Goal: Information Seeking & Learning: Learn about a topic

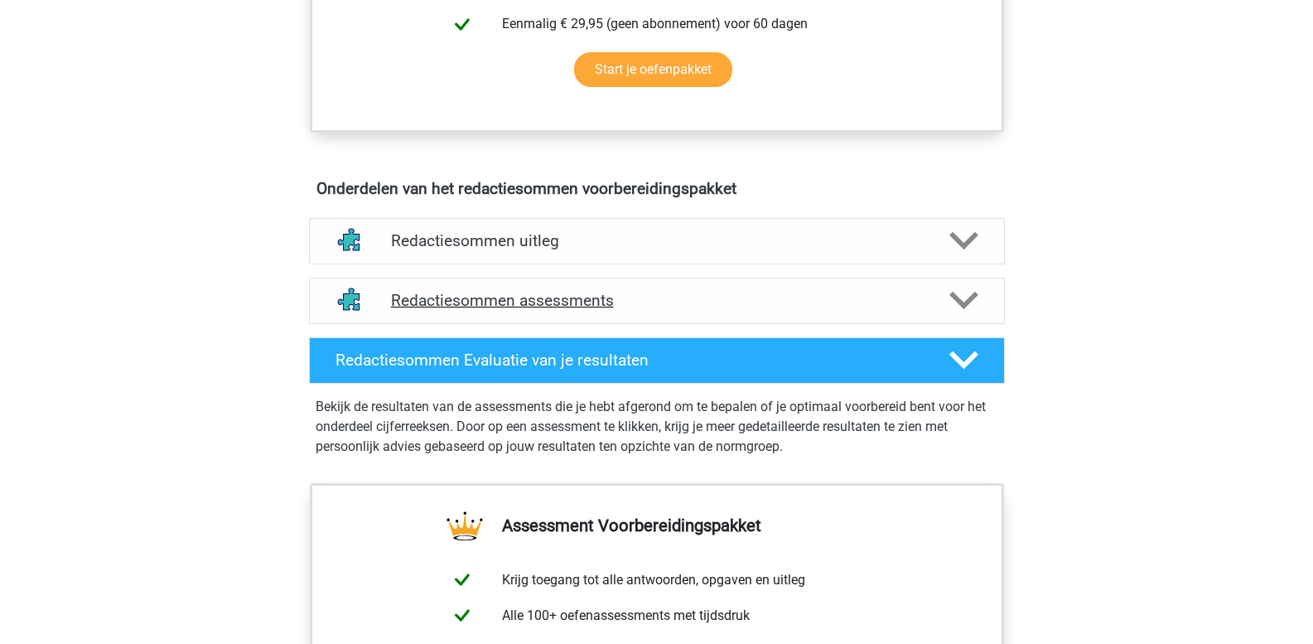
scroll to position [829, 0]
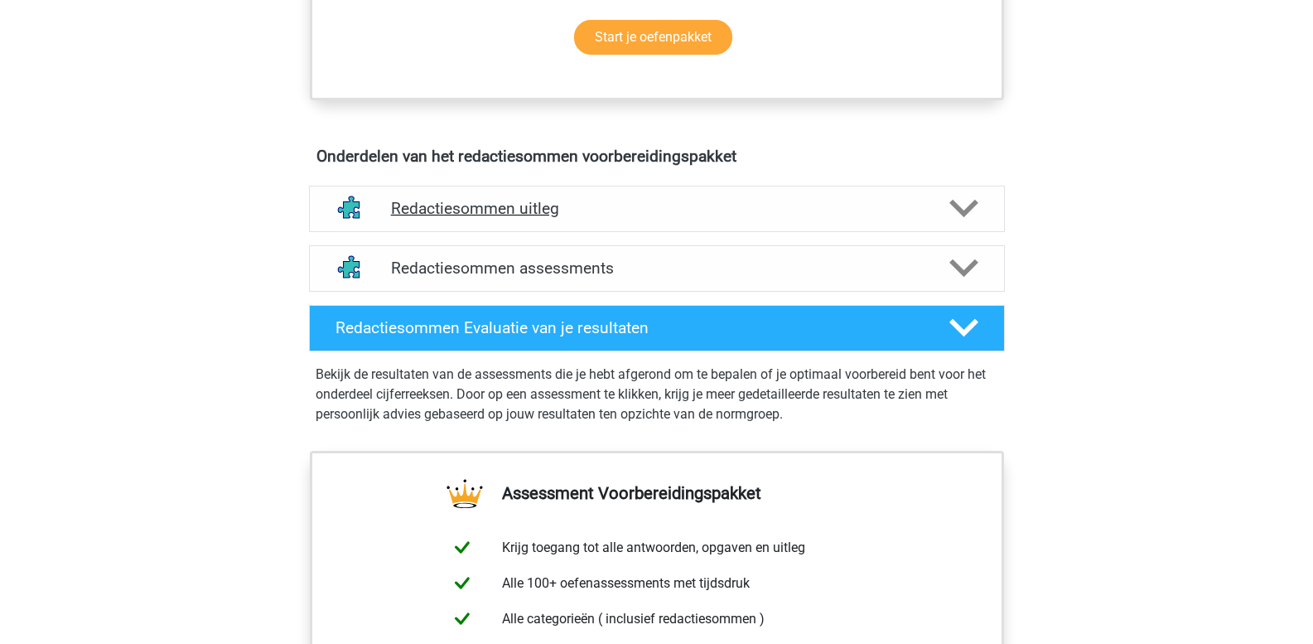
click at [963, 223] on icon at bounding box center [964, 208] width 29 height 29
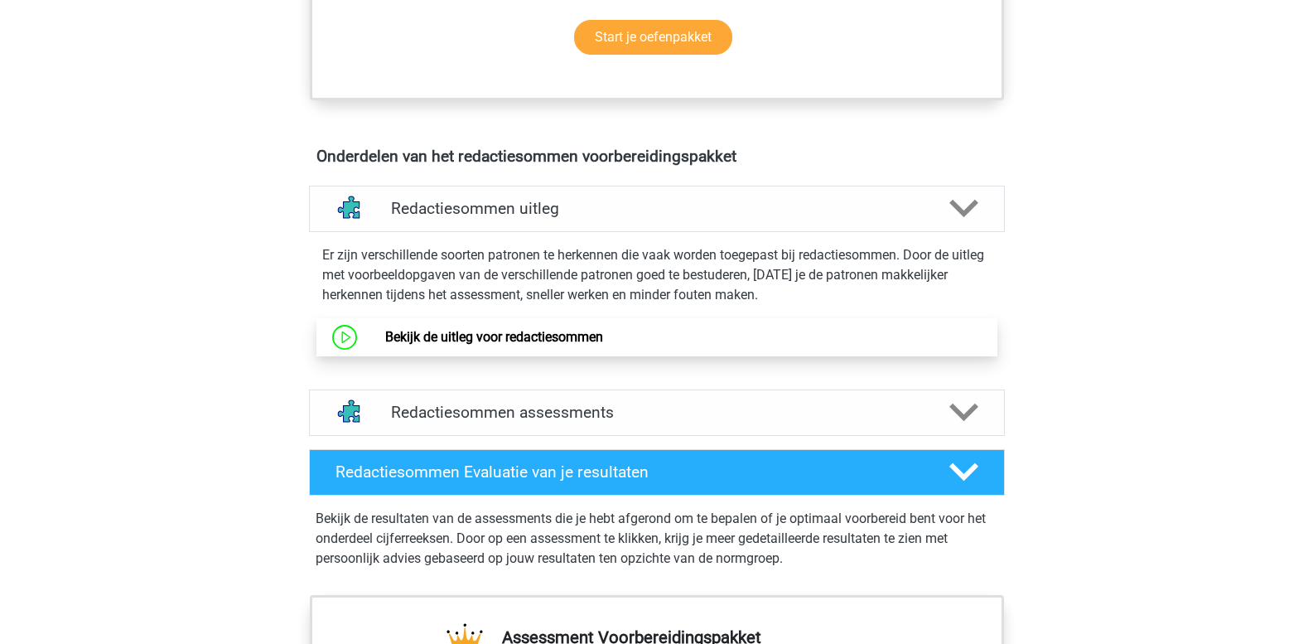
click at [572, 345] on link "Bekijk de uitleg voor redactiesommen" at bounding box center [494, 337] width 218 height 16
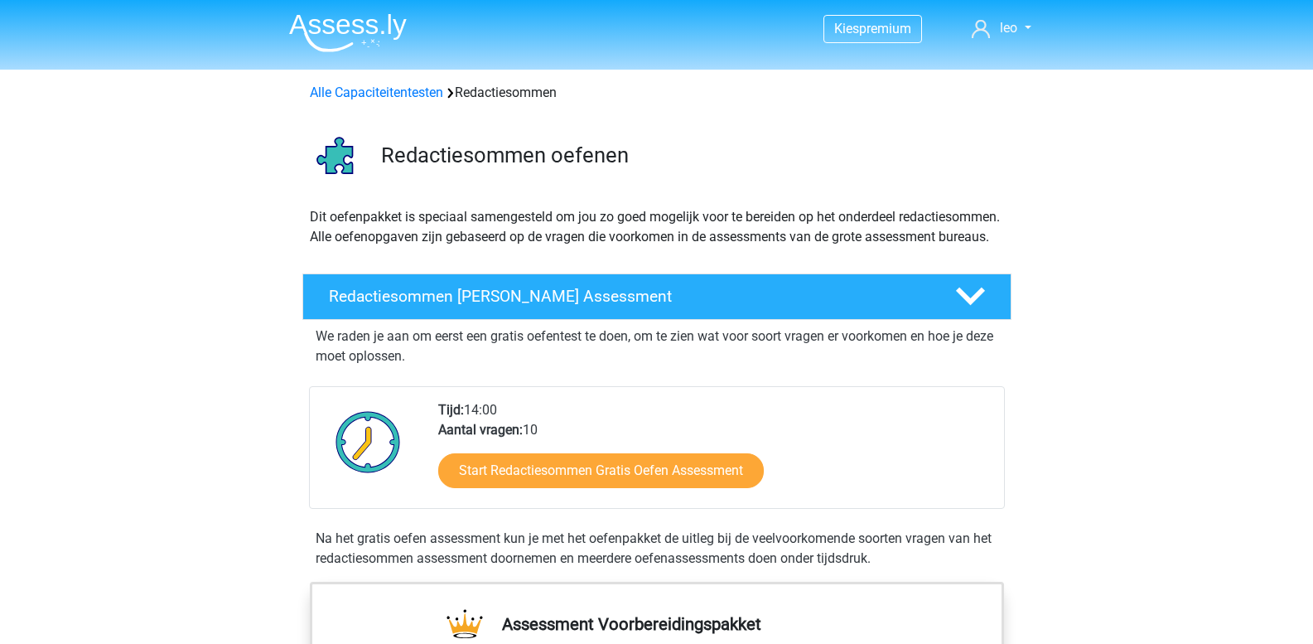
click at [360, 101] on div "Alle Capaciteitentesten Redactiesommen" at bounding box center [657, 93] width 708 height 20
click at [361, 97] on link "Alle Capaciteitentesten" at bounding box center [376, 93] width 133 height 16
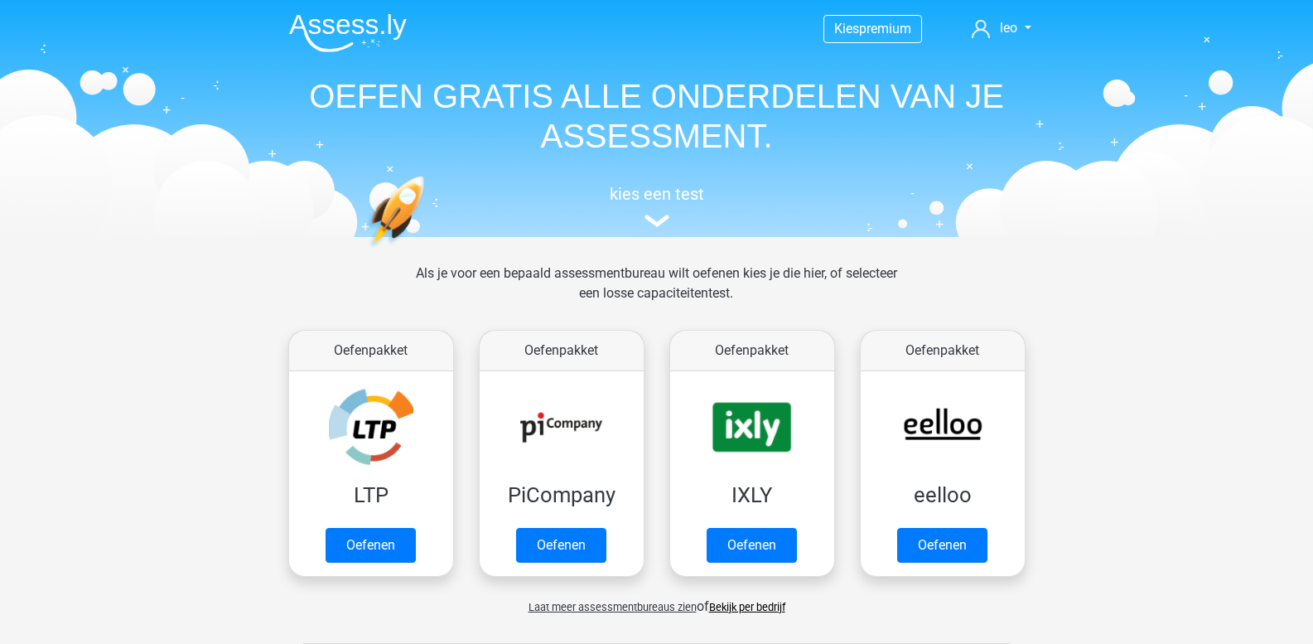
scroll to position [704, 0]
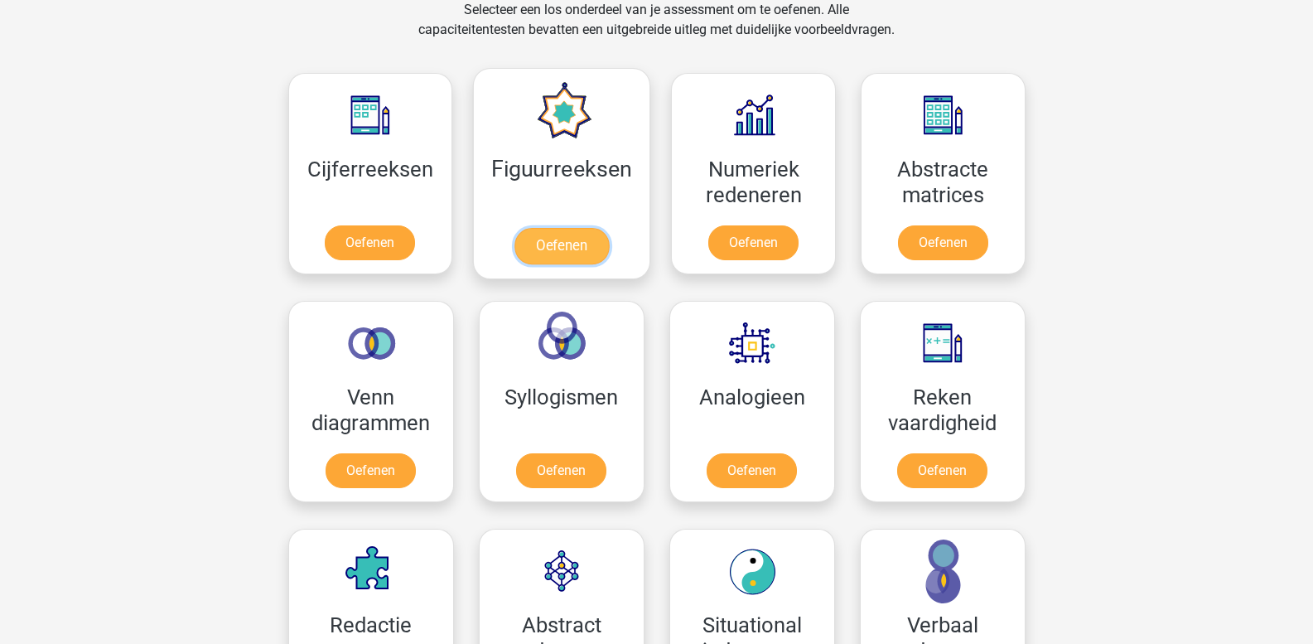
click at [579, 245] on link "Oefenen" at bounding box center [562, 246] width 94 height 36
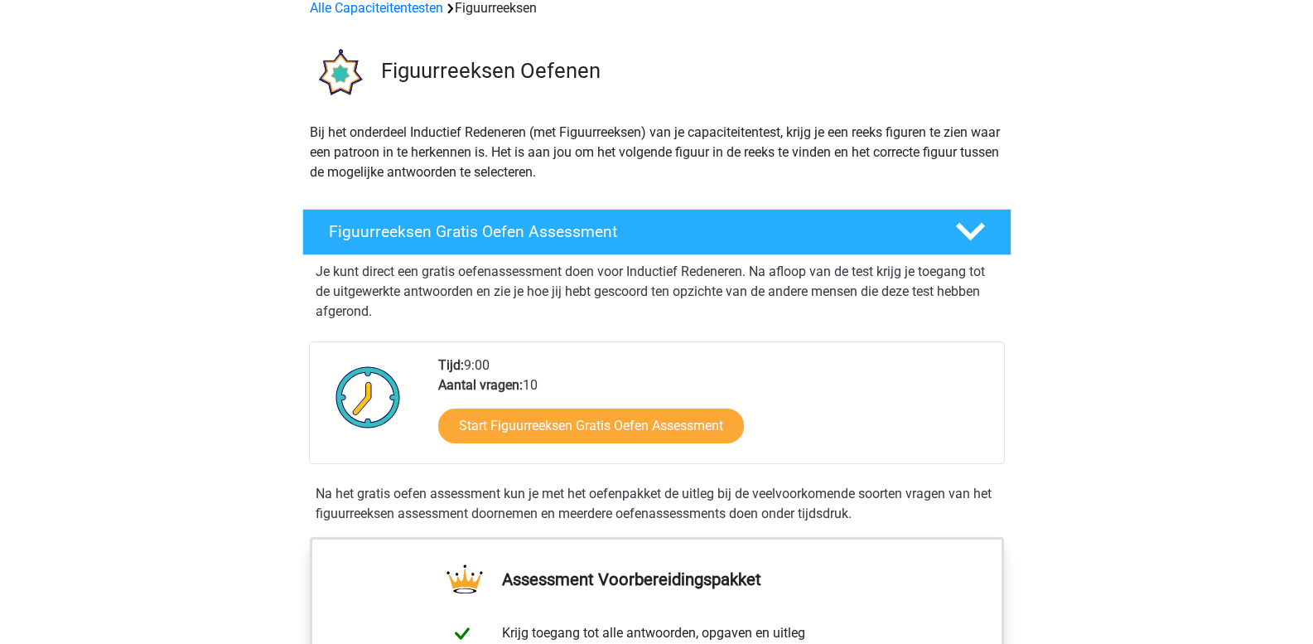
scroll to position [83, 0]
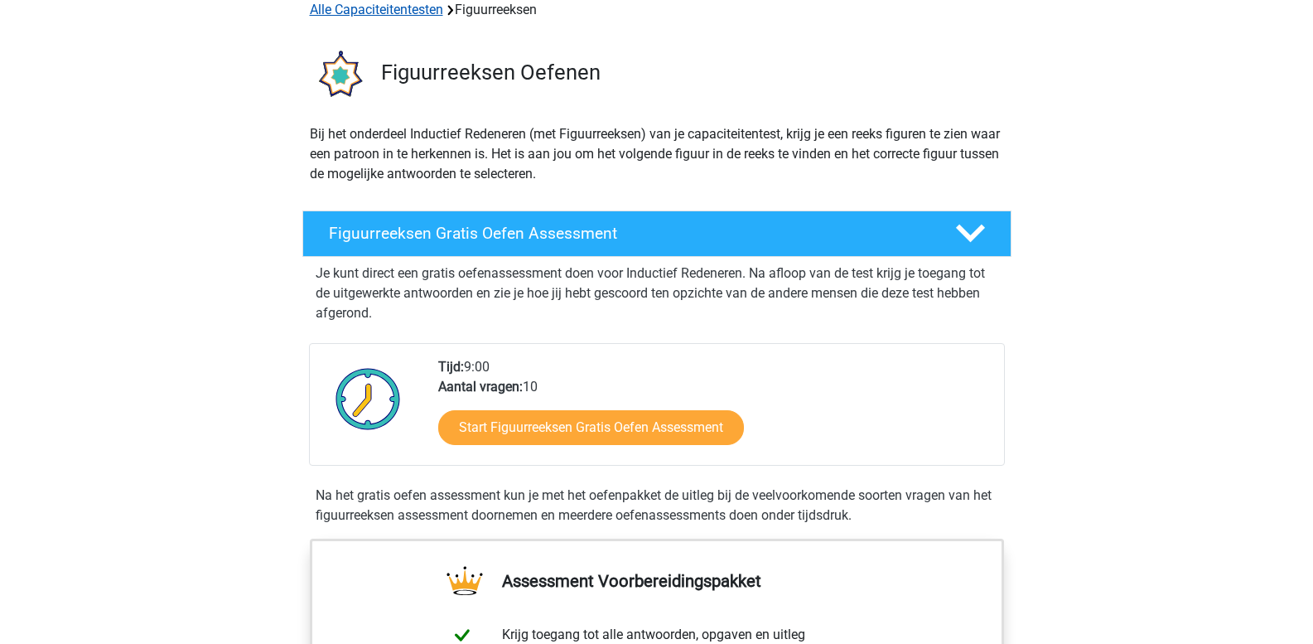
click at [400, 8] on link "Alle Capaciteitentesten" at bounding box center [376, 10] width 133 height 16
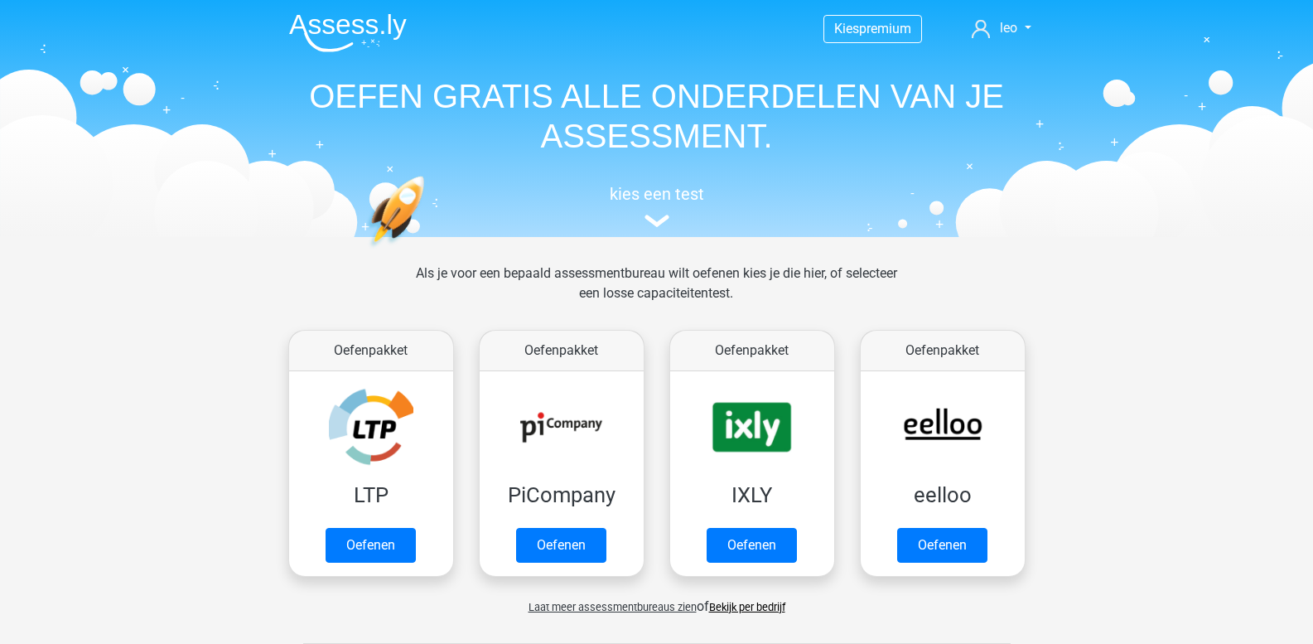
scroll to position [704, 0]
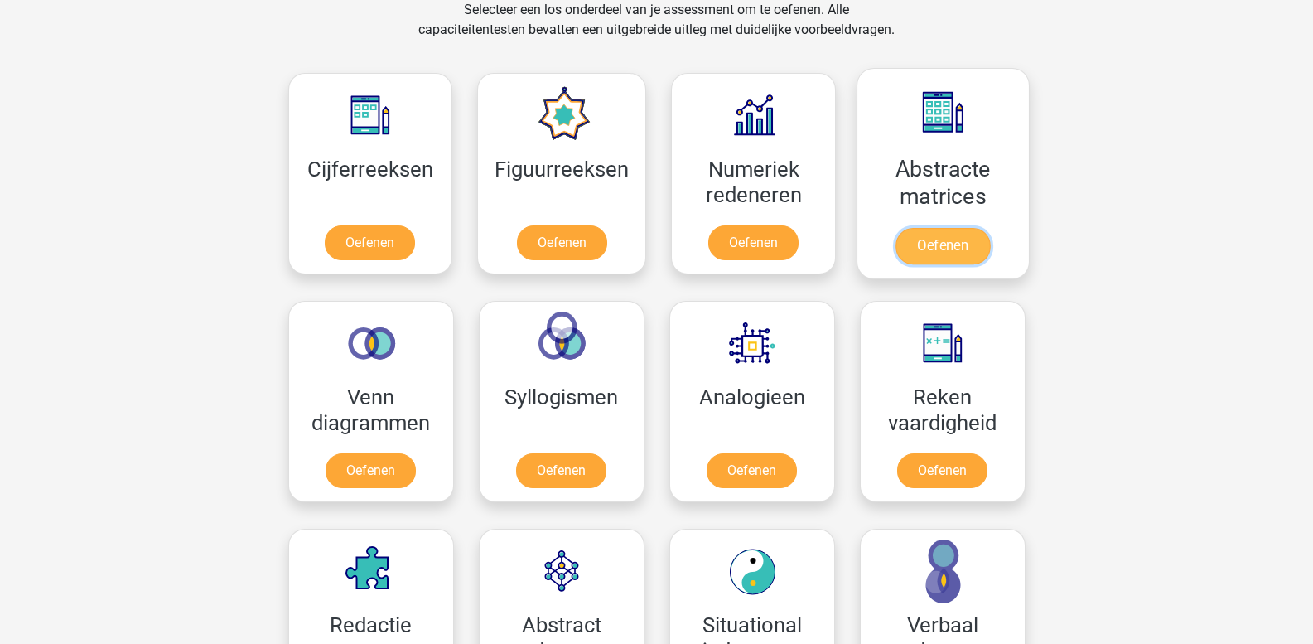
click at [944, 234] on link "Oefenen" at bounding box center [943, 246] width 94 height 36
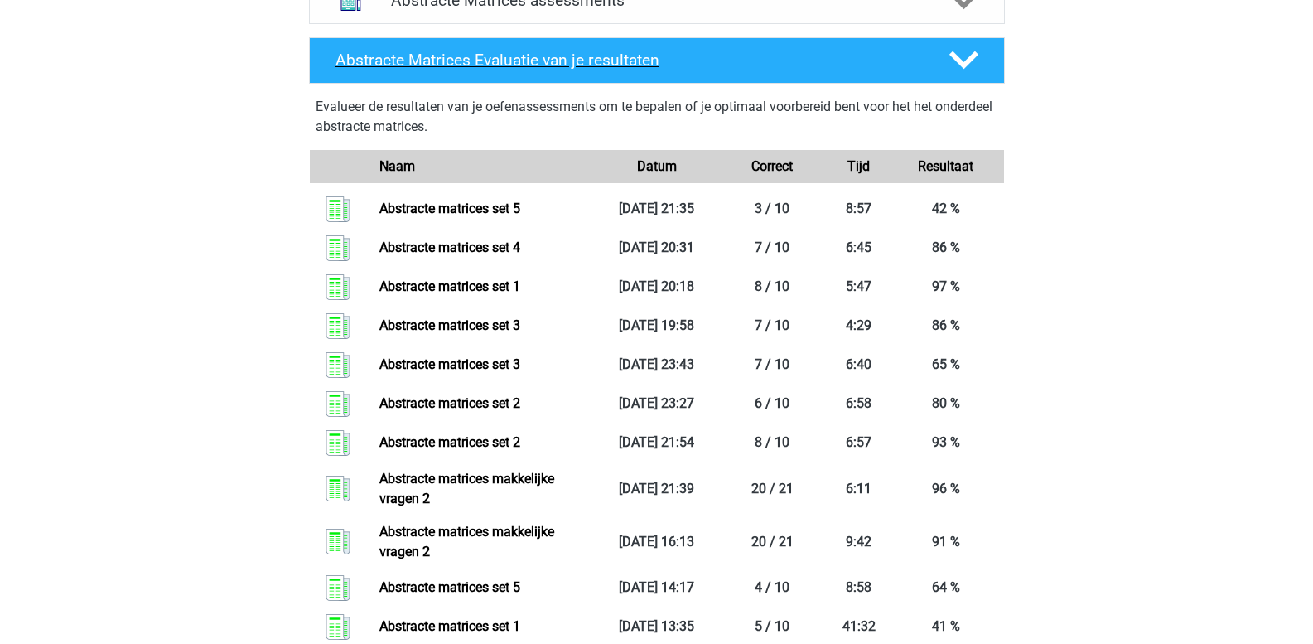
scroll to position [1160, 0]
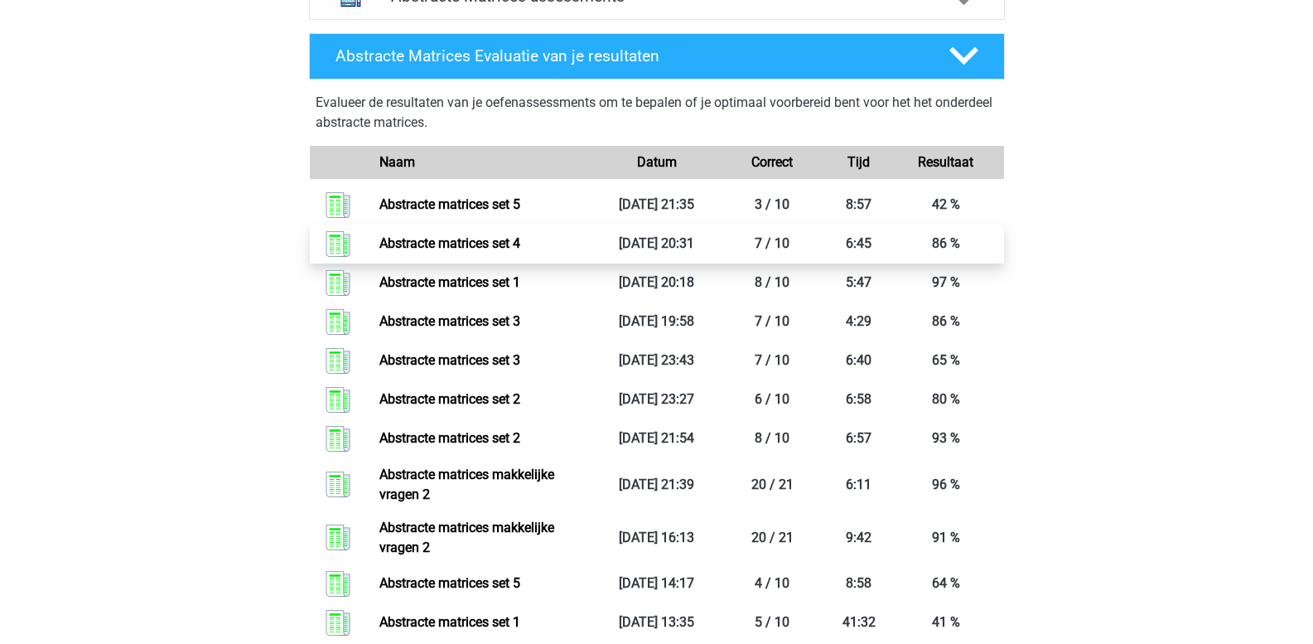
click at [520, 244] on link "Abstracte matrices set 4" at bounding box center [450, 243] width 141 height 16
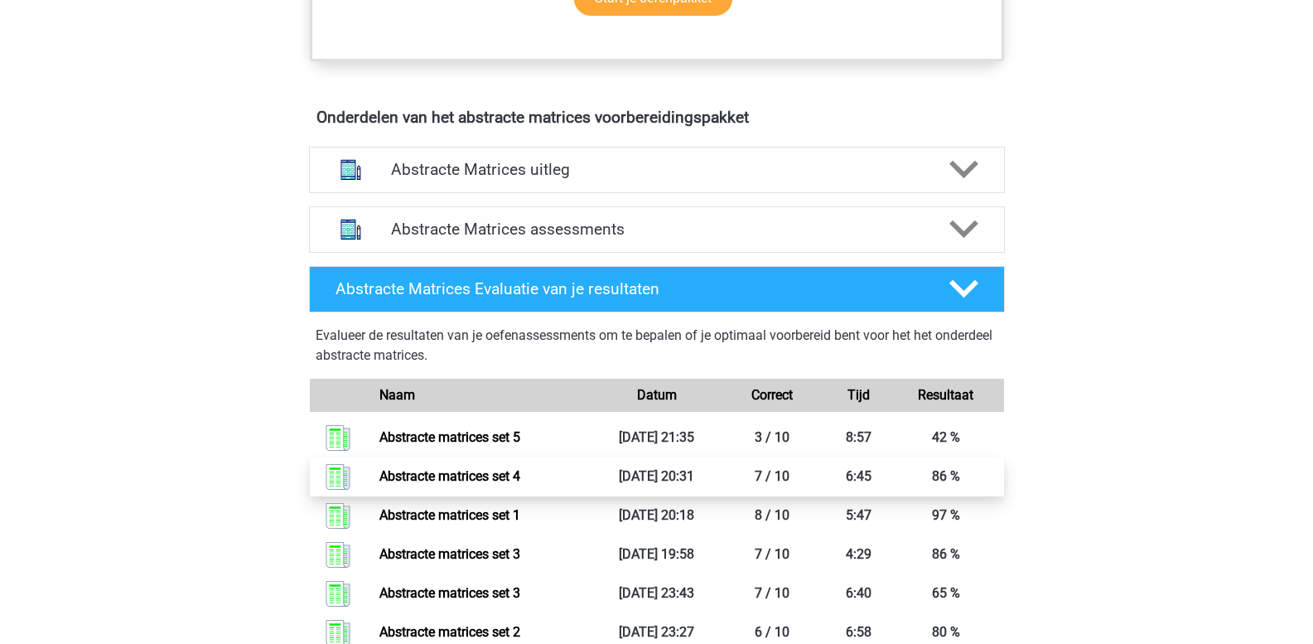
scroll to position [912, 0]
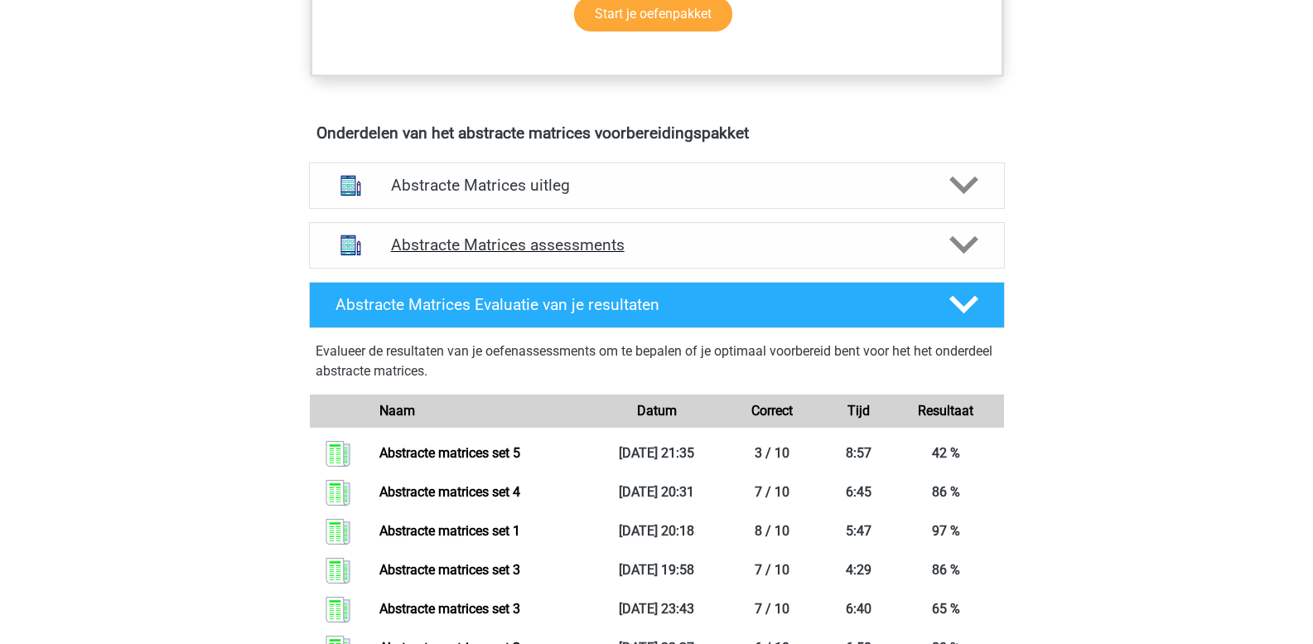
click at [968, 251] on icon at bounding box center [964, 244] width 29 height 29
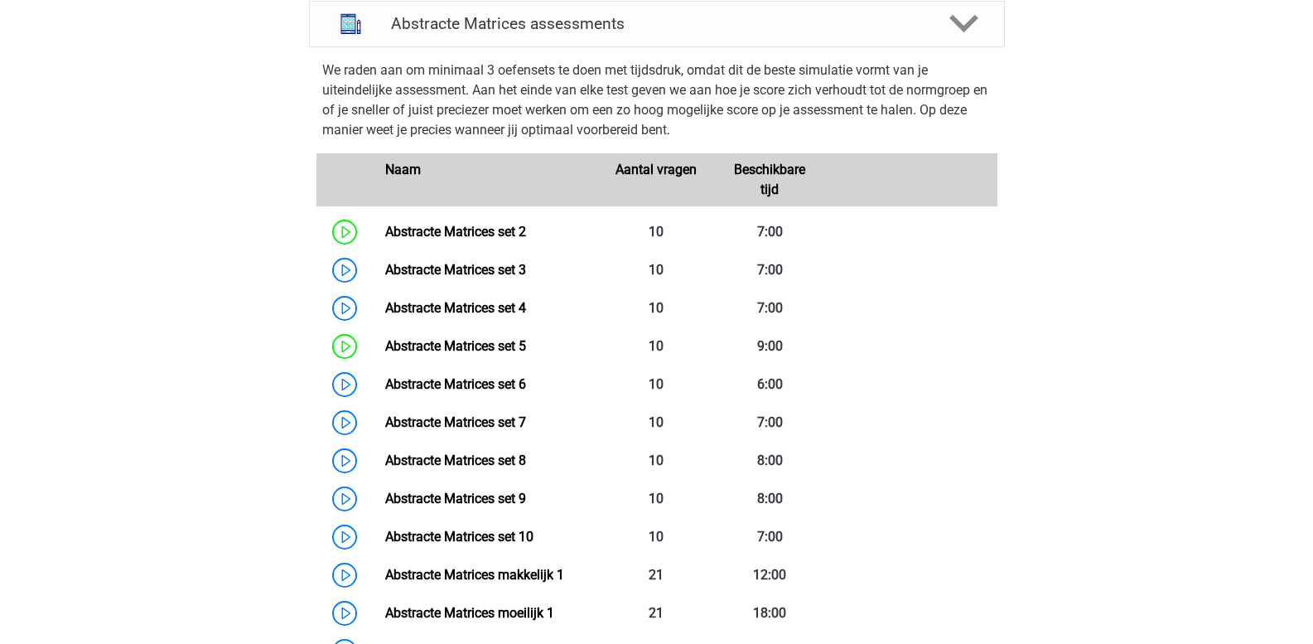
scroll to position [1160, 0]
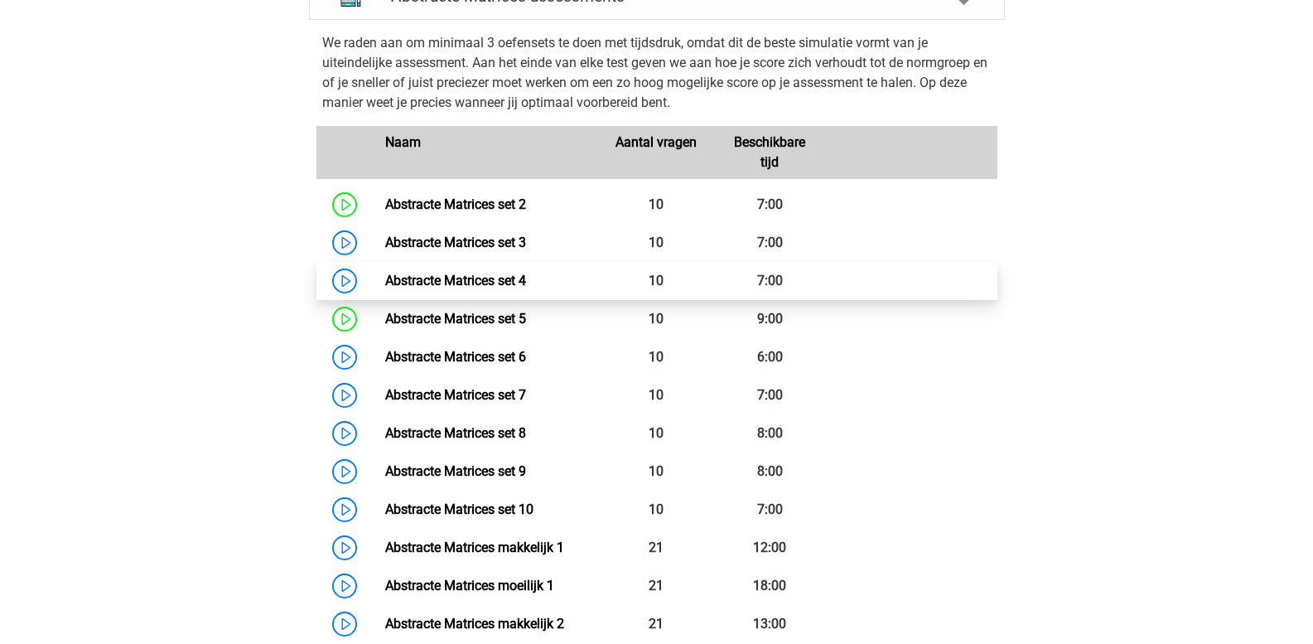
click at [525, 283] on link "Abstracte Matrices set 4" at bounding box center [455, 281] width 141 height 16
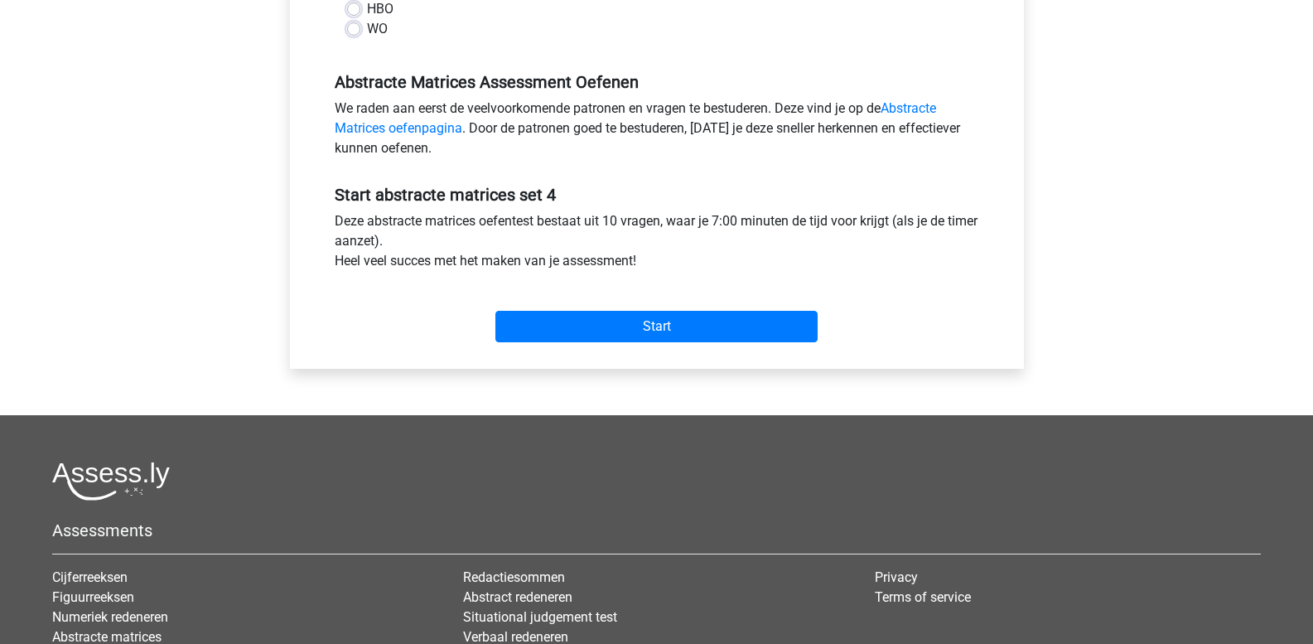
scroll to position [580, 0]
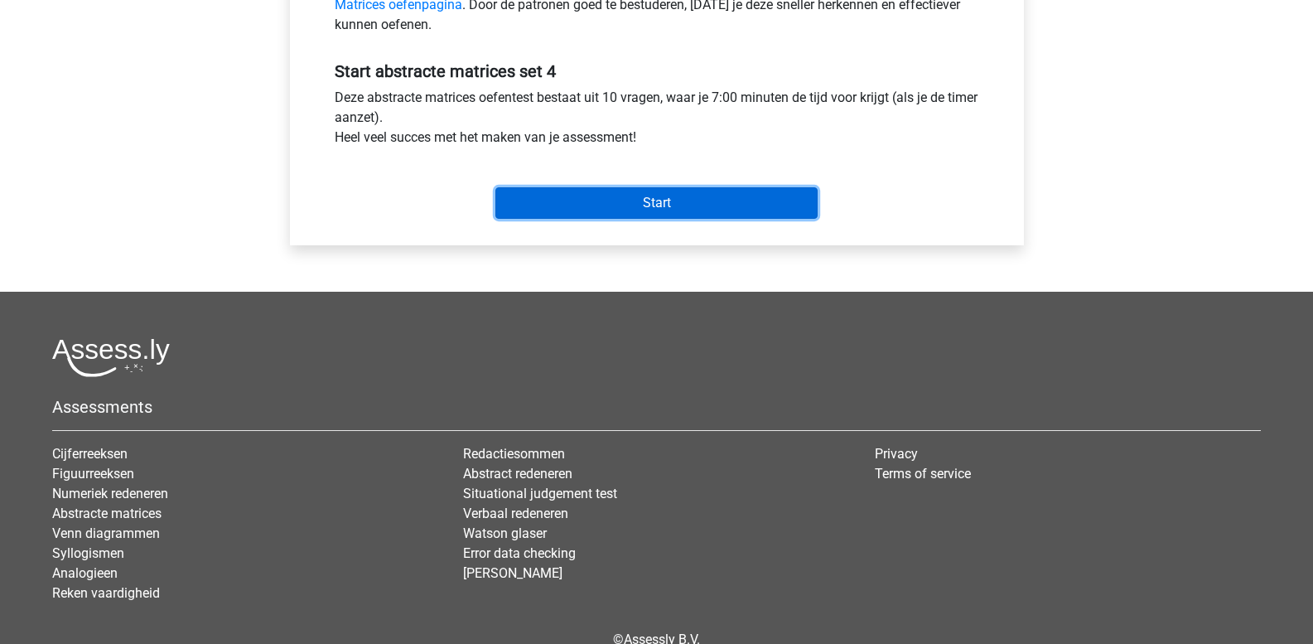
click at [582, 205] on input "Start" at bounding box center [657, 202] width 322 height 31
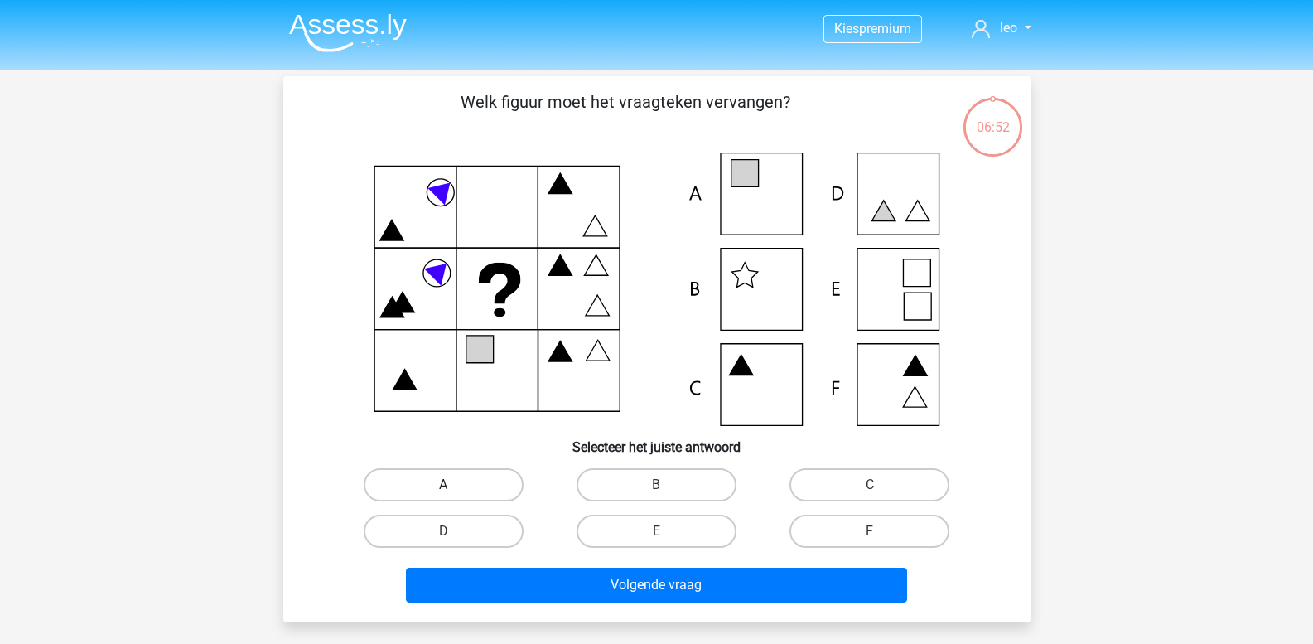
click at [417, 479] on label "A" at bounding box center [444, 484] width 160 height 33
click at [443, 485] on input "A" at bounding box center [448, 490] width 11 height 11
radio input "true"
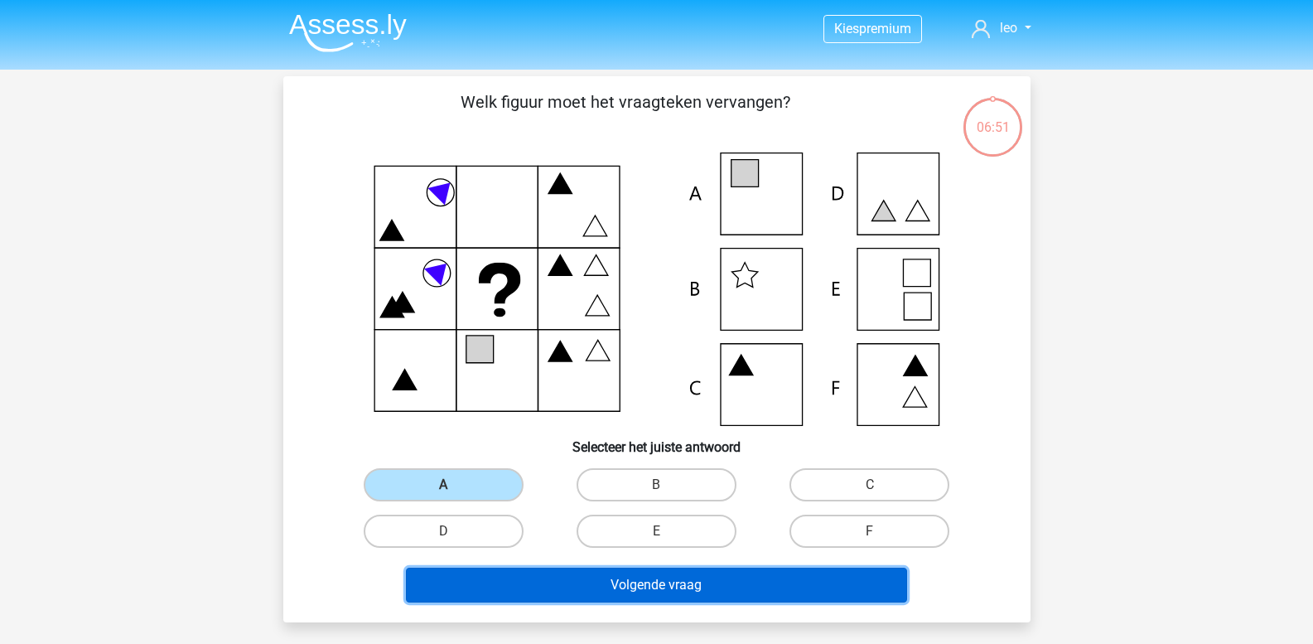
click at [495, 589] on button "Volgende vraag" at bounding box center [656, 585] width 501 height 35
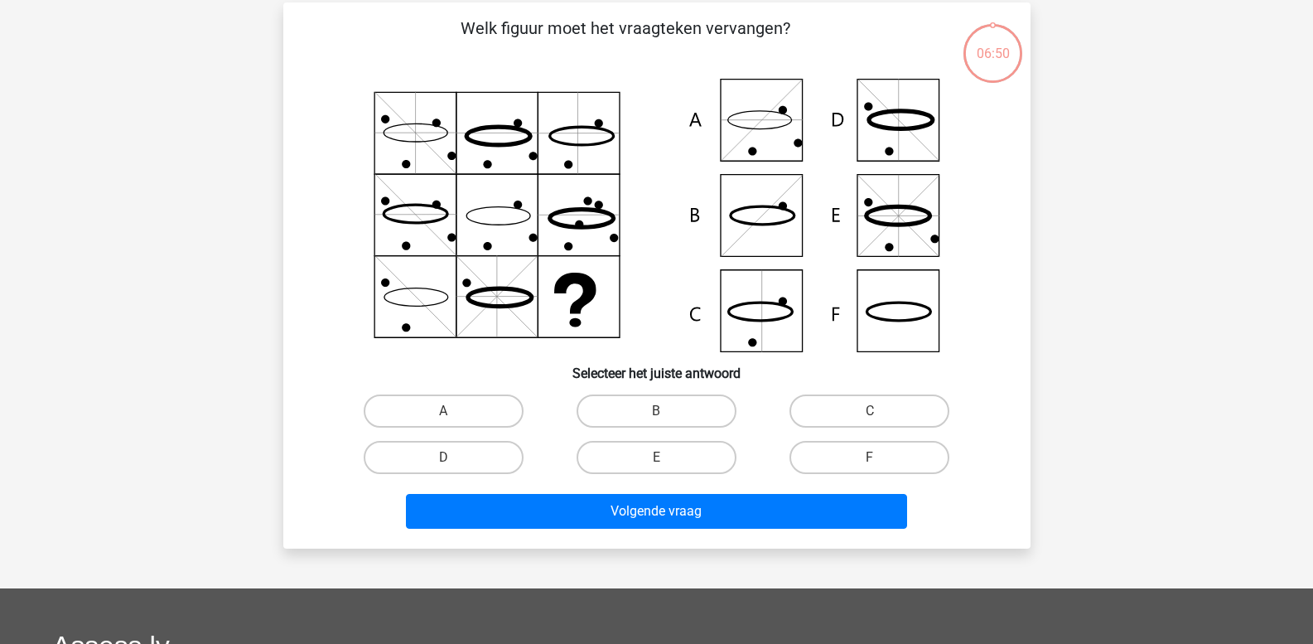
scroll to position [76, 0]
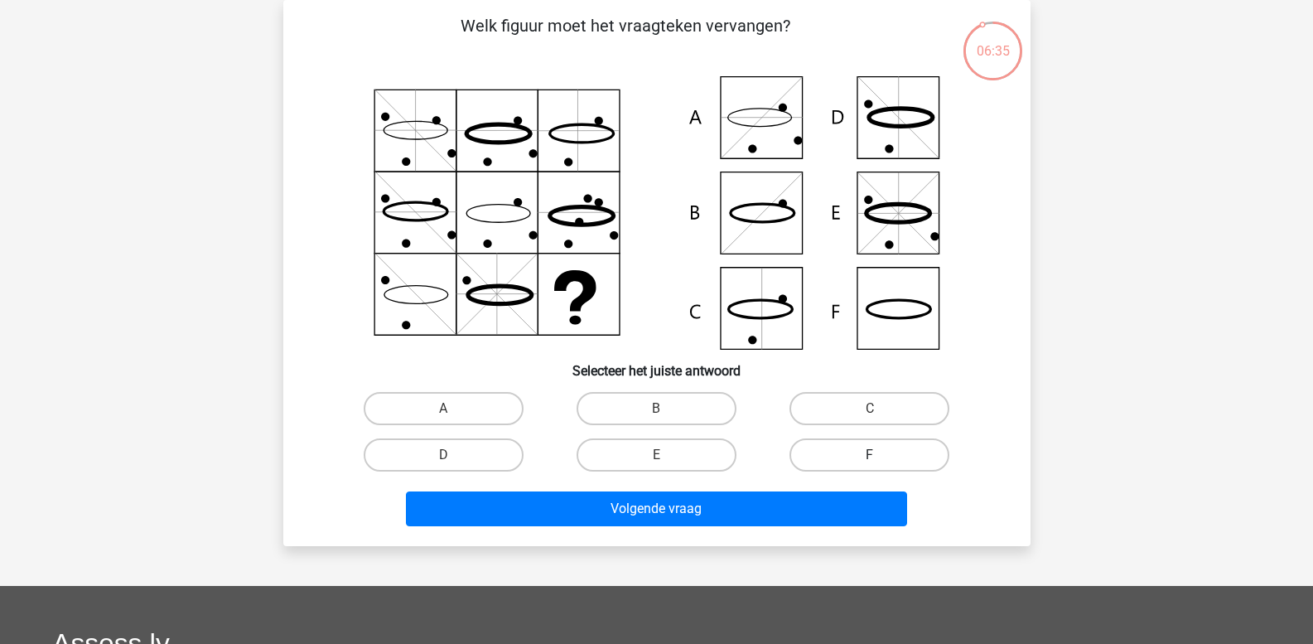
click at [858, 452] on label "F" at bounding box center [870, 454] width 160 height 33
click at [870, 455] on input "F" at bounding box center [875, 460] width 11 height 11
radio input "true"
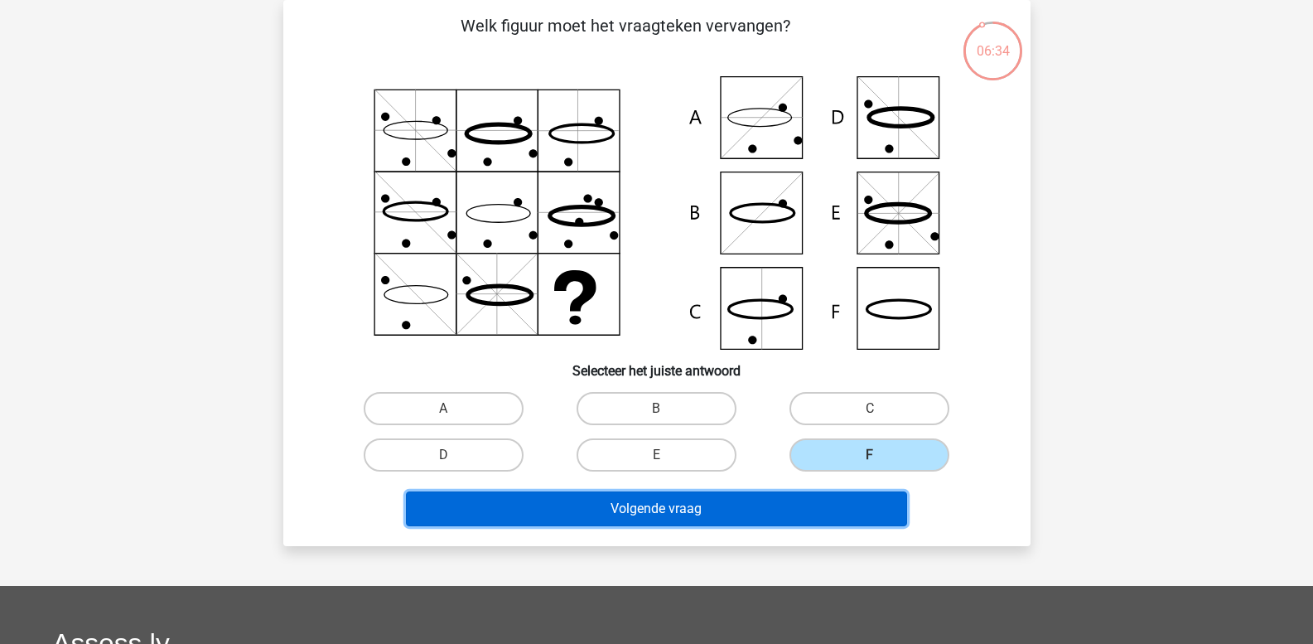
click at [656, 512] on button "Volgende vraag" at bounding box center [656, 508] width 501 height 35
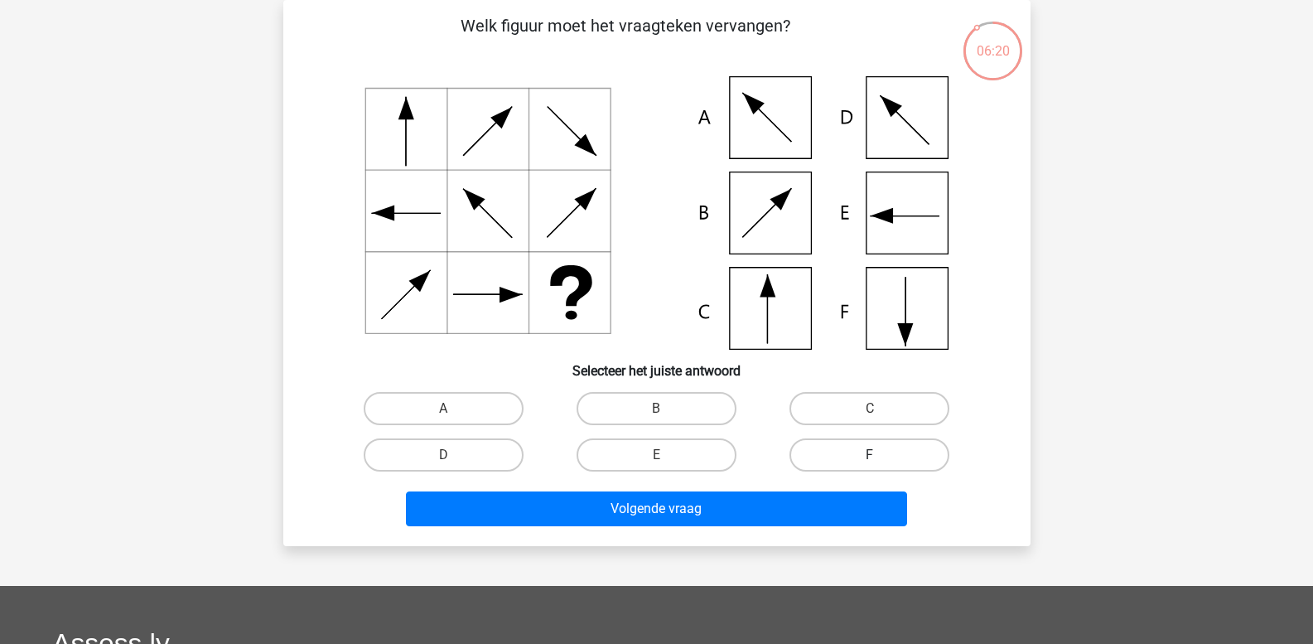
click at [854, 454] on label "F" at bounding box center [870, 454] width 160 height 33
click at [870, 455] on input "F" at bounding box center [875, 460] width 11 height 11
radio input "true"
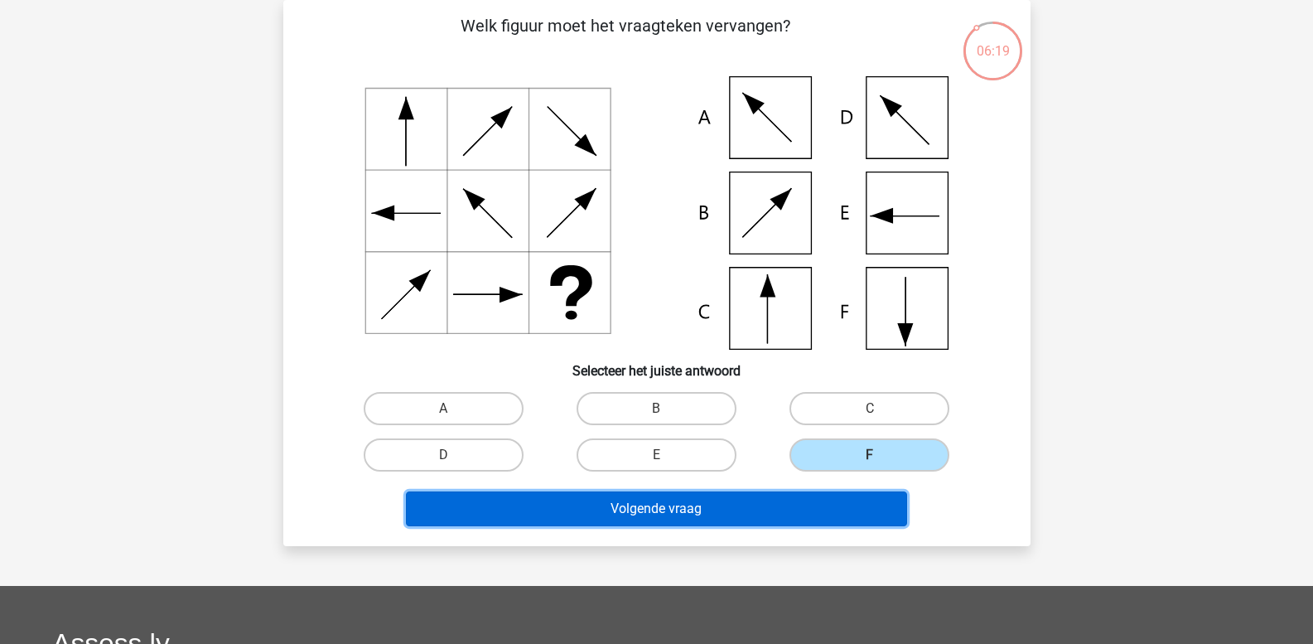
click at [757, 507] on button "Volgende vraag" at bounding box center [656, 508] width 501 height 35
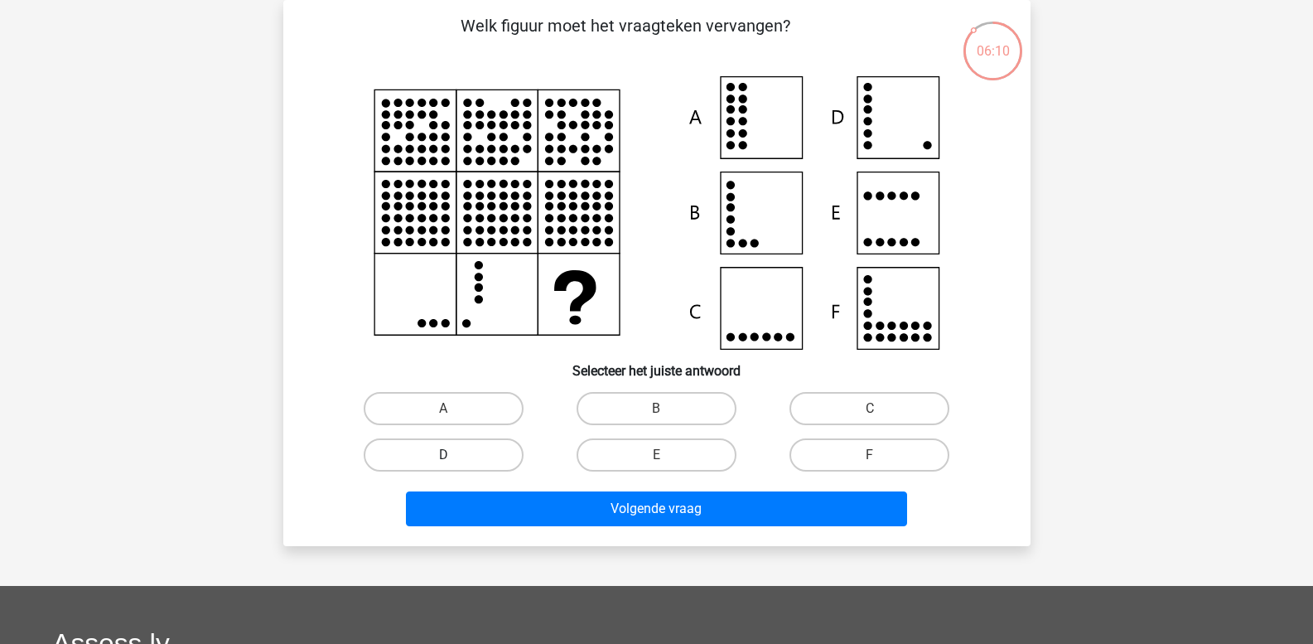
click at [445, 454] on label "D" at bounding box center [444, 454] width 160 height 33
click at [445, 455] on input "D" at bounding box center [448, 460] width 11 height 11
radio input "true"
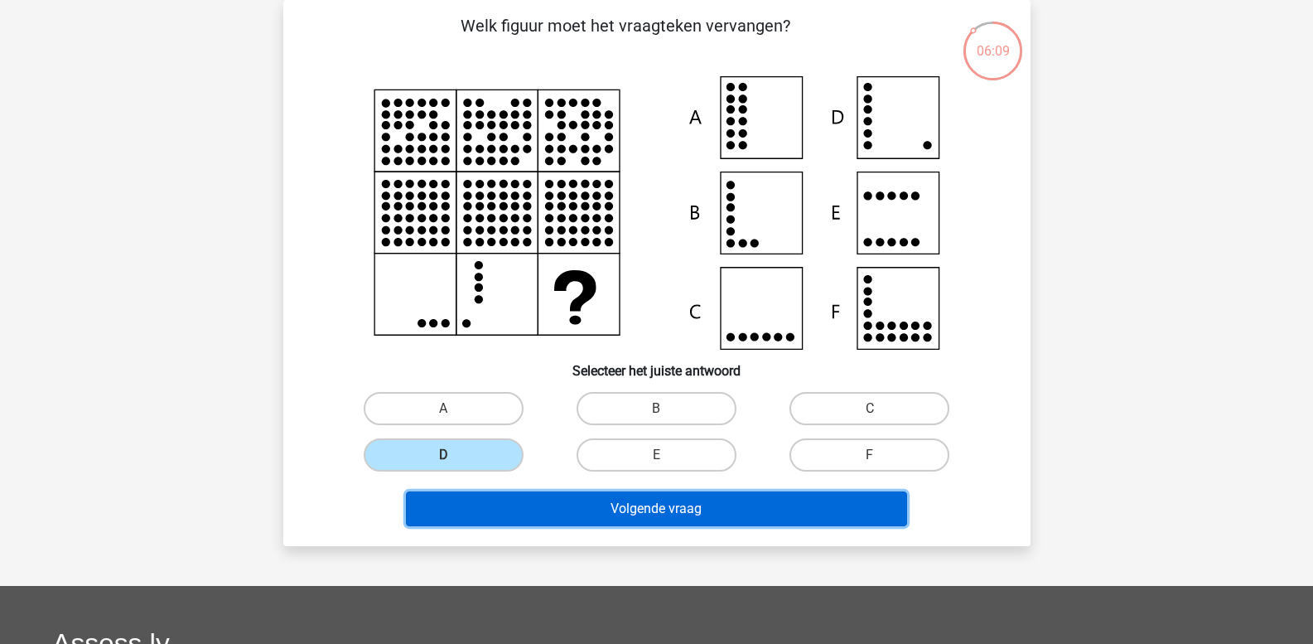
click at [515, 501] on button "Volgende vraag" at bounding box center [656, 508] width 501 height 35
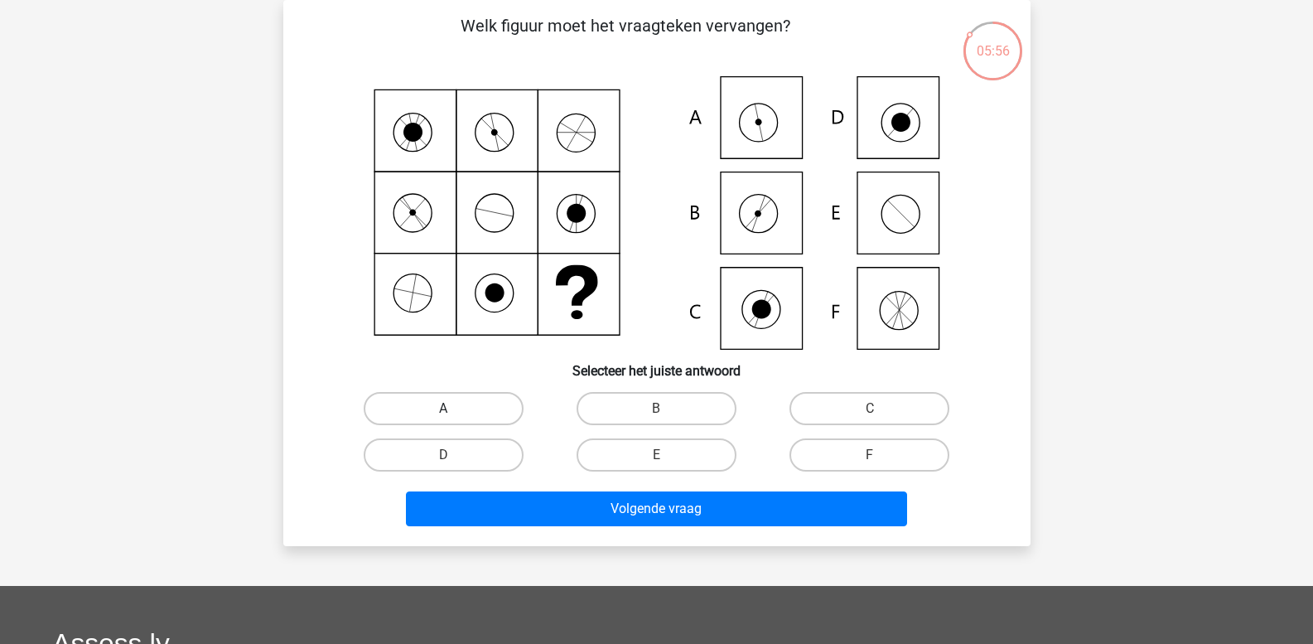
click at [453, 404] on label "A" at bounding box center [444, 408] width 160 height 33
click at [453, 409] on input "A" at bounding box center [448, 414] width 11 height 11
radio input "true"
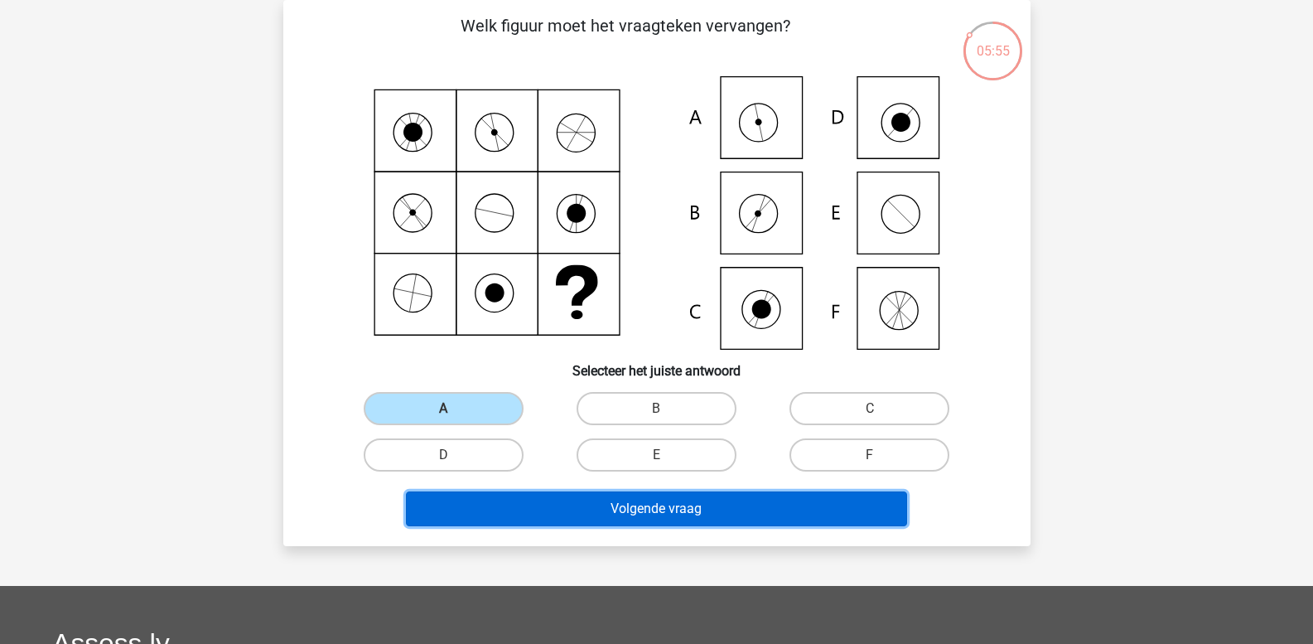
click at [503, 504] on button "Volgende vraag" at bounding box center [656, 508] width 501 height 35
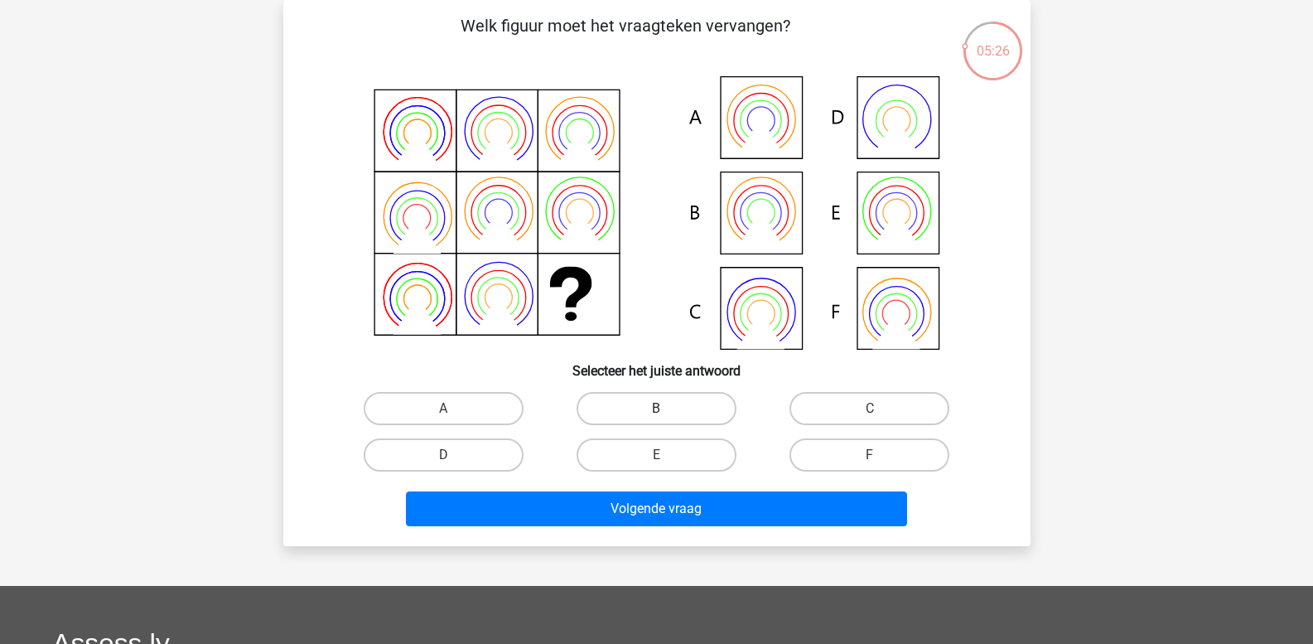
click at [677, 410] on label "B" at bounding box center [657, 408] width 160 height 33
click at [667, 410] on input "B" at bounding box center [661, 414] width 11 height 11
radio input "true"
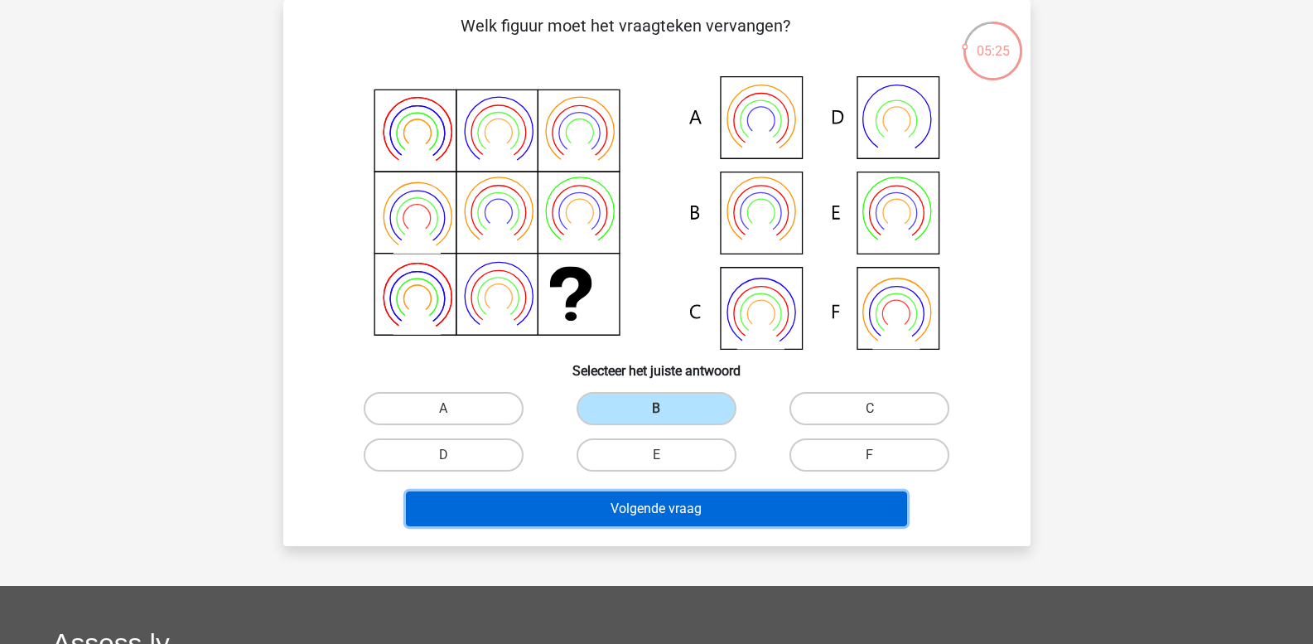
click at [665, 516] on button "Volgende vraag" at bounding box center [656, 508] width 501 height 35
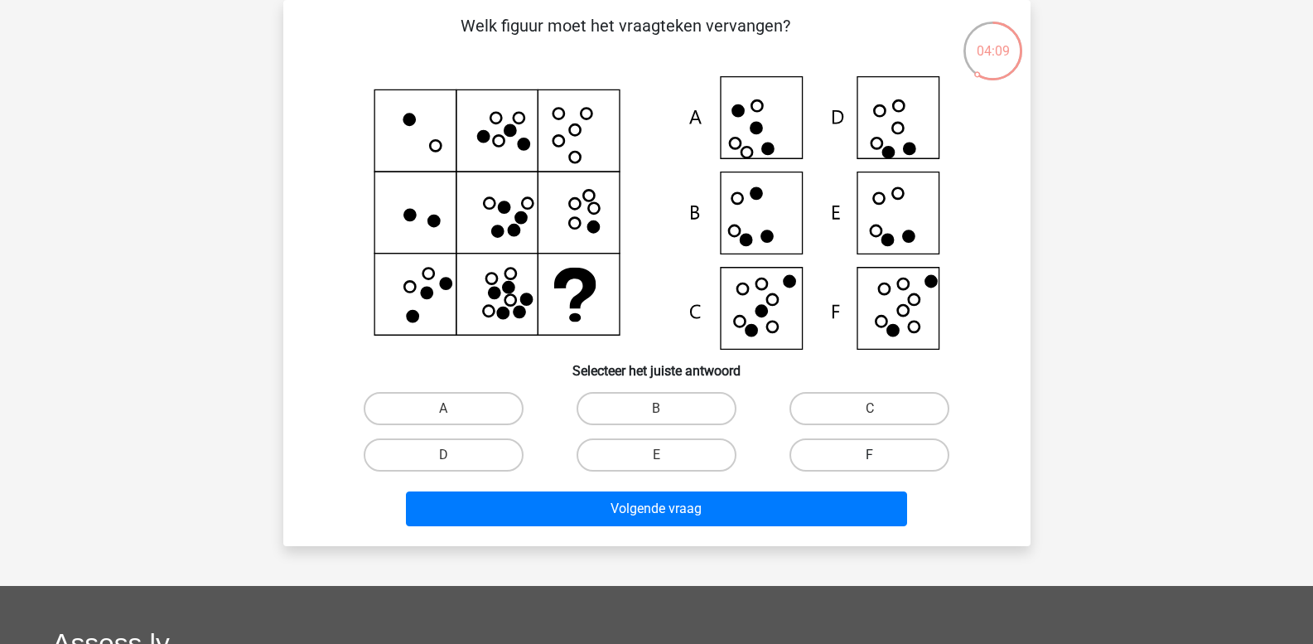
click at [848, 448] on label "F" at bounding box center [870, 454] width 160 height 33
click at [870, 455] on input "F" at bounding box center [875, 460] width 11 height 11
radio input "true"
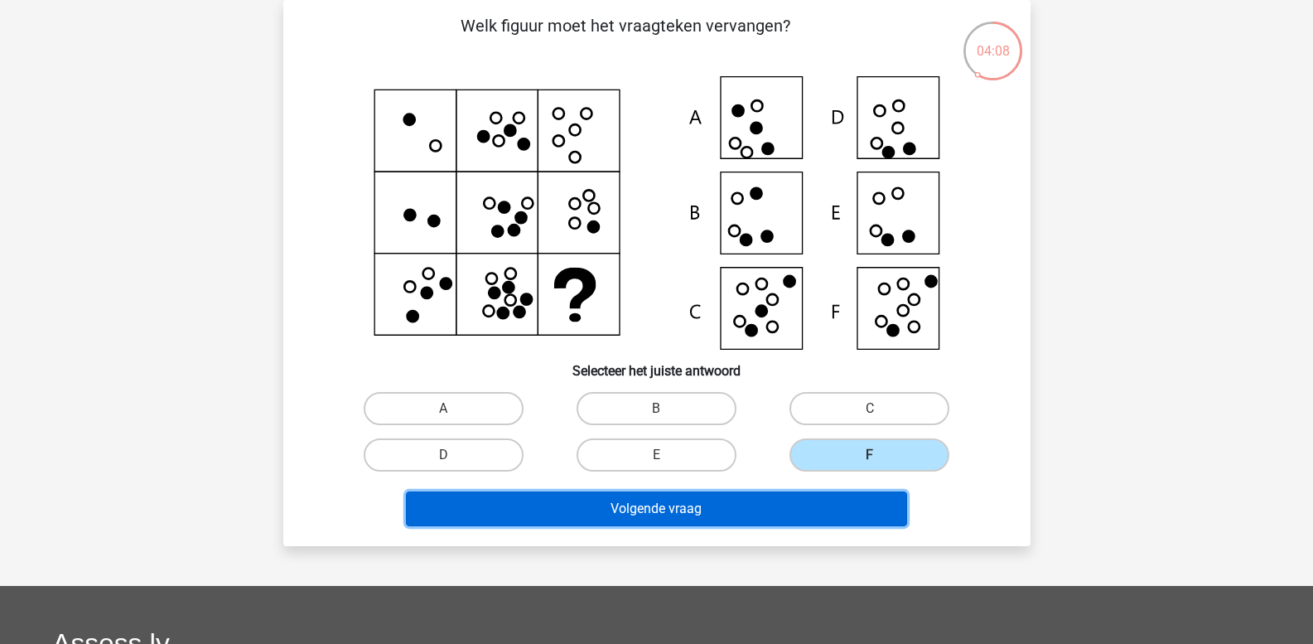
click at [774, 506] on button "Volgende vraag" at bounding box center [656, 508] width 501 height 35
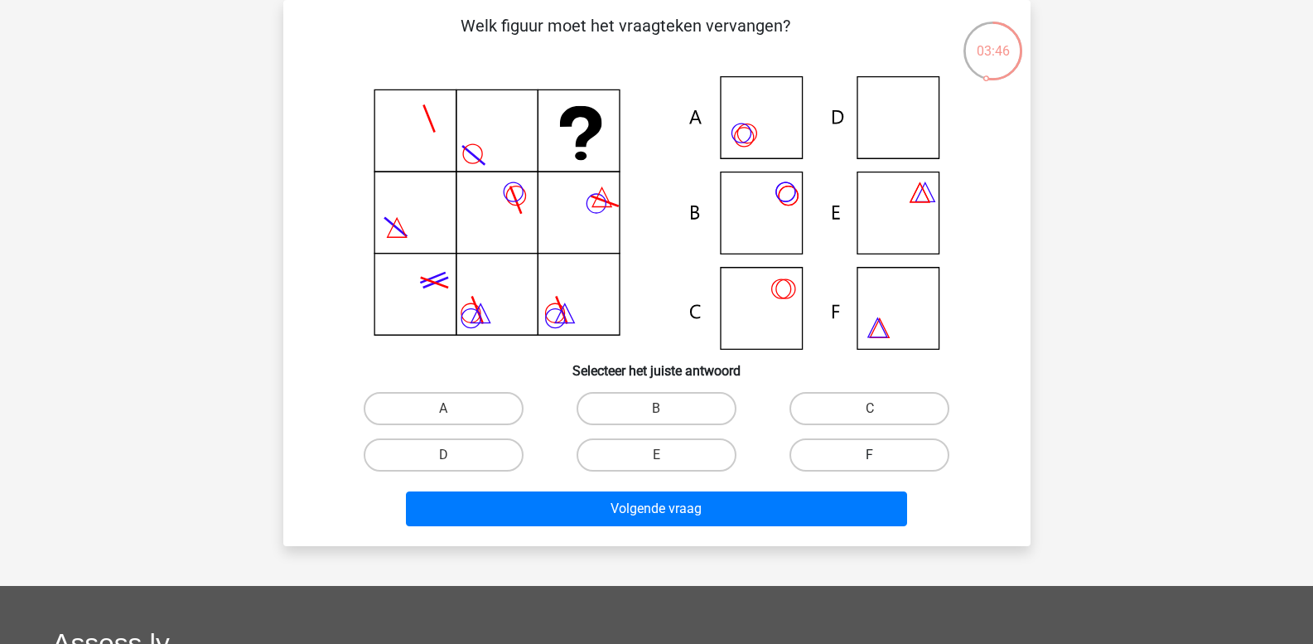
click at [805, 454] on label "F" at bounding box center [870, 454] width 160 height 33
click at [870, 455] on input "F" at bounding box center [875, 460] width 11 height 11
radio input "true"
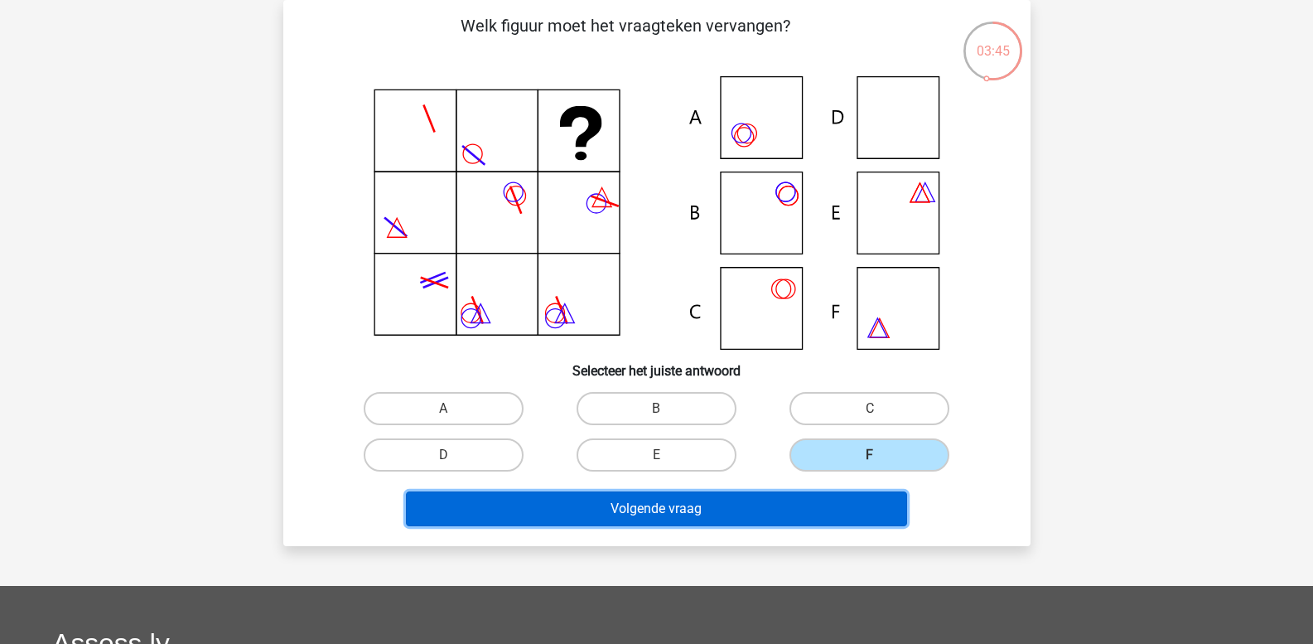
click at [780, 501] on button "Volgende vraag" at bounding box center [656, 508] width 501 height 35
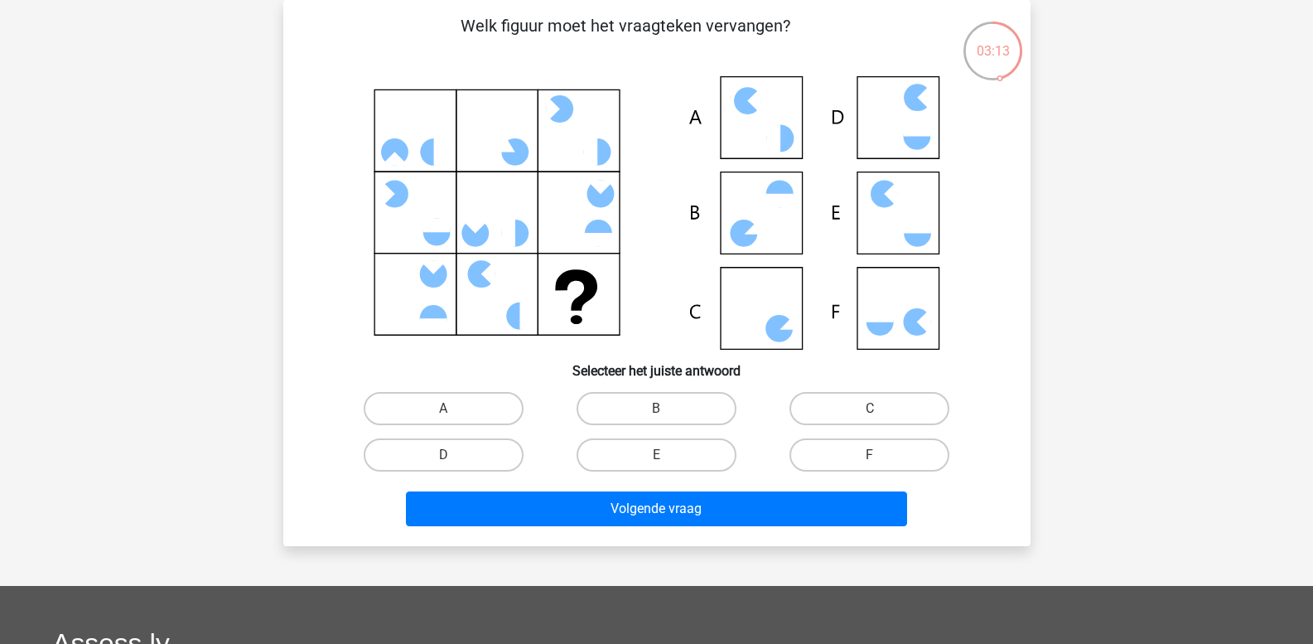
click at [870, 415] on input "C" at bounding box center [875, 414] width 11 height 11
radio input "true"
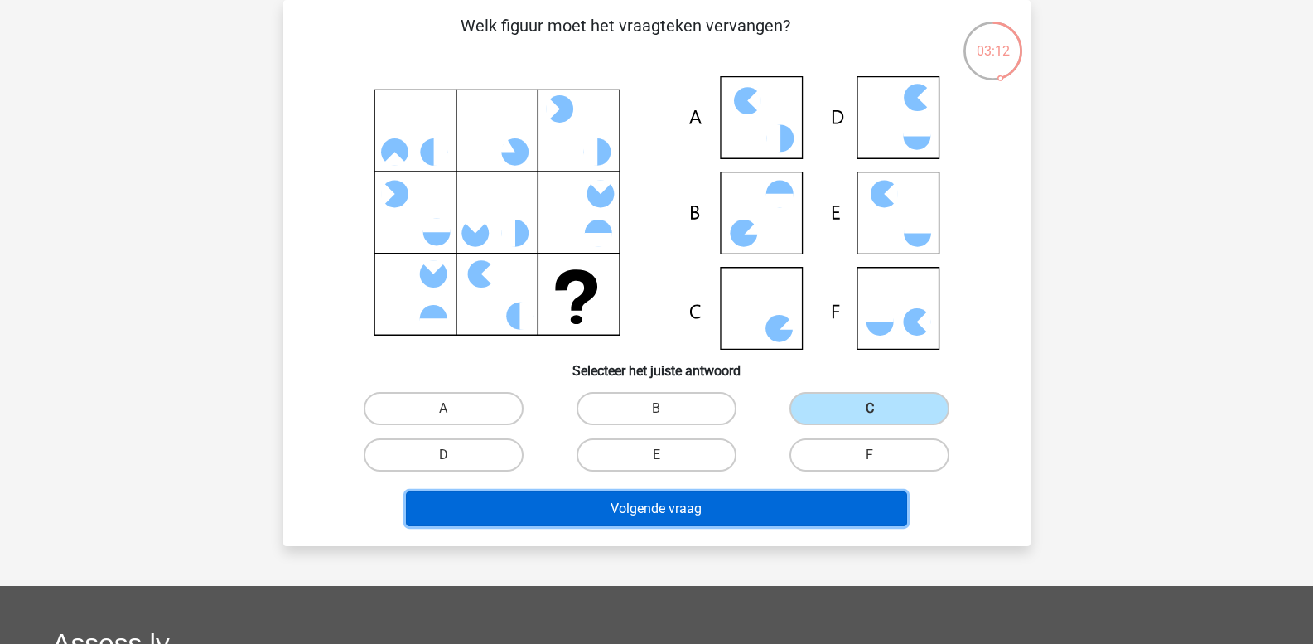
click at [783, 498] on button "Volgende vraag" at bounding box center [656, 508] width 501 height 35
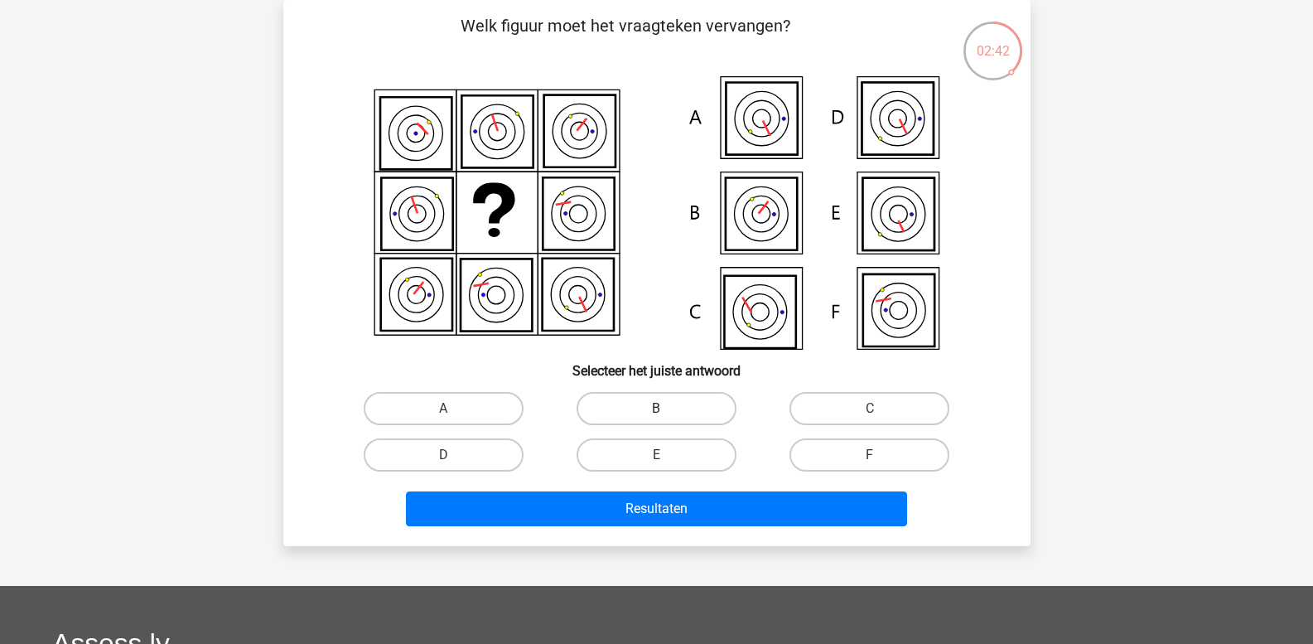
click at [652, 412] on label "B" at bounding box center [657, 408] width 160 height 33
click at [656, 412] on input "B" at bounding box center [661, 414] width 11 height 11
radio input "true"
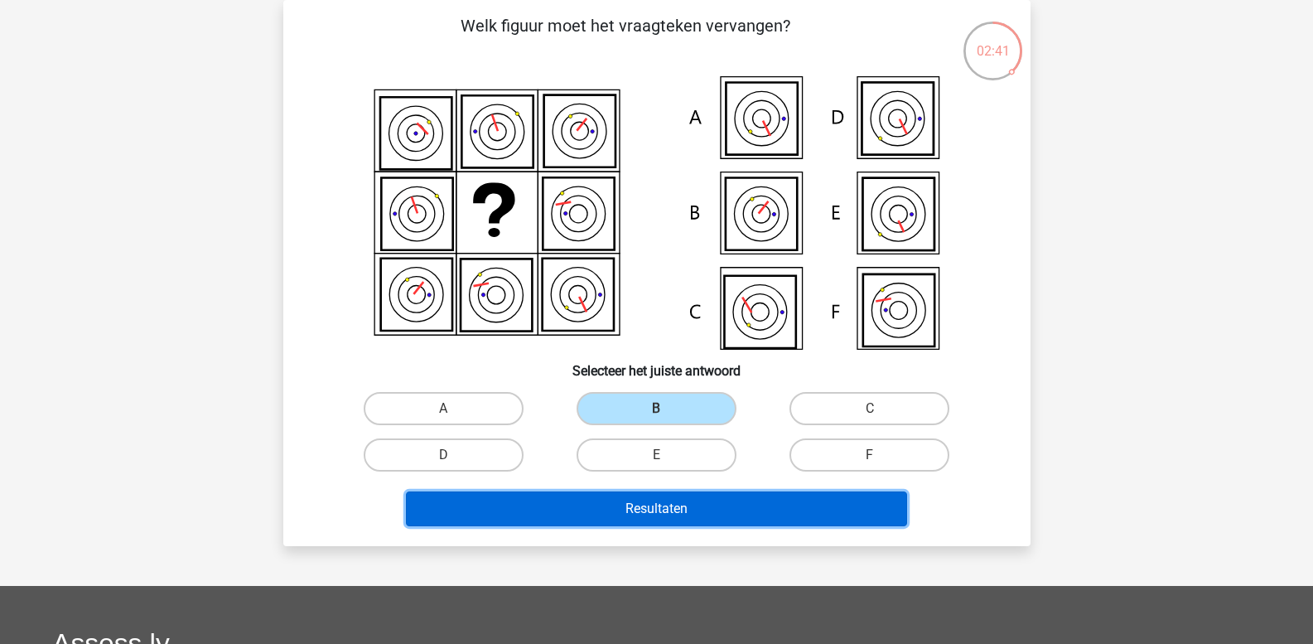
click at [649, 504] on button "Resultaten" at bounding box center [656, 508] width 501 height 35
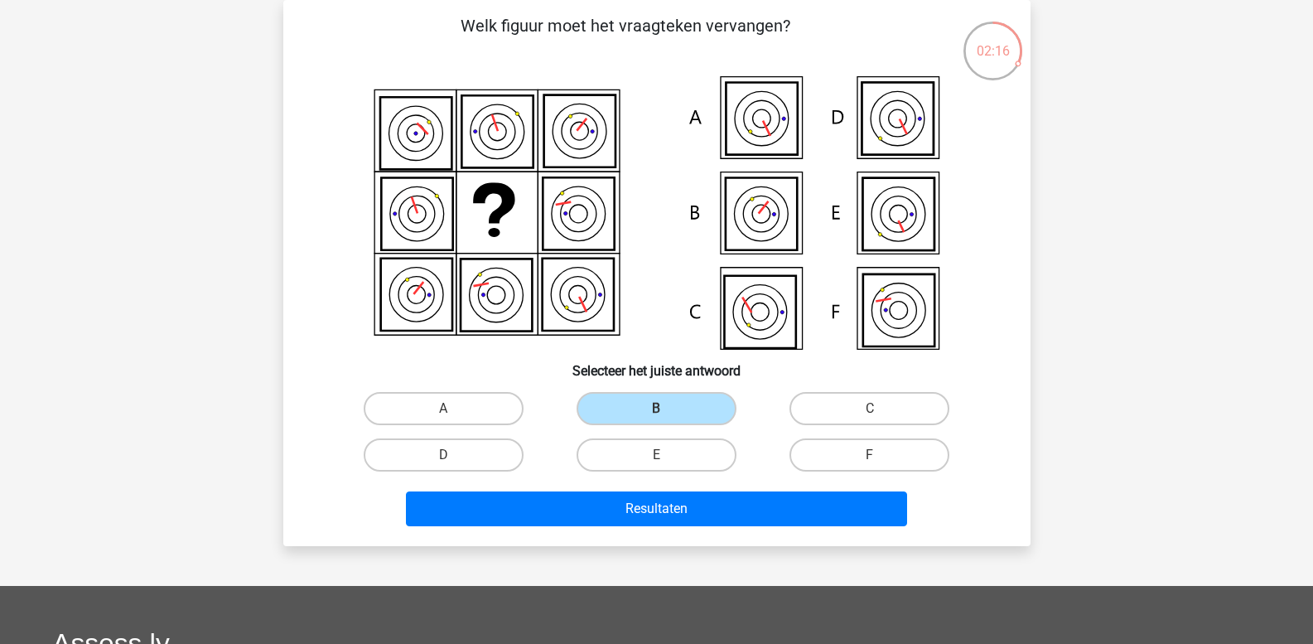
scroll to position [0, 0]
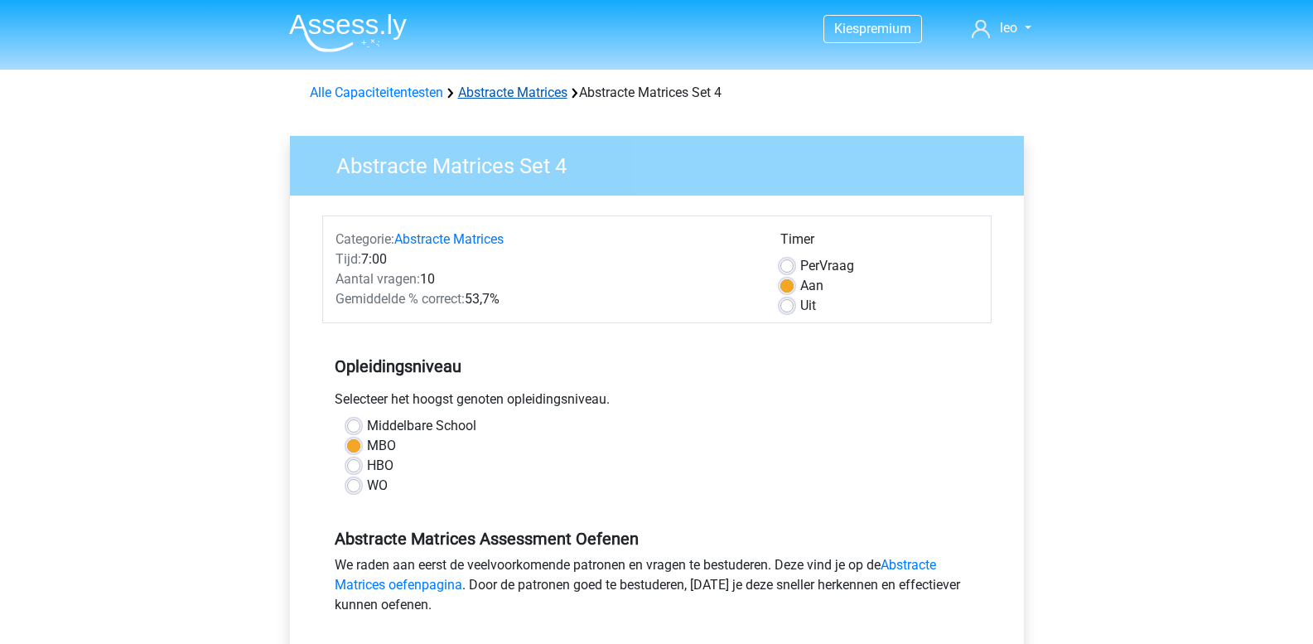
click at [490, 92] on link "Abstracte Matrices" at bounding box center [512, 93] width 109 height 16
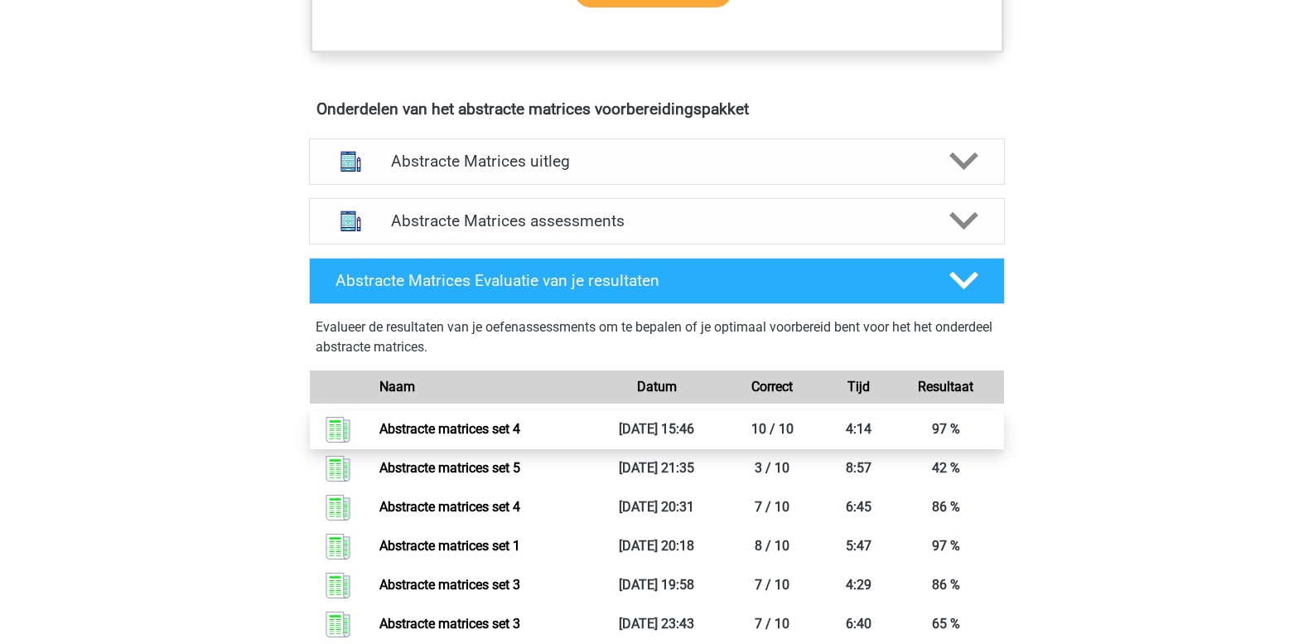
scroll to position [912, 0]
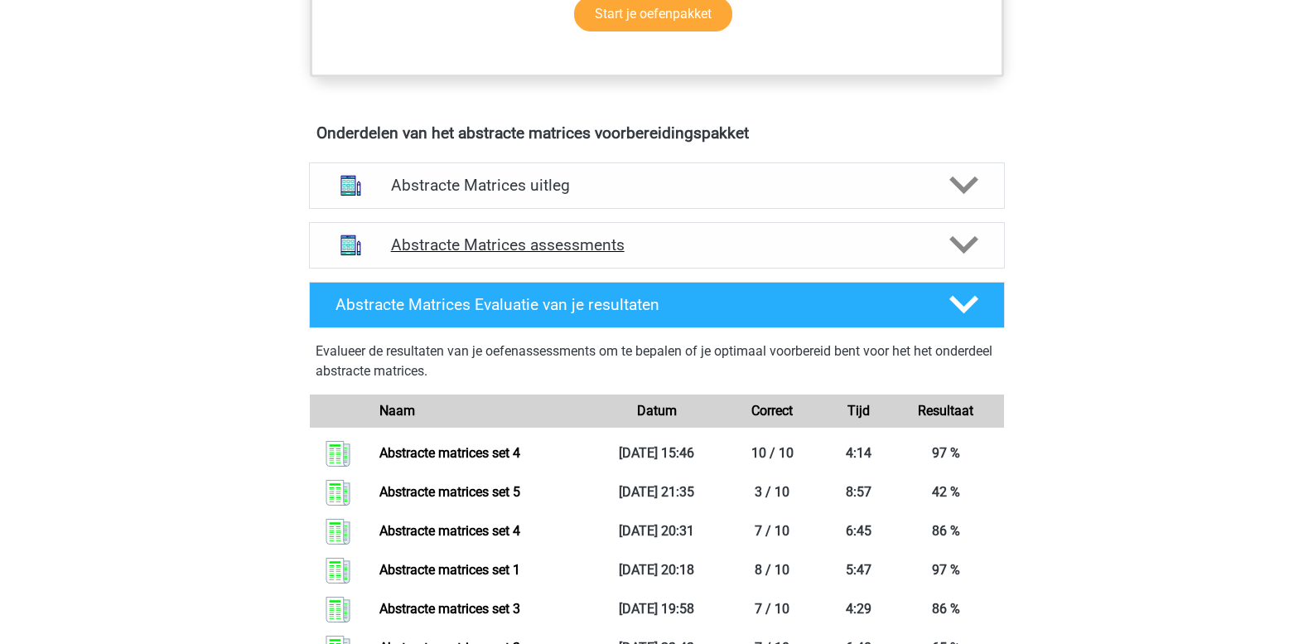
click at [960, 245] on polygon at bounding box center [964, 245] width 29 height 18
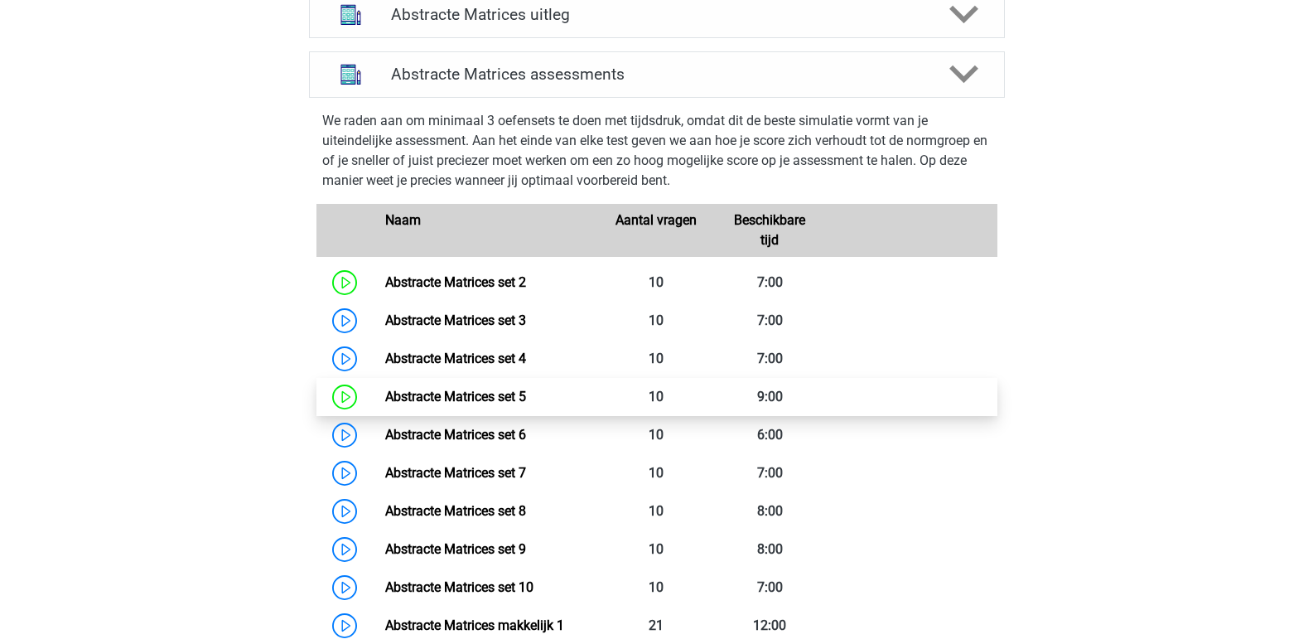
scroll to position [1160, 0]
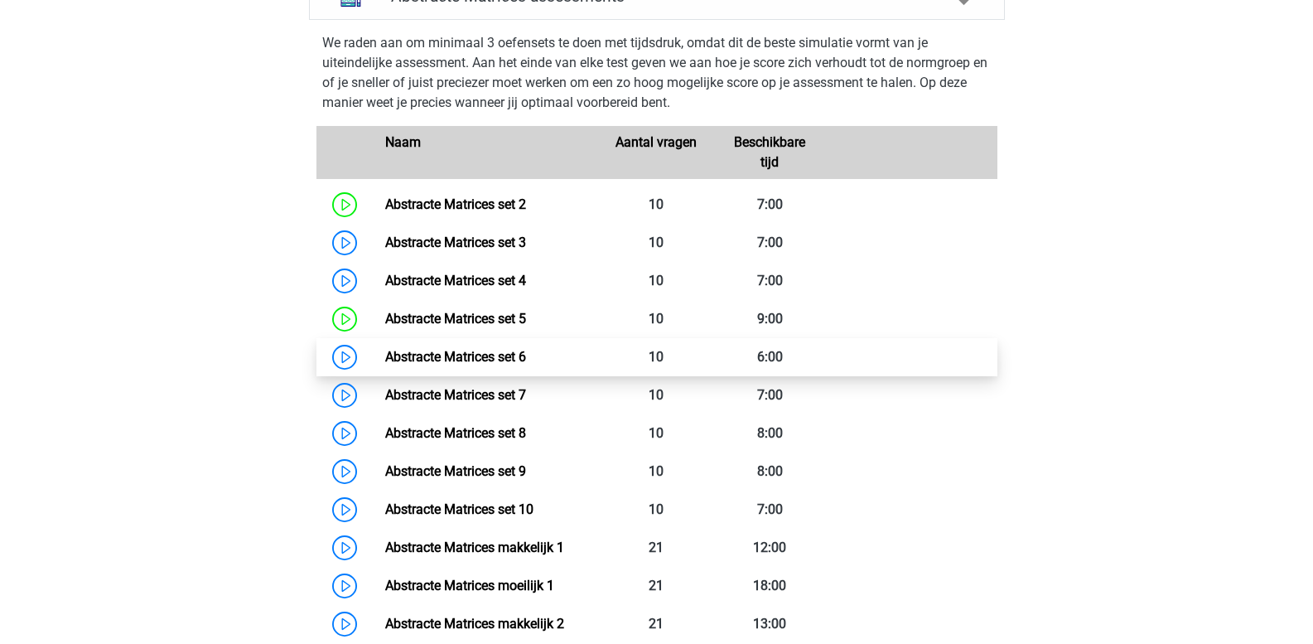
click at [497, 356] on link "Abstracte Matrices set 6" at bounding box center [455, 357] width 141 height 16
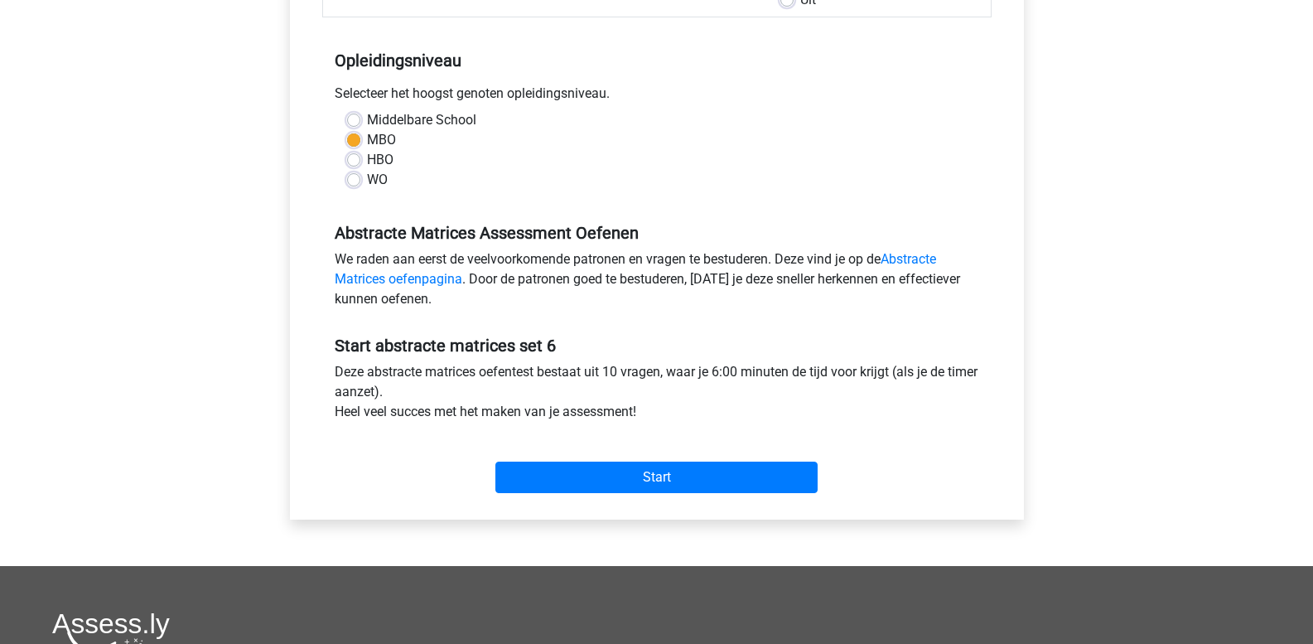
scroll to position [331, 0]
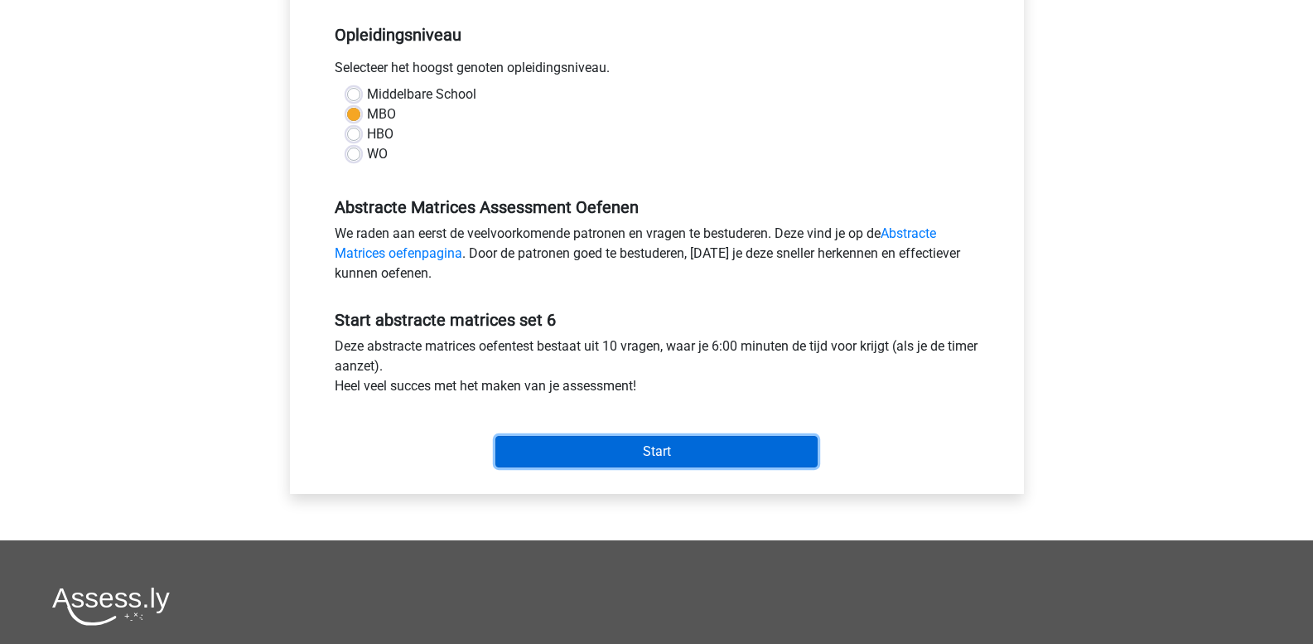
click at [601, 453] on input "Start" at bounding box center [657, 451] width 322 height 31
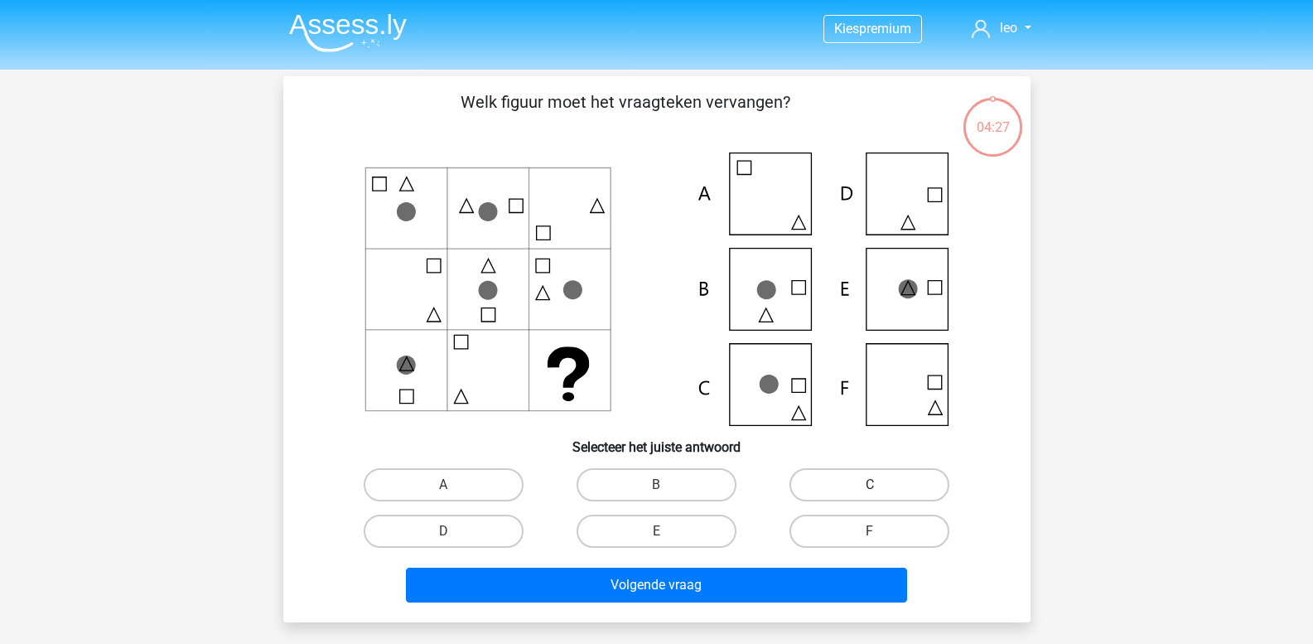
click at [828, 485] on label "C" at bounding box center [870, 484] width 160 height 33
click at [870, 485] on input "C" at bounding box center [875, 490] width 11 height 11
radio input "true"
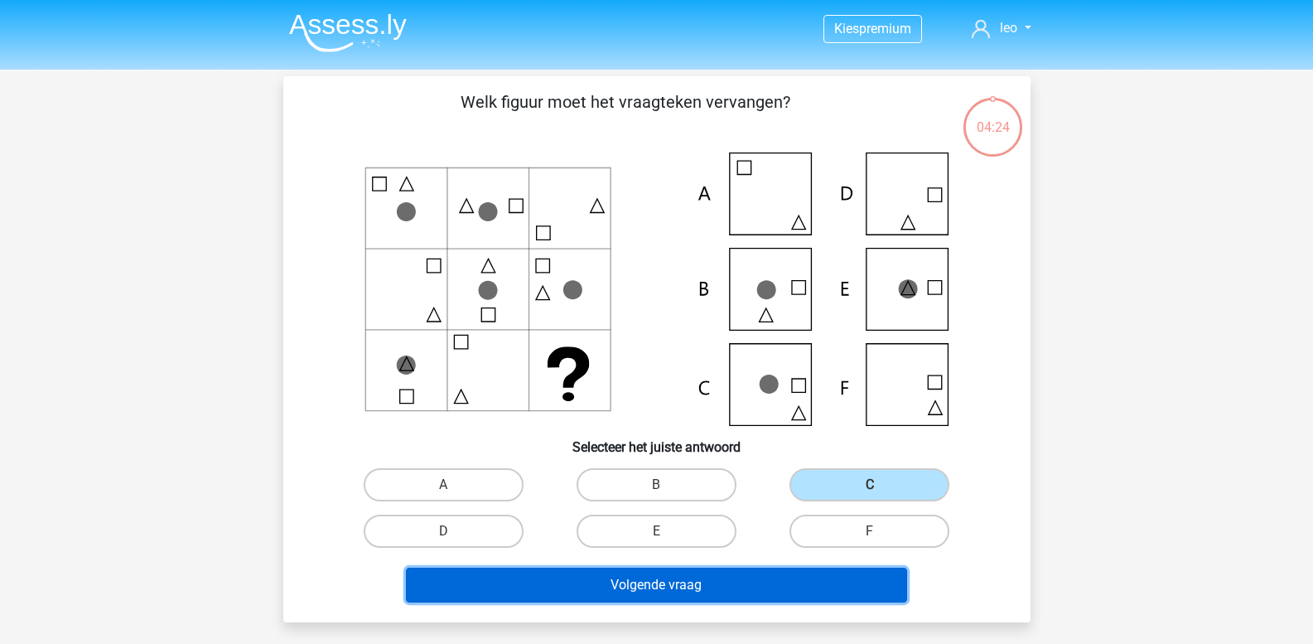
click at [739, 582] on button "Volgende vraag" at bounding box center [656, 585] width 501 height 35
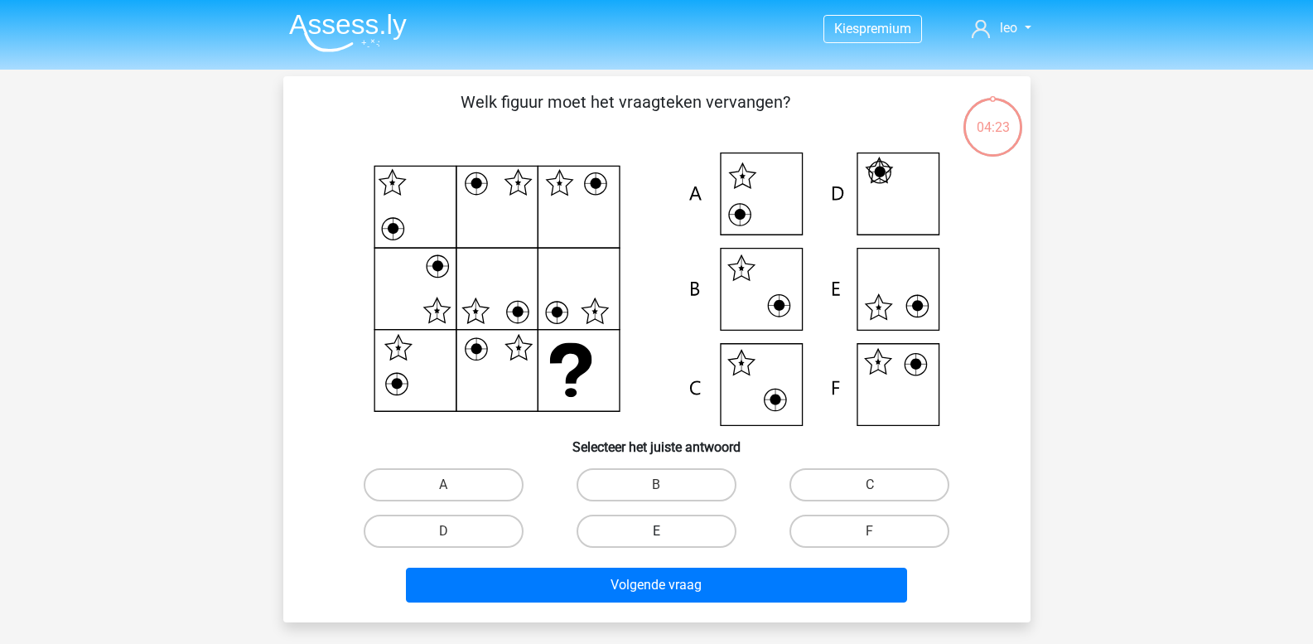
scroll to position [76, 0]
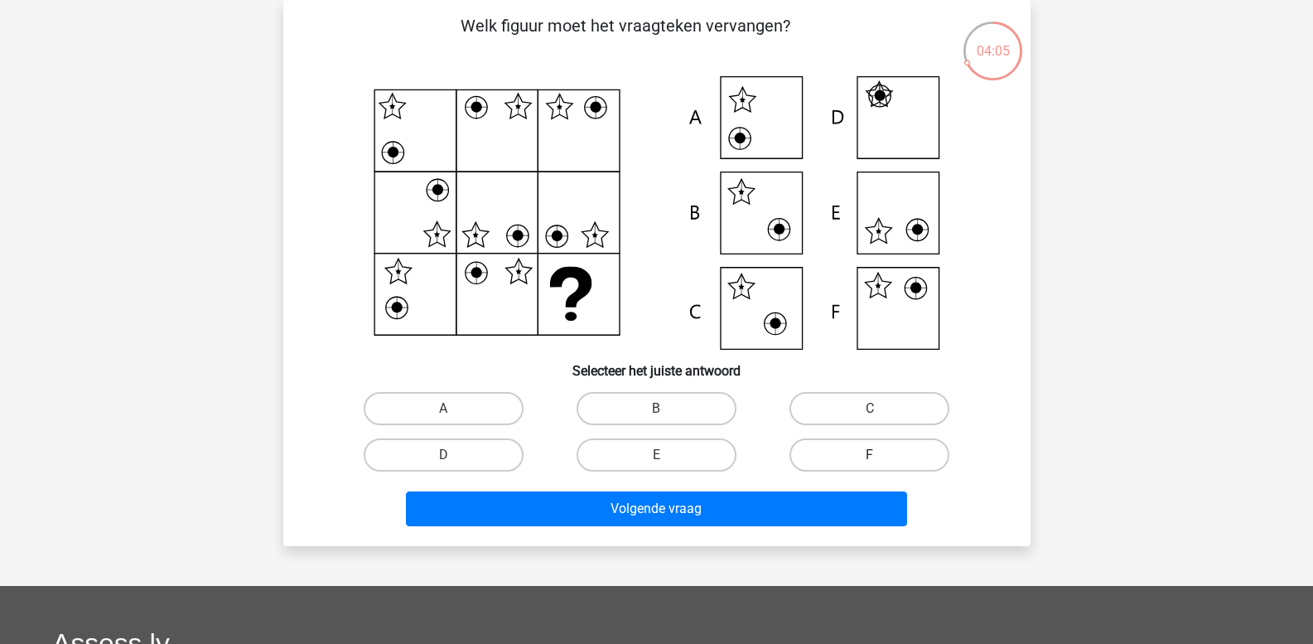
click at [823, 451] on label "F" at bounding box center [870, 454] width 160 height 33
click at [870, 455] on input "F" at bounding box center [875, 460] width 11 height 11
radio input "true"
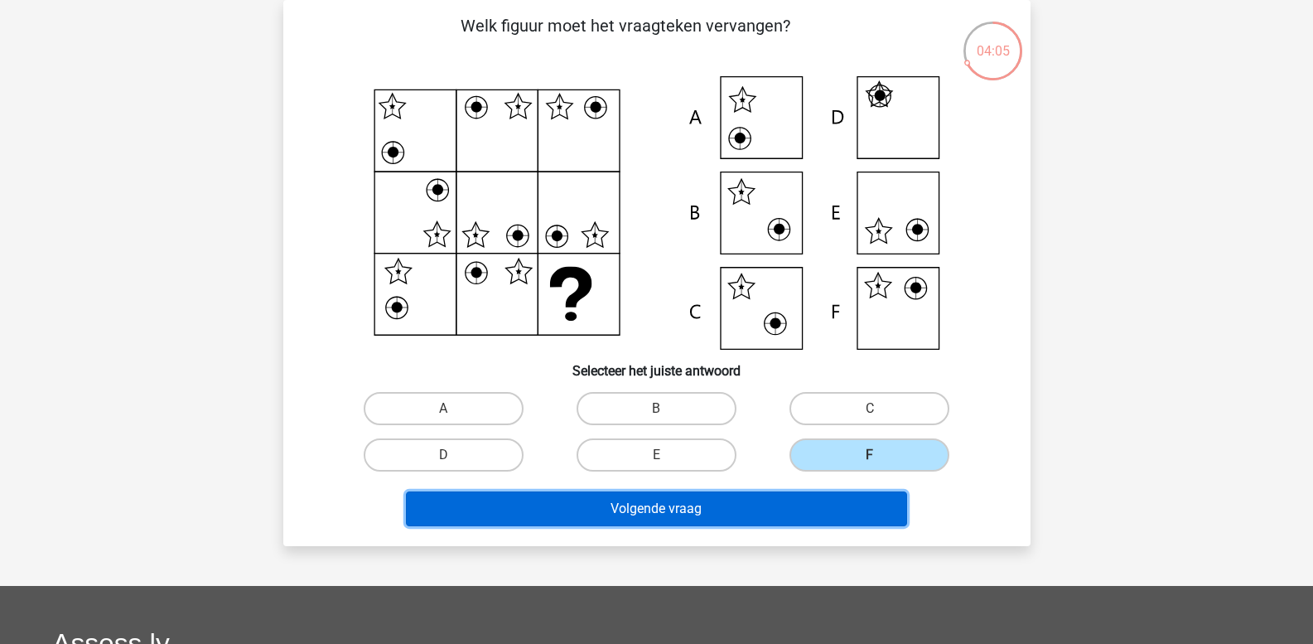
click at [772, 506] on button "Volgende vraag" at bounding box center [656, 508] width 501 height 35
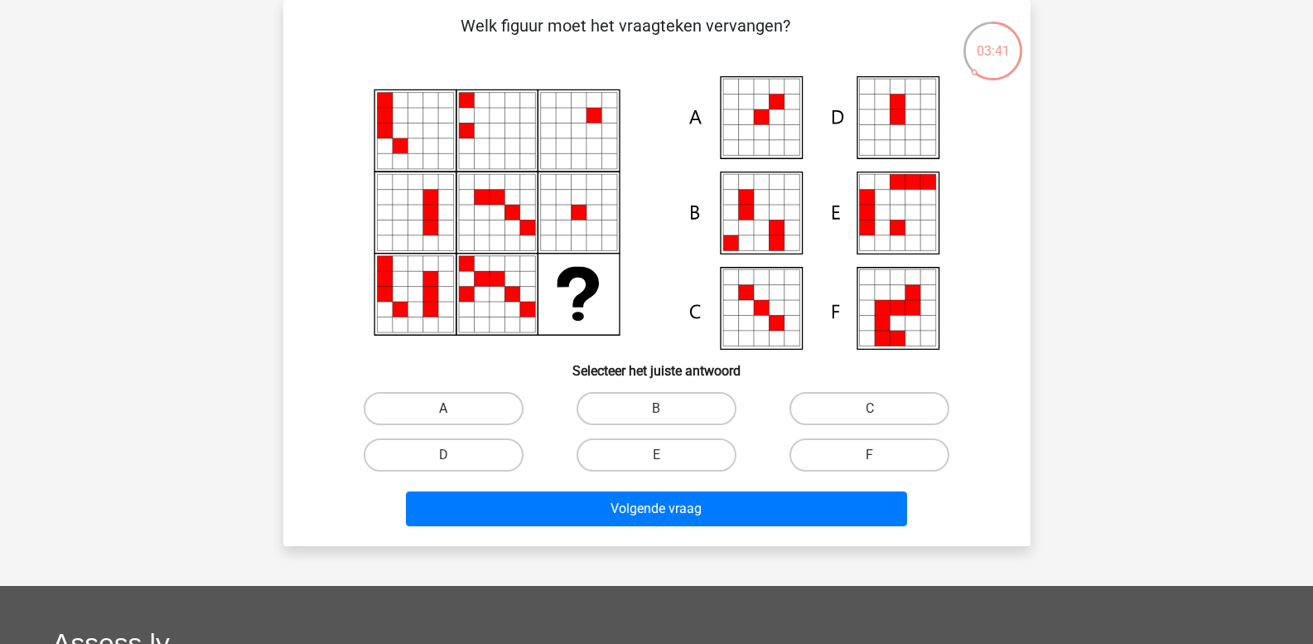
click at [457, 414] on label "A" at bounding box center [444, 408] width 160 height 33
click at [454, 414] on input "A" at bounding box center [448, 414] width 11 height 11
radio input "true"
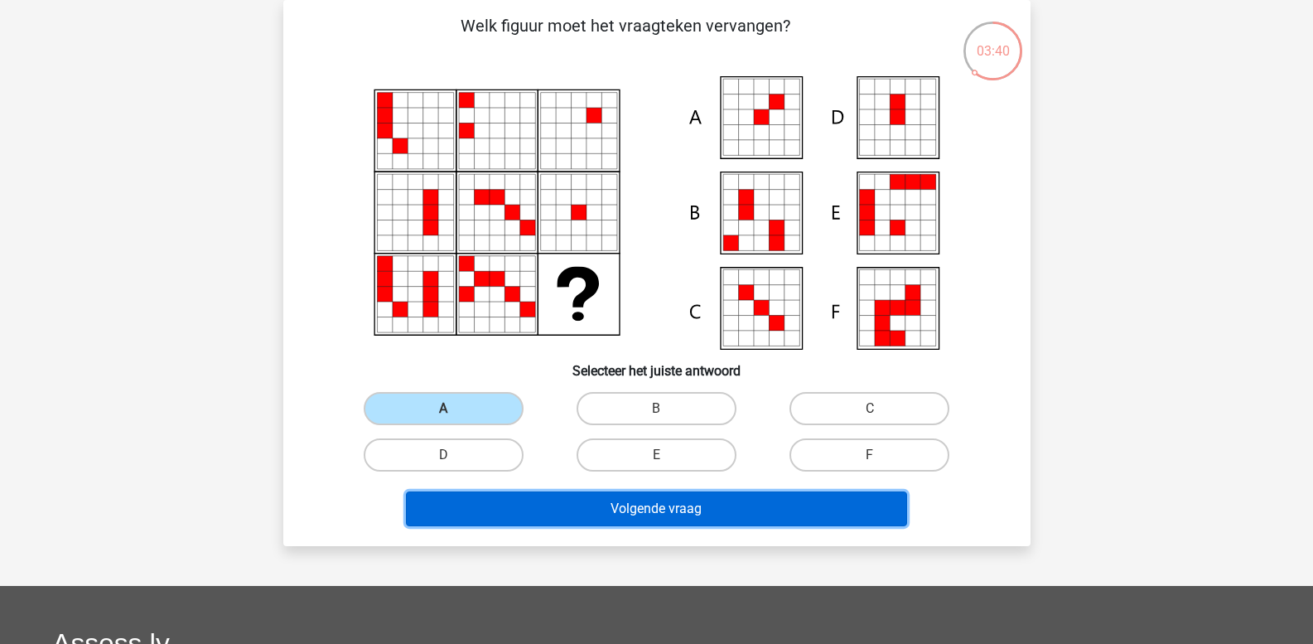
click at [496, 501] on button "Volgende vraag" at bounding box center [656, 508] width 501 height 35
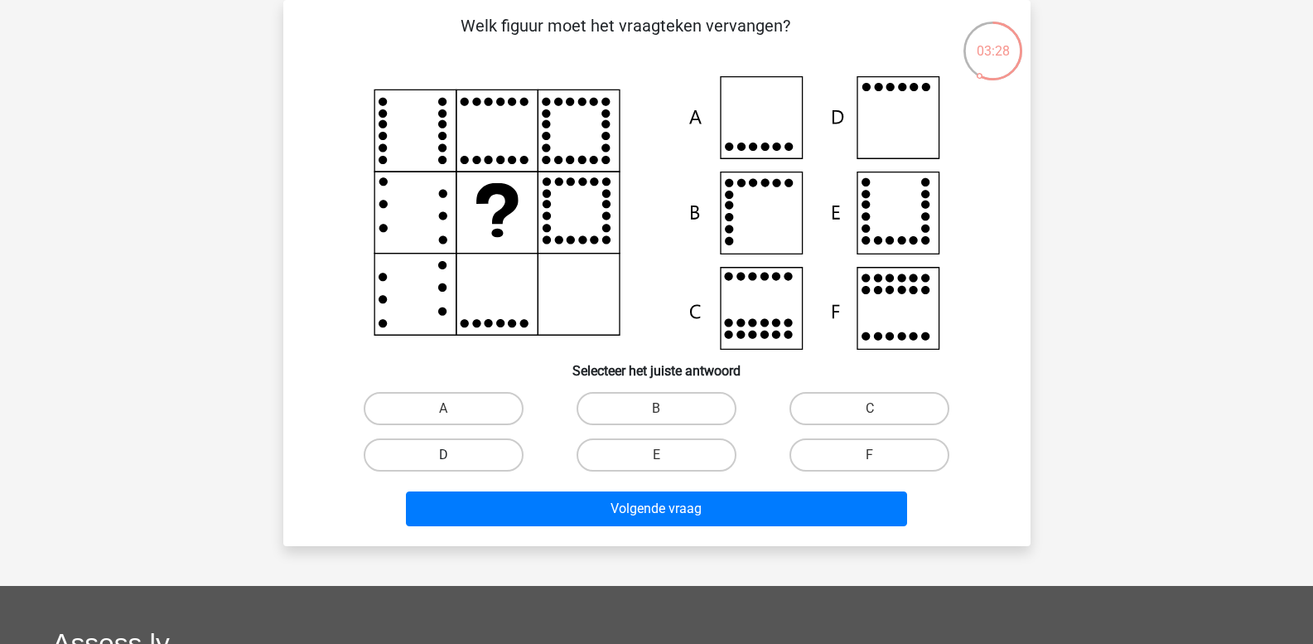
click at [466, 450] on label "D" at bounding box center [444, 454] width 160 height 33
click at [454, 455] on input "D" at bounding box center [448, 460] width 11 height 11
radio input "true"
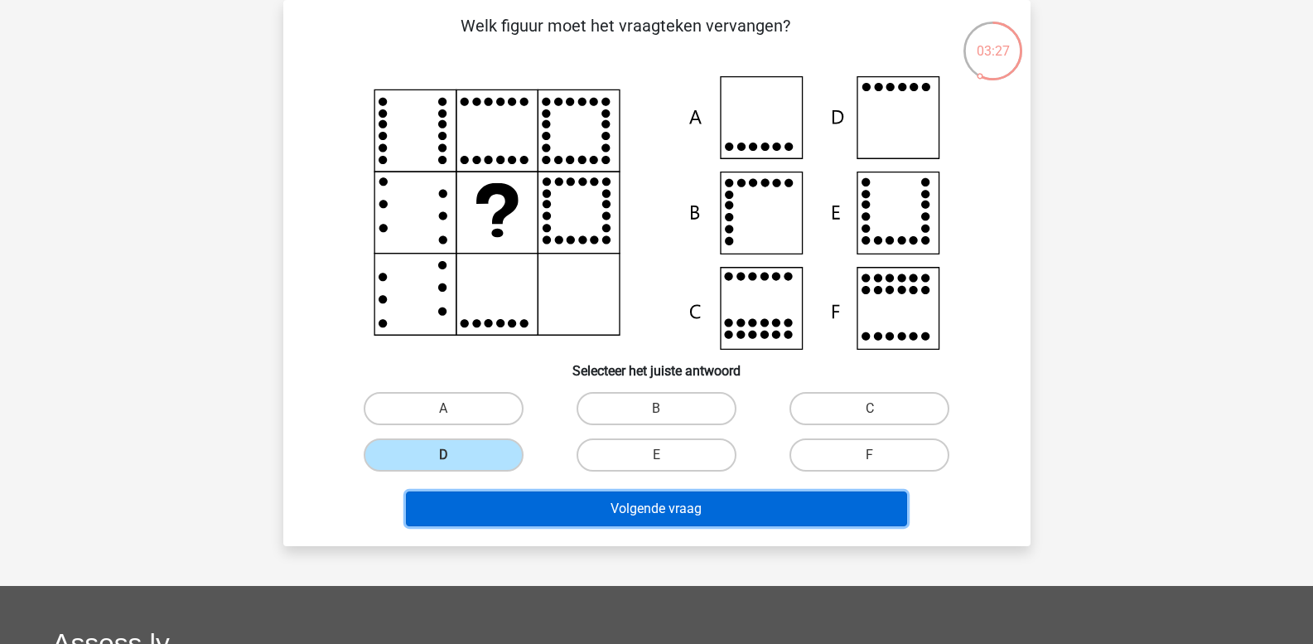
click at [491, 507] on button "Volgende vraag" at bounding box center [656, 508] width 501 height 35
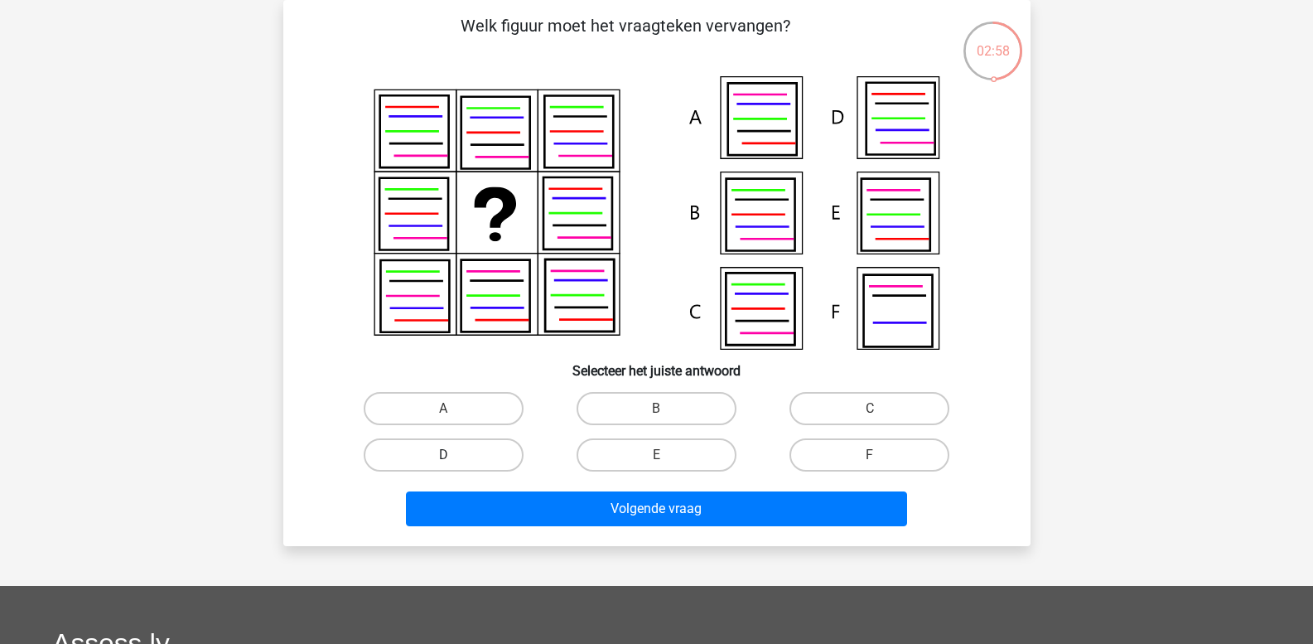
click at [436, 458] on label "D" at bounding box center [444, 454] width 160 height 33
click at [443, 458] on input "D" at bounding box center [448, 460] width 11 height 11
radio input "true"
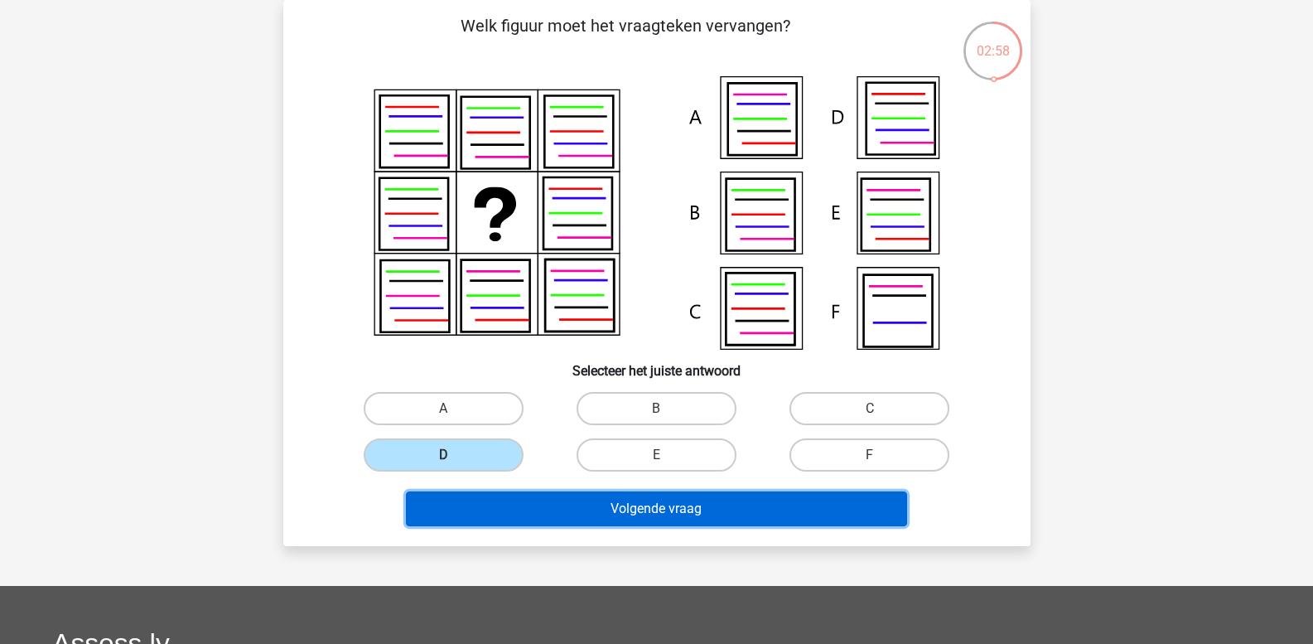
click at [507, 513] on button "Volgende vraag" at bounding box center [656, 508] width 501 height 35
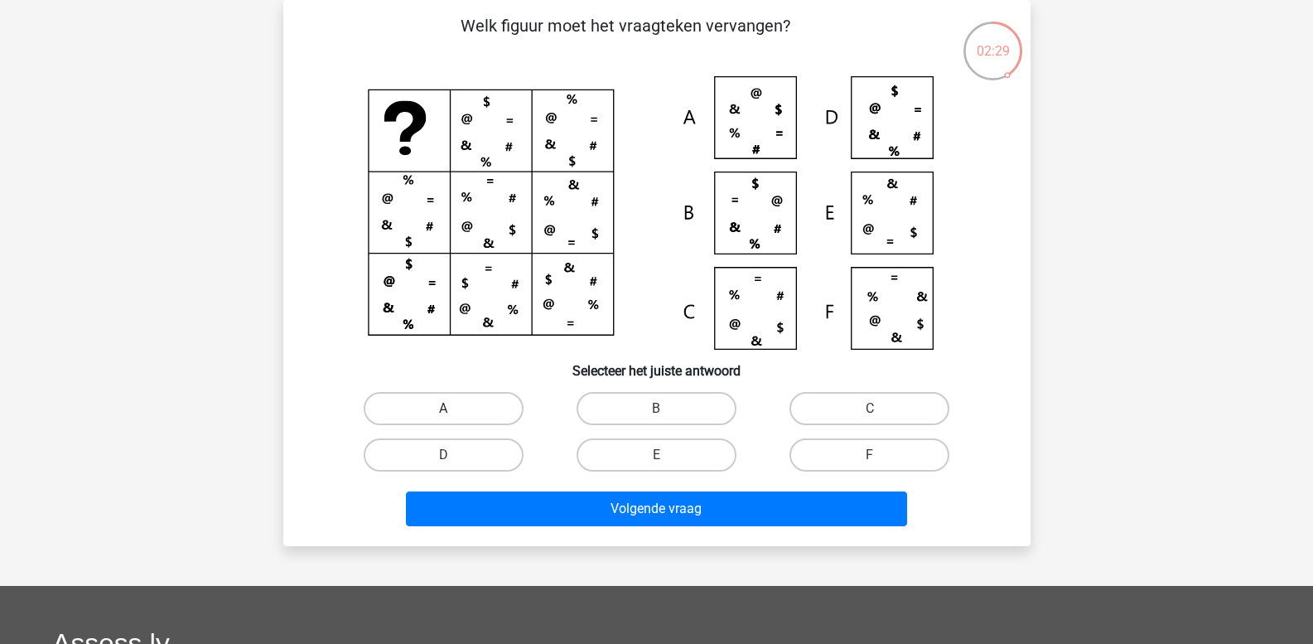
click at [457, 404] on label "A" at bounding box center [444, 408] width 160 height 33
click at [454, 409] on input "A" at bounding box center [448, 414] width 11 height 11
radio input "true"
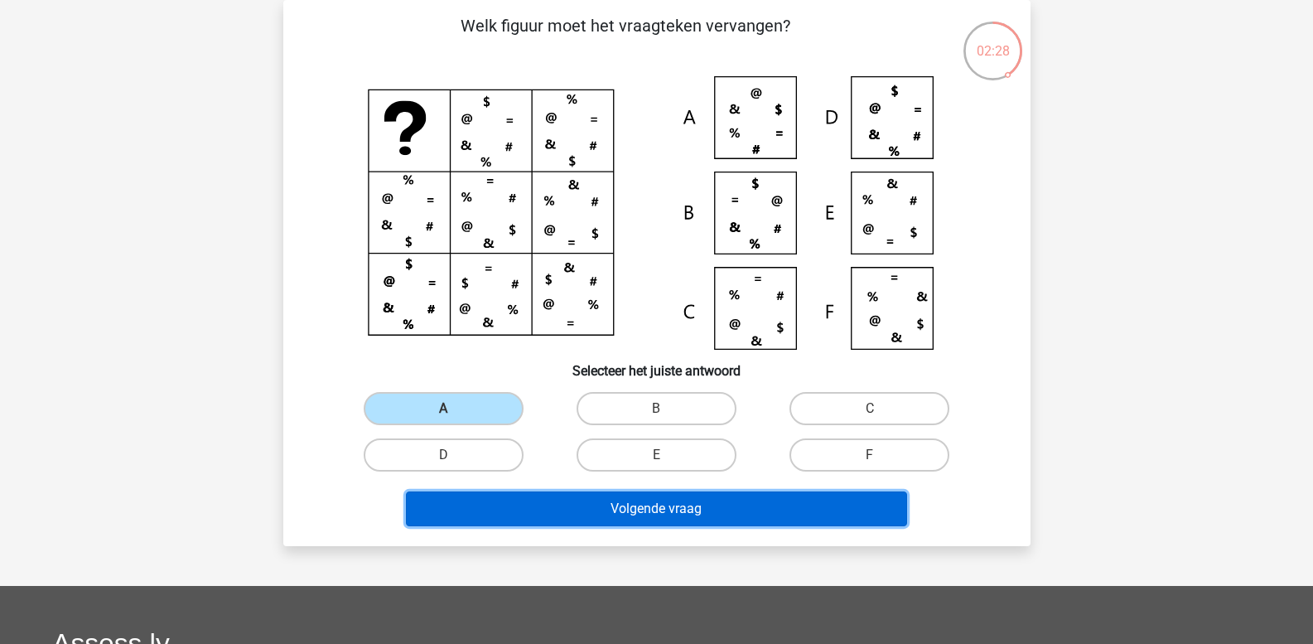
click at [491, 503] on button "Volgende vraag" at bounding box center [656, 508] width 501 height 35
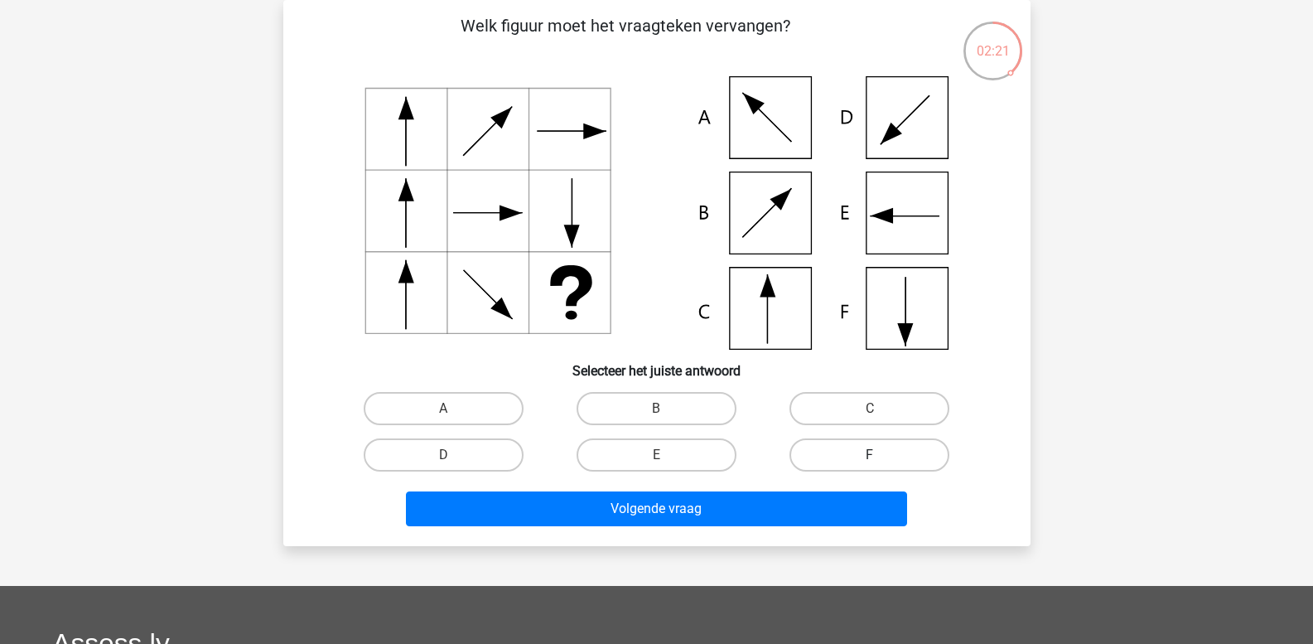
click at [861, 457] on label "F" at bounding box center [870, 454] width 160 height 33
click at [870, 457] on input "F" at bounding box center [875, 460] width 11 height 11
radio input "true"
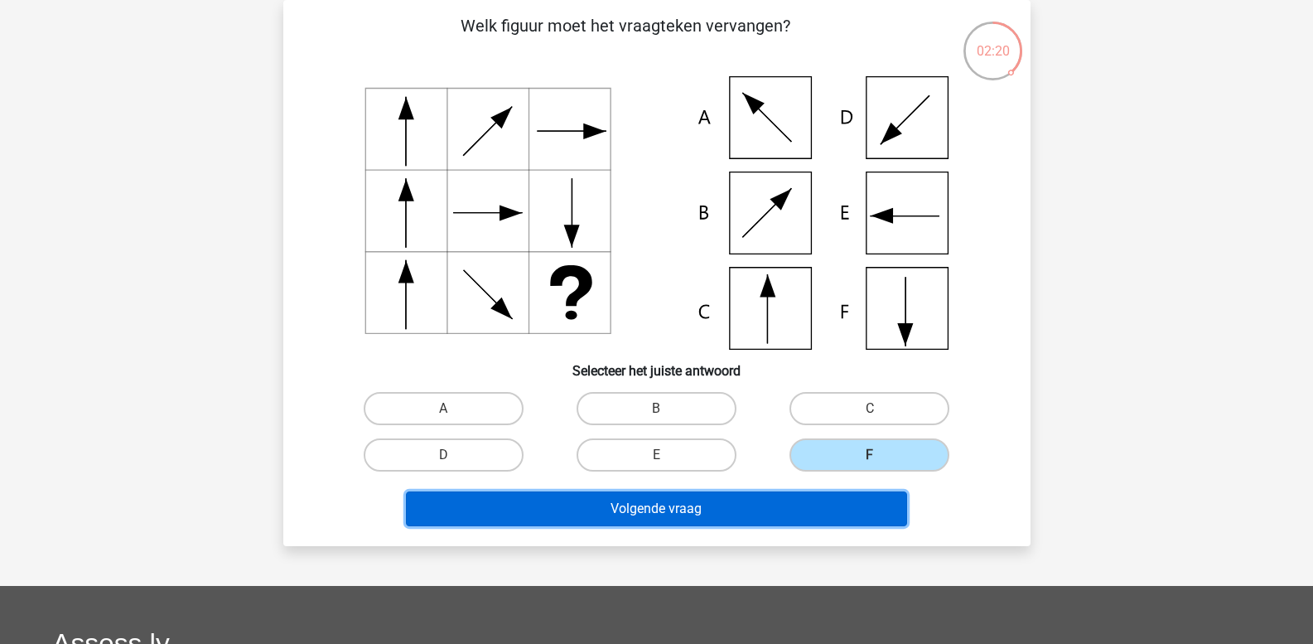
click at [790, 501] on button "Volgende vraag" at bounding box center [656, 508] width 501 height 35
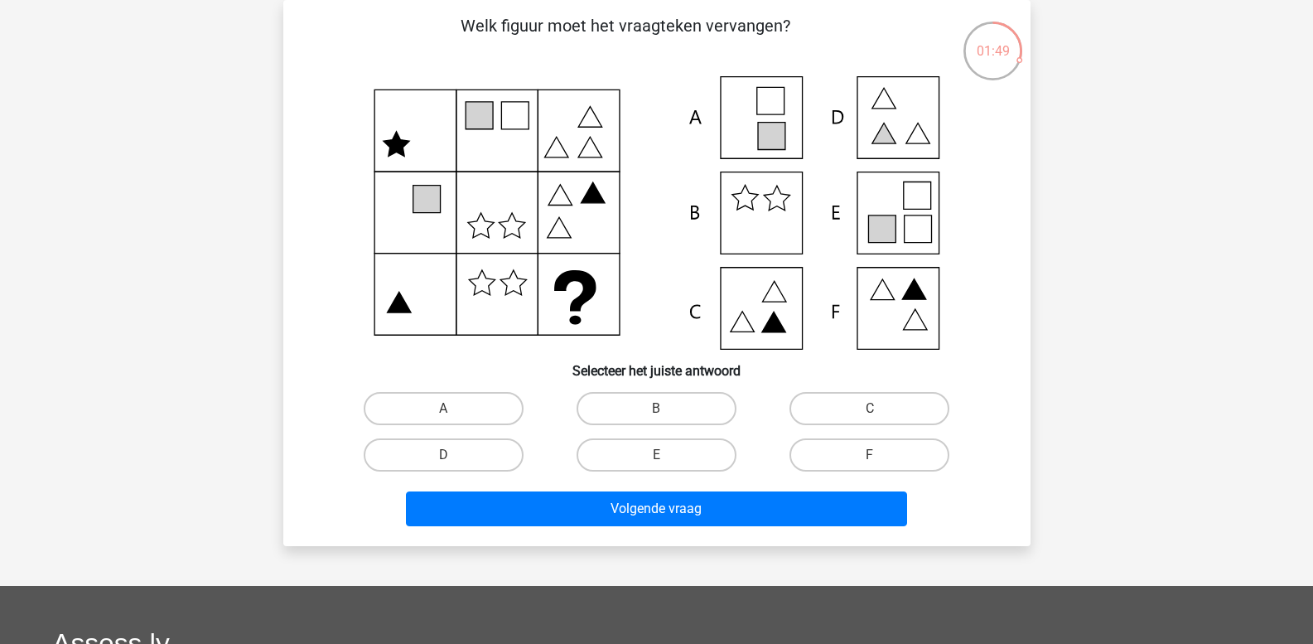
click at [659, 459] on input "E" at bounding box center [661, 460] width 11 height 11
radio input "true"
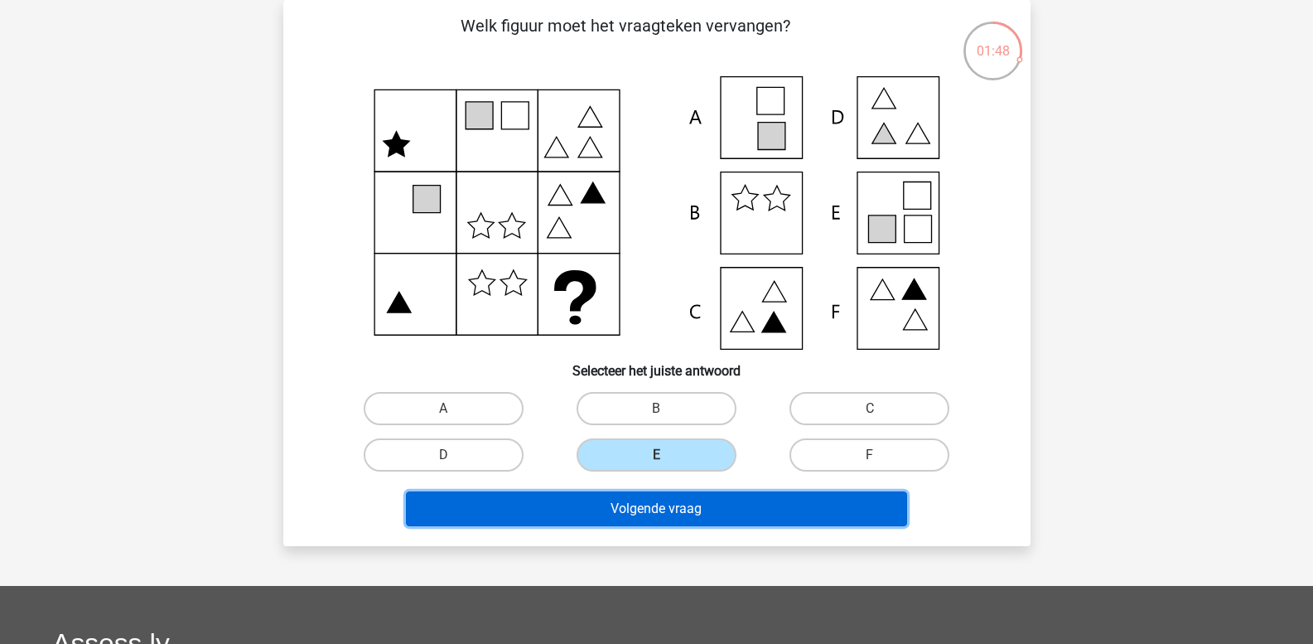
click at [646, 506] on button "Volgende vraag" at bounding box center [656, 508] width 501 height 35
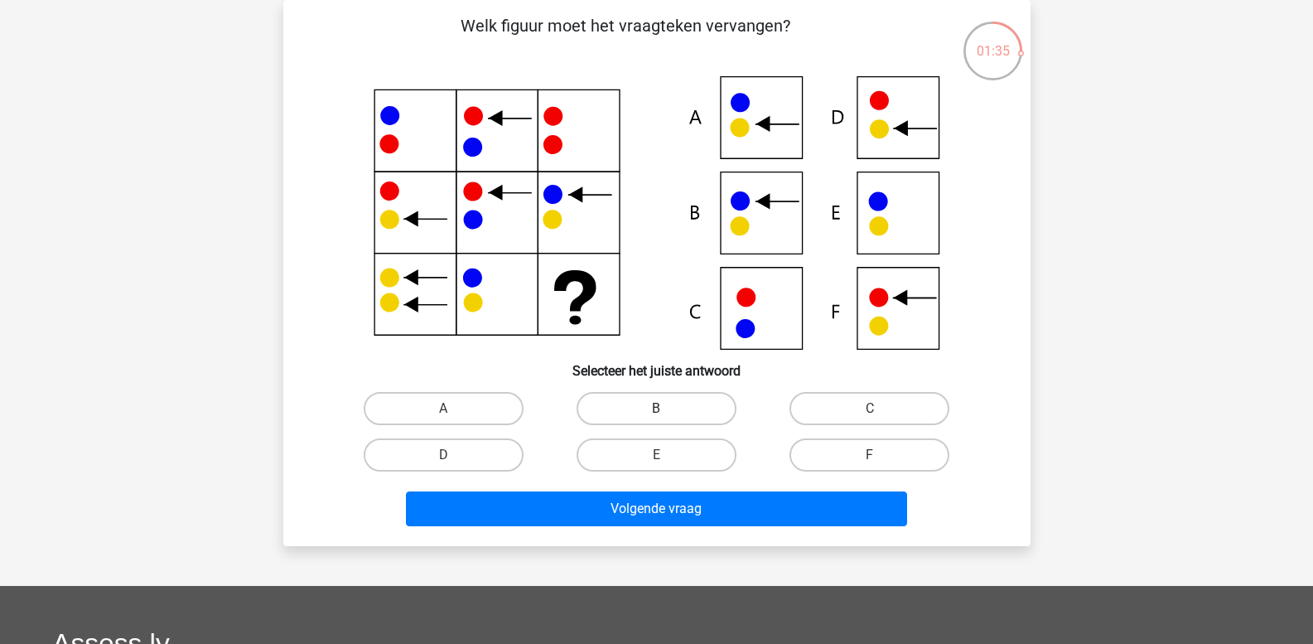
click at [663, 404] on label "B" at bounding box center [657, 408] width 160 height 33
click at [663, 409] on input "B" at bounding box center [661, 414] width 11 height 11
radio input "true"
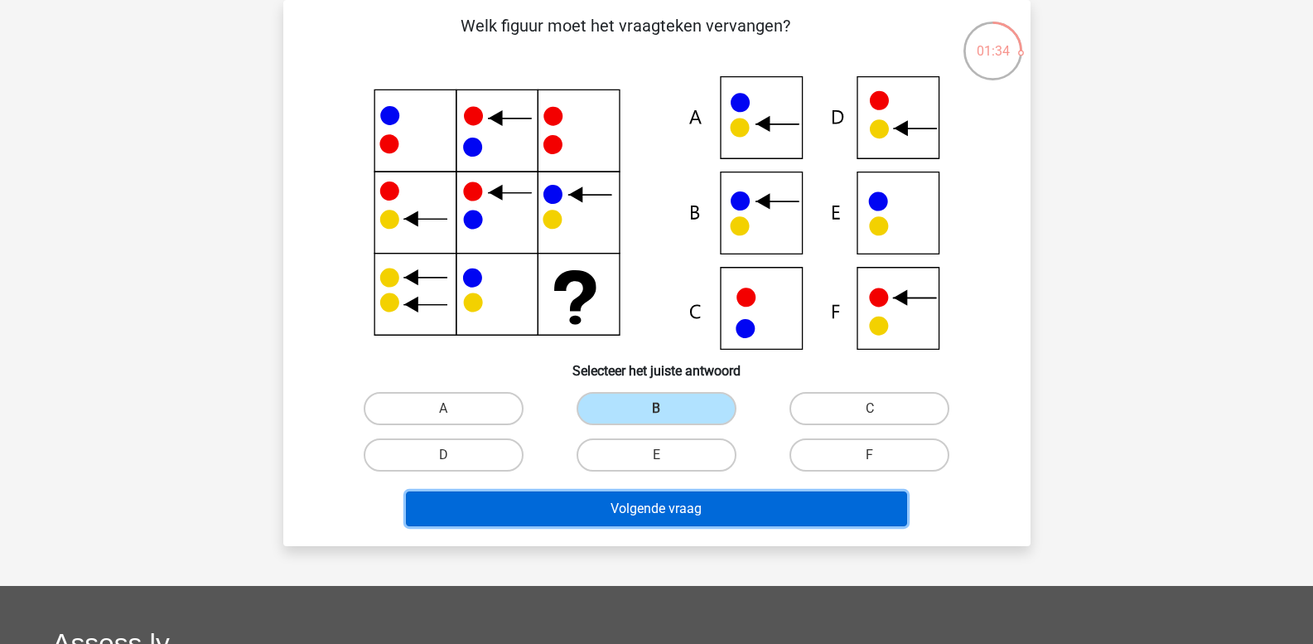
click at [652, 506] on button "Volgende vraag" at bounding box center [656, 508] width 501 height 35
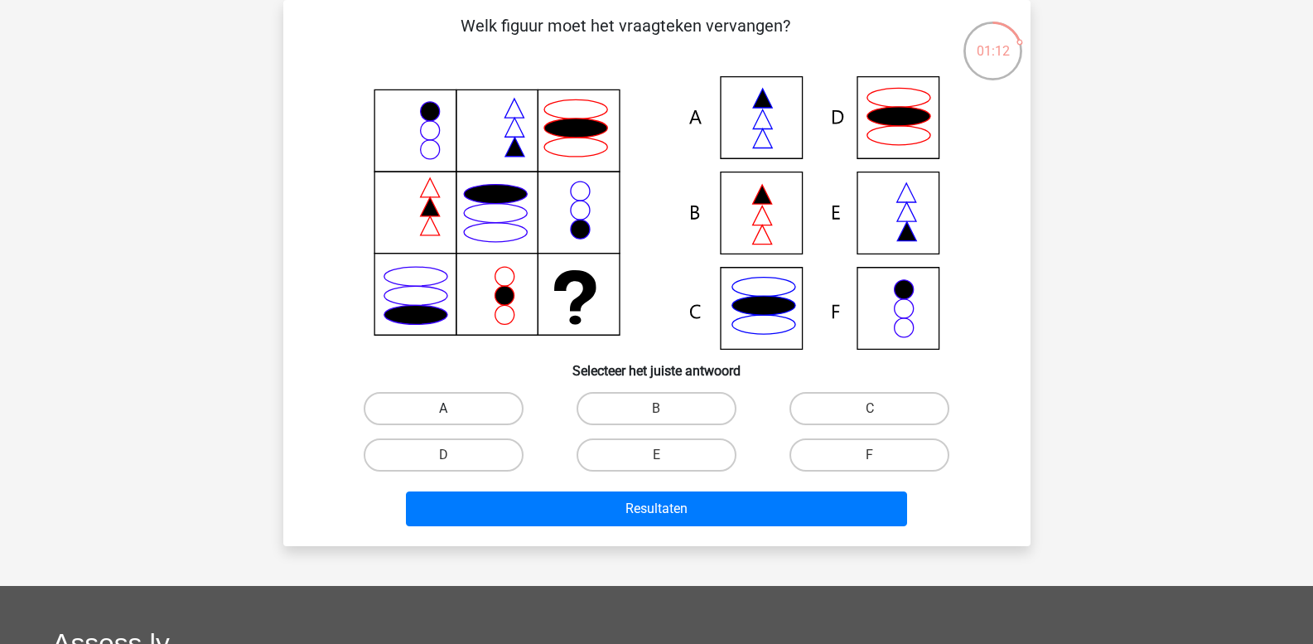
click at [466, 411] on label "A" at bounding box center [444, 408] width 160 height 33
click at [454, 411] on input "A" at bounding box center [448, 414] width 11 height 11
radio input "true"
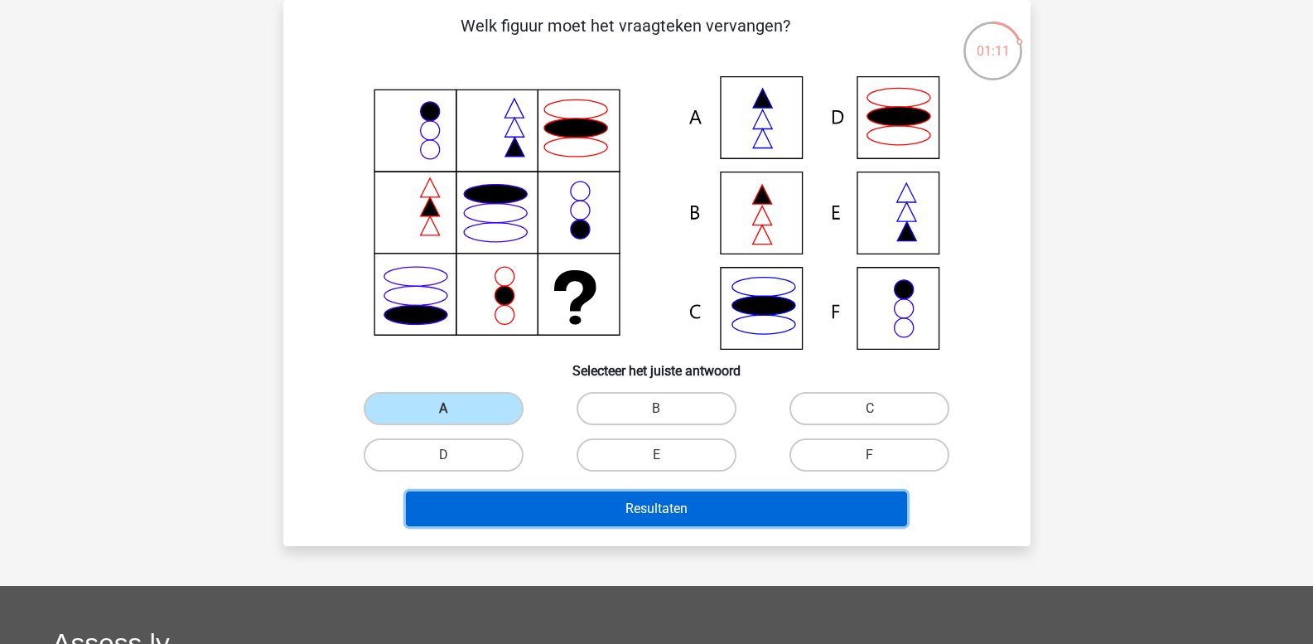
click at [489, 510] on button "Resultaten" at bounding box center [656, 508] width 501 height 35
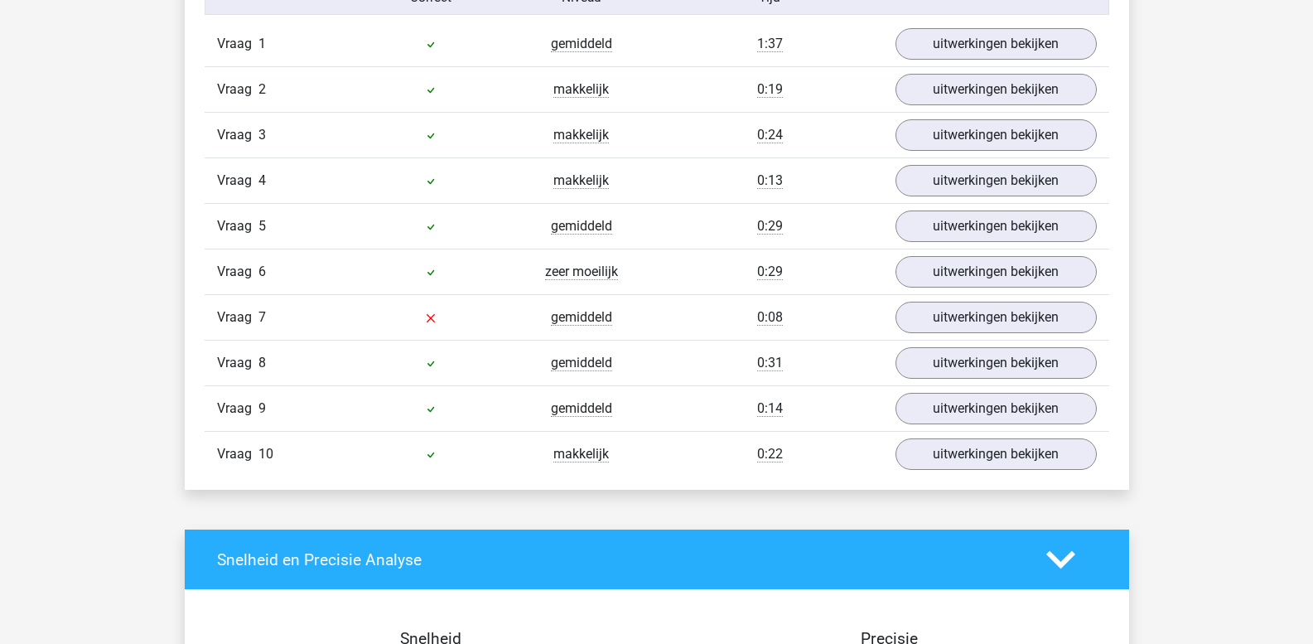
scroll to position [1326, 0]
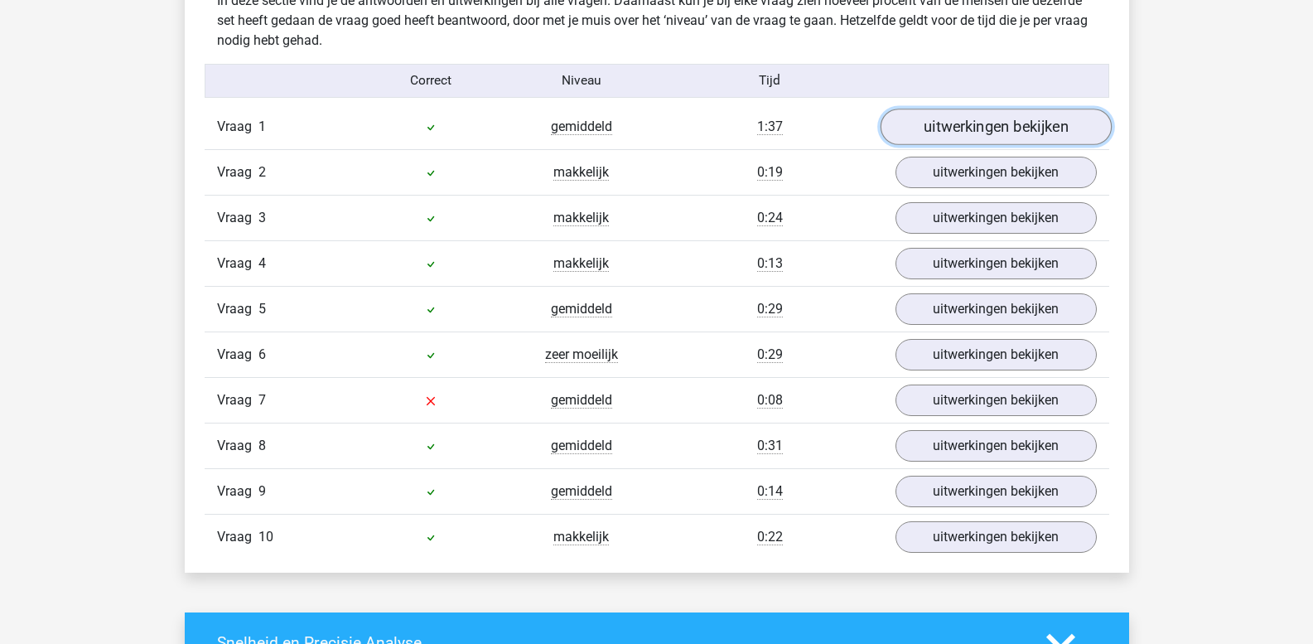
click at [954, 124] on link "uitwerkingen bekijken" at bounding box center [995, 127] width 231 height 36
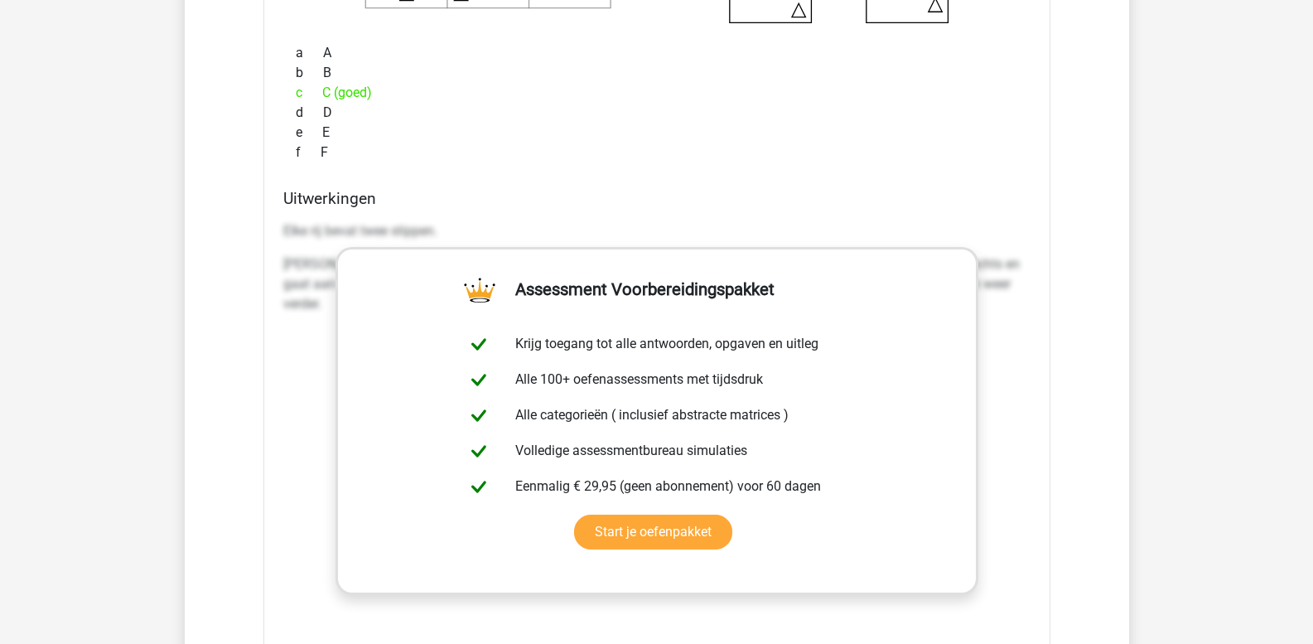
scroll to position [1823, 0]
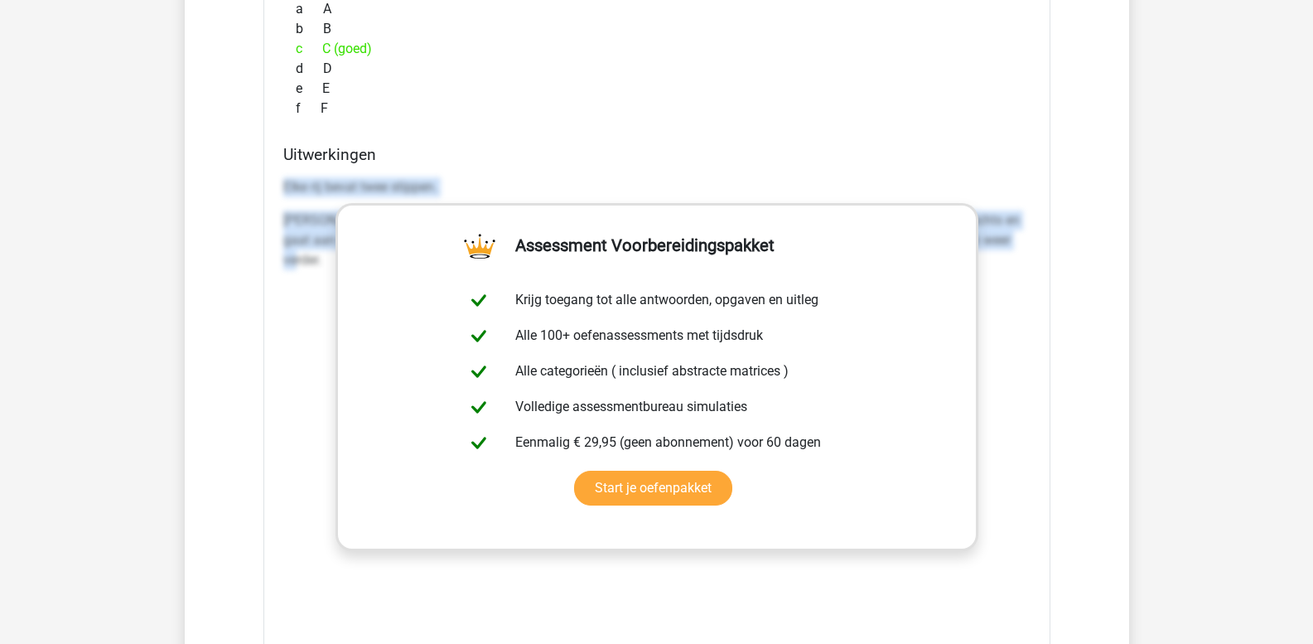
drag, startPoint x: 283, startPoint y: 187, endPoint x: 327, endPoint y: 304, distance: 124.5
click at [327, 304] on div "Elke rij bevat twee stippen. Van link naar rechts beweegt het vierkant 3 stapje…" at bounding box center [656, 419] width 747 height 497
copy div "Elke rij bevat twee stippen. Van link naar rechts beweegt het vierkant 3 stapje…"
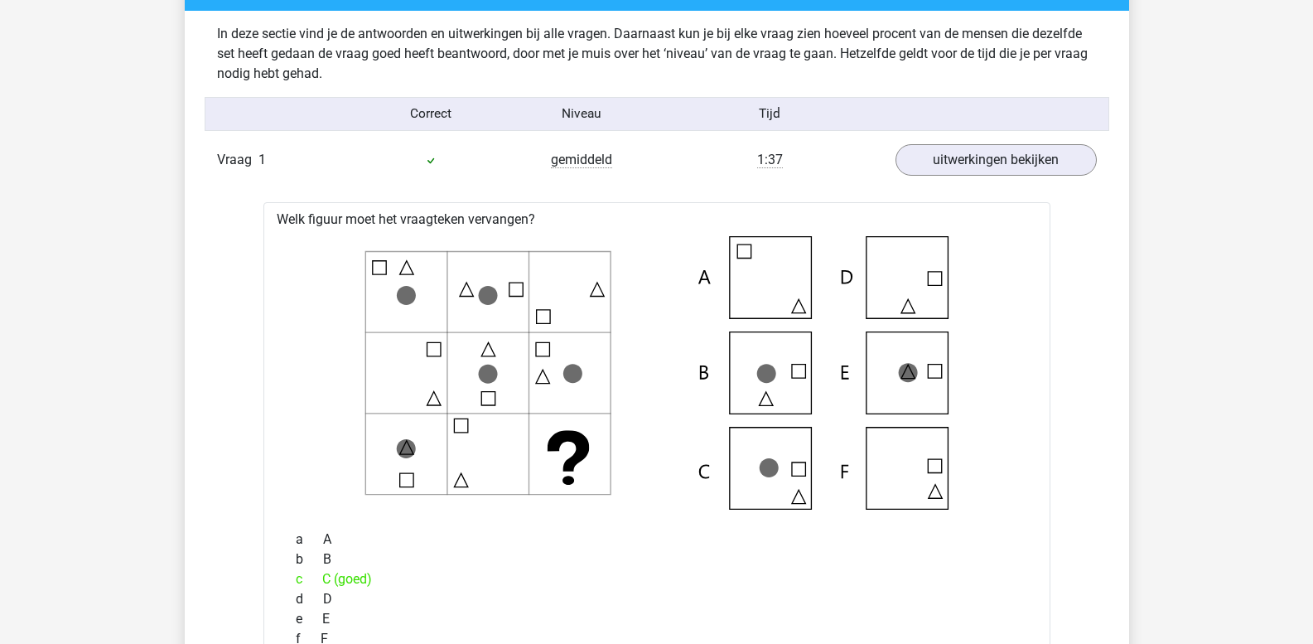
scroll to position [1160, 0]
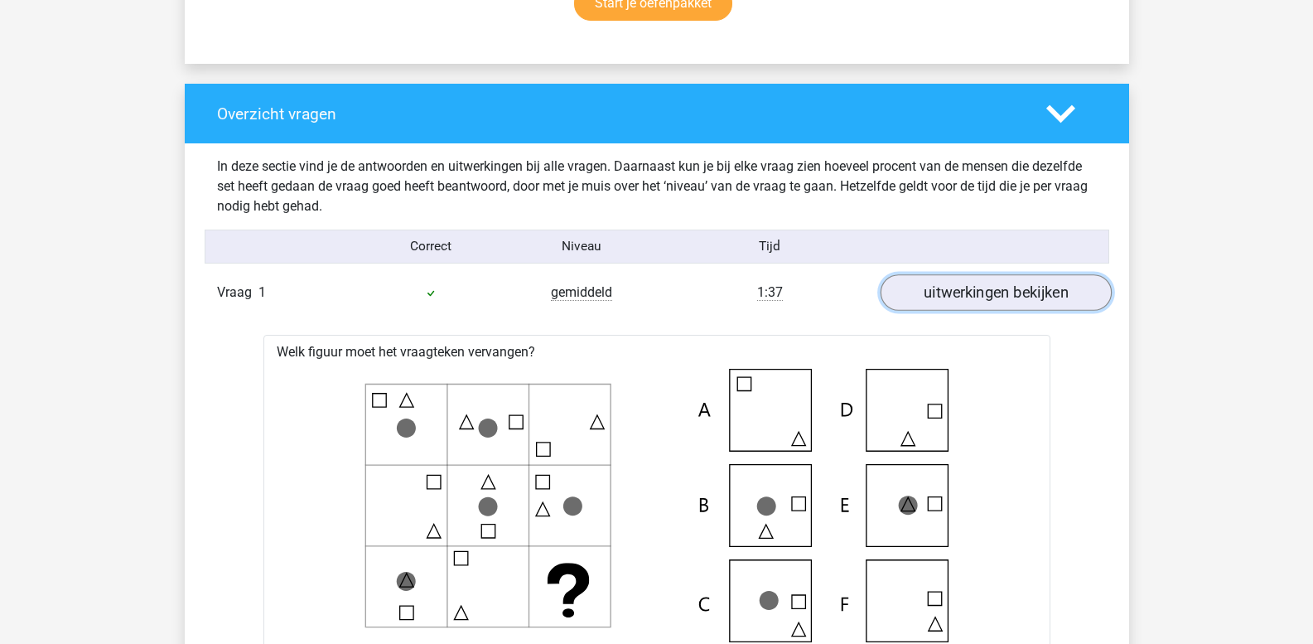
click at [963, 297] on link "uitwerkingen bekijken" at bounding box center [995, 293] width 231 height 36
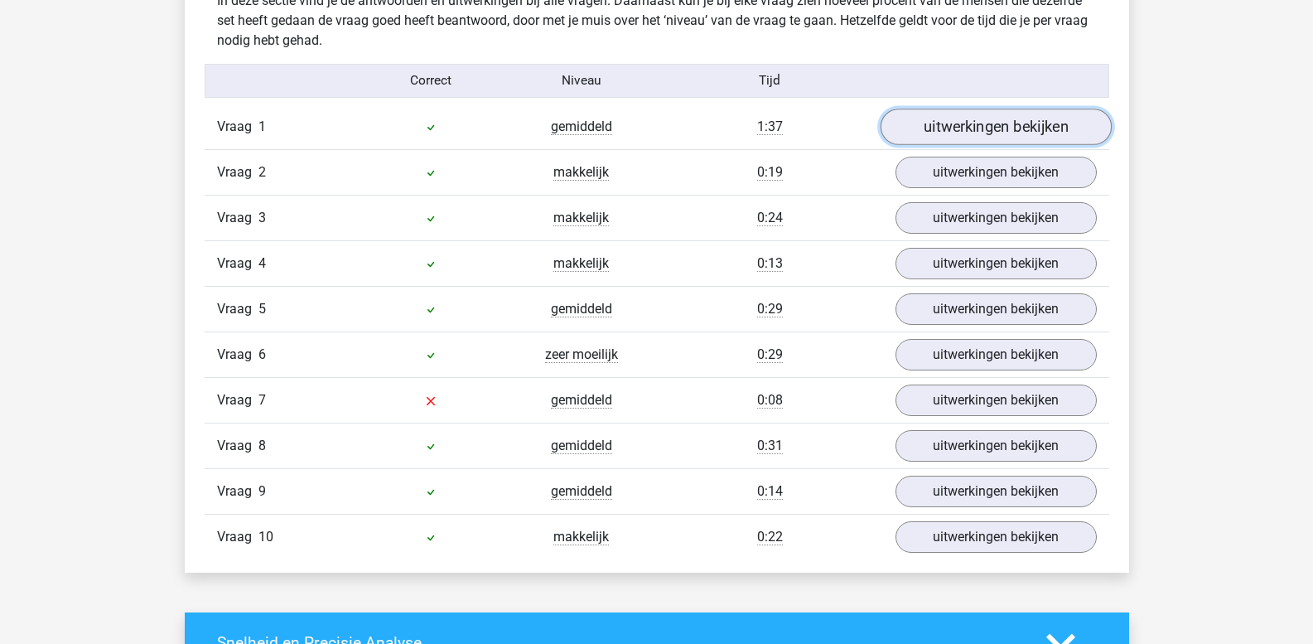
scroll to position [1409, 0]
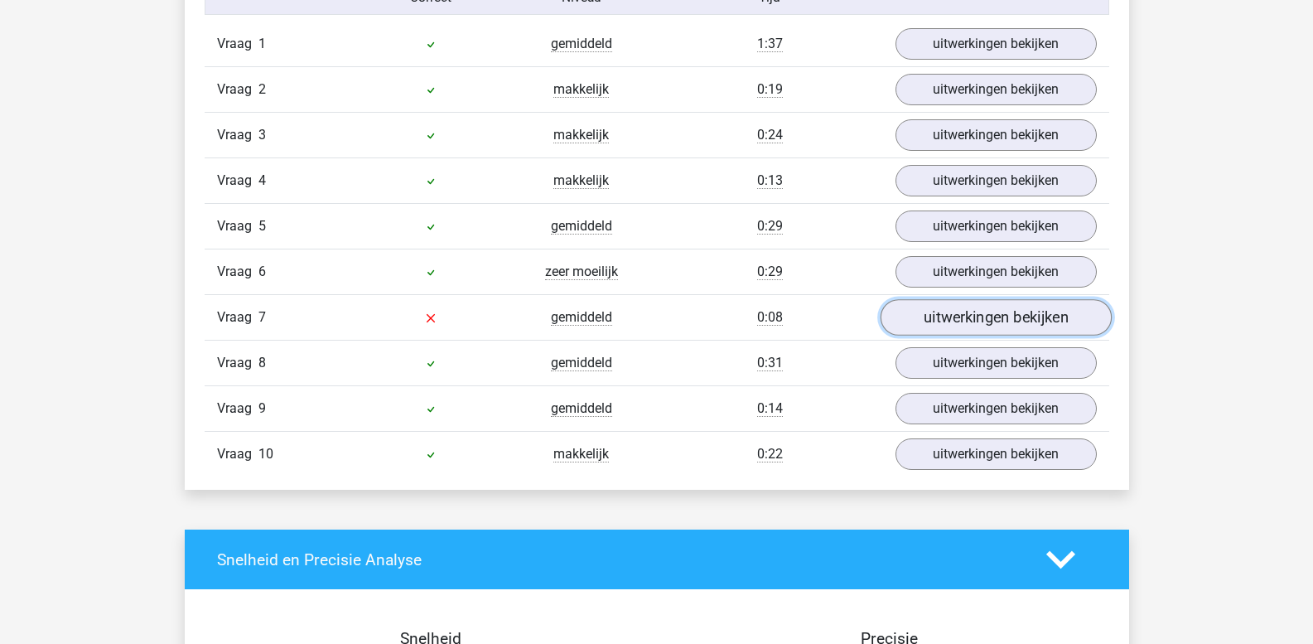
click at [963, 322] on link "uitwerkingen bekijken" at bounding box center [995, 318] width 231 height 36
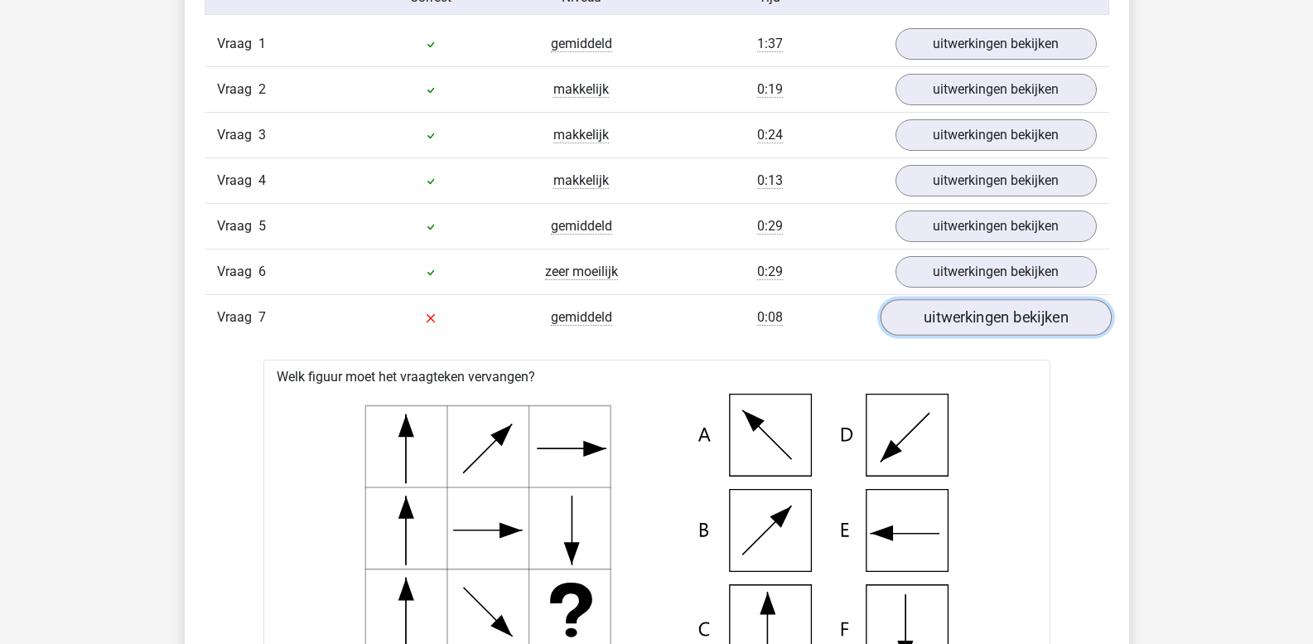
click at [1007, 329] on link "uitwerkingen bekijken" at bounding box center [995, 318] width 231 height 36
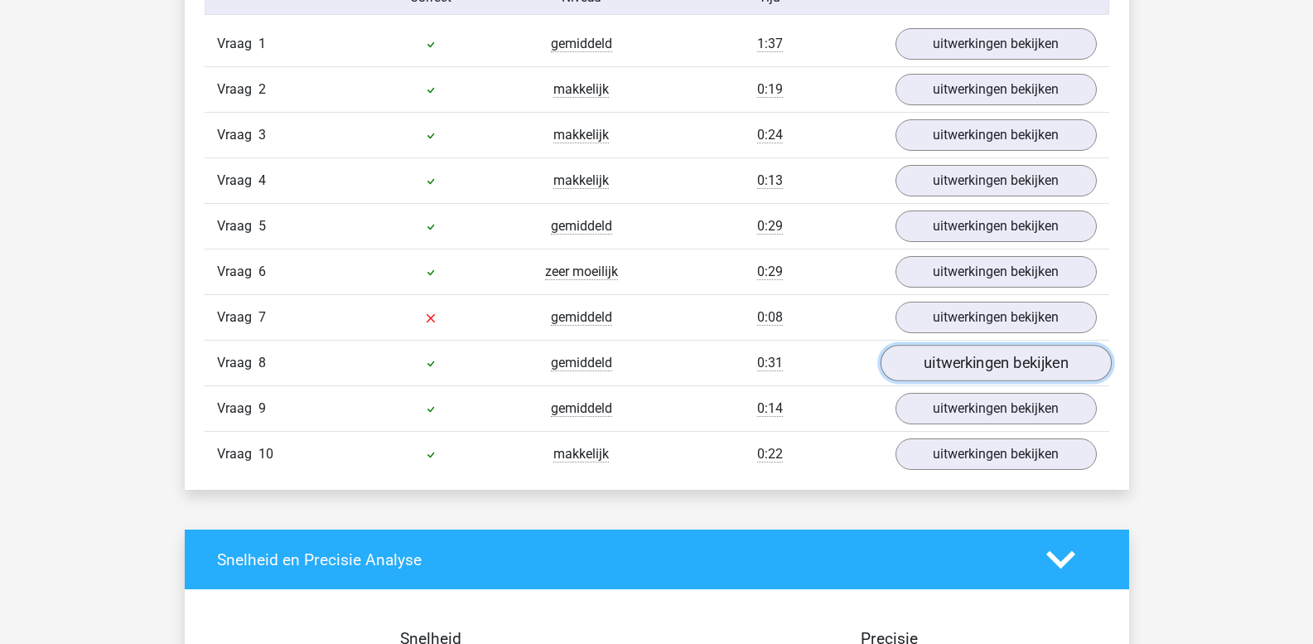
click at [928, 378] on link "uitwerkingen bekijken" at bounding box center [995, 364] width 231 height 36
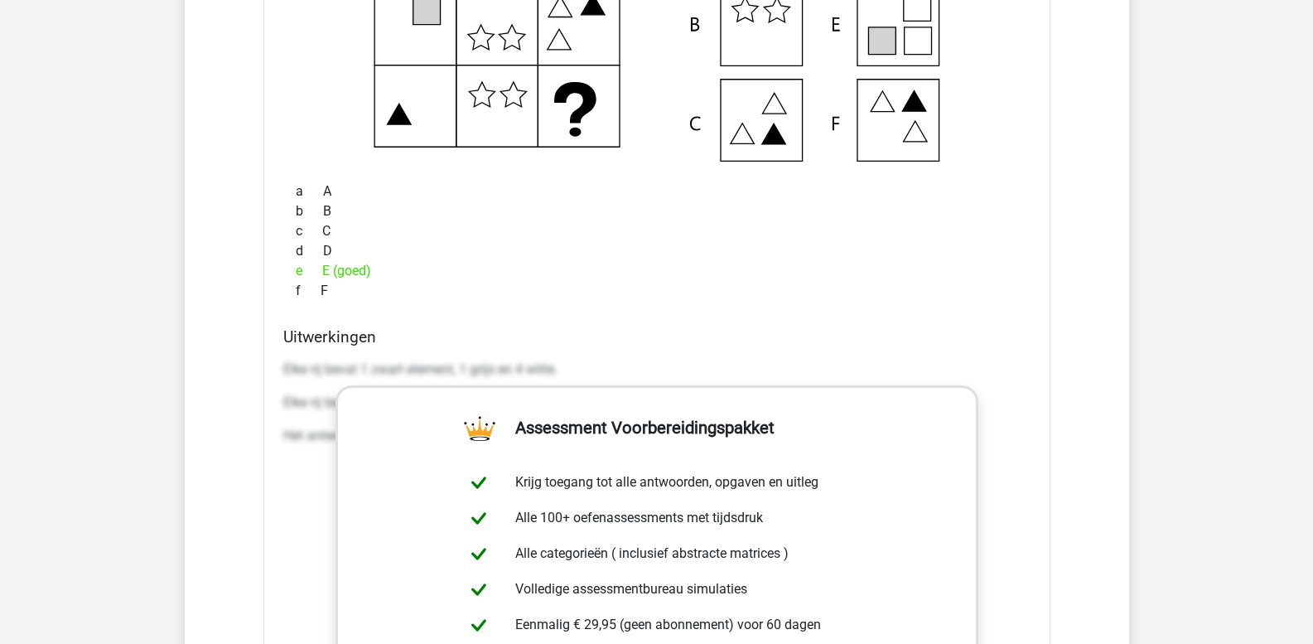
scroll to position [1989, 0]
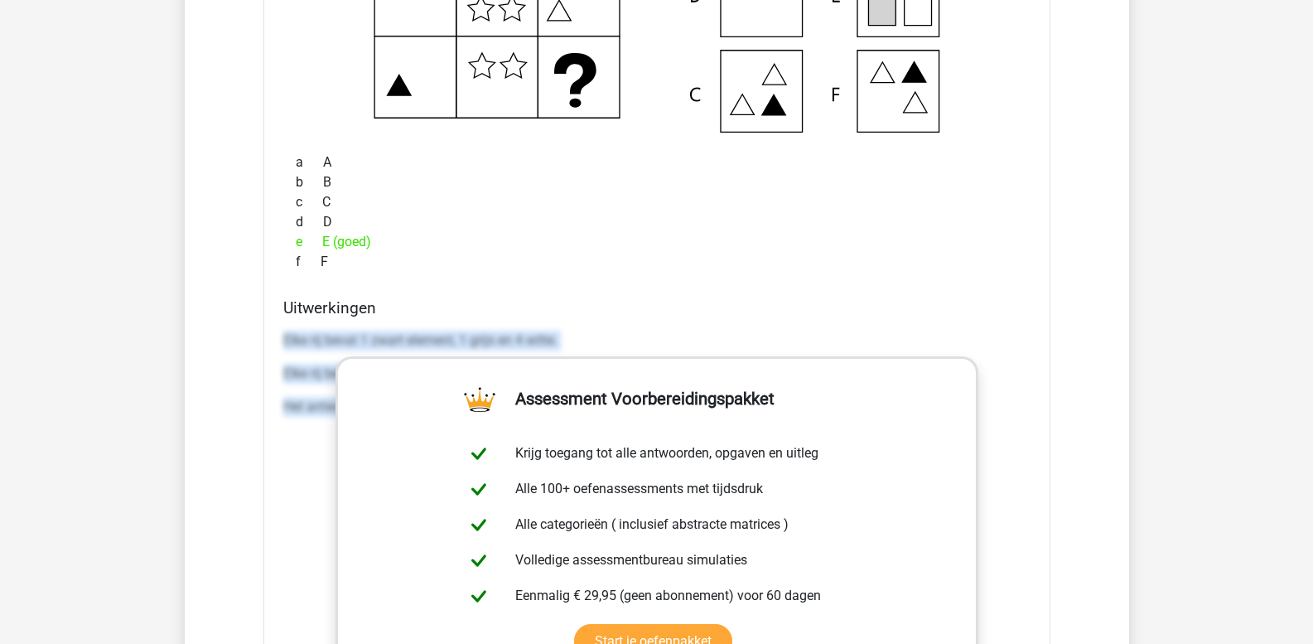
drag, startPoint x: 283, startPoint y: 338, endPoint x: 1156, endPoint y: 515, distance: 890.4
click at [1156, 515] on div "Kies premium leo leo.aertsens@gmail.com" at bounding box center [656, 402] width 1313 height 4782
copy div "Elke rij bevat 1 zwart element, 1 grijs en 4 witte. Elke rij bevat een vak met …"
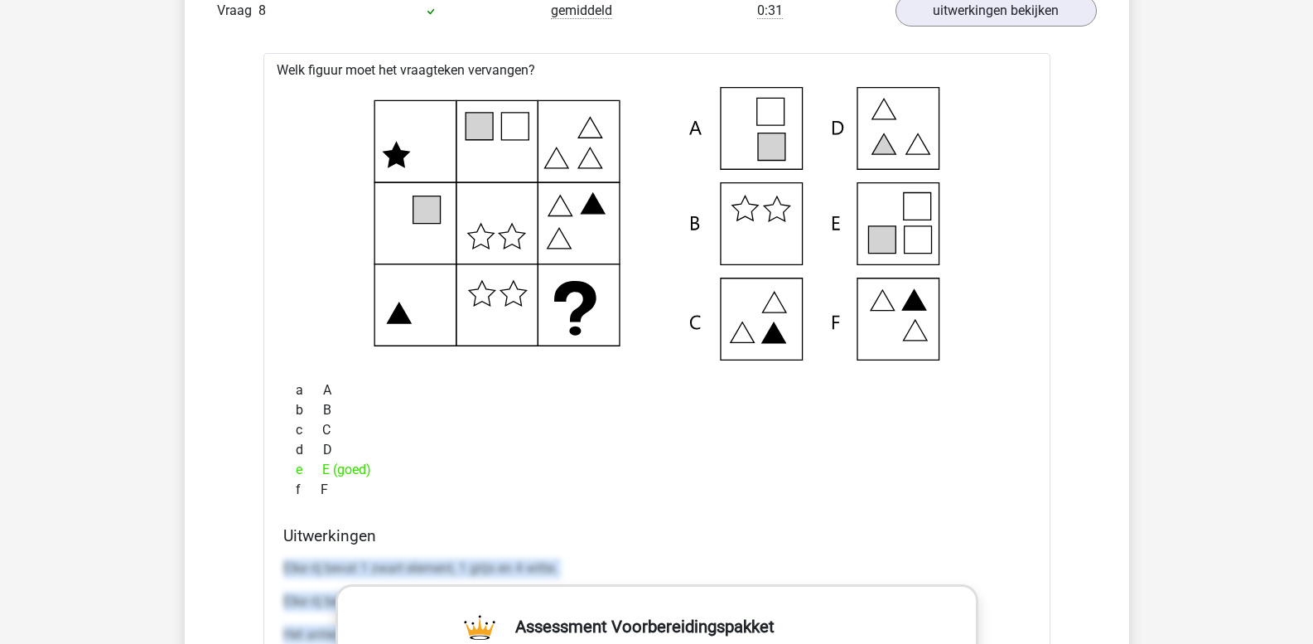
scroll to position [1740, 0]
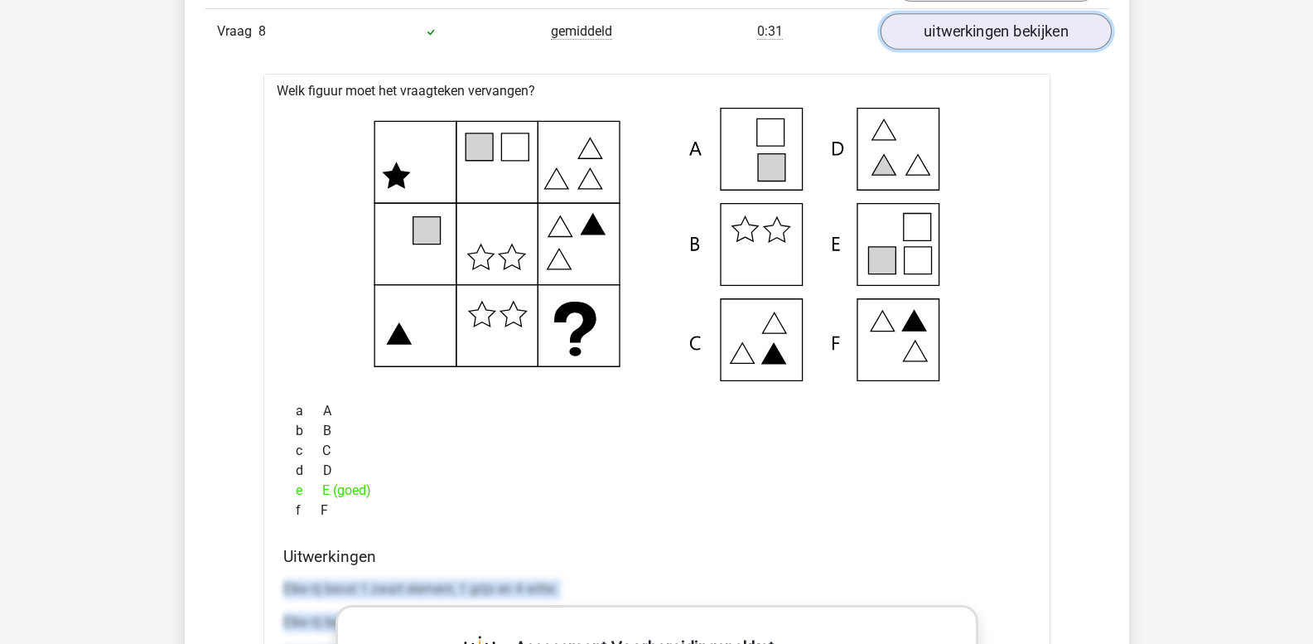
click at [1001, 36] on link "uitwerkingen bekijken" at bounding box center [995, 32] width 231 height 36
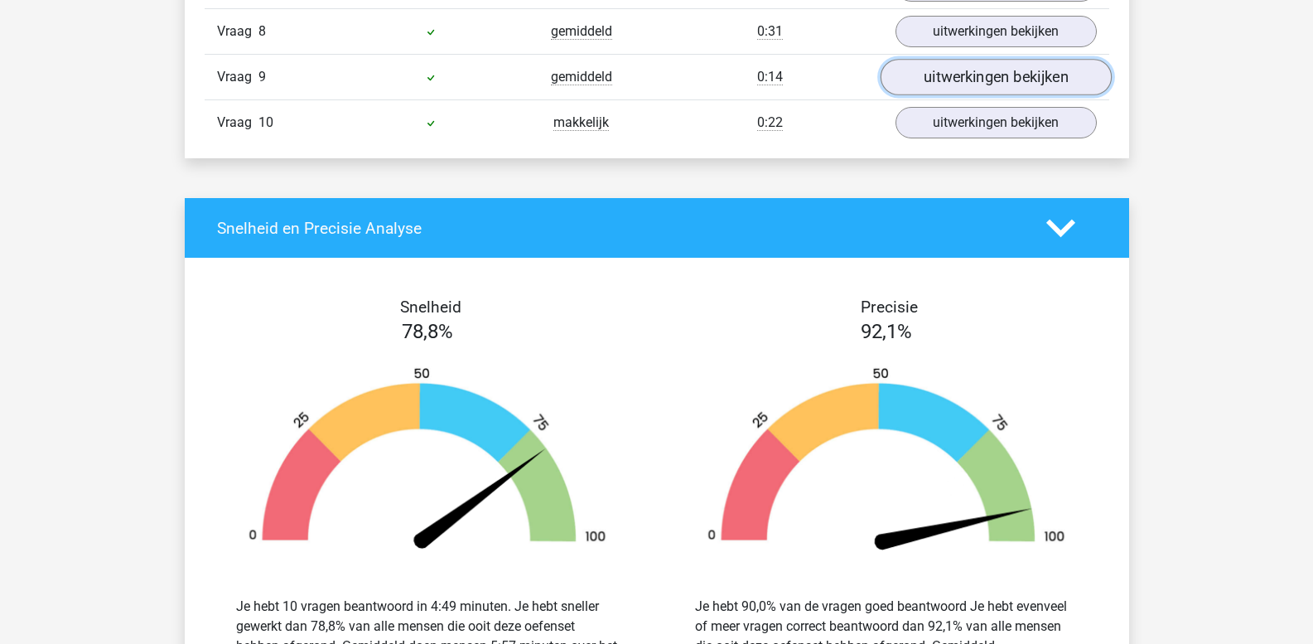
click at [980, 83] on link "uitwerkingen bekijken" at bounding box center [995, 78] width 231 height 36
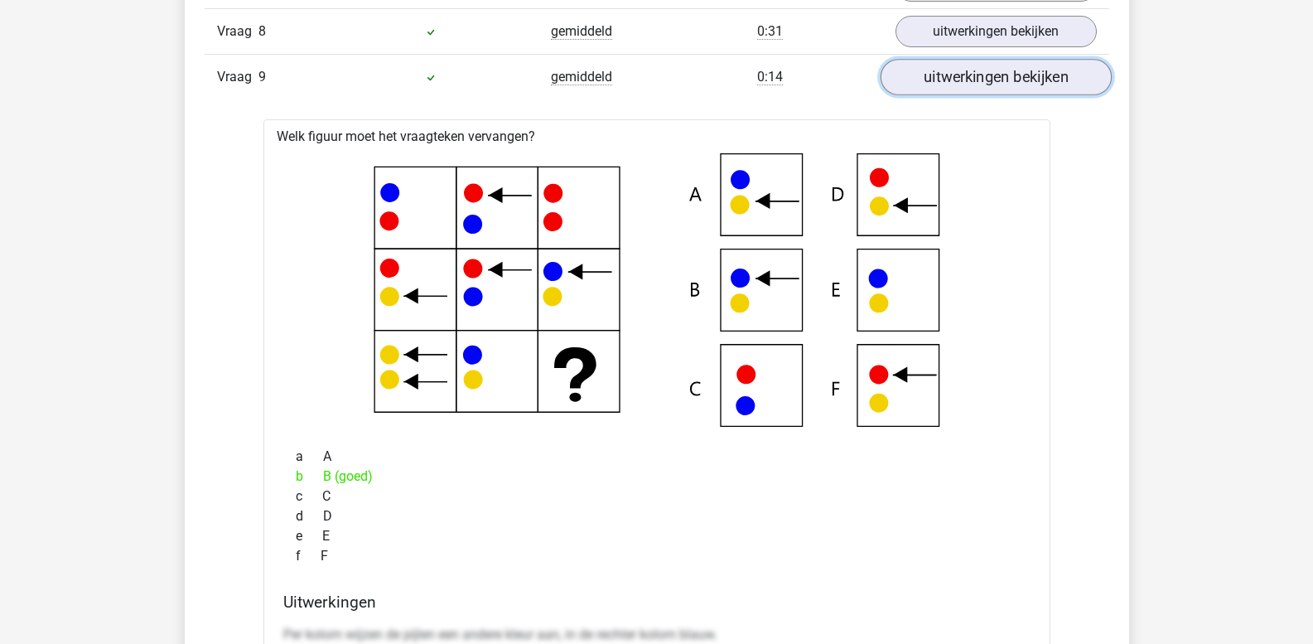
click at [980, 83] on link "uitwerkingen bekijken" at bounding box center [995, 78] width 231 height 36
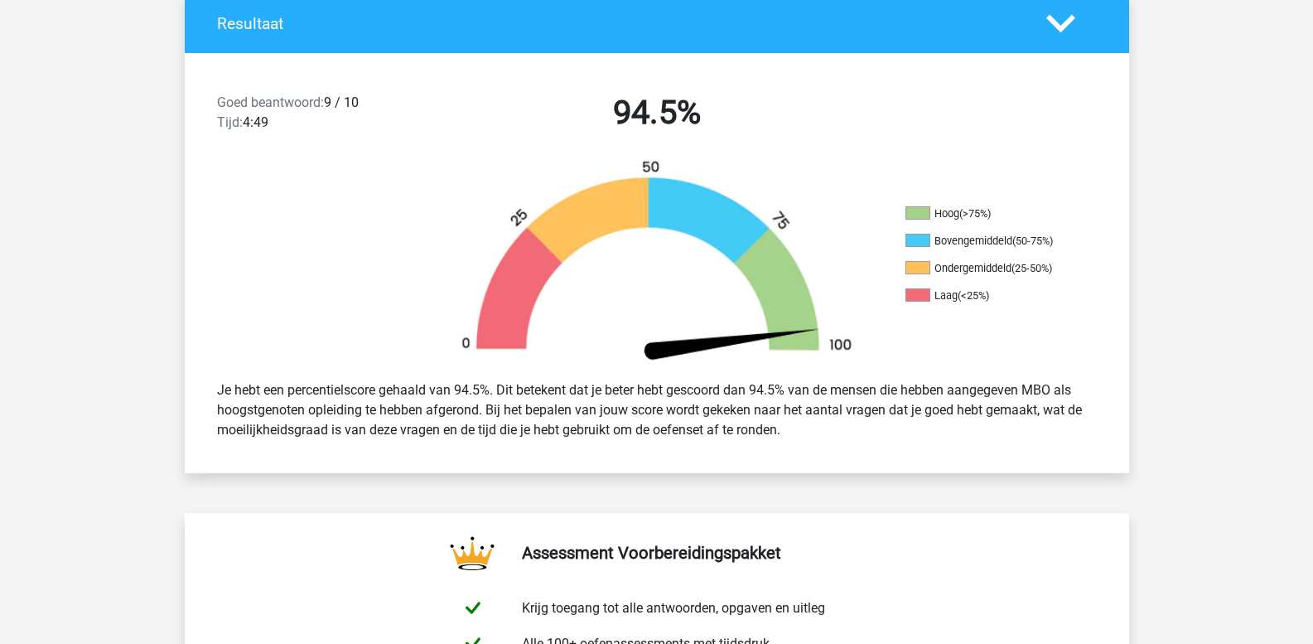
scroll to position [166, 0]
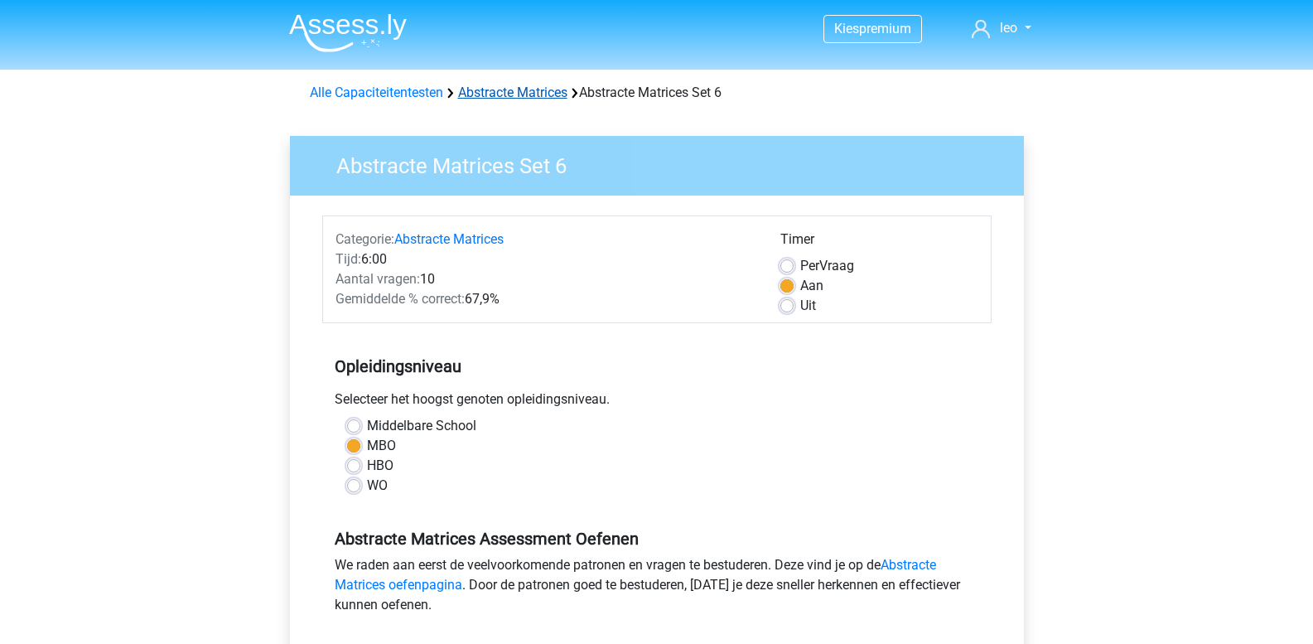
click at [511, 88] on link "Abstracte Matrices" at bounding box center [512, 93] width 109 height 16
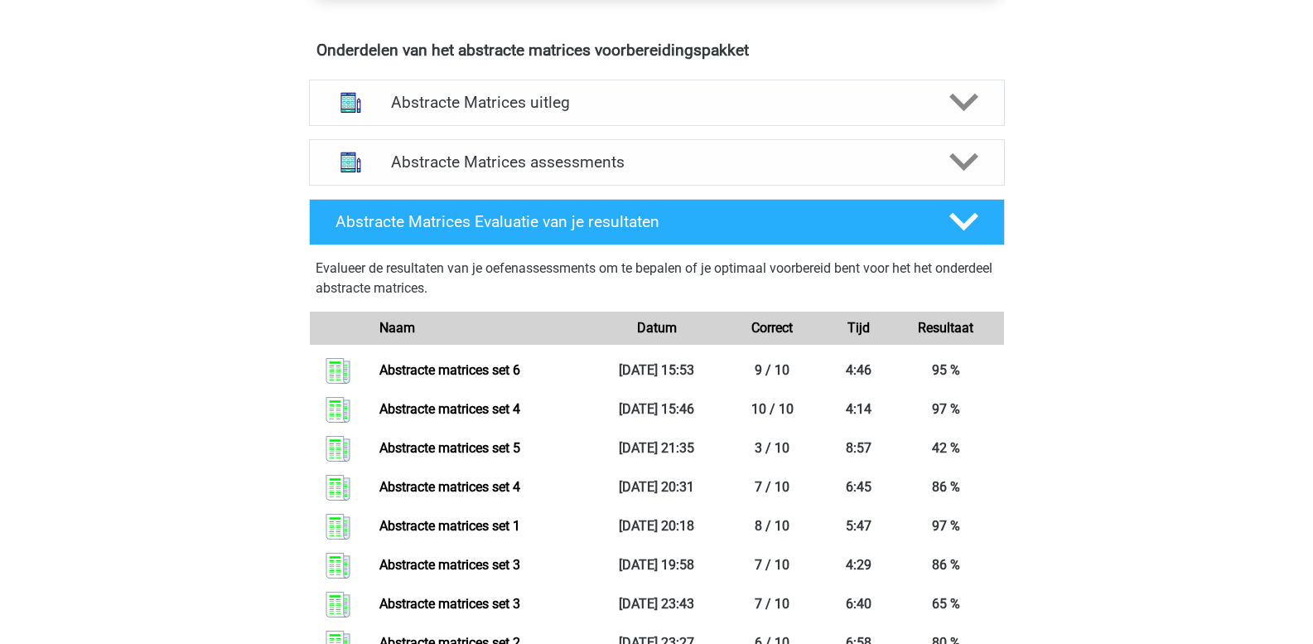
scroll to position [1077, 0]
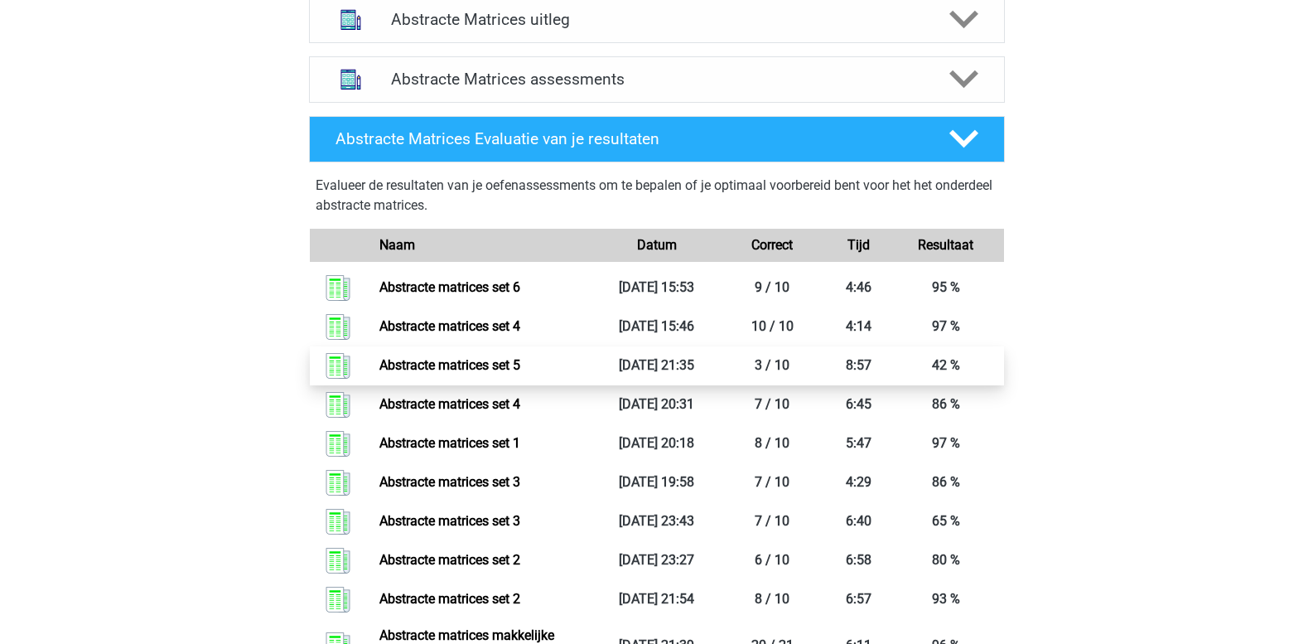
click at [452, 367] on link "Abstracte matrices set 5" at bounding box center [450, 365] width 141 height 16
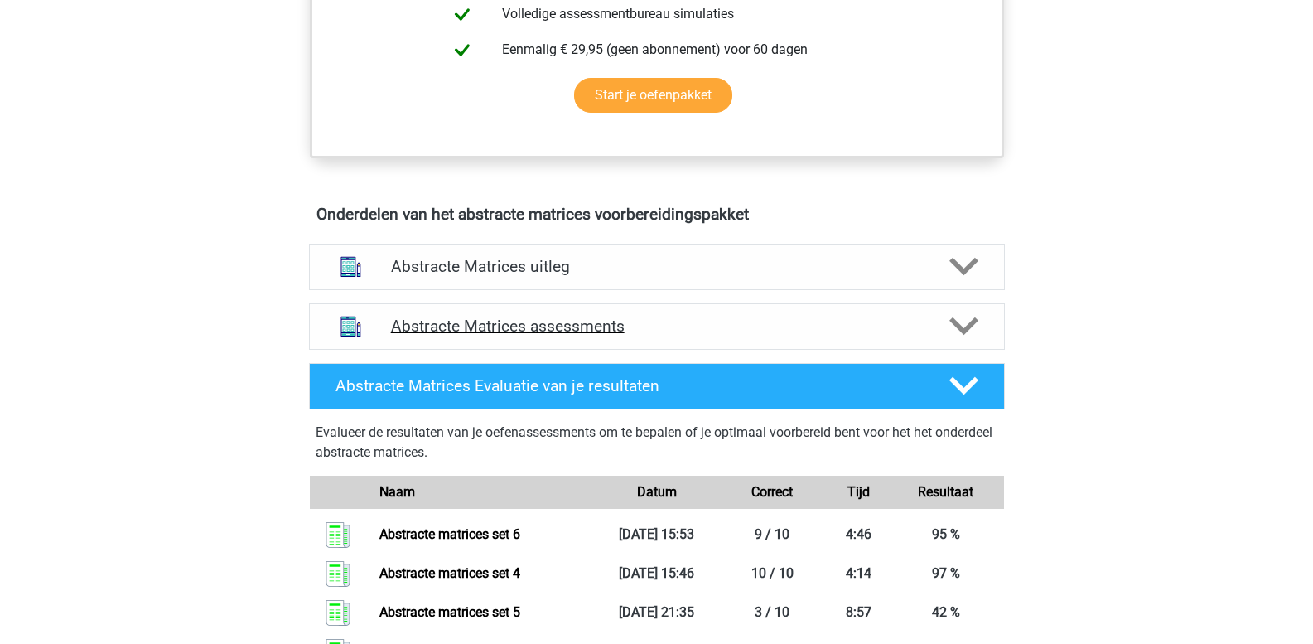
scroll to position [829, 0]
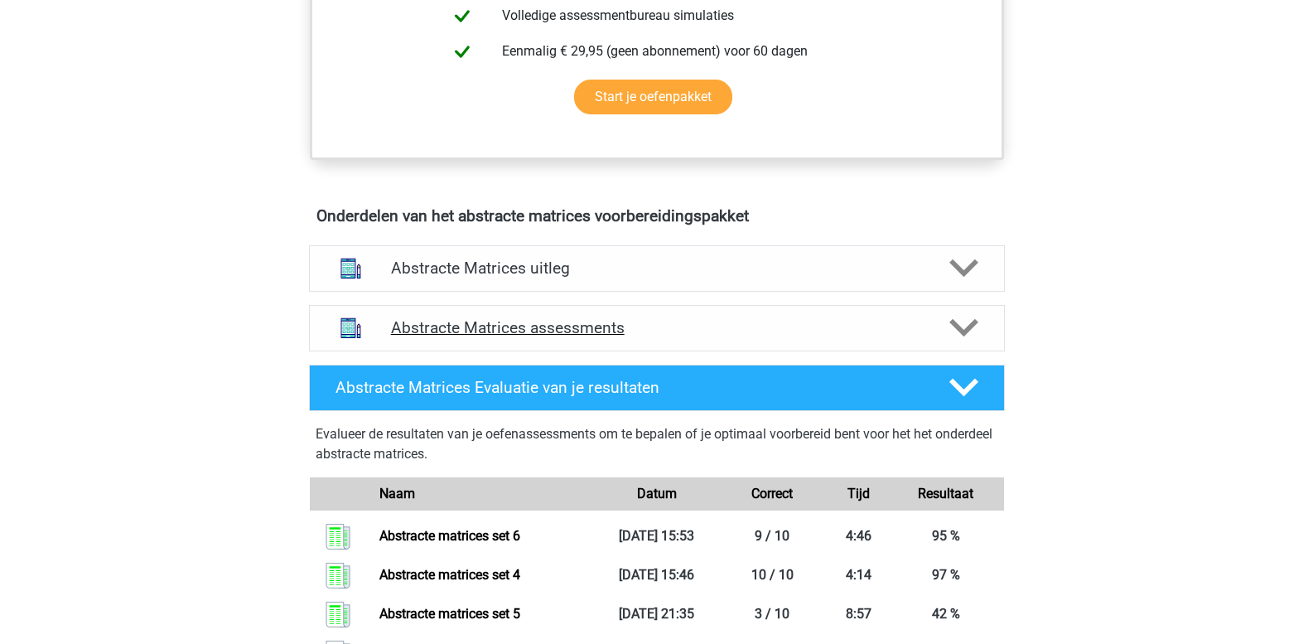
click at [965, 336] on icon at bounding box center [964, 327] width 29 height 29
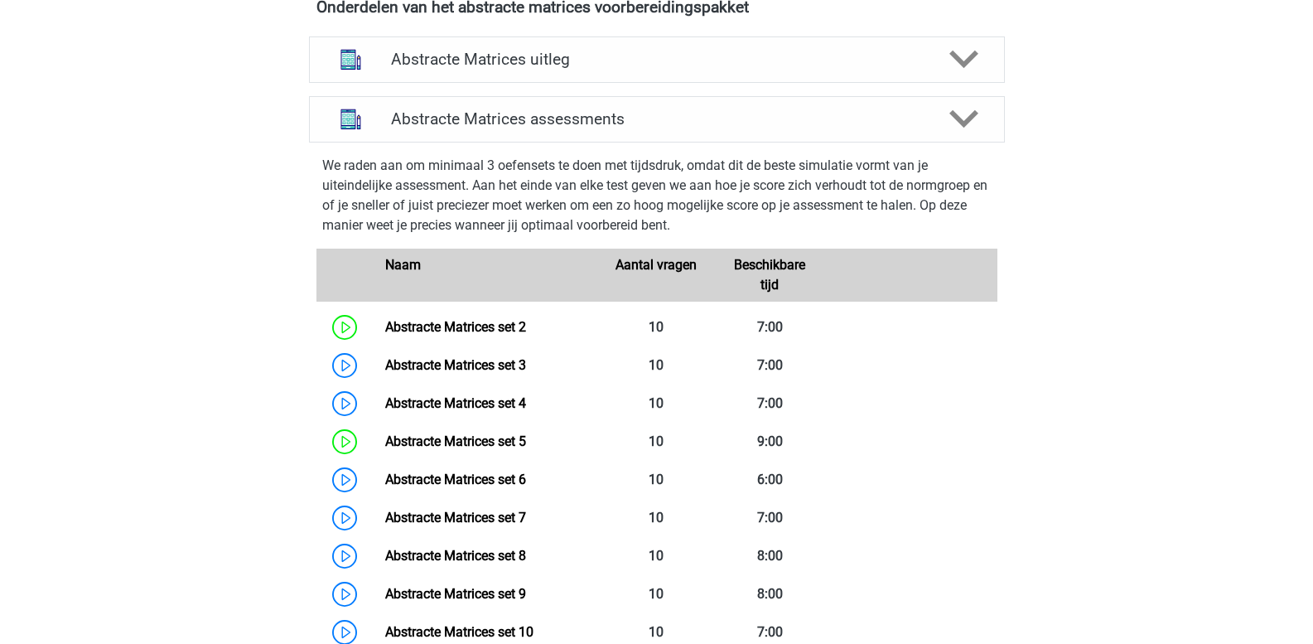
scroll to position [1160, 0]
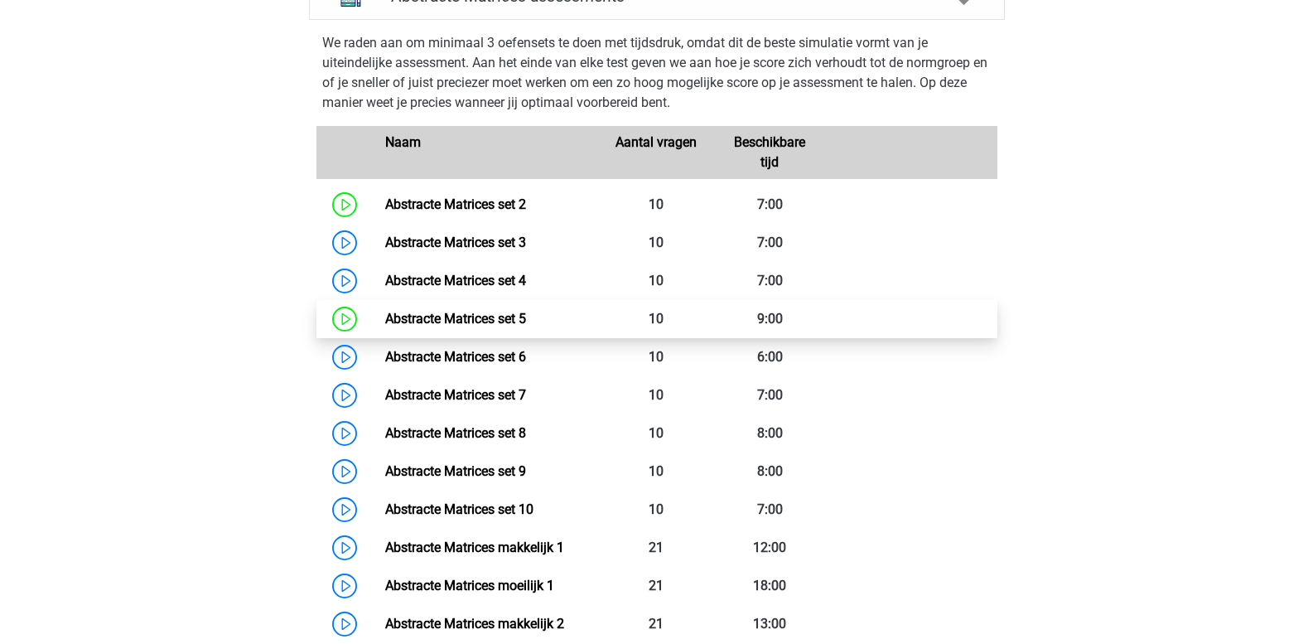
click at [463, 317] on link "Abstracte Matrices set 5" at bounding box center [455, 319] width 141 height 16
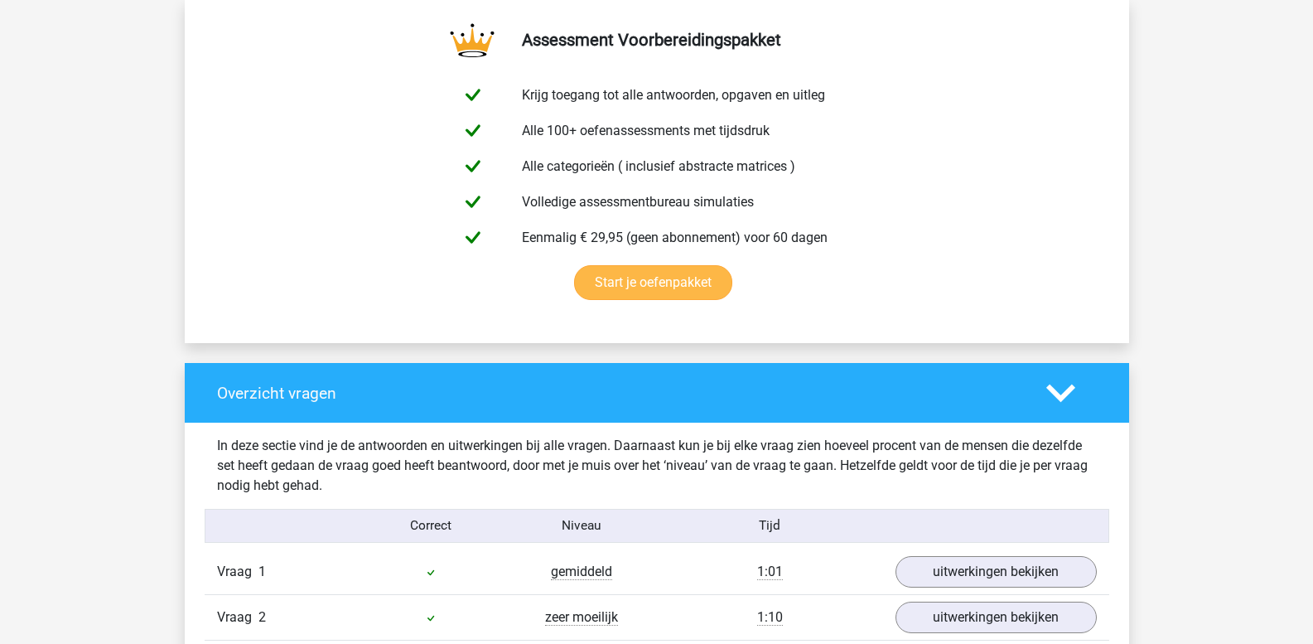
scroll to position [912, 0]
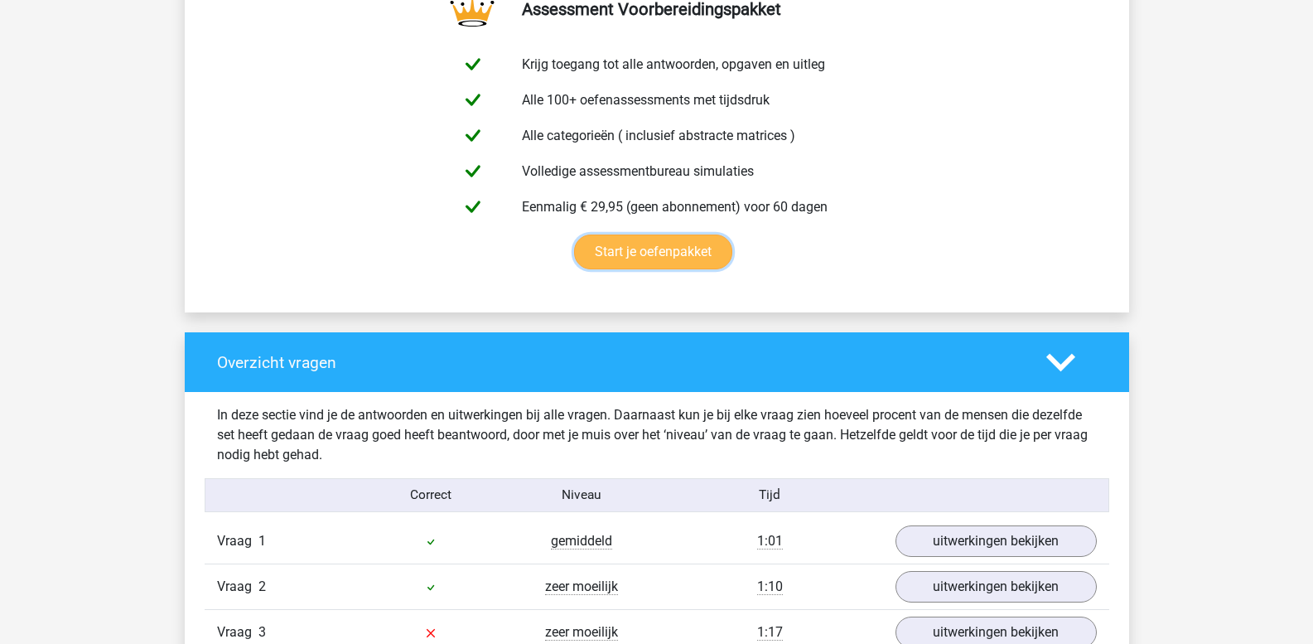
click at [626, 253] on link "Start je oefenpakket" at bounding box center [653, 252] width 158 height 35
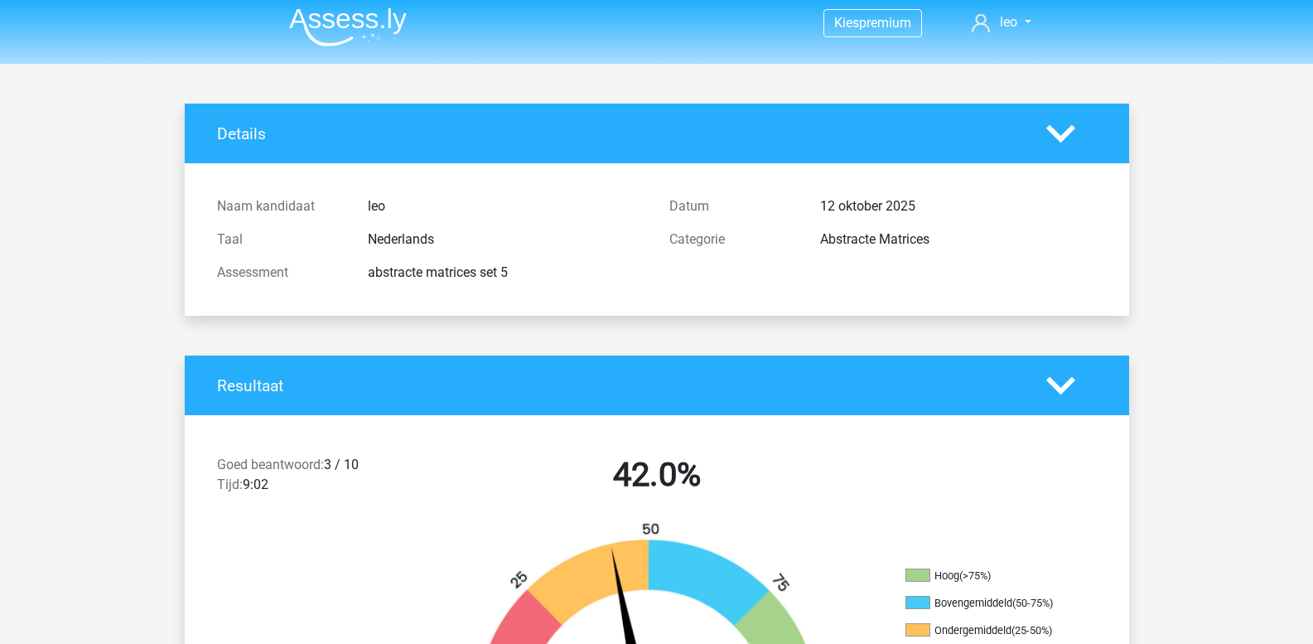
scroll to position [0, 0]
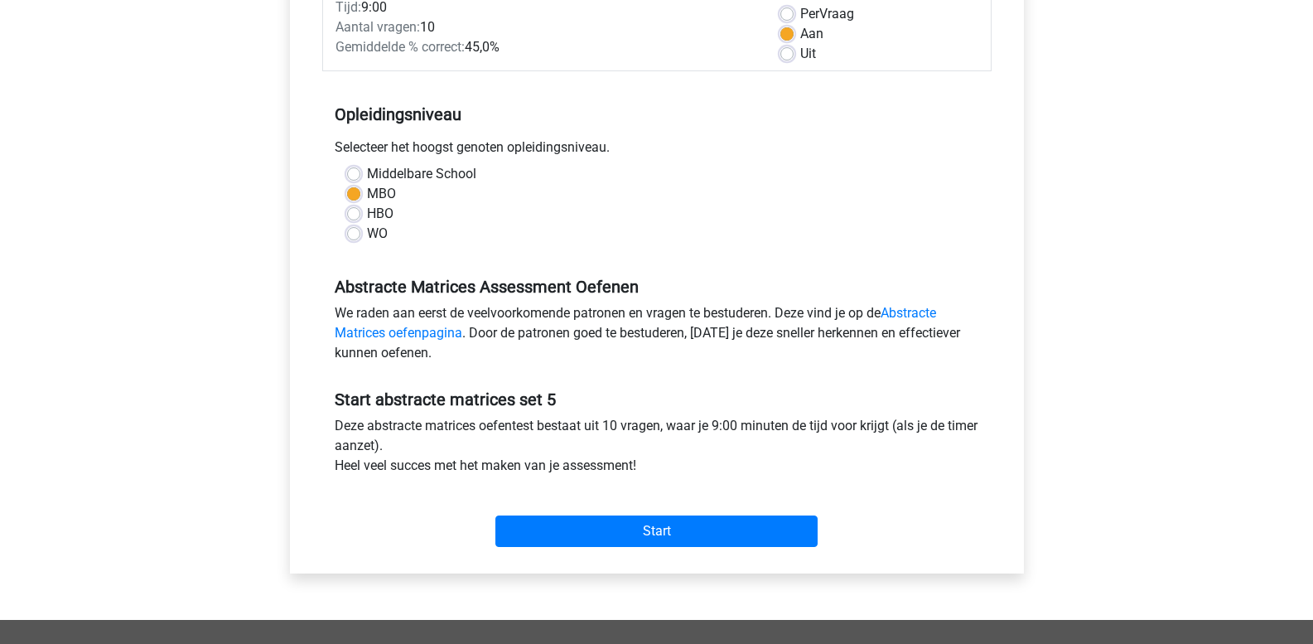
scroll to position [331, 0]
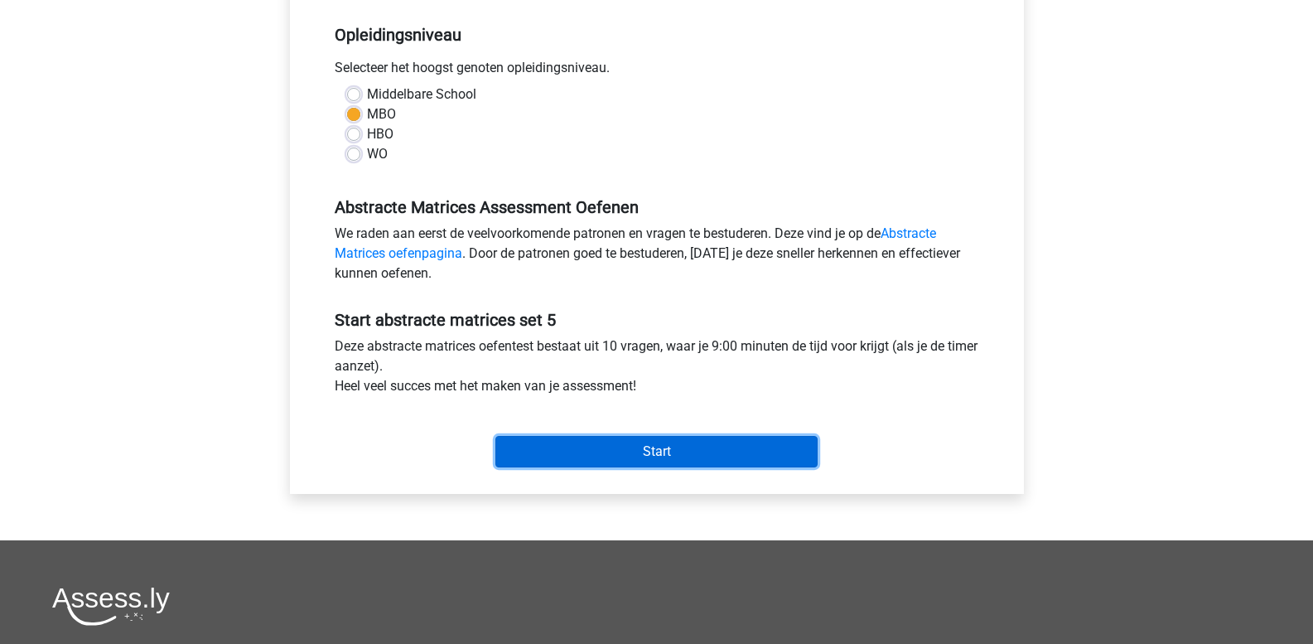
click at [573, 445] on input "Start" at bounding box center [657, 451] width 322 height 31
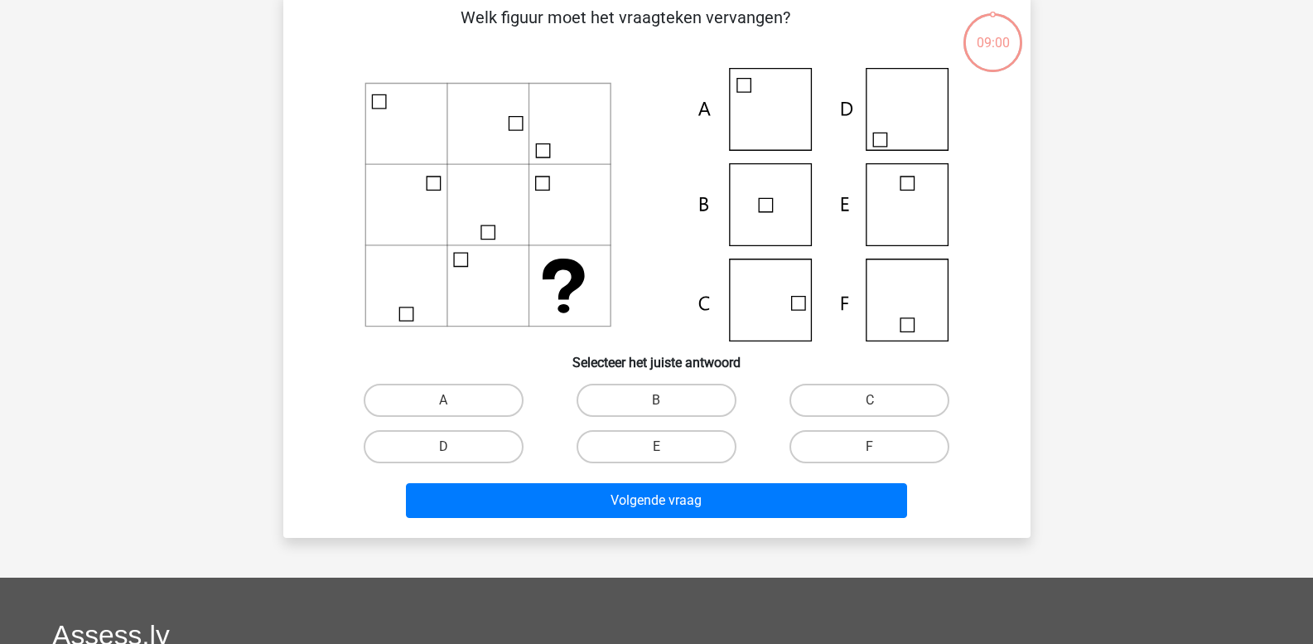
scroll to position [83, 0]
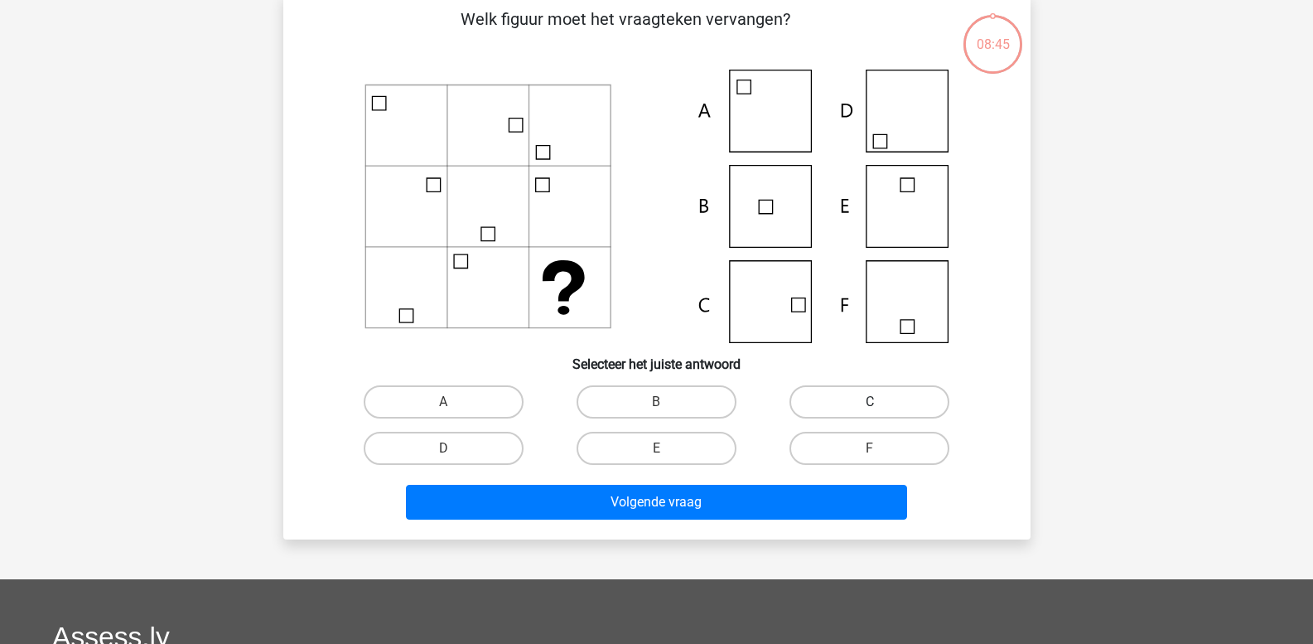
click at [868, 408] on label "C" at bounding box center [870, 401] width 160 height 33
click at [870, 408] on input "C" at bounding box center [875, 407] width 11 height 11
radio input "true"
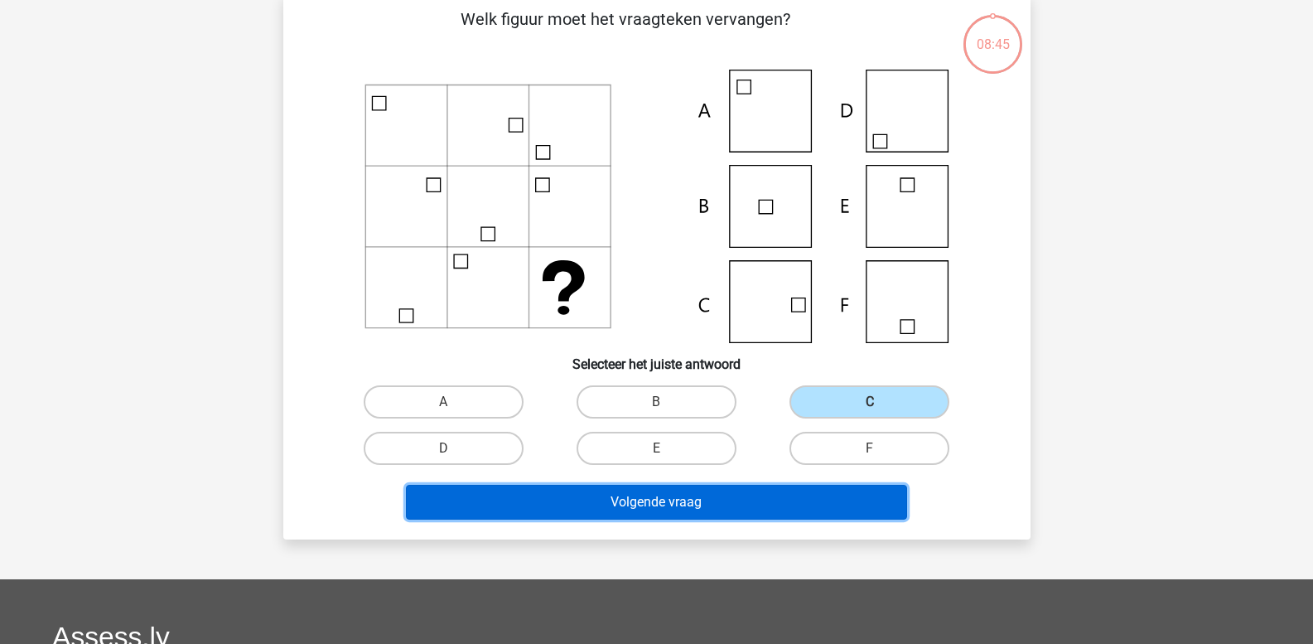
click at [704, 494] on button "Volgende vraag" at bounding box center [656, 502] width 501 height 35
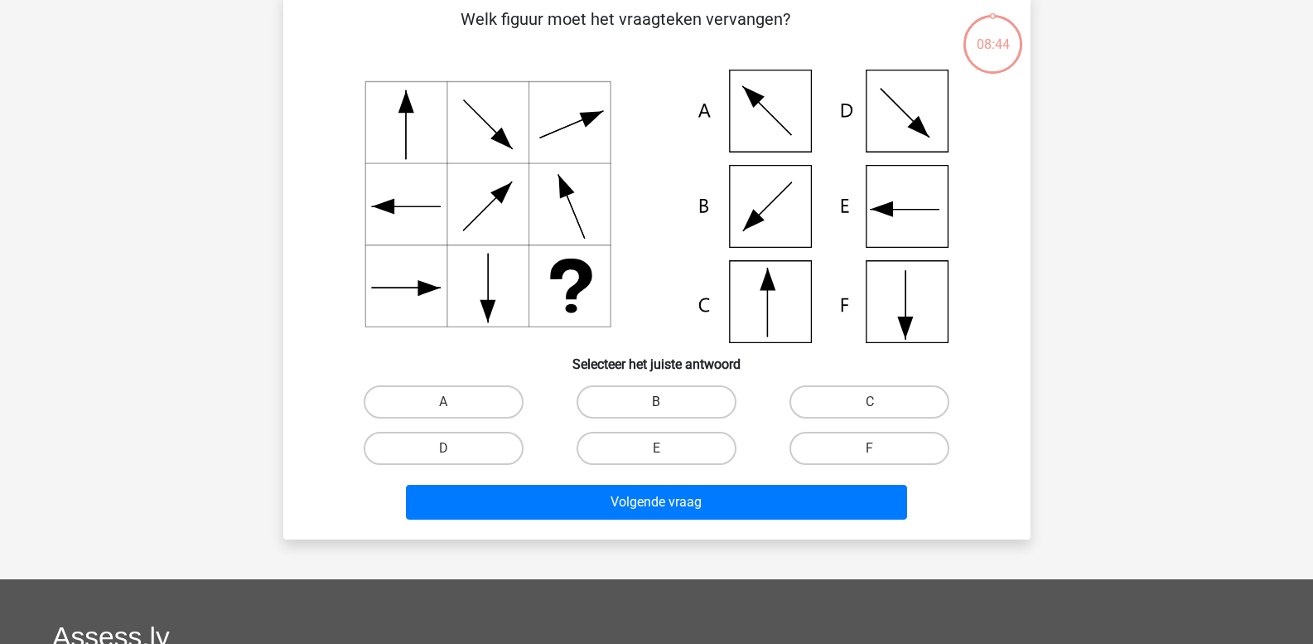
scroll to position [76, 0]
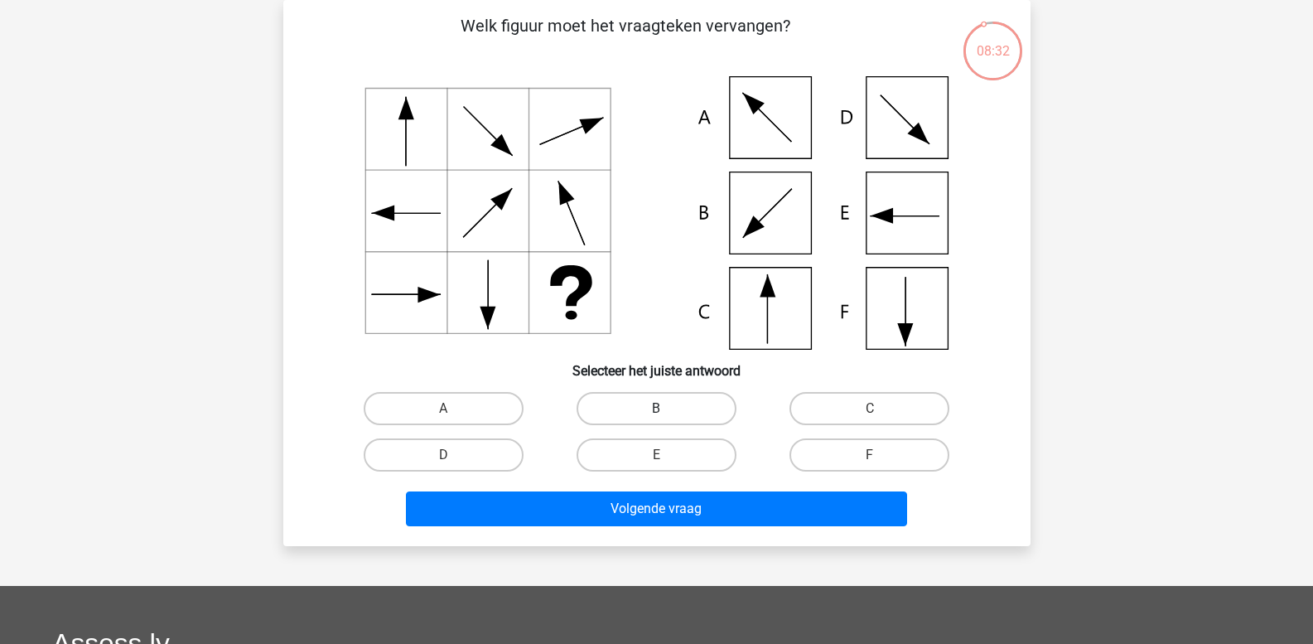
click at [637, 412] on label "B" at bounding box center [657, 408] width 160 height 33
click at [656, 412] on input "B" at bounding box center [661, 414] width 11 height 11
radio input "true"
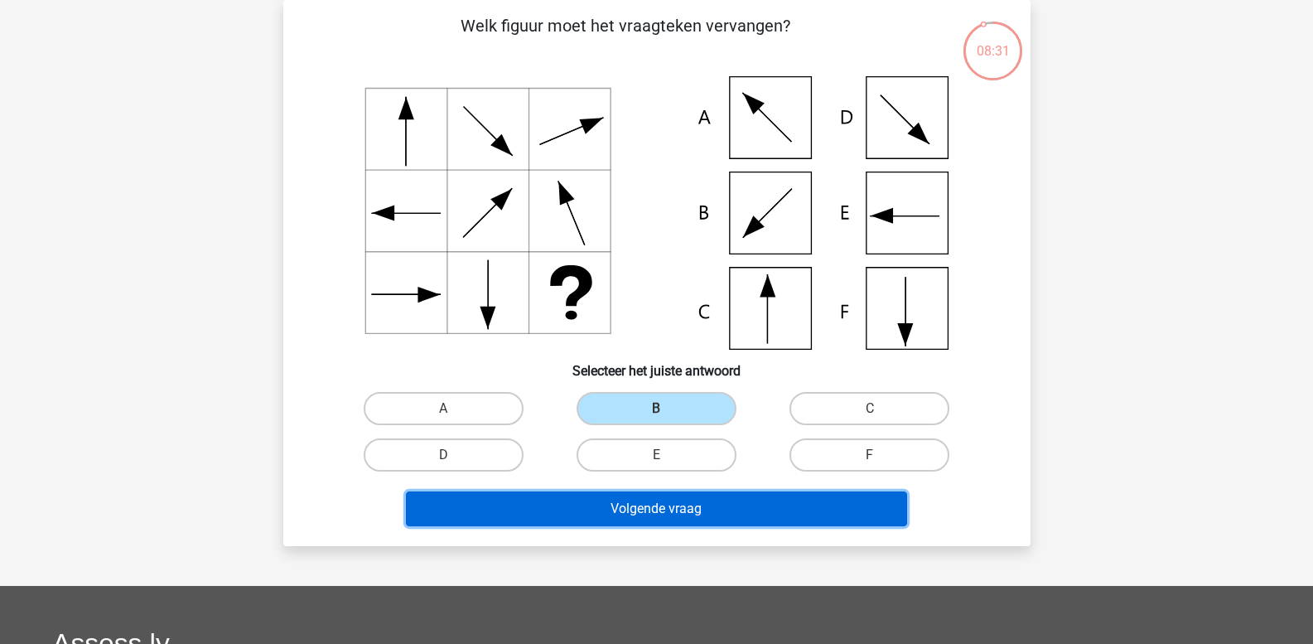
click at [631, 508] on button "Volgende vraag" at bounding box center [656, 508] width 501 height 35
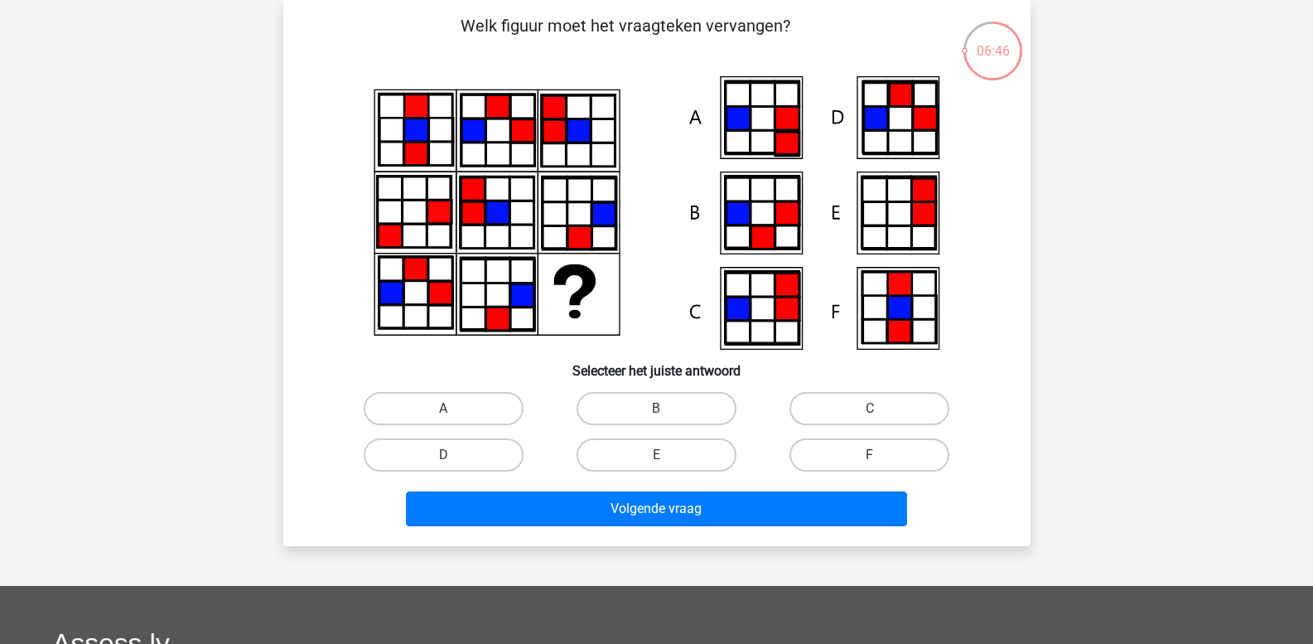
click at [657, 409] on input "B" at bounding box center [661, 414] width 11 height 11
radio input "true"
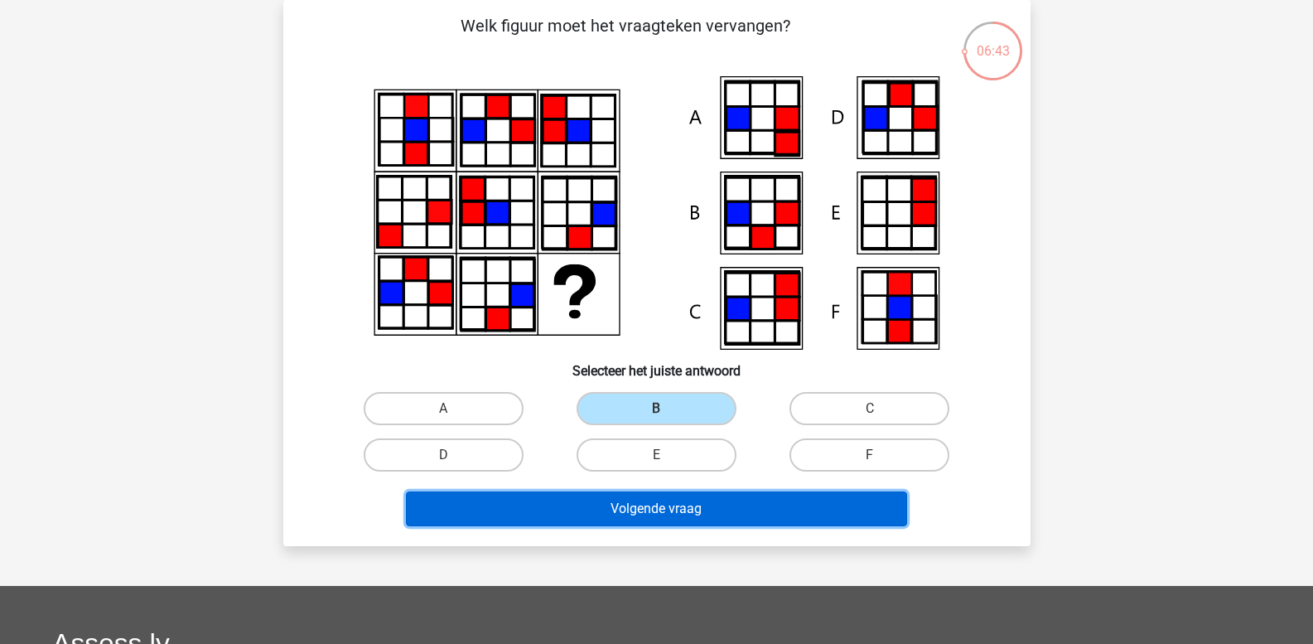
click at [633, 496] on button "Volgende vraag" at bounding box center [656, 508] width 501 height 35
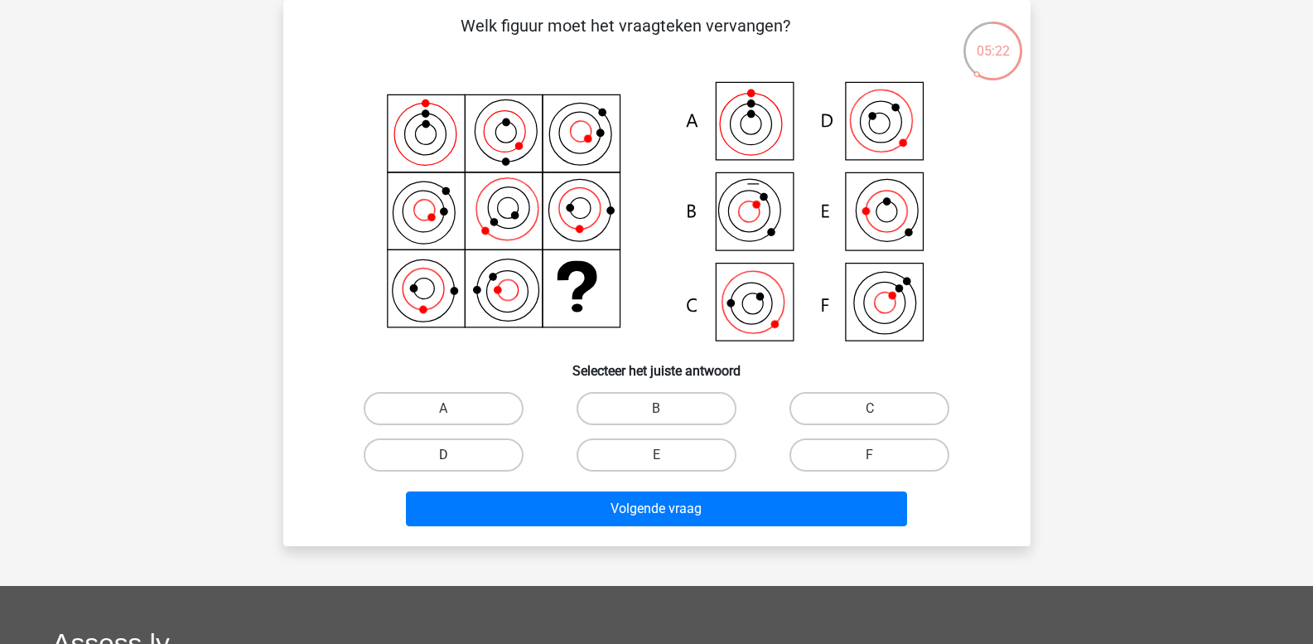
click at [476, 457] on label "D" at bounding box center [444, 454] width 160 height 33
click at [454, 457] on input "D" at bounding box center [448, 460] width 11 height 11
radio input "true"
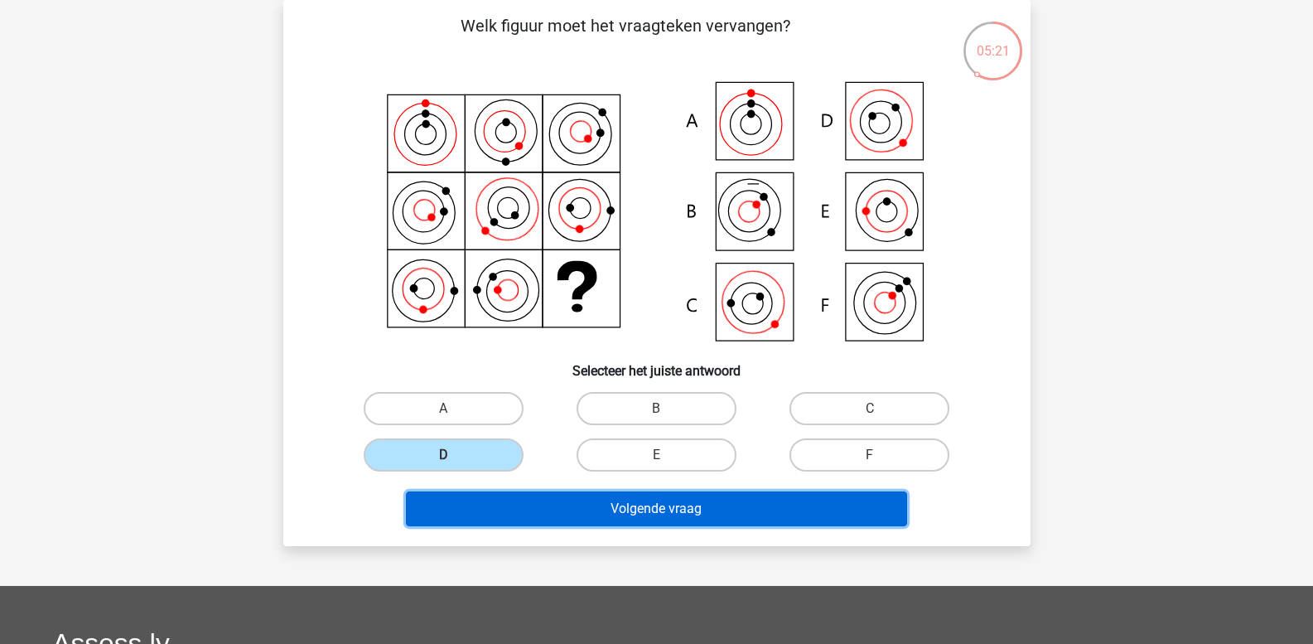
click at [596, 509] on button "Volgende vraag" at bounding box center [656, 508] width 501 height 35
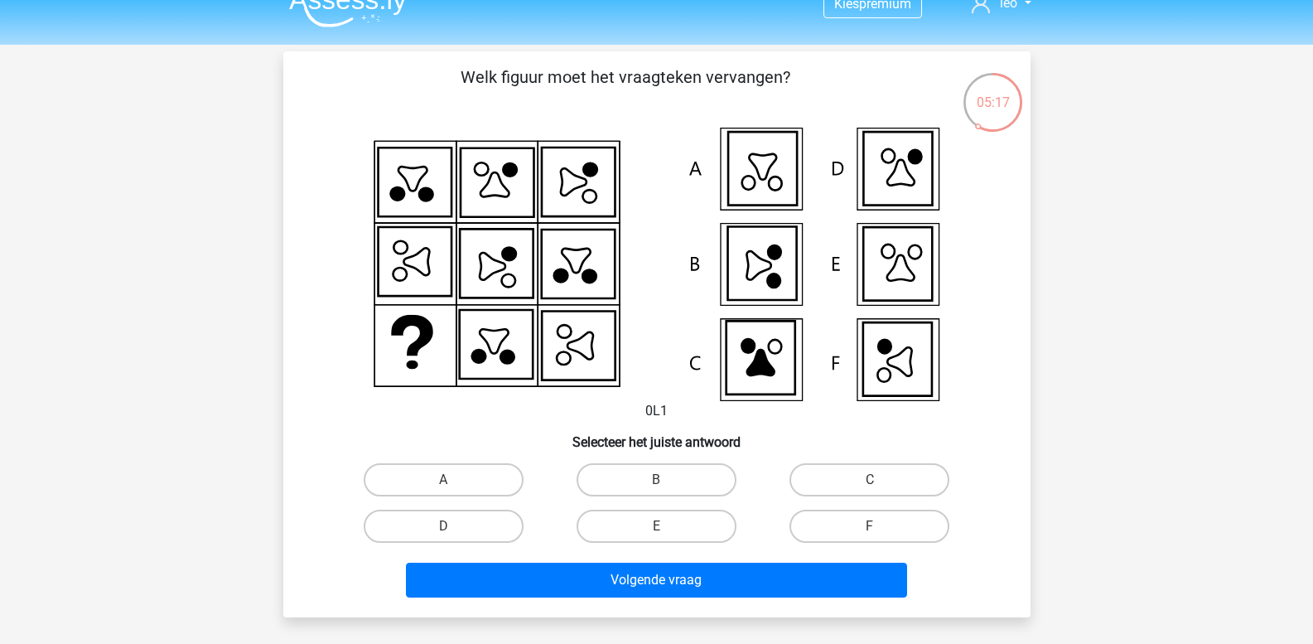
scroll to position [0, 0]
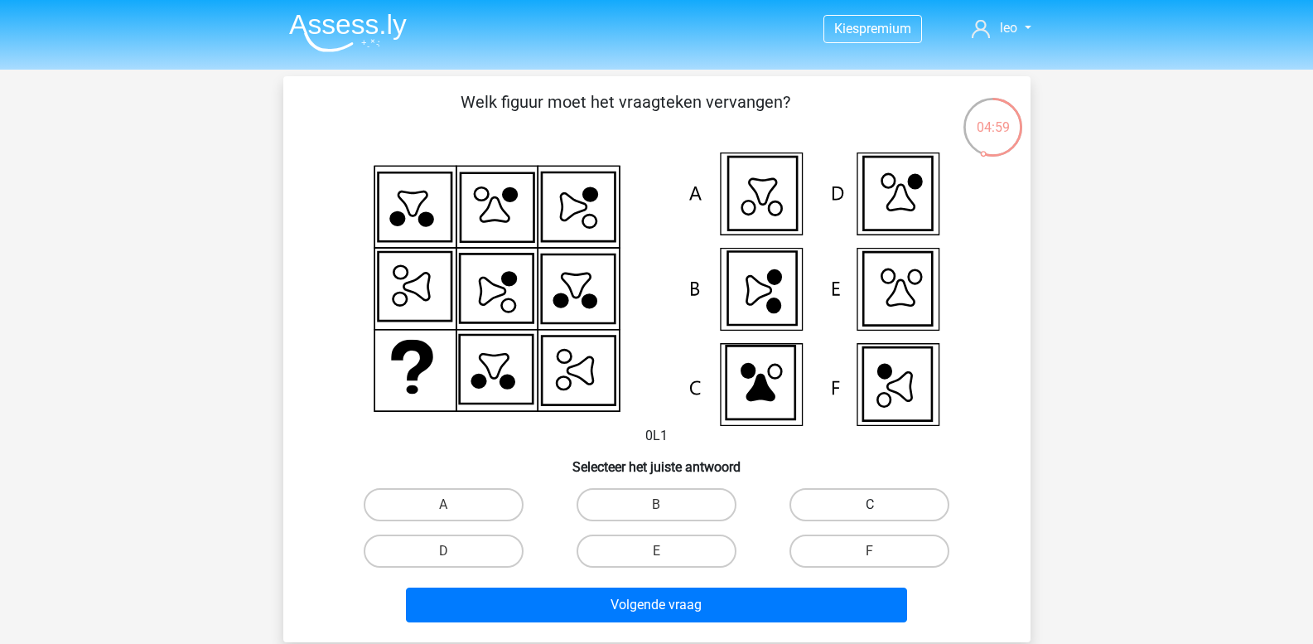
click at [810, 501] on label "C" at bounding box center [870, 504] width 160 height 33
click at [870, 505] on input "C" at bounding box center [875, 510] width 11 height 11
radio input "true"
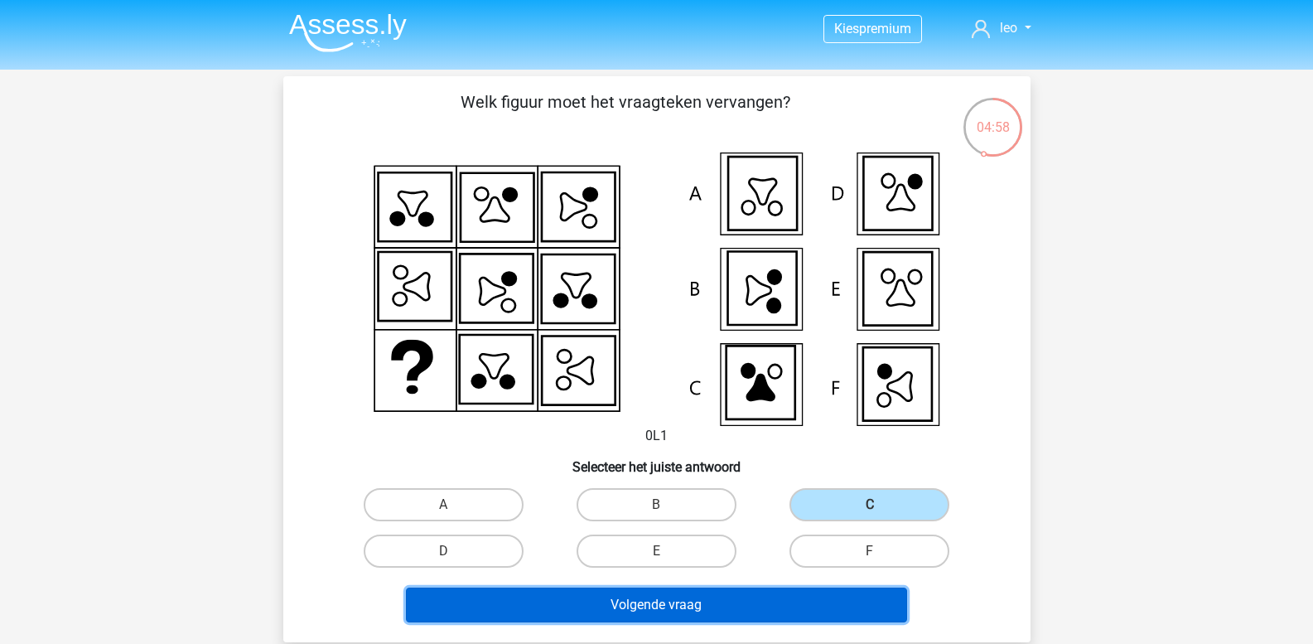
click at [684, 598] on button "Volgende vraag" at bounding box center [656, 605] width 501 height 35
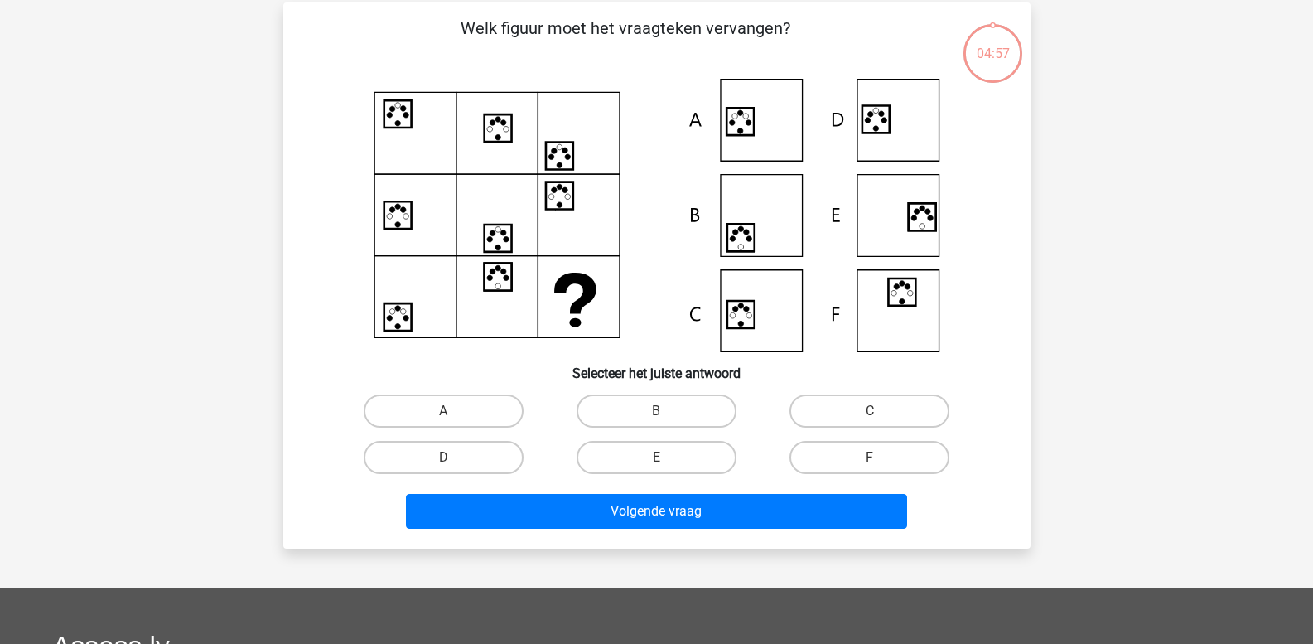
scroll to position [76, 0]
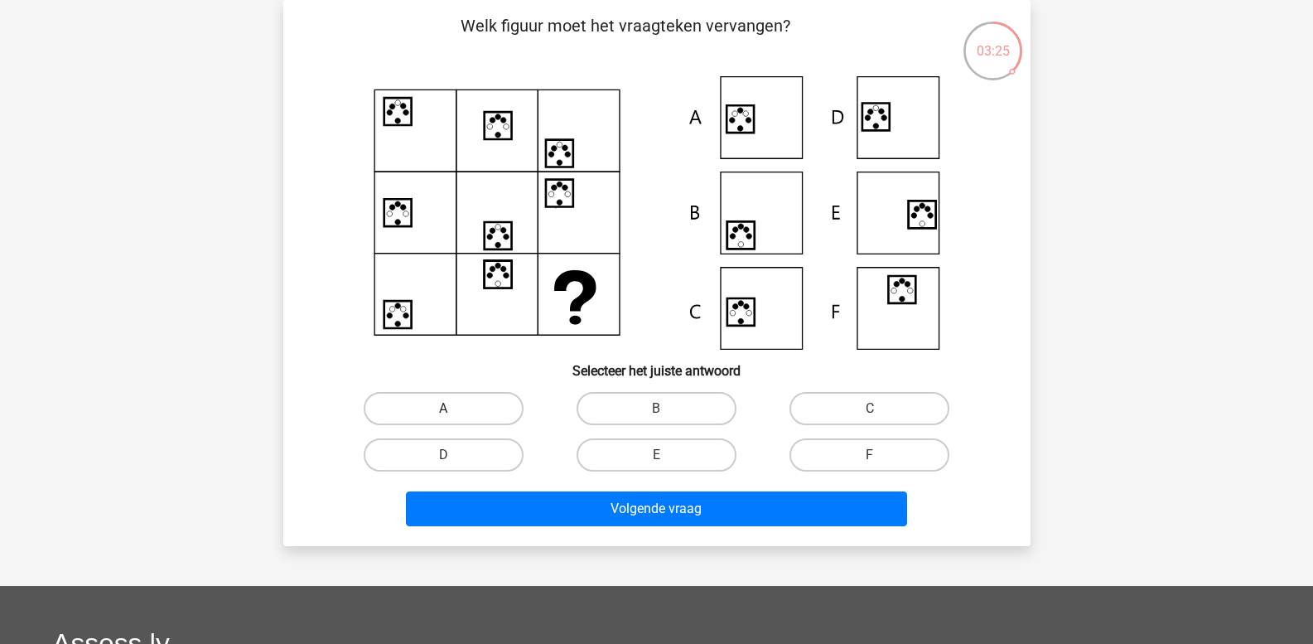
click at [466, 405] on label "A" at bounding box center [444, 408] width 160 height 33
click at [454, 409] on input "A" at bounding box center [448, 414] width 11 height 11
radio input "true"
click at [479, 452] on label "D" at bounding box center [444, 454] width 160 height 33
click at [454, 455] on input "D" at bounding box center [448, 460] width 11 height 11
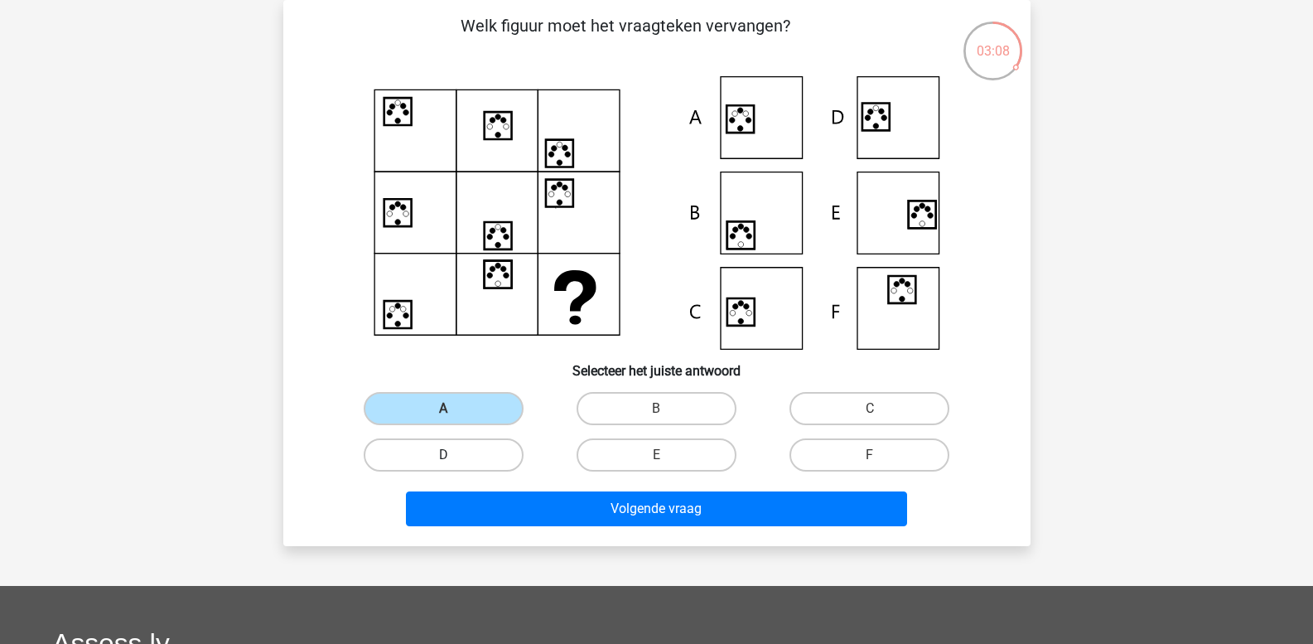
radio input "true"
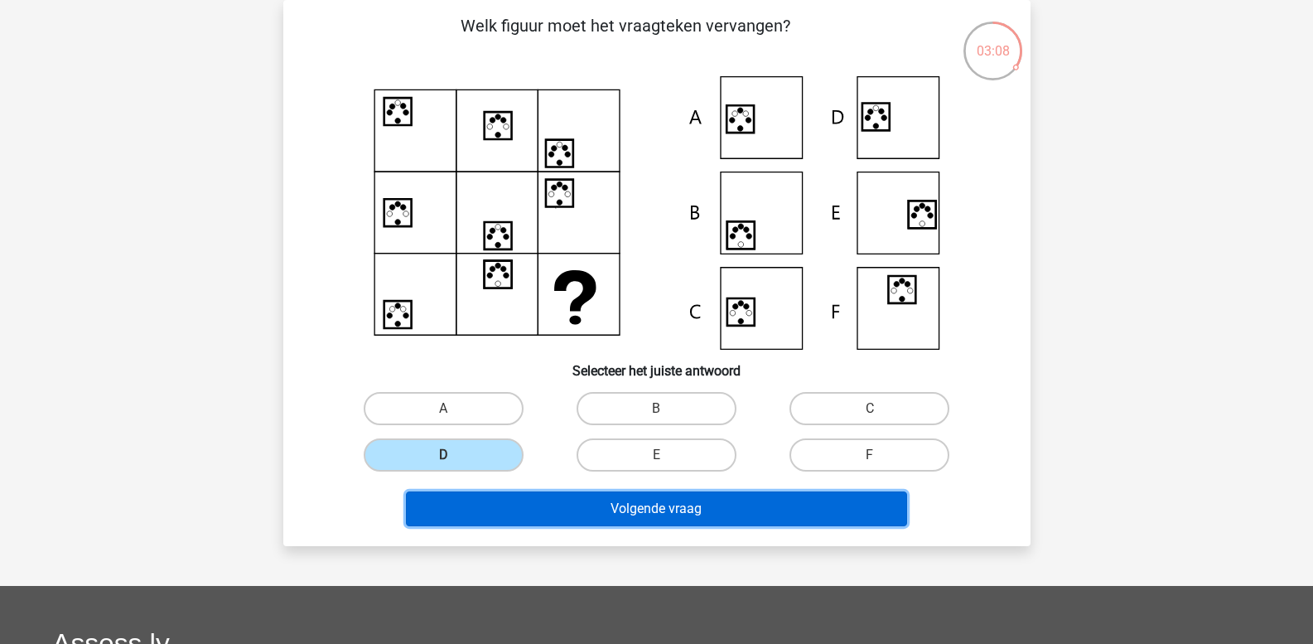
click at [511, 506] on button "Volgende vraag" at bounding box center [656, 508] width 501 height 35
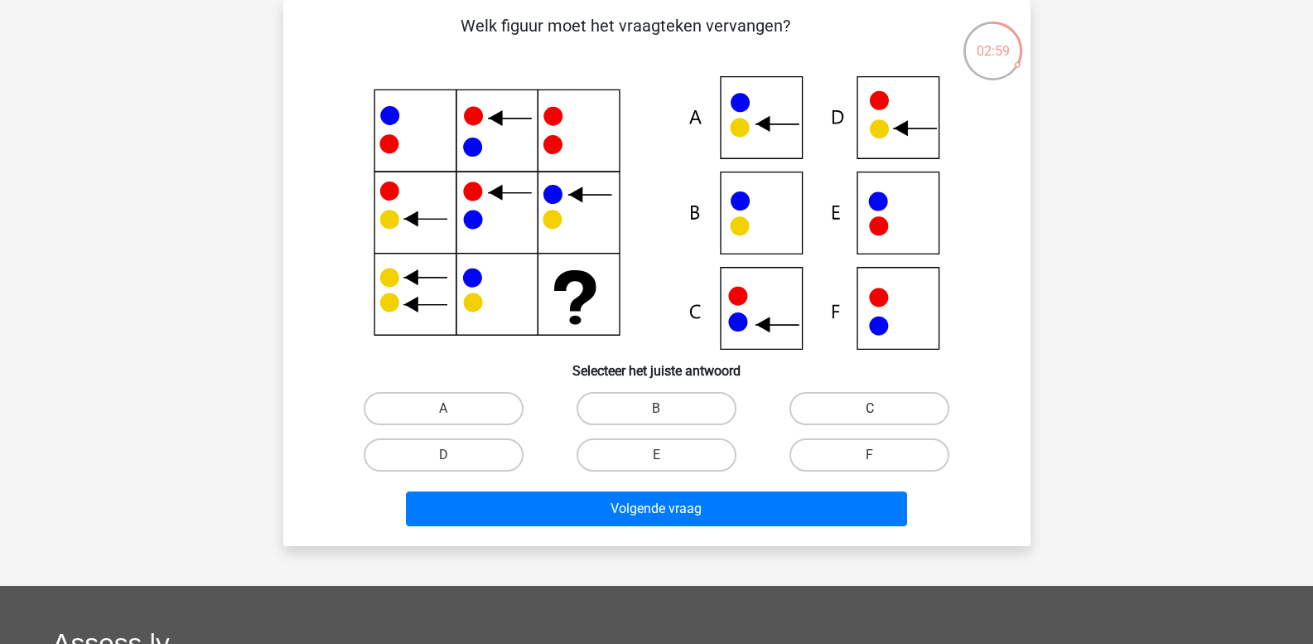
click at [832, 413] on label "C" at bounding box center [870, 408] width 160 height 33
click at [870, 413] on input "C" at bounding box center [875, 414] width 11 height 11
radio input "true"
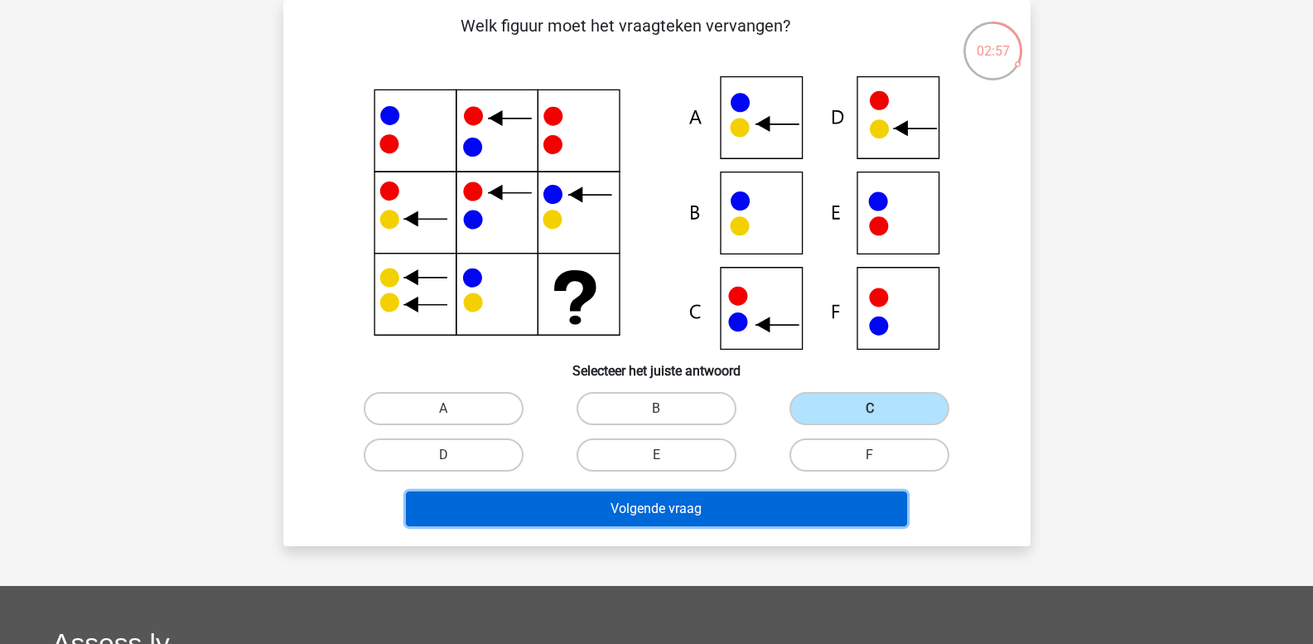
click at [670, 509] on button "Volgende vraag" at bounding box center [656, 508] width 501 height 35
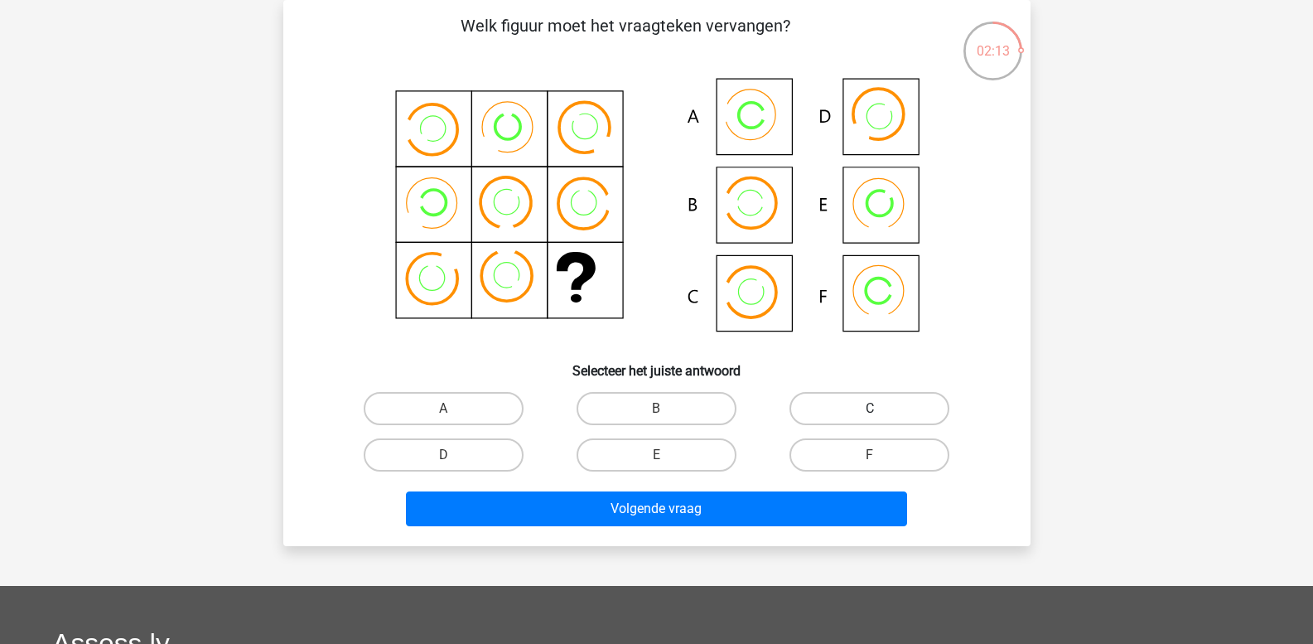
click at [842, 400] on label "C" at bounding box center [870, 408] width 160 height 33
click at [870, 409] on input "C" at bounding box center [875, 414] width 11 height 11
radio input "true"
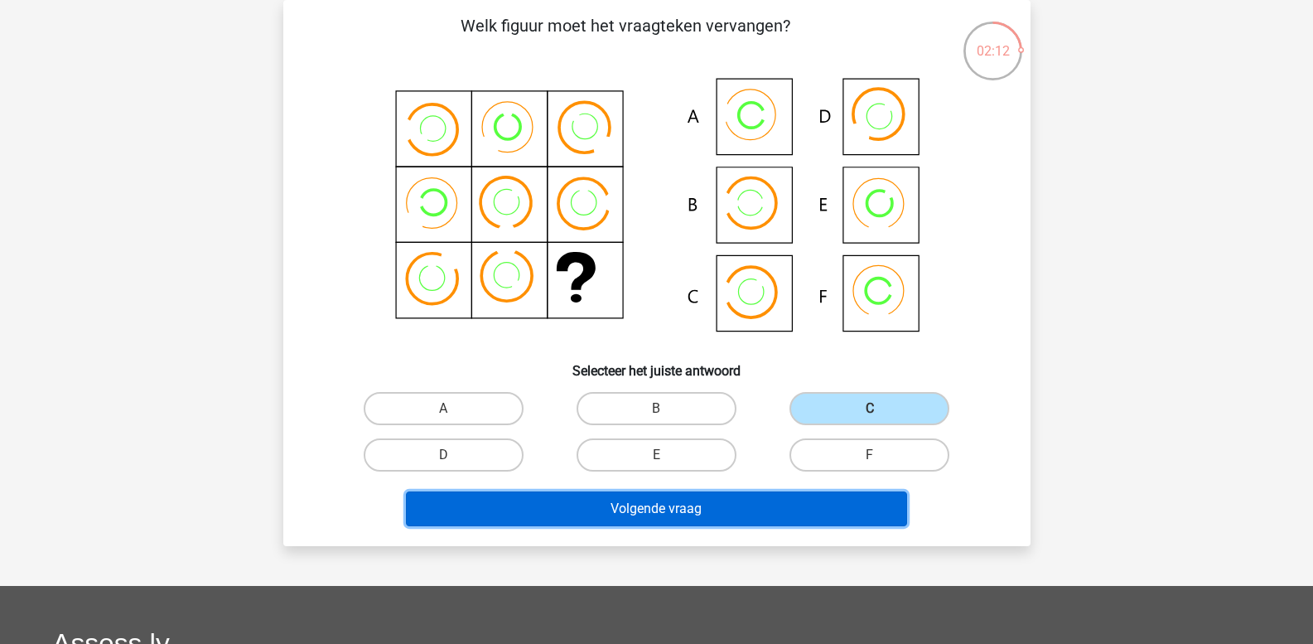
drag, startPoint x: 730, startPoint y: 509, endPoint x: 732, endPoint y: 501, distance: 8.5
click at [731, 501] on button "Volgende vraag" at bounding box center [656, 508] width 501 height 35
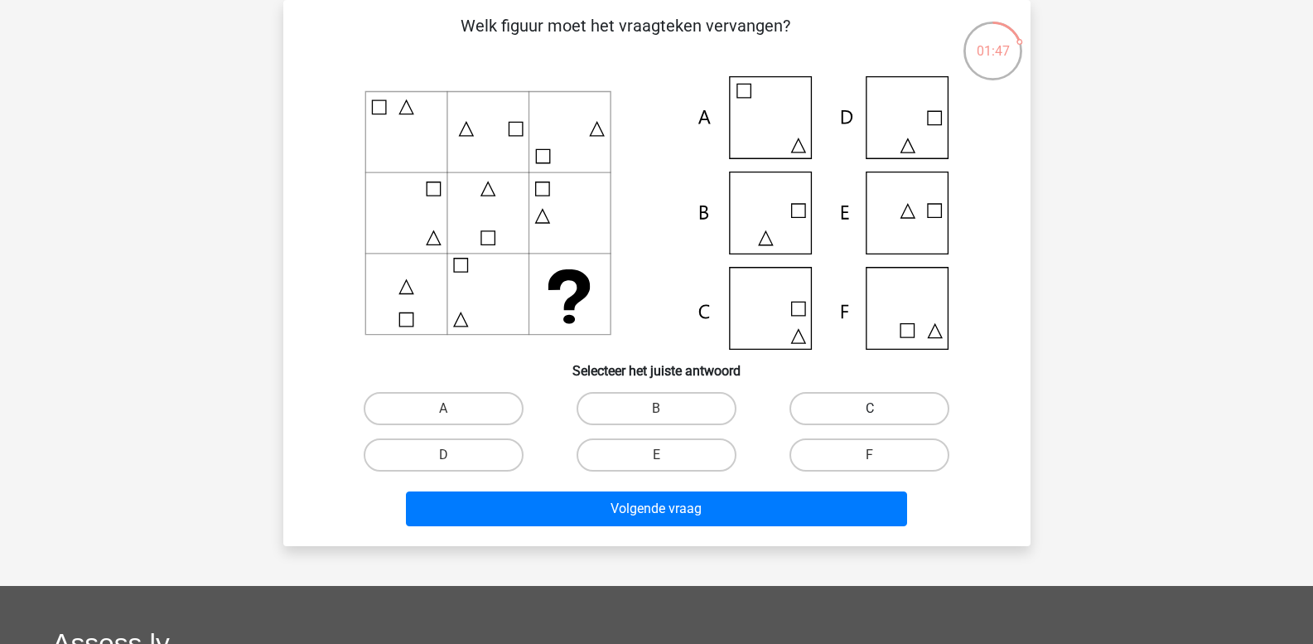
click at [803, 403] on label "C" at bounding box center [870, 408] width 160 height 33
click at [870, 409] on input "C" at bounding box center [875, 414] width 11 height 11
radio input "true"
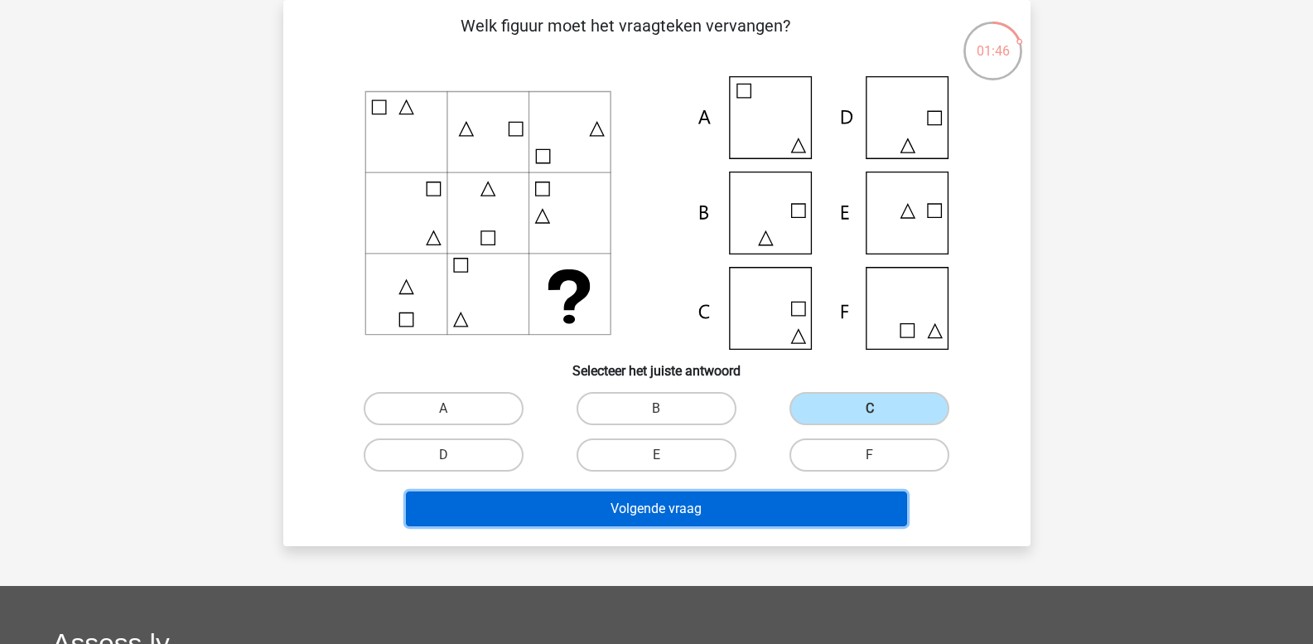
click at [712, 504] on button "Volgende vraag" at bounding box center [656, 508] width 501 height 35
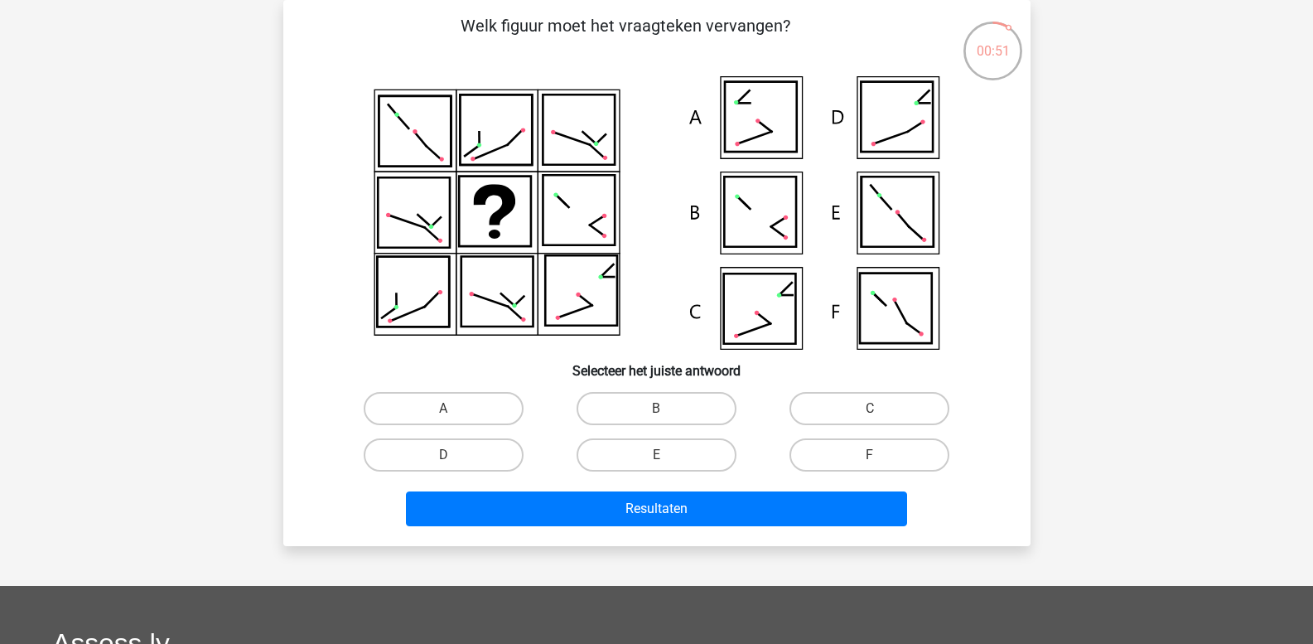
click at [452, 458] on input "D" at bounding box center [448, 460] width 11 height 11
radio input "true"
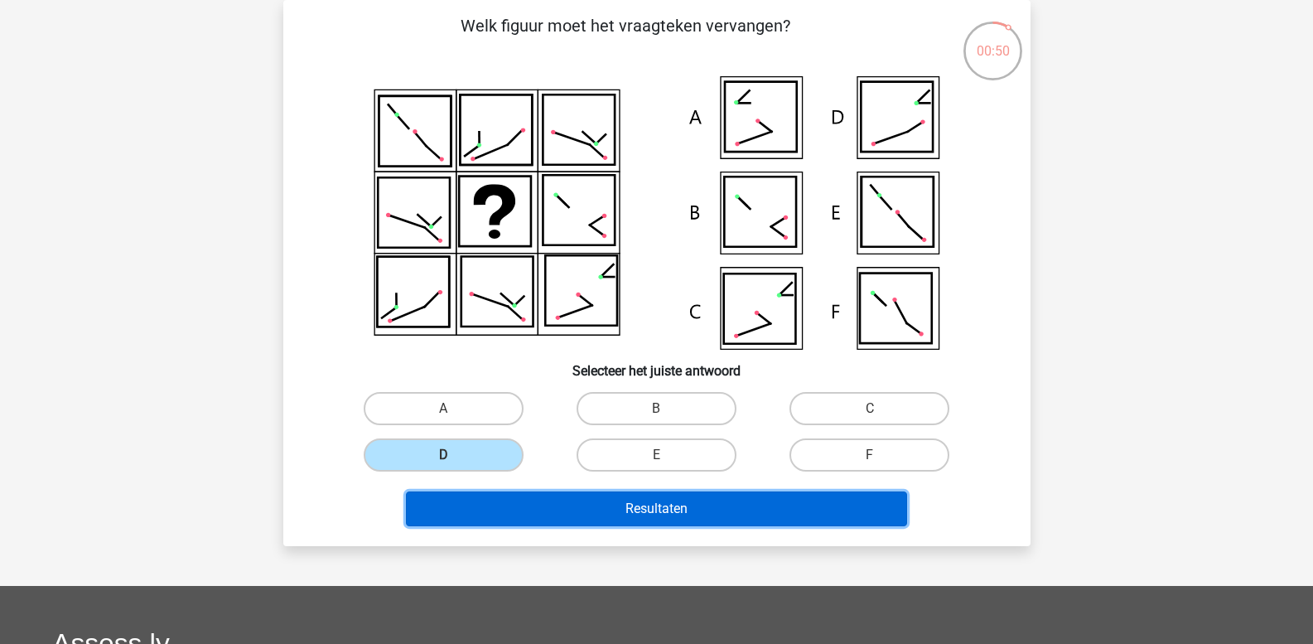
click at [501, 506] on button "Resultaten" at bounding box center [656, 508] width 501 height 35
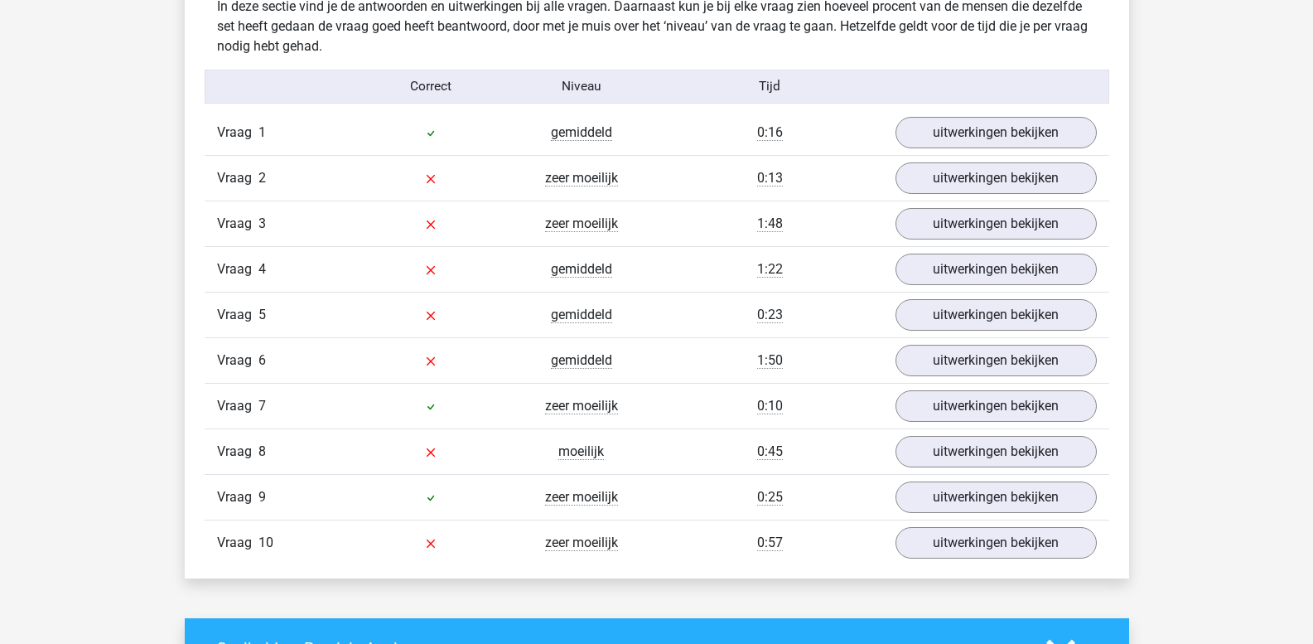
scroll to position [1326, 0]
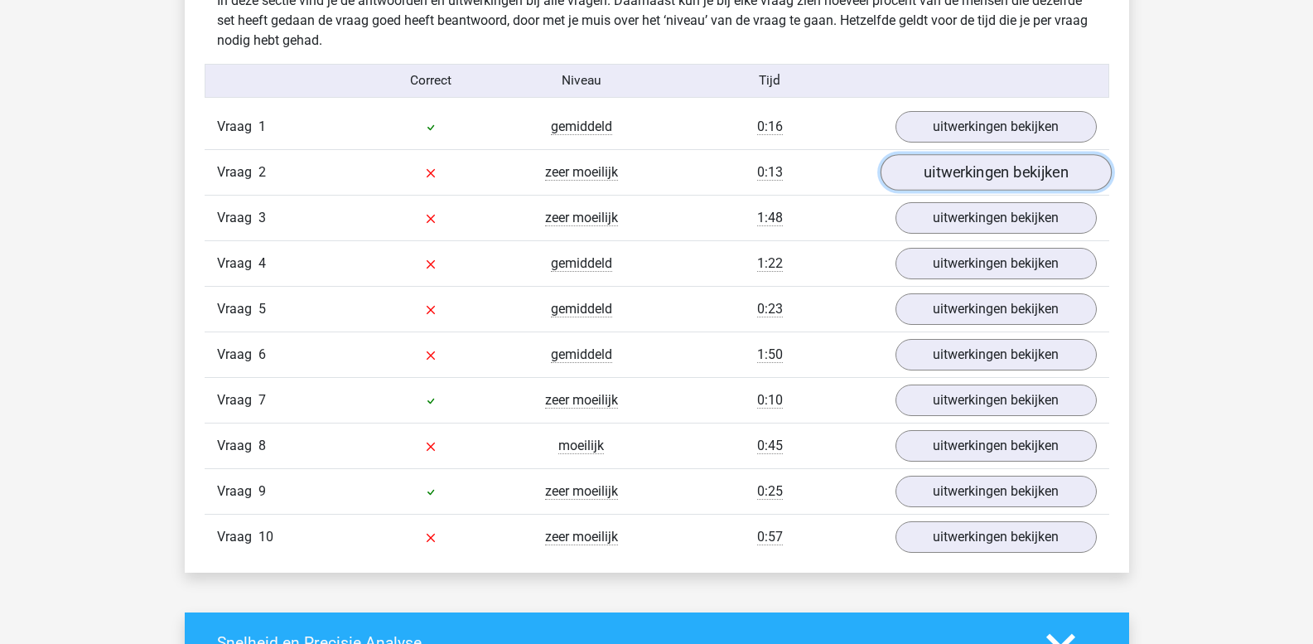
click at [920, 177] on link "uitwerkingen bekijken" at bounding box center [995, 173] width 231 height 36
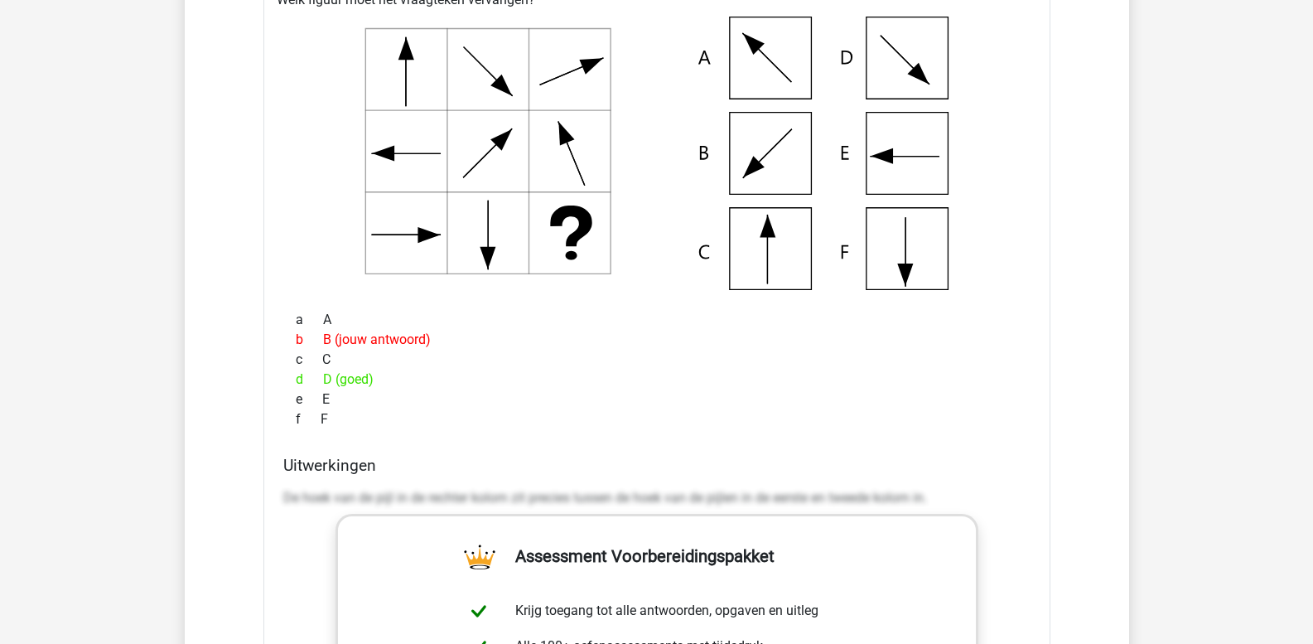
scroll to position [1657, 0]
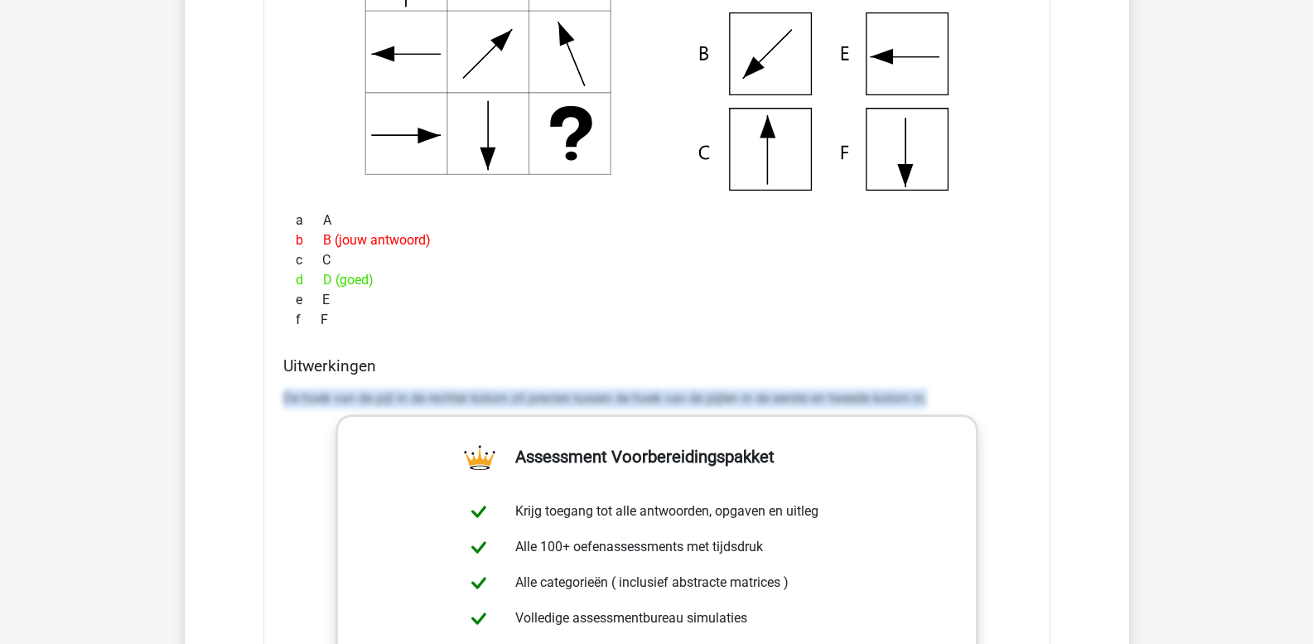
drag, startPoint x: 283, startPoint y: 395, endPoint x: 1019, endPoint y: 390, distance: 735.9
click at [1019, 390] on p "De hoek van de pijl in de rechter kolom zit precies tussen de hoek van de pijle…" at bounding box center [656, 399] width 747 height 20
copy p "De hoek van de pijl in de rechter kolom zit precies tussen de hoek van de pijle…"
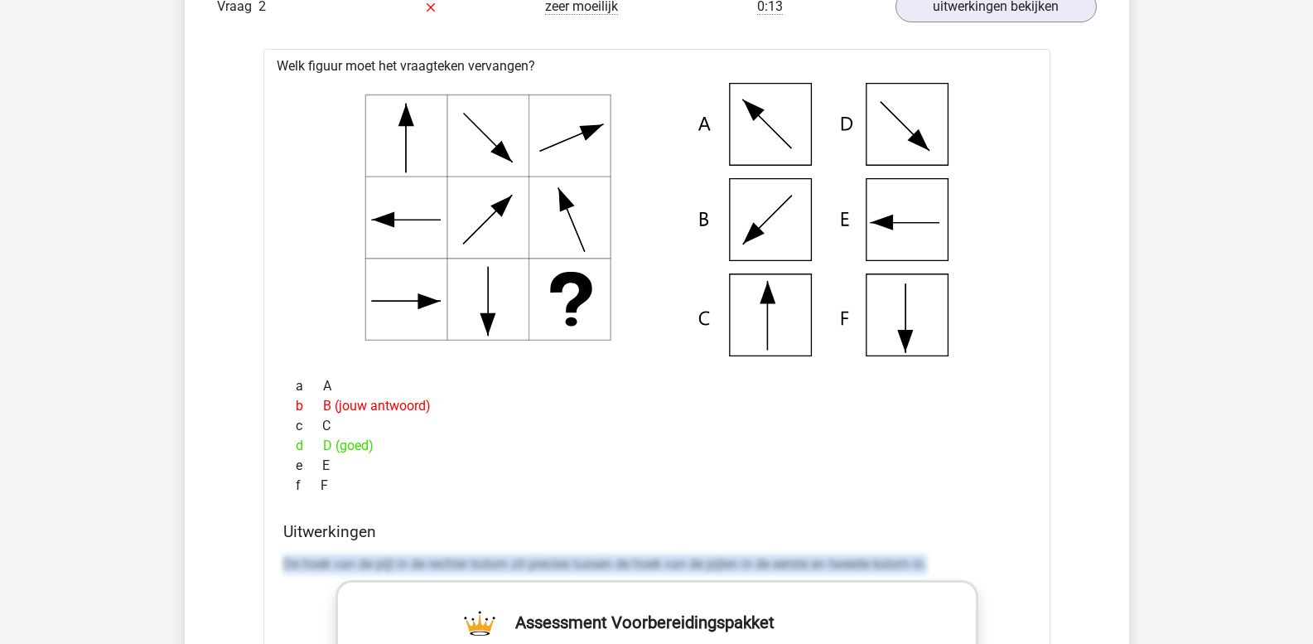
scroll to position [1409, 0]
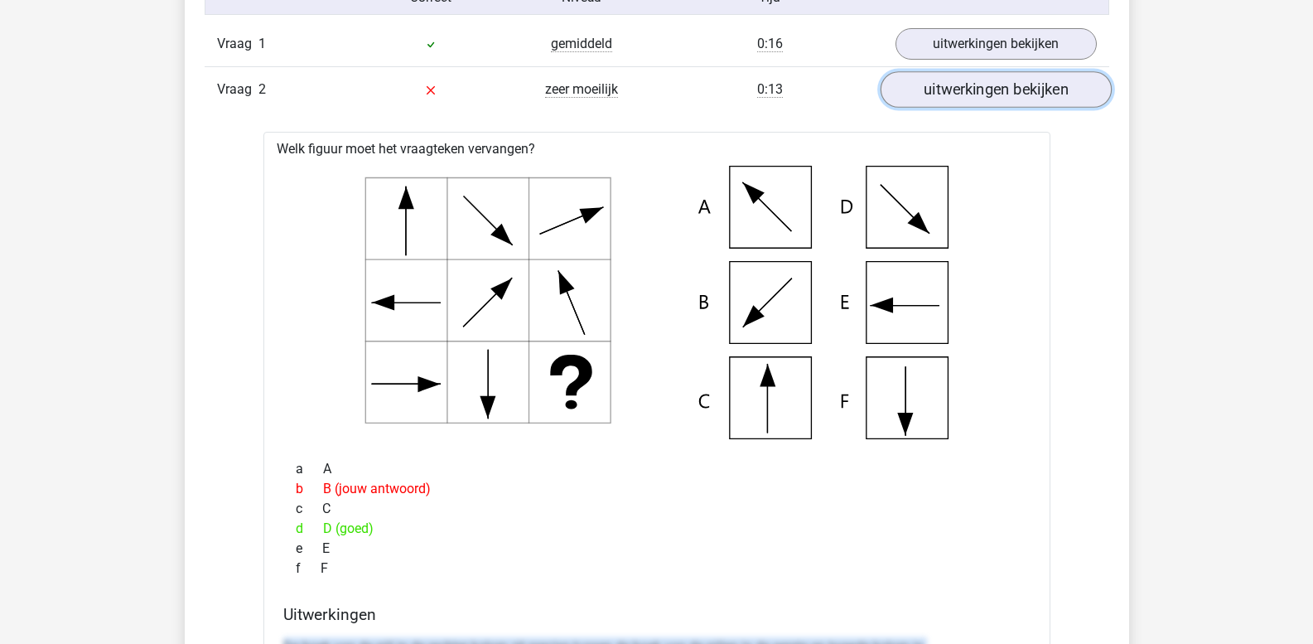
click at [971, 92] on link "uitwerkingen bekijken" at bounding box center [995, 90] width 231 height 36
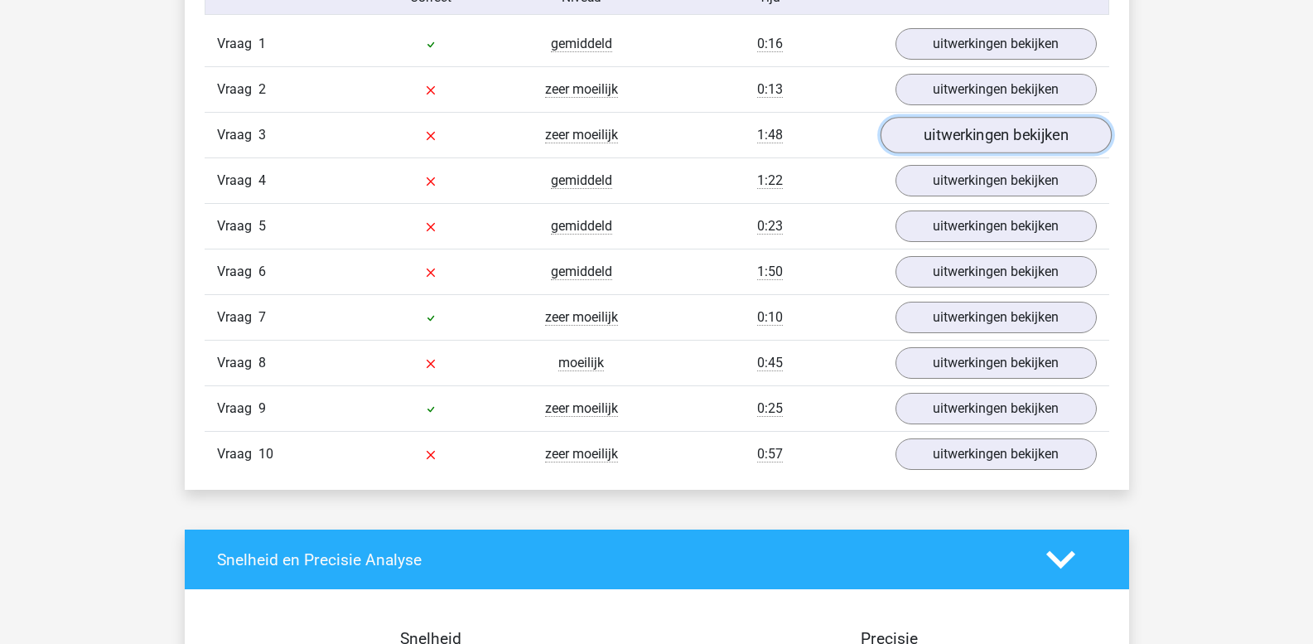
click at [969, 131] on link "uitwerkingen bekijken" at bounding box center [995, 136] width 231 height 36
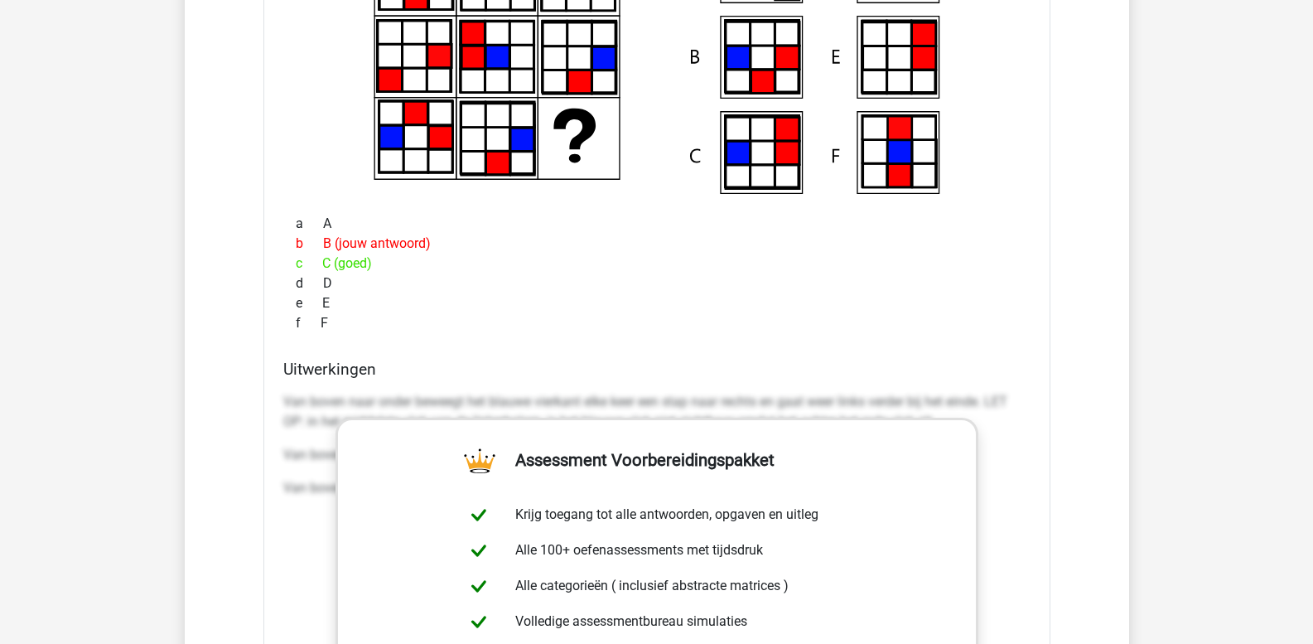
scroll to position [1740, 0]
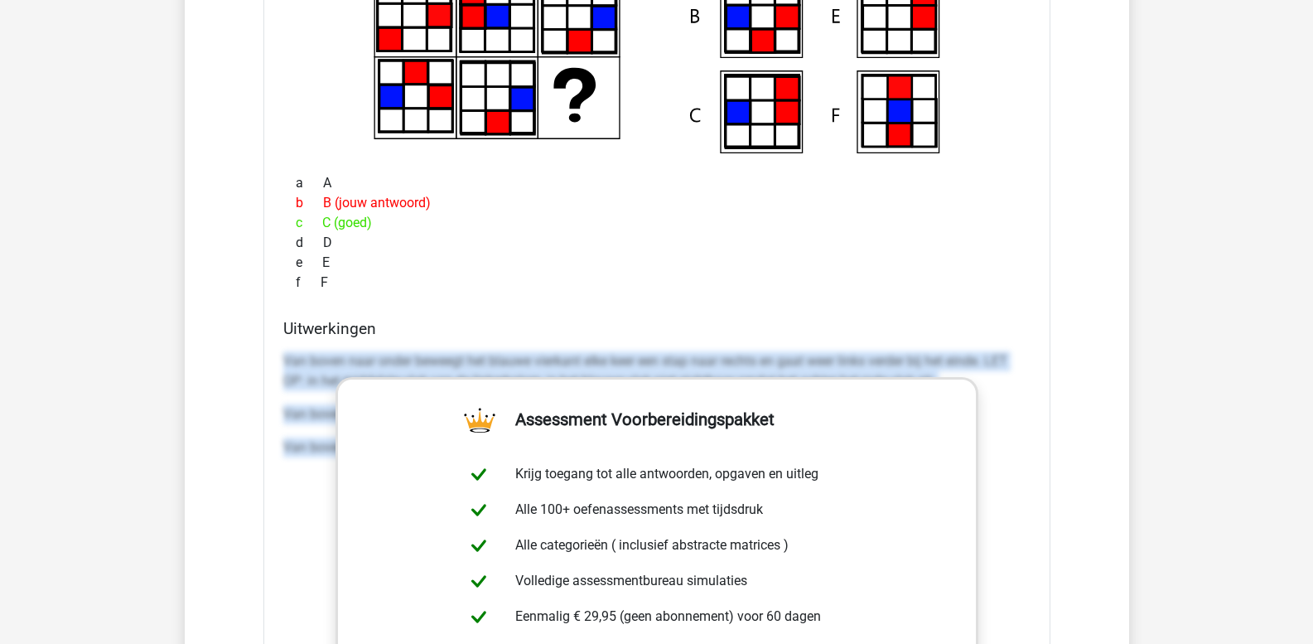
drag, startPoint x: 287, startPoint y: 354, endPoint x: 1291, endPoint y: 605, distance: 1035.3
click at [1291, 605] on div "Kies premium leo leo.aertsens@gmail.com" at bounding box center [656, 641] width 1313 height 4762
copy div "Van boven naar onder beweegt het blauwe vierkant elke keer een stap naar rechts…"
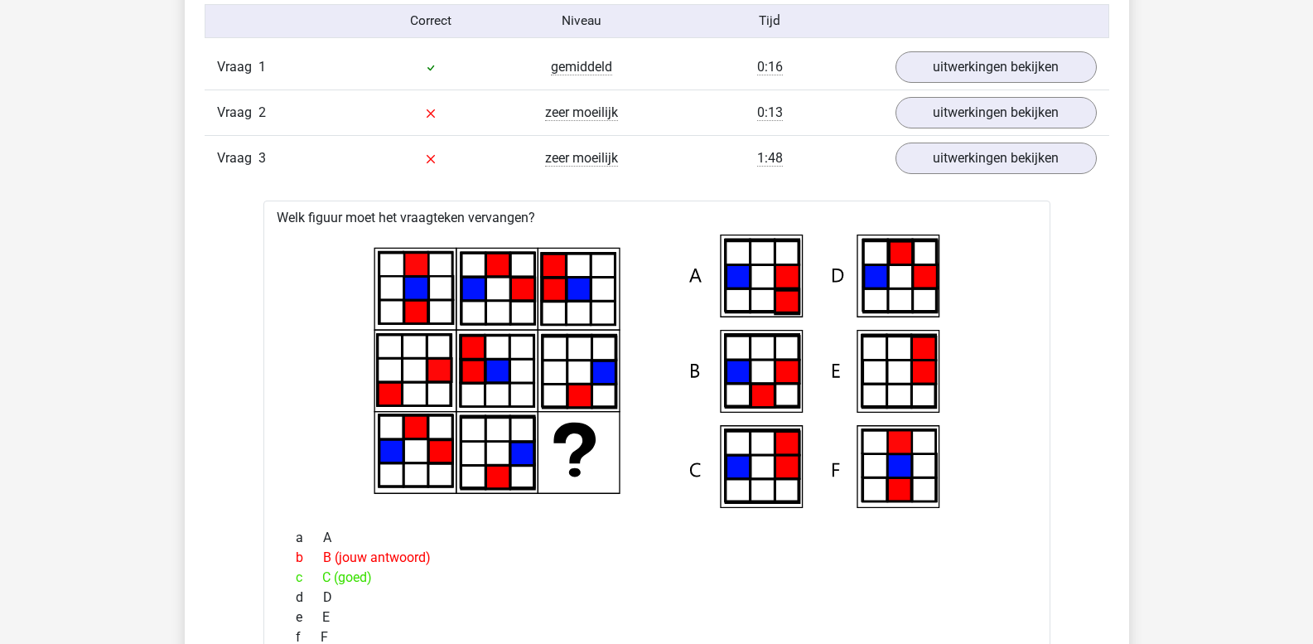
scroll to position [1468, 0]
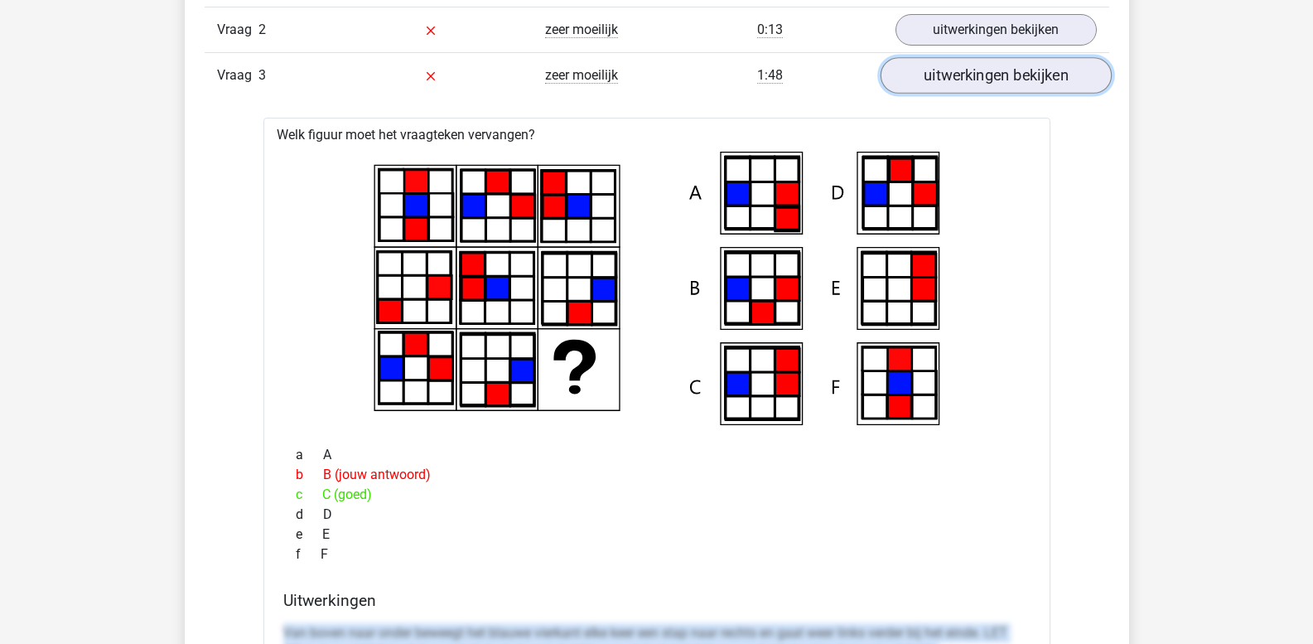
click at [939, 77] on link "uitwerkingen bekijken" at bounding box center [995, 76] width 231 height 36
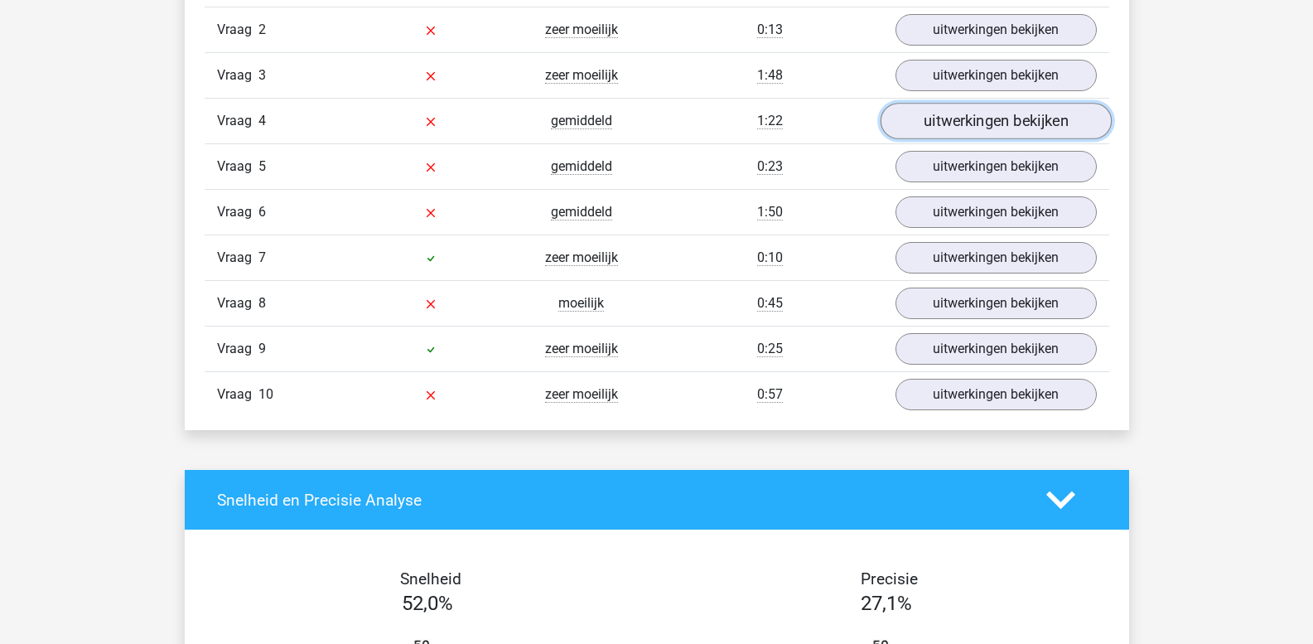
click at [935, 120] on link "uitwerkingen bekijken" at bounding box center [995, 122] width 231 height 36
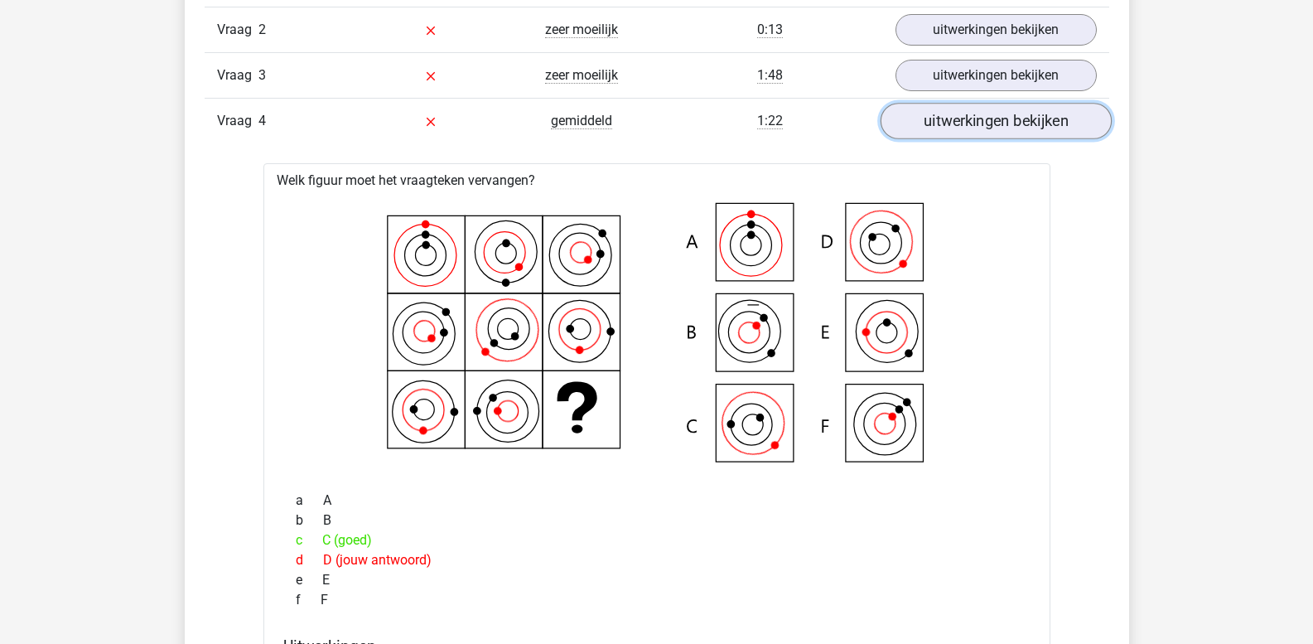
click at [960, 123] on link "uitwerkingen bekijken" at bounding box center [995, 122] width 231 height 36
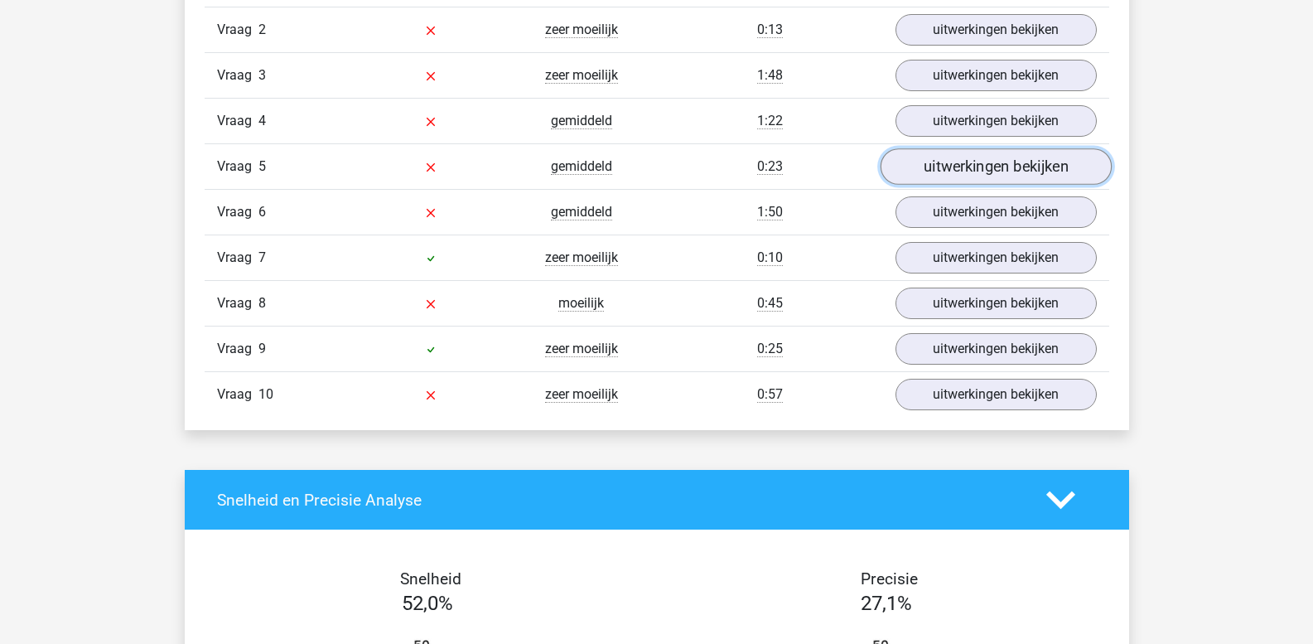
click at [947, 177] on link "uitwerkingen bekijken" at bounding box center [995, 167] width 231 height 36
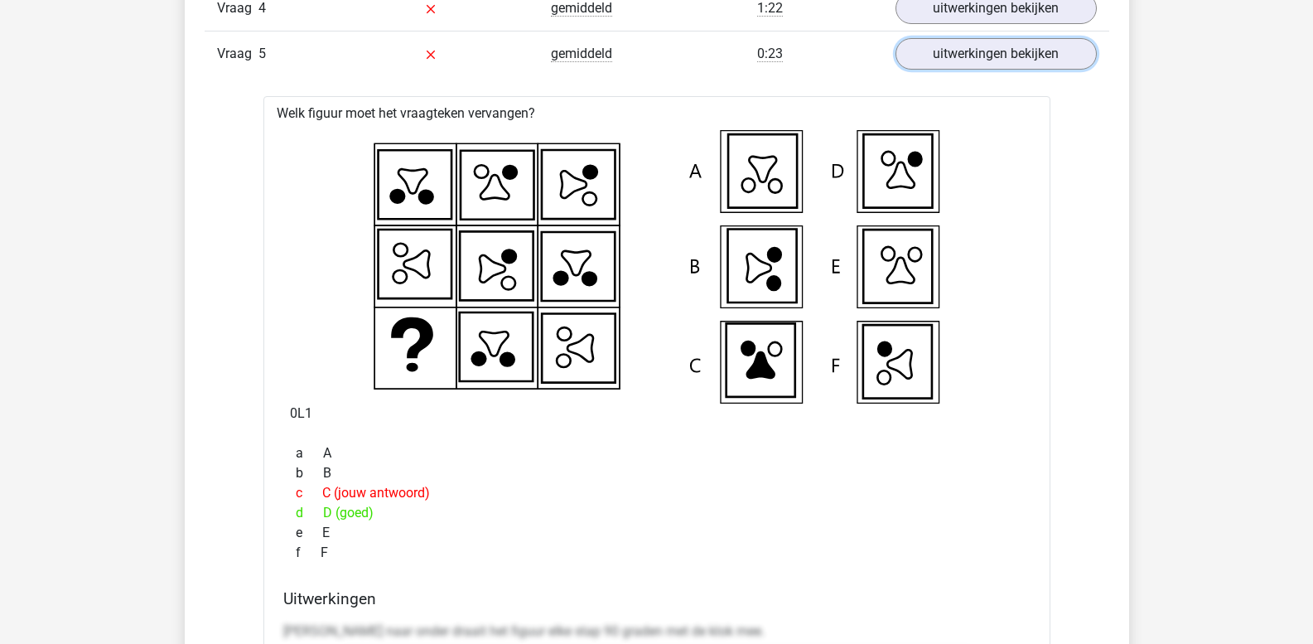
scroll to position [1551, 0]
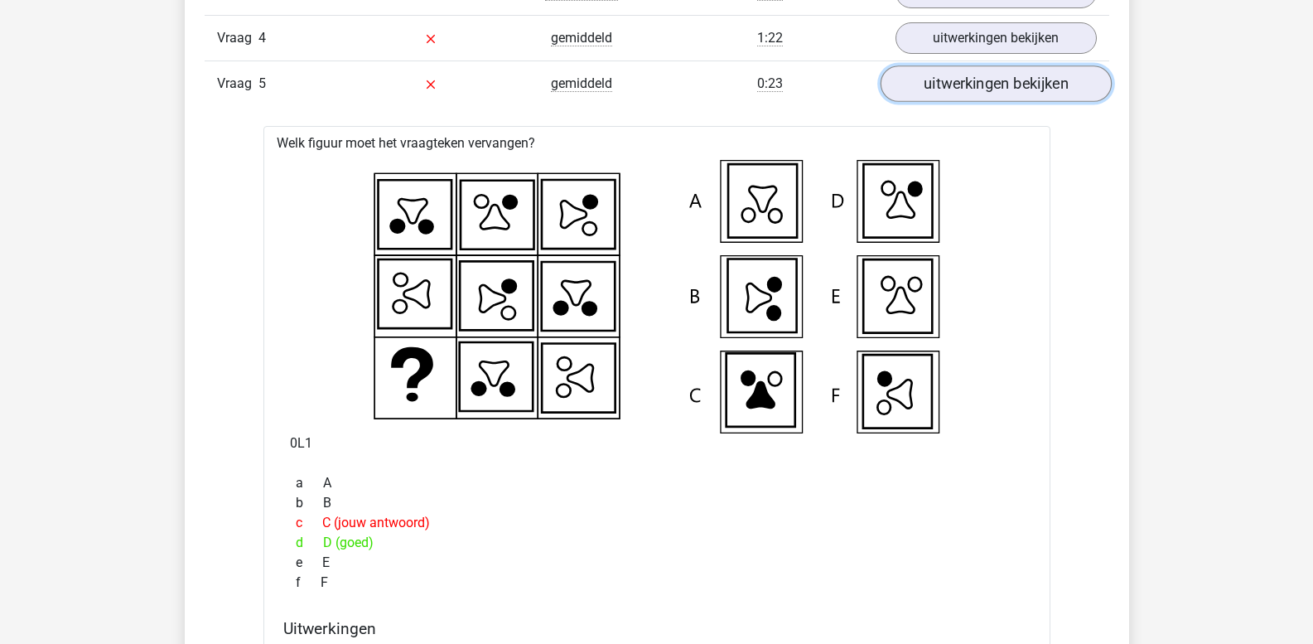
click at [967, 94] on link "uitwerkingen bekijken" at bounding box center [995, 84] width 231 height 36
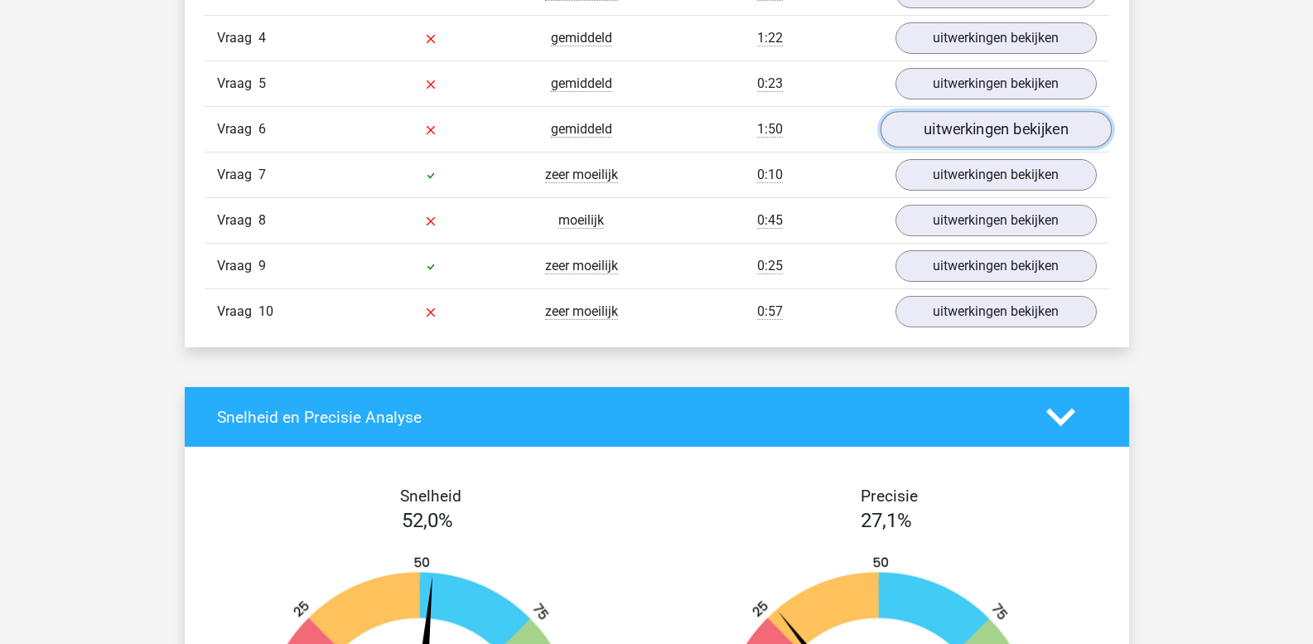
click at [956, 129] on link "uitwerkingen bekijken" at bounding box center [995, 130] width 231 height 36
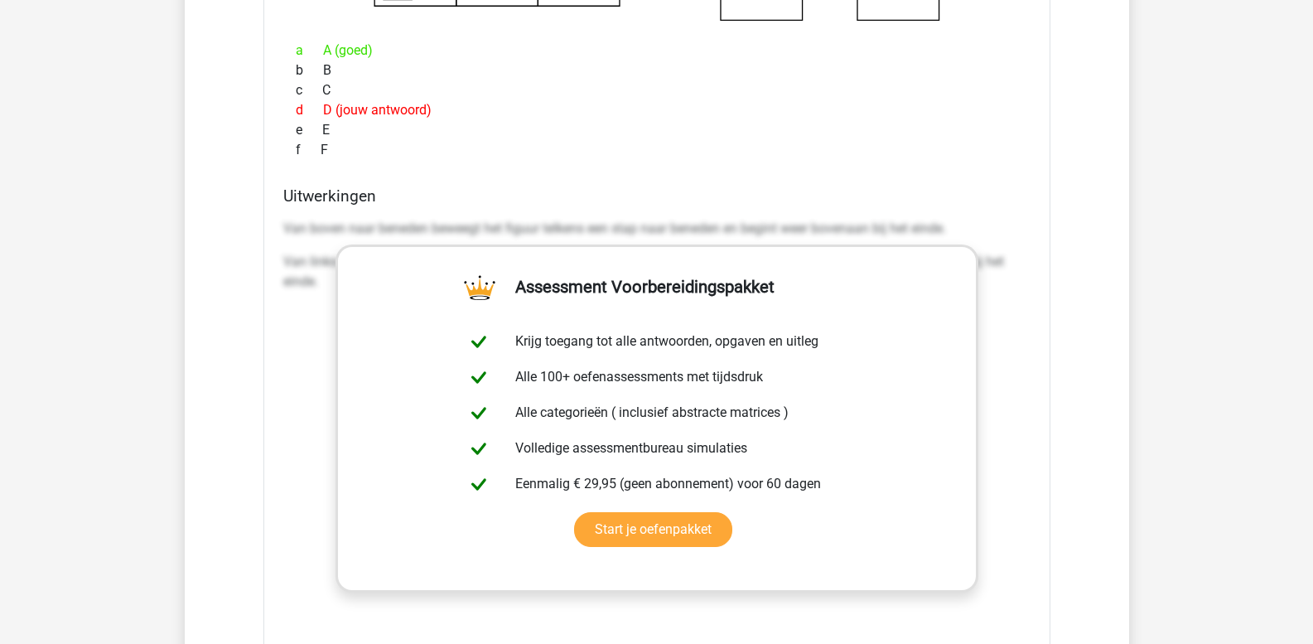
scroll to position [2049, 0]
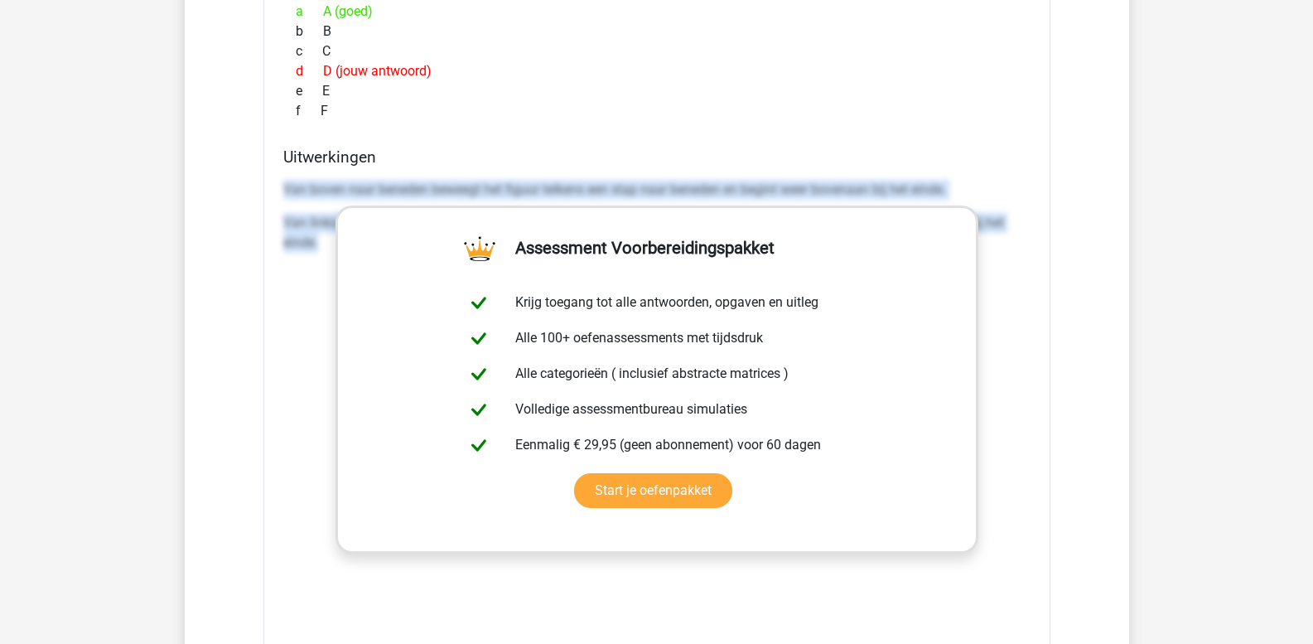
drag, startPoint x: 283, startPoint y: 186, endPoint x: 330, endPoint y: 275, distance: 100.1
click at [330, 275] on div "Van boven naar beneden beweegt het figuur telkens een stap naar beneden en begi…" at bounding box center [656, 421] width 747 height 497
copy div "Van boven naar beneden beweegt het figuur telkens een stap naar beneden en begi…"
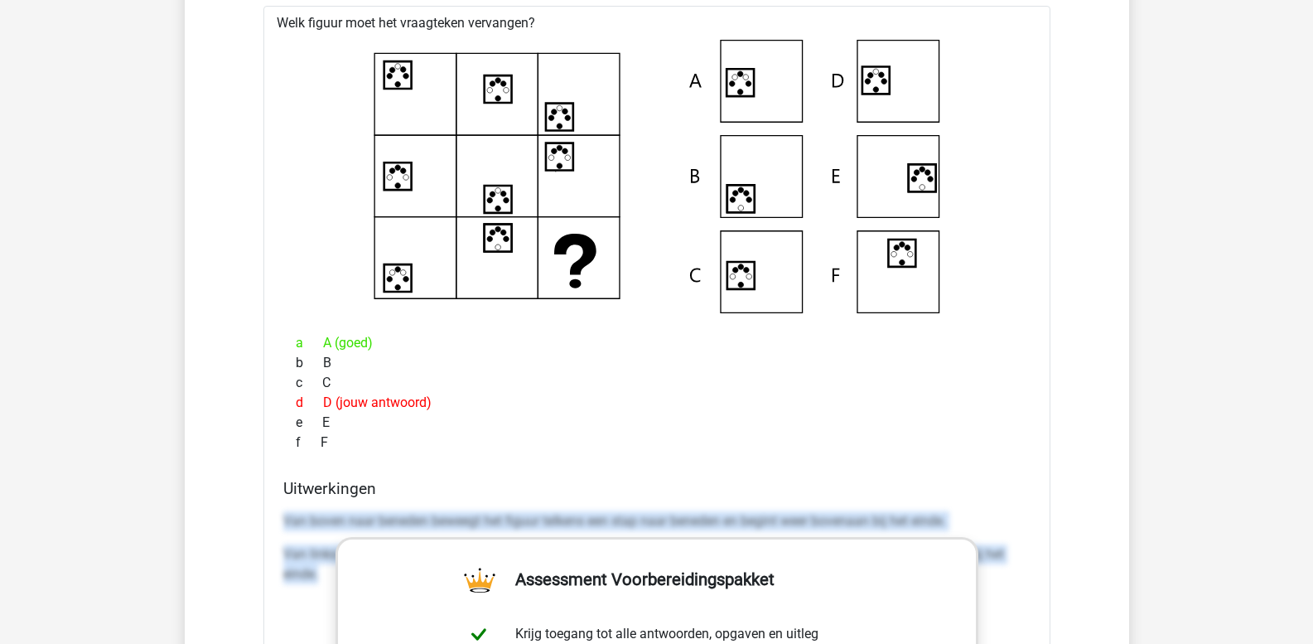
scroll to position [1634, 0]
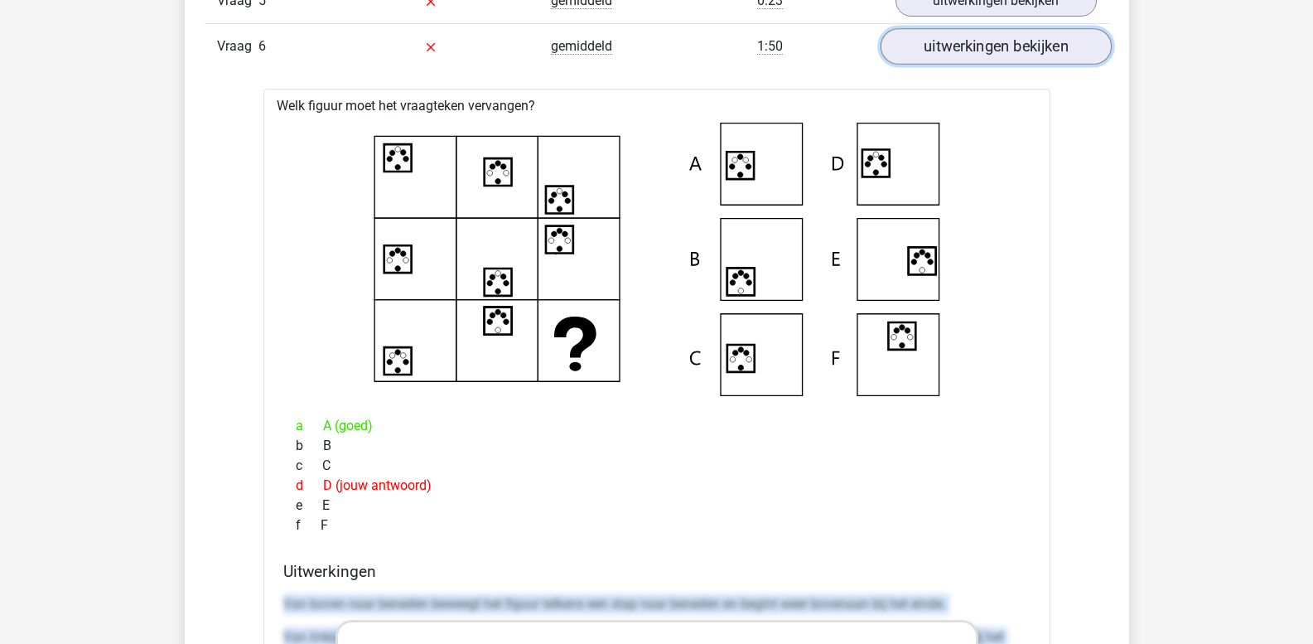
click at [952, 48] on link "uitwerkingen bekijken" at bounding box center [995, 47] width 231 height 36
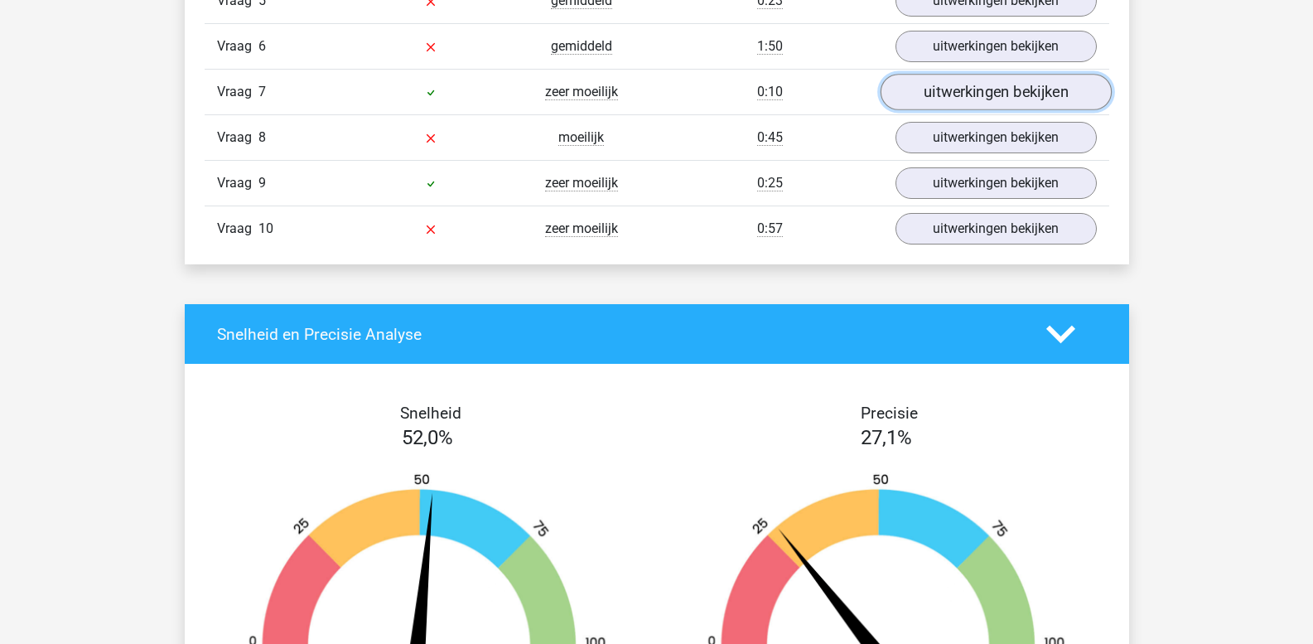
click at [940, 87] on link "uitwerkingen bekijken" at bounding box center [995, 93] width 231 height 36
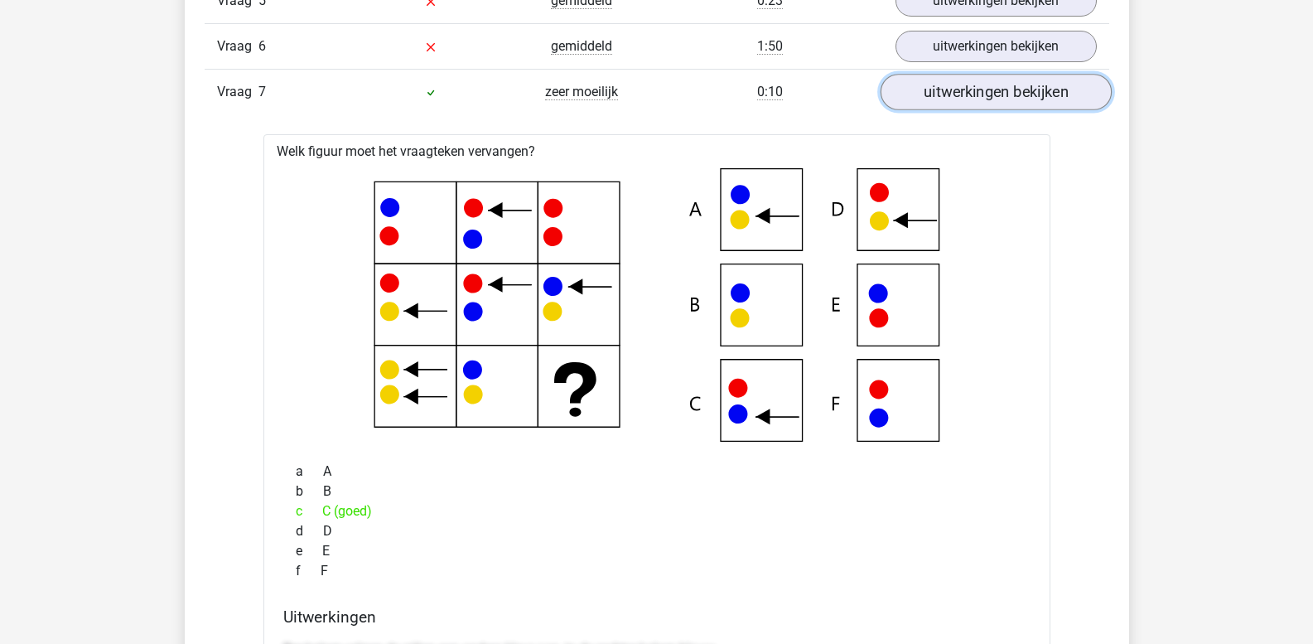
click at [940, 87] on link "uitwerkingen bekijken" at bounding box center [995, 93] width 231 height 36
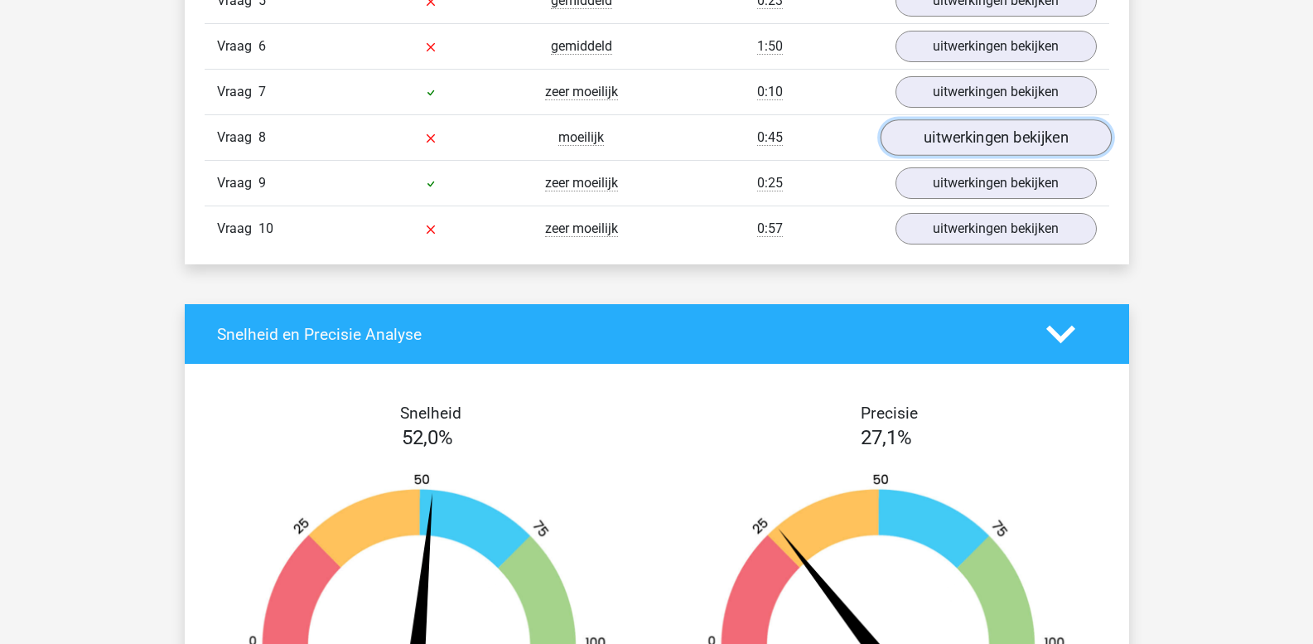
click at [942, 136] on link "uitwerkingen bekijken" at bounding box center [995, 138] width 231 height 36
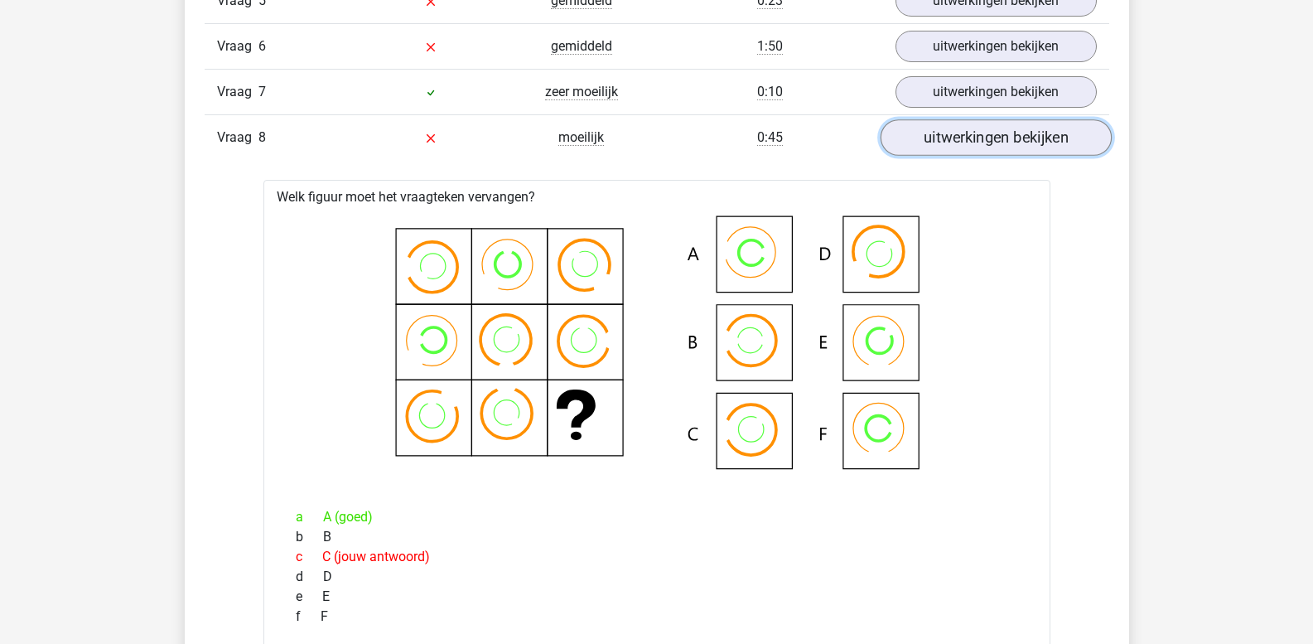
click at [961, 140] on link "uitwerkingen bekijken" at bounding box center [995, 138] width 231 height 36
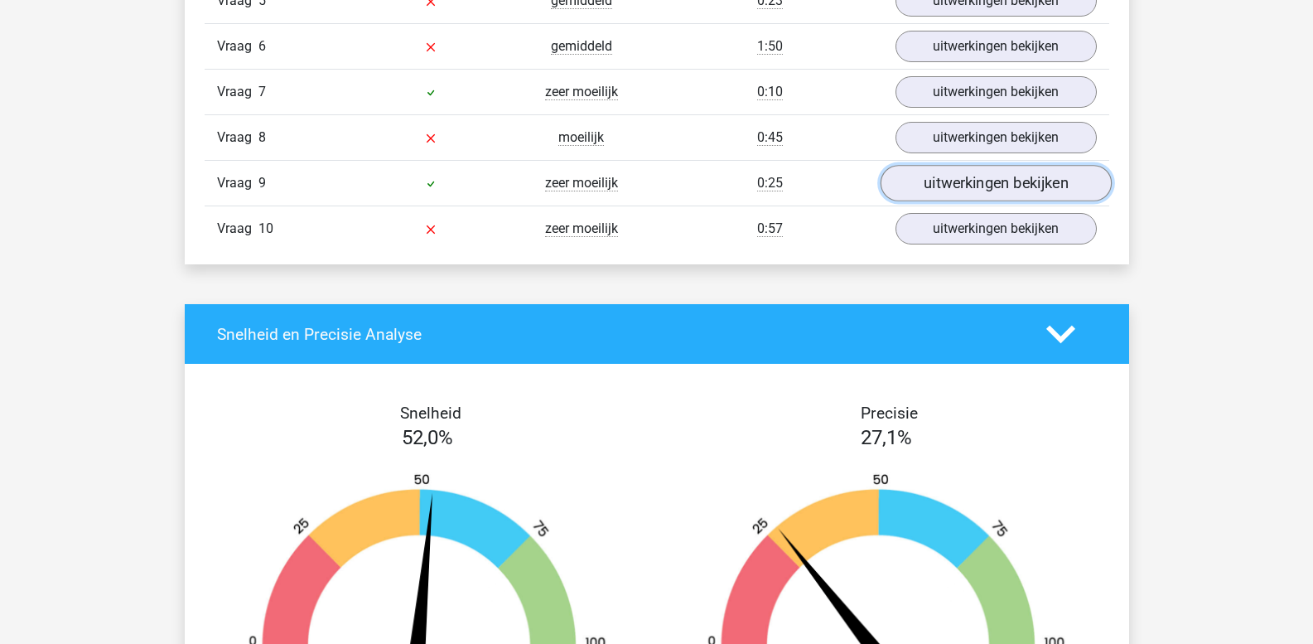
click at [948, 186] on link "uitwerkingen bekijken" at bounding box center [995, 184] width 231 height 36
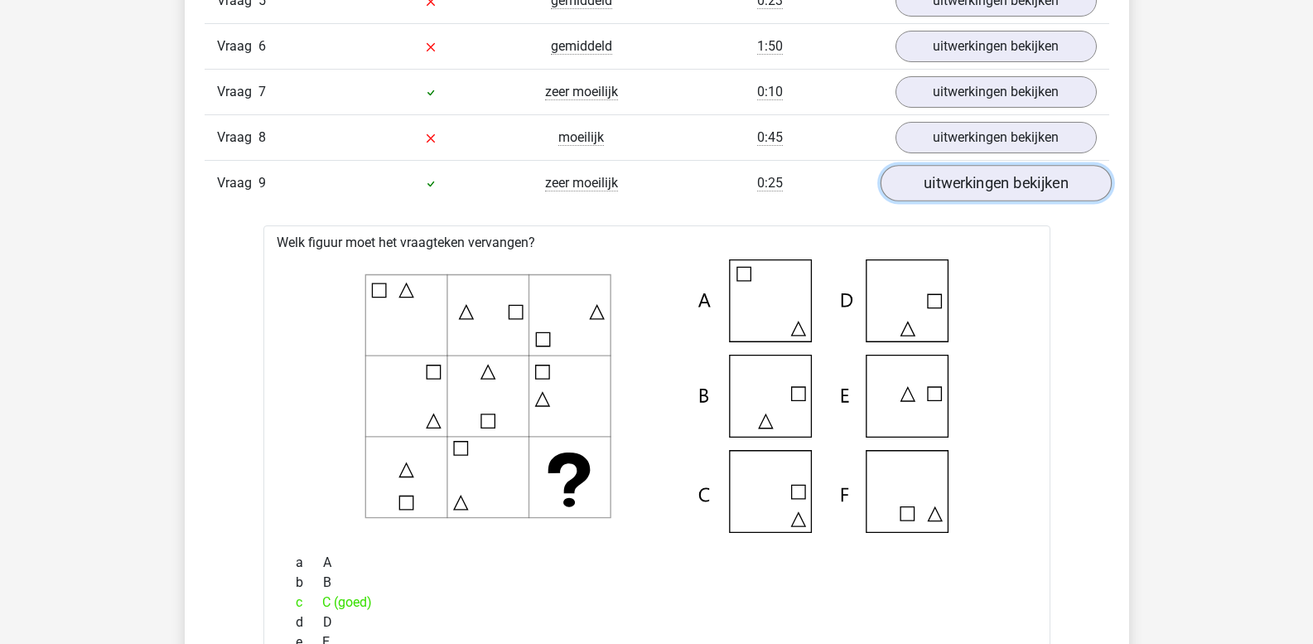
click at [948, 186] on link "uitwerkingen bekijken" at bounding box center [995, 184] width 231 height 36
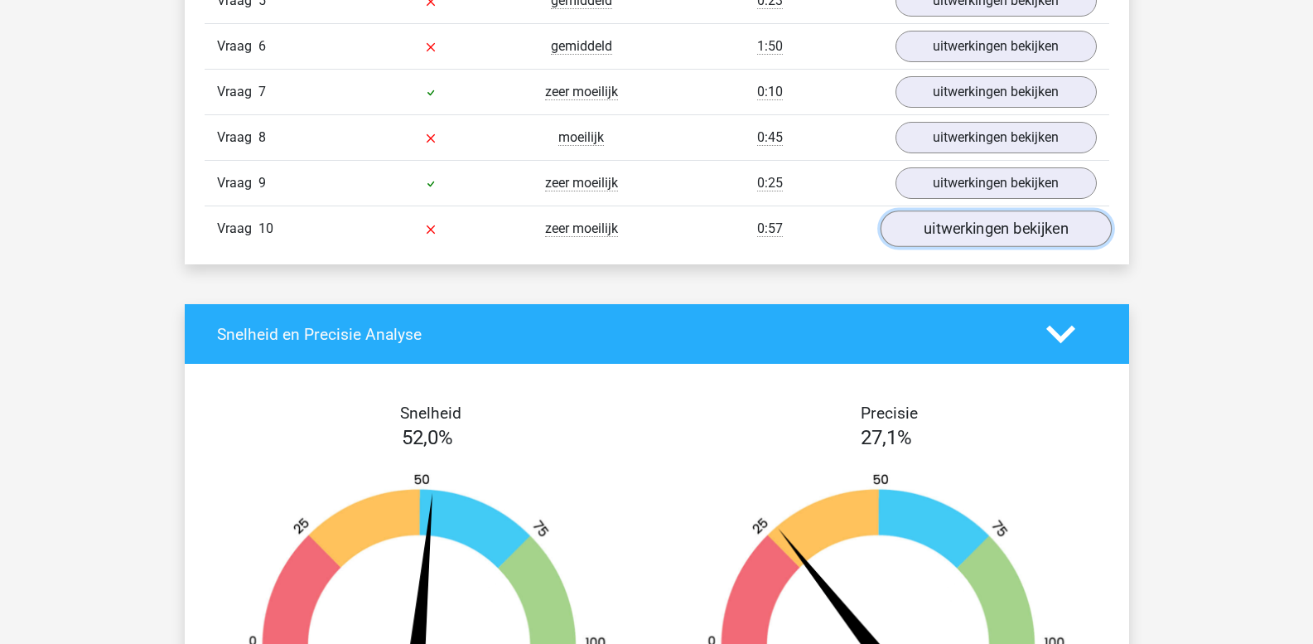
click at [934, 225] on link "uitwerkingen bekijken" at bounding box center [995, 229] width 231 height 36
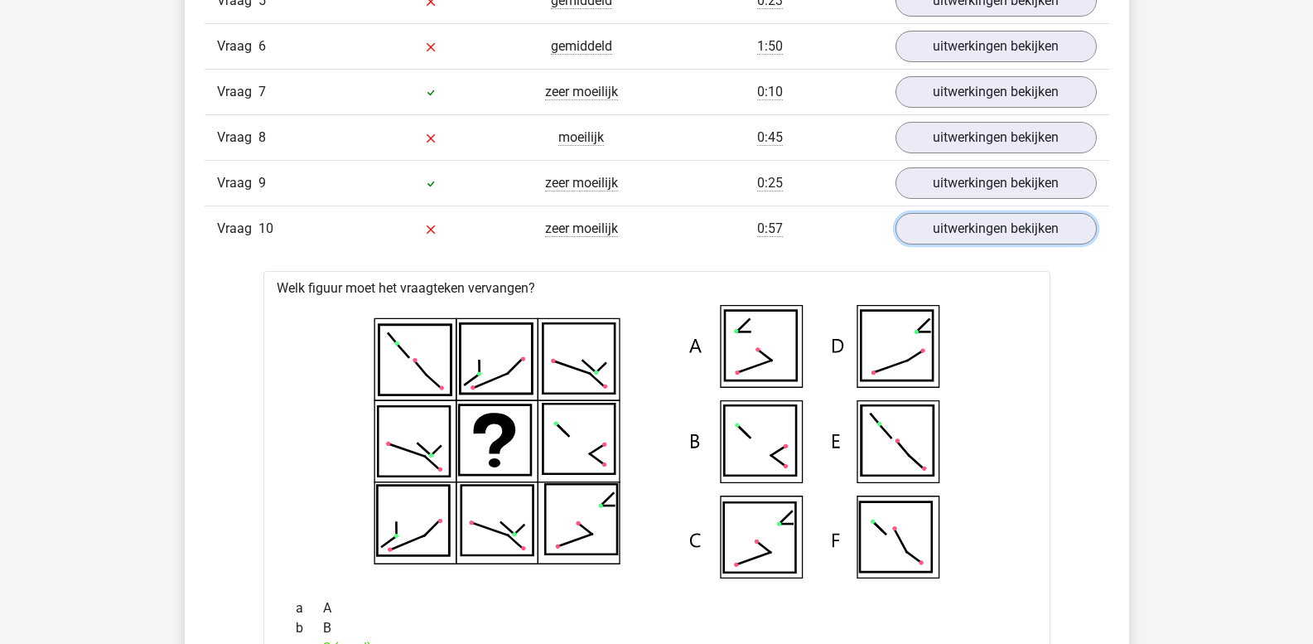
scroll to position [1717, 0]
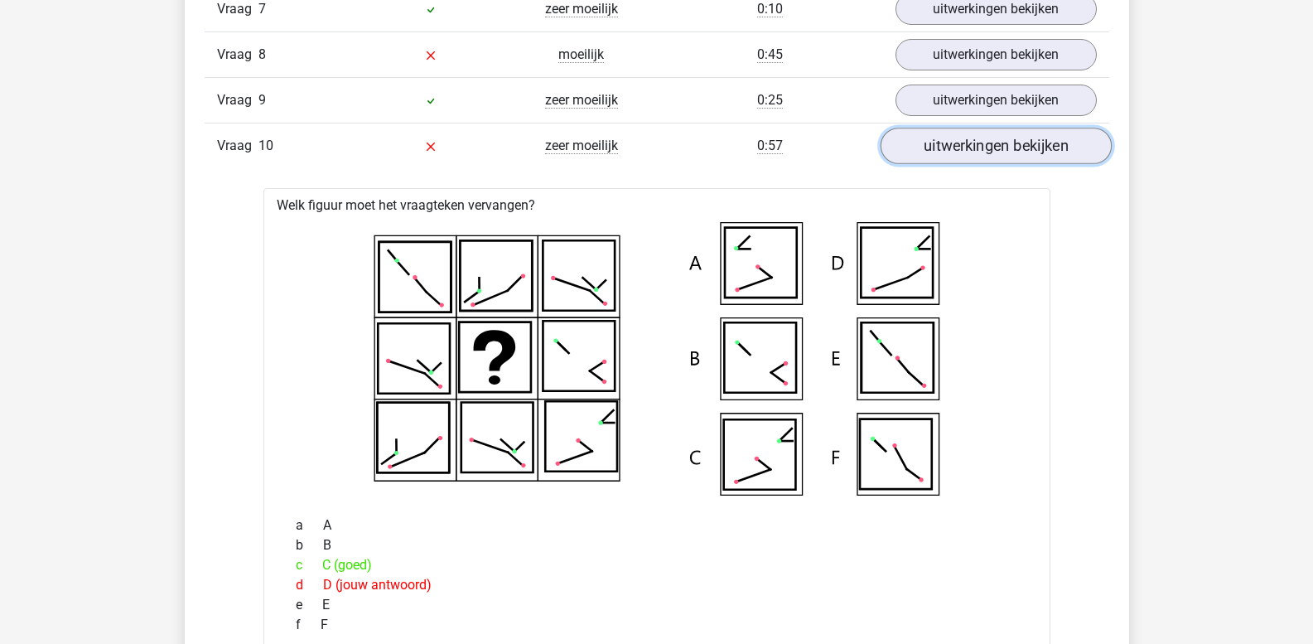
click at [996, 148] on link "uitwerkingen bekijken" at bounding box center [995, 146] width 231 height 36
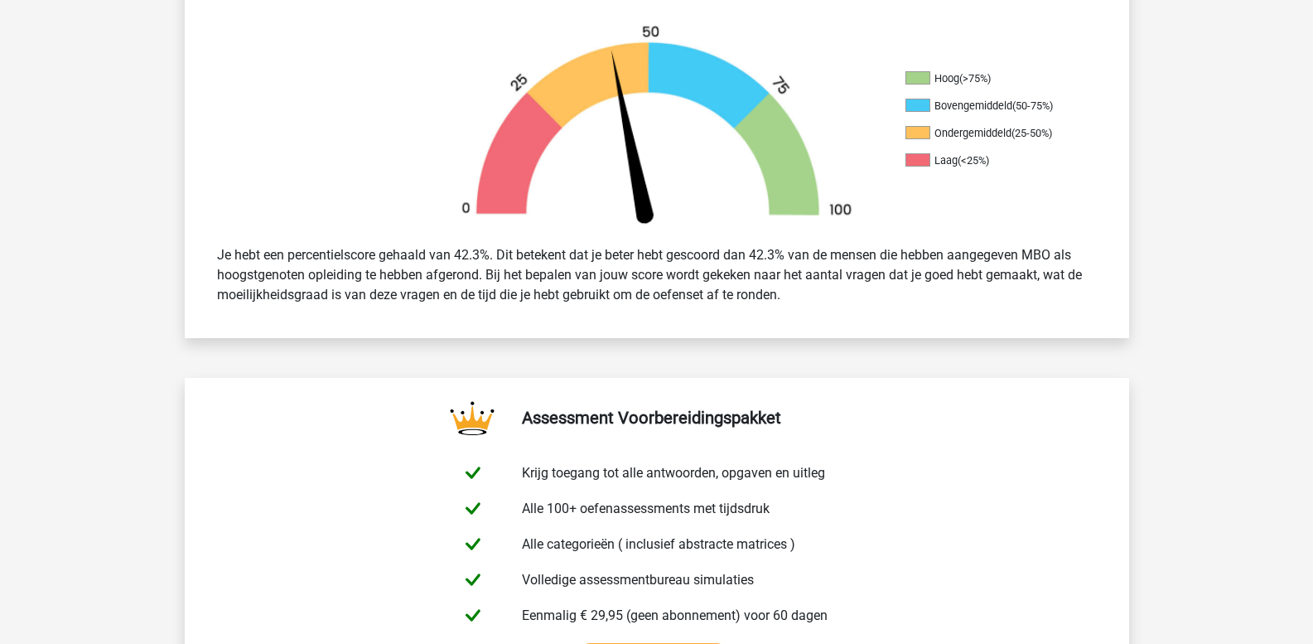
scroll to position [474, 0]
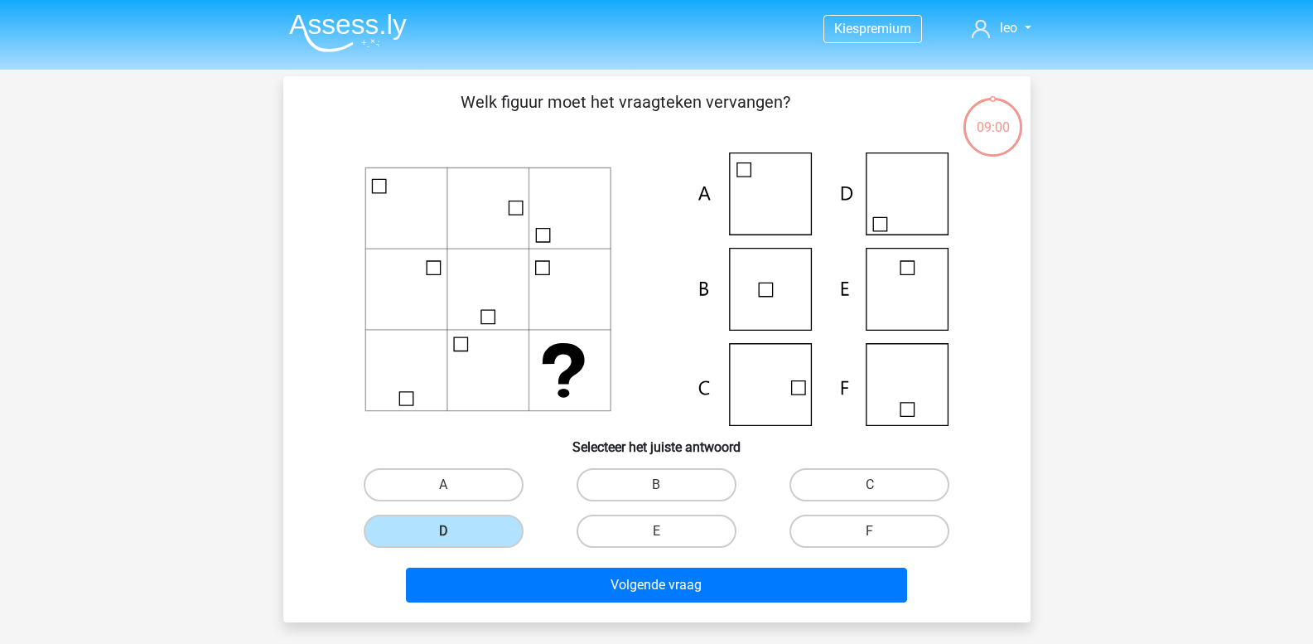
scroll to position [76, 0]
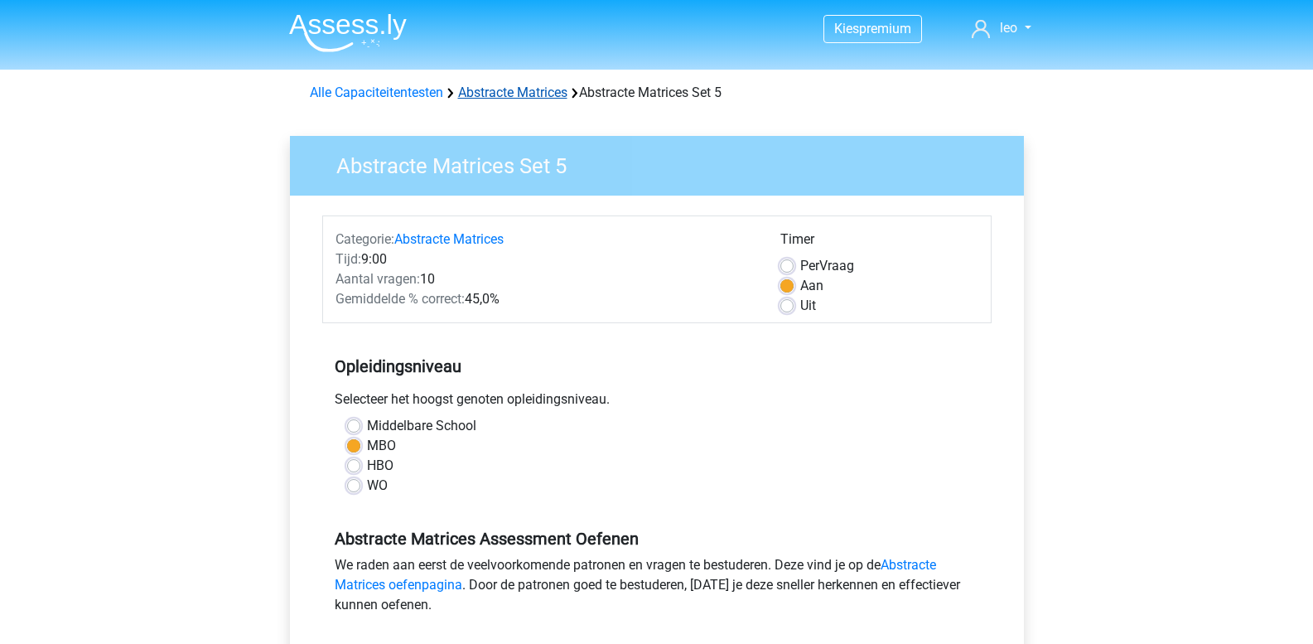
click at [498, 94] on link "Abstracte Matrices" at bounding box center [512, 93] width 109 height 16
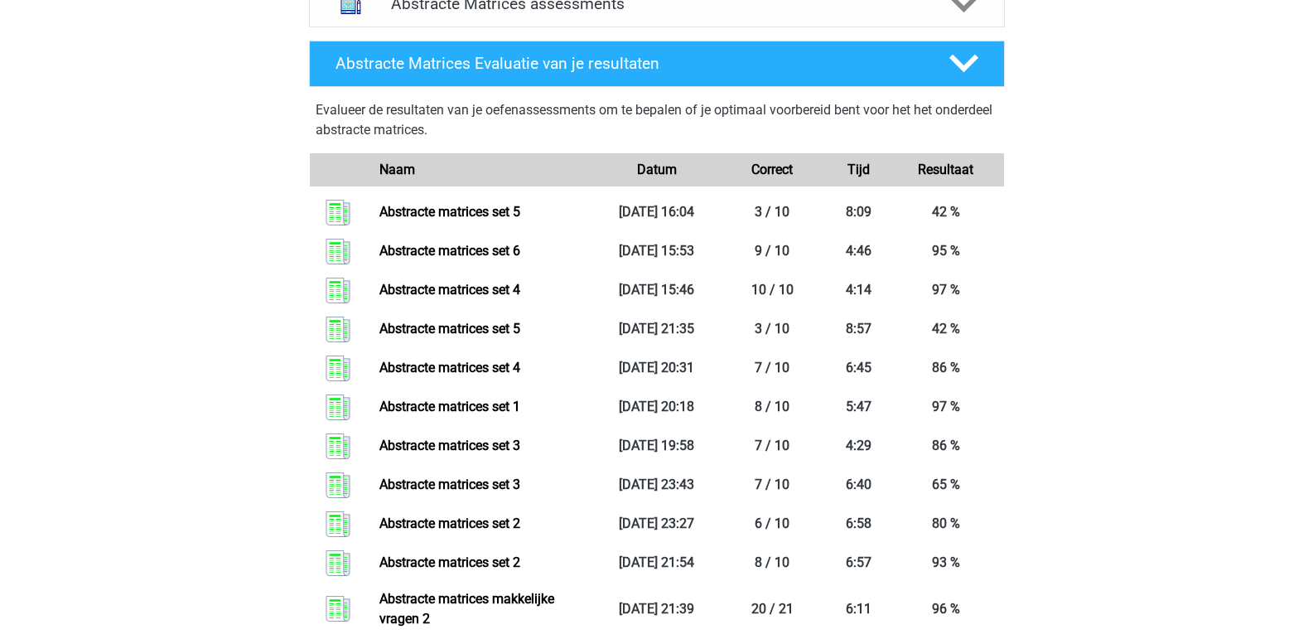
scroll to position [1160, 0]
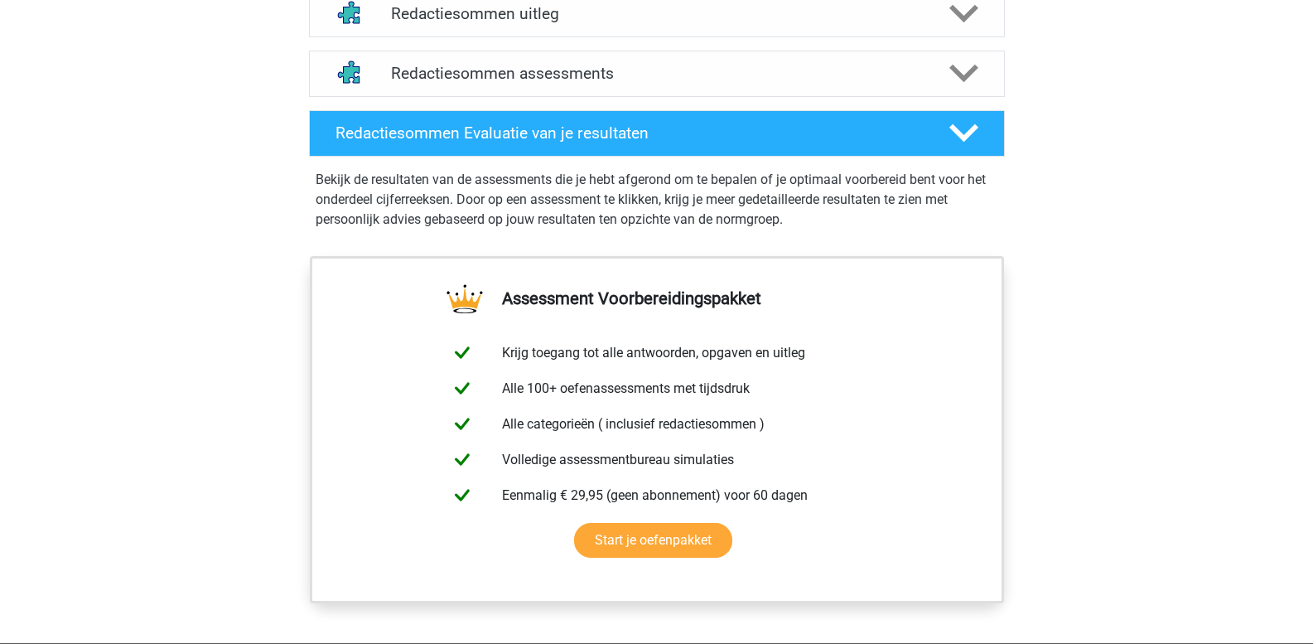
scroll to position [1077, 0]
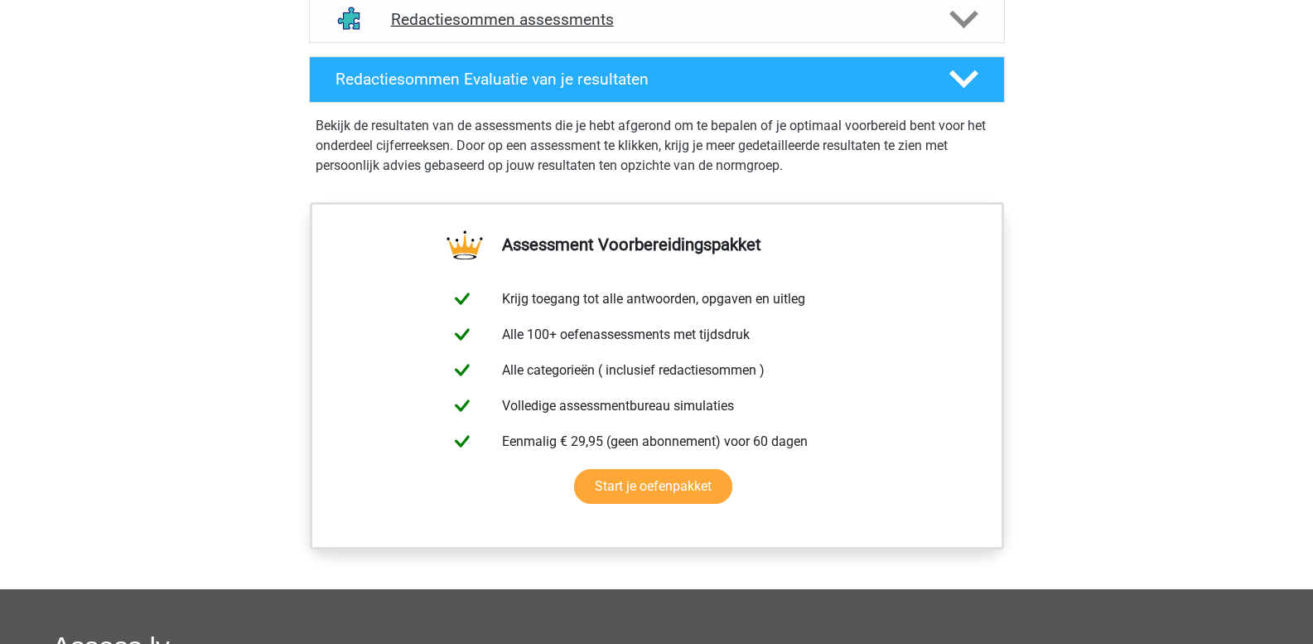
click at [646, 29] on polygon at bounding box center [964, 20] width 29 height 18
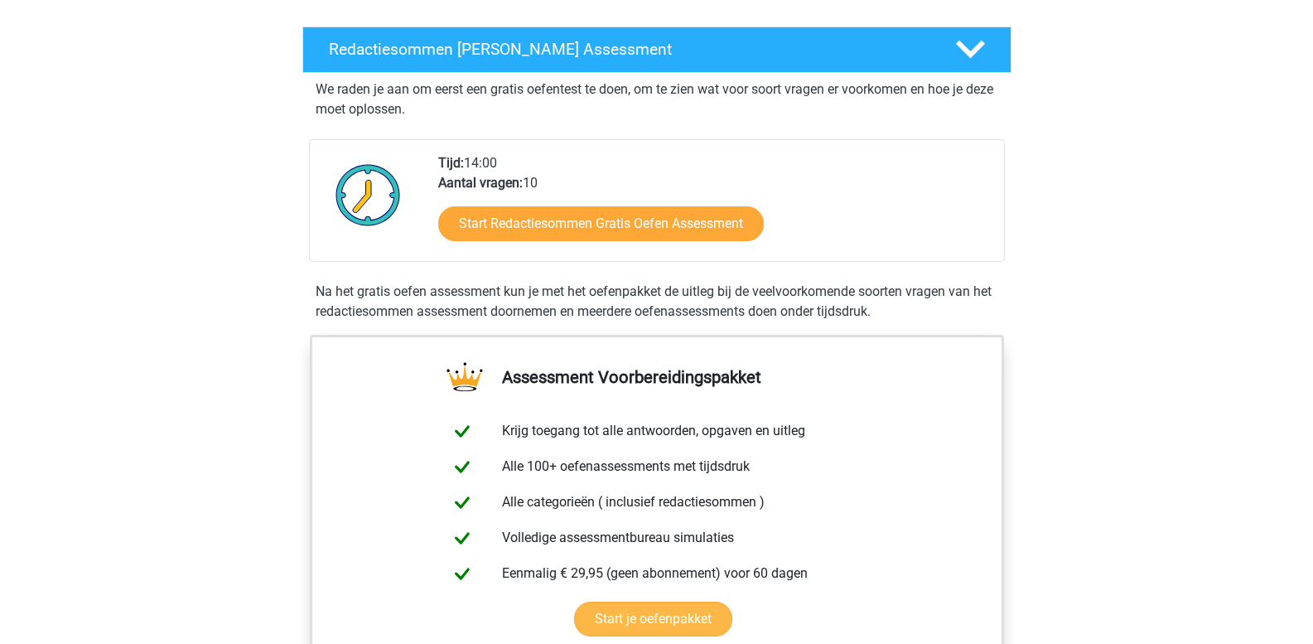
scroll to position [249, 0]
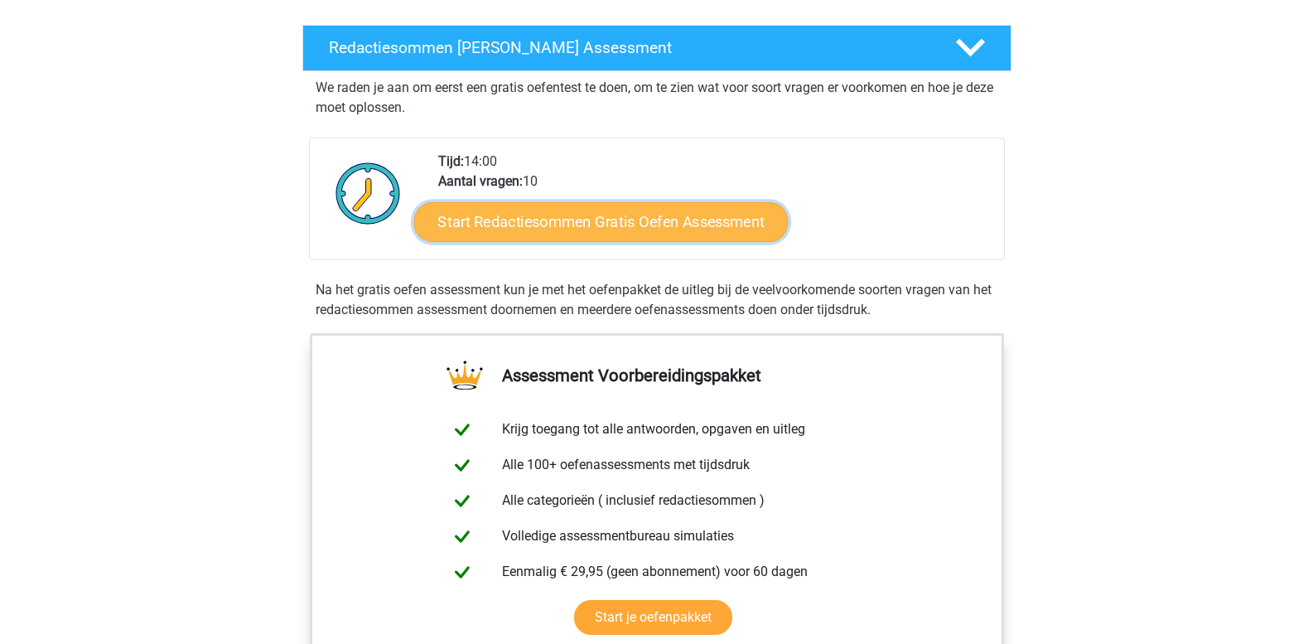
click at [611, 241] on link "Start Redactiesommen Gratis Oefen Assessment" at bounding box center [601, 221] width 375 height 40
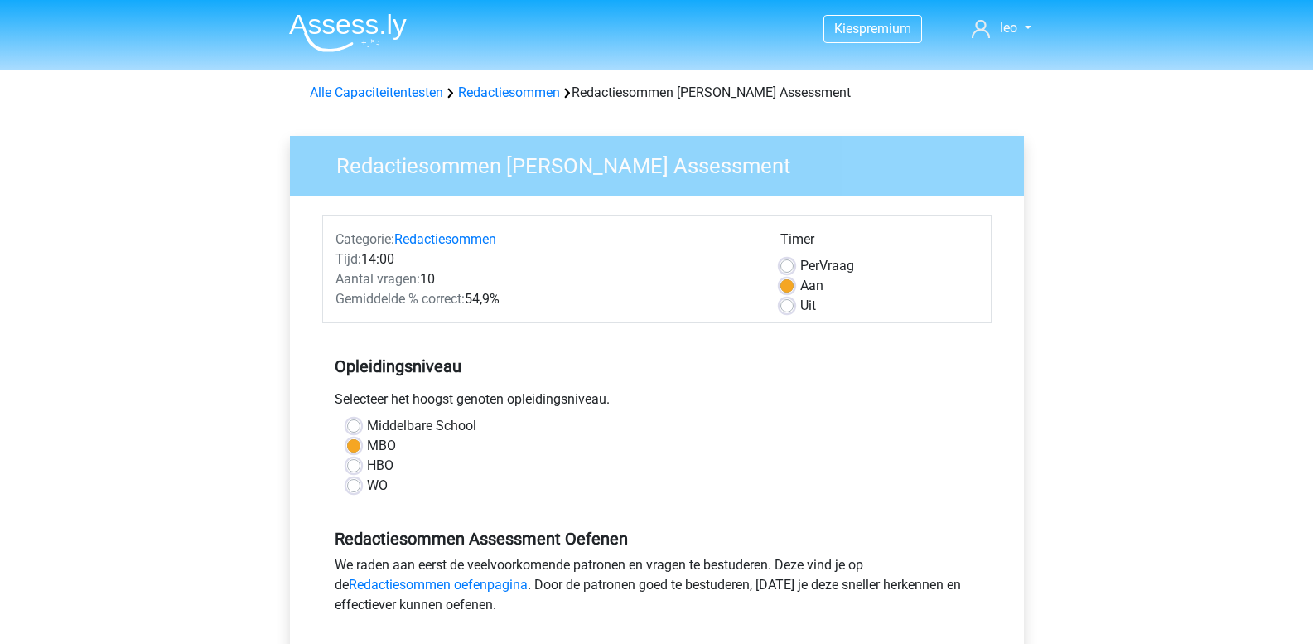
scroll to position [414, 0]
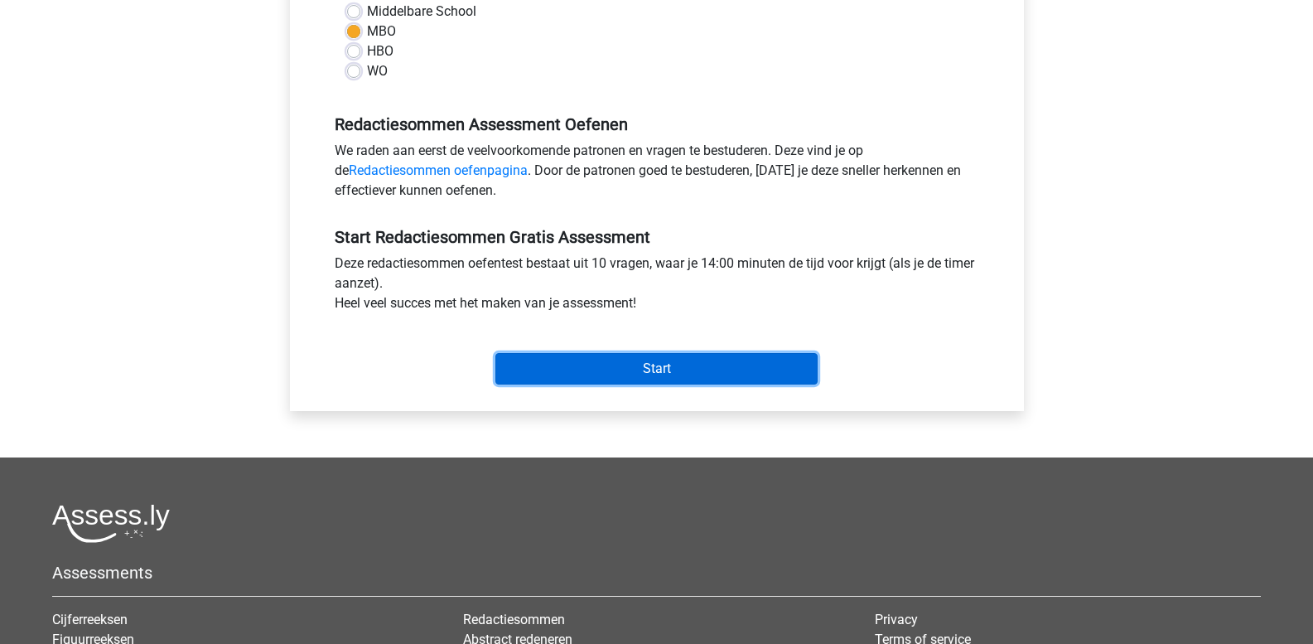
click at [605, 373] on input "Start" at bounding box center [657, 368] width 322 height 31
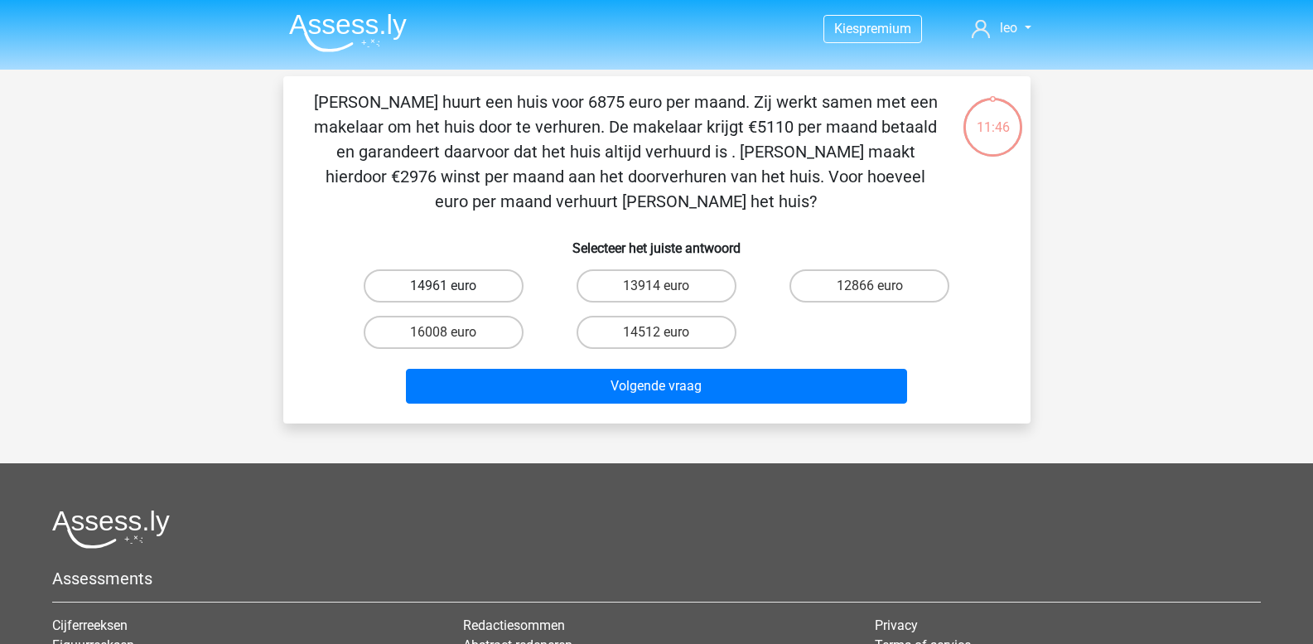
click at [457, 276] on label "14961 euro" at bounding box center [444, 285] width 160 height 33
click at [454, 286] on input "14961 euro" at bounding box center [448, 291] width 11 height 11
radio input "true"
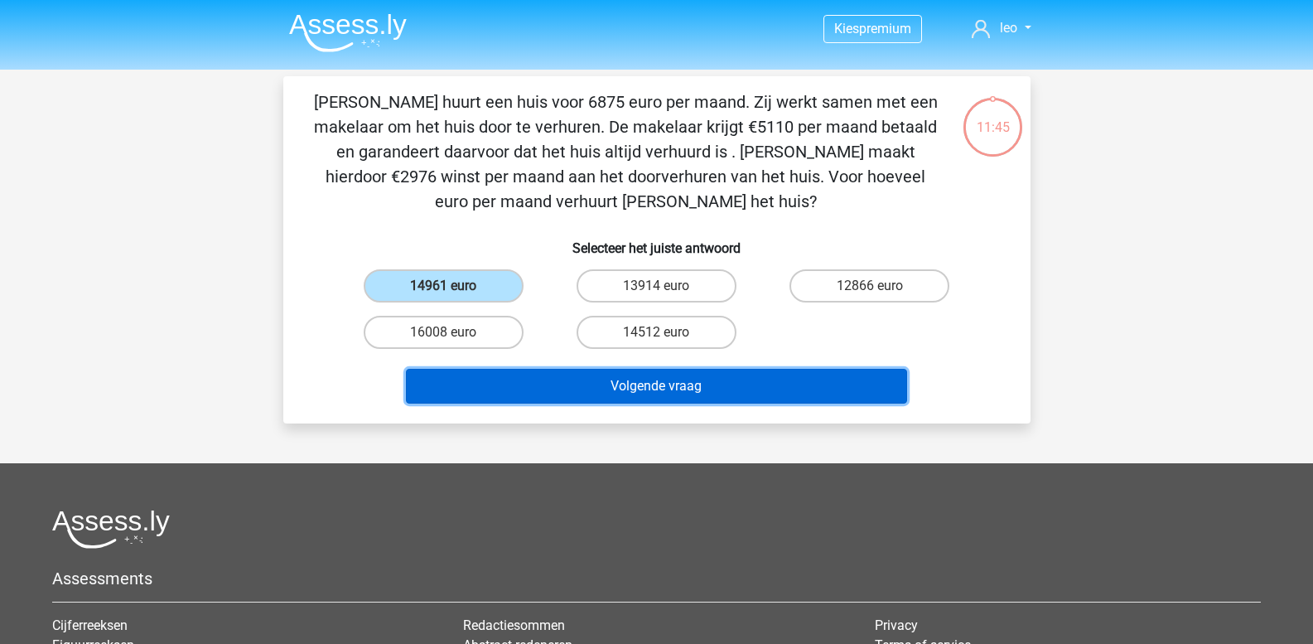
click at [487, 394] on button "Volgende vraag" at bounding box center [656, 386] width 501 height 35
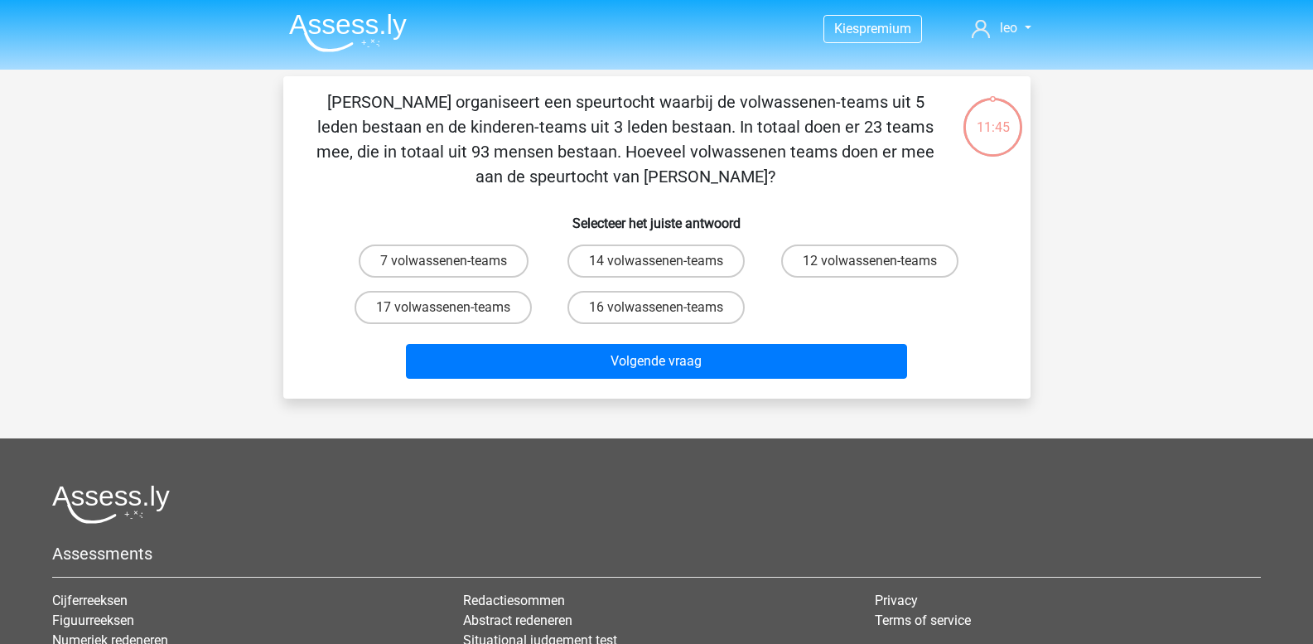
scroll to position [76, 0]
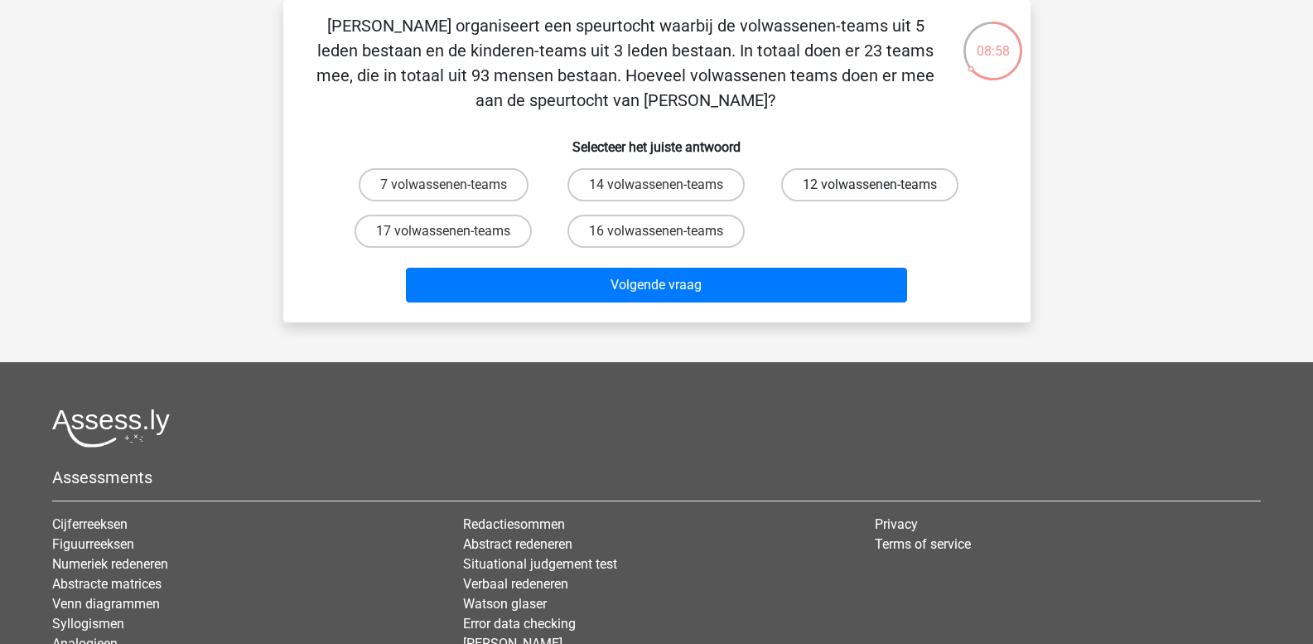
click at [854, 175] on label "12 volwassenen-teams" at bounding box center [869, 184] width 177 height 33
click at [870, 185] on input "12 volwassenen-teams" at bounding box center [875, 190] width 11 height 11
radio input "true"
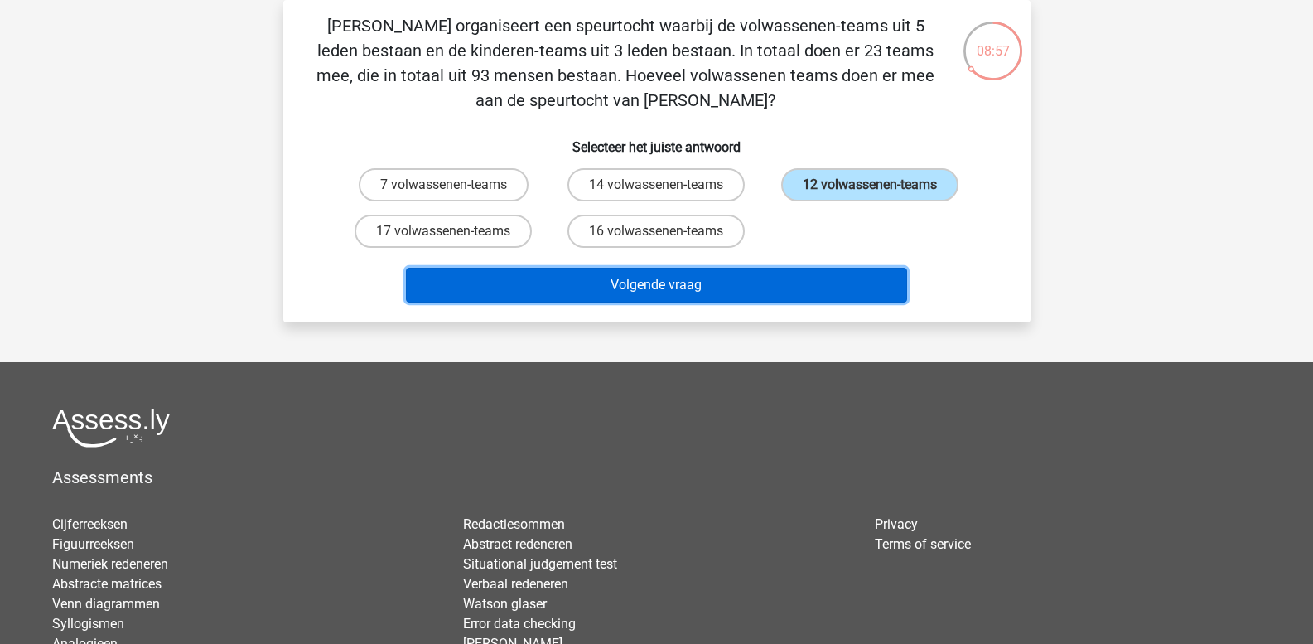
click at [757, 286] on button "Volgende vraag" at bounding box center [656, 285] width 501 height 35
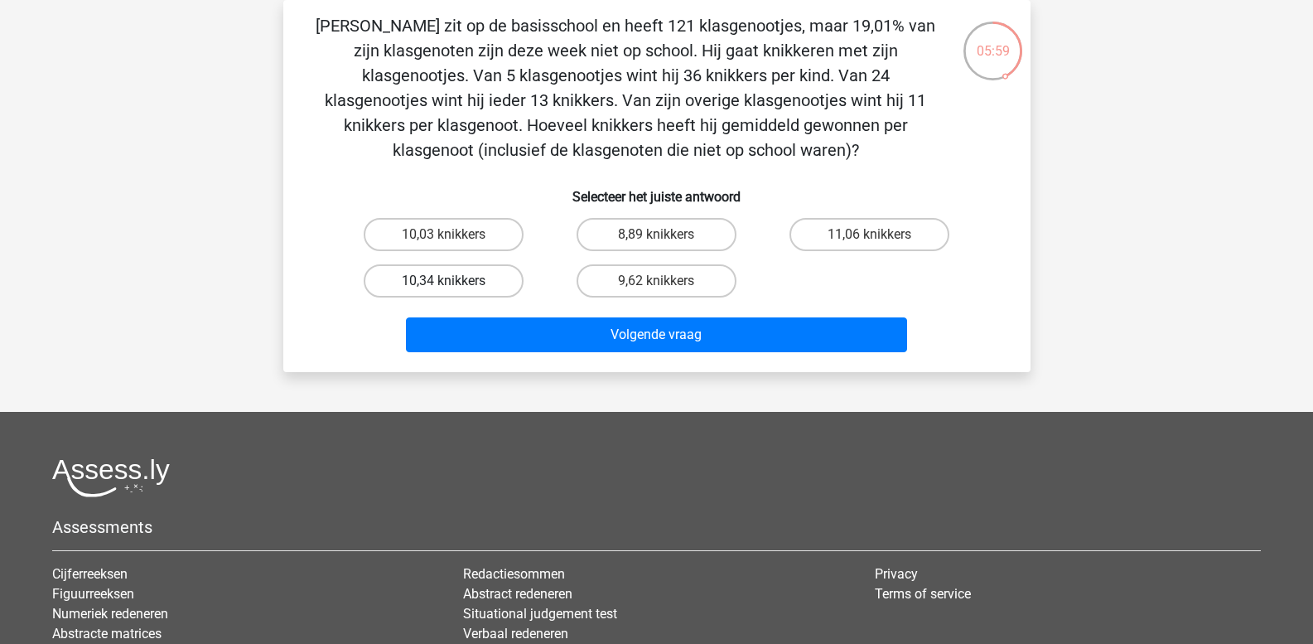
click at [423, 275] on label "10,34 knikkers" at bounding box center [444, 280] width 160 height 33
click at [443, 281] on input "10,34 knikkers" at bounding box center [448, 286] width 11 height 11
radio input "true"
click at [530, 357] on div "Volgende vraag" at bounding box center [657, 337] width 640 height 41
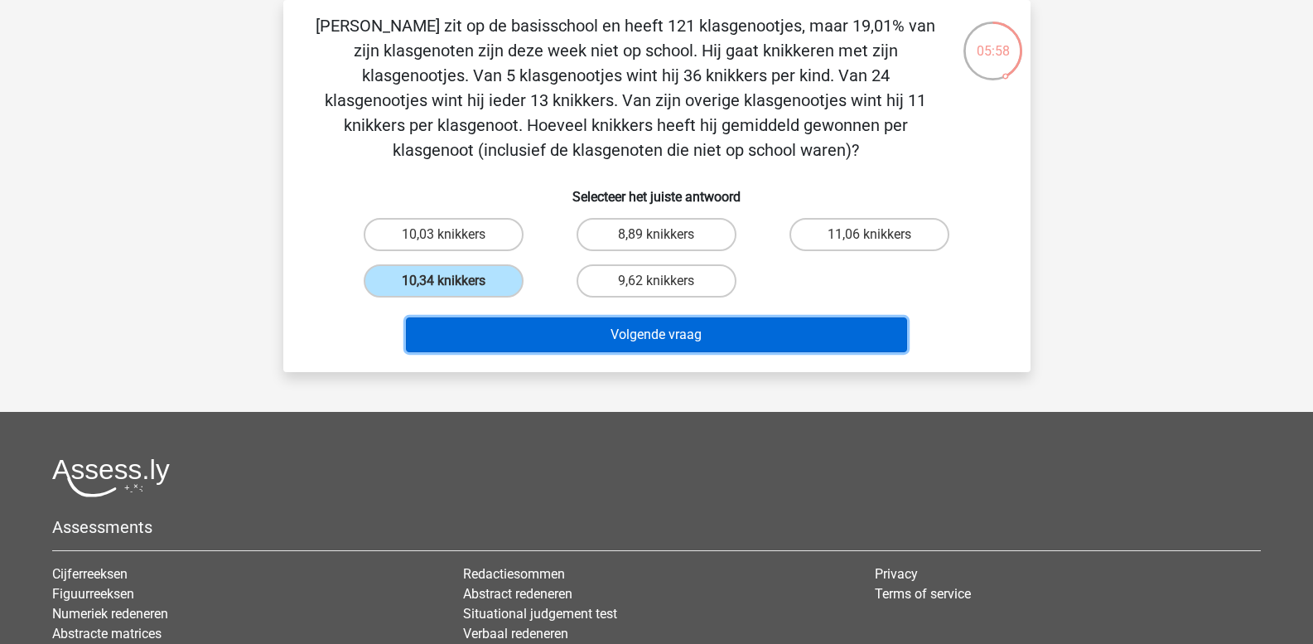
click at [530, 336] on button "Volgende vraag" at bounding box center [656, 334] width 501 height 35
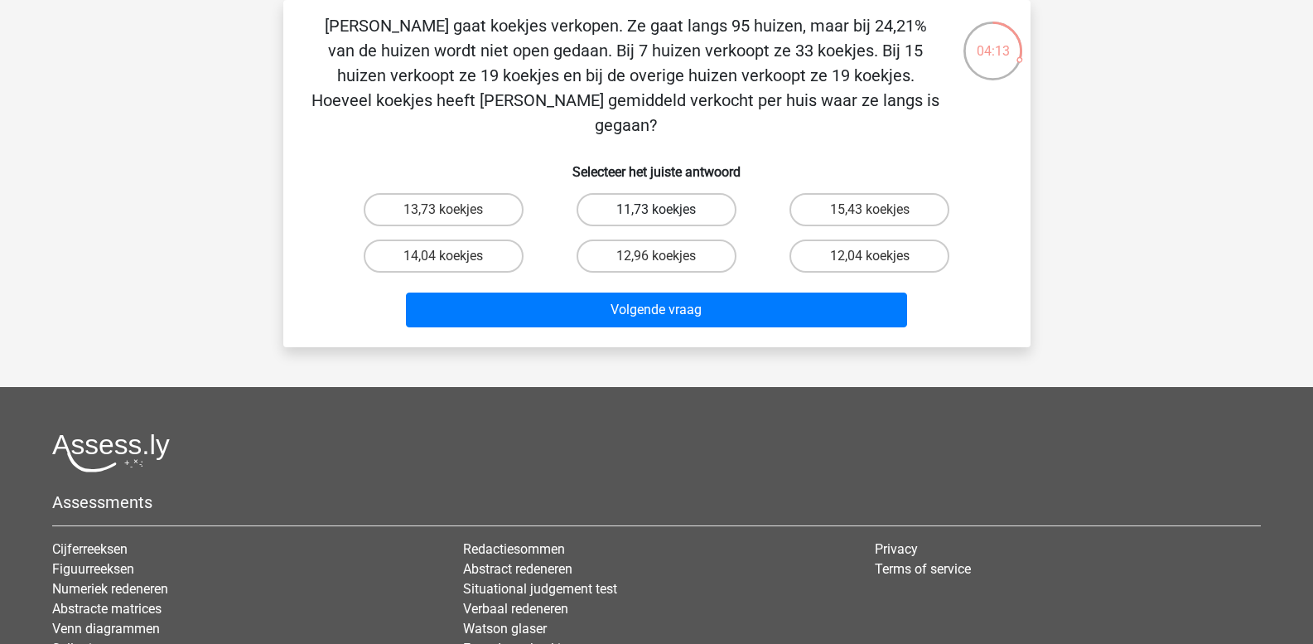
click at [637, 193] on label "11,73 koekjes" at bounding box center [657, 209] width 160 height 33
click at [656, 210] on input "11,73 koekjes" at bounding box center [661, 215] width 11 height 11
radio input "true"
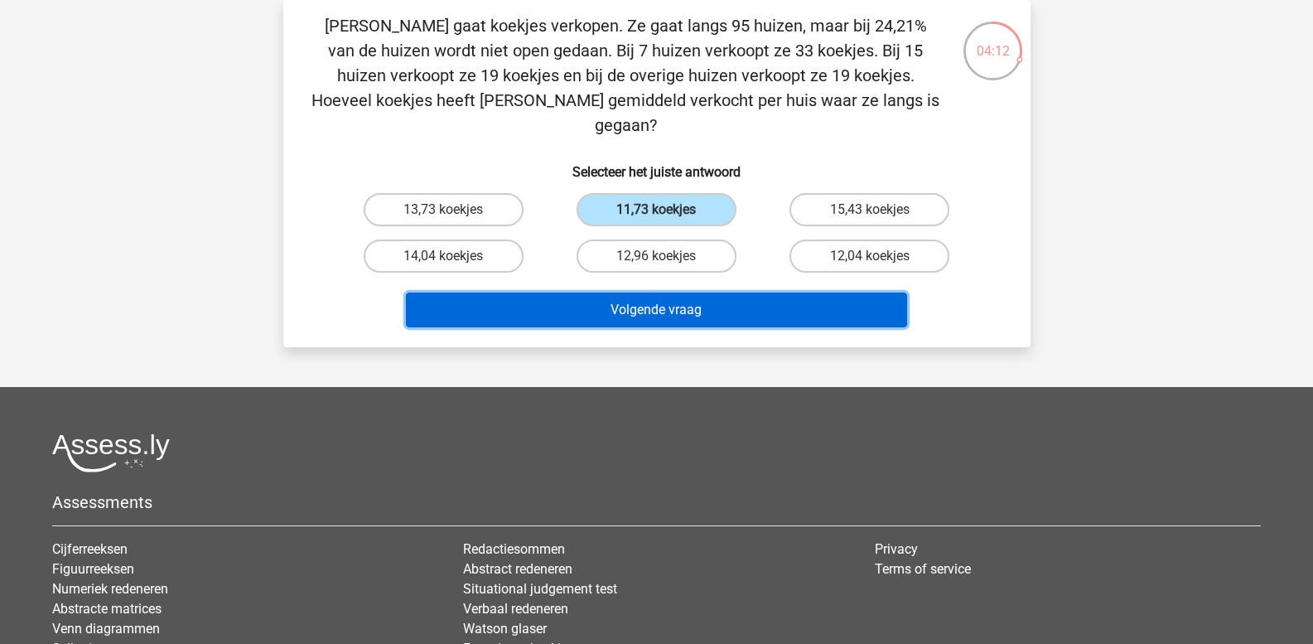
click at [655, 293] on button "Volgende vraag" at bounding box center [656, 310] width 501 height 35
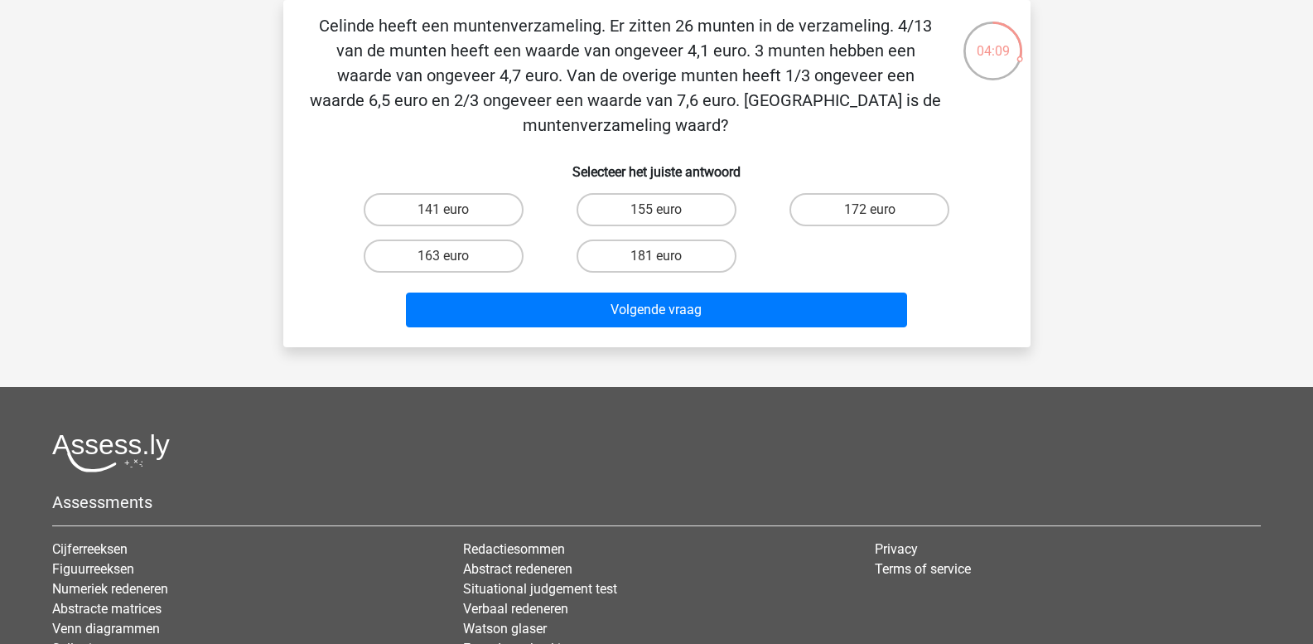
click at [660, 267] on input "181 euro" at bounding box center [661, 261] width 11 height 11
radio input "true"
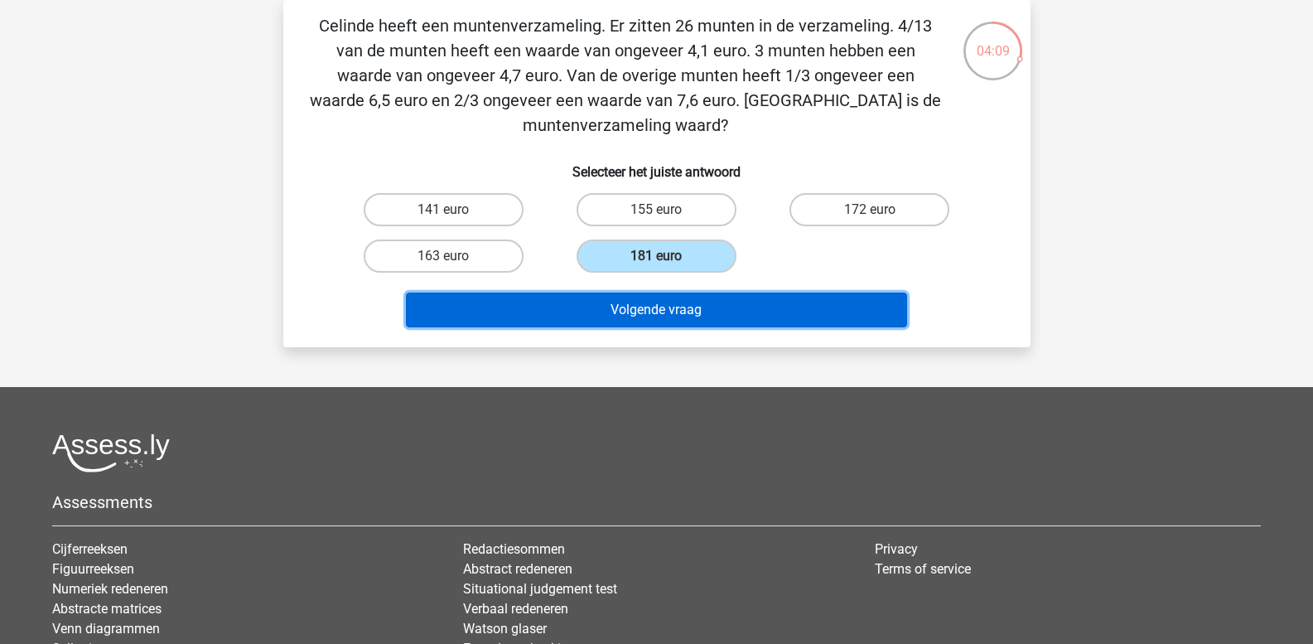
click at [672, 317] on button "Volgende vraag" at bounding box center [656, 310] width 501 height 35
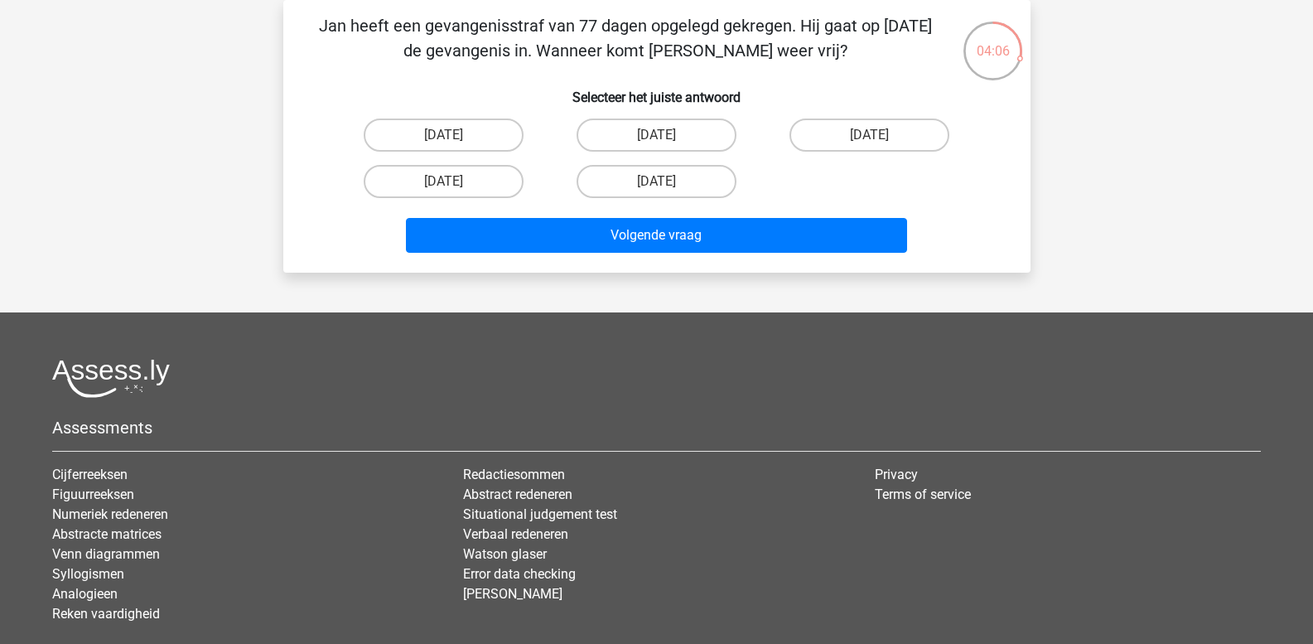
click at [666, 136] on input "21 augustus" at bounding box center [661, 140] width 11 height 11
radio input "true"
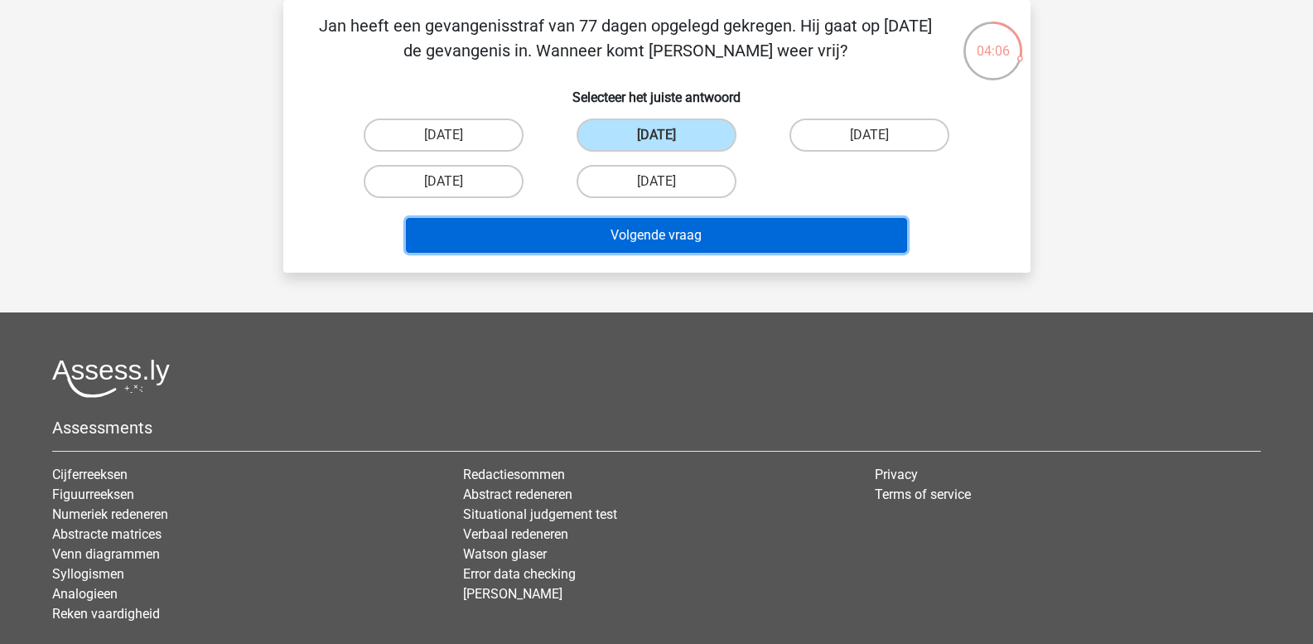
click at [679, 229] on button "Volgende vraag" at bounding box center [656, 235] width 501 height 35
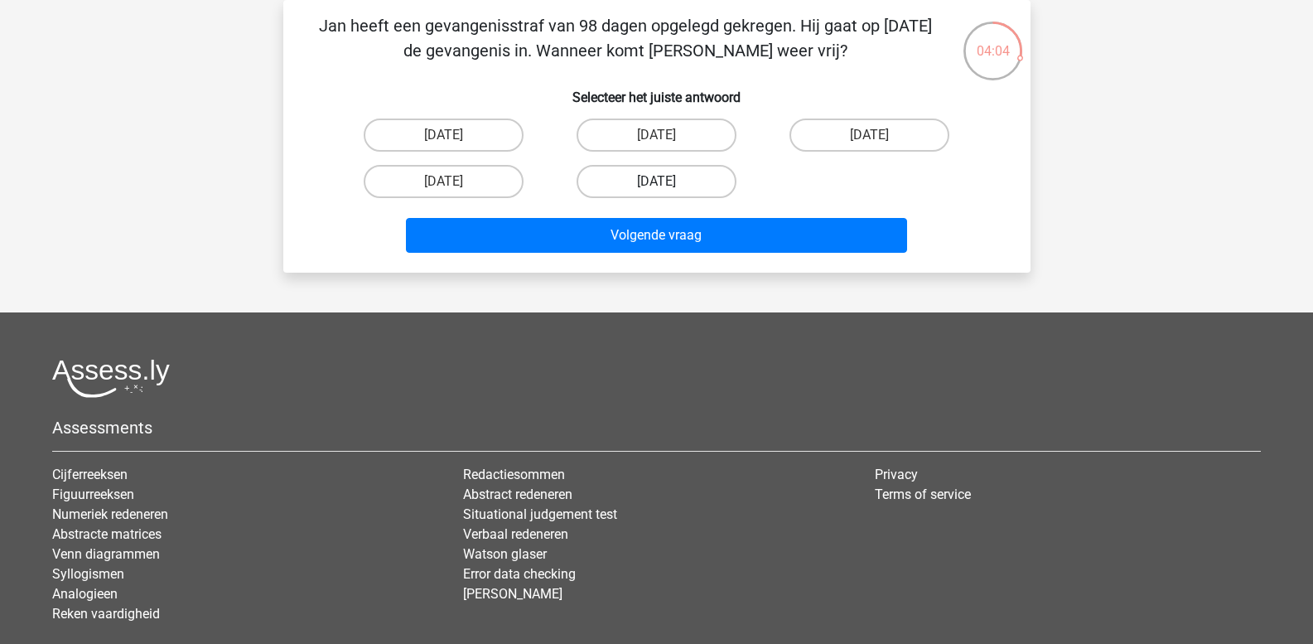
click at [679, 177] on label "19 augustus" at bounding box center [657, 181] width 160 height 33
click at [667, 181] on input "19 augustus" at bounding box center [661, 186] width 11 height 11
radio input "true"
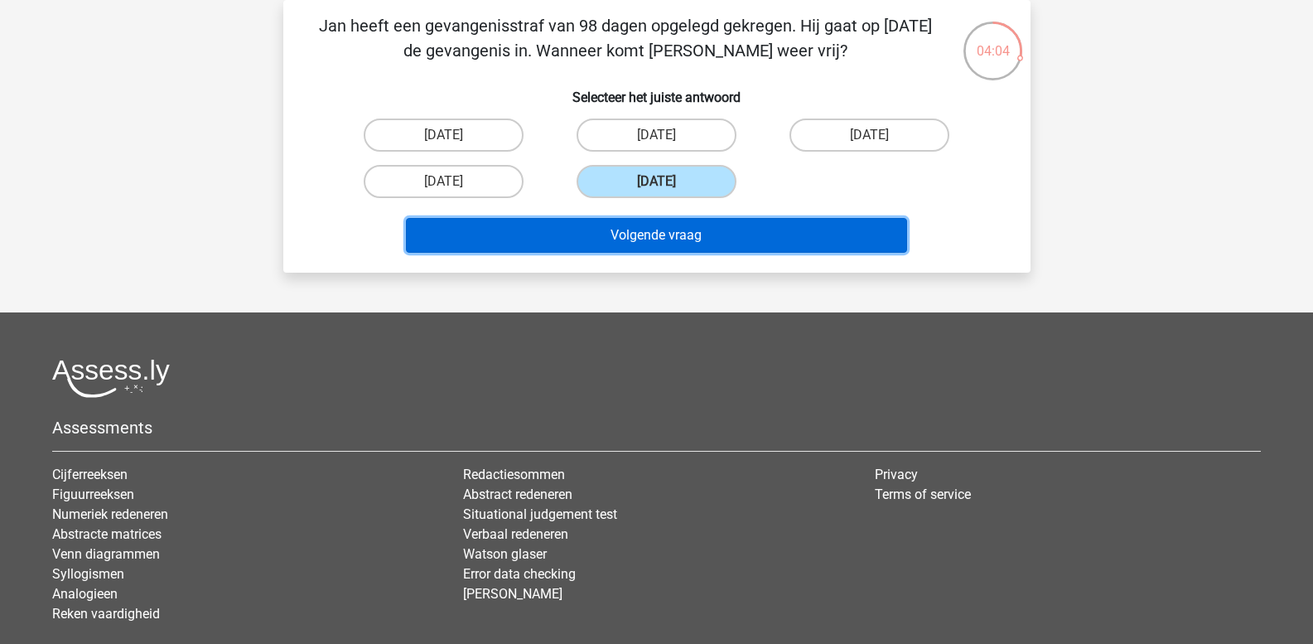
click at [700, 232] on button "Volgende vraag" at bounding box center [656, 235] width 501 height 35
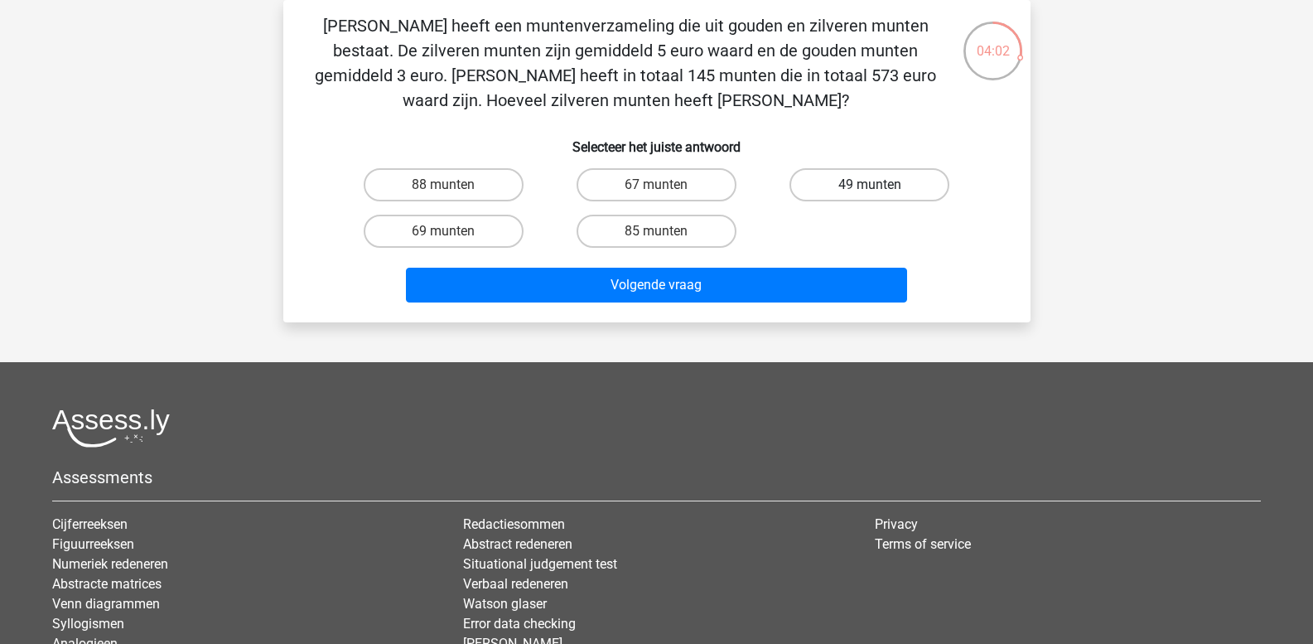
click at [859, 186] on label "49 munten" at bounding box center [870, 184] width 160 height 33
click at [870, 186] on input "49 munten" at bounding box center [875, 190] width 11 height 11
radio input "true"
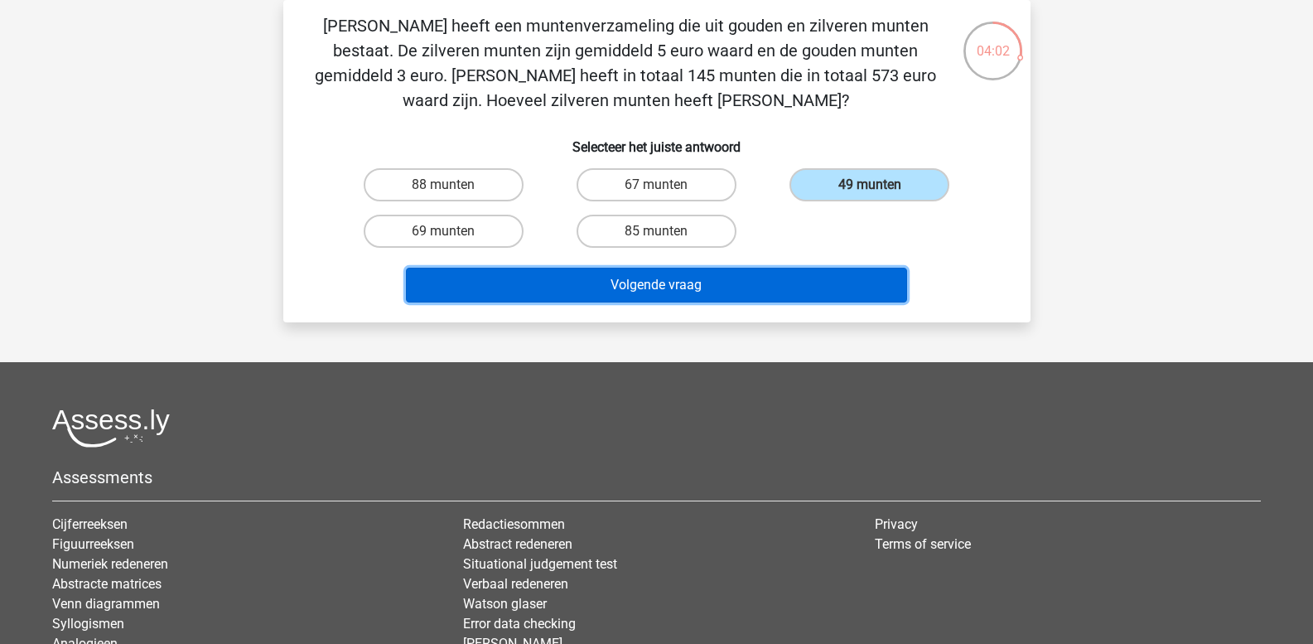
click at [825, 283] on button "Volgende vraag" at bounding box center [656, 285] width 501 height 35
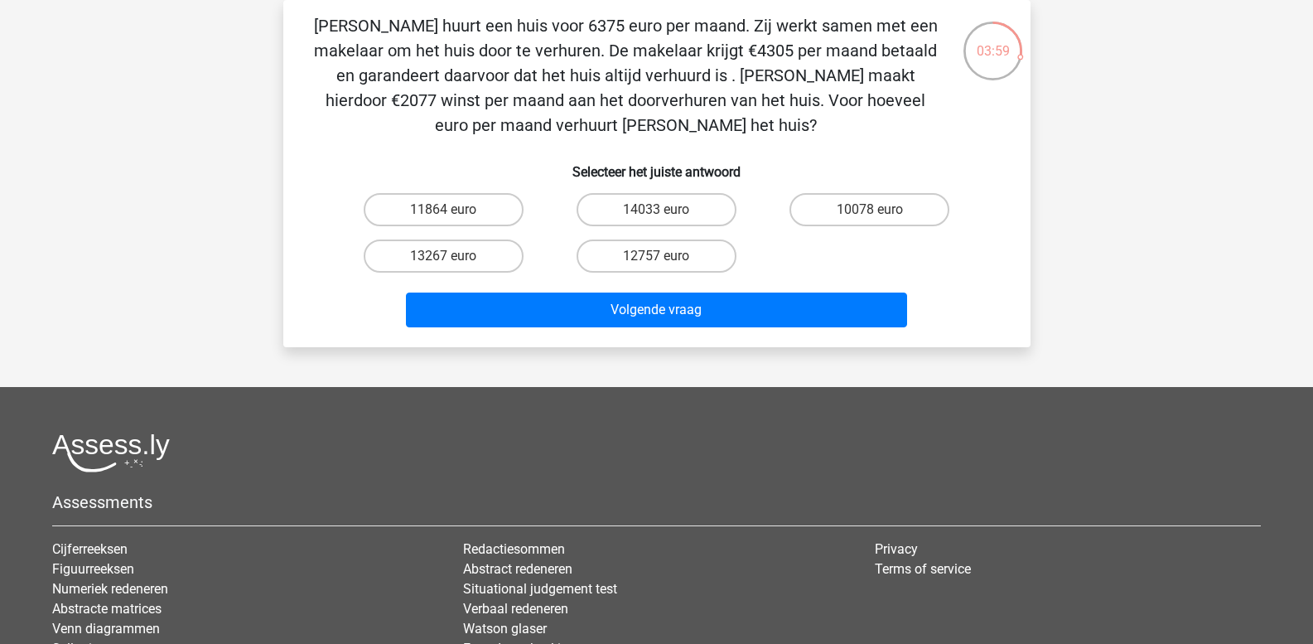
click at [452, 210] on input "11864 euro" at bounding box center [448, 215] width 11 height 11
radio input "true"
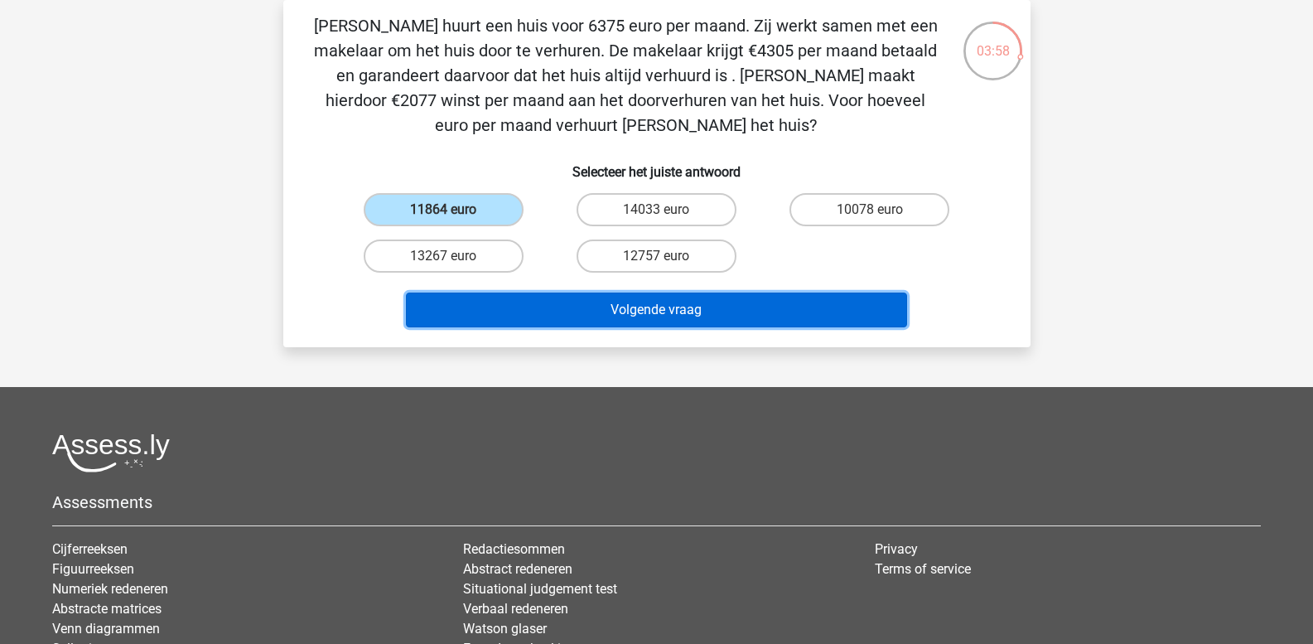
click at [529, 307] on button "Volgende vraag" at bounding box center [656, 310] width 501 height 35
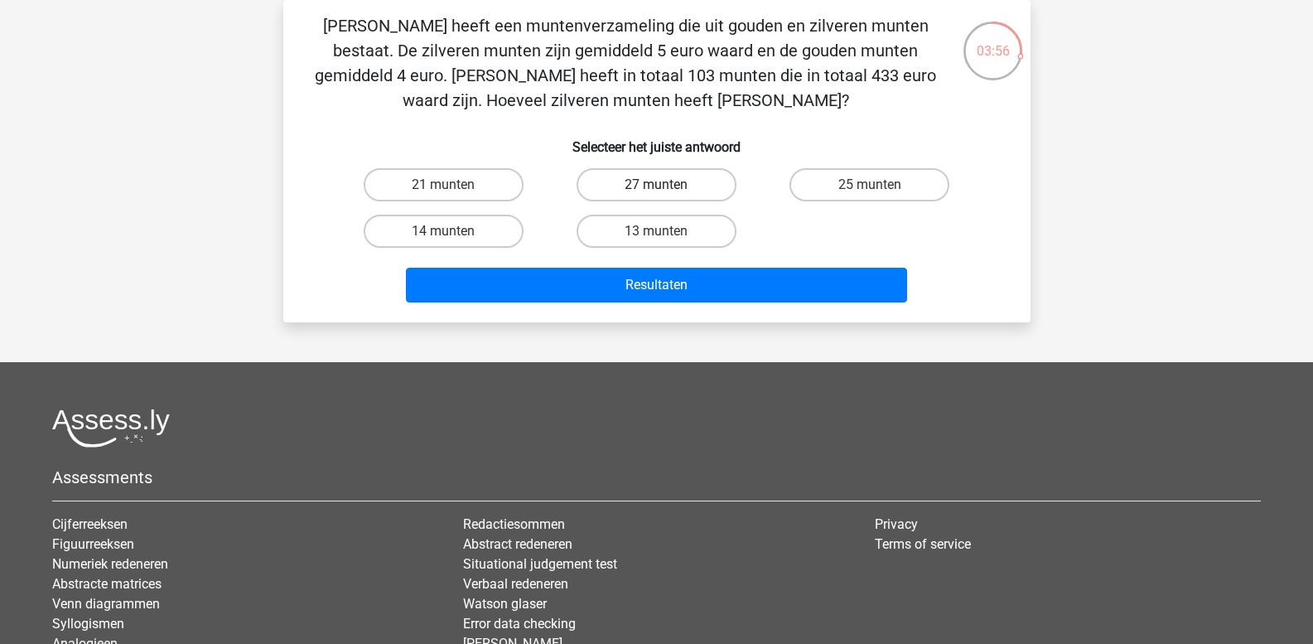
click at [636, 185] on label "27 munten" at bounding box center [657, 184] width 160 height 33
click at [656, 185] on input "27 munten" at bounding box center [661, 190] width 11 height 11
radio input "true"
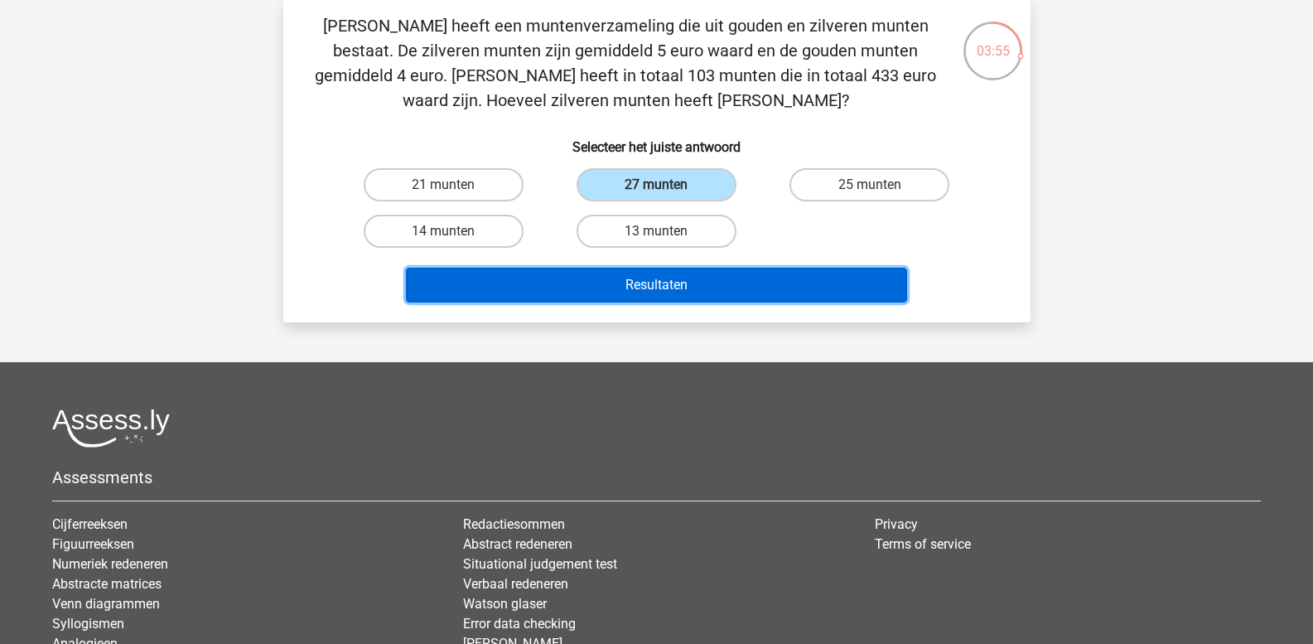
click at [671, 283] on button "Resultaten" at bounding box center [656, 285] width 501 height 35
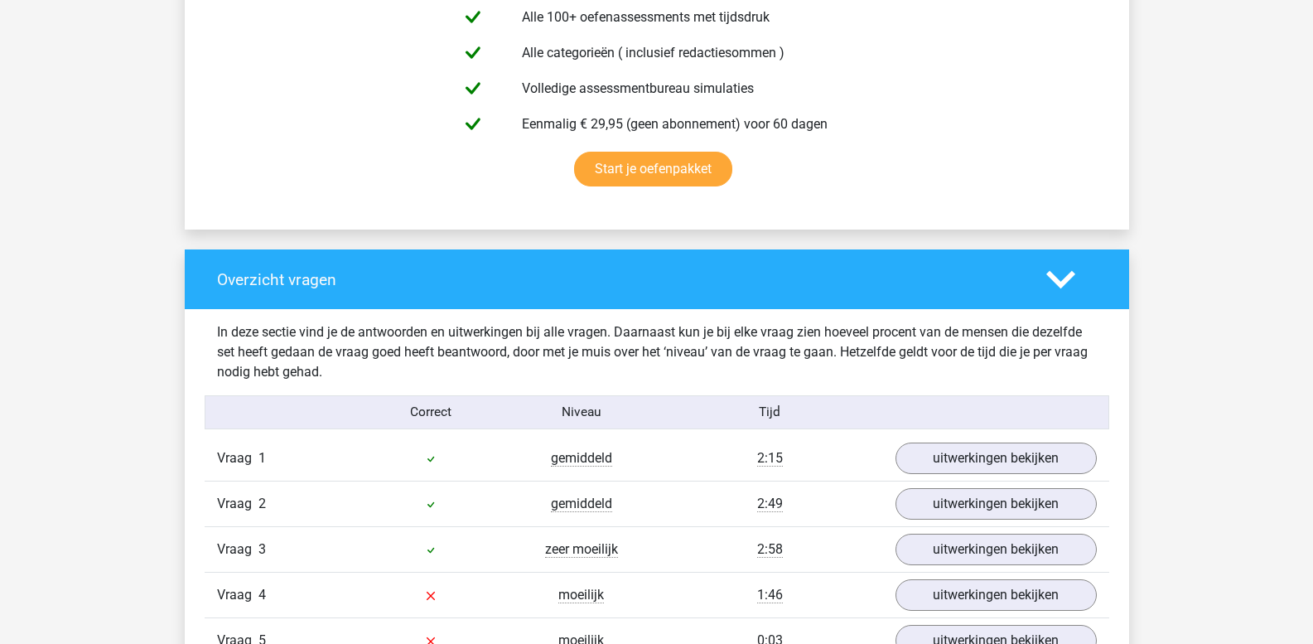
scroll to position [1160, 0]
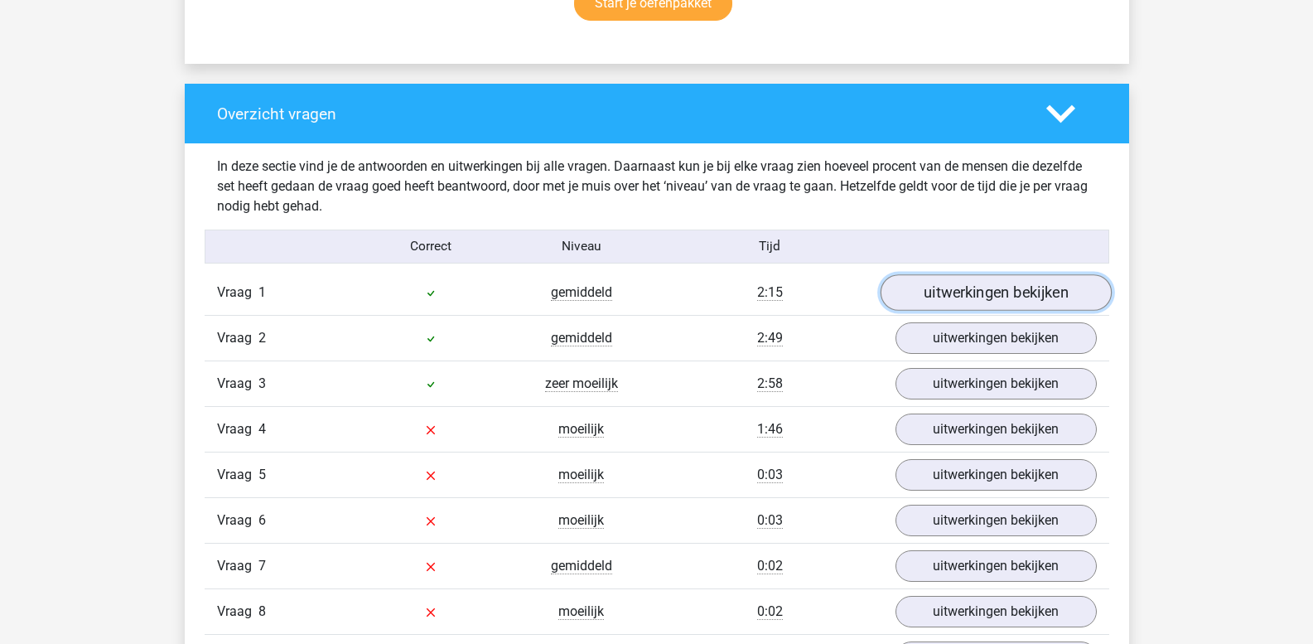
click at [981, 302] on link "uitwerkingen bekijken" at bounding box center [995, 293] width 231 height 36
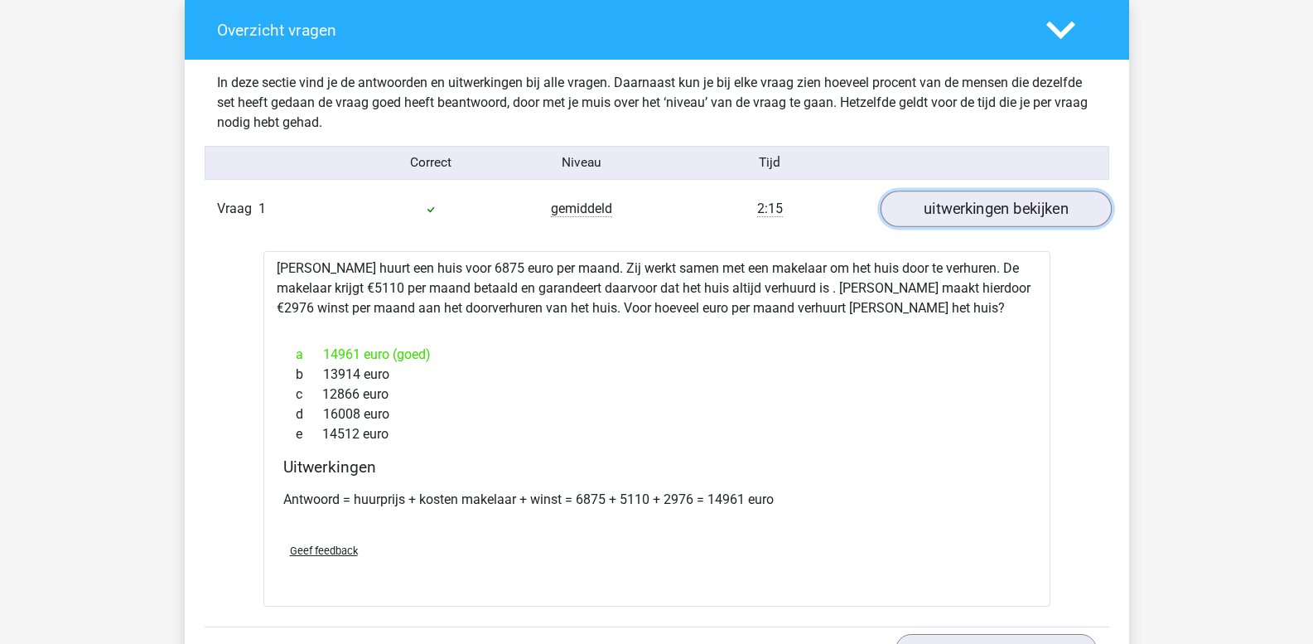
scroll to position [1243, 0]
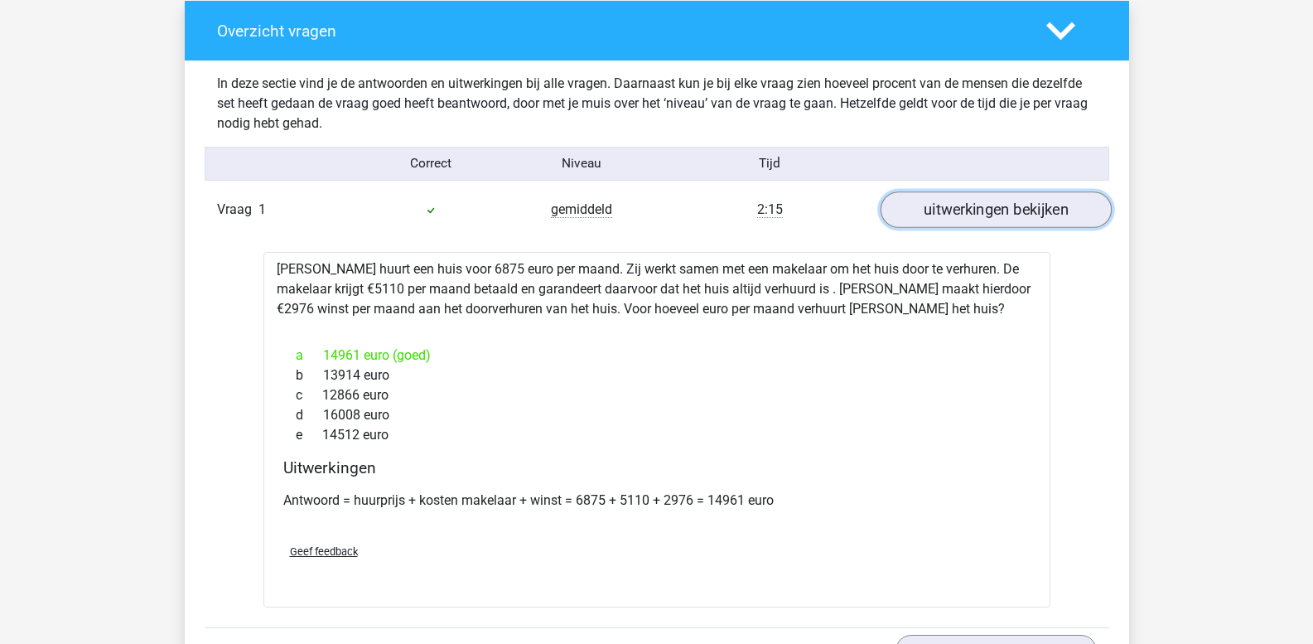
click at [990, 215] on link "uitwerkingen bekijken" at bounding box center [995, 210] width 231 height 36
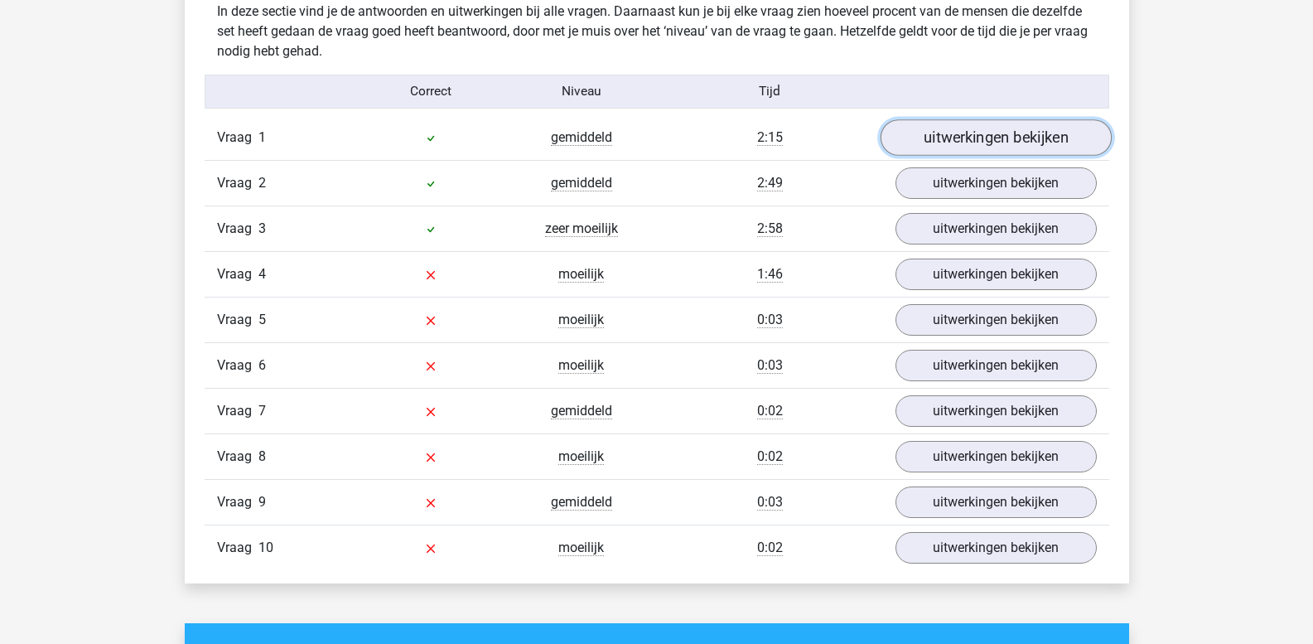
scroll to position [1316, 0]
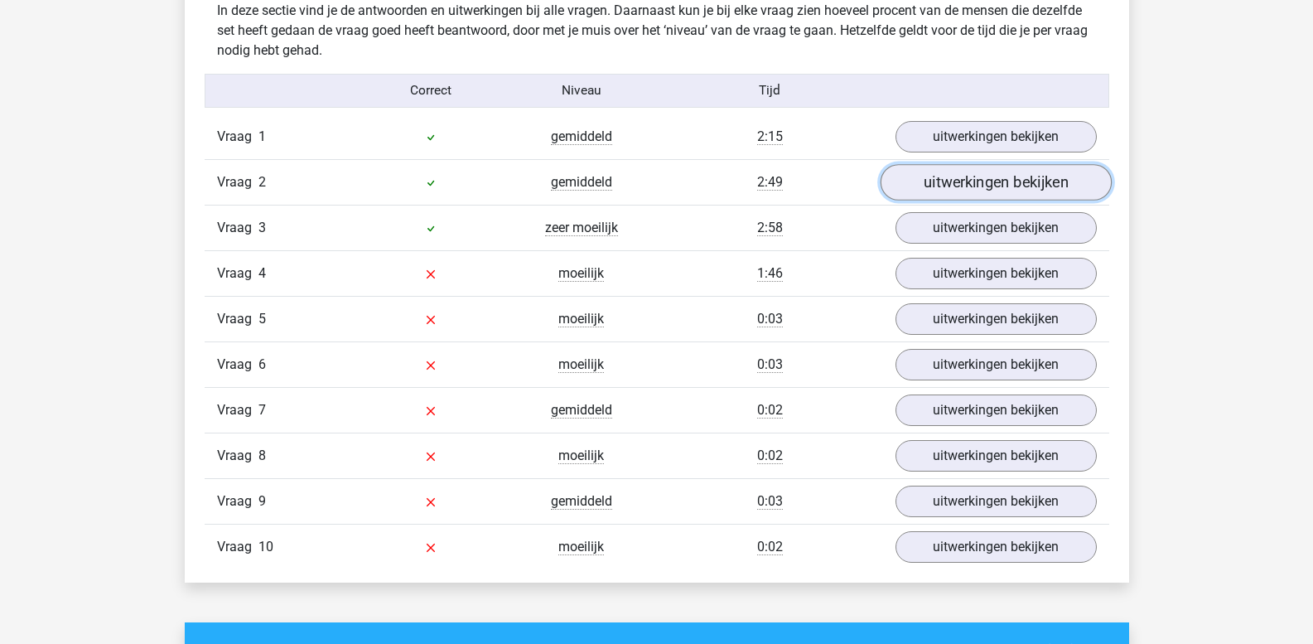
click at [975, 187] on link "uitwerkingen bekijken" at bounding box center [995, 183] width 231 height 36
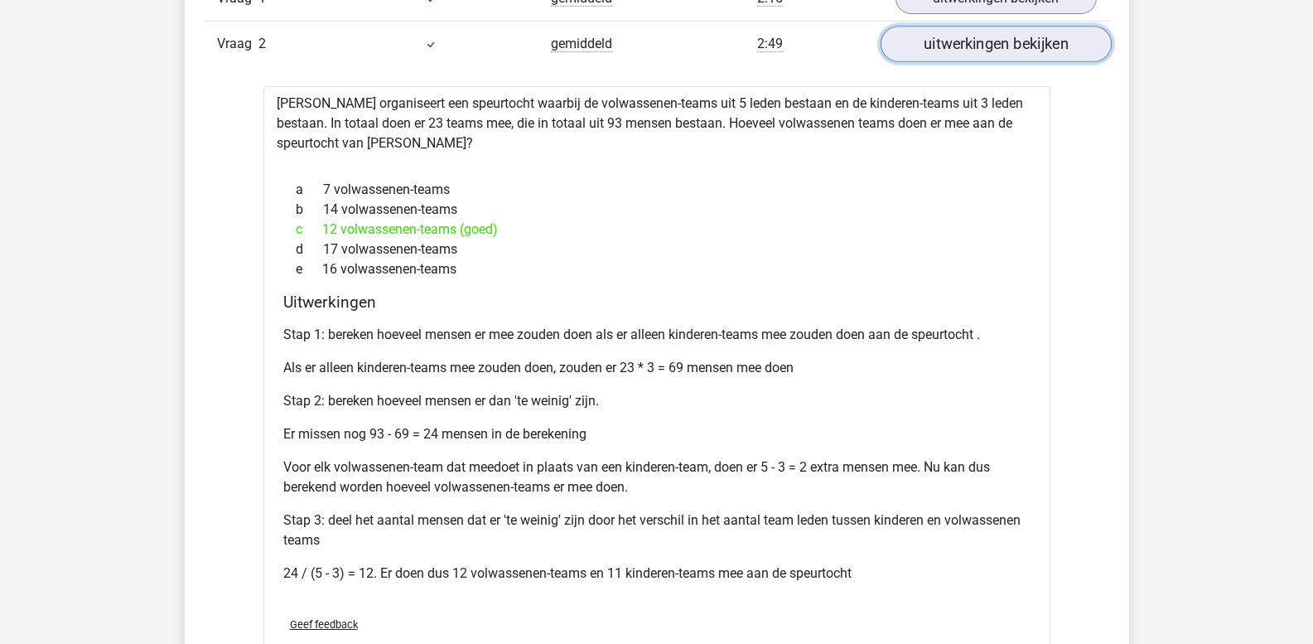
scroll to position [1455, 0]
click at [945, 51] on link "uitwerkingen bekijken" at bounding box center [995, 44] width 231 height 36
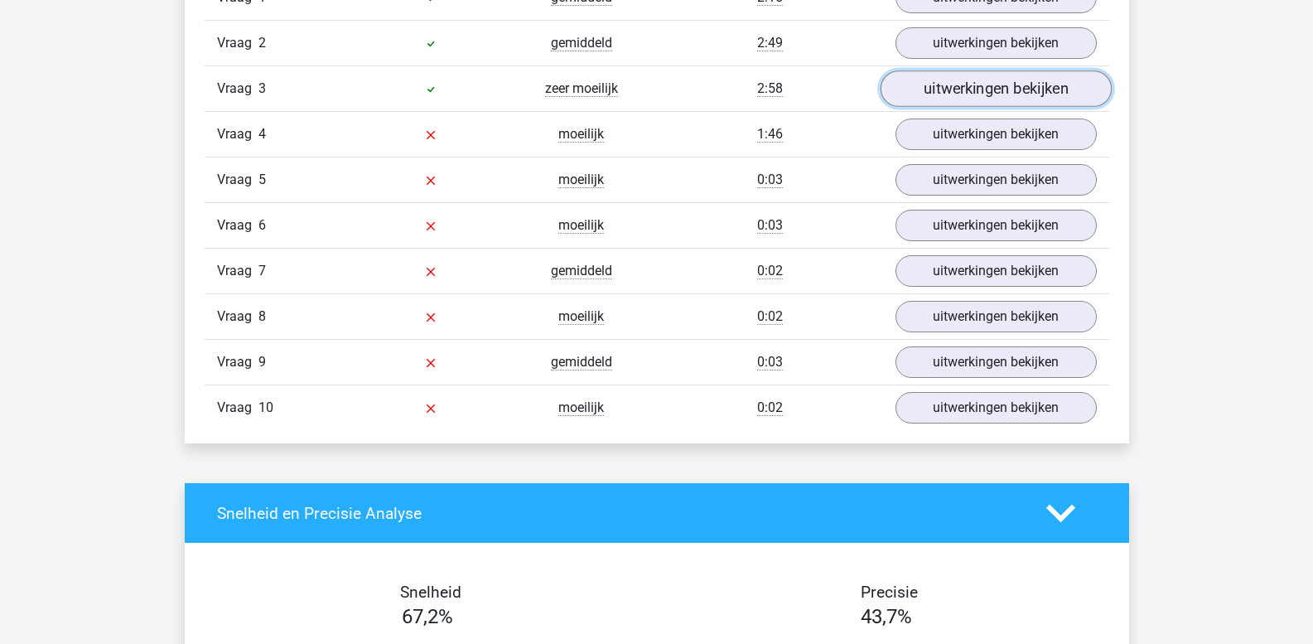
click at [957, 84] on link "uitwerkingen bekijken" at bounding box center [995, 89] width 231 height 36
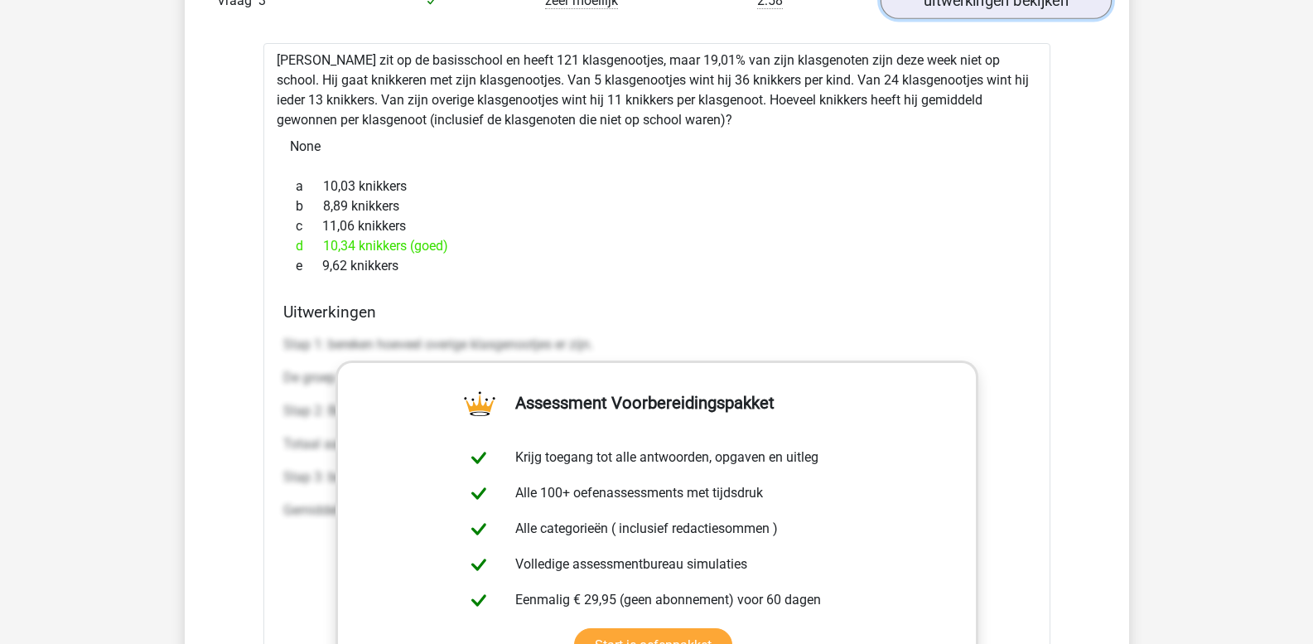
scroll to position [1544, 0]
click at [957, 84] on div "[PERSON_NAME] zit op de basisschool en heeft 121 klasgenootjes, maar 19,01% van…" at bounding box center [657, 471] width 787 height 859
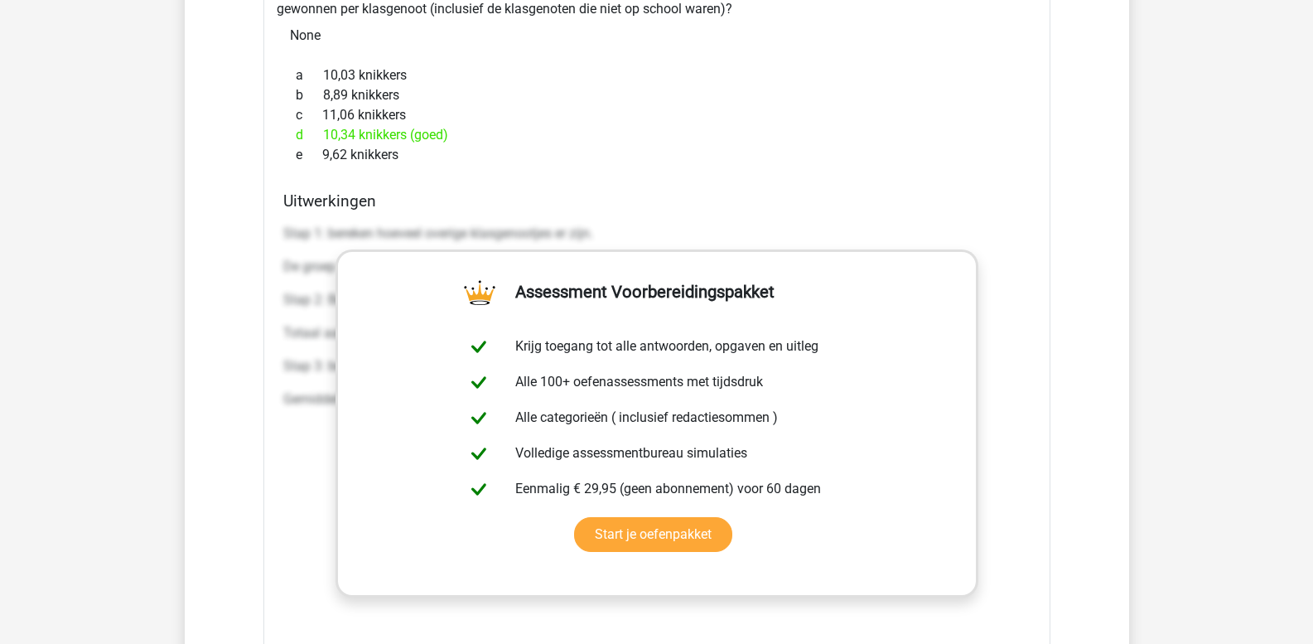
scroll to position [1664, 0]
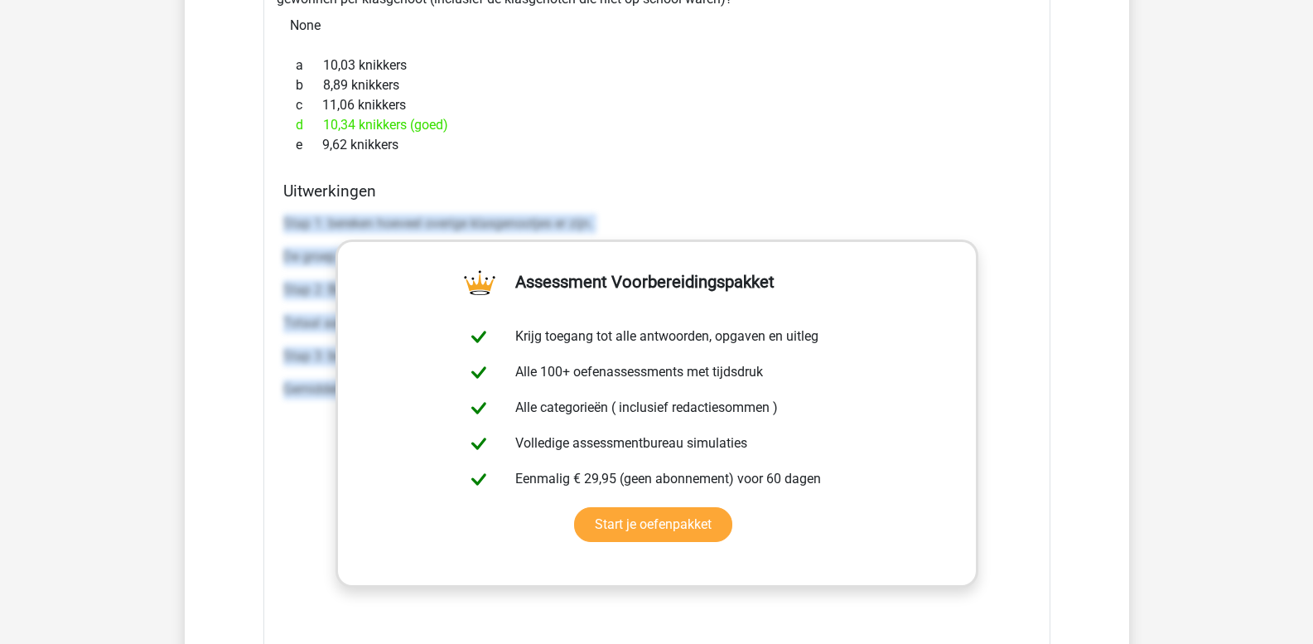
drag, startPoint x: 286, startPoint y: 222, endPoint x: 1045, endPoint y: 582, distance: 840.0
click at [1045, 582] on div "[PERSON_NAME] zit op de basisschool en heeft 121 klasgenootjes, maar 19,01% van…" at bounding box center [657, 351] width 787 height 859
copy div "Stap 1: bereken hoeveel overige klasgenootjes er zijn. De groep 'overige klasge…"
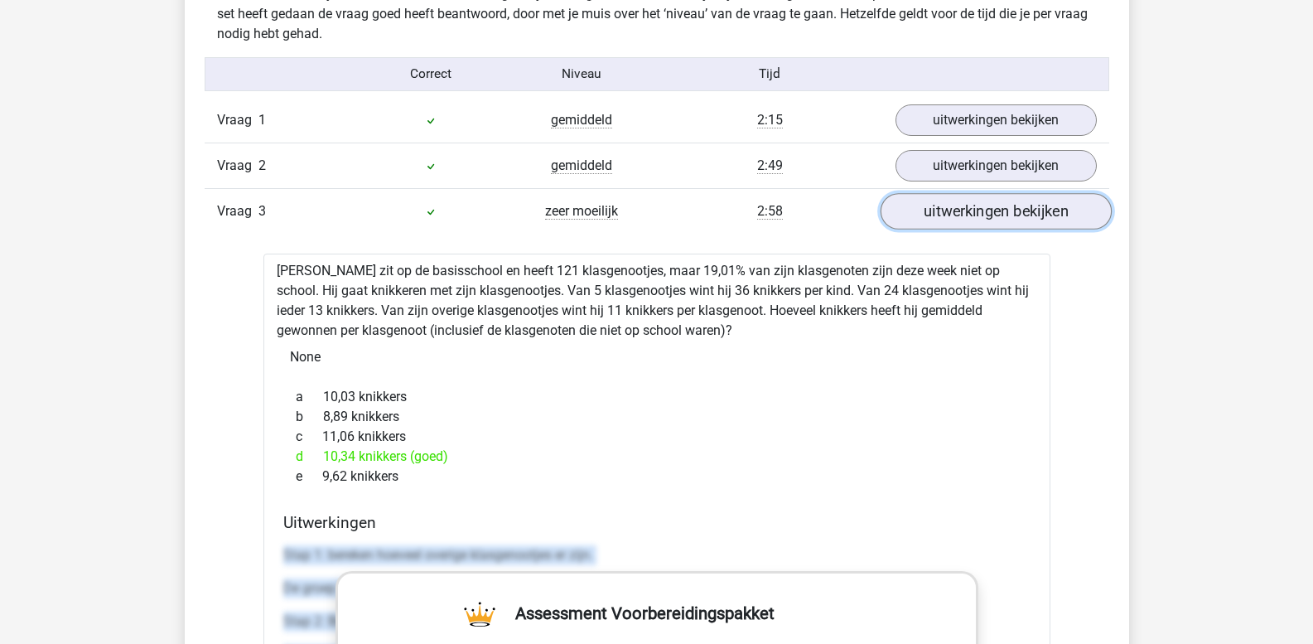
click at [977, 221] on link "uitwerkingen bekijken" at bounding box center [995, 212] width 231 height 36
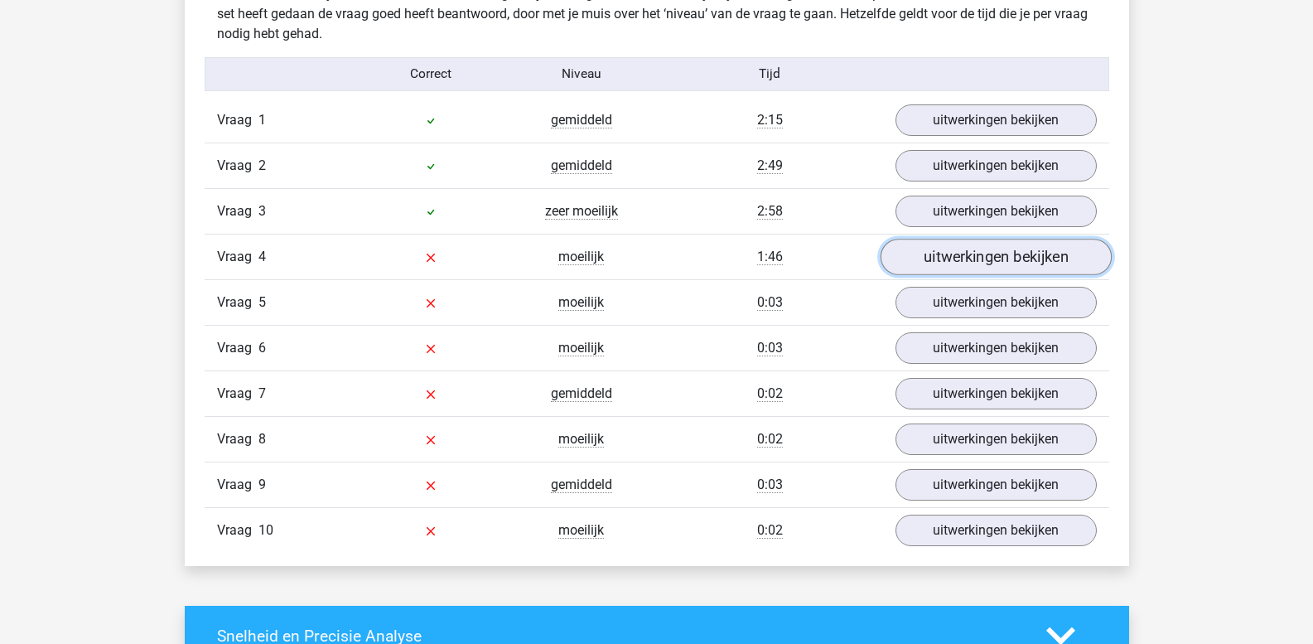
click at [970, 258] on link "uitwerkingen bekijken" at bounding box center [995, 257] width 231 height 36
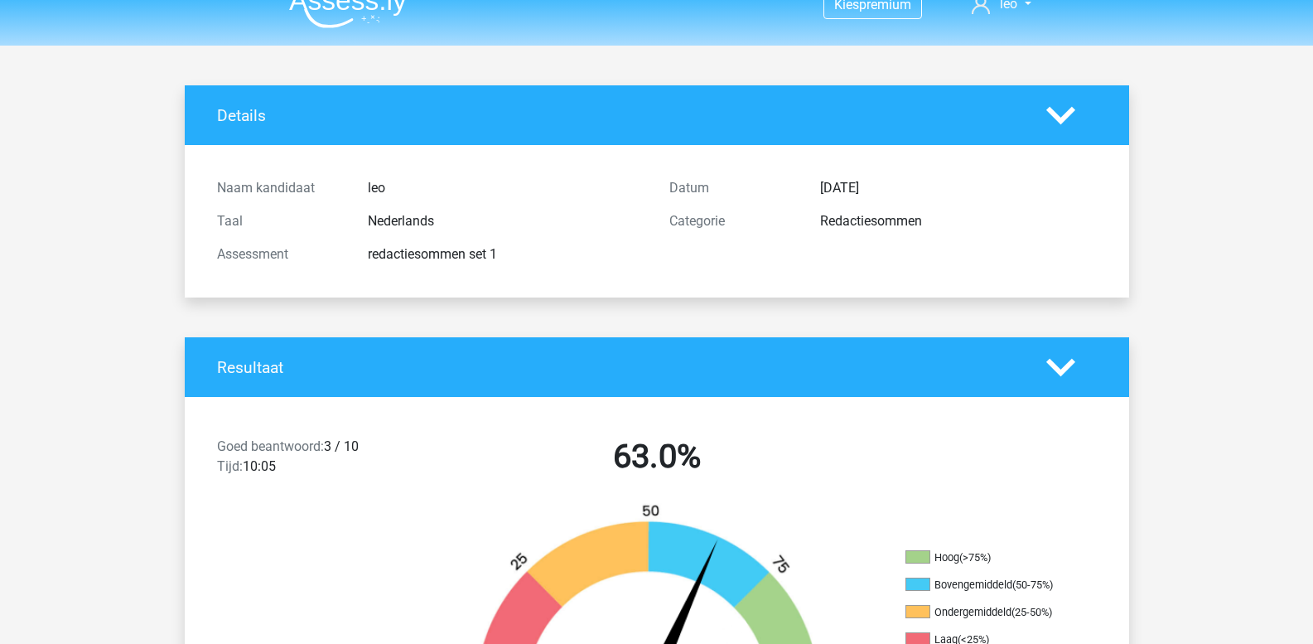
scroll to position [0, 0]
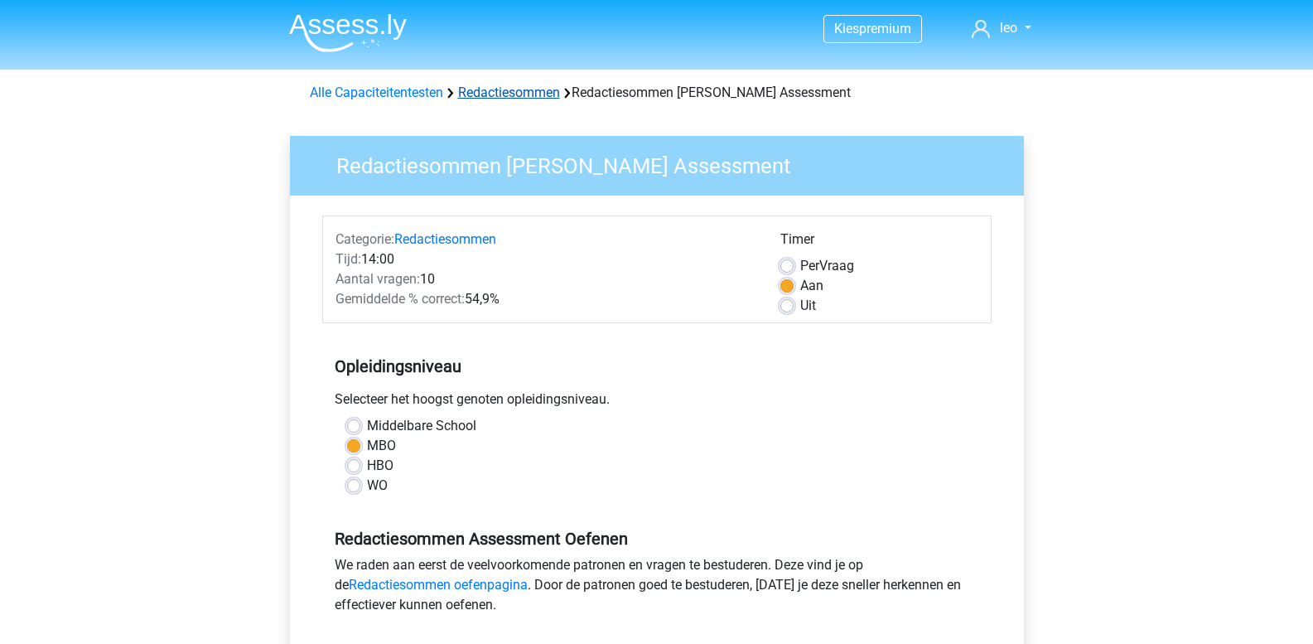
click at [492, 96] on link "Redactiesommen" at bounding box center [509, 93] width 102 height 16
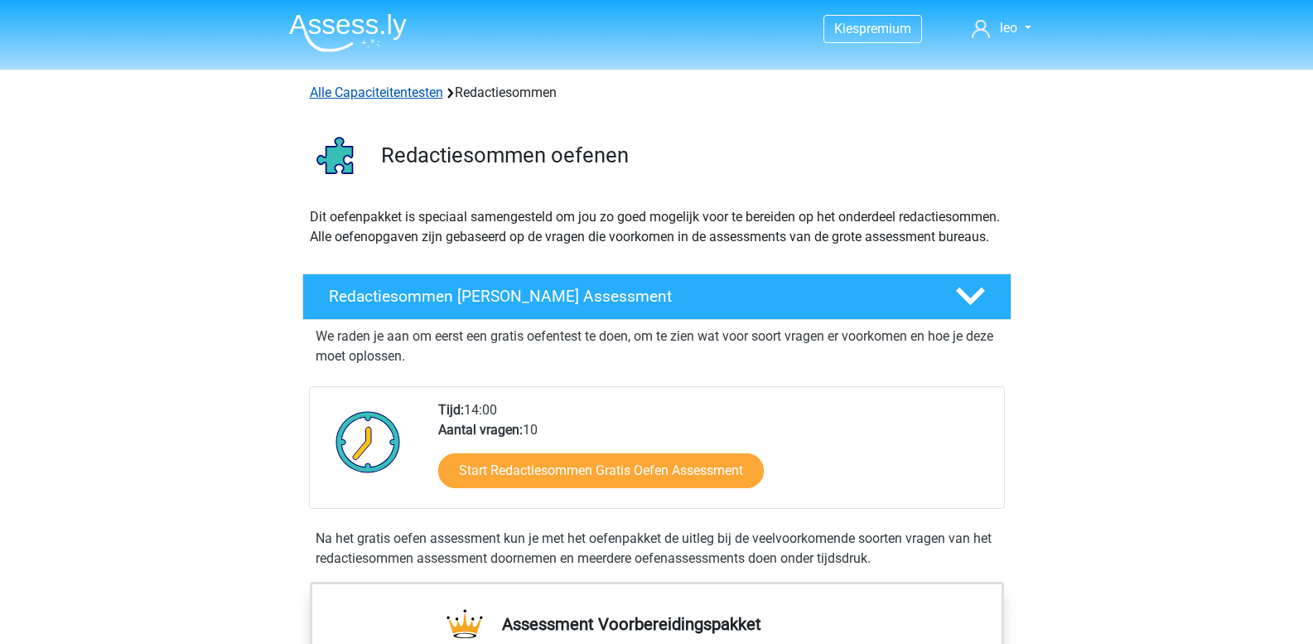
click at [381, 94] on link "Alle Capaciteitentesten" at bounding box center [376, 93] width 133 height 16
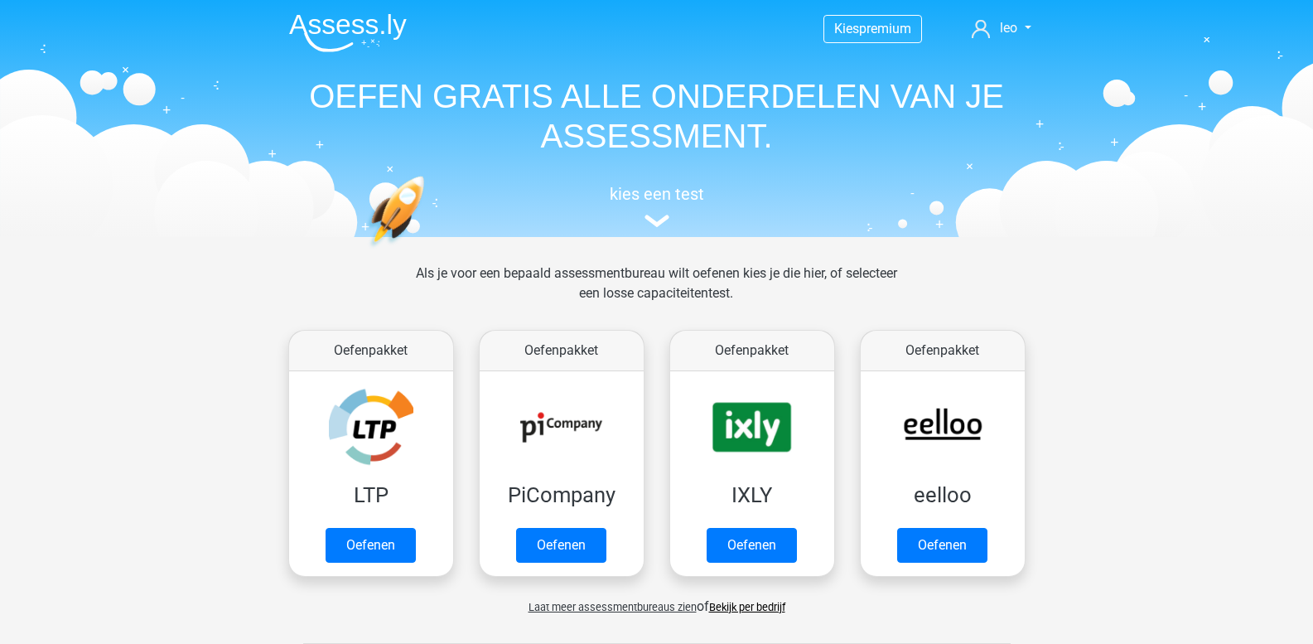
scroll to position [704, 0]
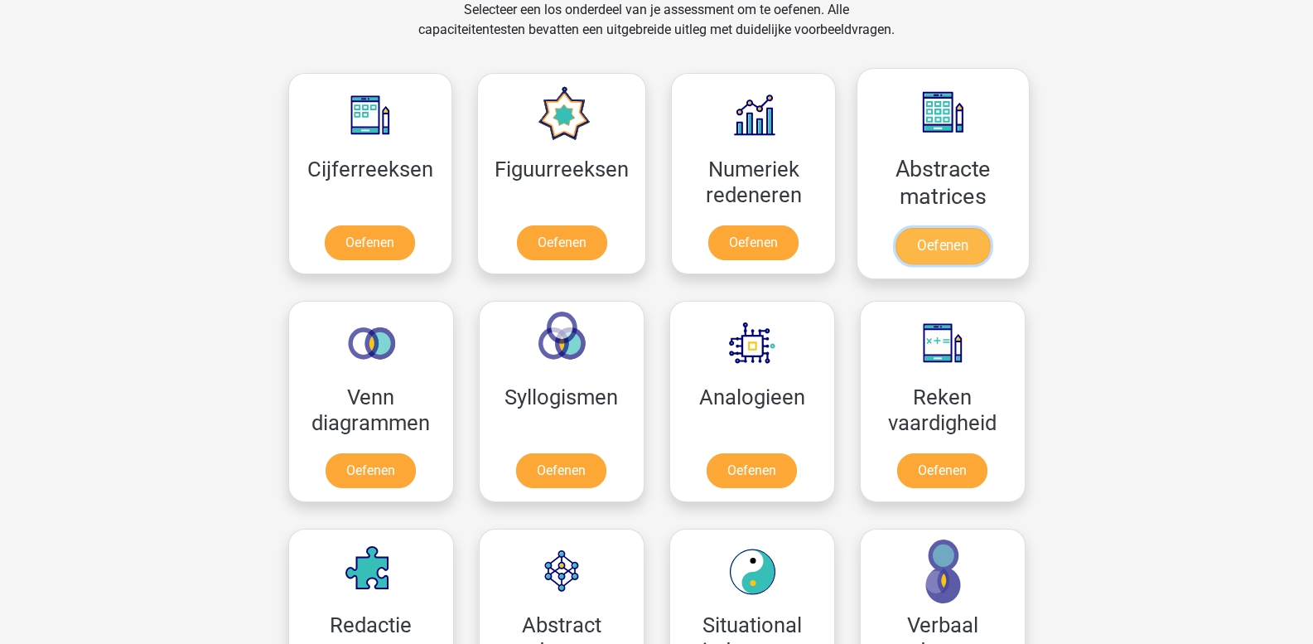
click at [922, 242] on link "Oefenen" at bounding box center [943, 246] width 94 height 36
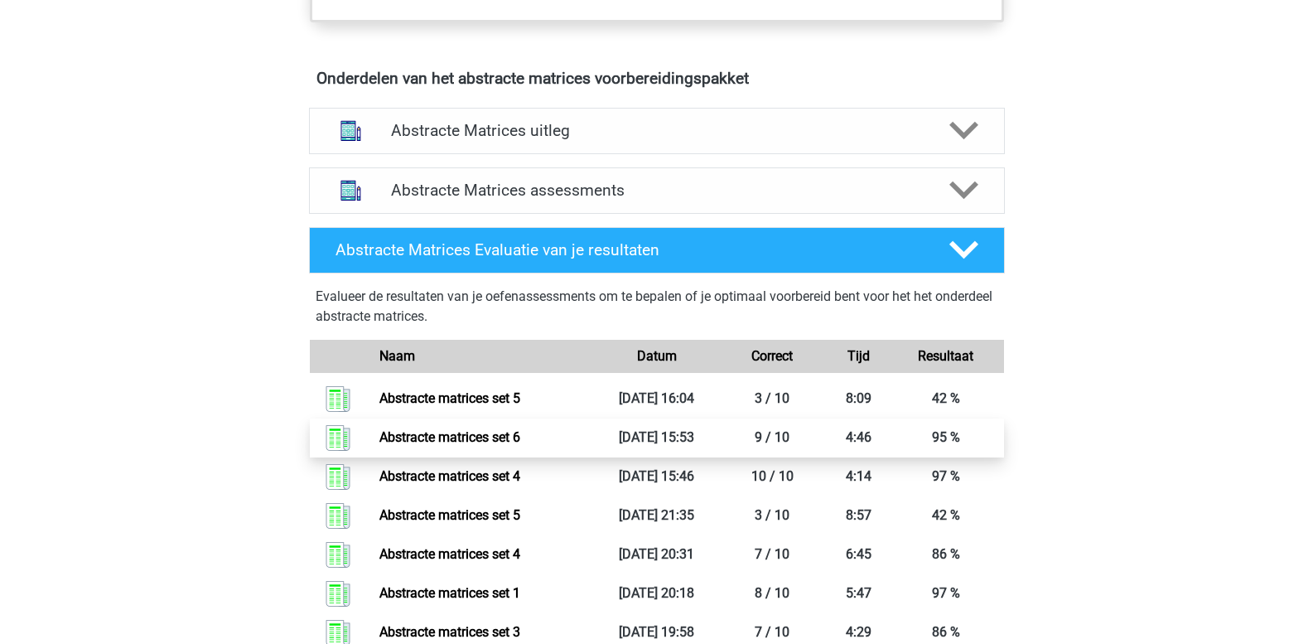
scroll to position [912, 0]
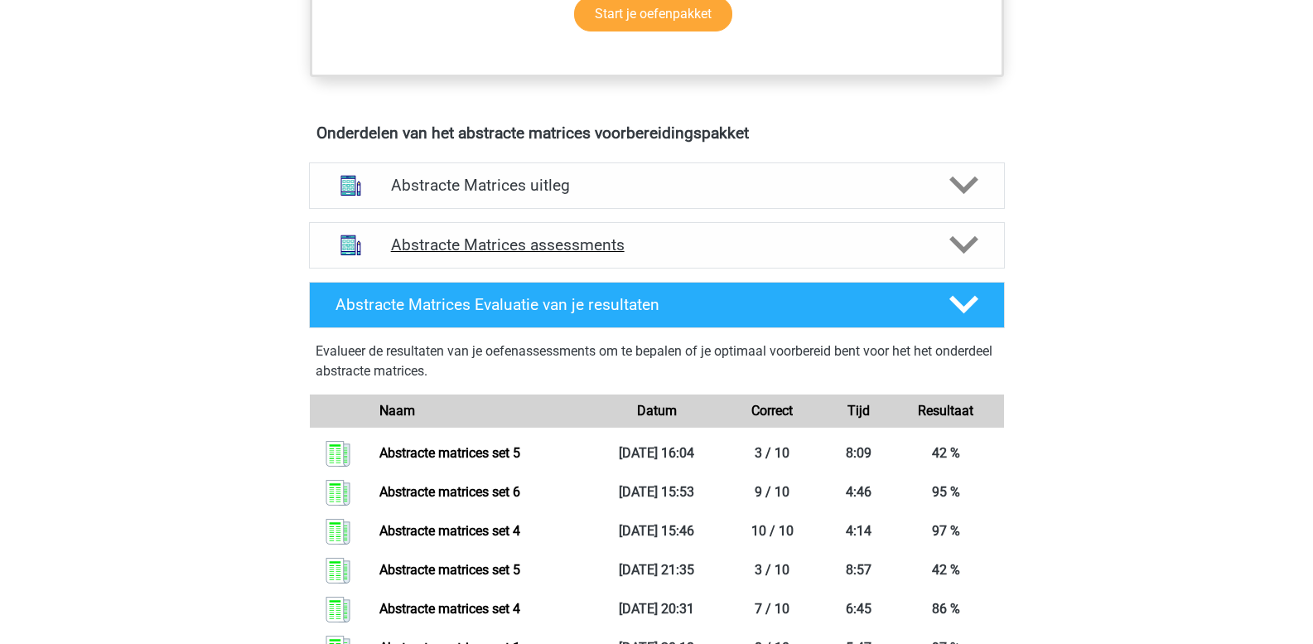
click at [961, 248] on polygon at bounding box center [964, 245] width 29 height 18
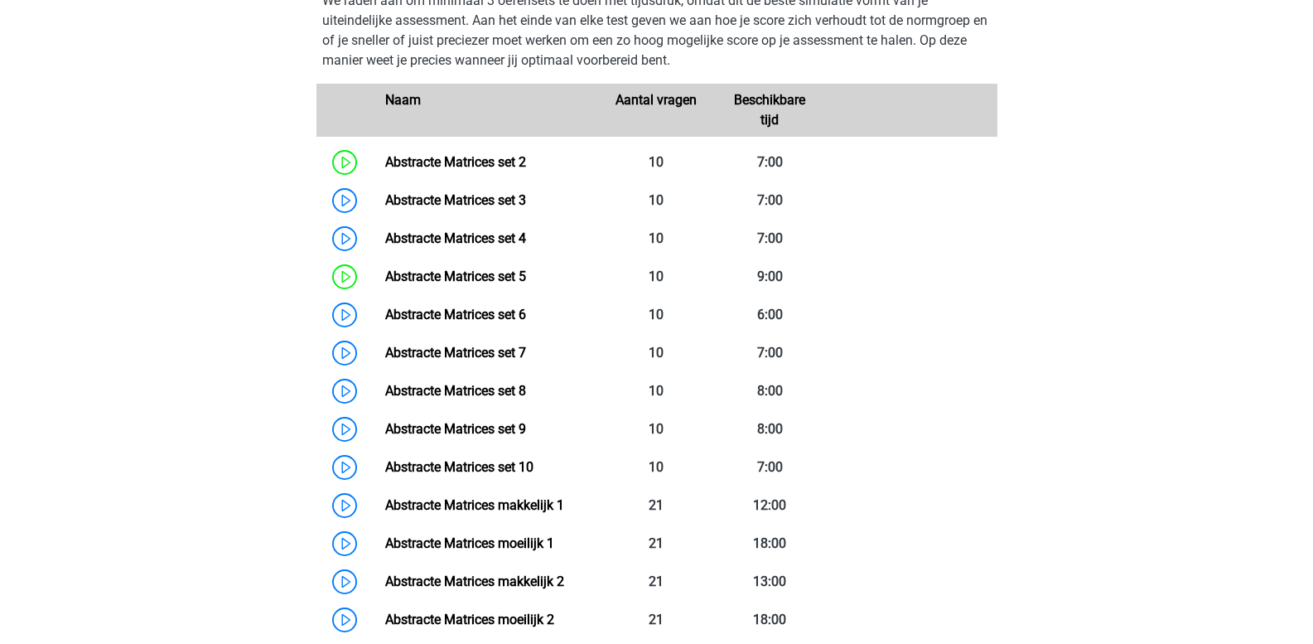
scroll to position [1243, 0]
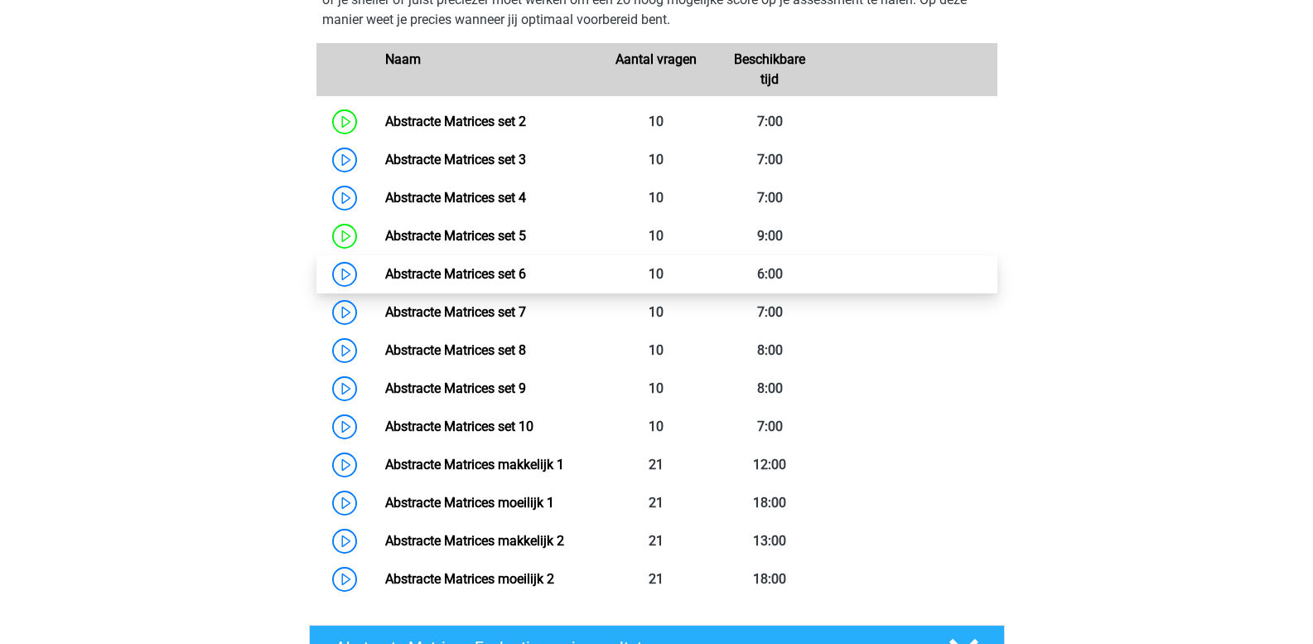
click at [446, 272] on link "Abstracte Matrices set 6" at bounding box center [455, 274] width 141 height 16
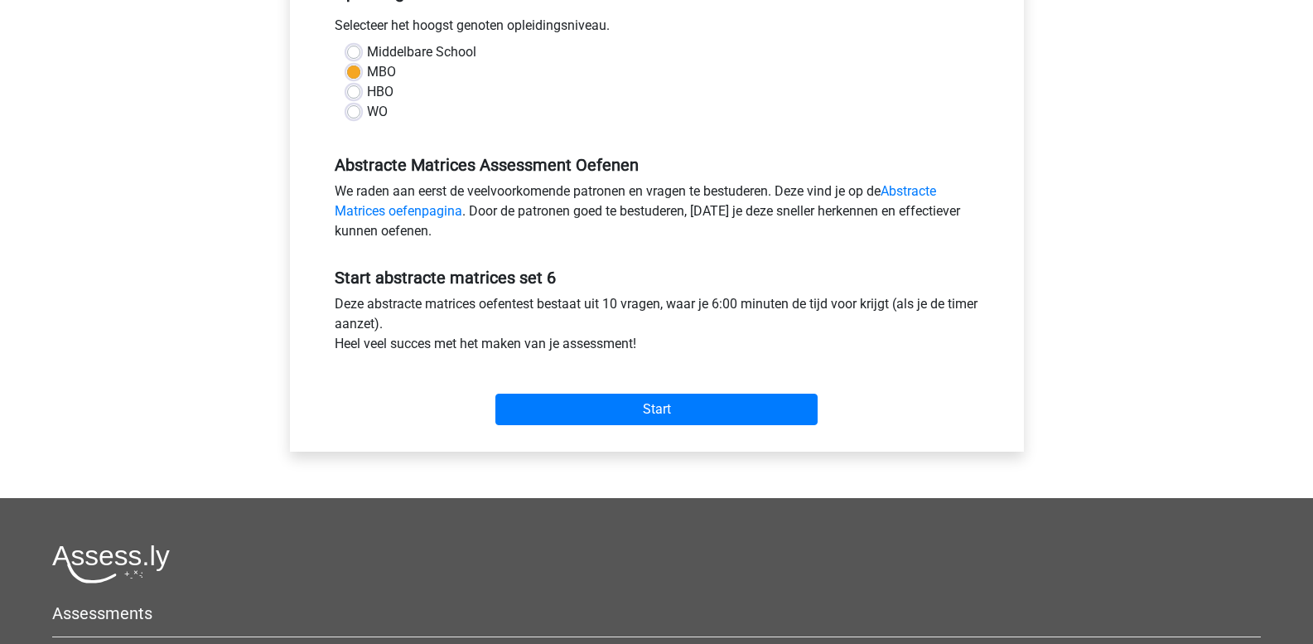
scroll to position [414, 0]
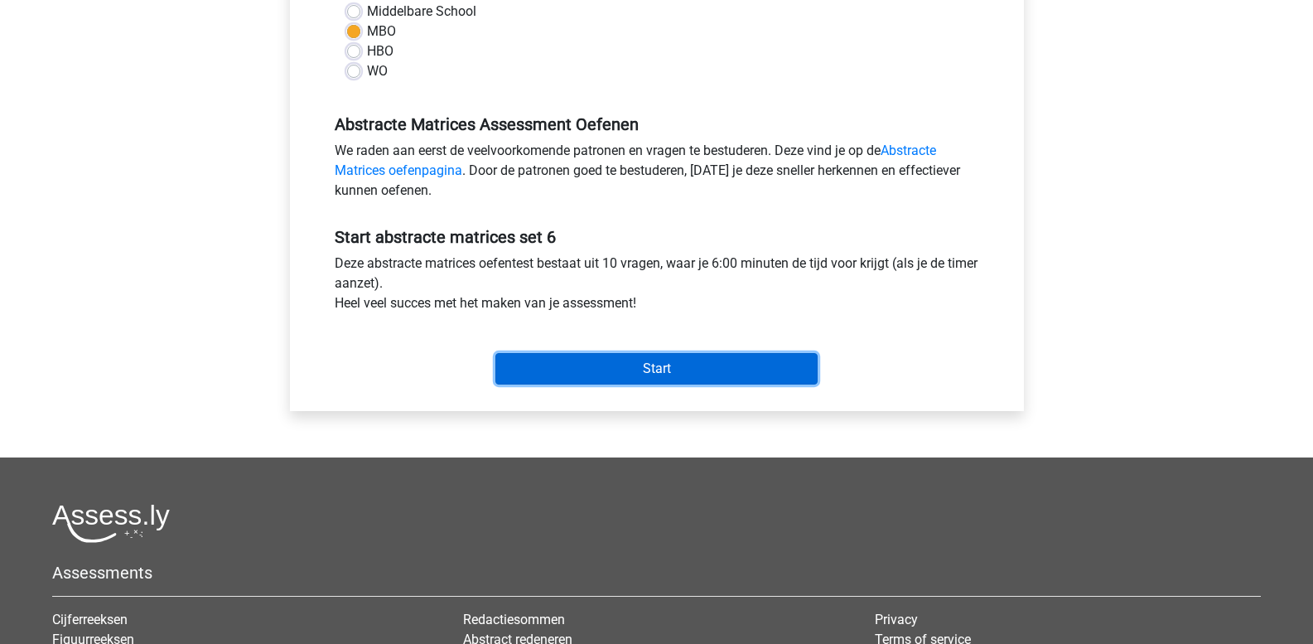
click at [600, 370] on input "Start" at bounding box center [657, 368] width 322 height 31
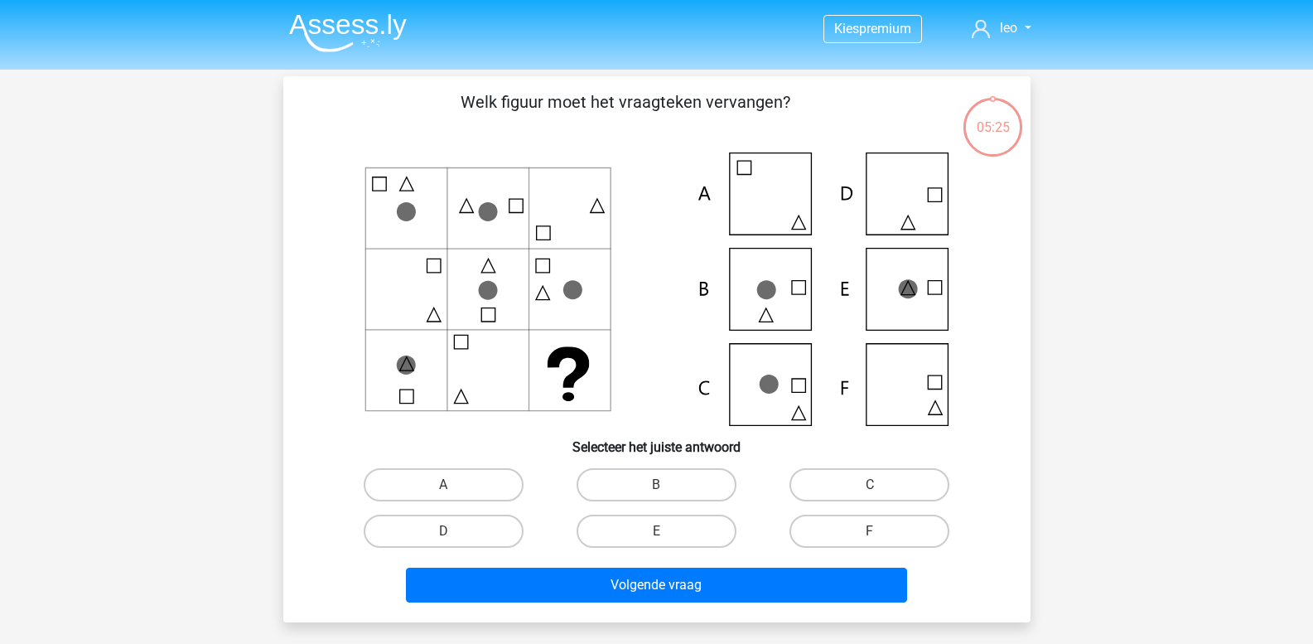
click at [876, 485] on input "C" at bounding box center [875, 490] width 11 height 11
radio input "true"
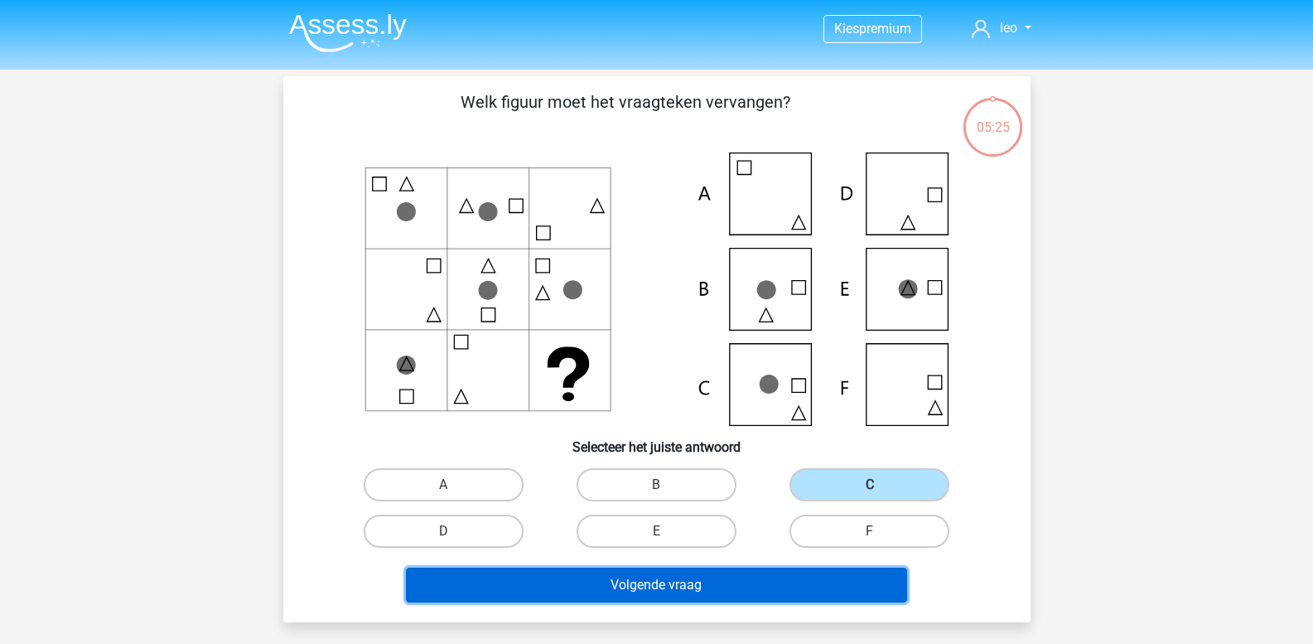
click at [754, 597] on button "Volgende vraag" at bounding box center [656, 585] width 501 height 35
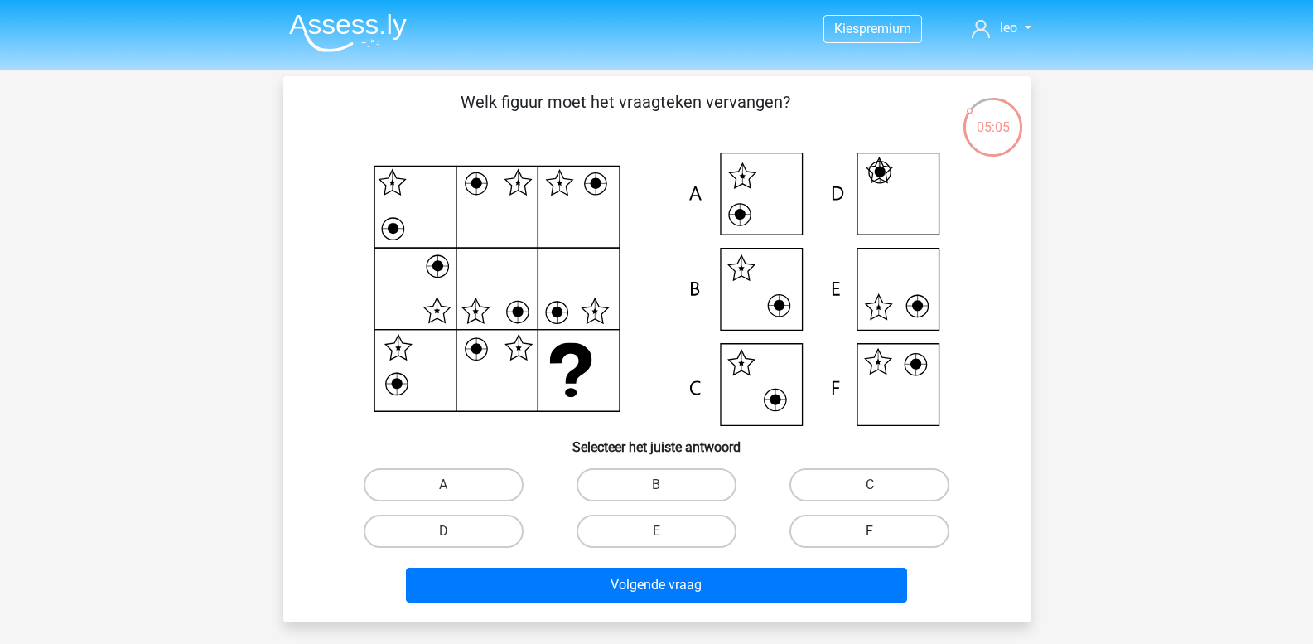
click at [839, 539] on label "F" at bounding box center [870, 531] width 160 height 33
click at [870, 539] on input "F" at bounding box center [875, 536] width 11 height 11
radio input "true"
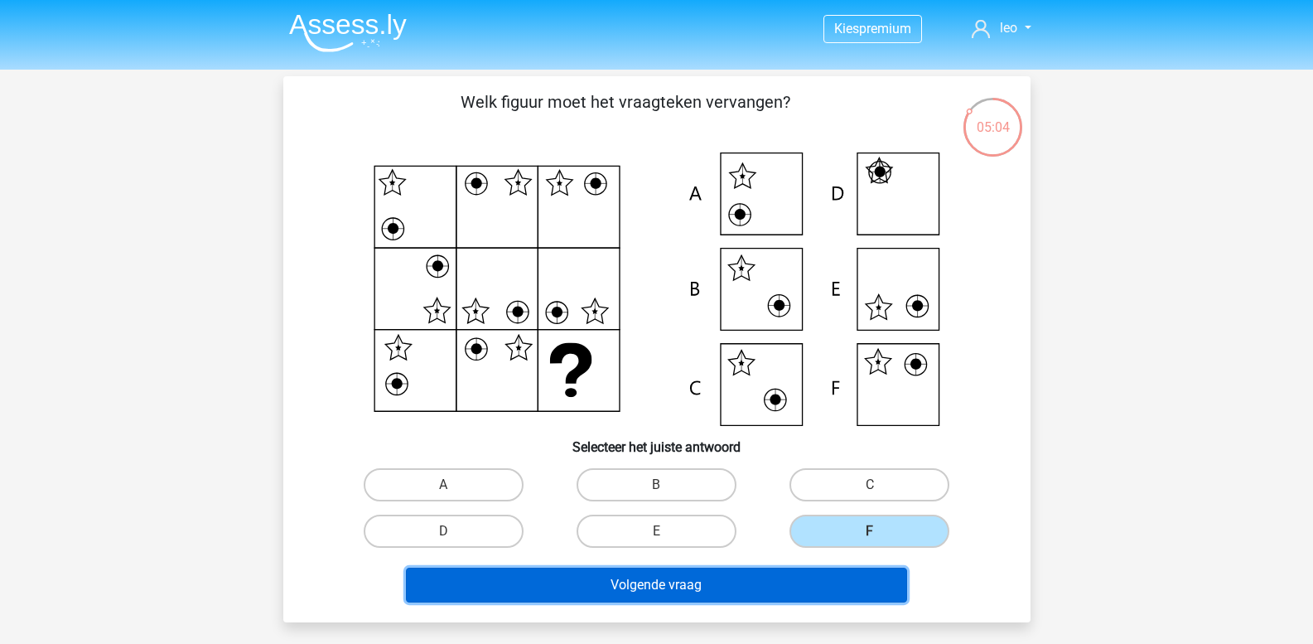
click at [808, 578] on button "Volgende vraag" at bounding box center [656, 585] width 501 height 35
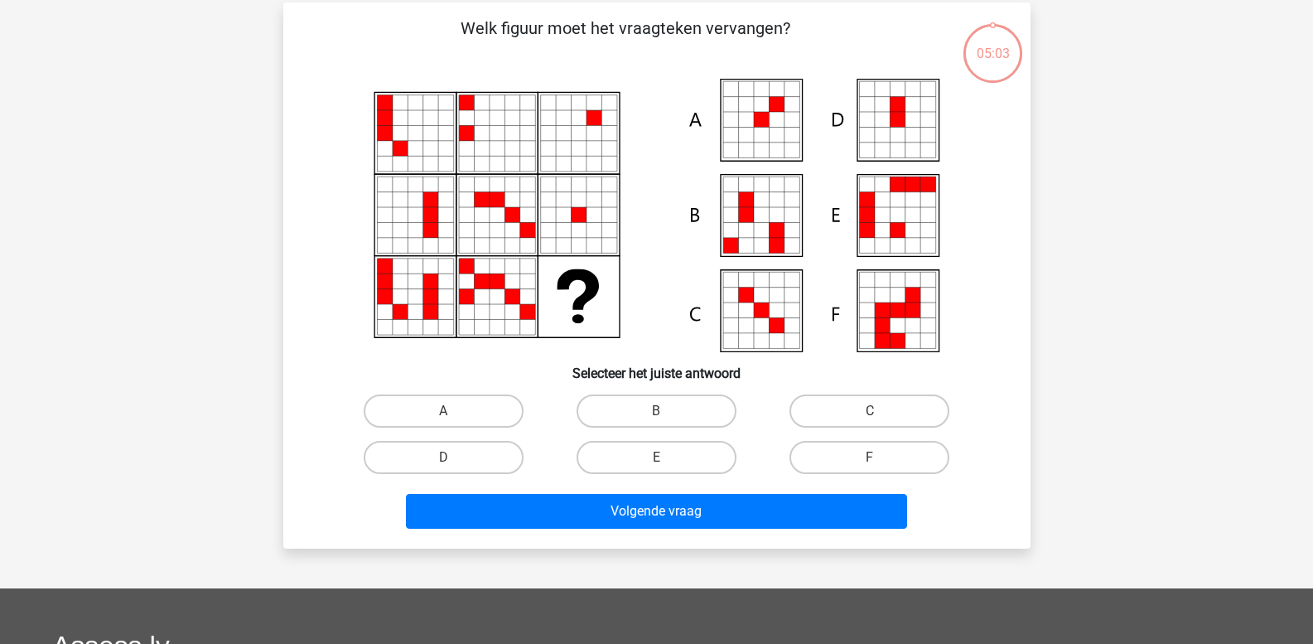
scroll to position [76, 0]
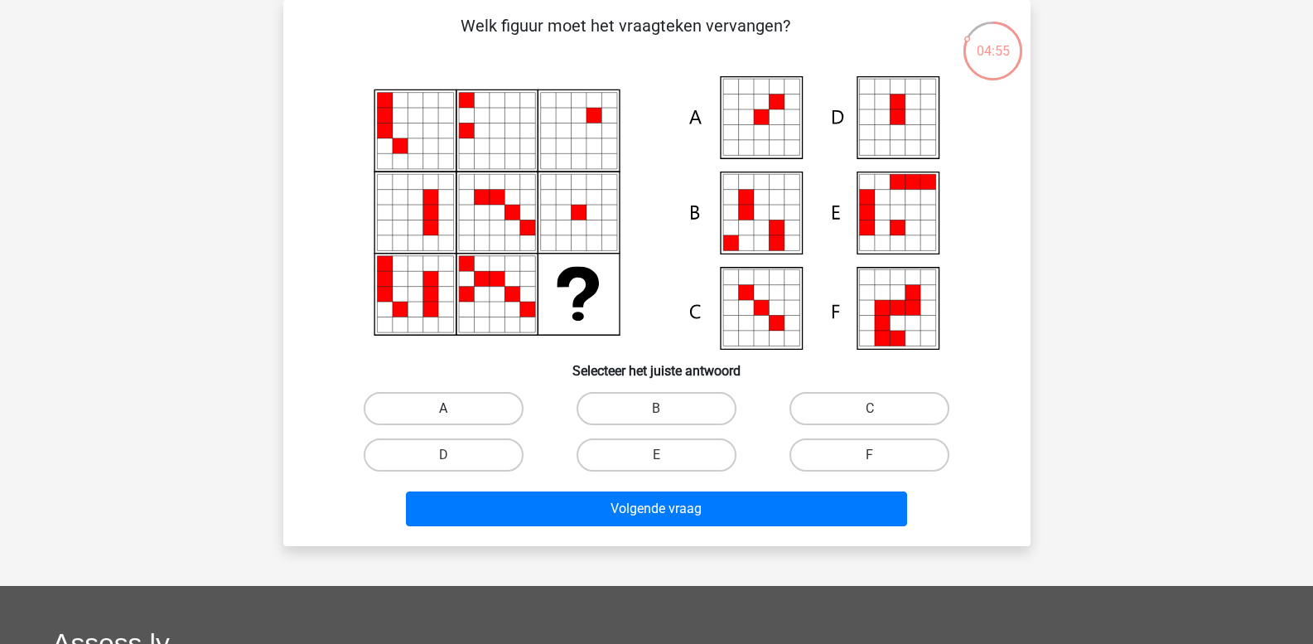
click at [465, 406] on label "A" at bounding box center [444, 408] width 160 height 33
click at [454, 409] on input "A" at bounding box center [448, 414] width 11 height 11
radio input "true"
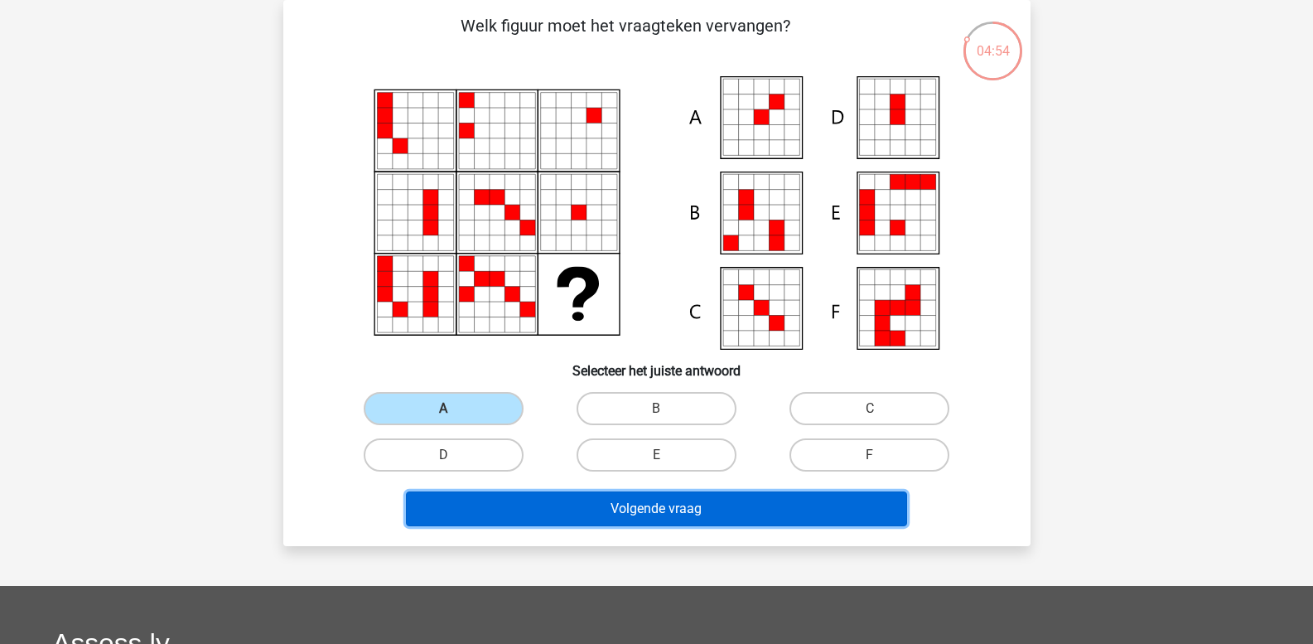
click at [512, 501] on button "Volgende vraag" at bounding box center [656, 508] width 501 height 35
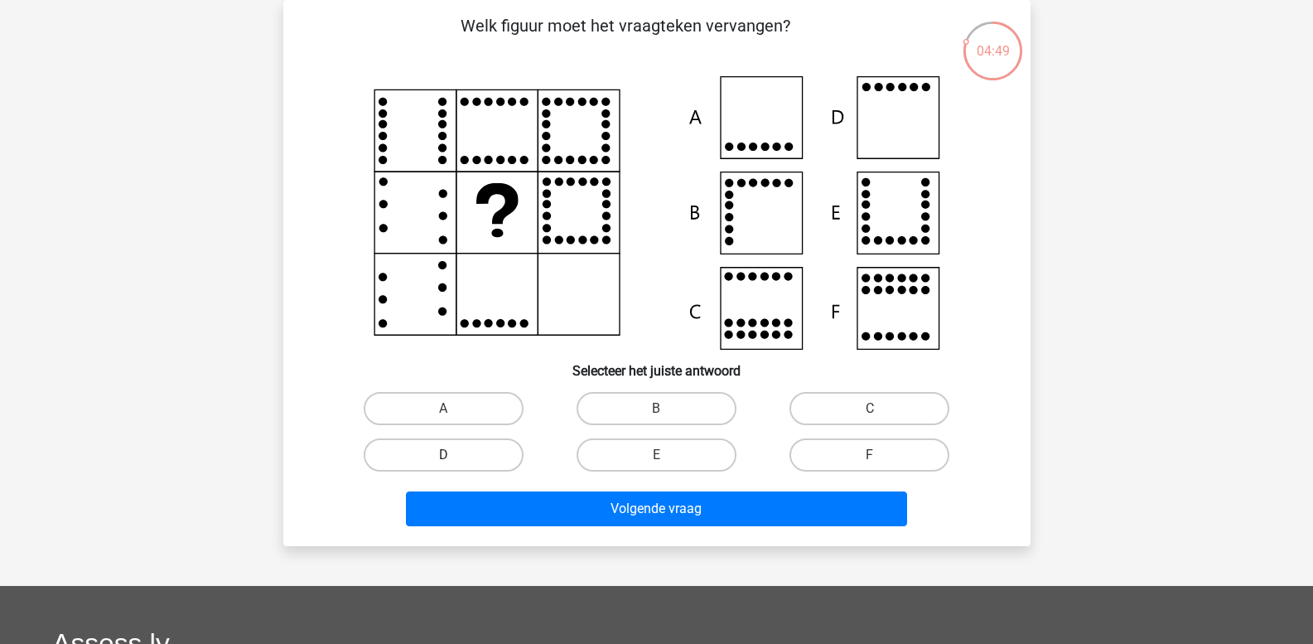
click at [471, 449] on label "D" at bounding box center [444, 454] width 160 height 33
click at [454, 455] on input "D" at bounding box center [448, 460] width 11 height 11
radio input "true"
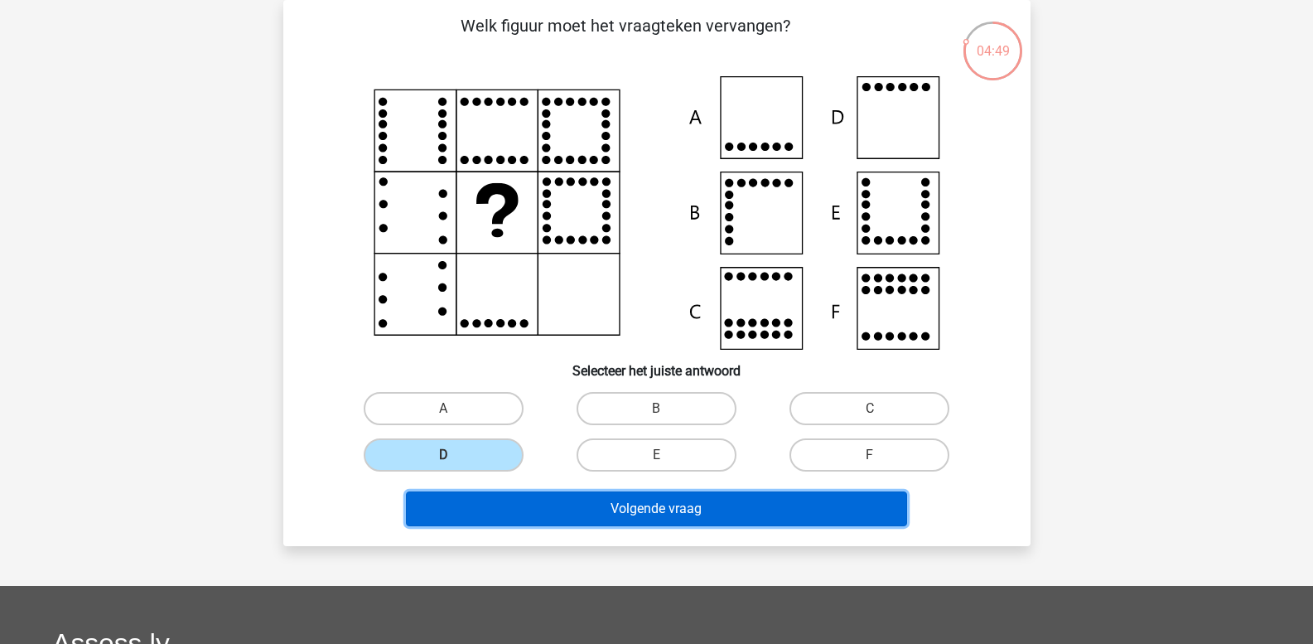
click at [533, 502] on button "Volgende vraag" at bounding box center [656, 508] width 501 height 35
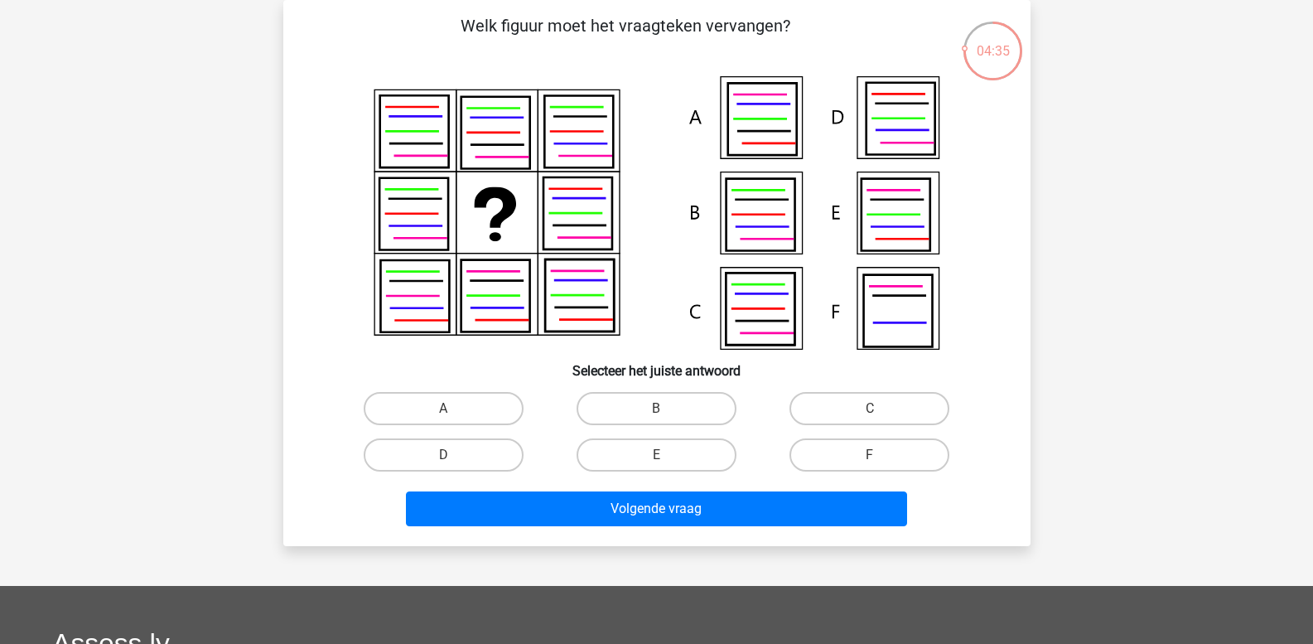
click at [449, 460] on input "D" at bounding box center [448, 460] width 11 height 11
radio input "true"
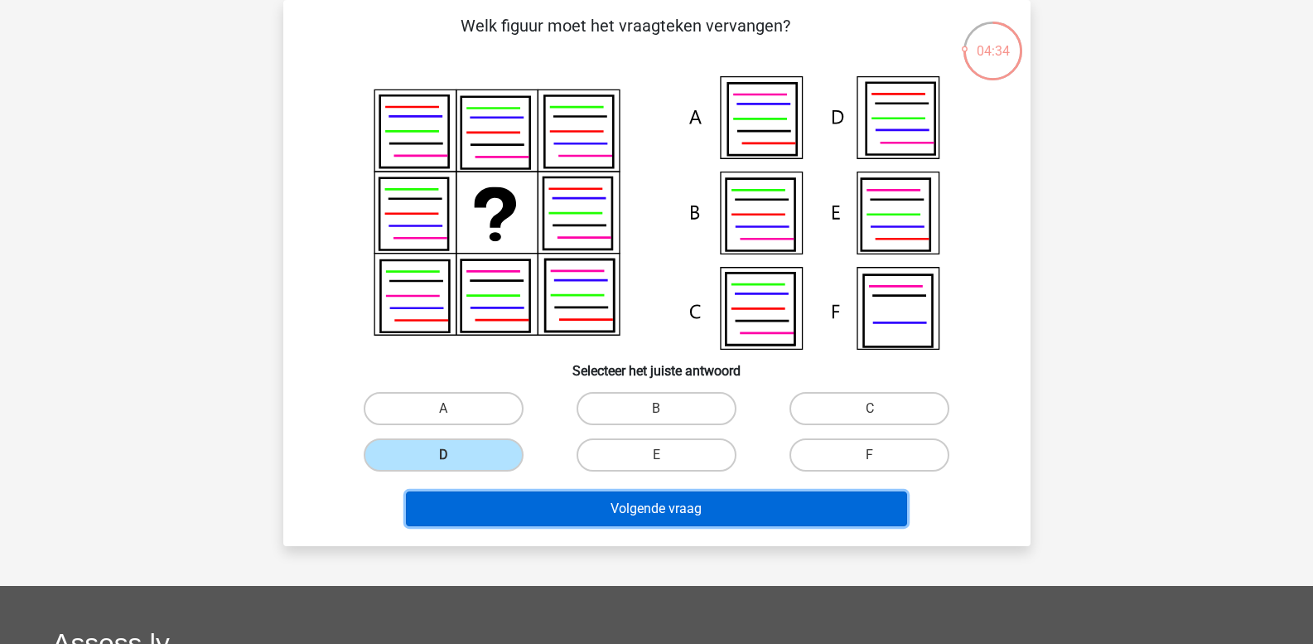
click at [510, 503] on button "Volgende vraag" at bounding box center [656, 508] width 501 height 35
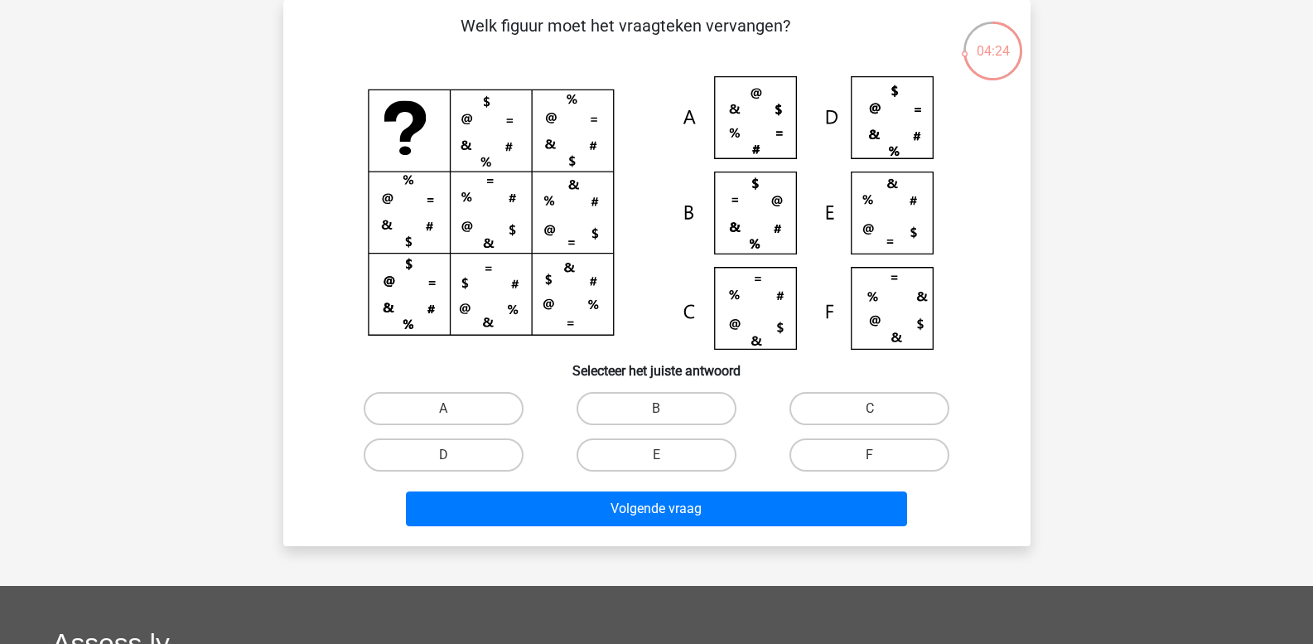
click at [449, 415] on input "A" at bounding box center [448, 414] width 11 height 11
radio input "true"
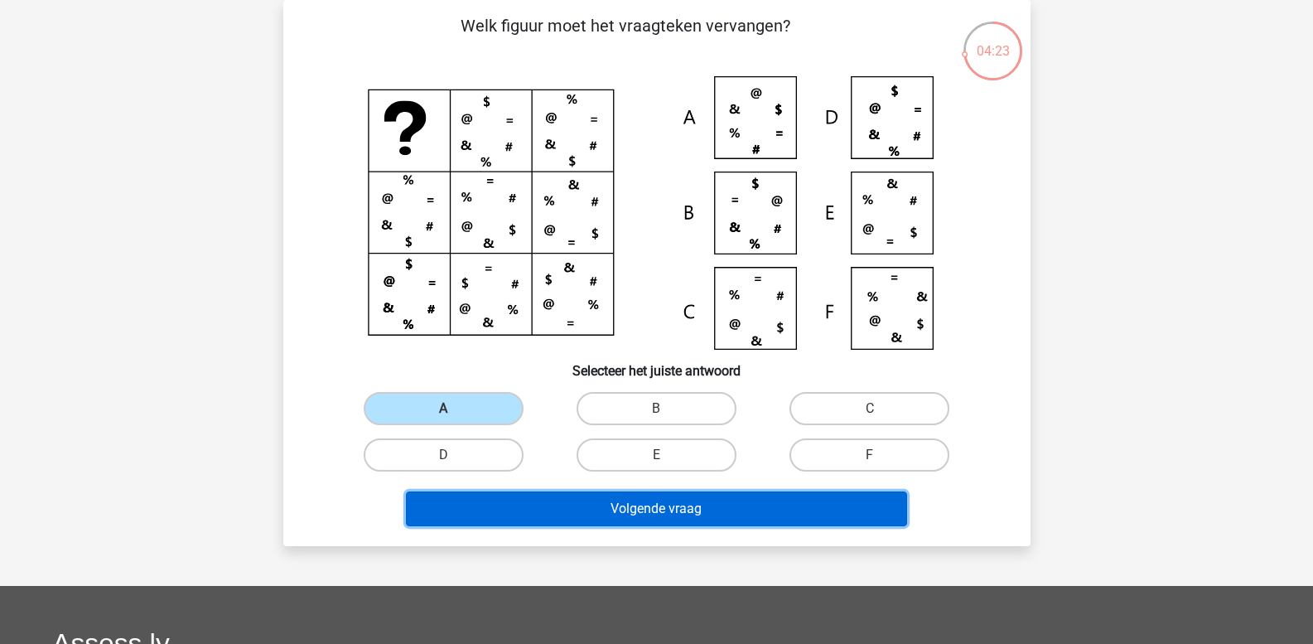
click at [501, 500] on button "Volgende vraag" at bounding box center [656, 508] width 501 height 35
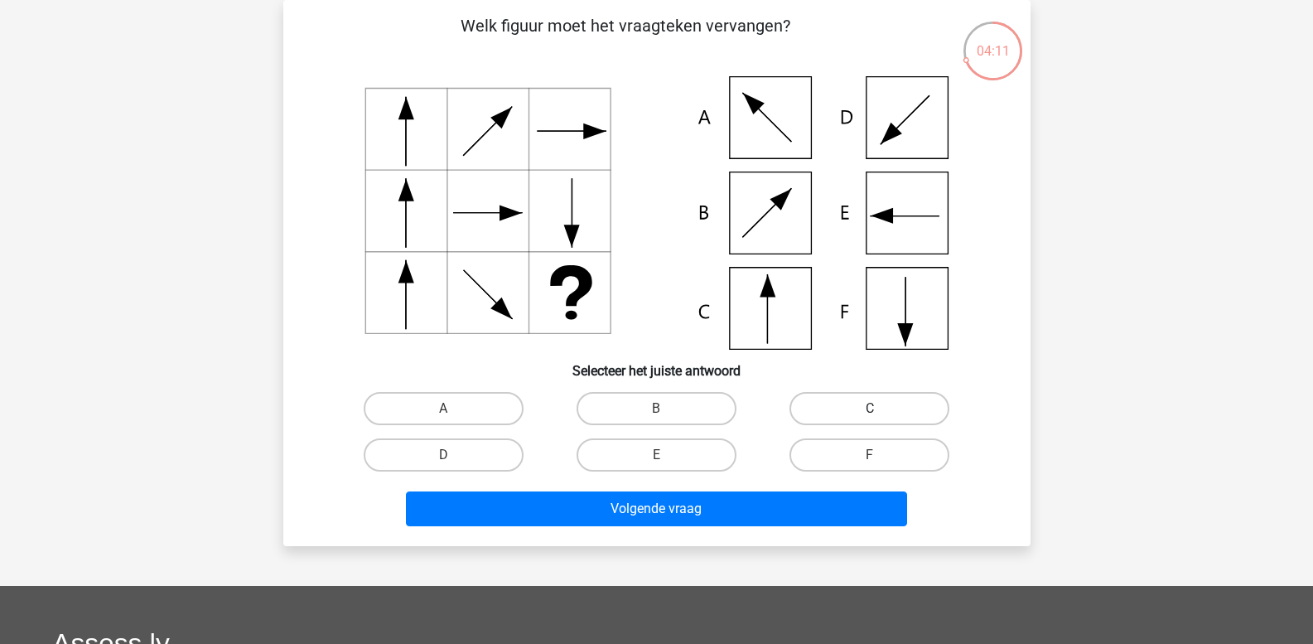
click at [823, 405] on label "C" at bounding box center [870, 408] width 160 height 33
click at [870, 409] on input "C" at bounding box center [875, 414] width 11 height 11
radio input "true"
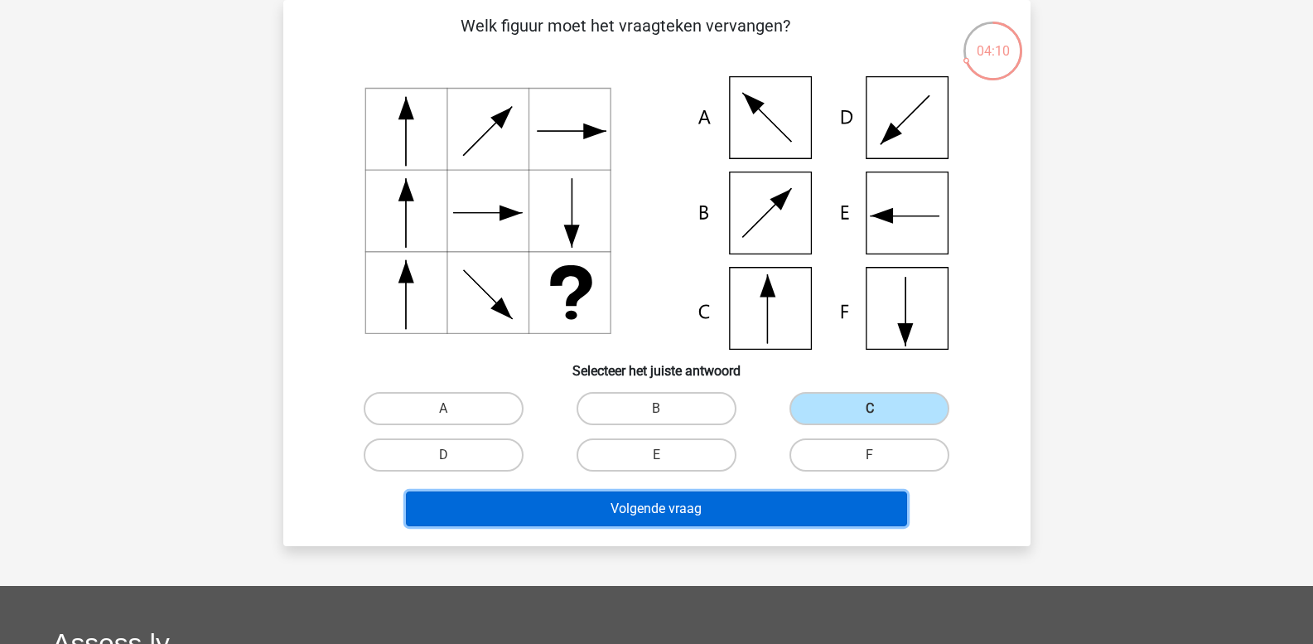
click at [681, 516] on button "Volgende vraag" at bounding box center [656, 508] width 501 height 35
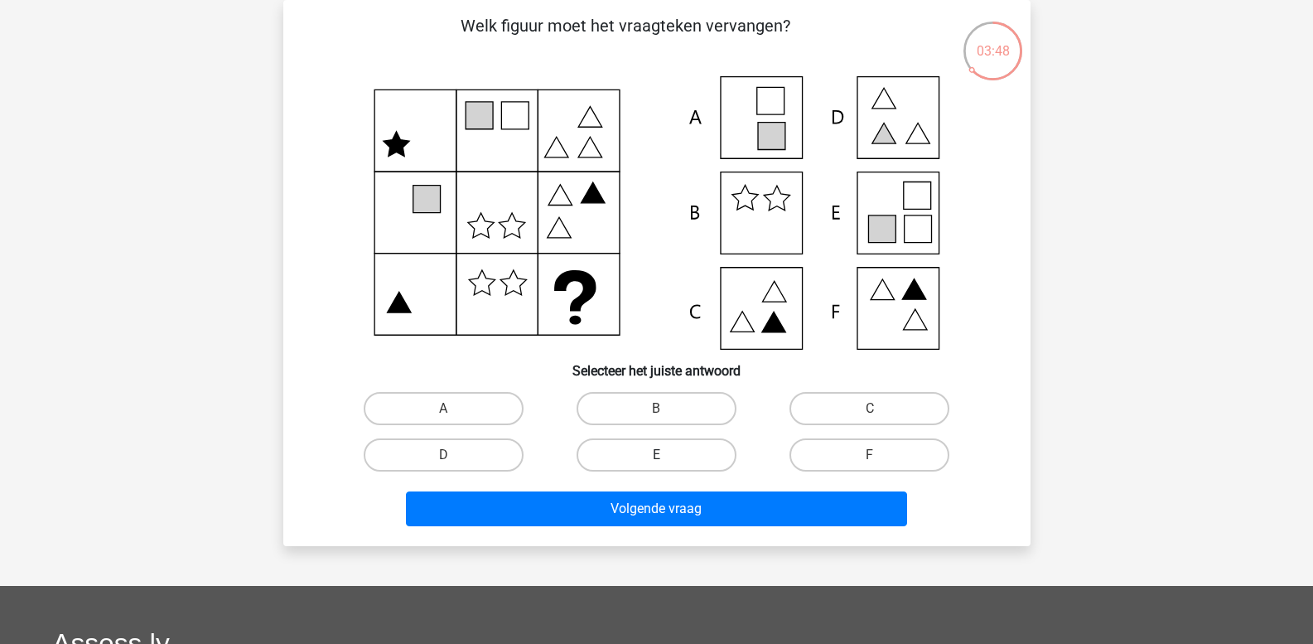
click at [639, 458] on label "E" at bounding box center [657, 454] width 160 height 33
click at [656, 458] on input "E" at bounding box center [661, 460] width 11 height 11
radio input "true"
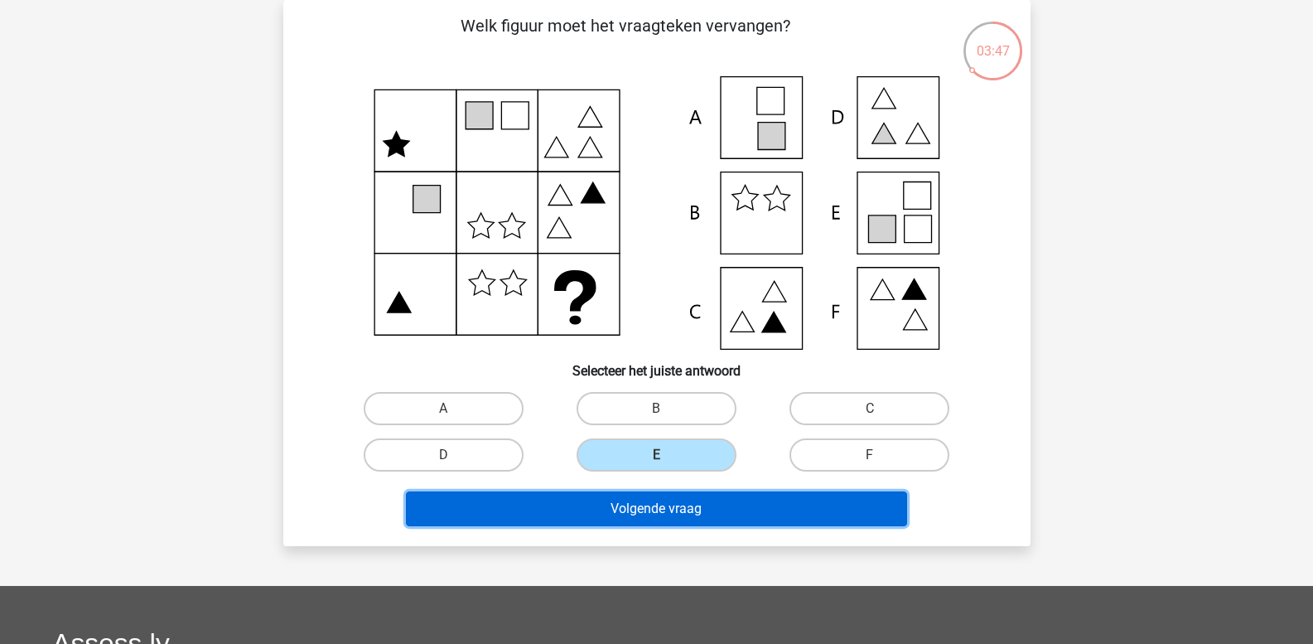
click at [626, 506] on button "Volgende vraag" at bounding box center [656, 508] width 501 height 35
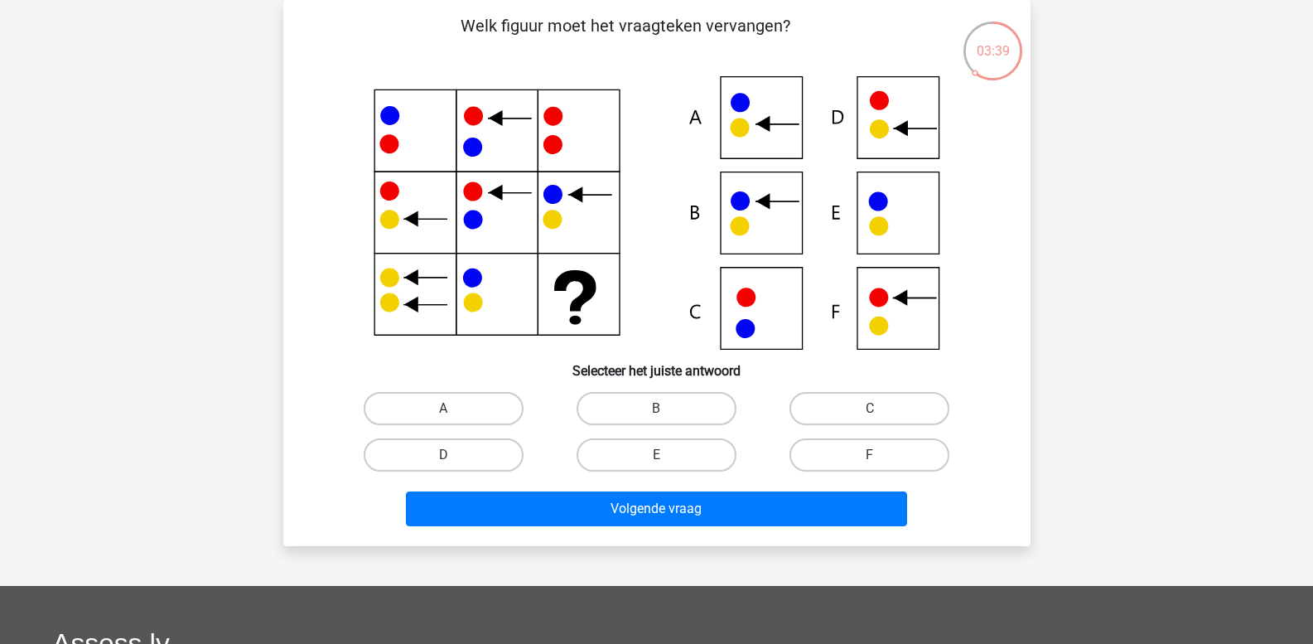
click at [658, 411] on input "B" at bounding box center [661, 414] width 11 height 11
radio input "true"
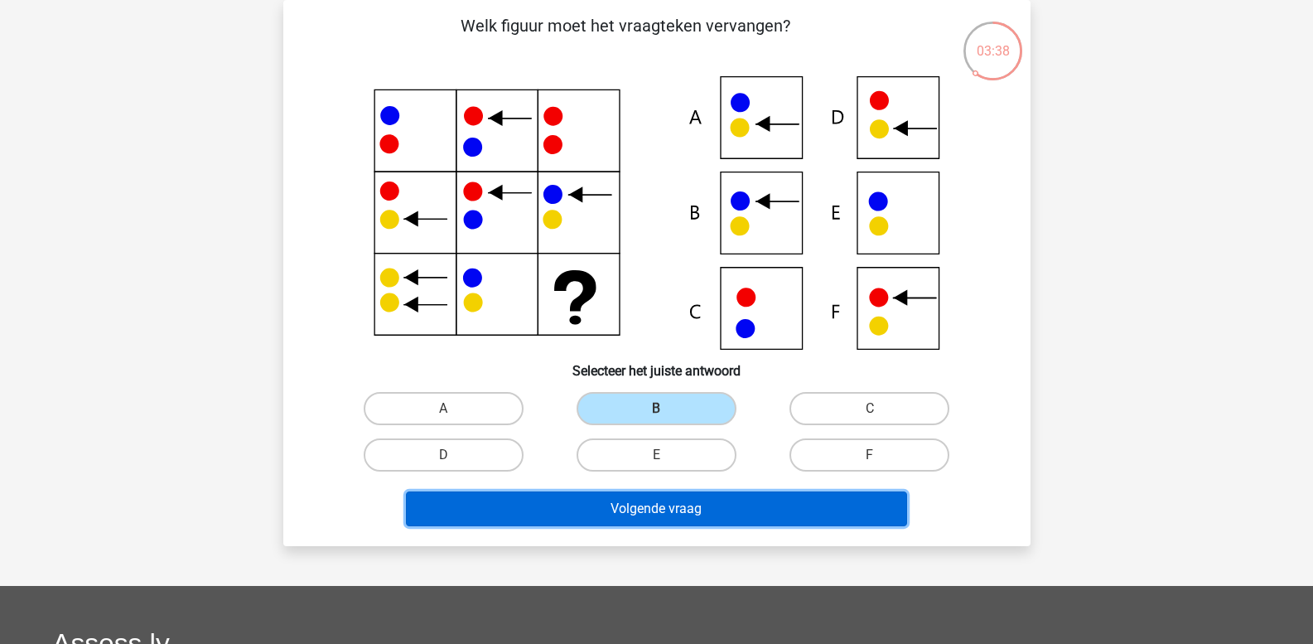
click at [648, 501] on button "Volgende vraag" at bounding box center [656, 508] width 501 height 35
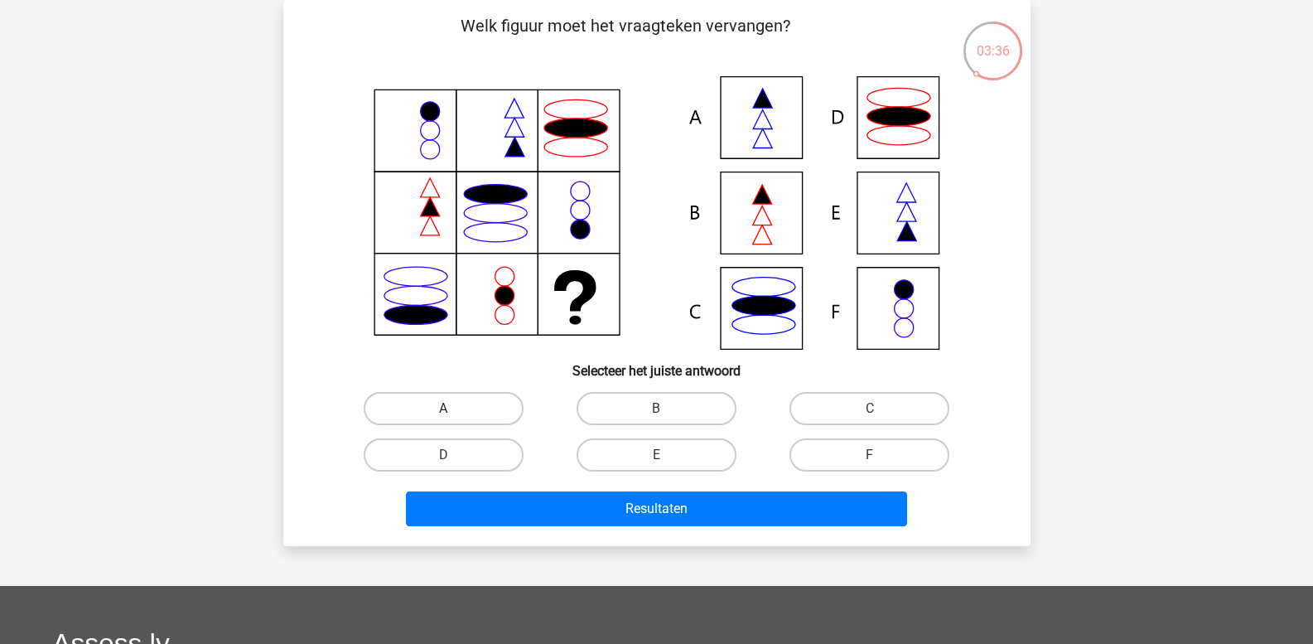
click at [439, 414] on label "A" at bounding box center [444, 408] width 160 height 33
click at [443, 414] on input "A" at bounding box center [448, 414] width 11 height 11
radio input "true"
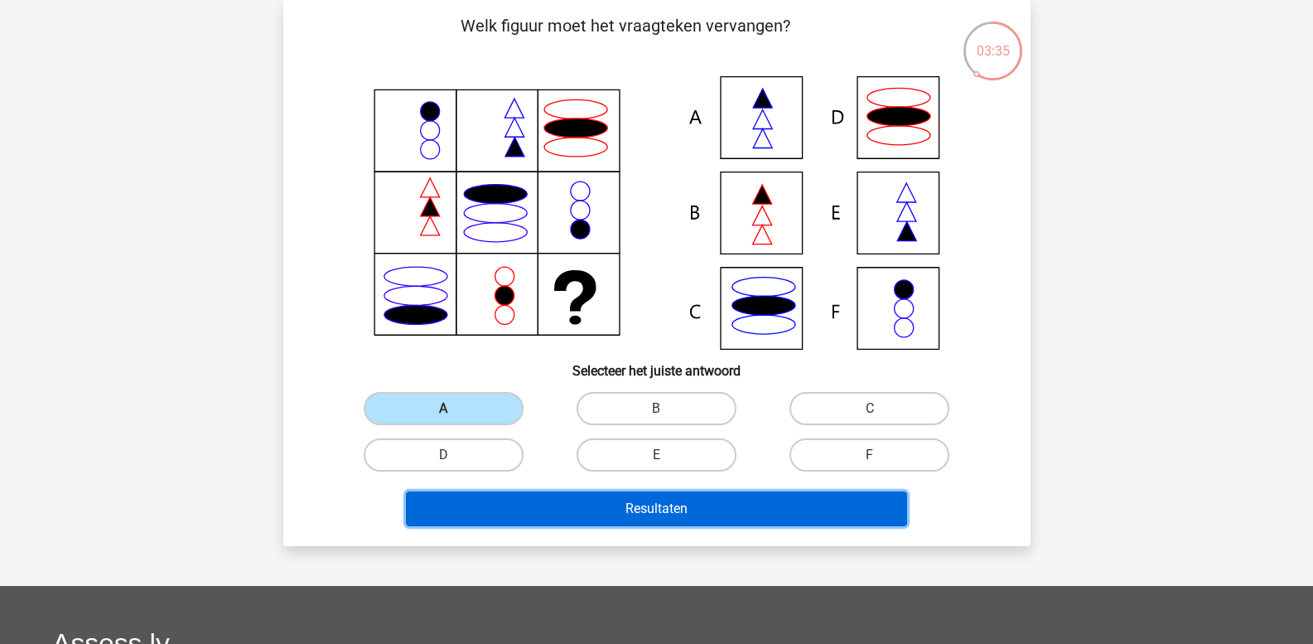
click at [564, 503] on button "Resultaten" at bounding box center [656, 508] width 501 height 35
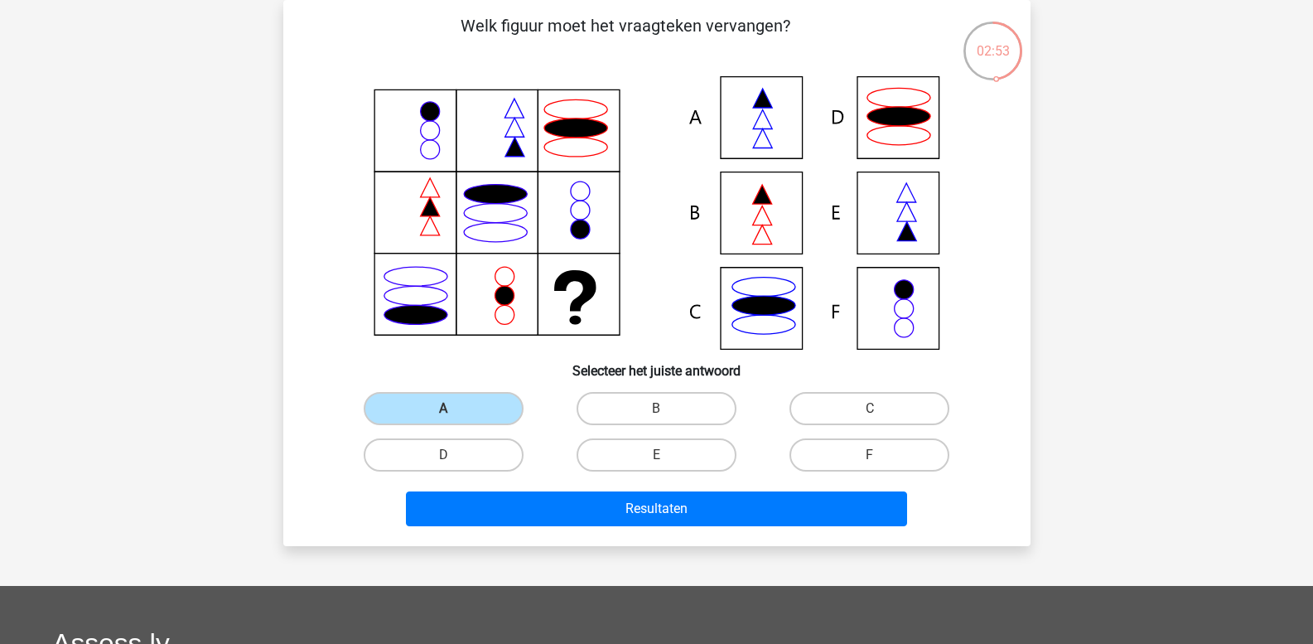
scroll to position [0, 0]
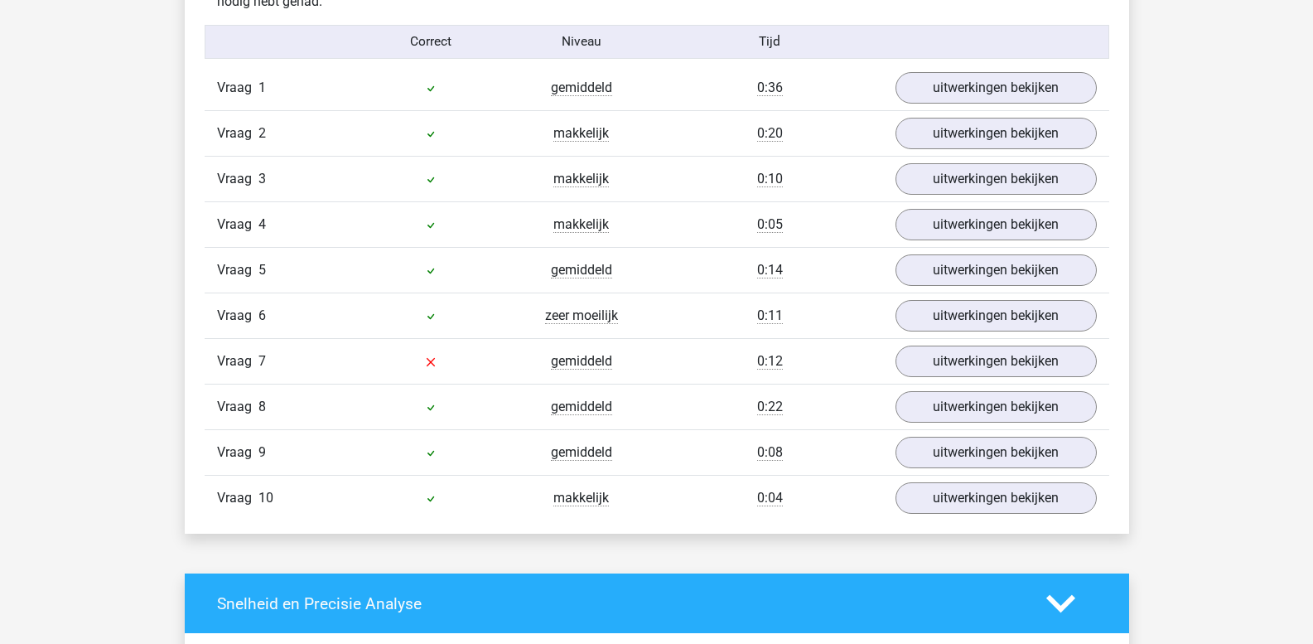
scroll to position [1409, 0]
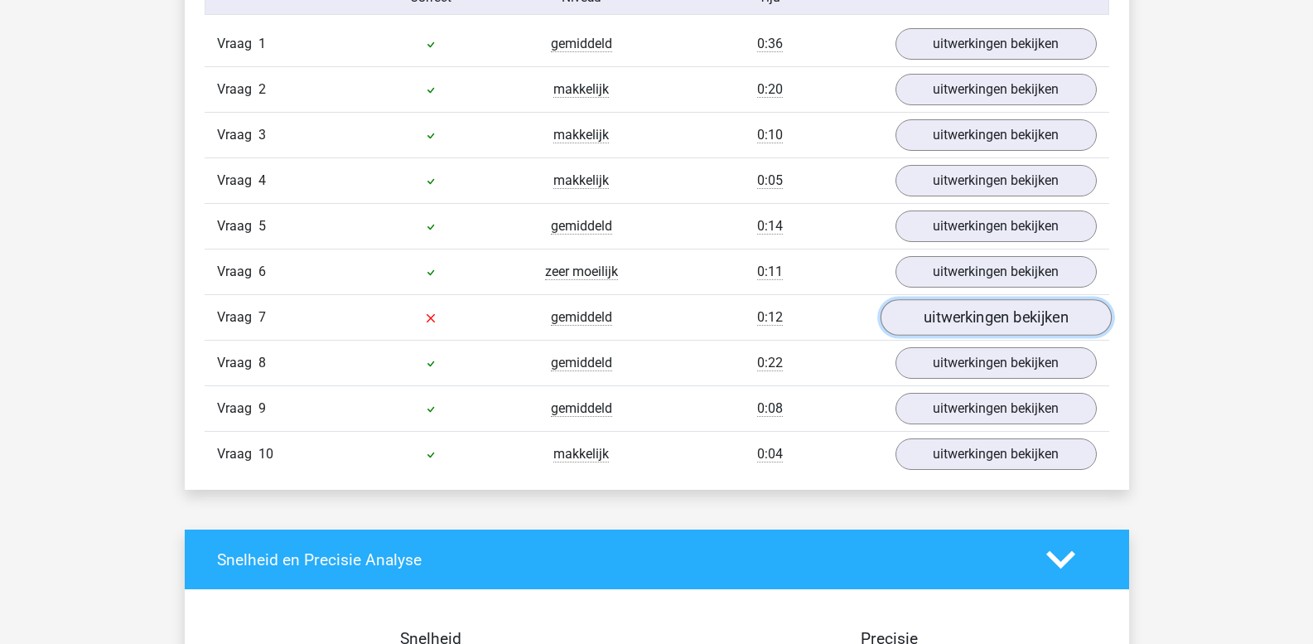
click at [962, 326] on link "uitwerkingen bekijken" at bounding box center [995, 318] width 231 height 36
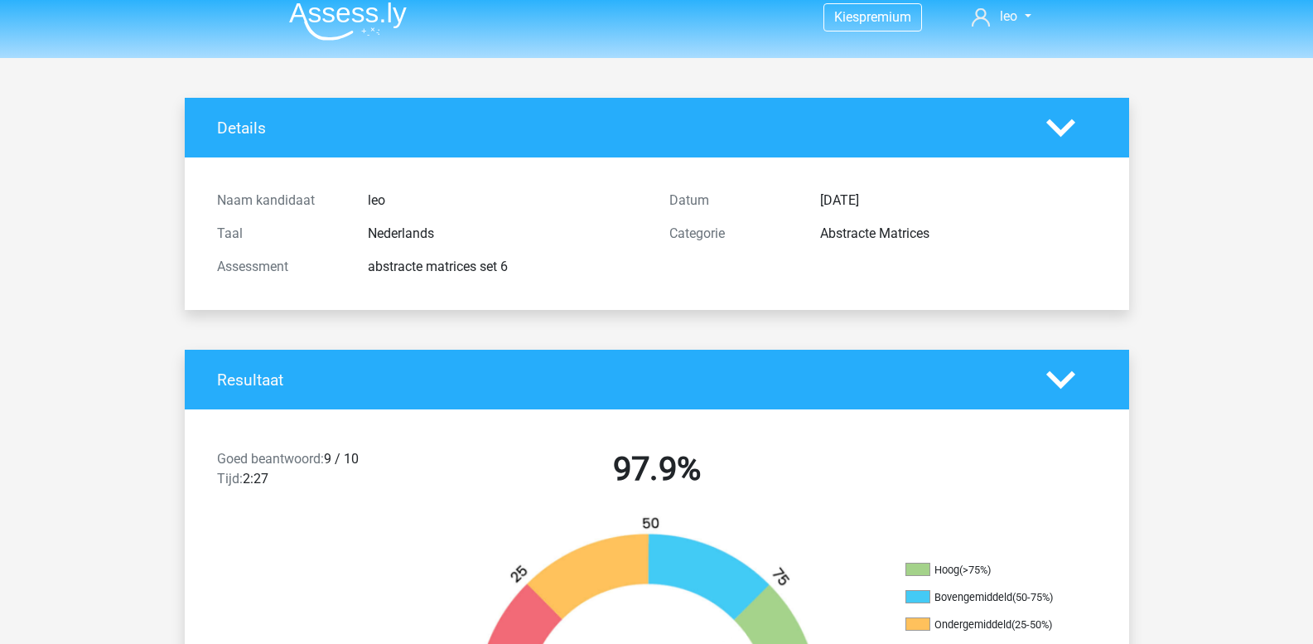
scroll to position [0, 0]
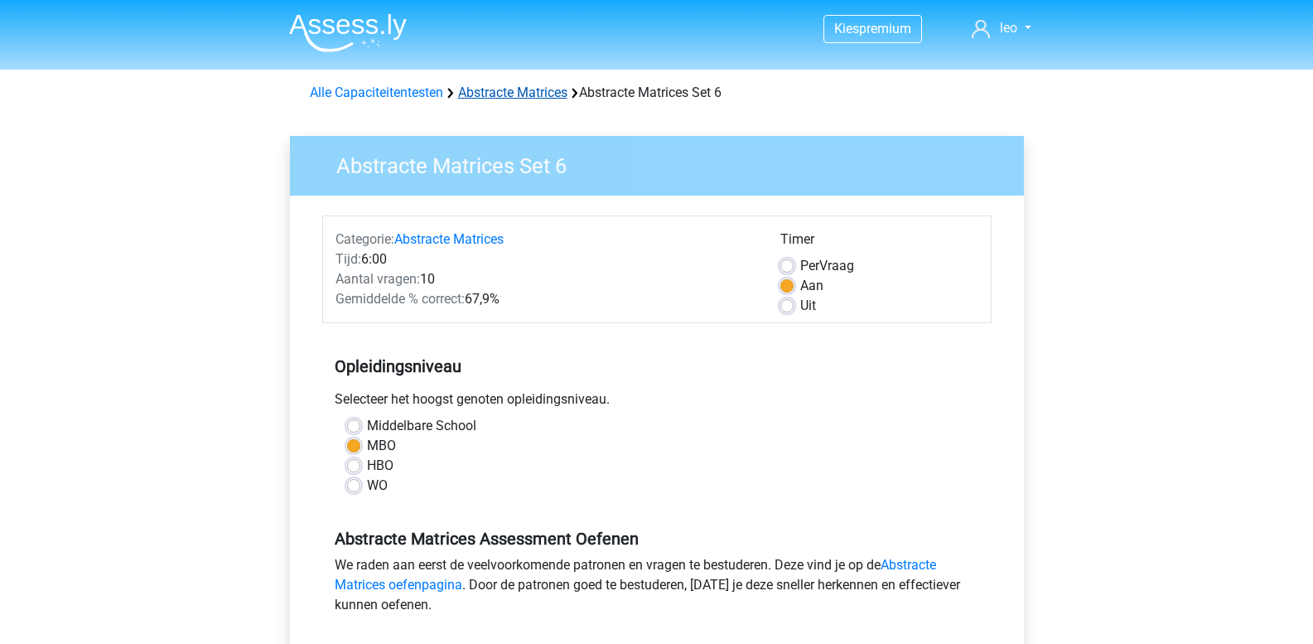
click at [486, 88] on link "Abstracte Matrices" at bounding box center [512, 93] width 109 height 16
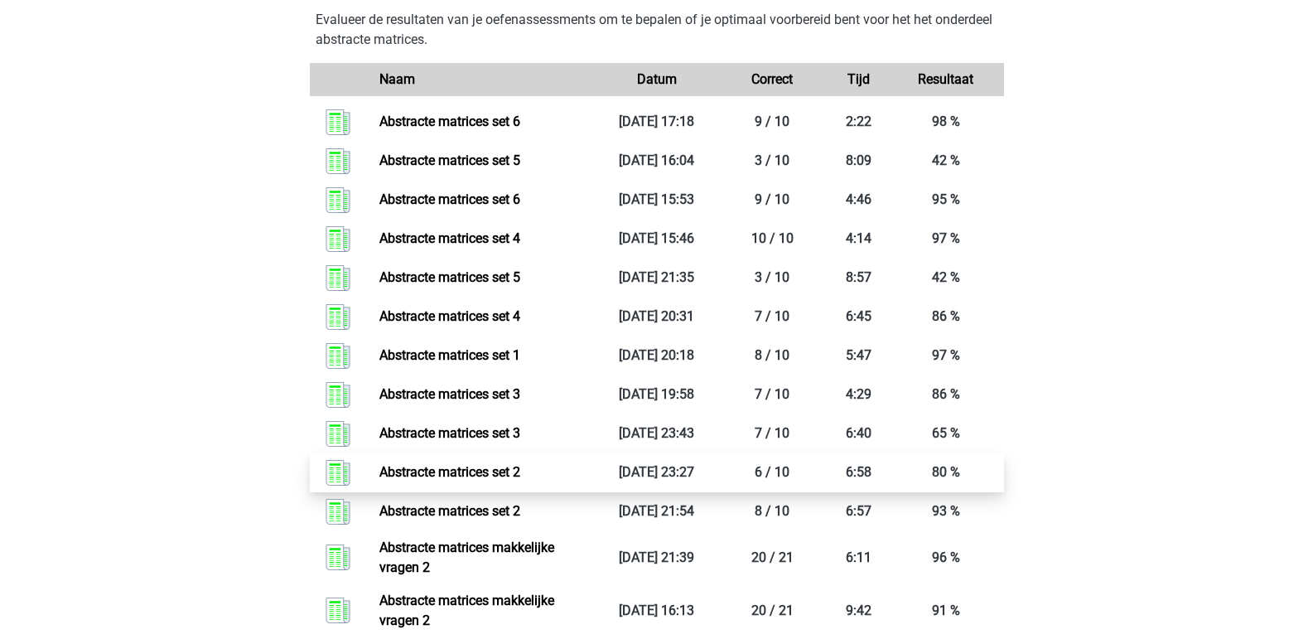
scroll to position [912, 0]
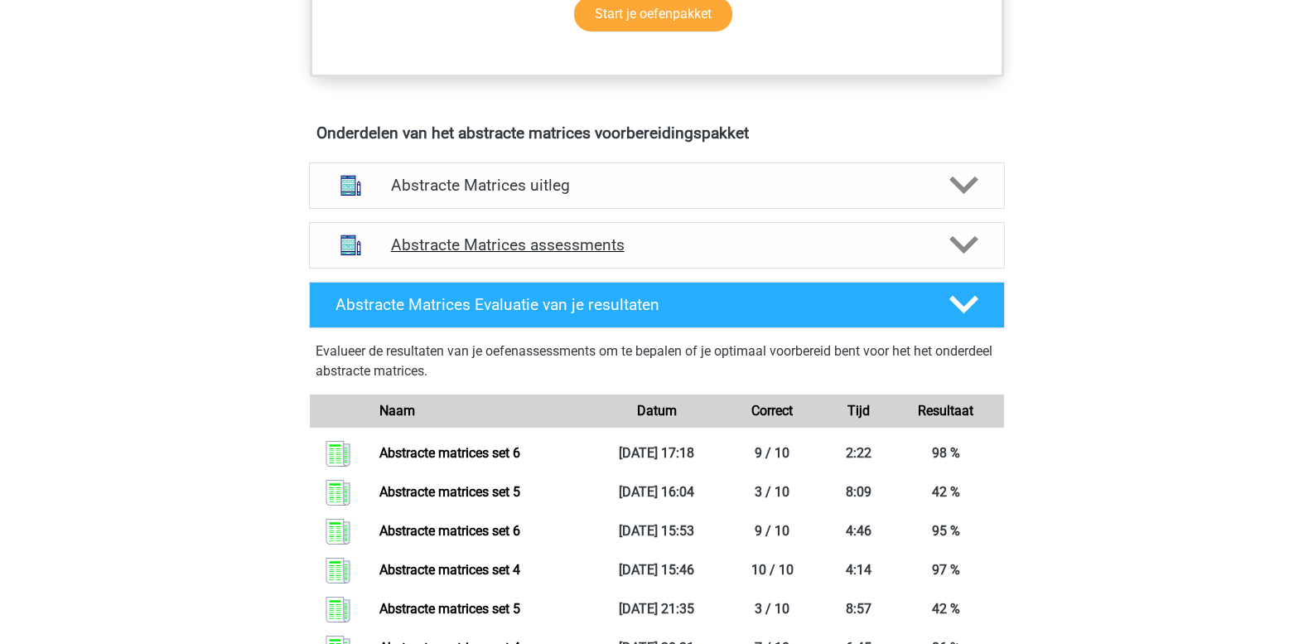
click at [963, 242] on icon at bounding box center [964, 244] width 29 height 29
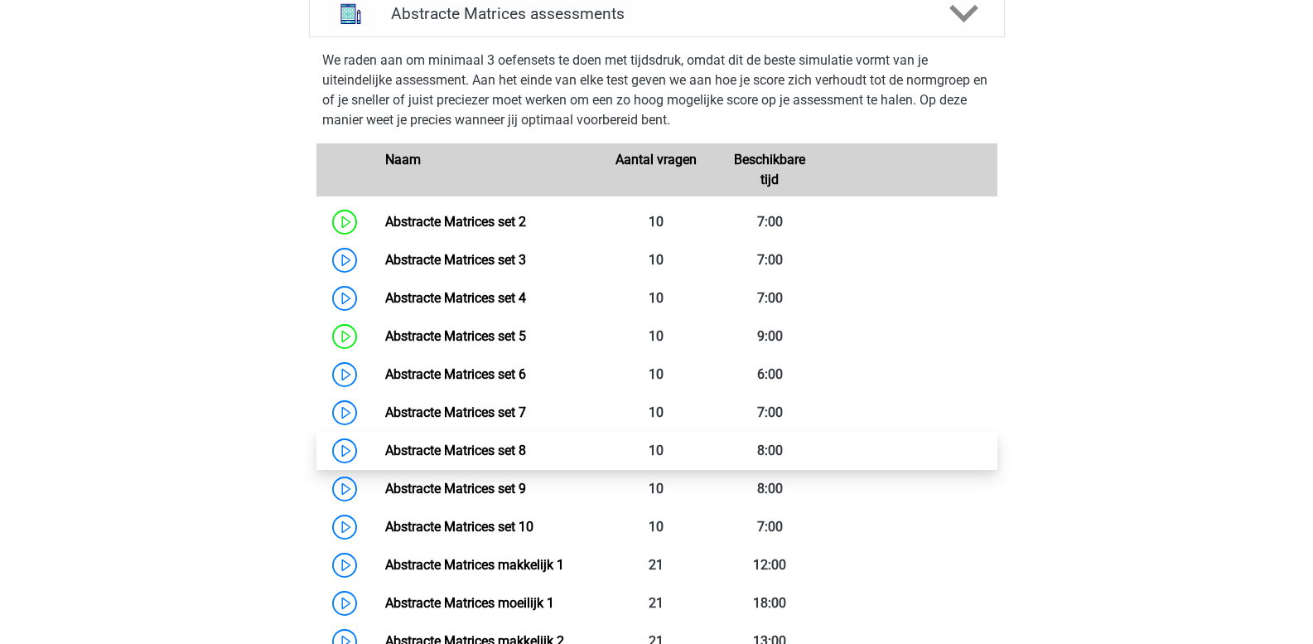
scroll to position [1160, 0]
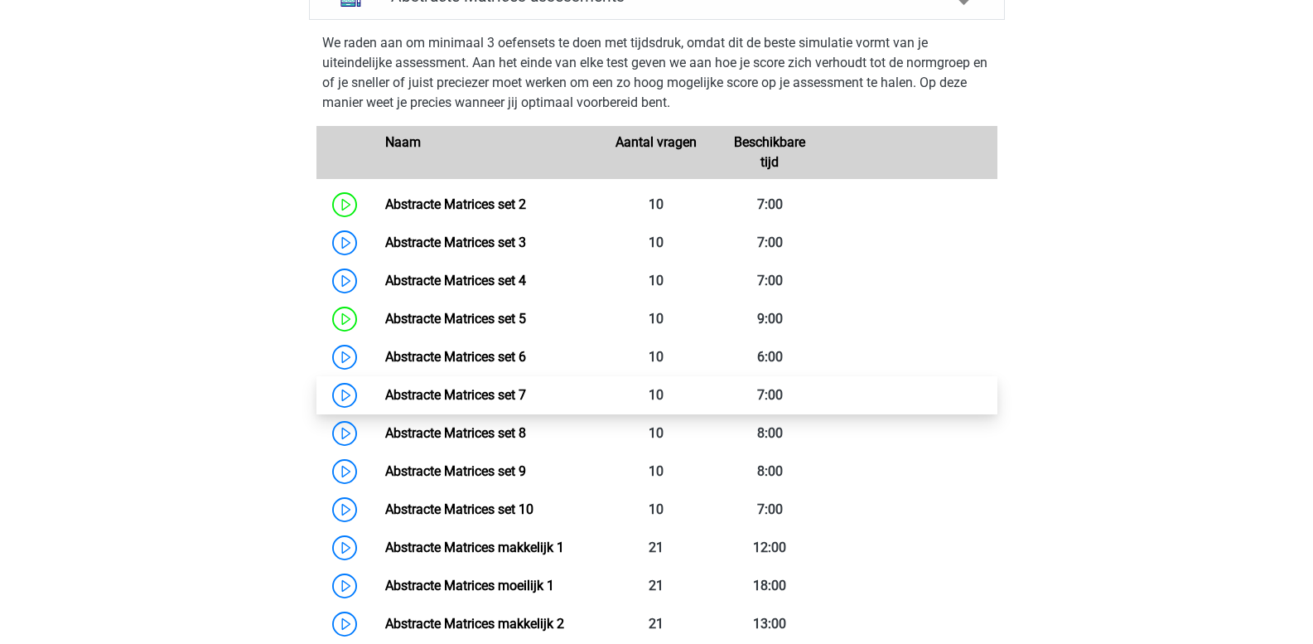
click at [385, 402] on link "Abstracte Matrices set 7" at bounding box center [455, 395] width 141 height 16
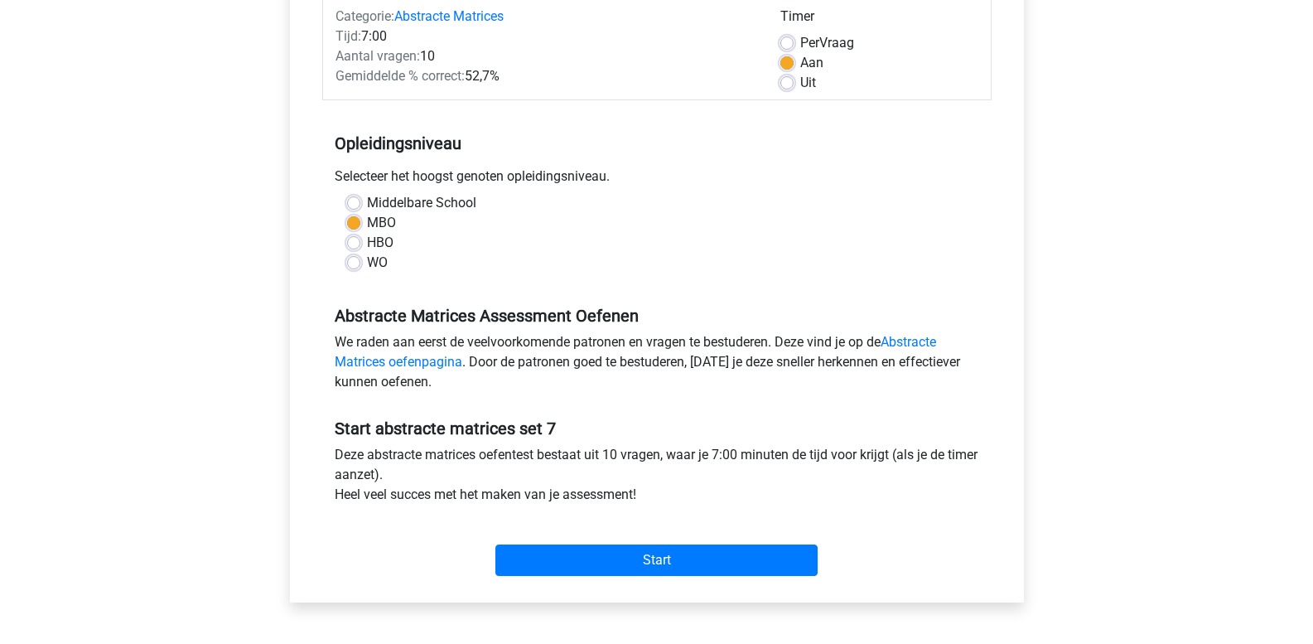
scroll to position [249, 0]
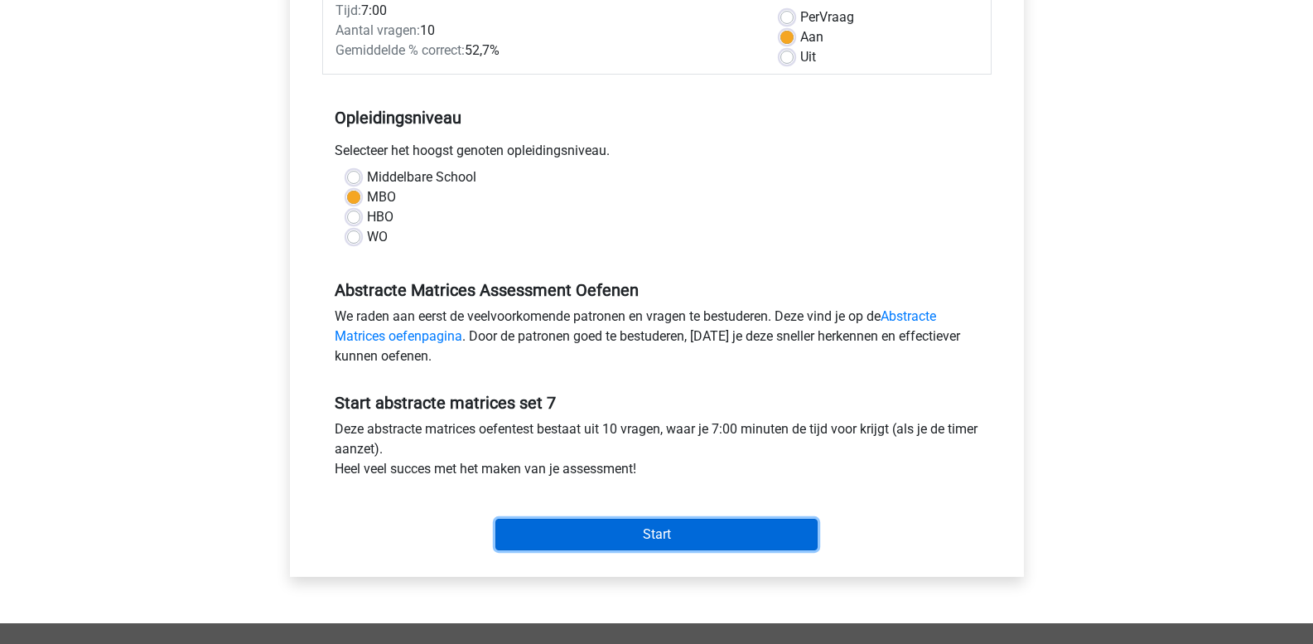
click at [700, 529] on input "Start" at bounding box center [657, 534] width 322 height 31
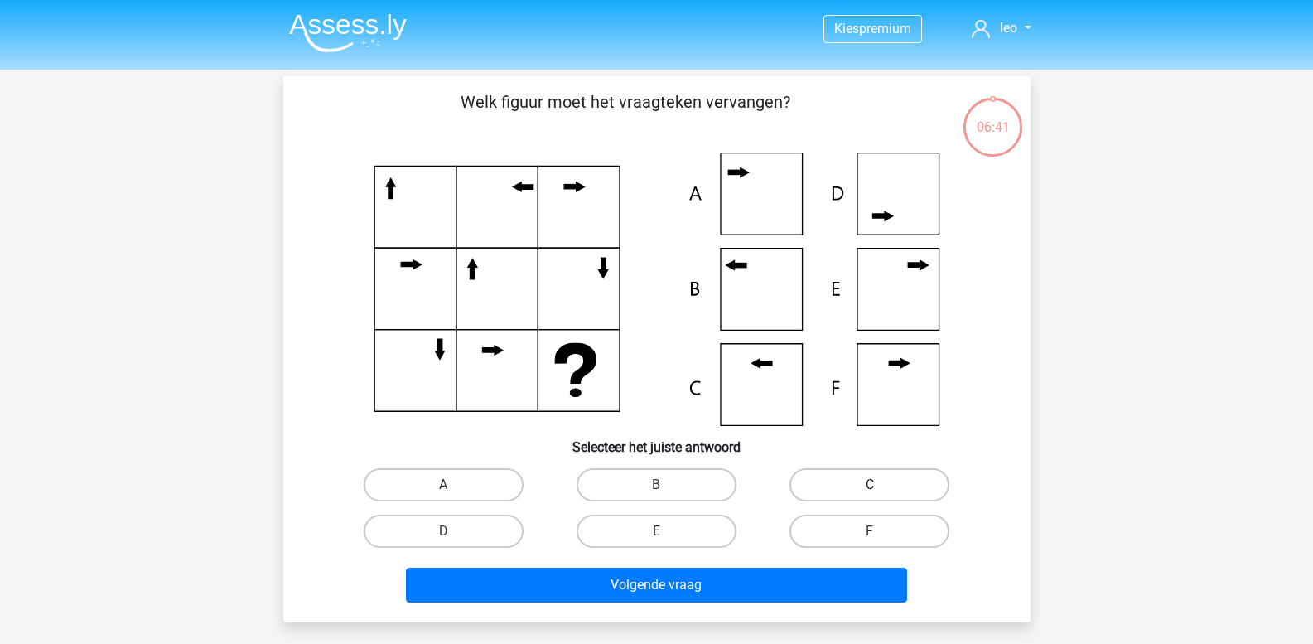
click at [849, 478] on label "C" at bounding box center [870, 484] width 160 height 33
click at [870, 485] on input "C" at bounding box center [875, 490] width 11 height 11
radio input "true"
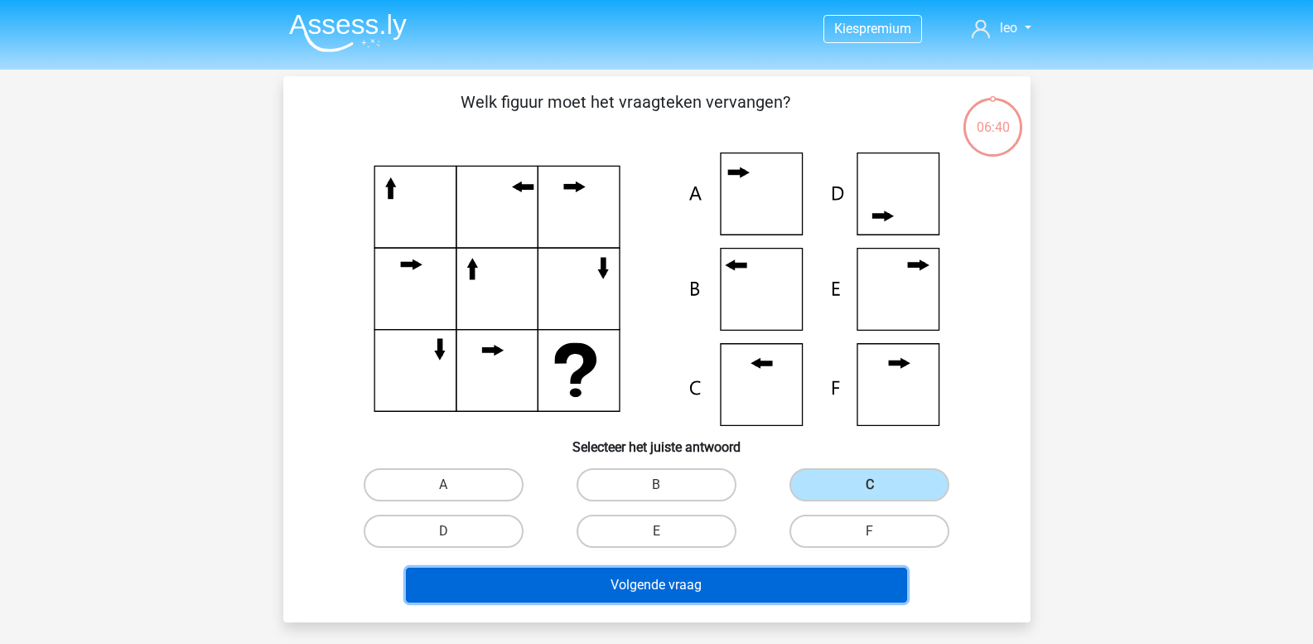
click at [709, 576] on button "Volgende vraag" at bounding box center [656, 585] width 501 height 35
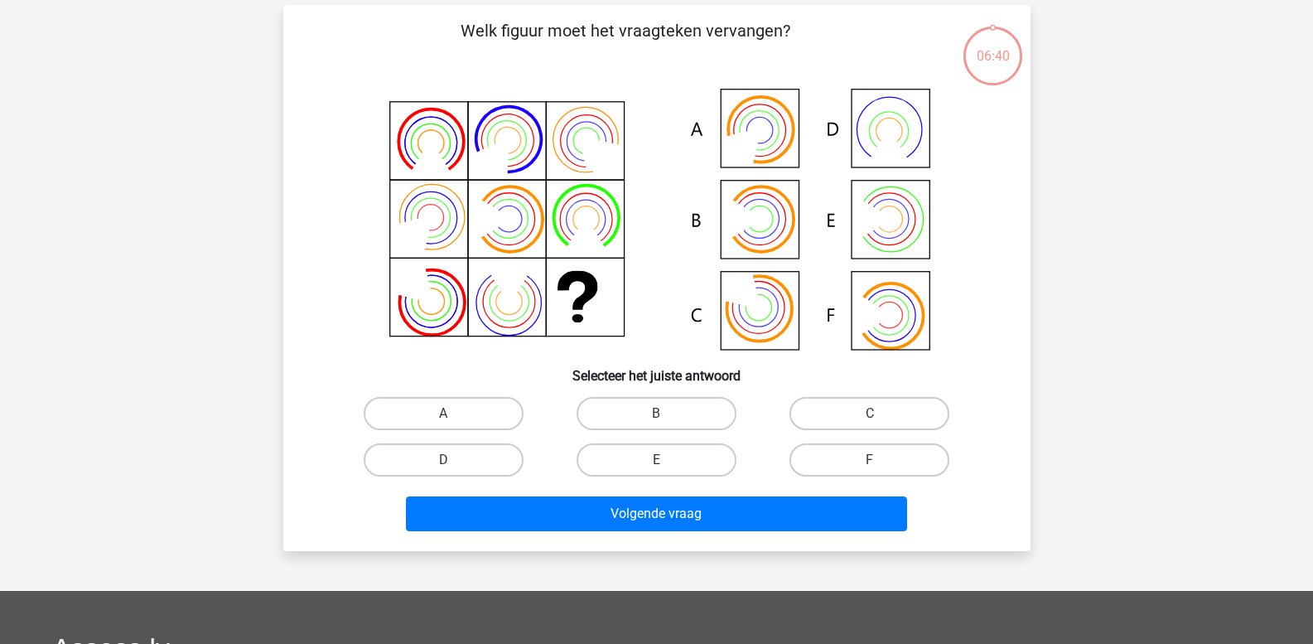
scroll to position [76, 0]
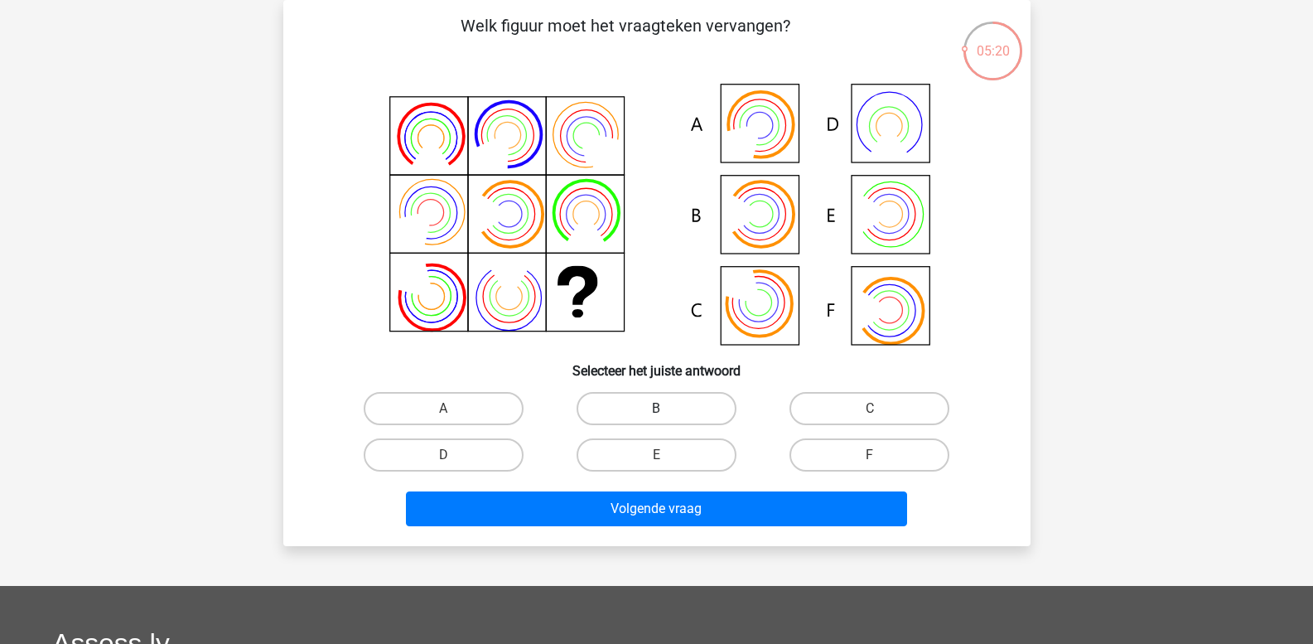
click at [677, 414] on label "B" at bounding box center [657, 408] width 160 height 33
click at [667, 414] on input "B" at bounding box center [661, 414] width 11 height 11
radio input "true"
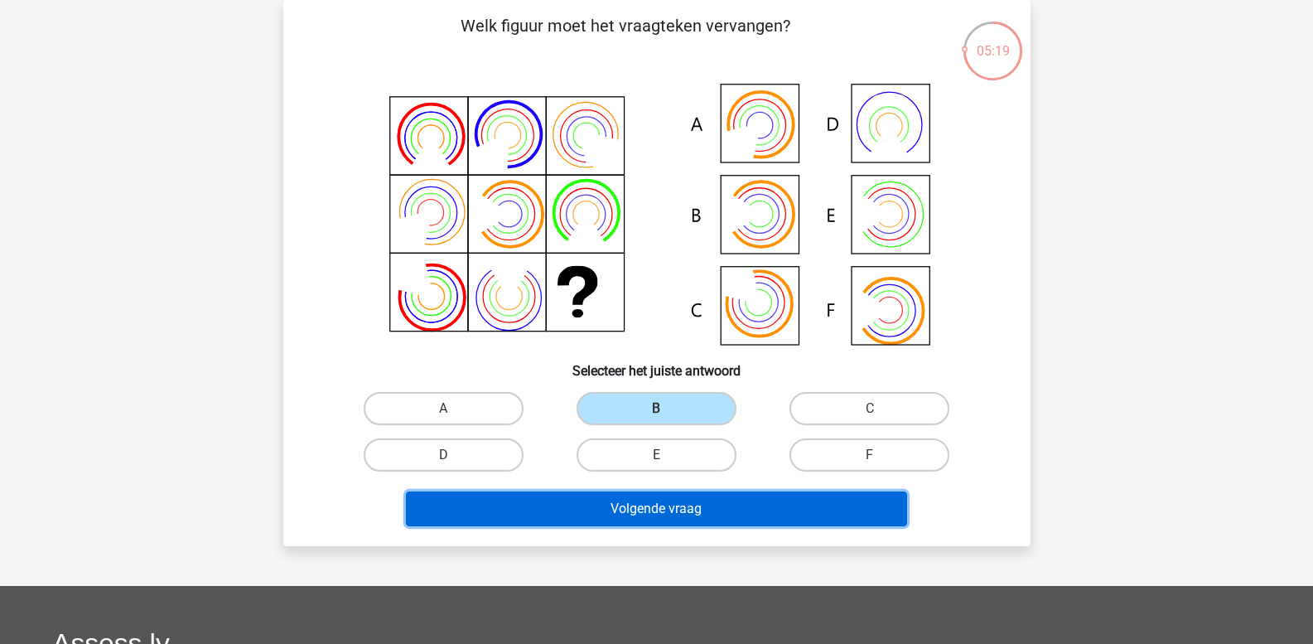
click at [694, 513] on button "Volgende vraag" at bounding box center [656, 508] width 501 height 35
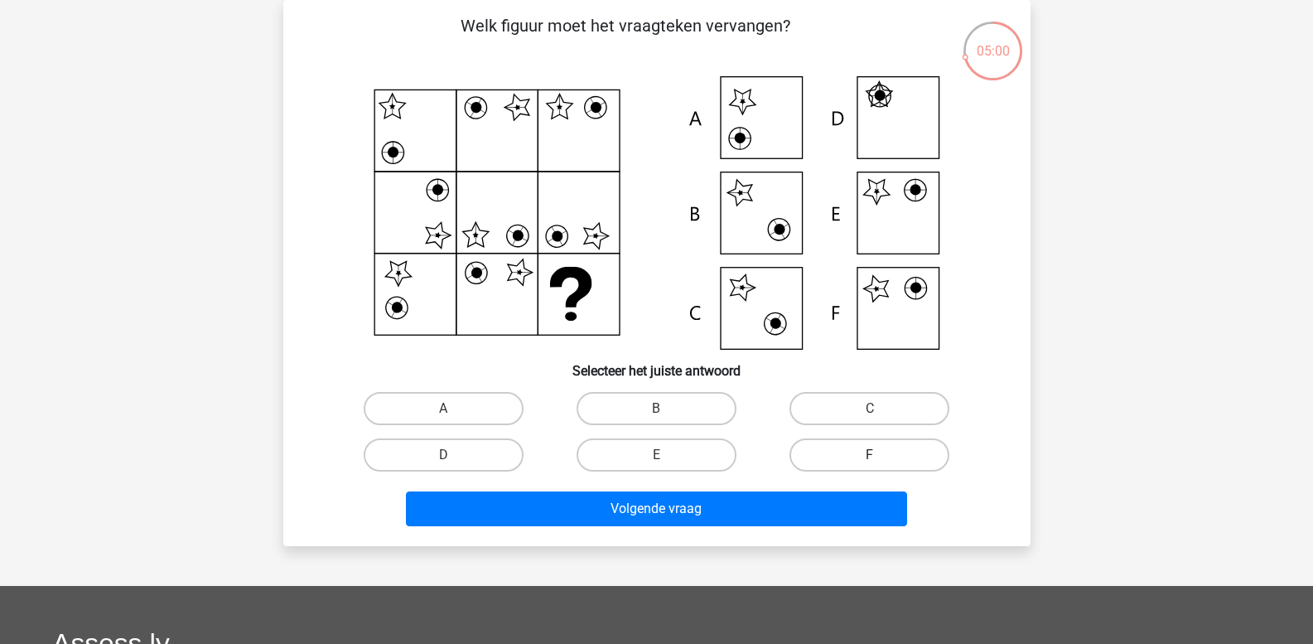
click at [838, 453] on label "F" at bounding box center [870, 454] width 160 height 33
click at [870, 455] on input "F" at bounding box center [875, 460] width 11 height 11
radio input "true"
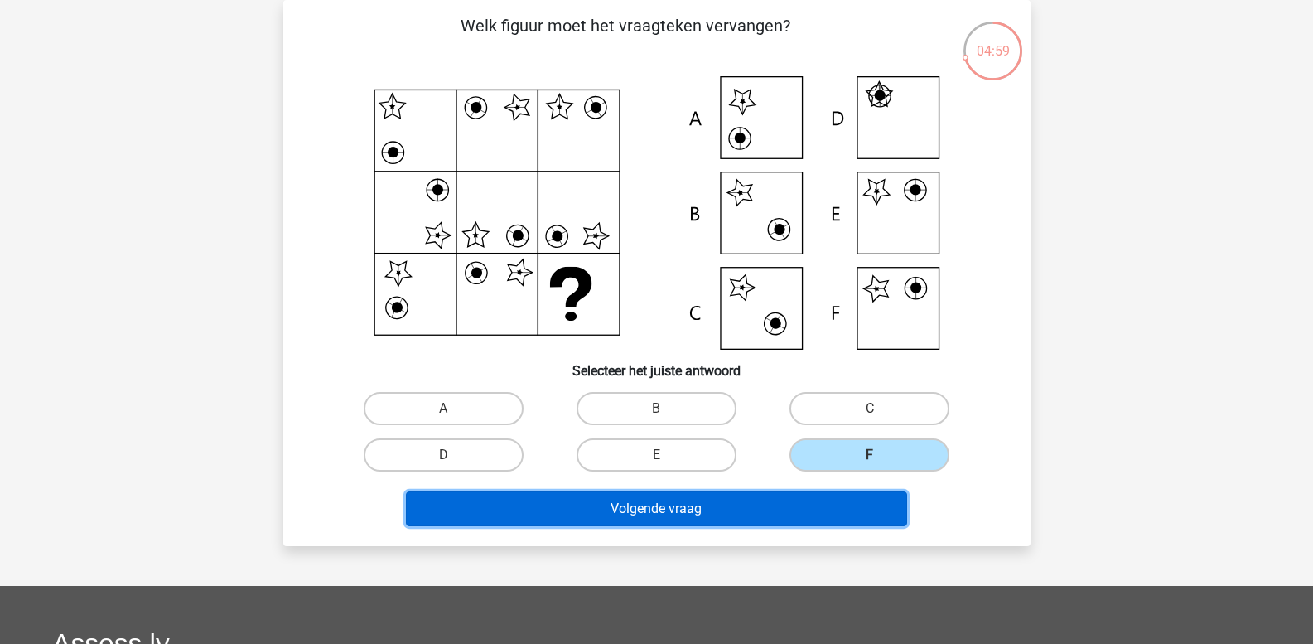
click at [784, 505] on button "Volgende vraag" at bounding box center [656, 508] width 501 height 35
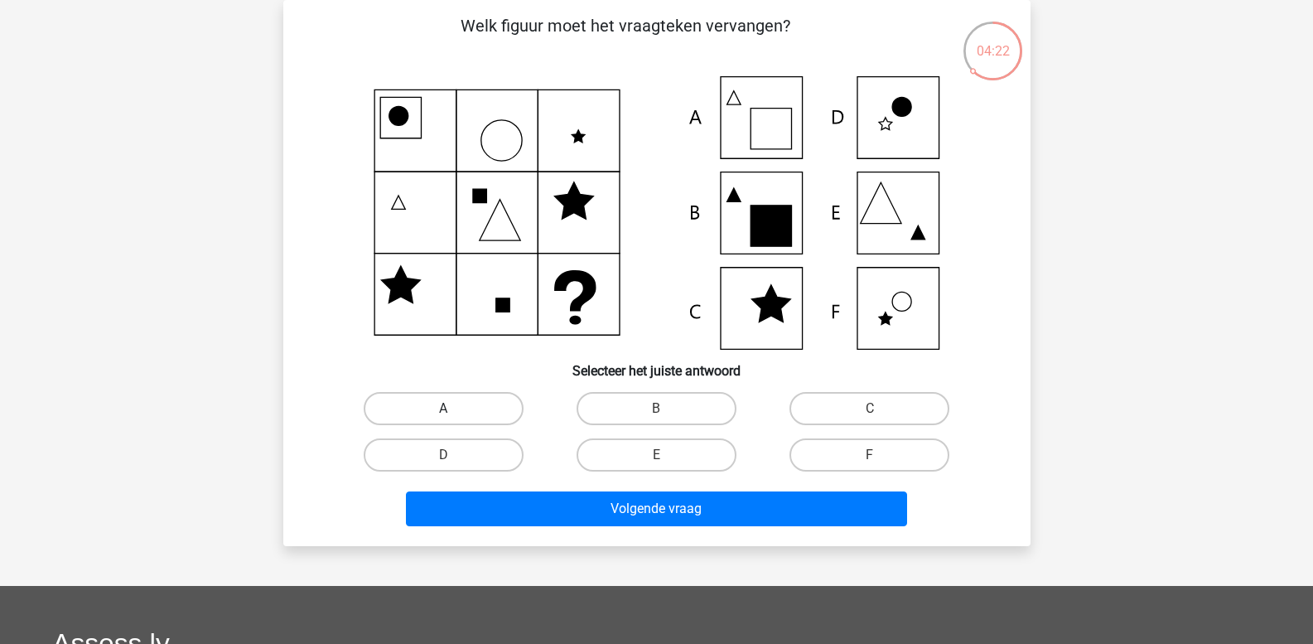
click at [470, 410] on label "A" at bounding box center [444, 408] width 160 height 33
click at [454, 410] on input "A" at bounding box center [448, 414] width 11 height 11
radio input "true"
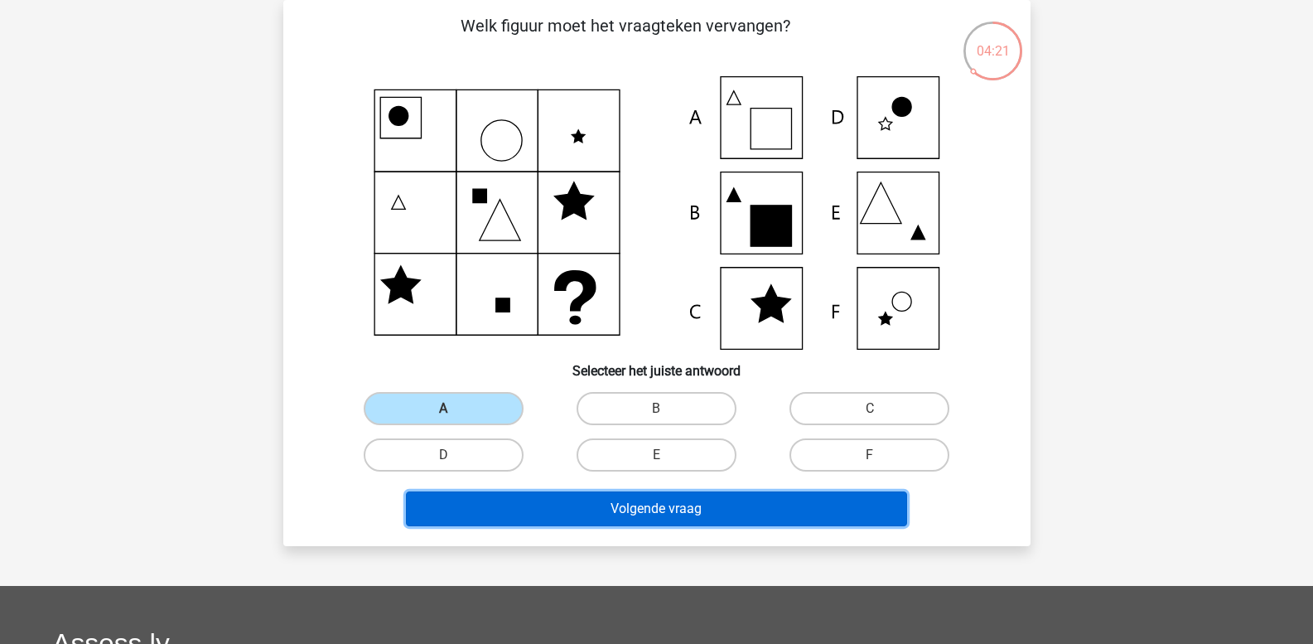
click at [498, 501] on button "Volgende vraag" at bounding box center [656, 508] width 501 height 35
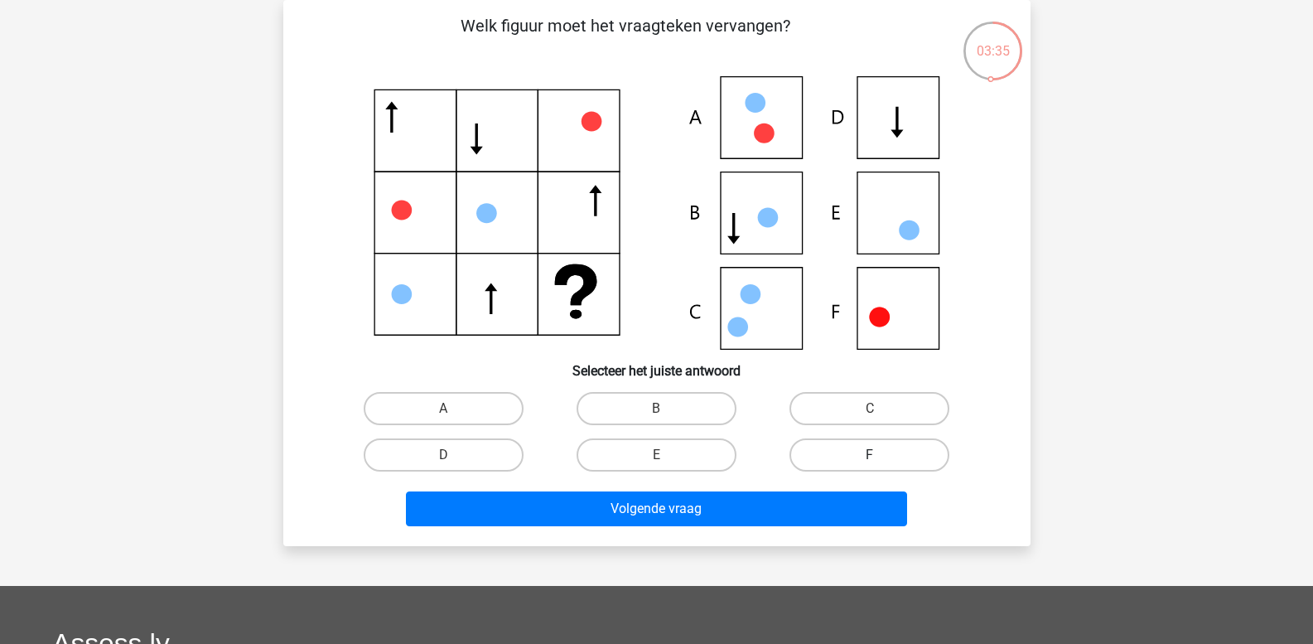
click at [856, 453] on label "F" at bounding box center [870, 454] width 160 height 33
click at [870, 455] on input "F" at bounding box center [875, 460] width 11 height 11
radio input "true"
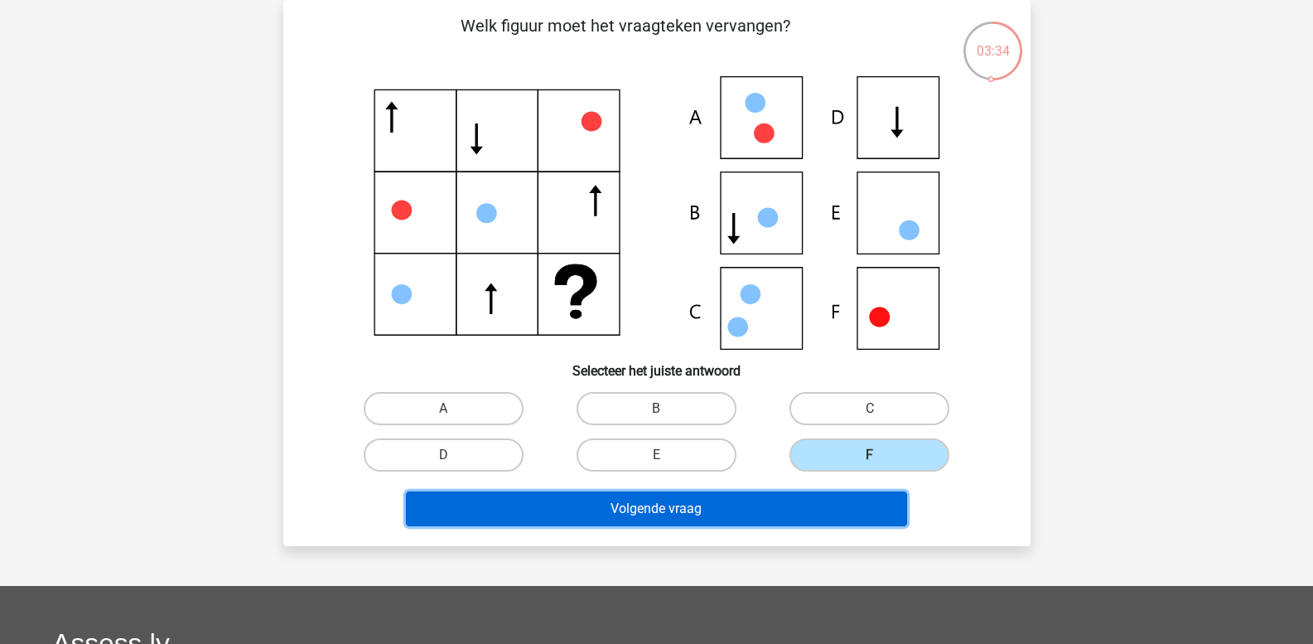
click at [669, 508] on button "Volgende vraag" at bounding box center [656, 508] width 501 height 35
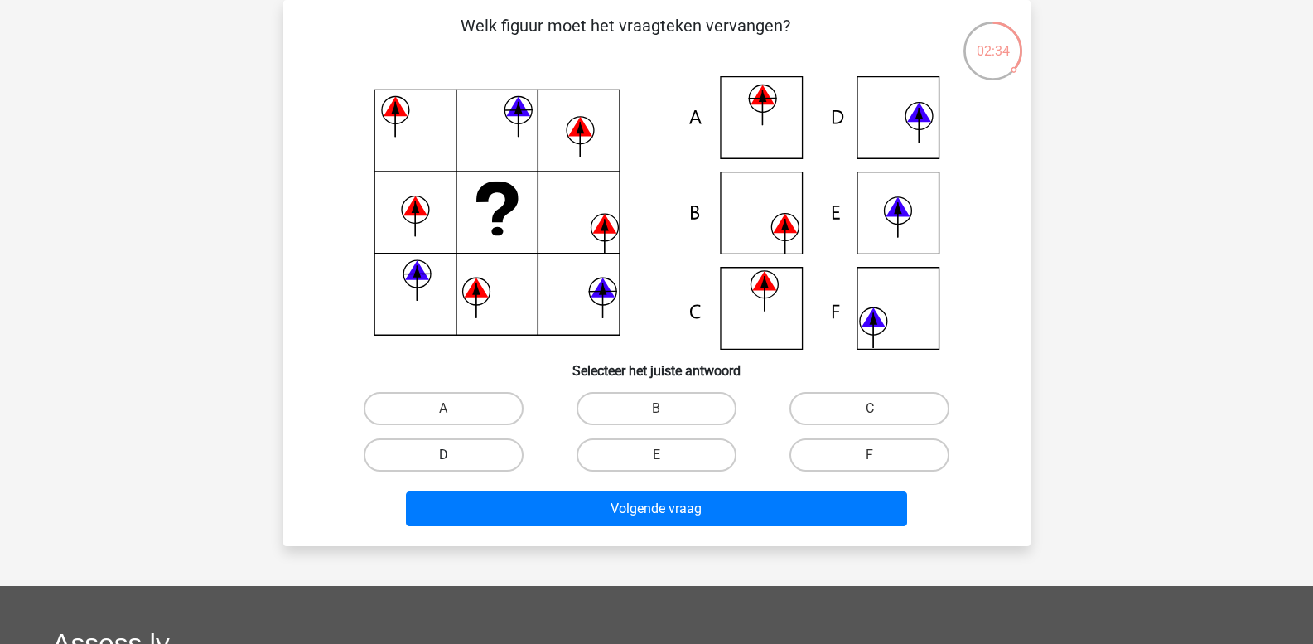
click at [471, 458] on label "D" at bounding box center [444, 454] width 160 height 33
click at [454, 458] on input "D" at bounding box center [448, 460] width 11 height 11
radio input "true"
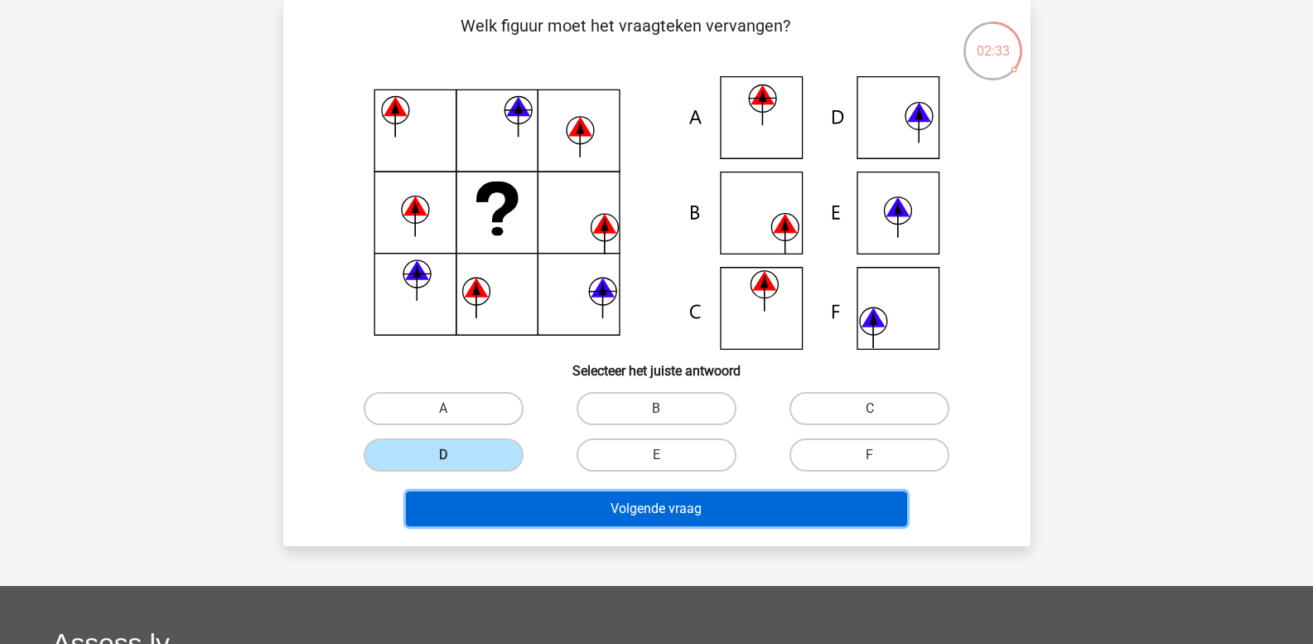
click at [529, 517] on button "Volgende vraag" at bounding box center [656, 508] width 501 height 35
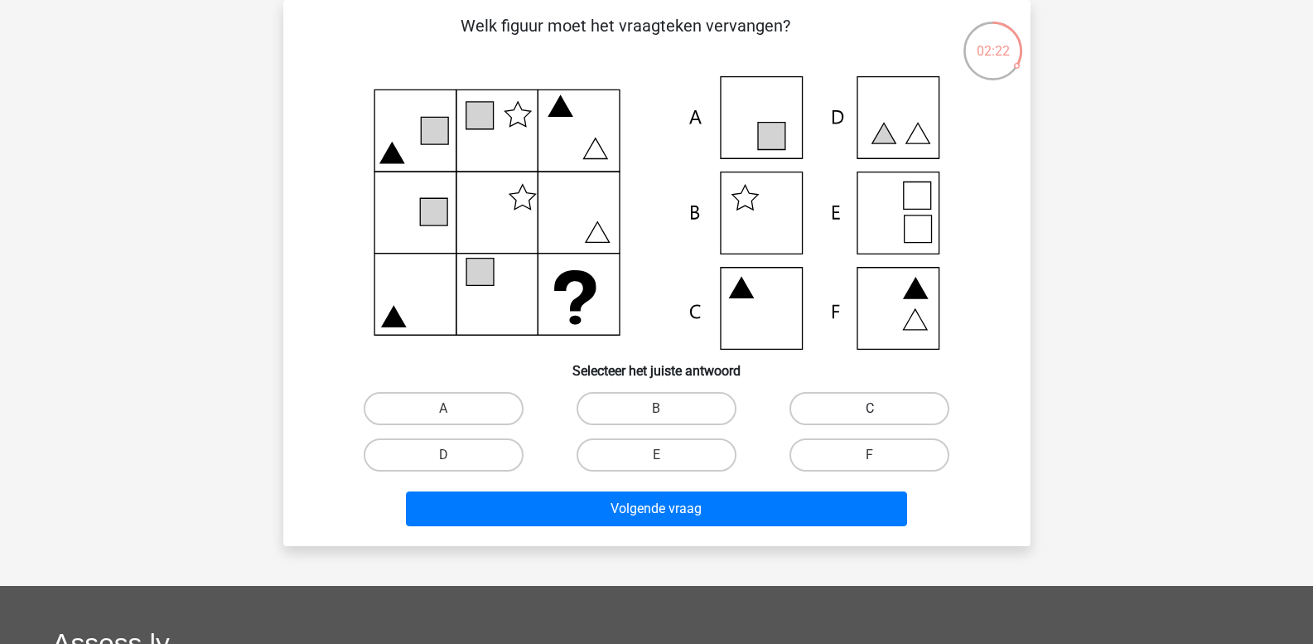
click at [817, 408] on label "C" at bounding box center [870, 408] width 160 height 33
click at [870, 409] on input "C" at bounding box center [875, 414] width 11 height 11
radio input "true"
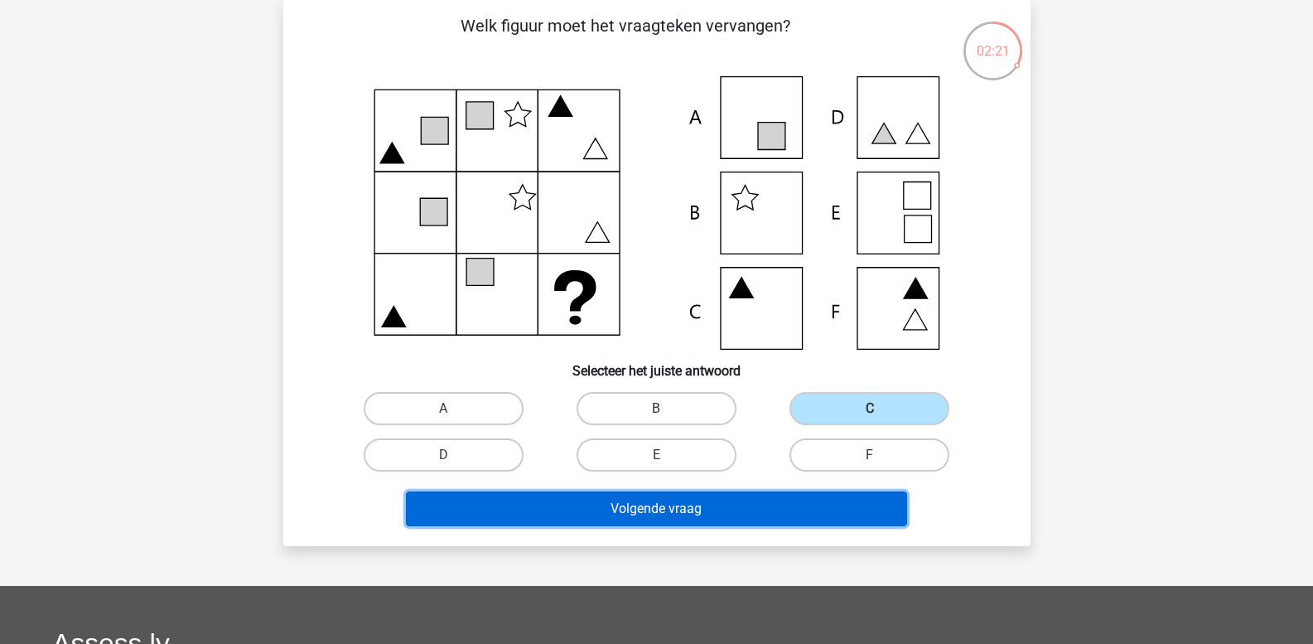
click at [718, 506] on button "Volgende vraag" at bounding box center [656, 508] width 501 height 35
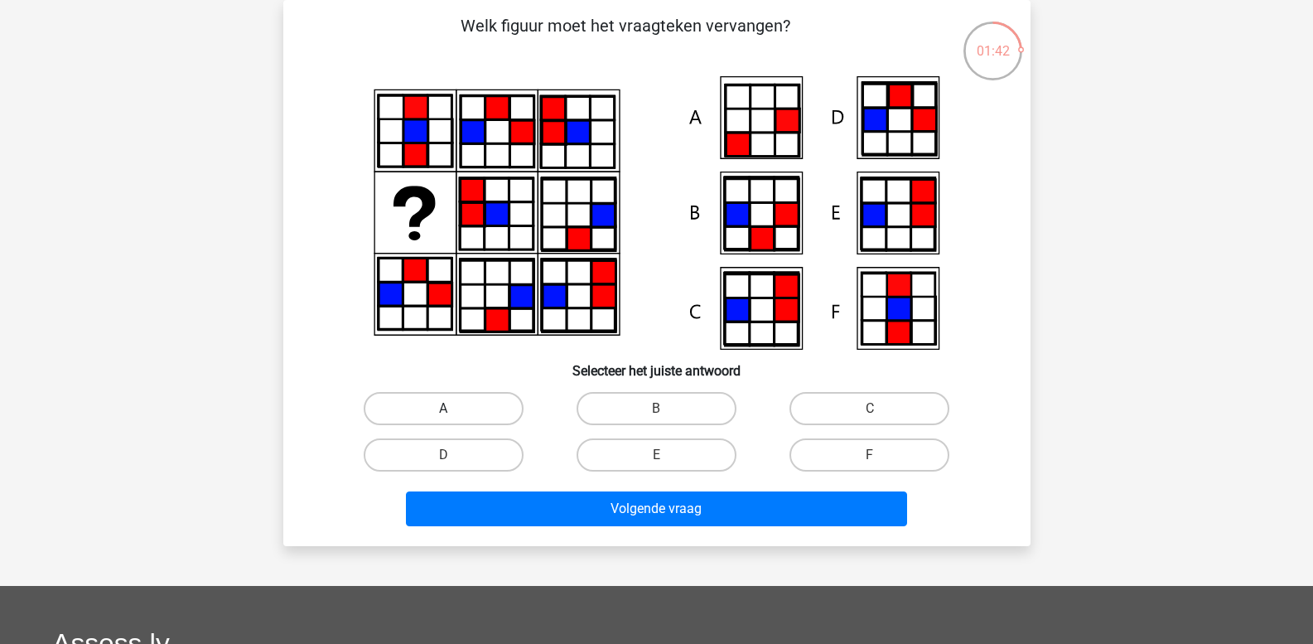
click at [411, 408] on label "A" at bounding box center [444, 408] width 160 height 33
click at [443, 409] on input "A" at bounding box center [448, 414] width 11 height 11
radio input "true"
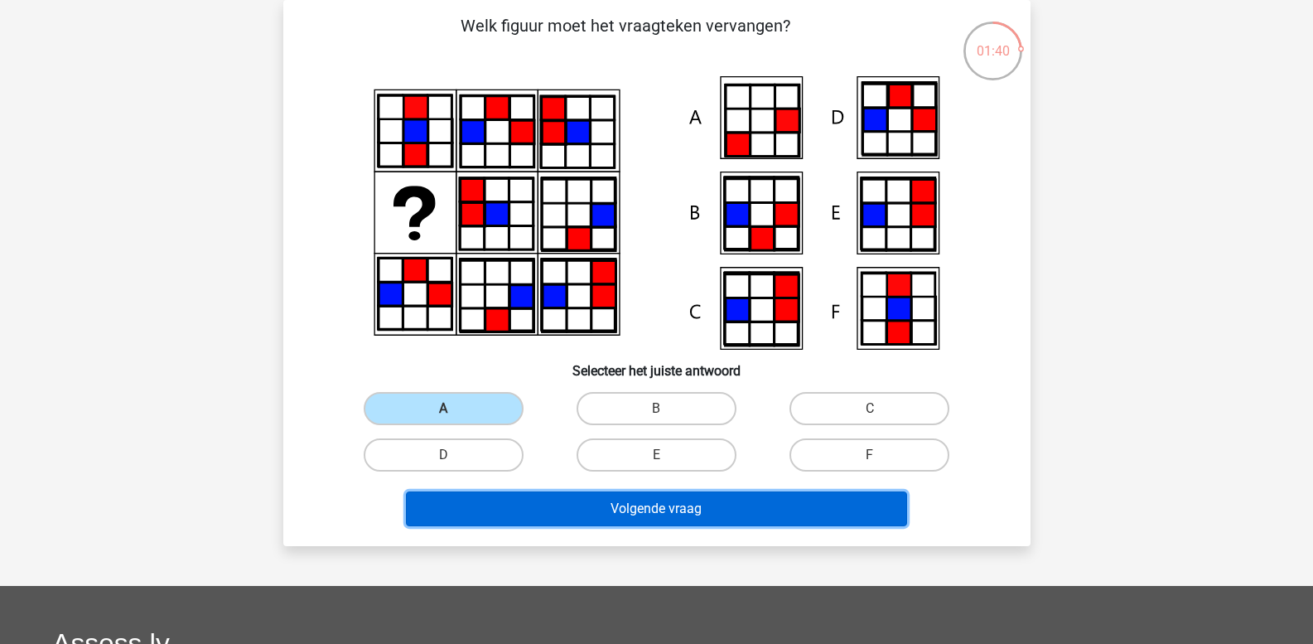
click at [511, 499] on button "Volgende vraag" at bounding box center [656, 508] width 501 height 35
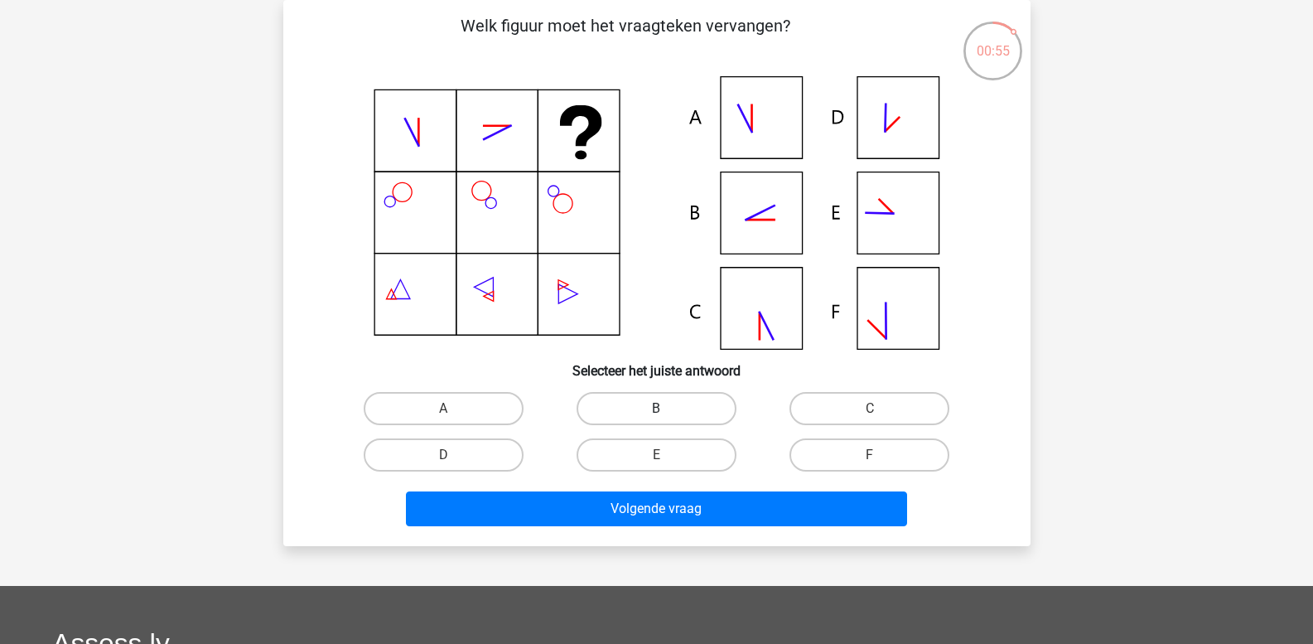
click at [651, 417] on label "B" at bounding box center [657, 408] width 160 height 33
click at [656, 417] on input "B" at bounding box center [661, 414] width 11 height 11
radio input "true"
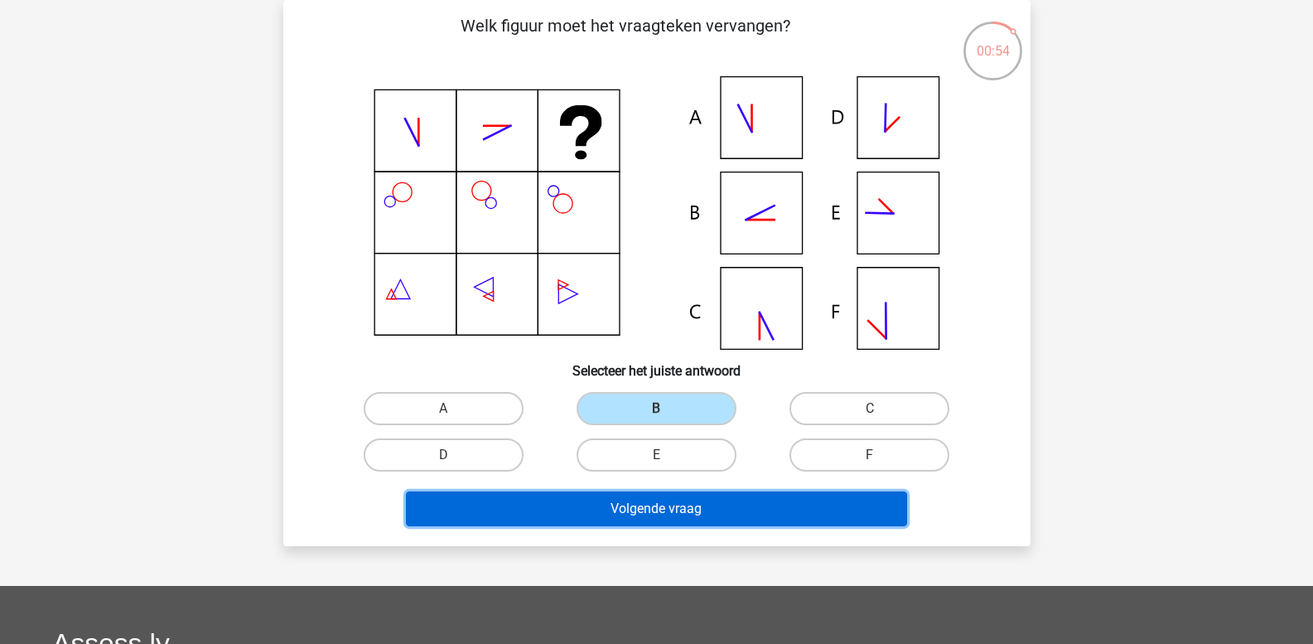
click at [668, 511] on button "Volgende vraag" at bounding box center [656, 508] width 501 height 35
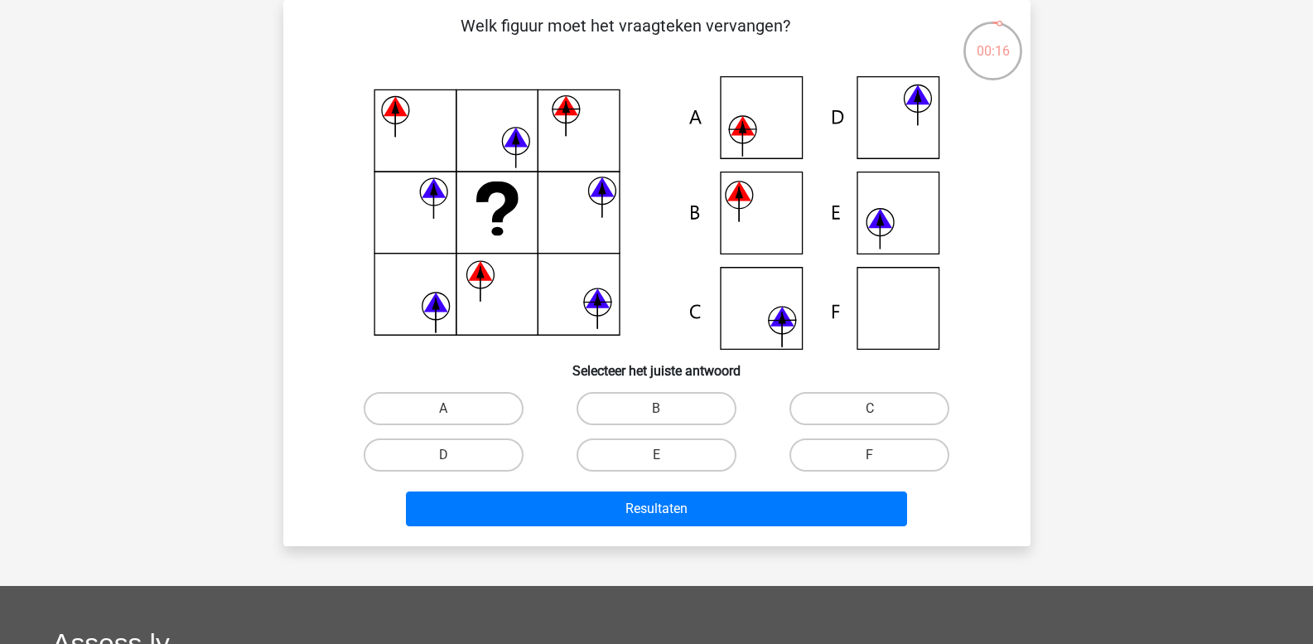
drag, startPoint x: 452, startPoint y: 409, endPoint x: 479, endPoint y: 432, distance: 35.3
click at [452, 409] on input "A" at bounding box center [448, 414] width 11 height 11
radio input "true"
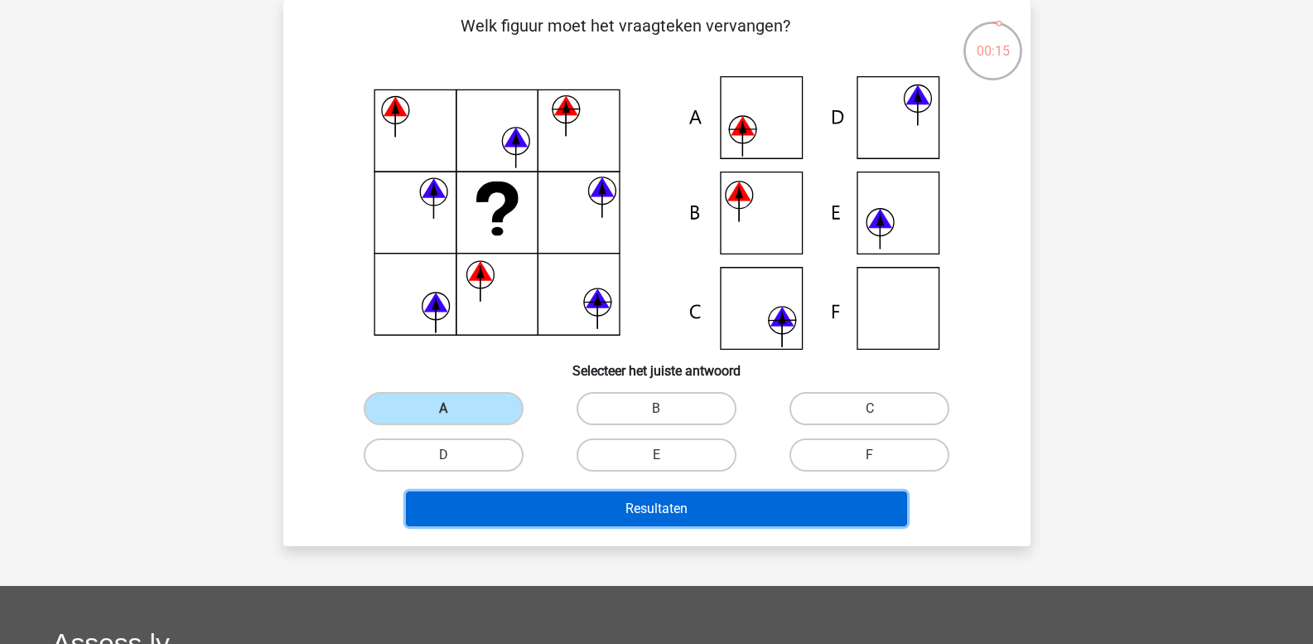
click at [524, 500] on button "Resultaten" at bounding box center [656, 508] width 501 height 35
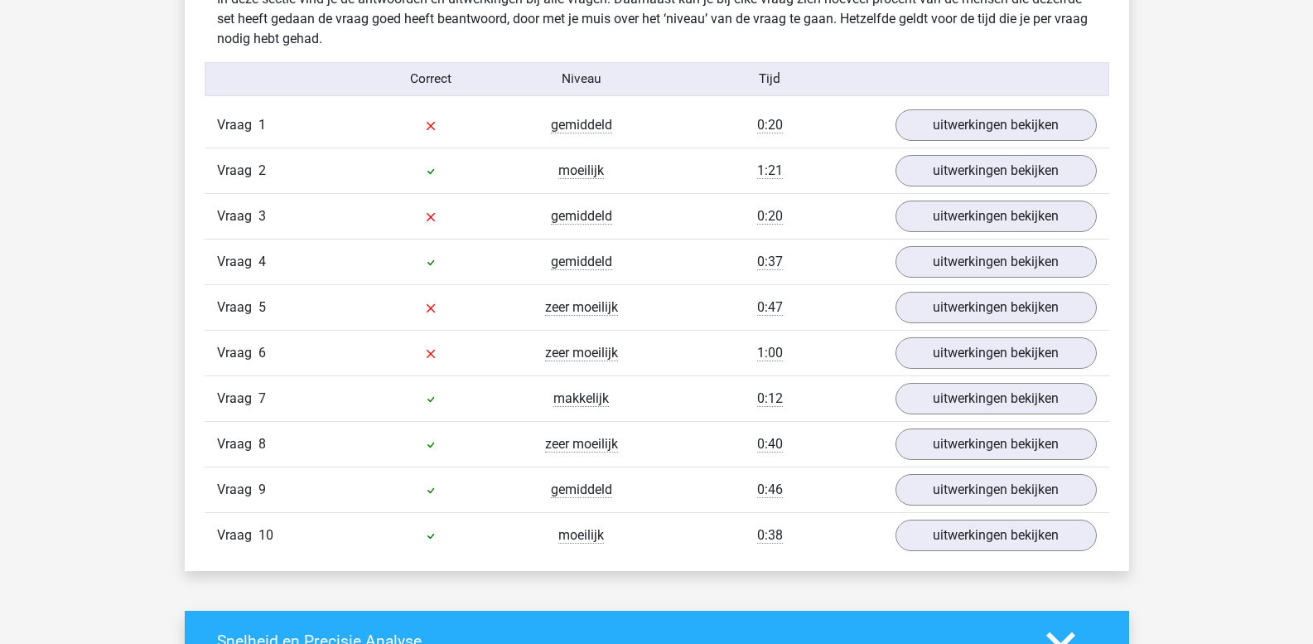
scroll to position [1326, 0]
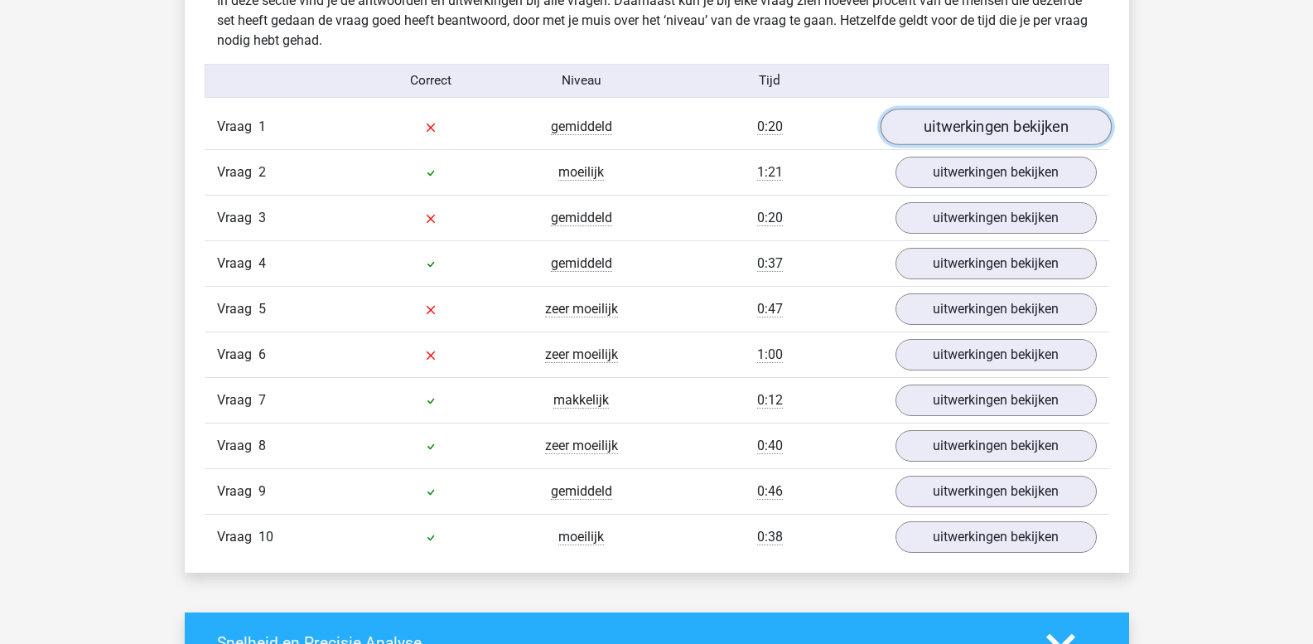
click at [952, 128] on link "uitwerkingen bekijken" at bounding box center [995, 127] width 231 height 36
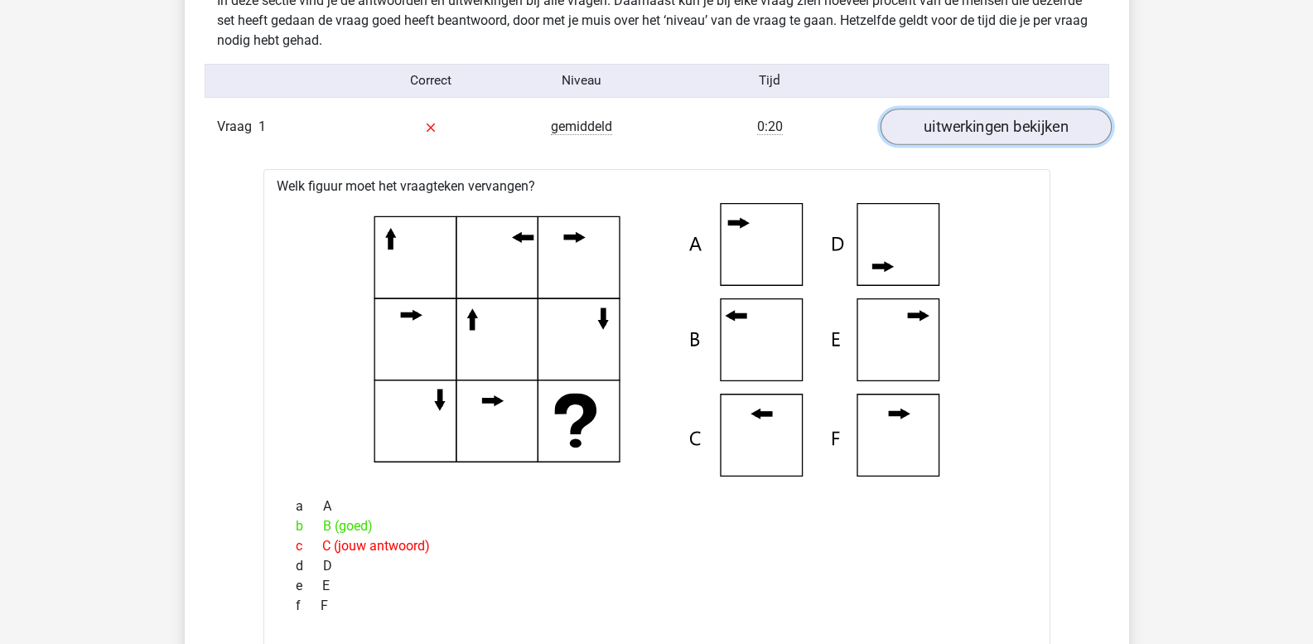
click at [926, 134] on link "uitwerkingen bekijken" at bounding box center [995, 127] width 231 height 36
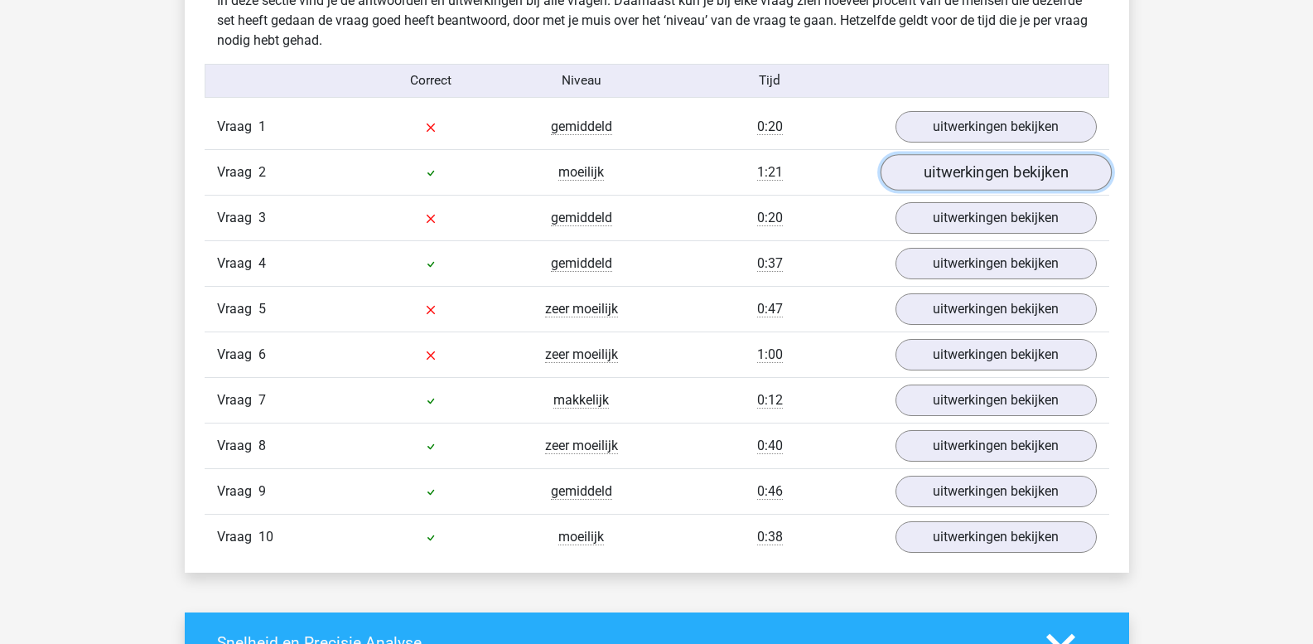
click at [926, 178] on link "uitwerkingen bekijken" at bounding box center [995, 173] width 231 height 36
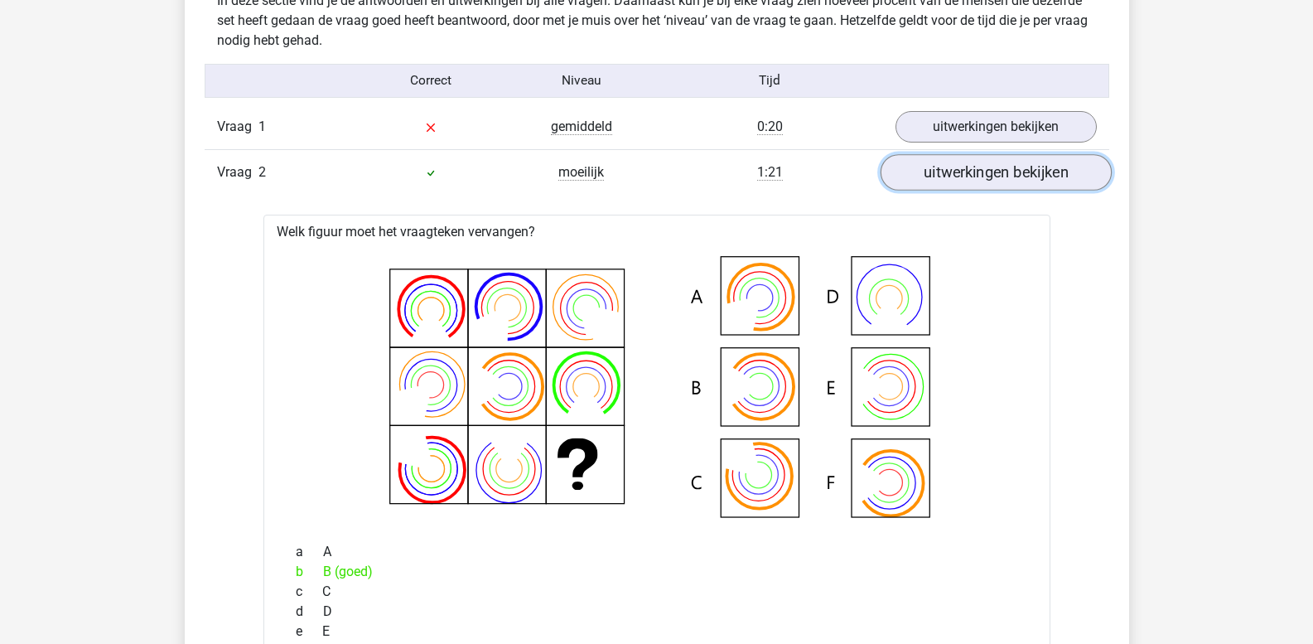
click at [926, 178] on link "uitwerkingen bekijken" at bounding box center [995, 173] width 231 height 36
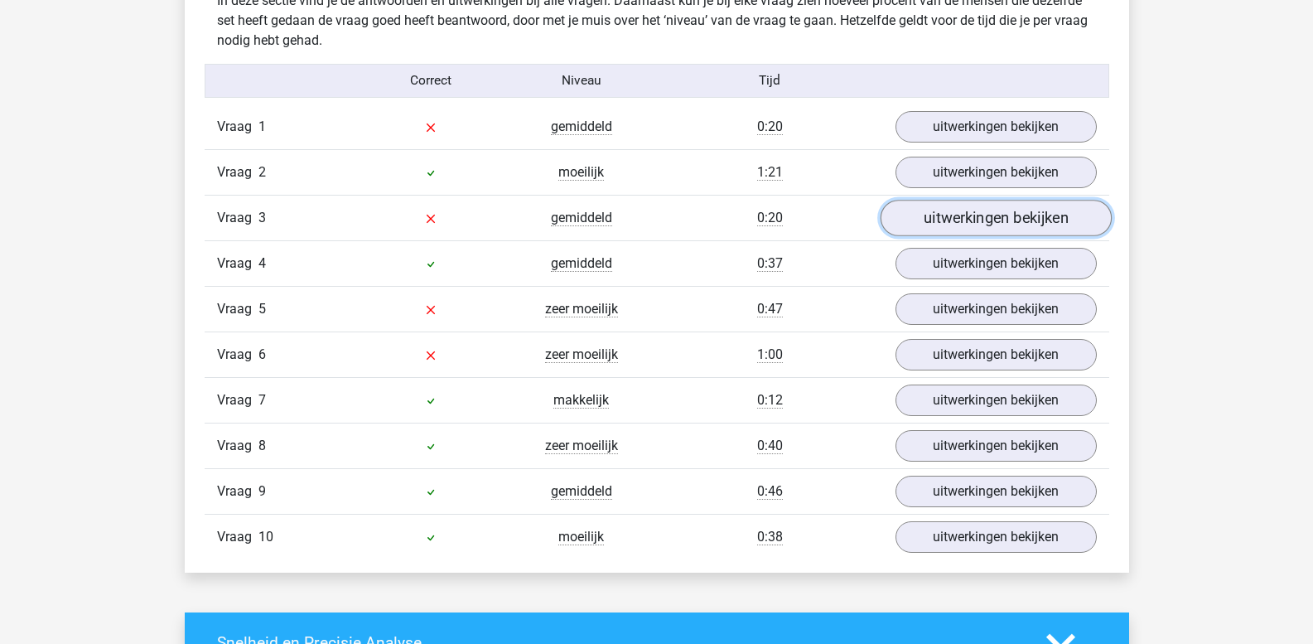
click at [928, 214] on link "uitwerkingen bekijken" at bounding box center [995, 219] width 231 height 36
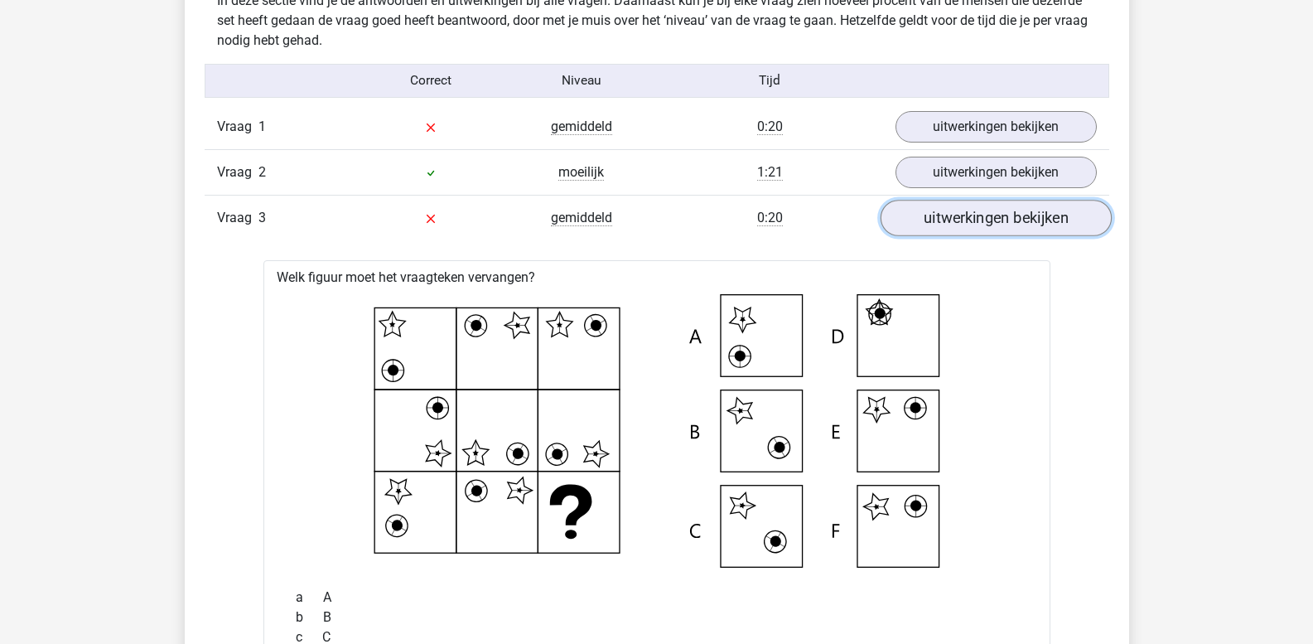
click at [951, 230] on link "uitwerkingen bekijken" at bounding box center [995, 219] width 231 height 36
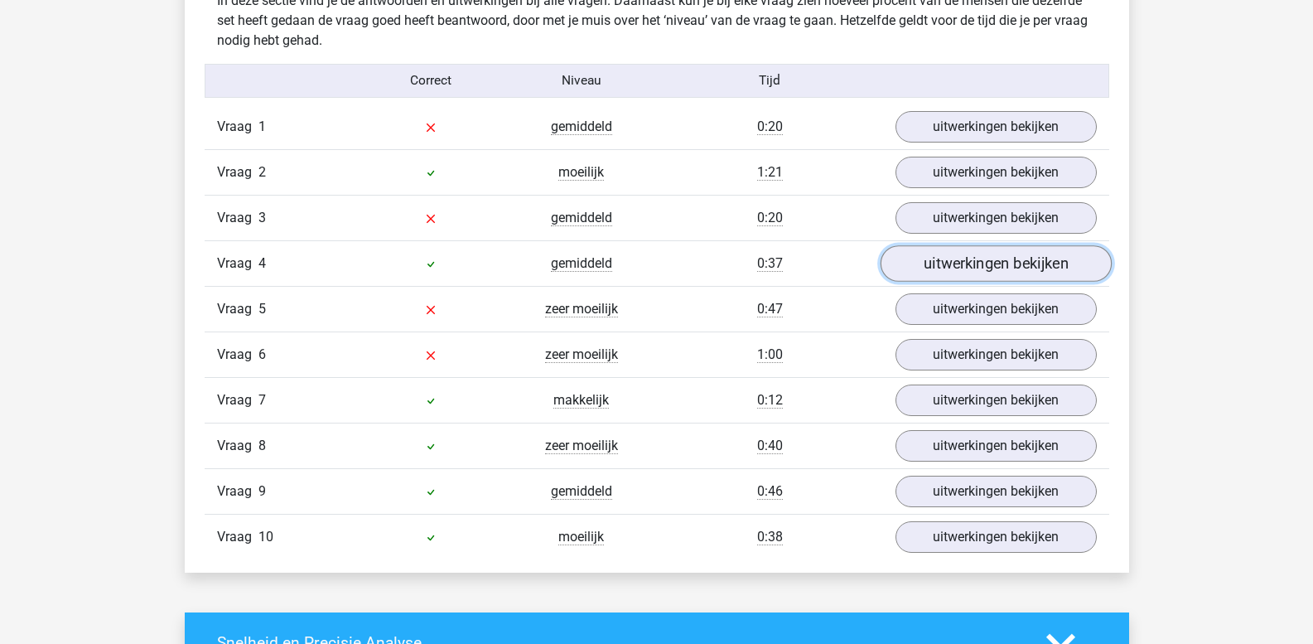
click at [947, 271] on link "uitwerkingen bekijken" at bounding box center [995, 264] width 231 height 36
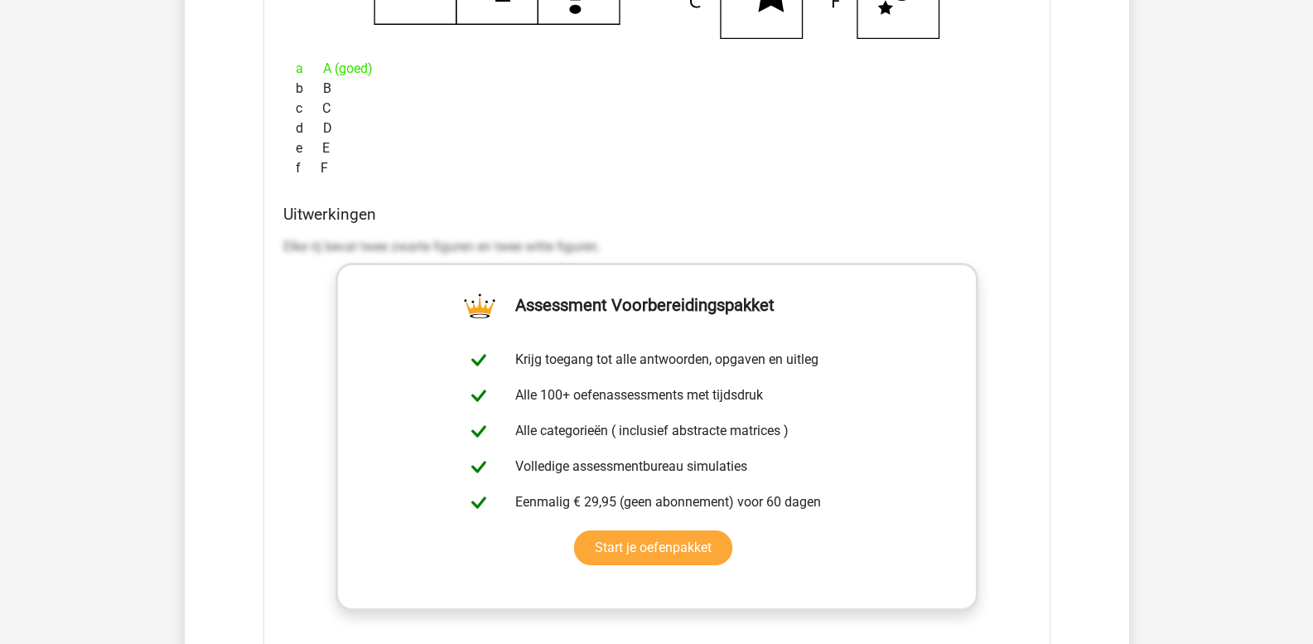
scroll to position [1906, 0]
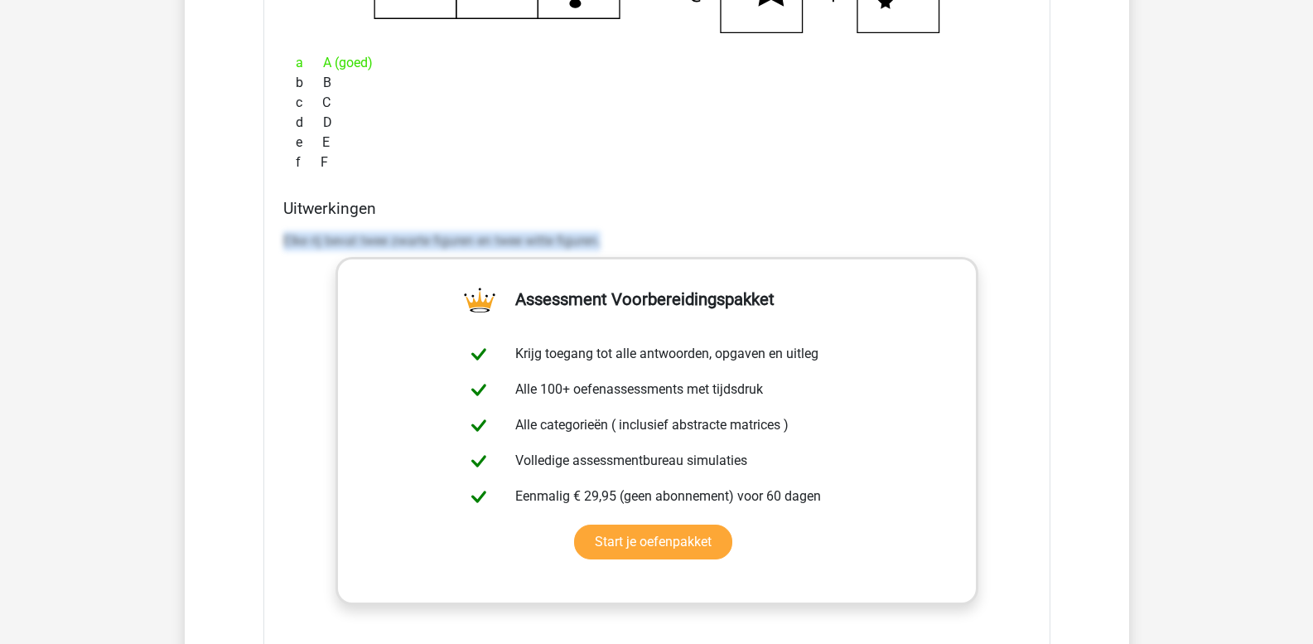
drag, startPoint x: 287, startPoint y: 240, endPoint x: 636, endPoint y: 254, distance: 349.1
click at [636, 254] on div "Elke rij bevat twee zwarte figuren en twee witte figuren." at bounding box center [656, 248] width 747 height 46
copy p "Elke rij bevat twee zwarte figuren en twee witte figuren."
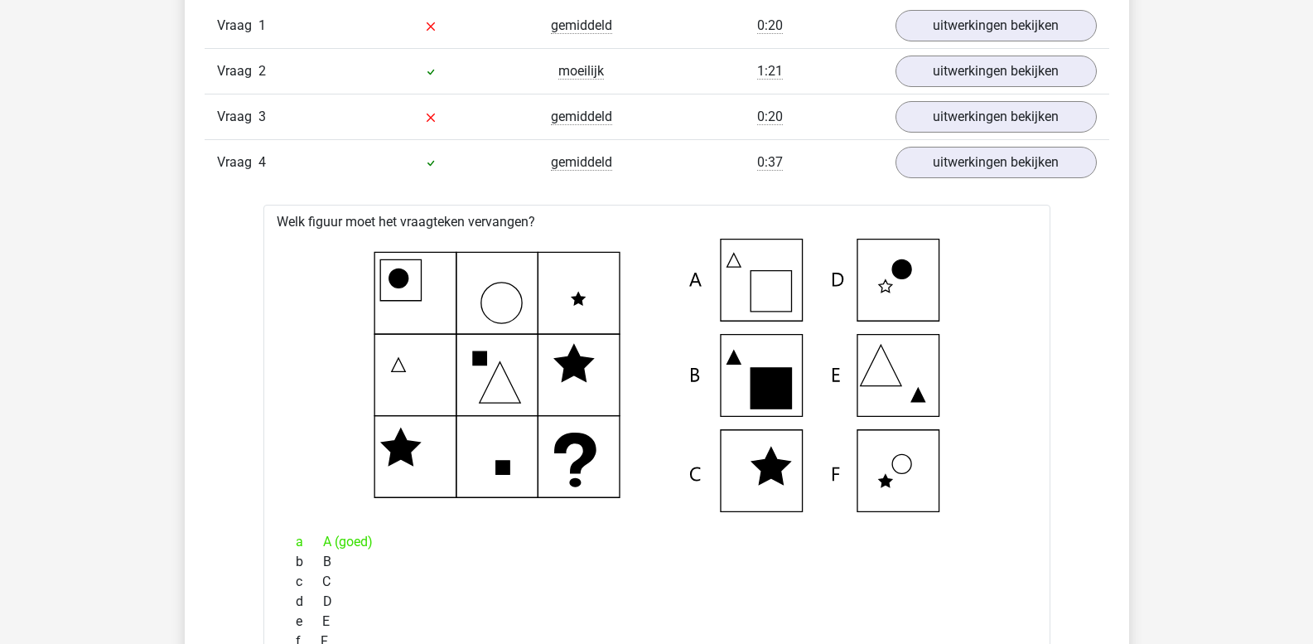
scroll to position [1409, 0]
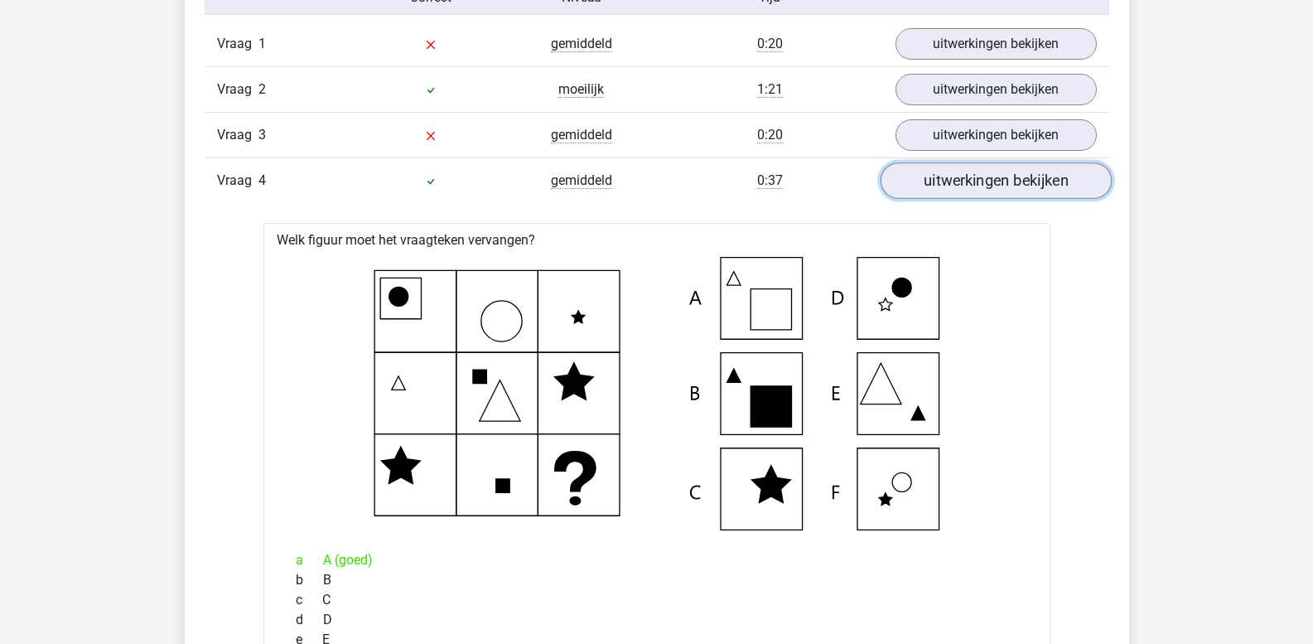
click at [927, 187] on link "uitwerkingen bekijken" at bounding box center [995, 181] width 231 height 36
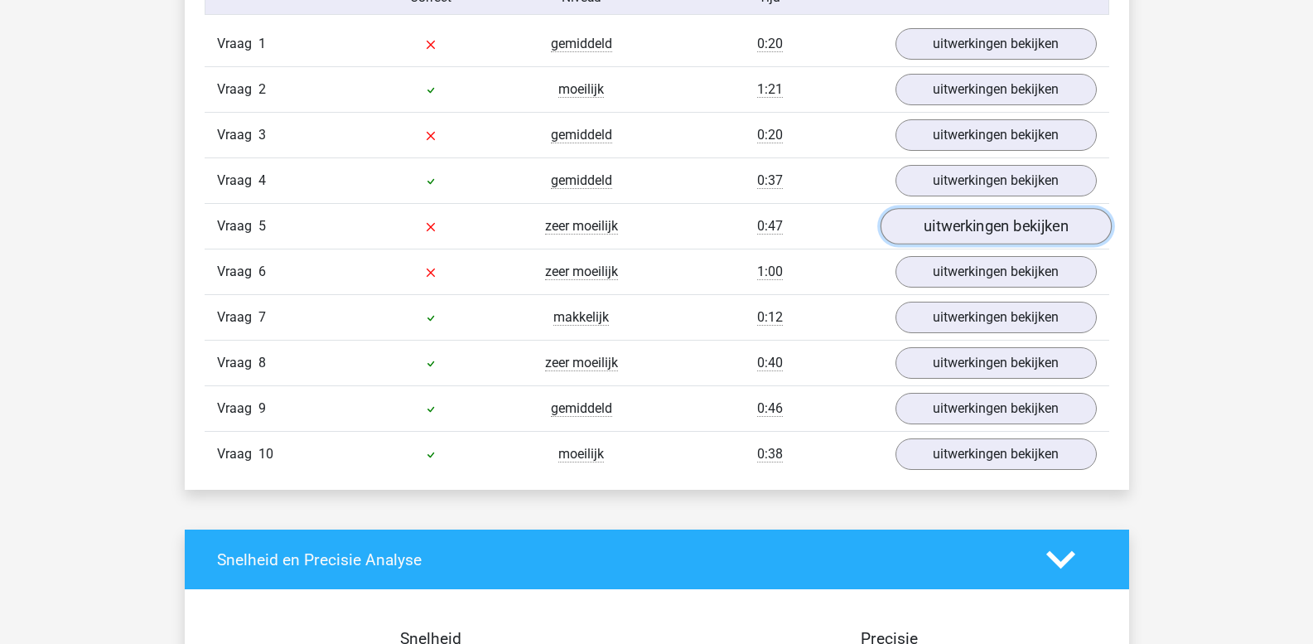
click at [932, 226] on link "uitwerkingen bekijken" at bounding box center [995, 227] width 231 height 36
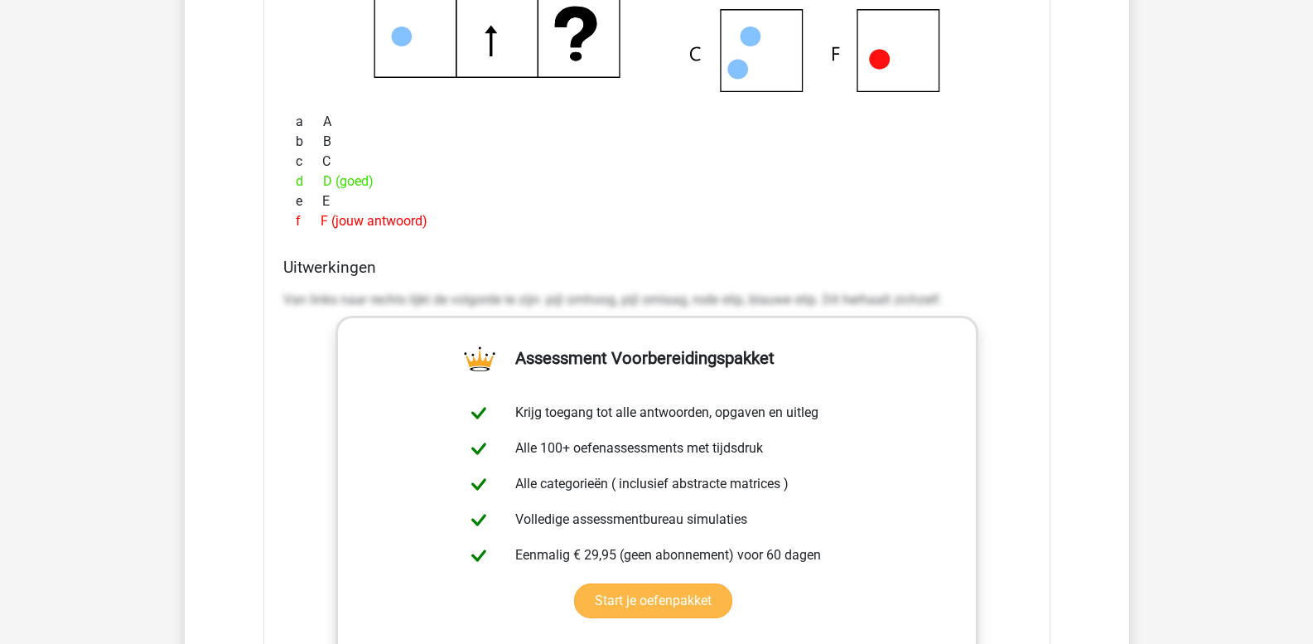
scroll to position [1906, 0]
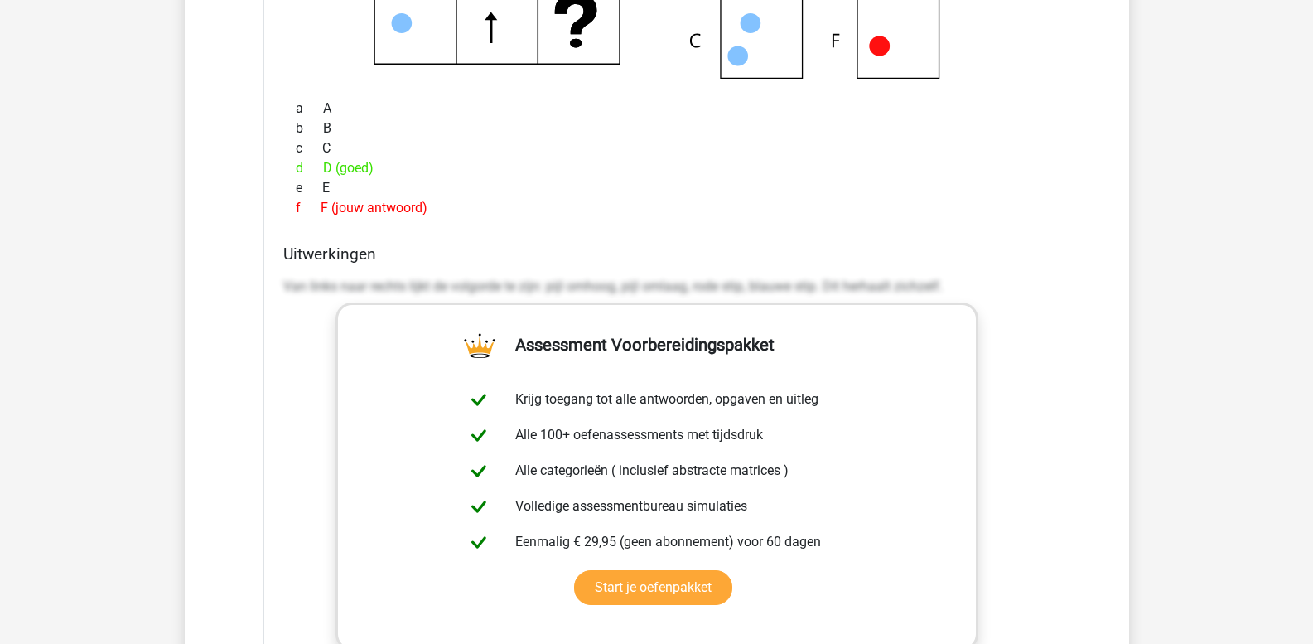
click at [282, 291] on div "Uitwerkingen Van links naar rechts lijkt de volgorde te zijn: pijl omhoog, pijl…" at bounding box center [657, 505] width 761 height 523
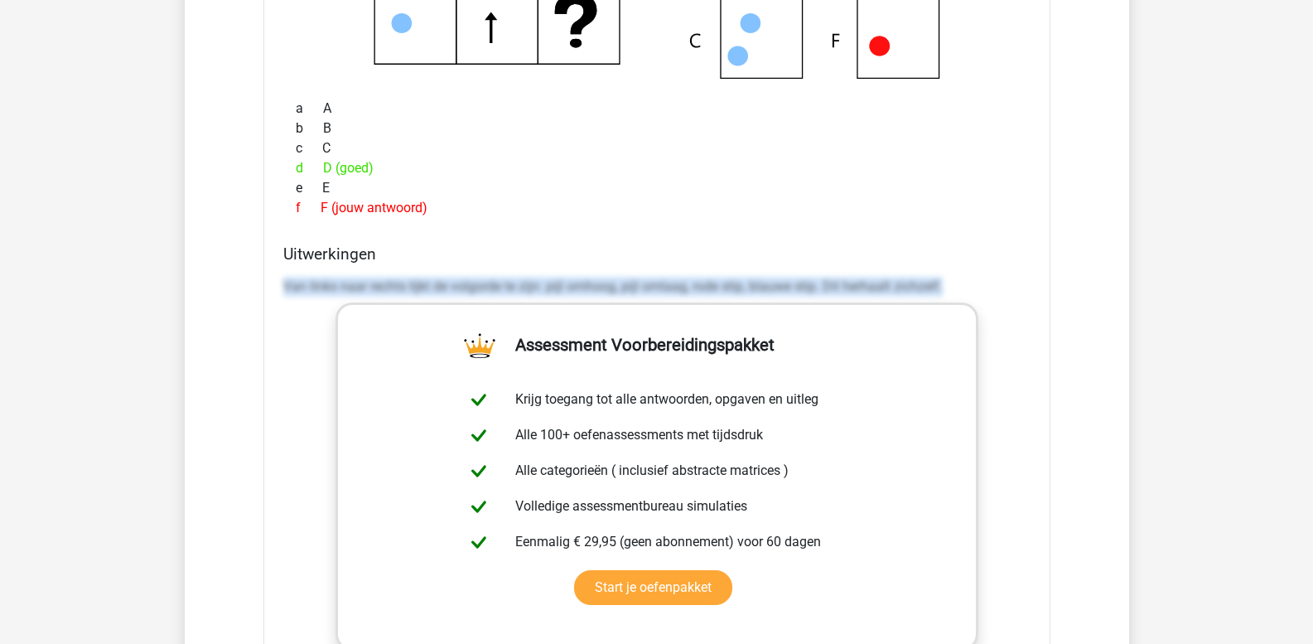
drag, startPoint x: 284, startPoint y: 286, endPoint x: 1031, endPoint y: 370, distance: 751.4
click at [1031, 370] on div "Uitwerkingen Van links naar rechts lijkt de volgorde te zijn: pijl omhoog, pijl…" at bounding box center [657, 505] width 761 height 523
copy p "Van links naar rechts lijkt de volgorde te zijn: pijl omhoog, pijl omlaag, rode…"
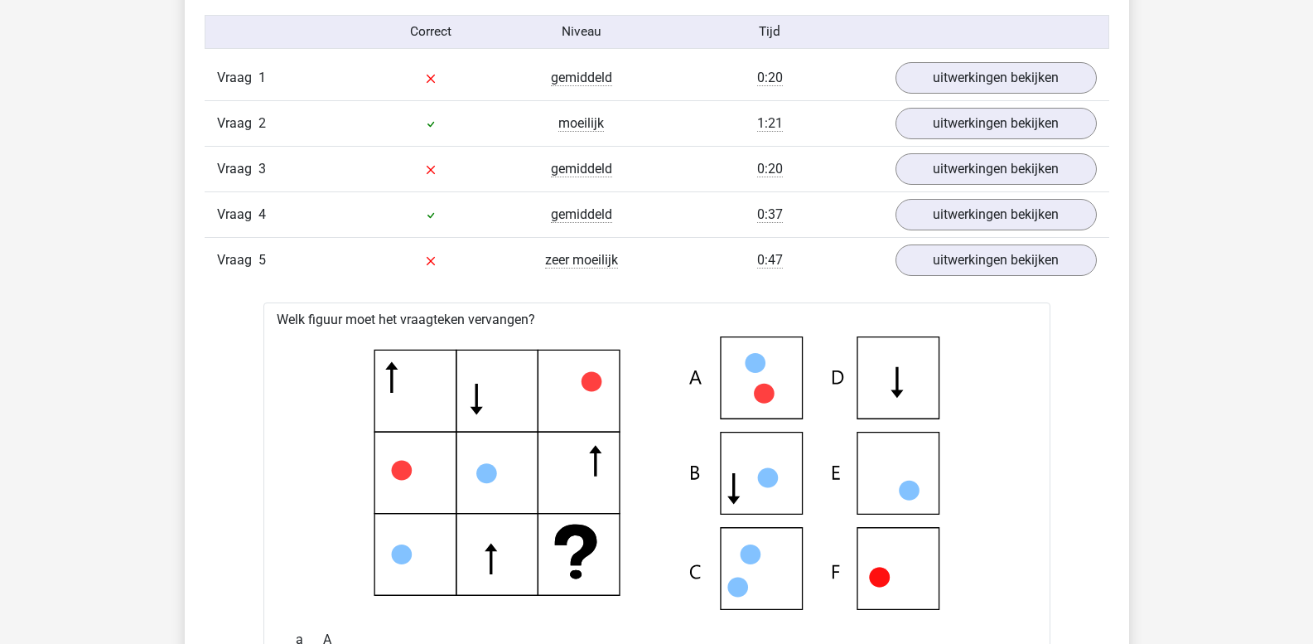
scroll to position [1346, 0]
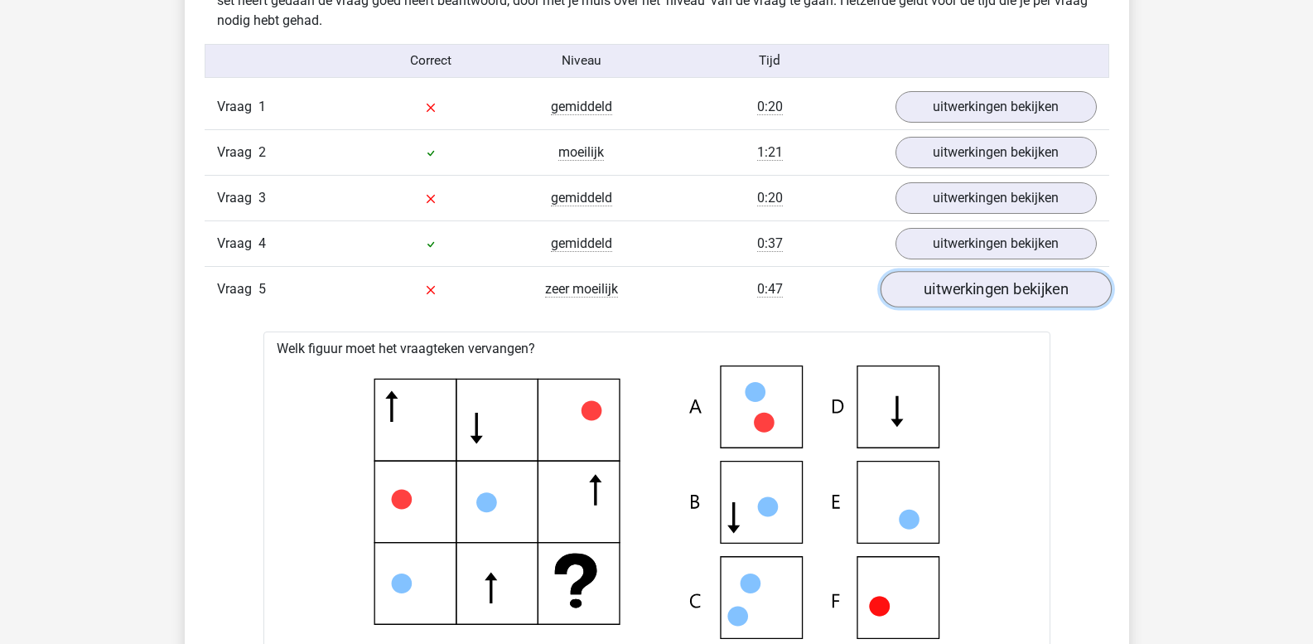
click at [1023, 291] on link "uitwerkingen bekijken" at bounding box center [995, 290] width 231 height 36
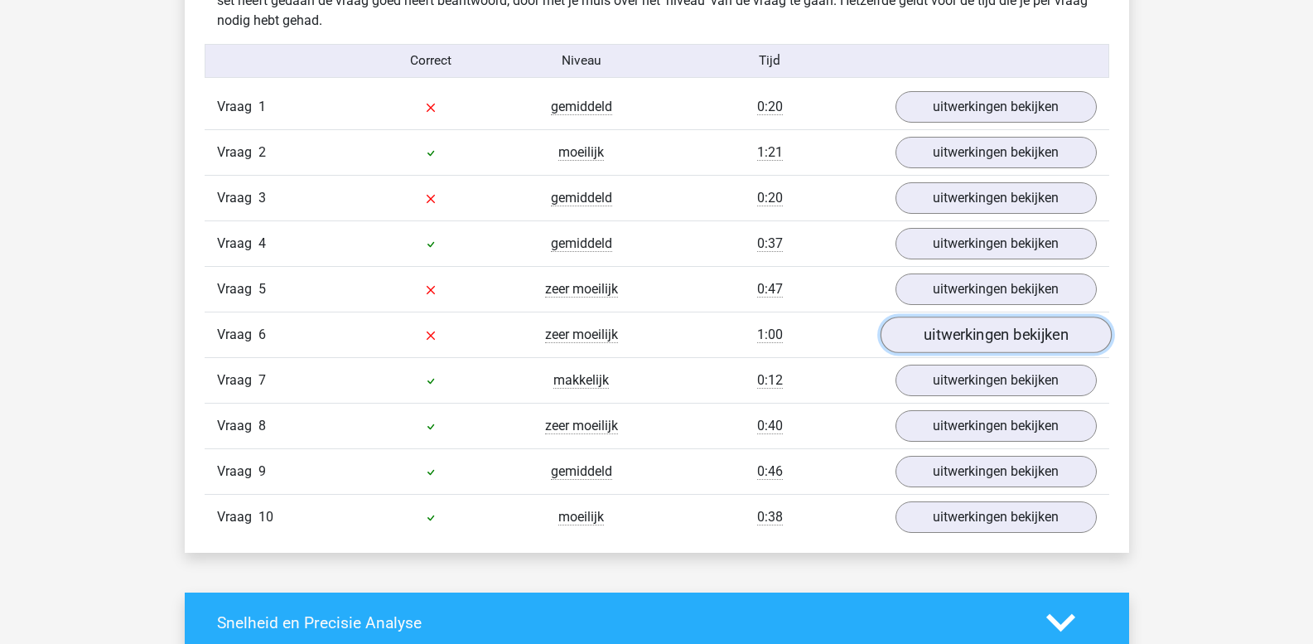
click at [979, 332] on link "uitwerkingen bekijken" at bounding box center [995, 335] width 231 height 36
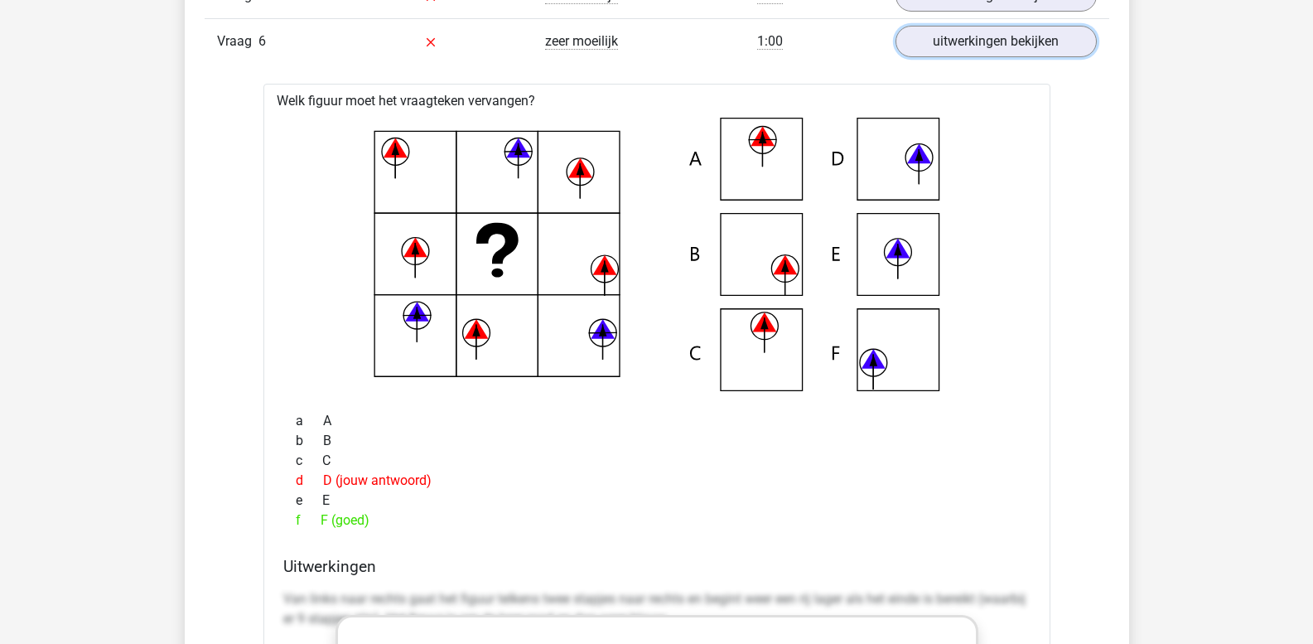
scroll to position [1843, 0]
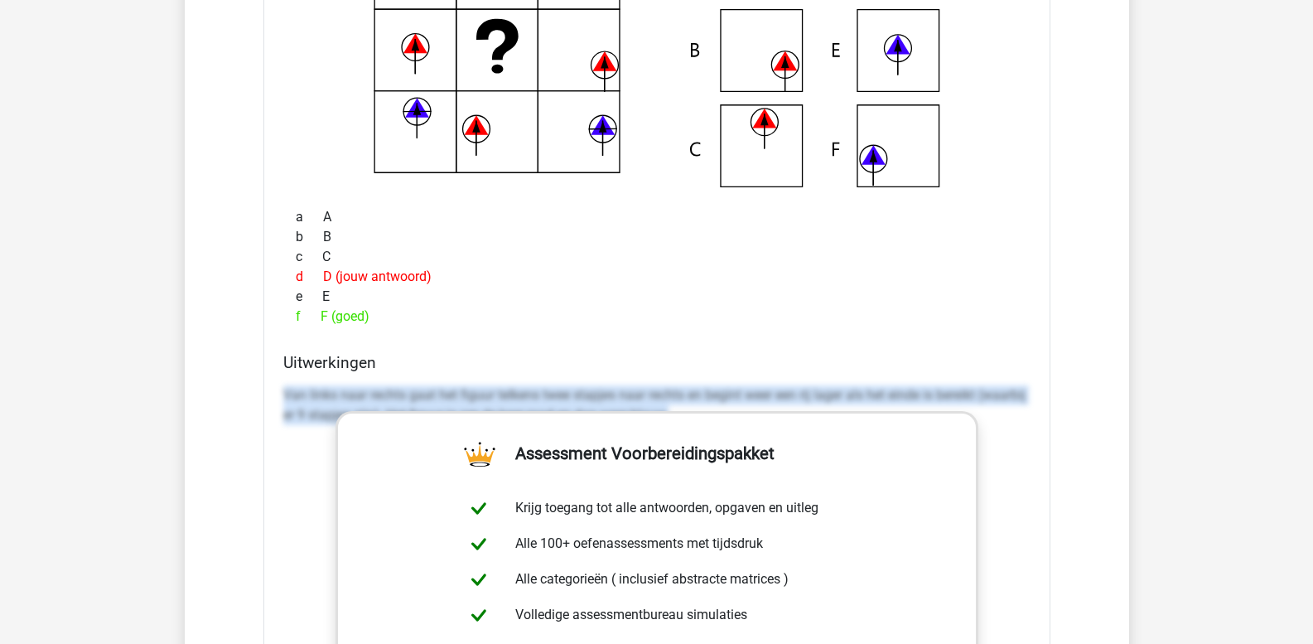
drag, startPoint x: 283, startPoint y: 389, endPoint x: 1325, endPoint y: 562, distance: 1056.0
click at [1313, 562] on html "Kies premium leo leo.aertsens@gmail.com" at bounding box center [656, 531] width 1313 height 4749
copy p "Van links naar rechts gaat het figuur telkens twee stapjes naar rechts en begin…"
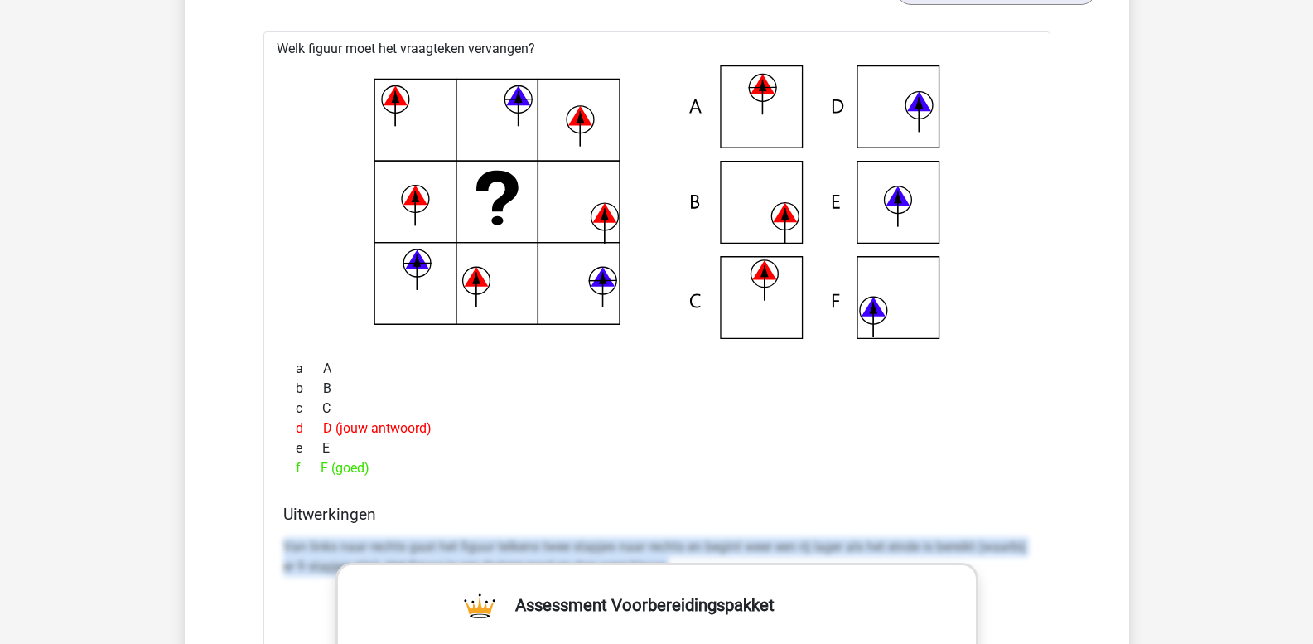
scroll to position [1594, 0]
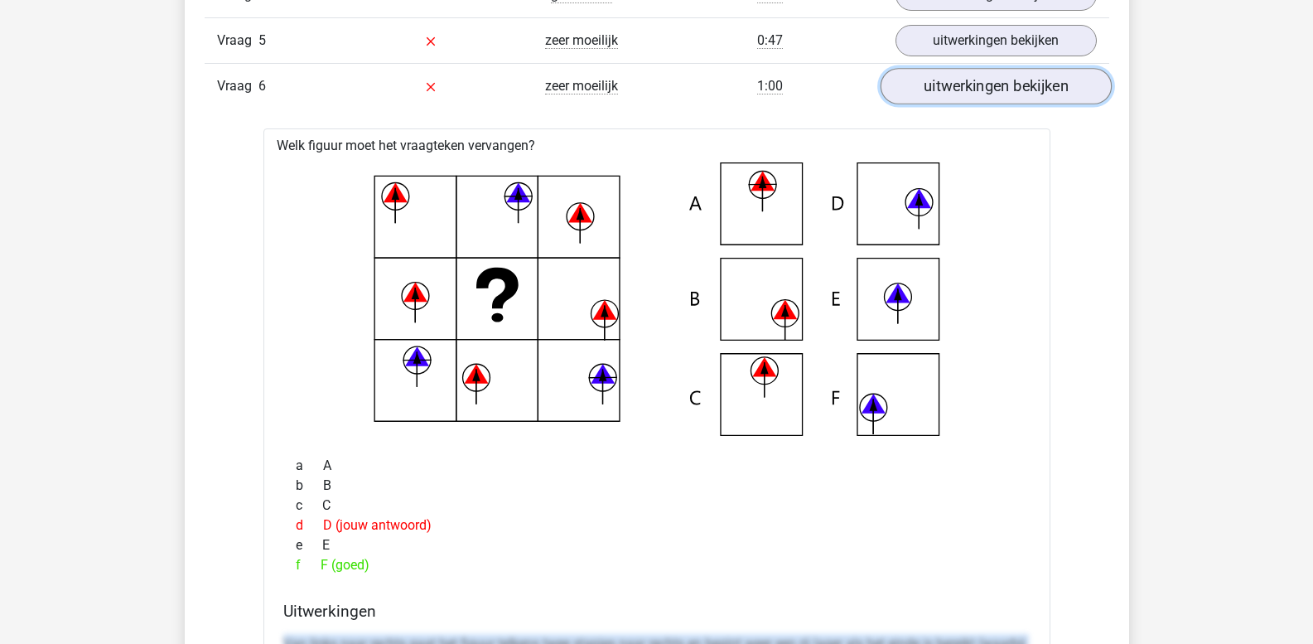
click at [1001, 89] on link "uitwerkingen bekijken" at bounding box center [995, 87] width 231 height 36
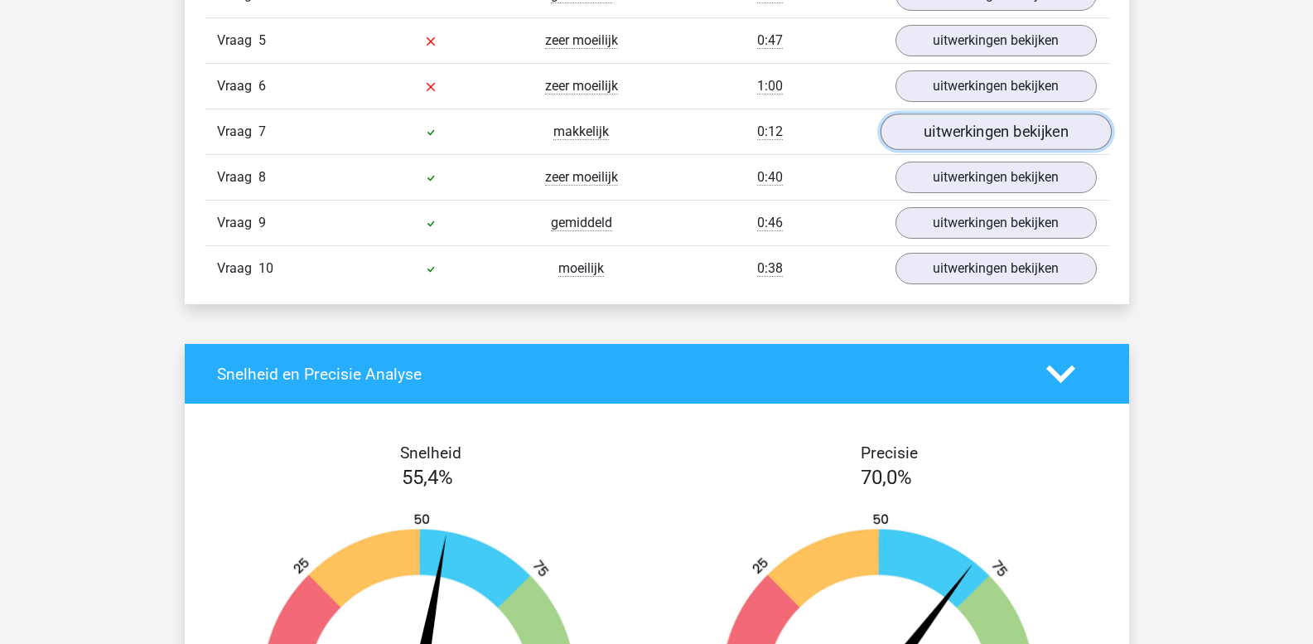
click at [980, 139] on link "uitwerkingen bekijken" at bounding box center [995, 132] width 231 height 36
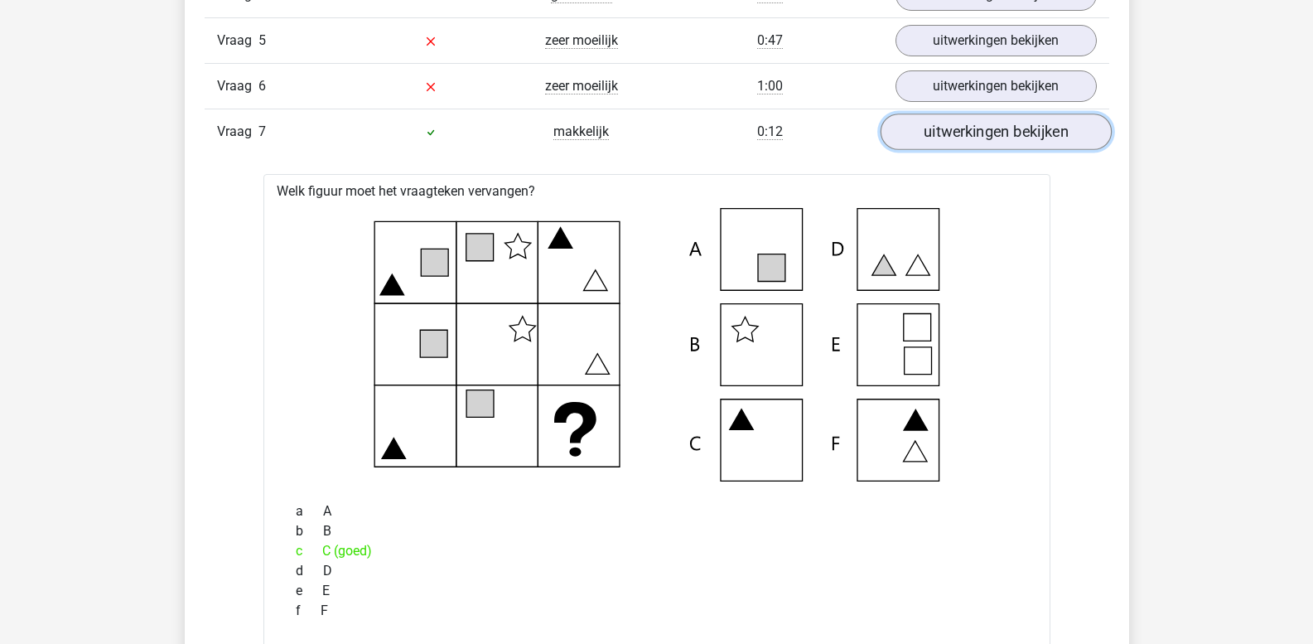
click at [980, 139] on link "uitwerkingen bekijken" at bounding box center [995, 132] width 231 height 36
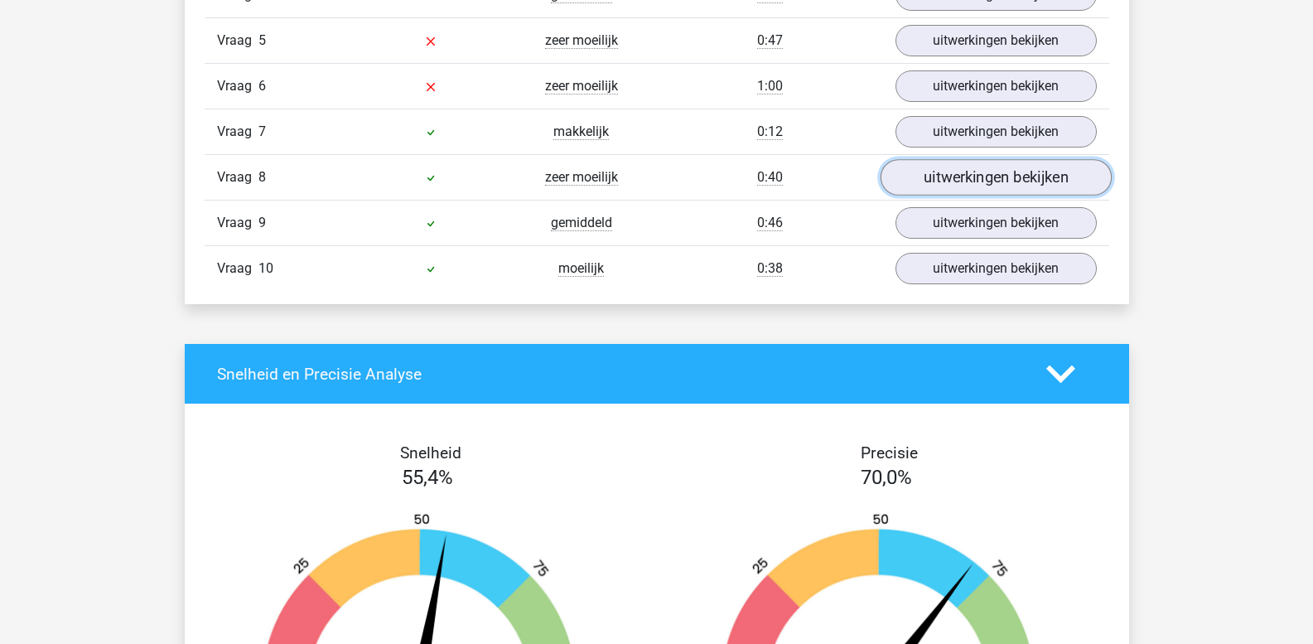
click at [971, 175] on link "uitwerkingen bekijken" at bounding box center [995, 178] width 231 height 36
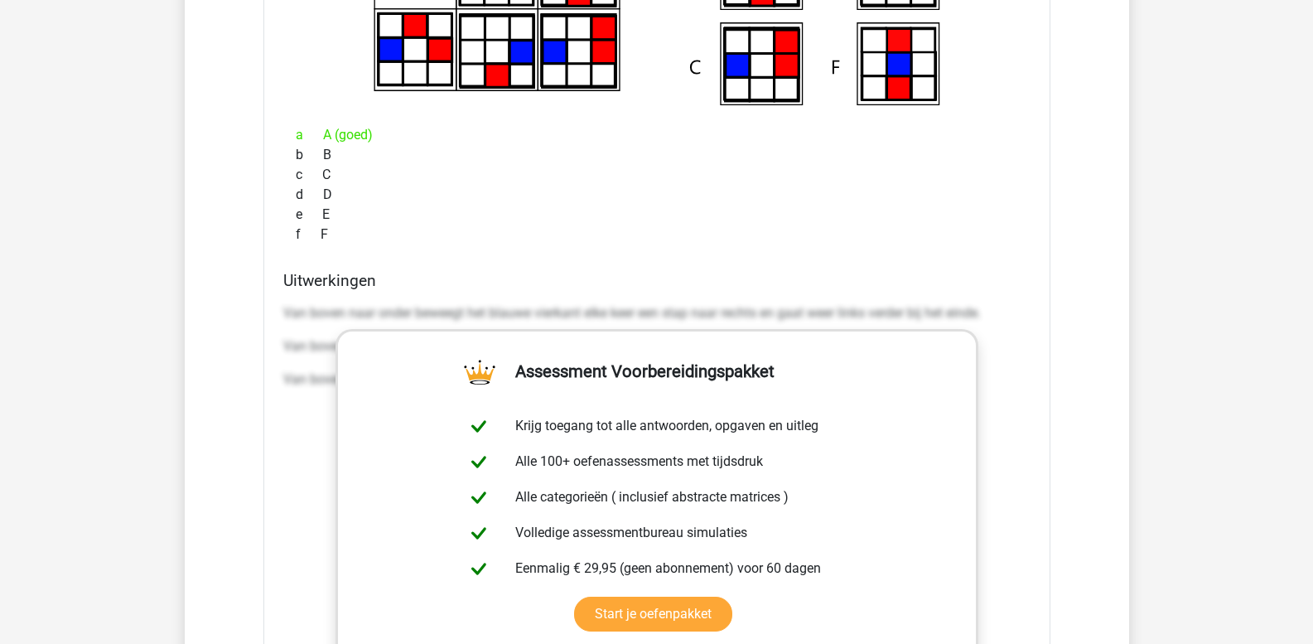
scroll to position [2092, 0]
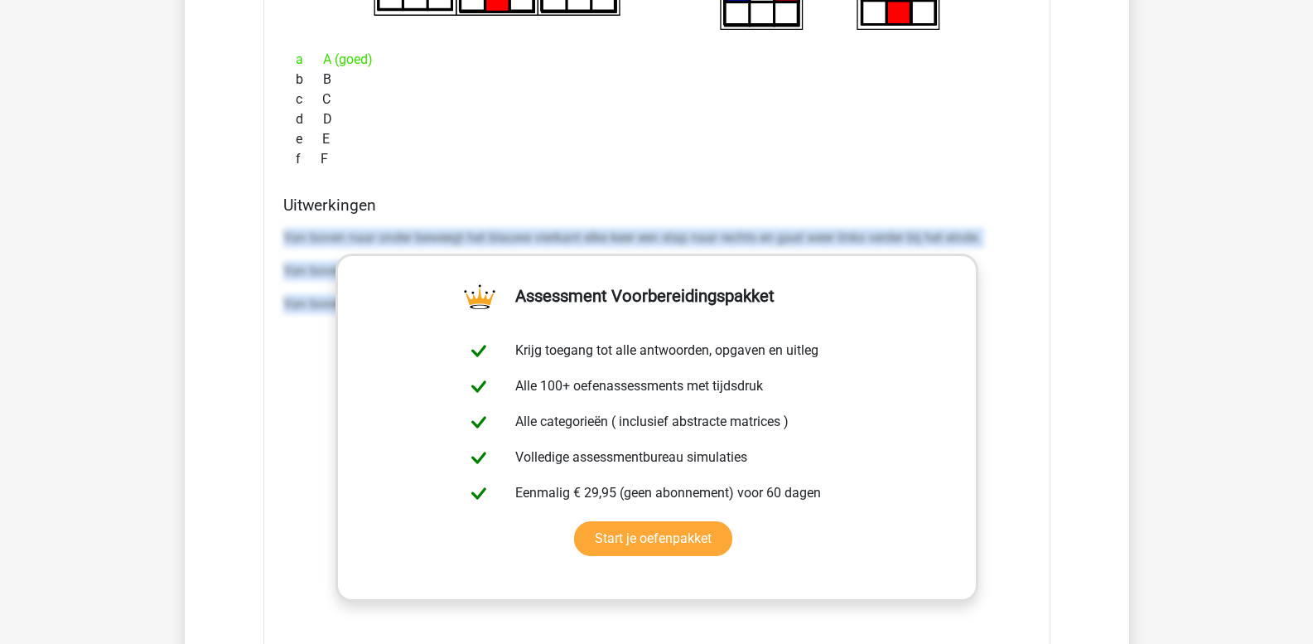
drag, startPoint x: 284, startPoint y: 237, endPoint x: 1260, endPoint y: 437, distance: 995.6
click at [1260, 437] on div "Kies premium leo leo.aertsens@gmail.com" at bounding box center [656, 282] width 1313 height 4749
copy div "Van boven naar onder beweegt het blauwe vierkant elke keer een stap naar rechts…"
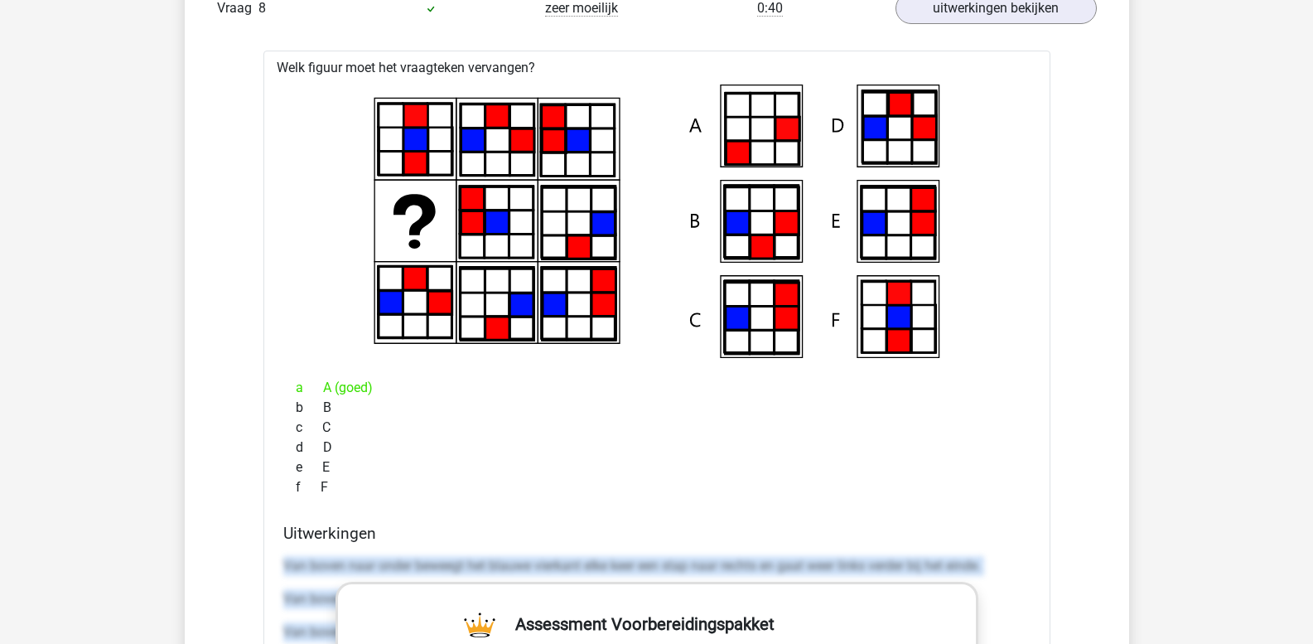
scroll to position [1760, 0]
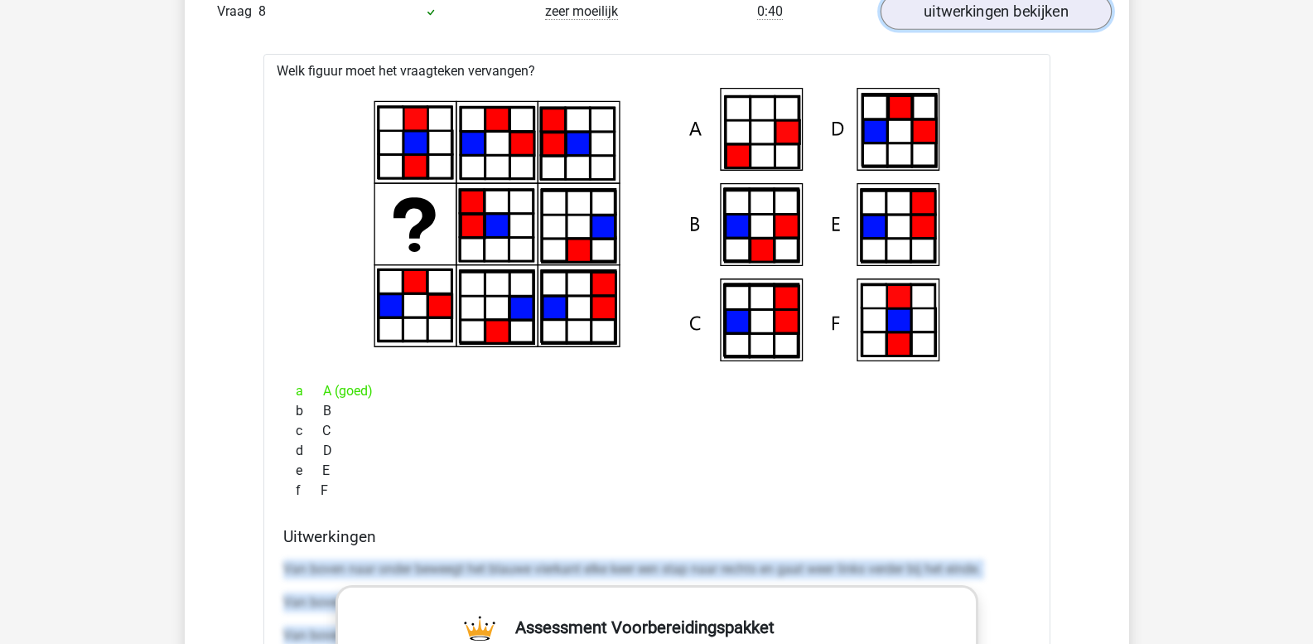
click at [965, 12] on link "uitwerkingen bekijken" at bounding box center [995, 12] width 231 height 36
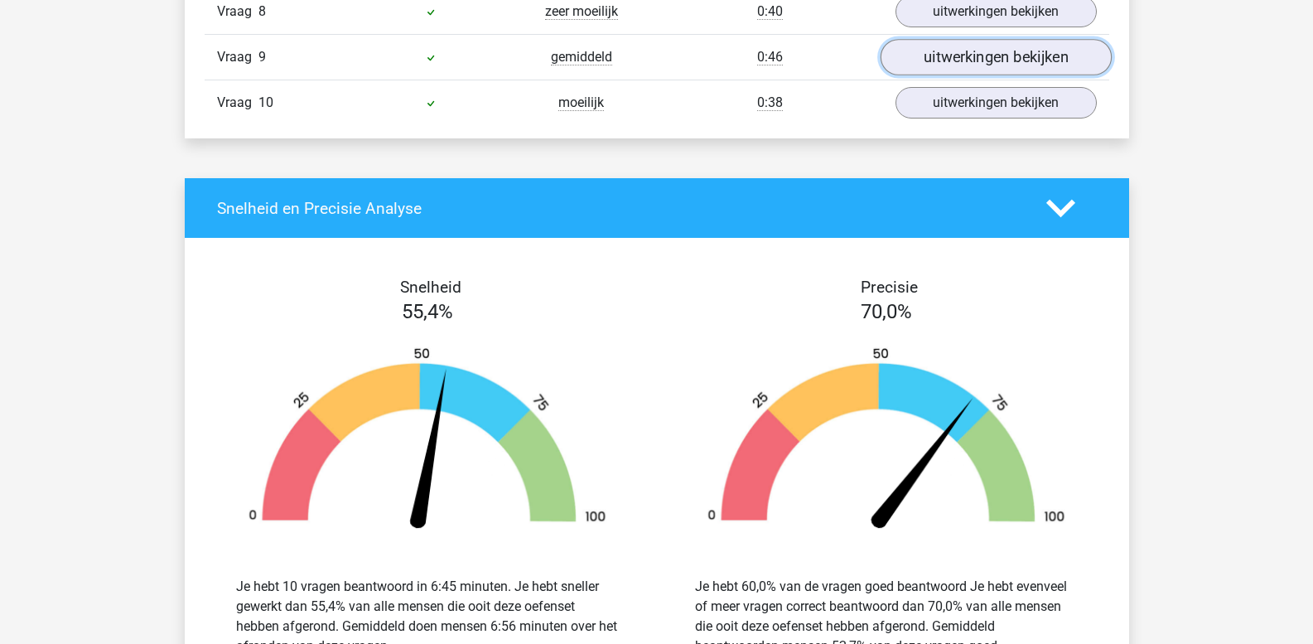
click at [955, 56] on link "uitwerkingen bekijken" at bounding box center [995, 58] width 231 height 36
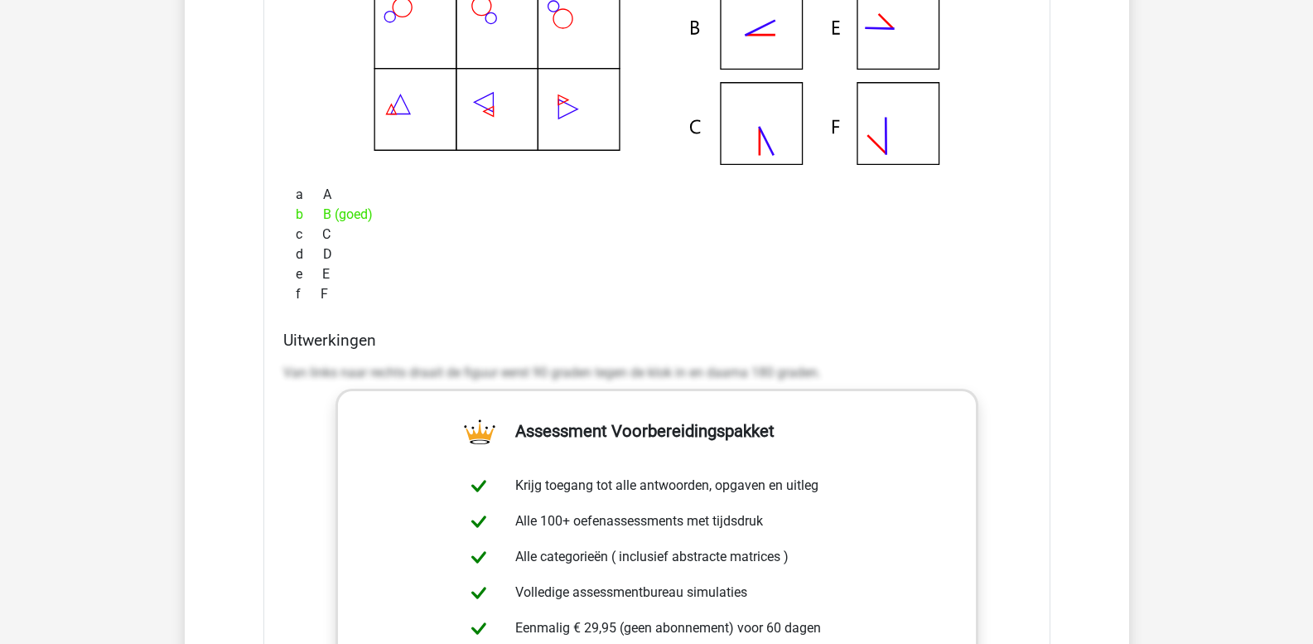
scroll to position [2009, 0]
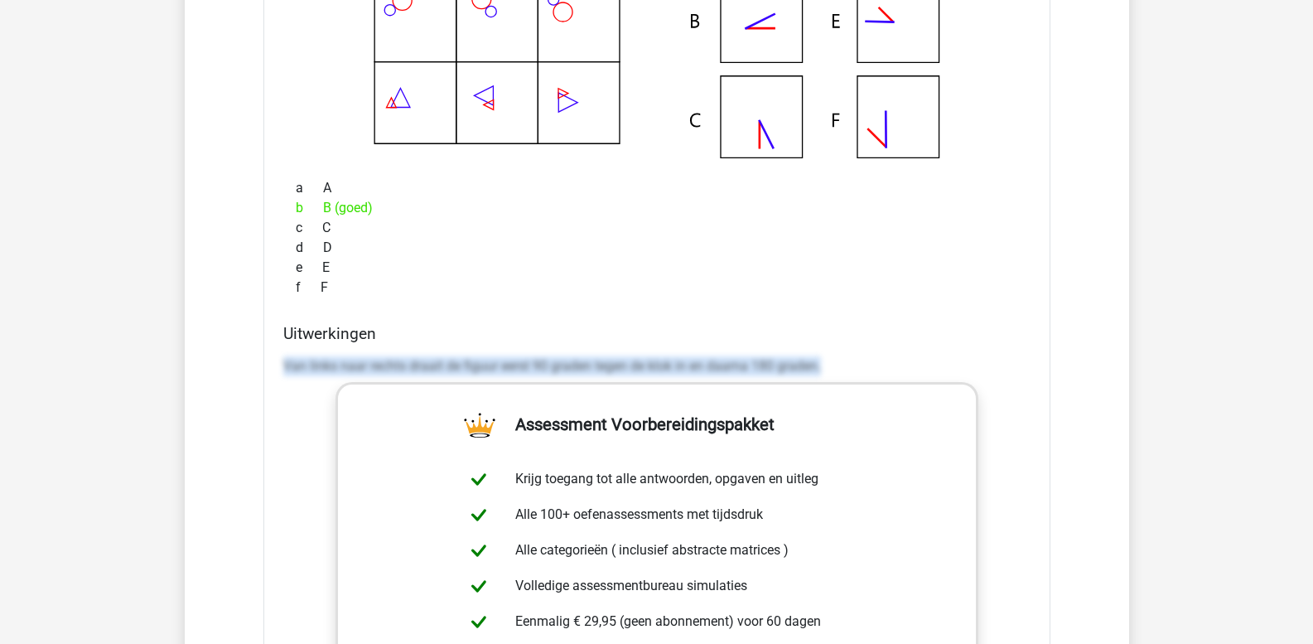
drag, startPoint x: 284, startPoint y: 362, endPoint x: 882, endPoint y: 373, distance: 597.6
click at [882, 373] on p "Van links naar rechts draait de figuur eerst 90 graden tegen de klok in en daar…" at bounding box center [656, 366] width 747 height 20
copy p "Van links naar rechts draait de figuur eerst 90 graden tegen de klok in en daar…"
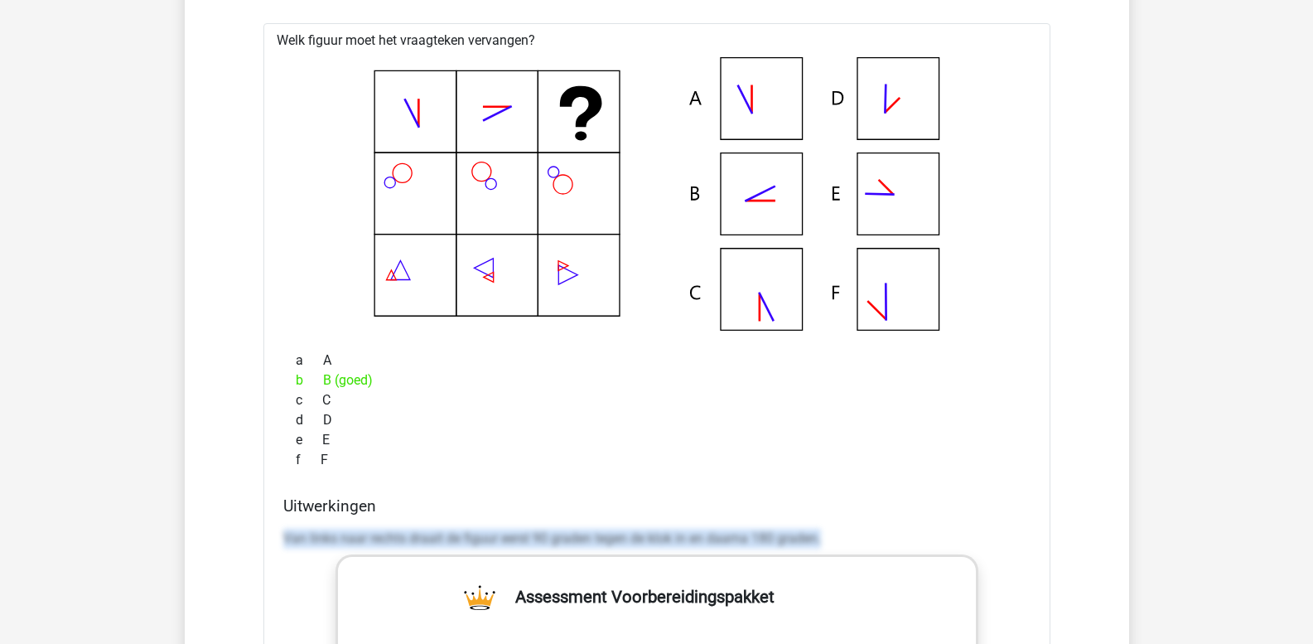
scroll to position [1760, 0]
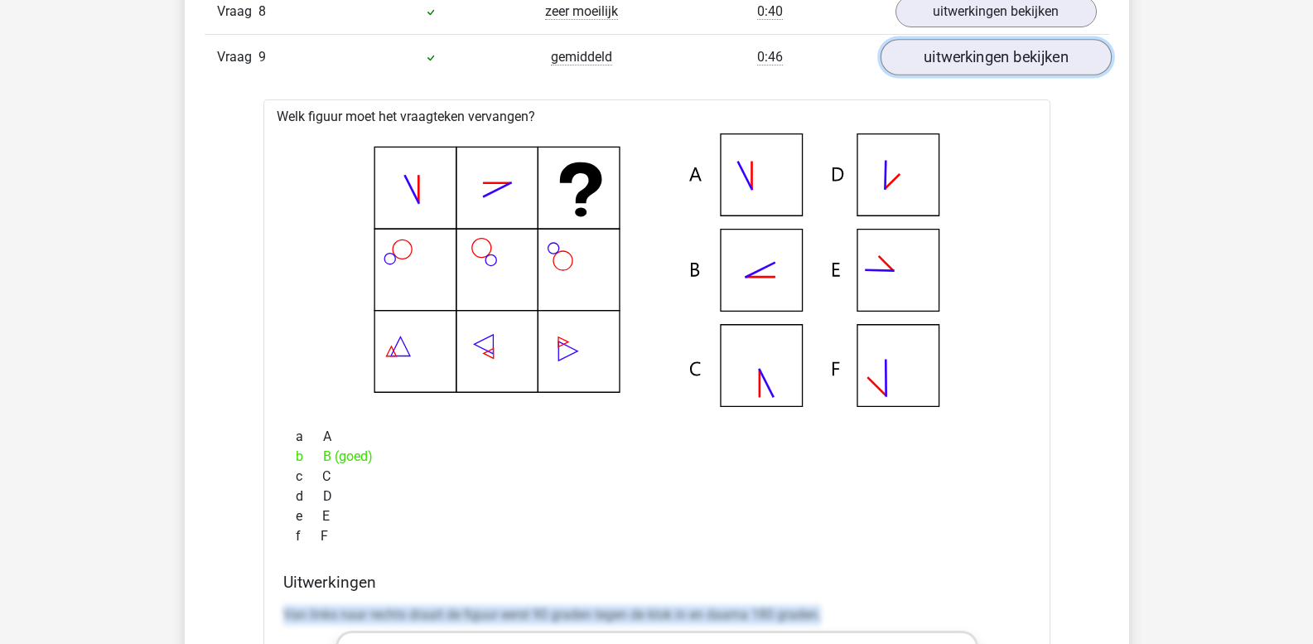
click at [960, 69] on link "uitwerkingen bekijken" at bounding box center [995, 58] width 231 height 36
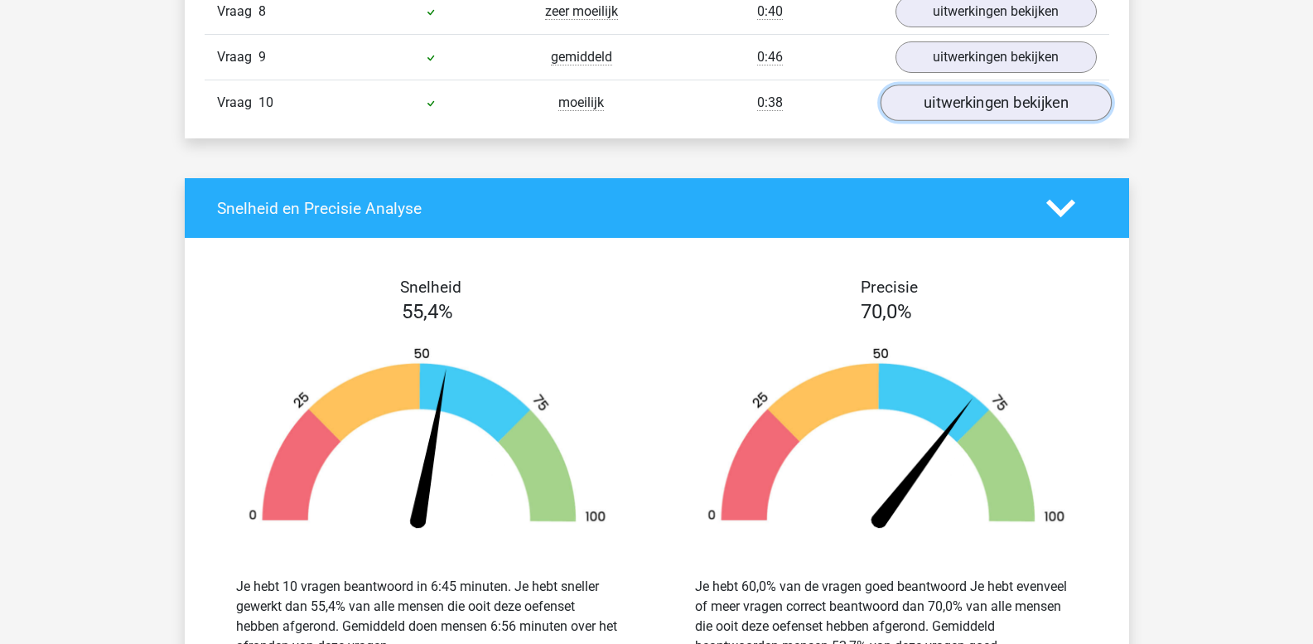
click at [927, 110] on link "uitwerkingen bekijken" at bounding box center [995, 103] width 231 height 36
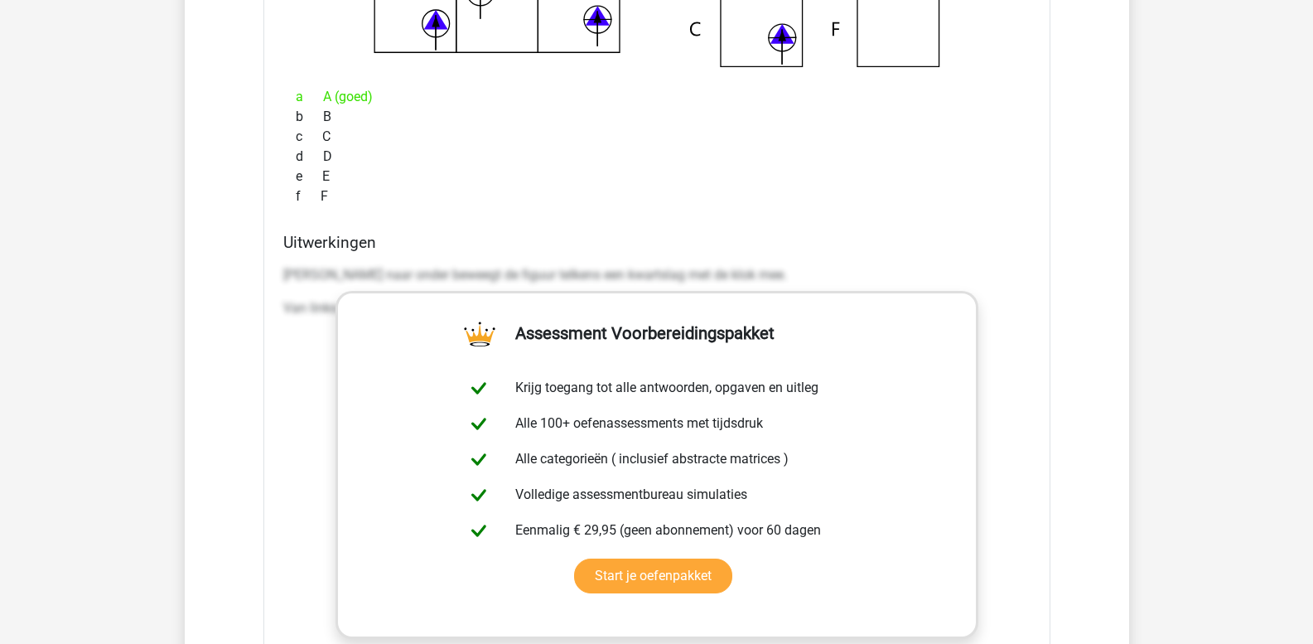
scroll to position [2174, 0]
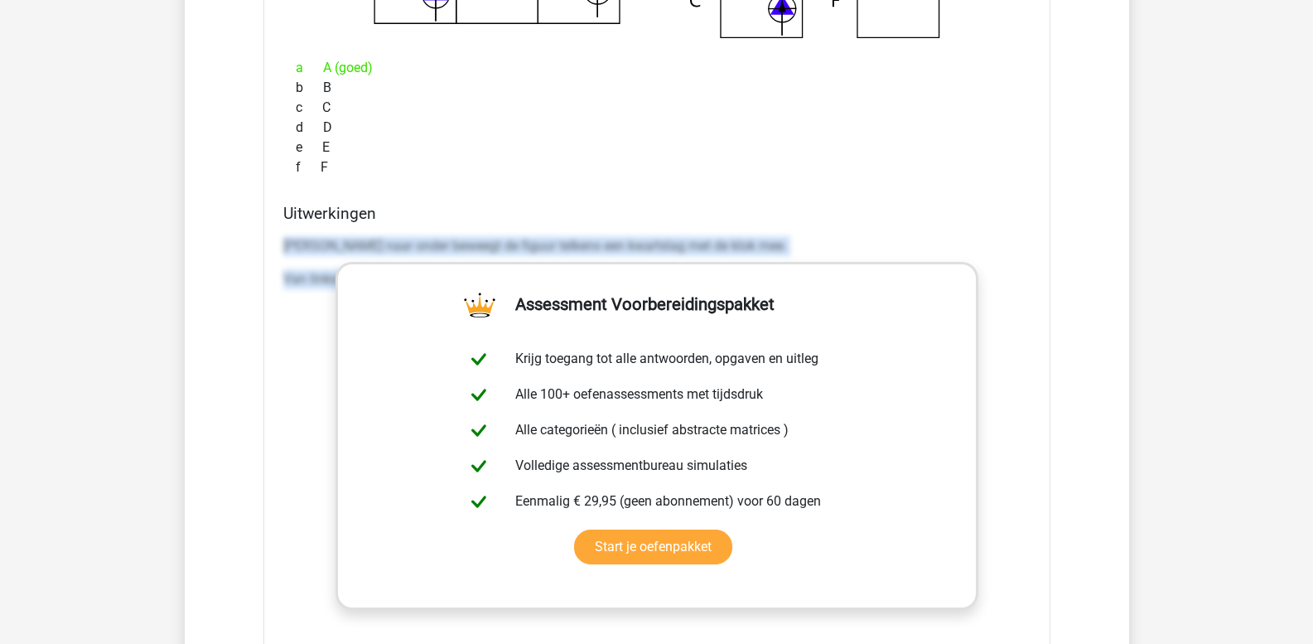
drag, startPoint x: 285, startPoint y: 245, endPoint x: 1229, endPoint y: 426, distance: 961.0
click at [1229, 426] on div "Kies premium leo leo.aertsens@gmail.com" at bounding box center [656, 200] width 1313 height 4749
copy div "Van boven naar onder beweegt de figuur telkens een kwartslag met de klok mee. V…"
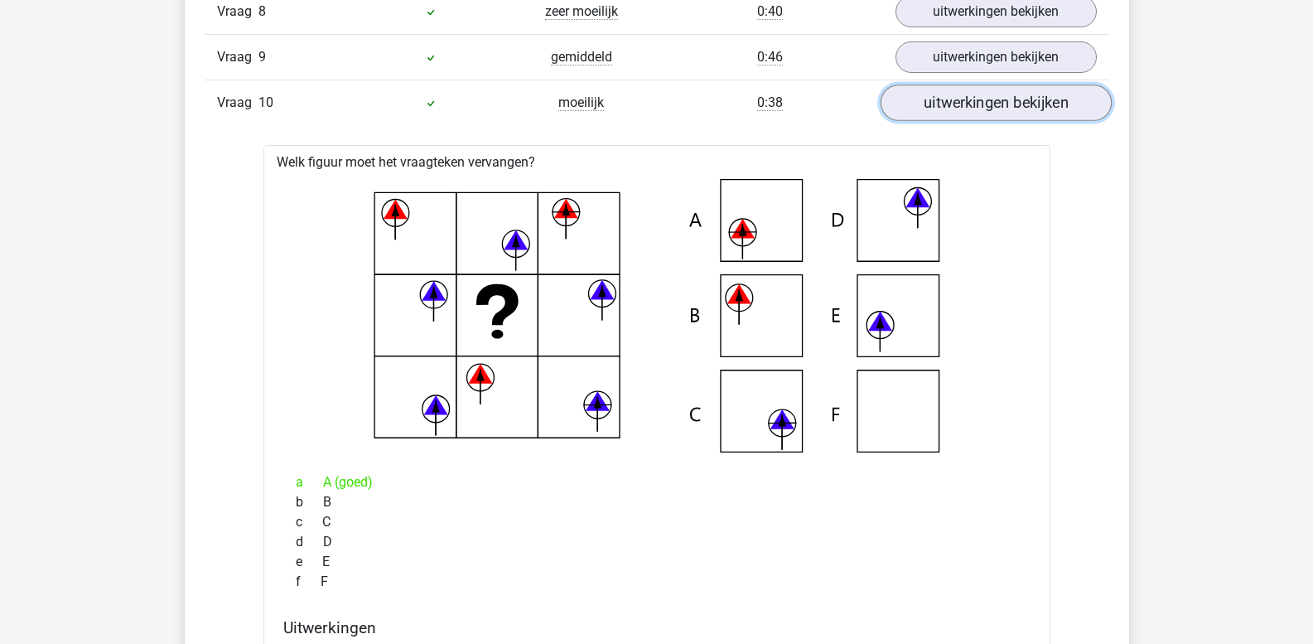
click at [950, 107] on link "uitwerkingen bekijken" at bounding box center [995, 103] width 231 height 36
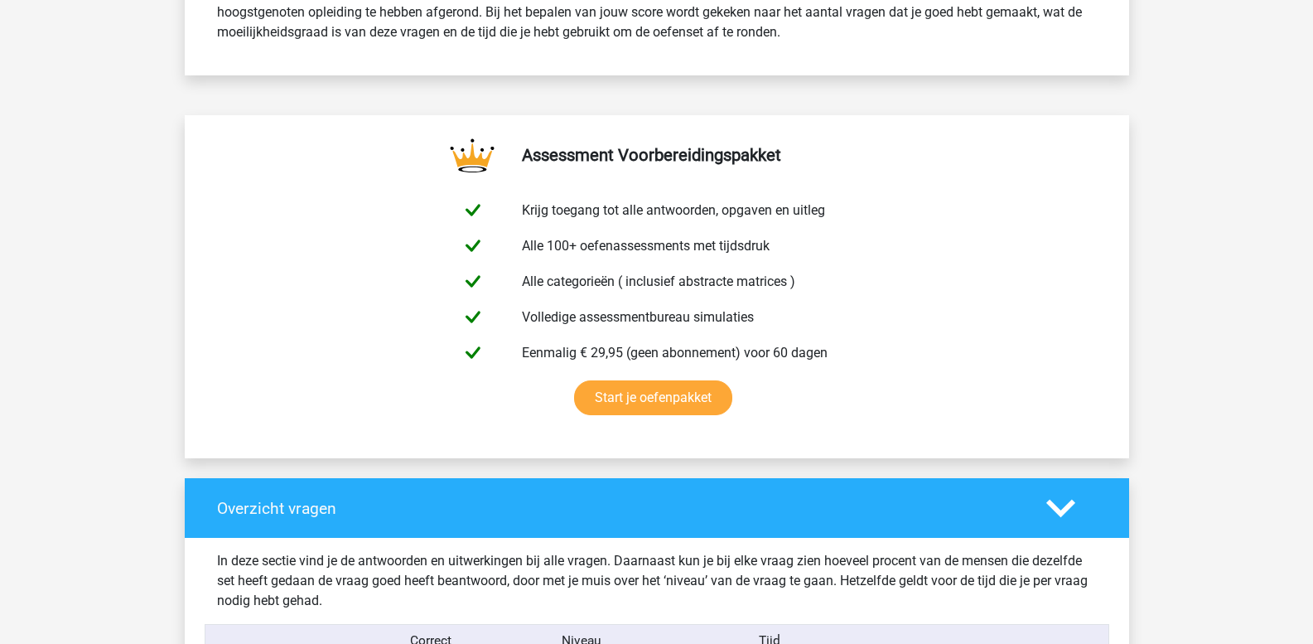
scroll to position [434, 0]
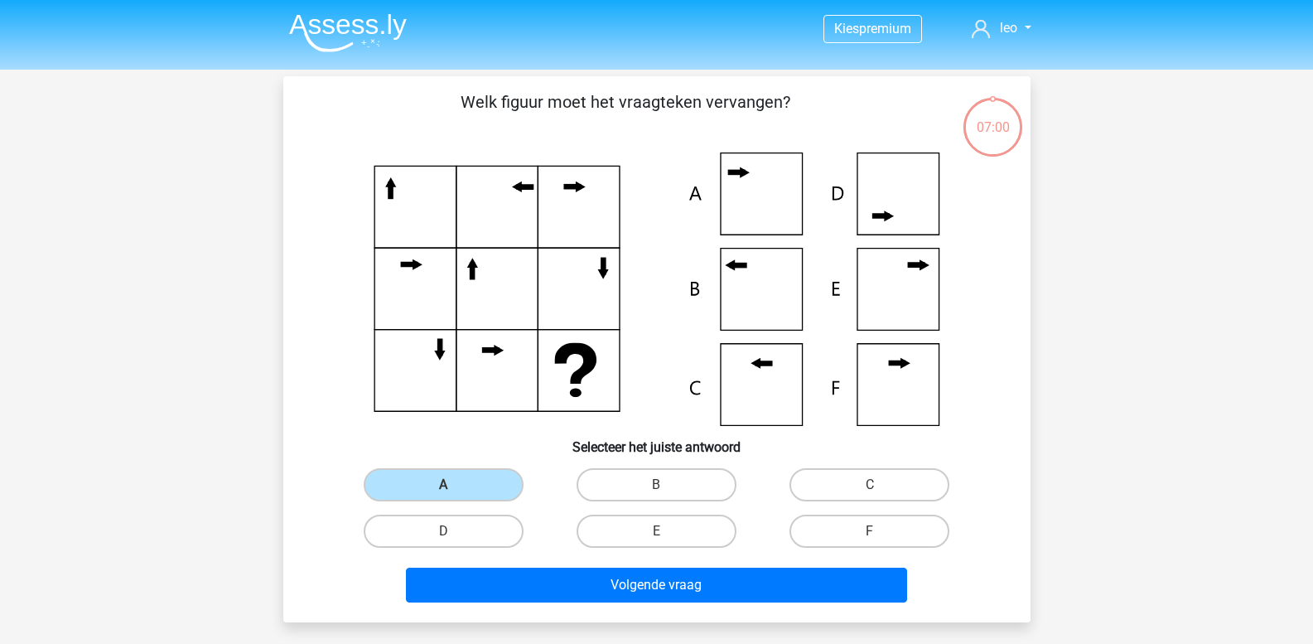
scroll to position [76, 0]
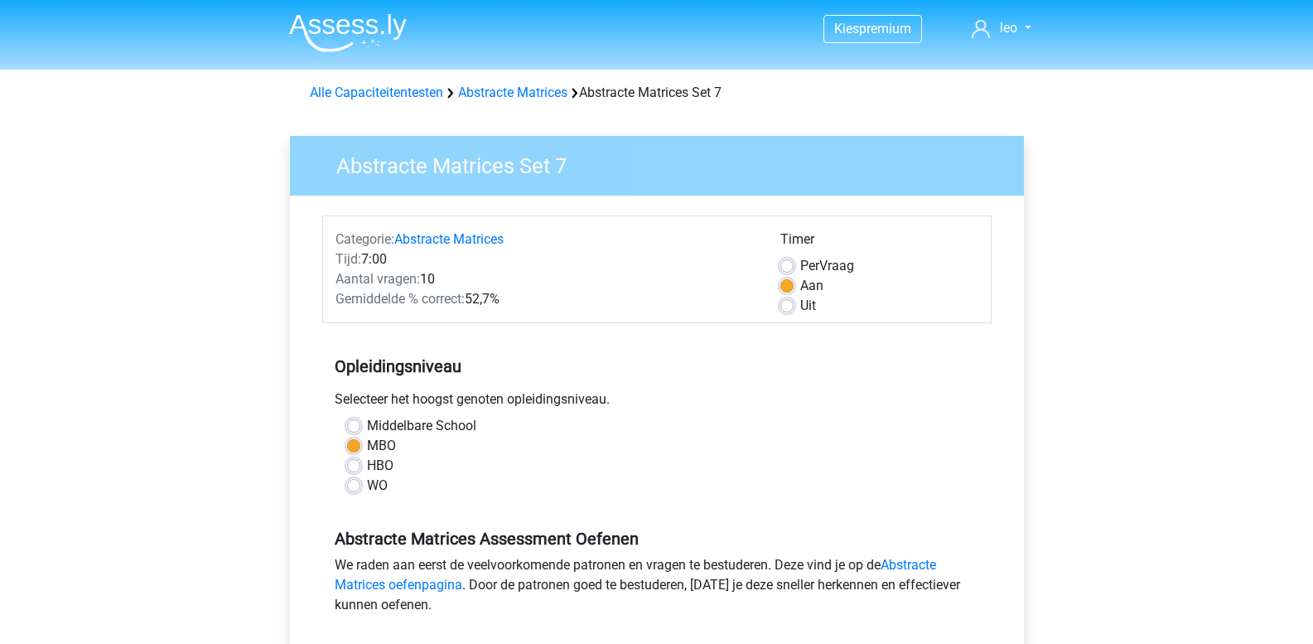
click at [535, 81] on div "Alle Capaciteitentesten Abstracte Matrices Abstracte Matrices Set 7" at bounding box center [657, 89] width 787 height 27
click at [526, 93] on link "Abstracte Matrices" at bounding box center [512, 93] width 109 height 16
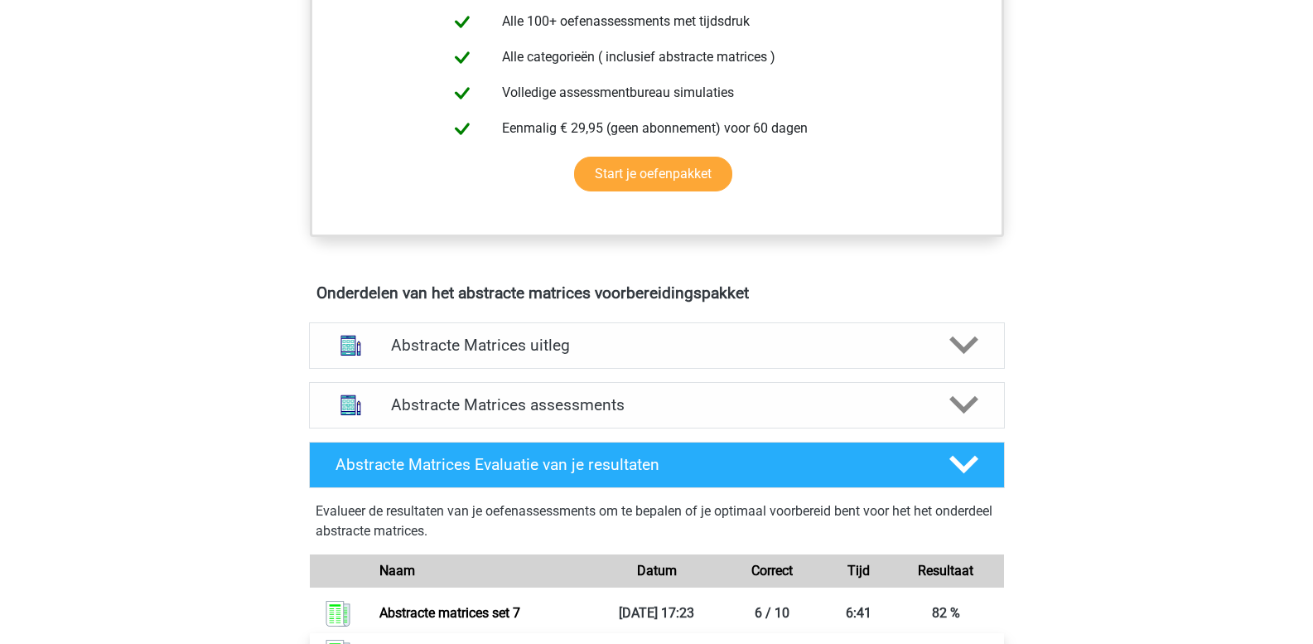
scroll to position [746, 0]
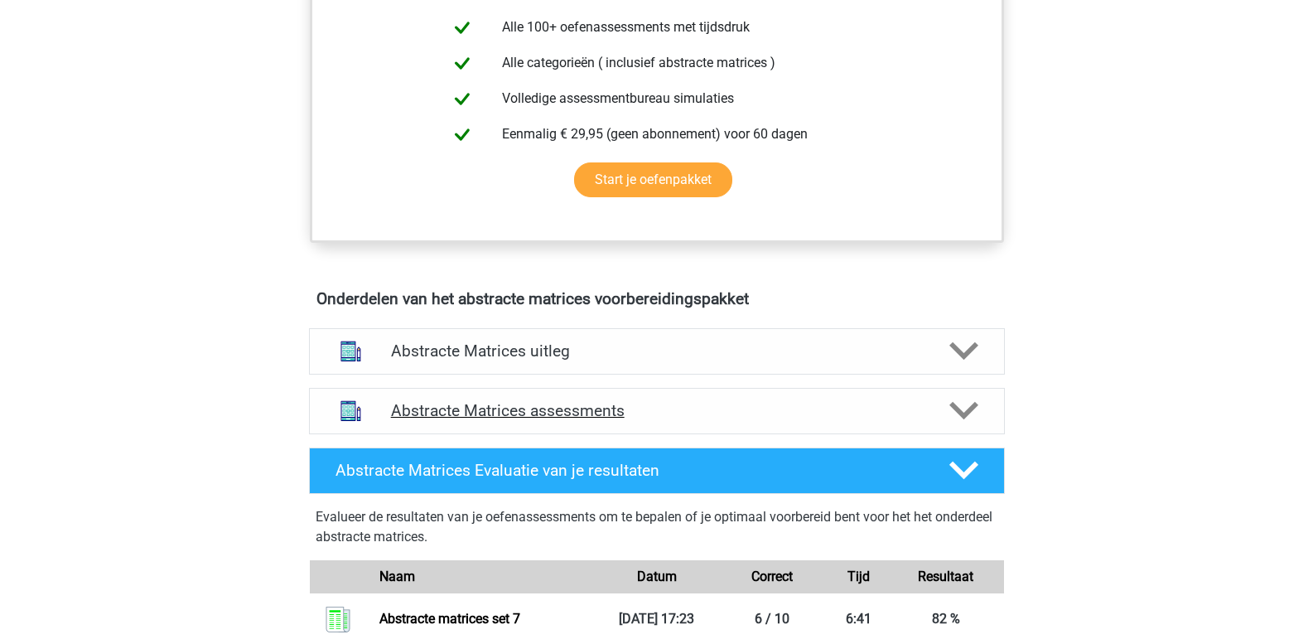
click at [970, 416] on icon at bounding box center [964, 410] width 29 height 29
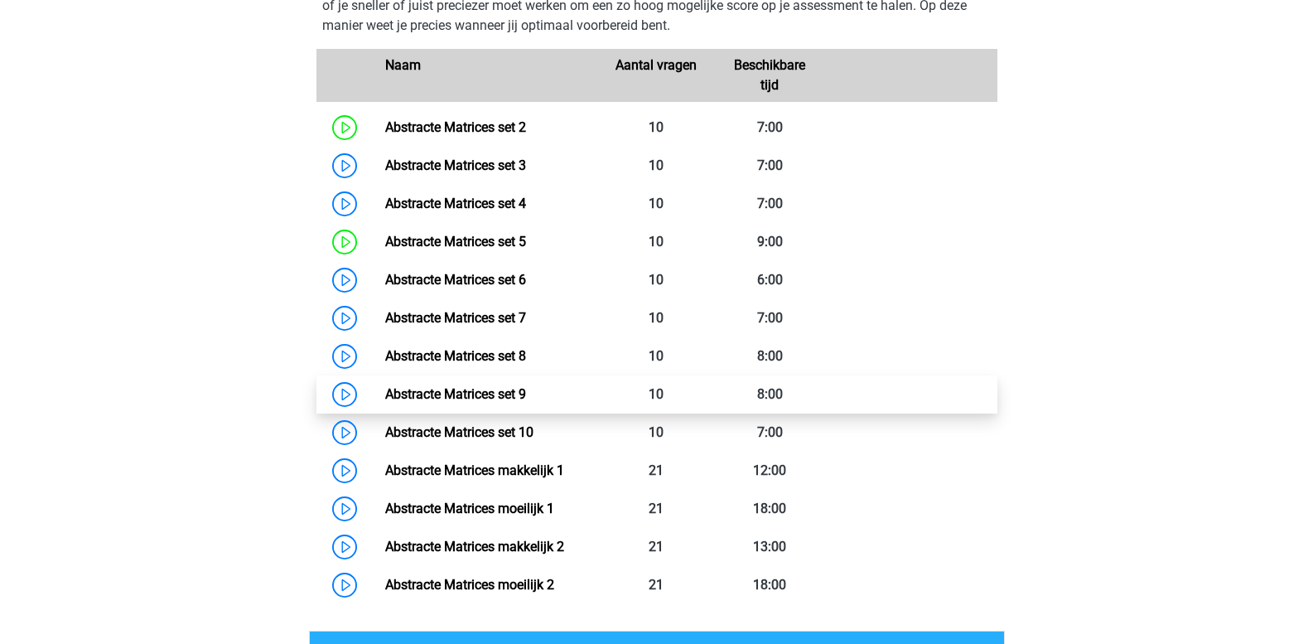
scroll to position [1243, 0]
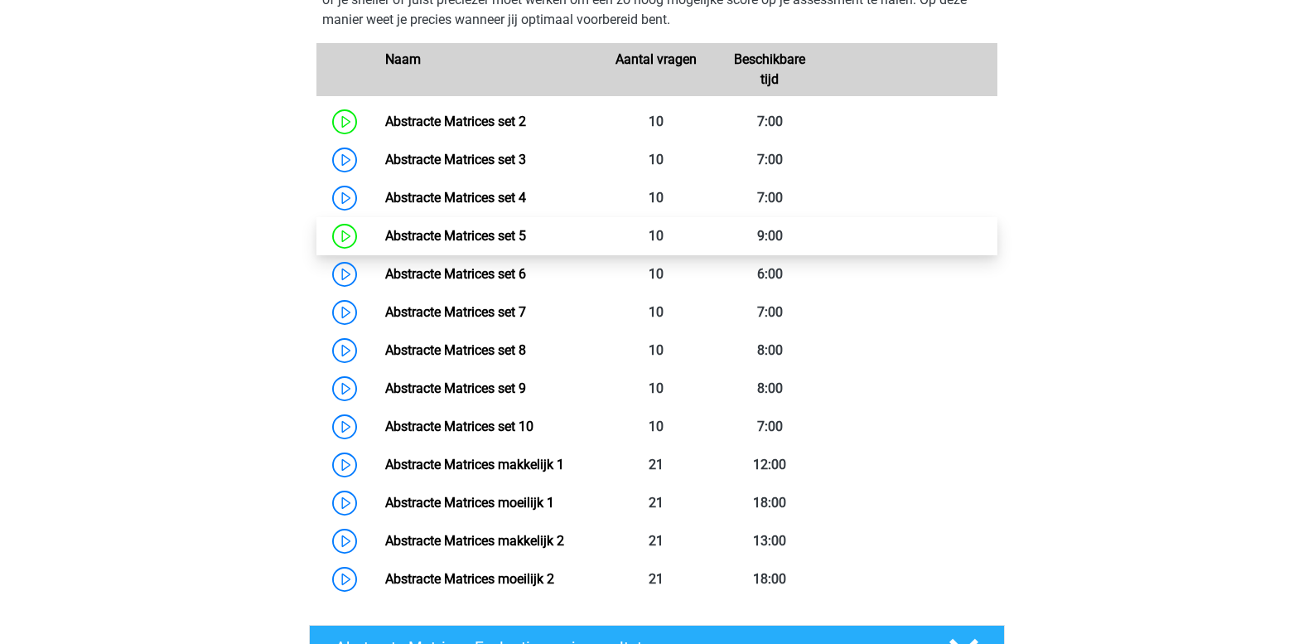
click at [385, 232] on link "Abstracte Matrices set 5" at bounding box center [455, 236] width 141 height 16
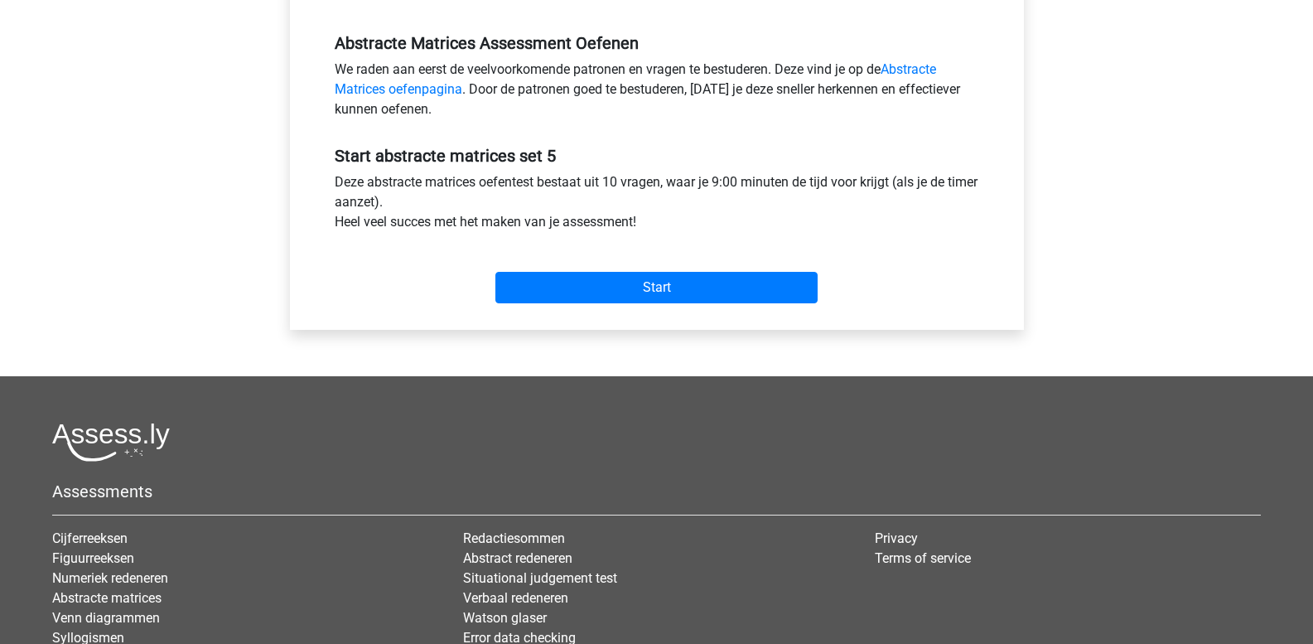
scroll to position [497, 0]
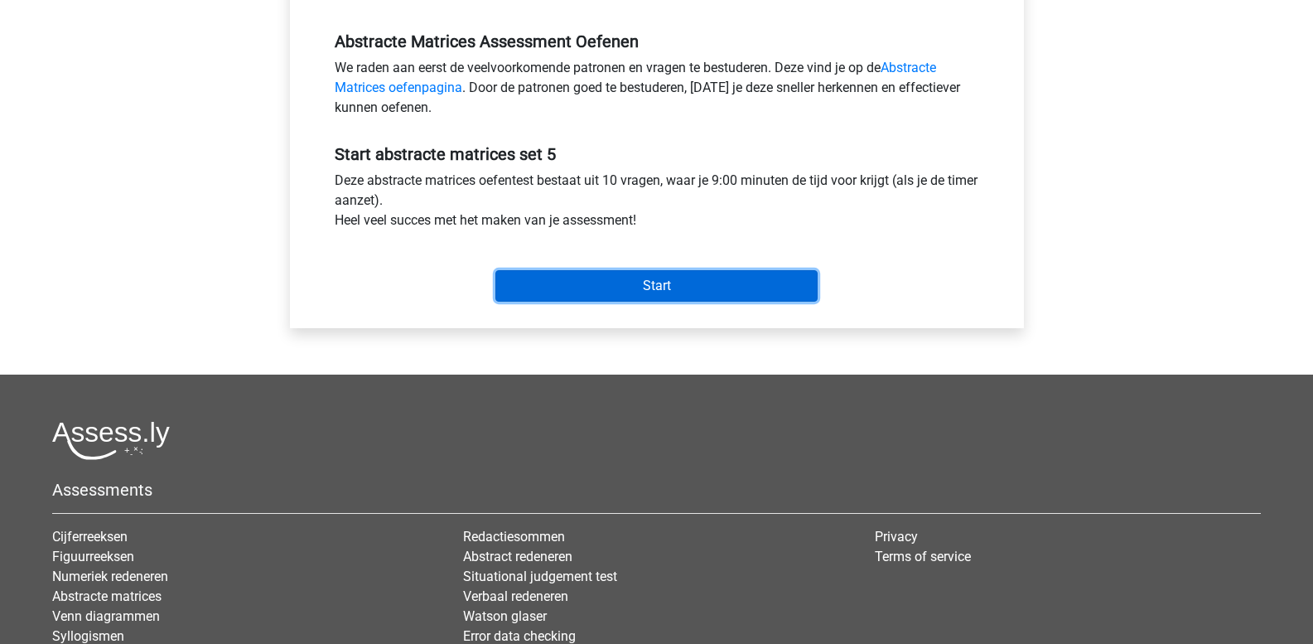
click at [641, 293] on input "Start" at bounding box center [657, 285] width 322 height 31
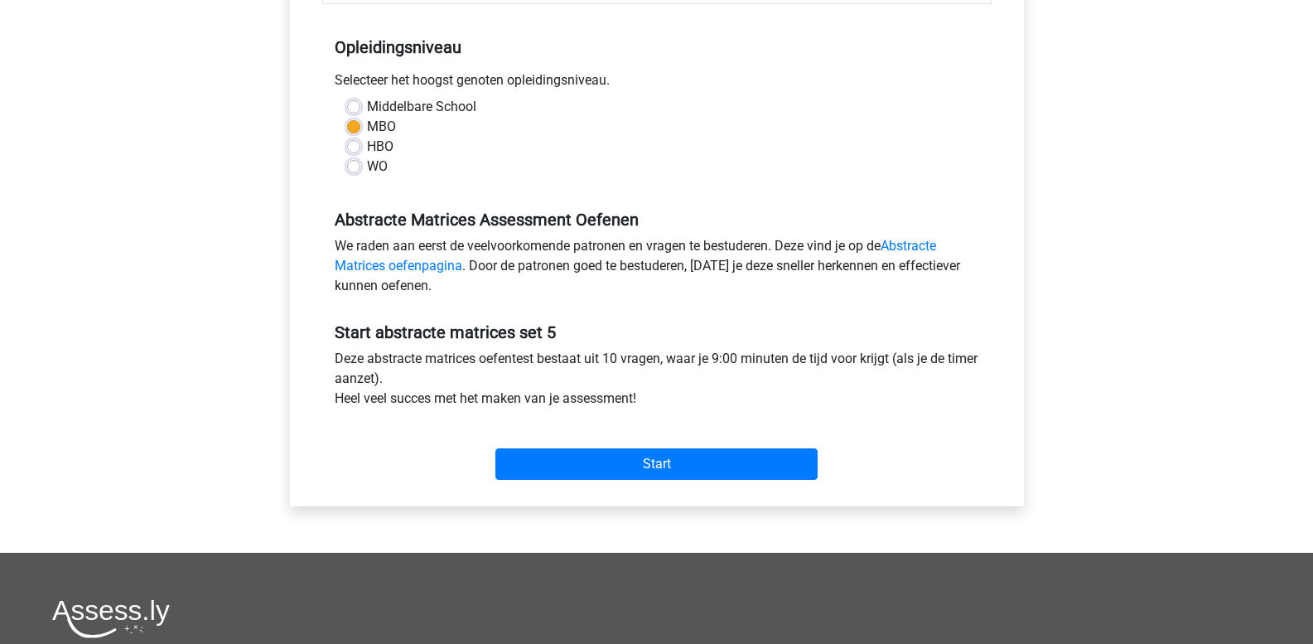
scroll to position [83, 0]
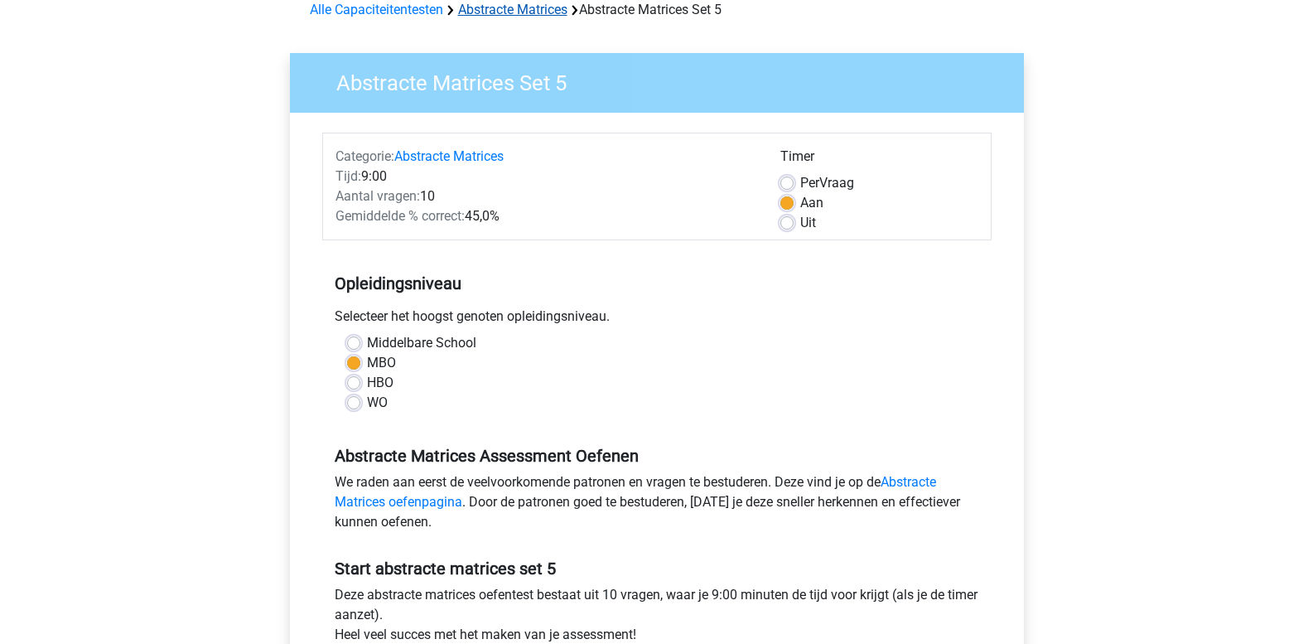
click at [521, 7] on link "Abstracte Matrices" at bounding box center [512, 10] width 109 height 16
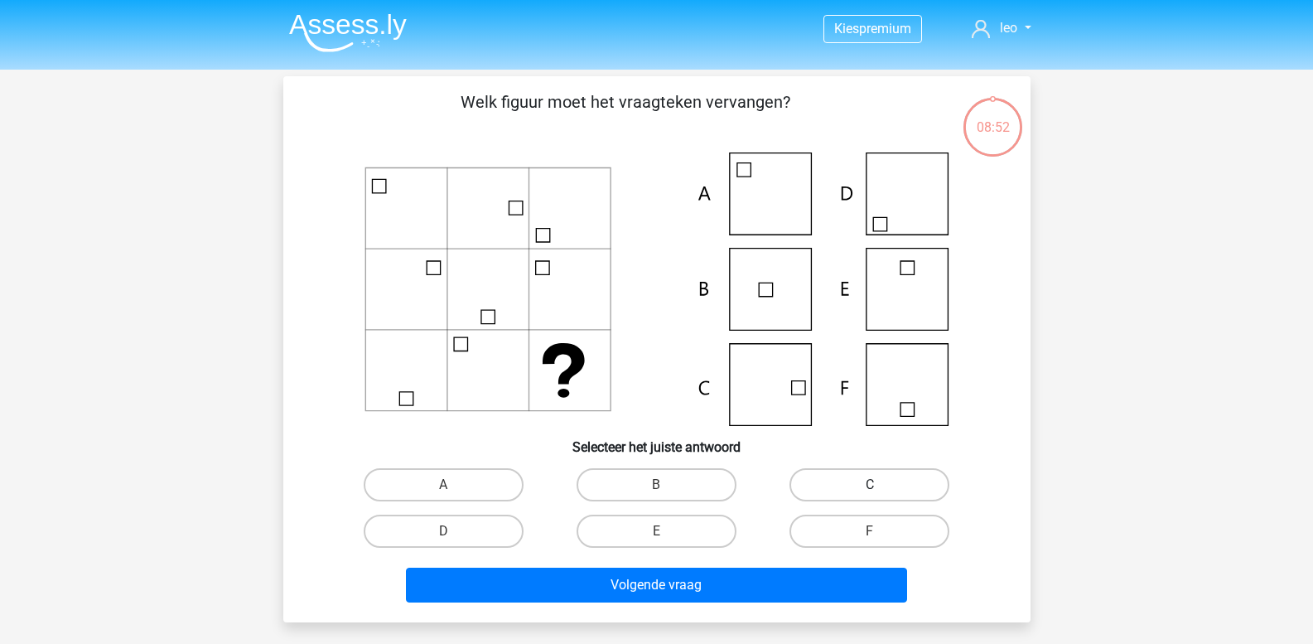
click at [883, 487] on label "C" at bounding box center [870, 484] width 160 height 33
click at [881, 487] on input "C" at bounding box center [875, 490] width 11 height 11
radio input "true"
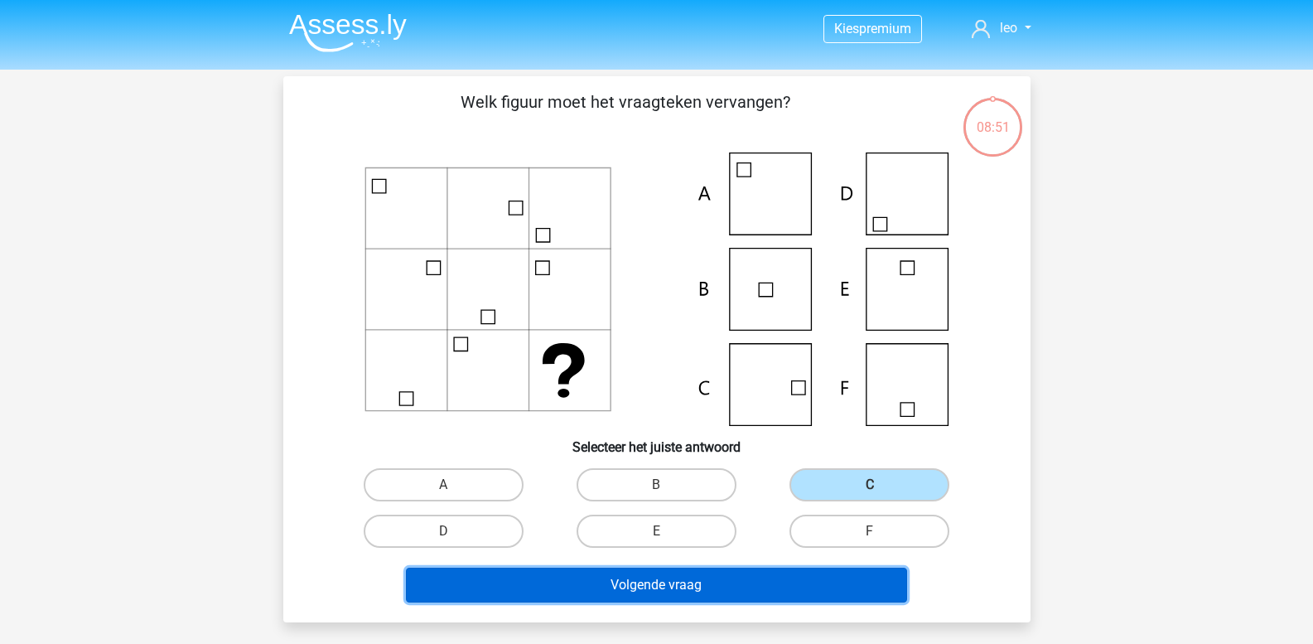
click at [789, 577] on button "Volgende vraag" at bounding box center [656, 585] width 501 height 35
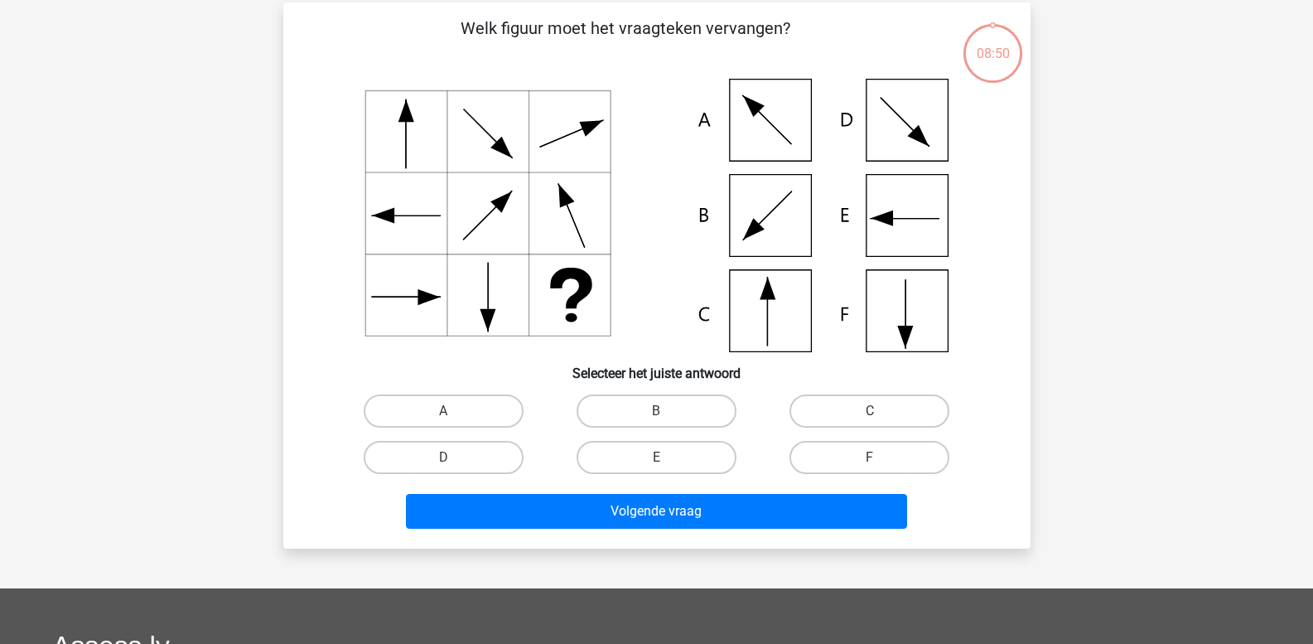
scroll to position [76, 0]
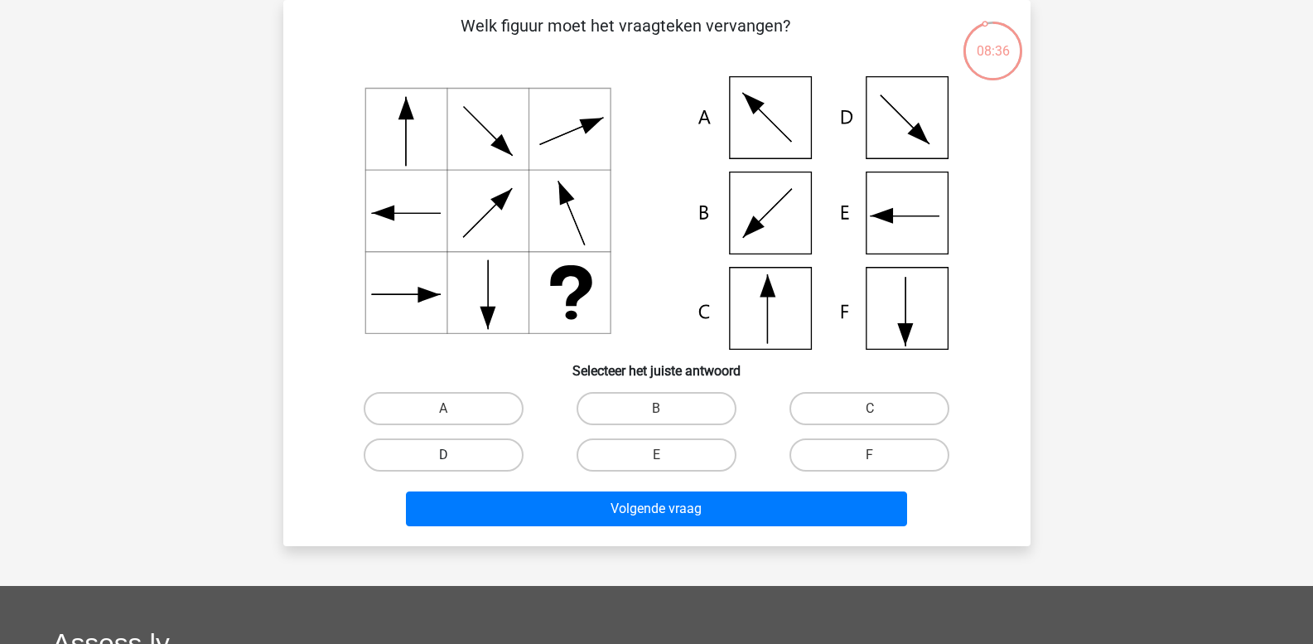
click at [445, 453] on label "D" at bounding box center [444, 454] width 160 height 33
click at [445, 455] on input "D" at bounding box center [448, 460] width 11 height 11
radio input "true"
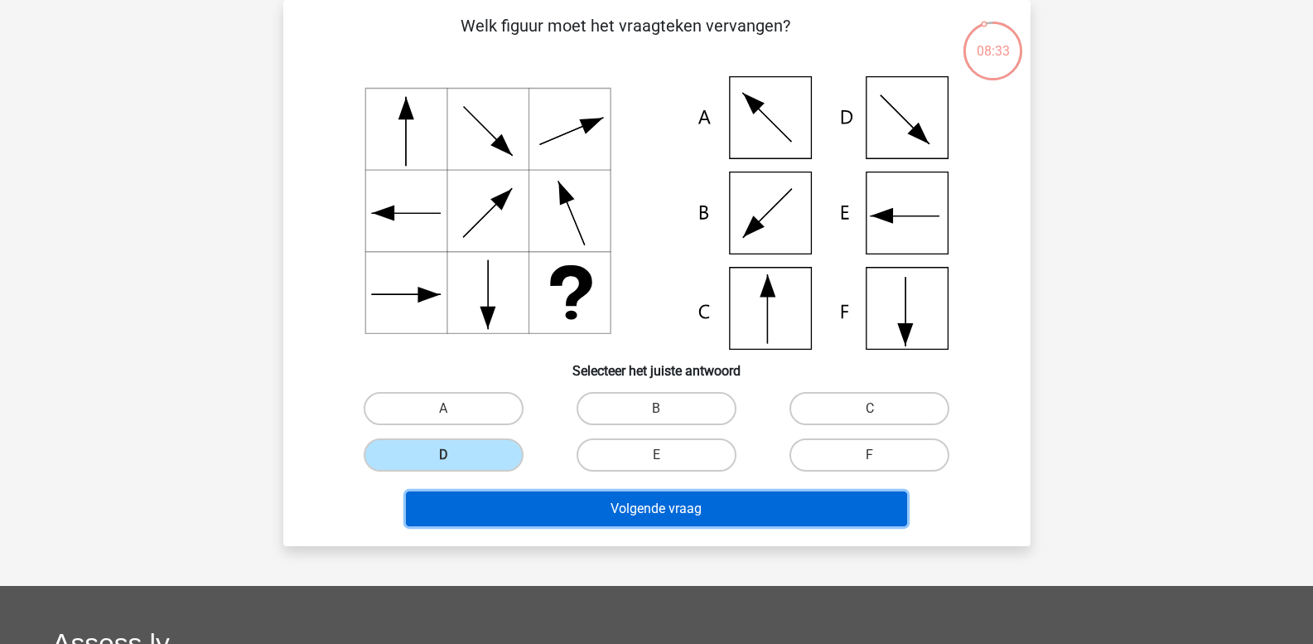
click at [525, 508] on button "Volgende vraag" at bounding box center [656, 508] width 501 height 35
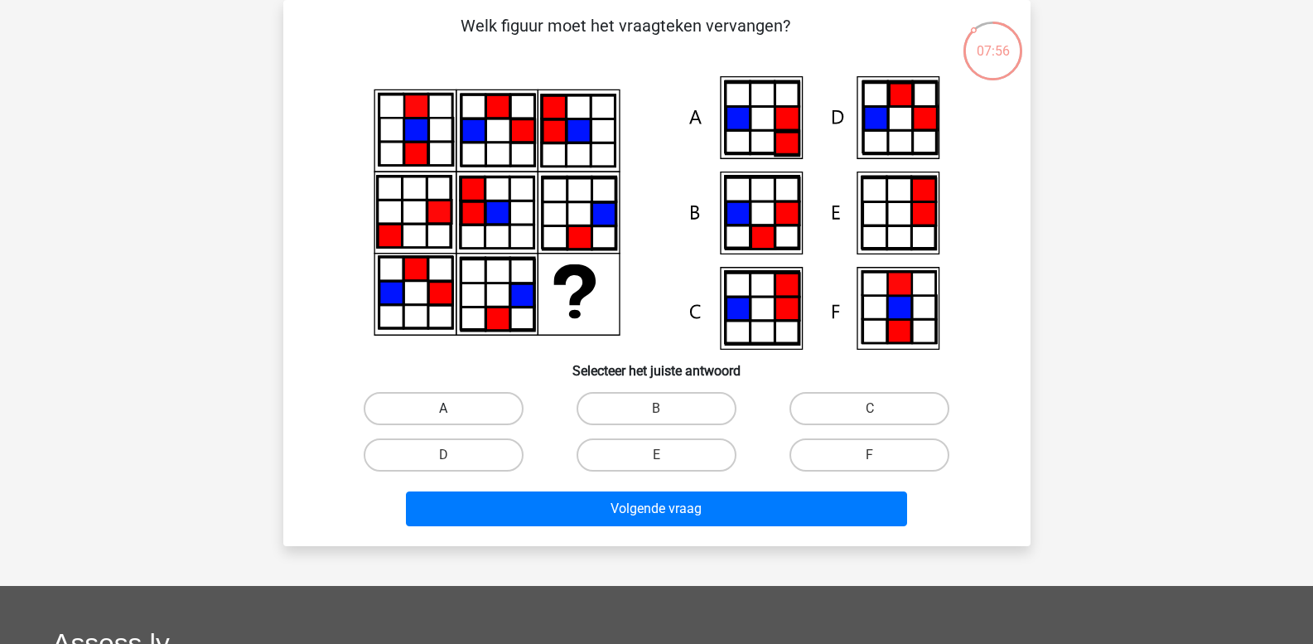
click at [443, 413] on div "A" at bounding box center [444, 408] width 200 height 33
click at [455, 409] on label "A" at bounding box center [444, 408] width 160 height 33
click at [454, 409] on input "A" at bounding box center [448, 414] width 11 height 11
radio input "true"
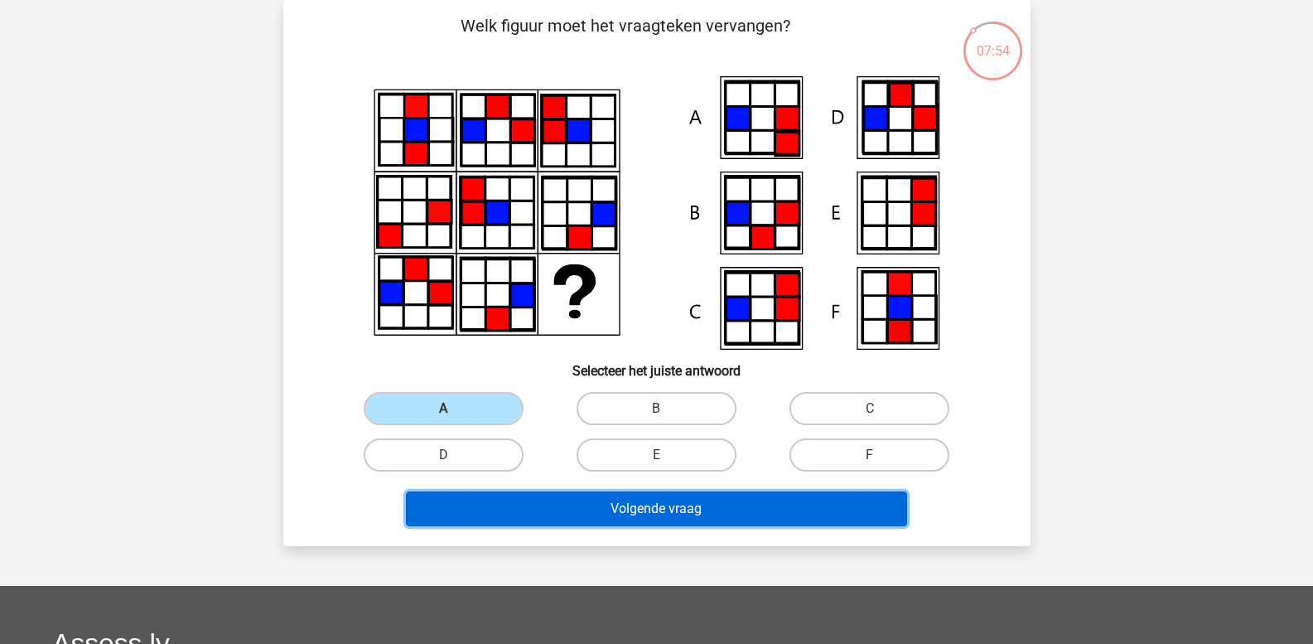
click at [509, 505] on button "Volgende vraag" at bounding box center [656, 508] width 501 height 35
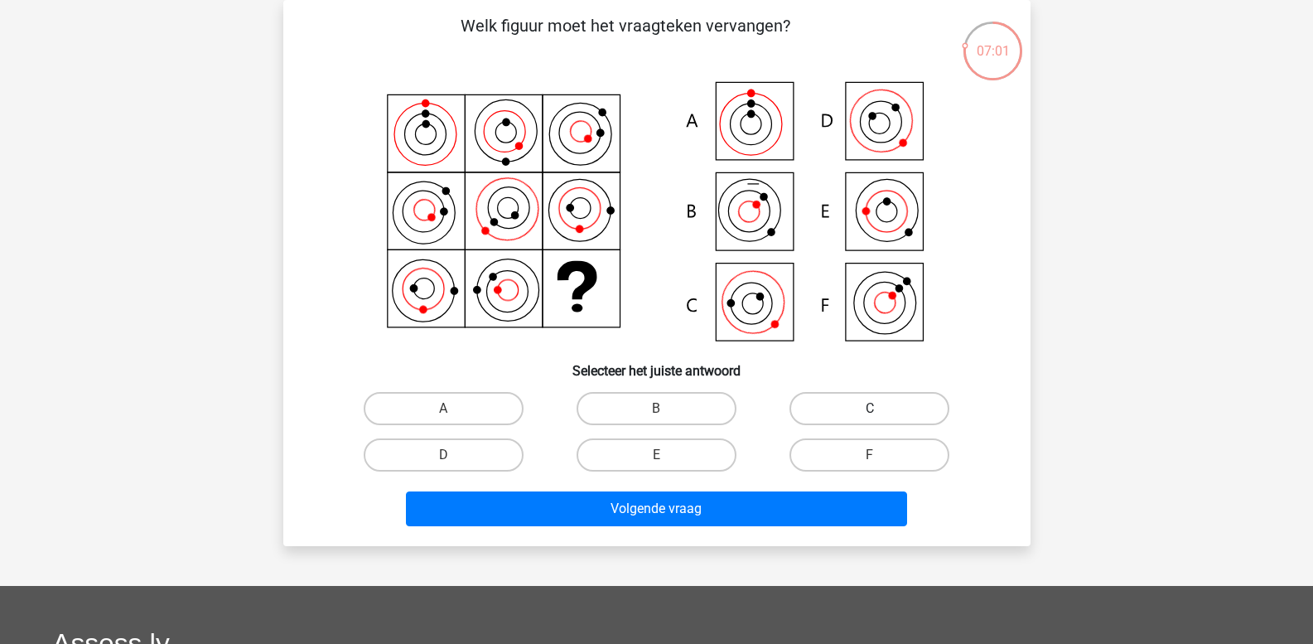
click at [848, 394] on label "C" at bounding box center [870, 408] width 160 height 33
click at [870, 409] on input "C" at bounding box center [875, 414] width 11 height 11
radio input "true"
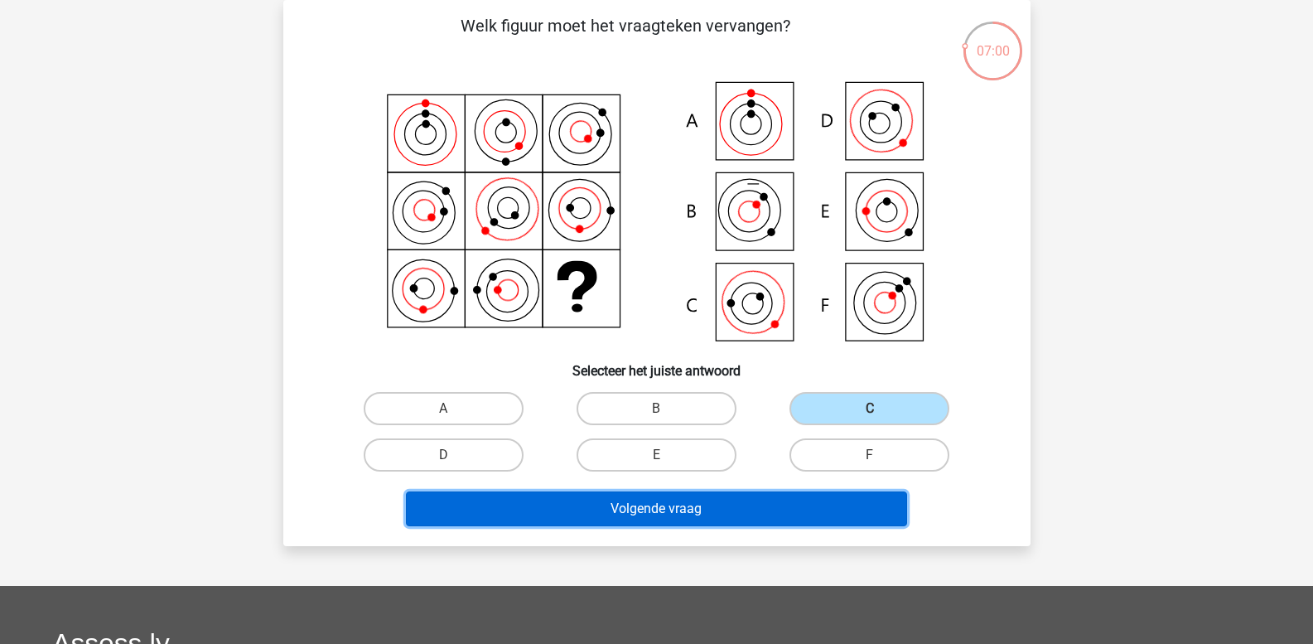
click at [714, 510] on button "Volgende vraag" at bounding box center [656, 508] width 501 height 35
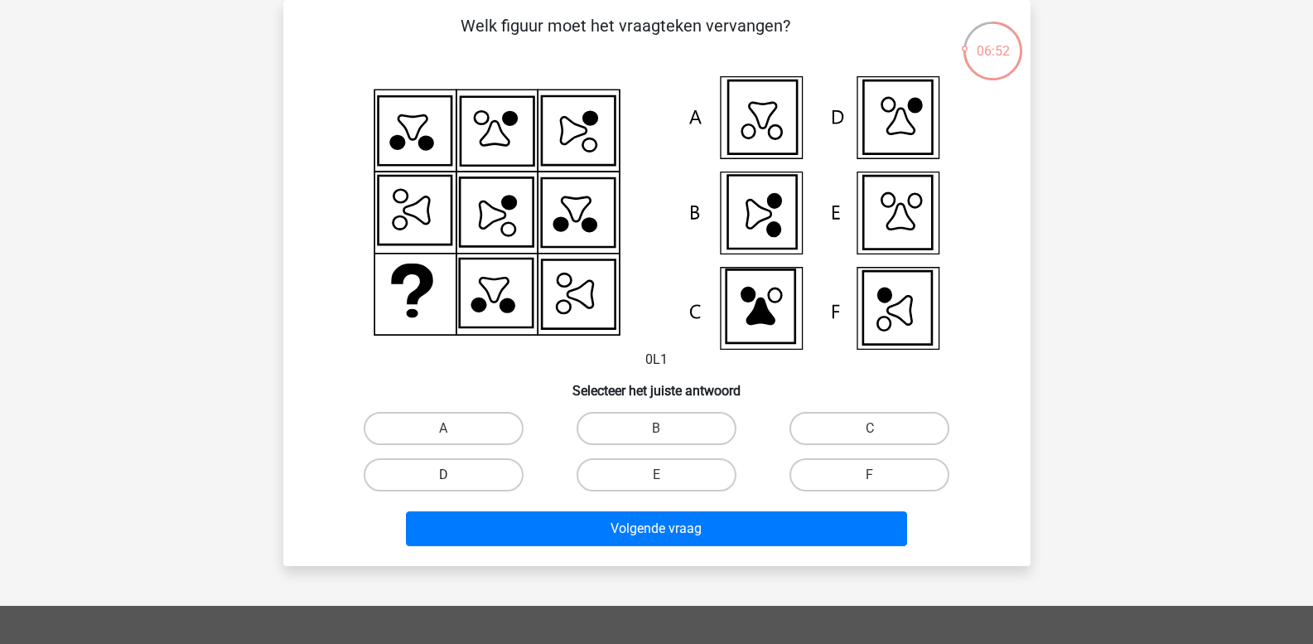
click at [461, 481] on label "D" at bounding box center [444, 474] width 160 height 33
click at [454, 481] on input "D" at bounding box center [448, 480] width 11 height 11
radio input "true"
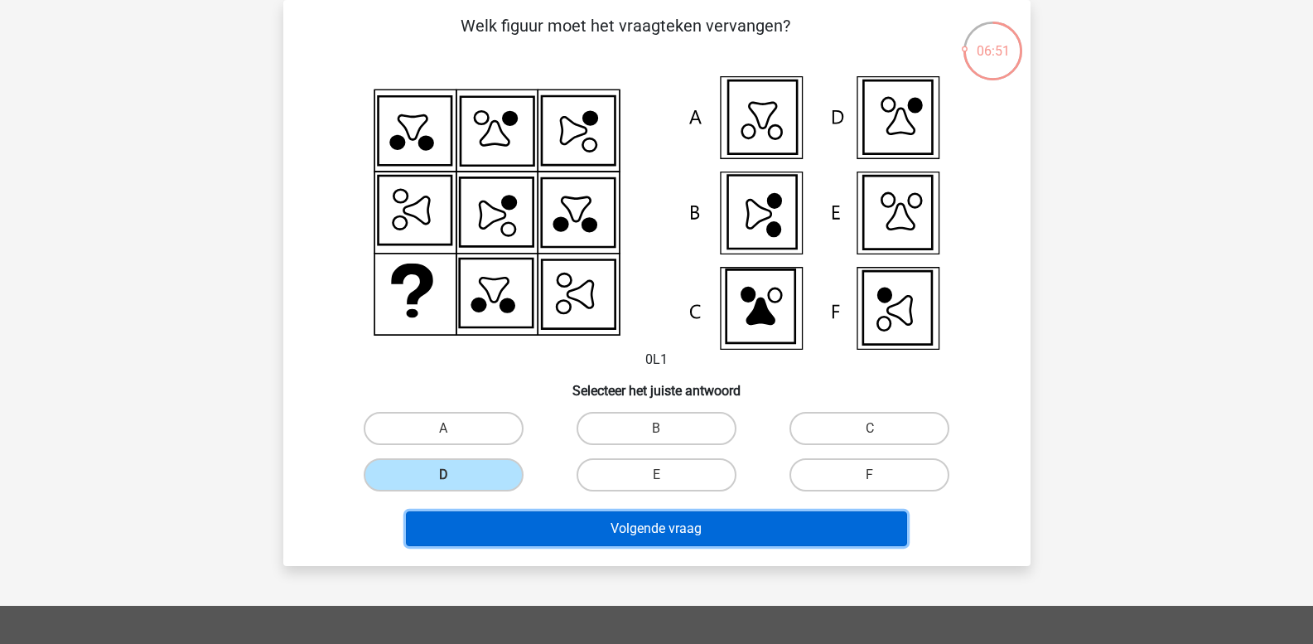
click at [504, 525] on button "Volgende vraag" at bounding box center [656, 528] width 501 height 35
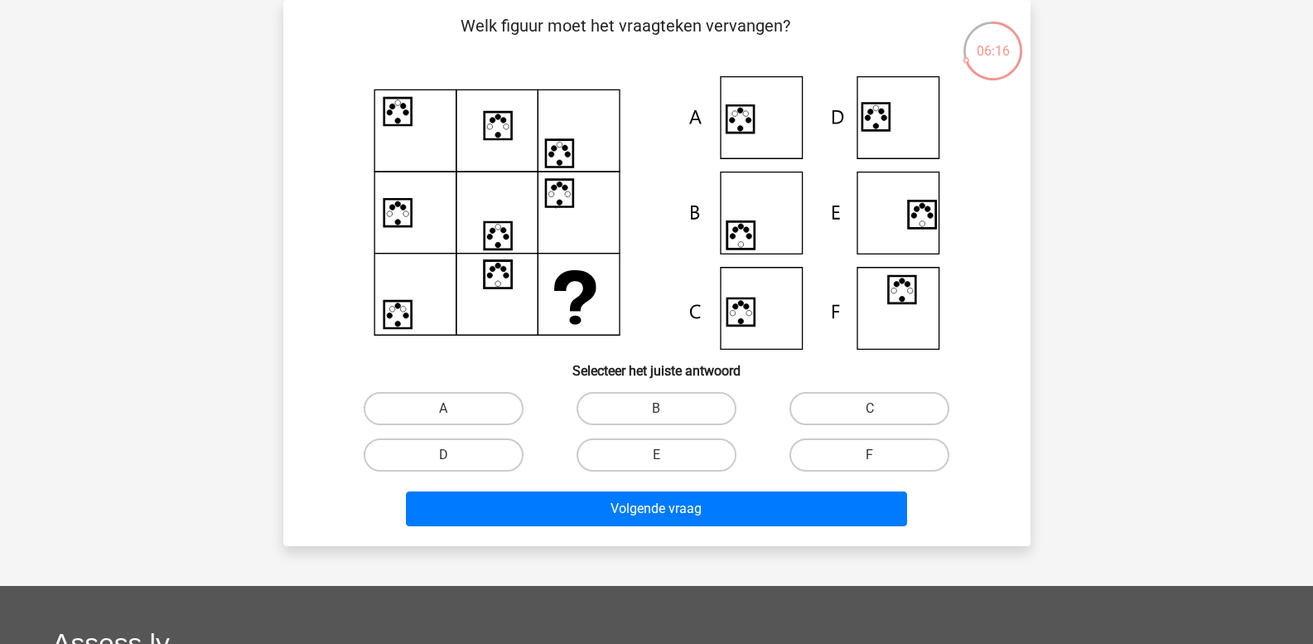
click at [869, 133] on icon at bounding box center [657, 212] width 668 height 273
click at [472, 399] on label "A" at bounding box center [444, 408] width 160 height 33
click at [454, 409] on input "A" at bounding box center [448, 414] width 11 height 11
radio input "true"
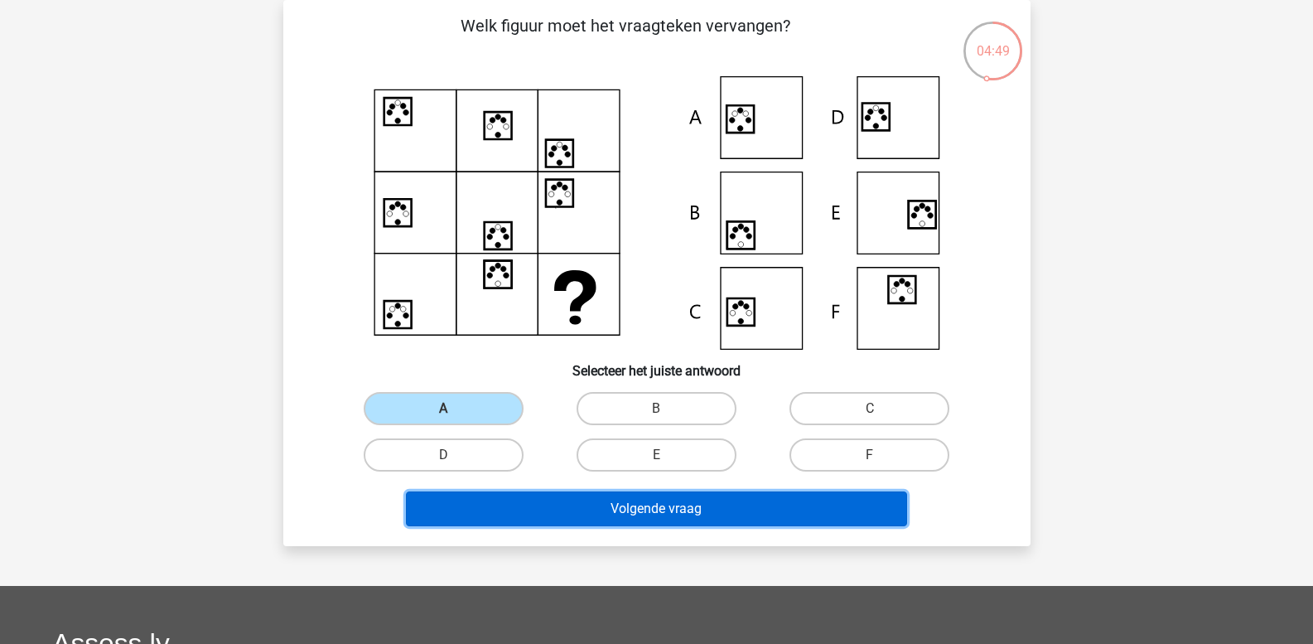
click at [495, 507] on button "Volgende vraag" at bounding box center [656, 508] width 501 height 35
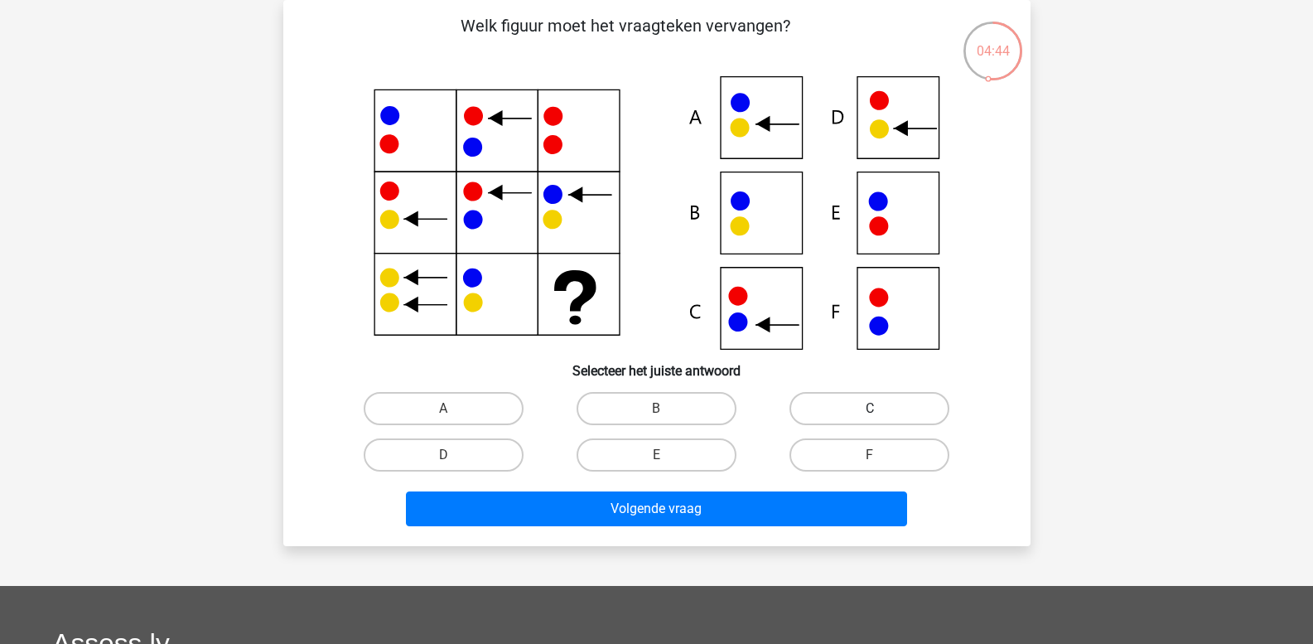
click at [870, 403] on label "C" at bounding box center [870, 408] width 160 height 33
click at [870, 409] on input "C" at bounding box center [875, 414] width 11 height 11
radio input "true"
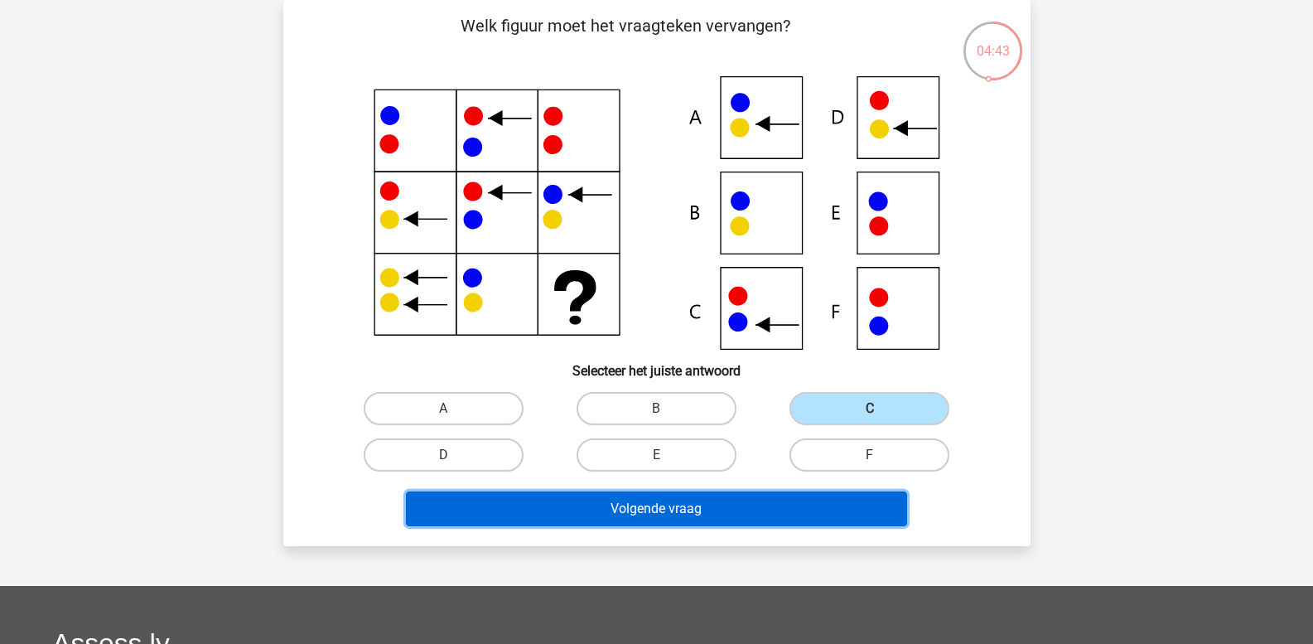
click at [714, 512] on button "Volgende vraag" at bounding box center [656, 508] width 501 height 35
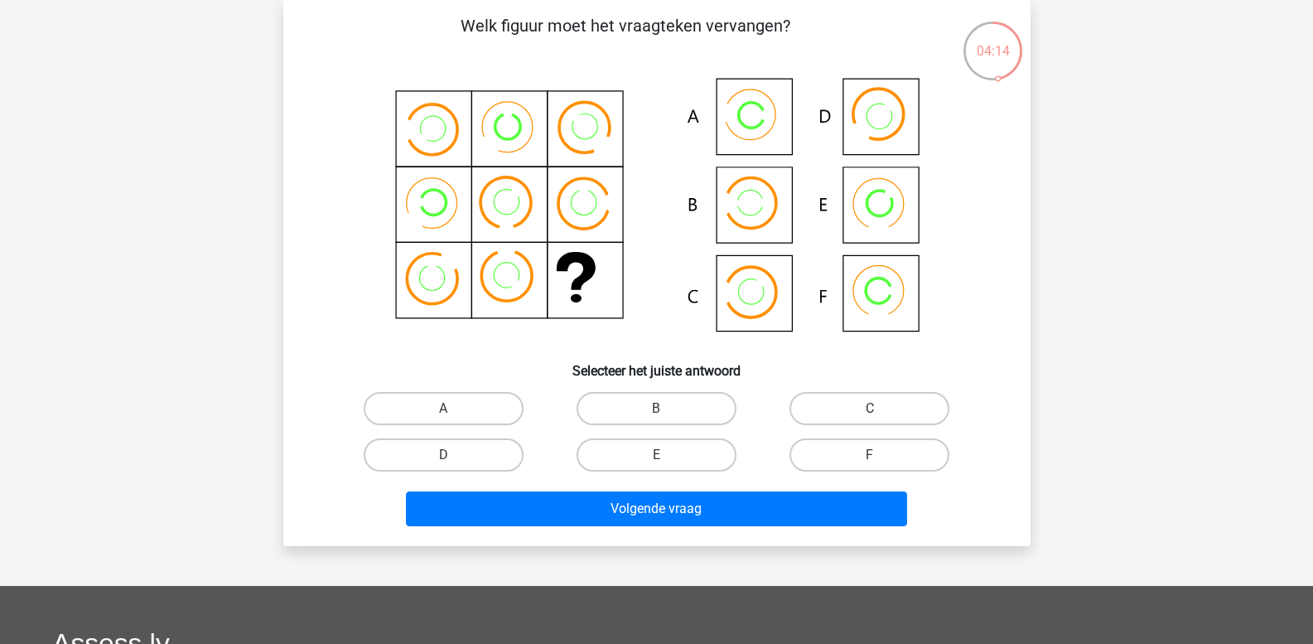
click at [453, 411] on input "A" at bounding box center [448, 414] width 11 height 11
radio input "true"
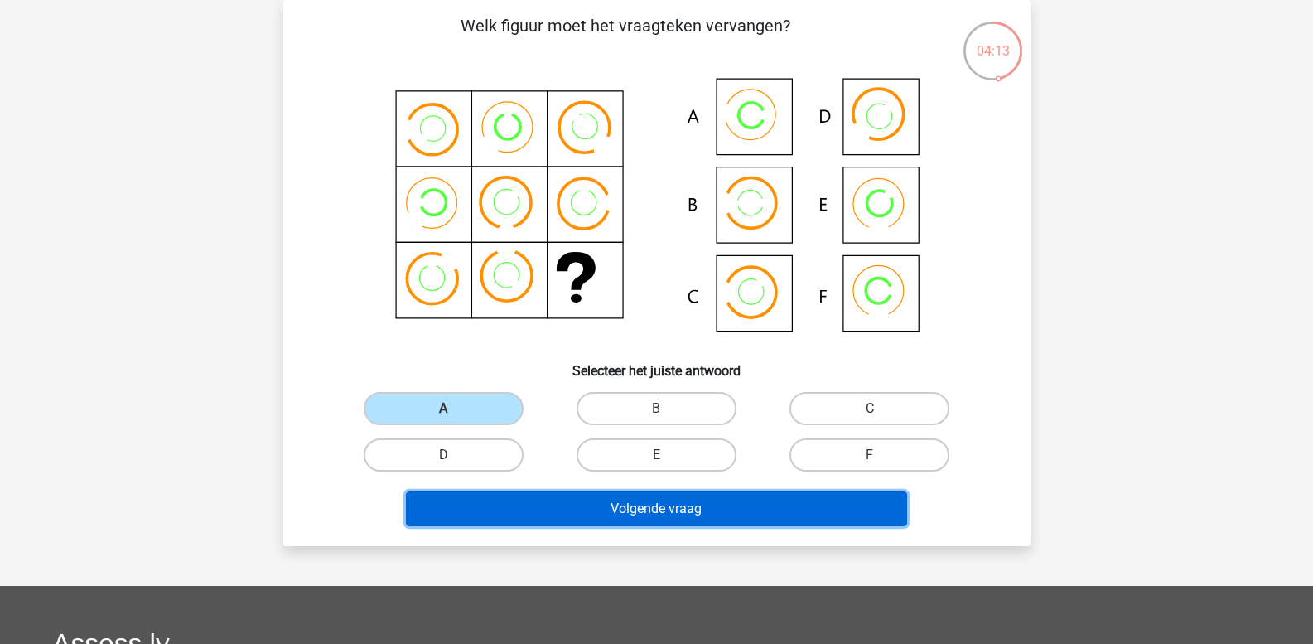
click at [517, 503] on button "Volgende vraag" at bounding box center [656, 508] width 501 height 35
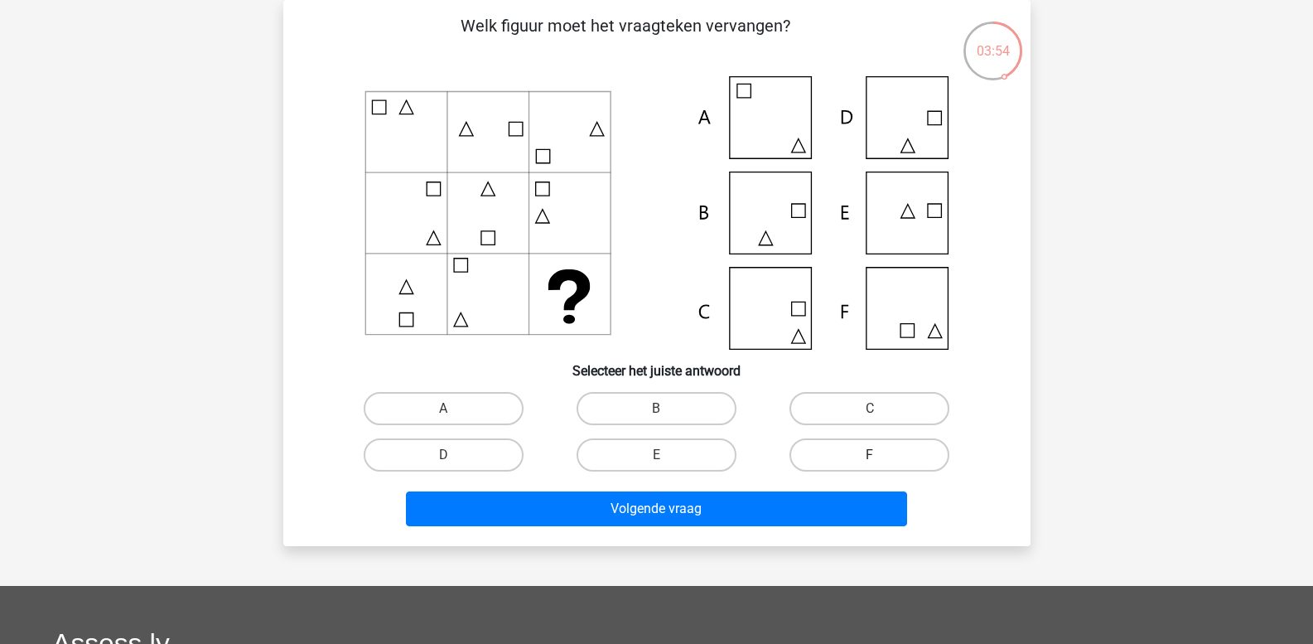
click at [840, 455] on label "F" at bounding box center [870, 454] width 160 height 33
click at [870, 455] on input "F" at bounding box center [875, 460] width 11 height 11
radio input "true"
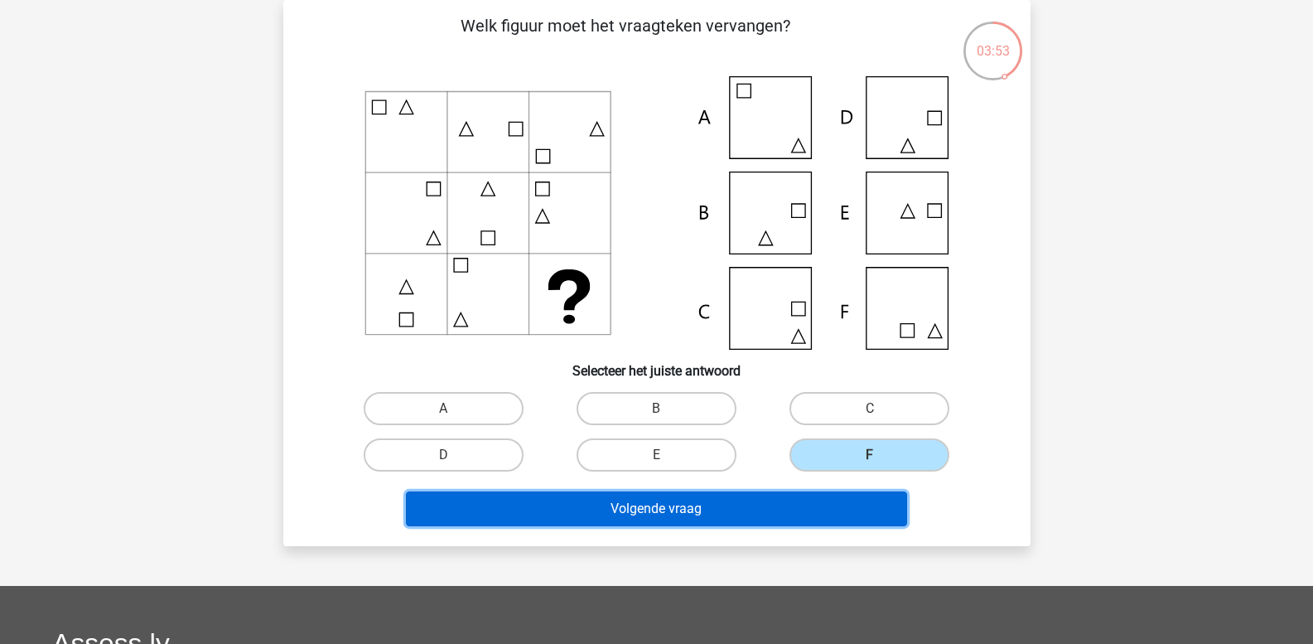
click at [807, 493] on button "Volgende vraag" at bounding box center [656, 508] width 501 height 35
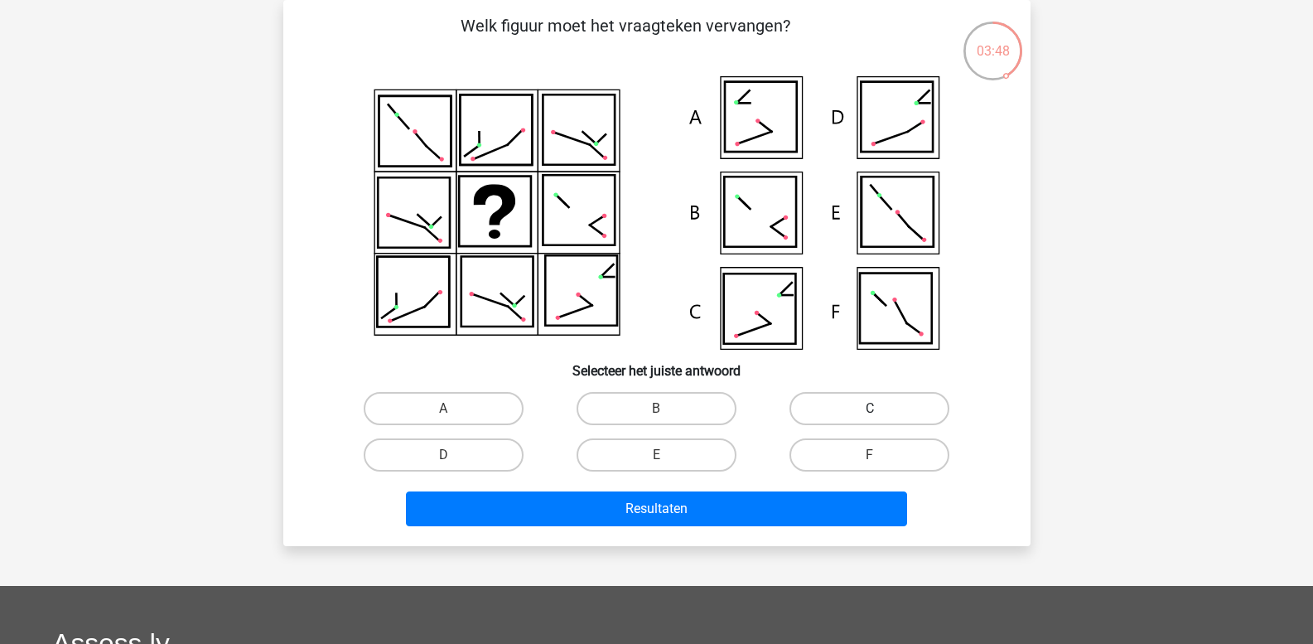
click at [845, 407] on label "C" at bounding box center [870, 408] width 160 height 33
click at [870, 409] on input "C" at bounding box center [875, 414] width 11 height 11
radio input "true"
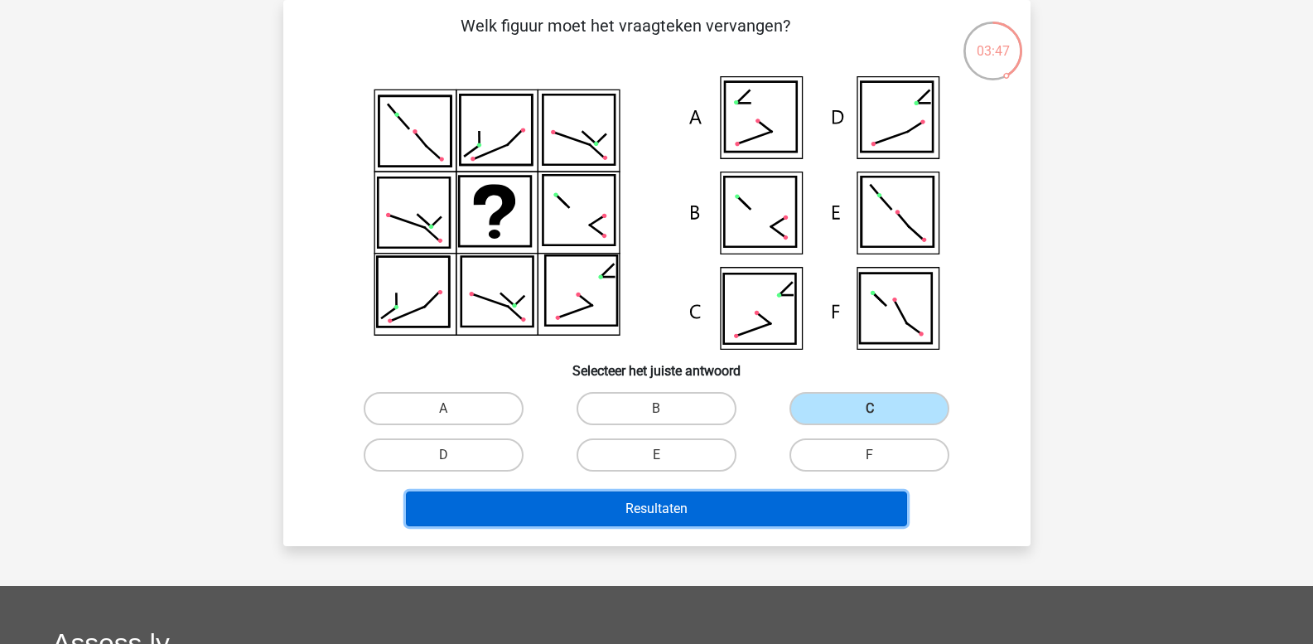
click at [772, 504] on button "Resultaten" at bounding box center [656, 508] width 501 height 35
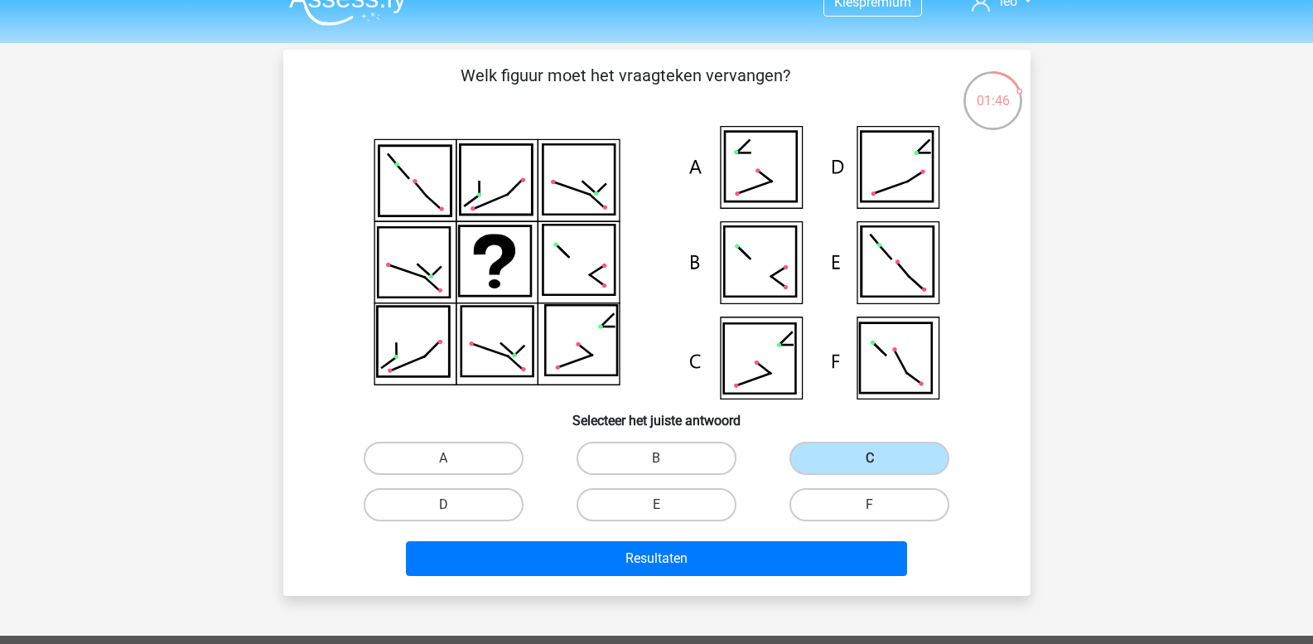
scroll to position [0, 0]
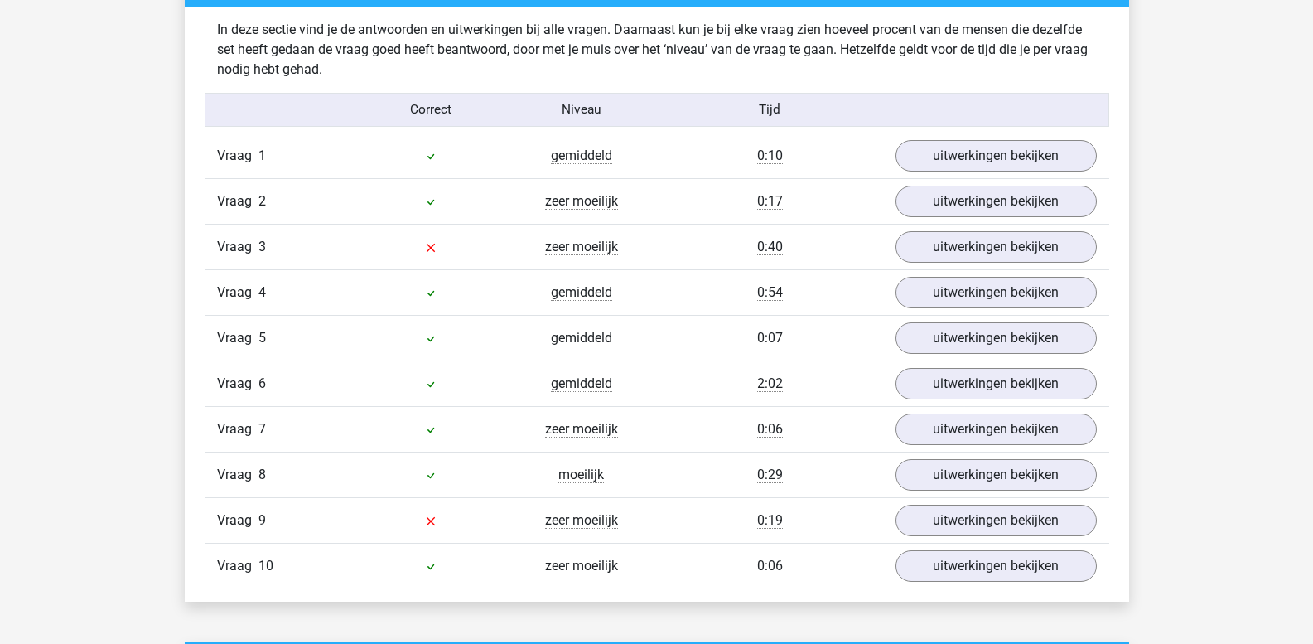
scroll to position [1326, 0]
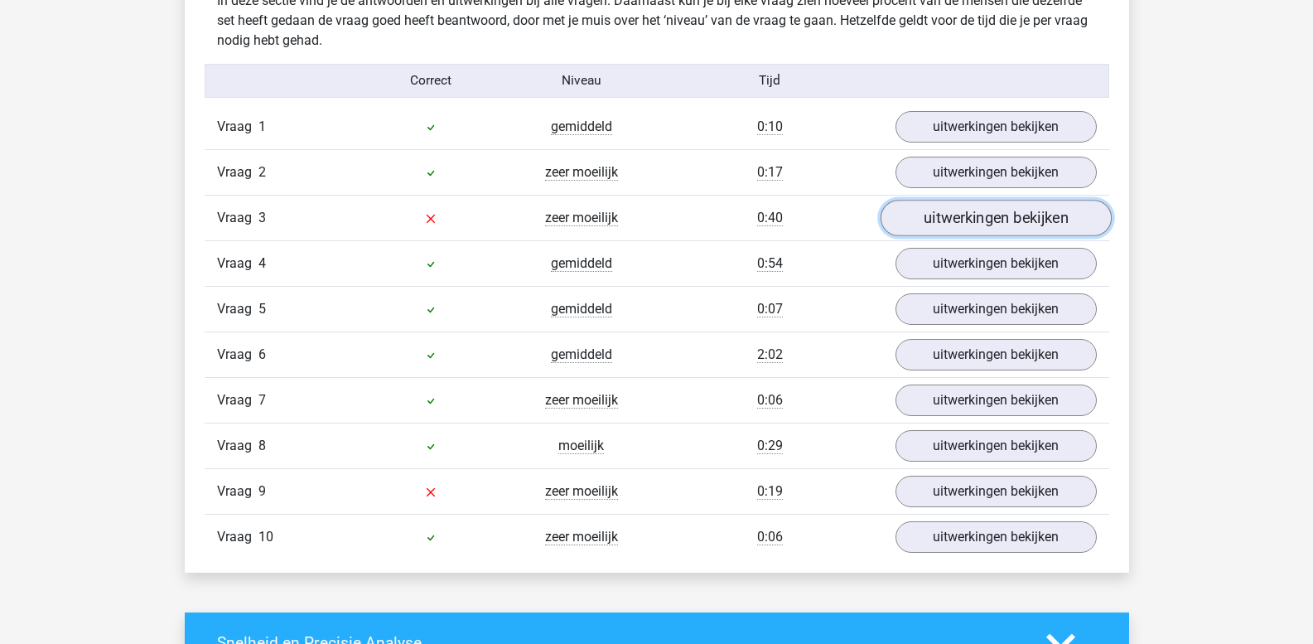
click at [995, 224] on link "uitwerkingen bekijken" at bounding box center [995, 219] width 231 height 36
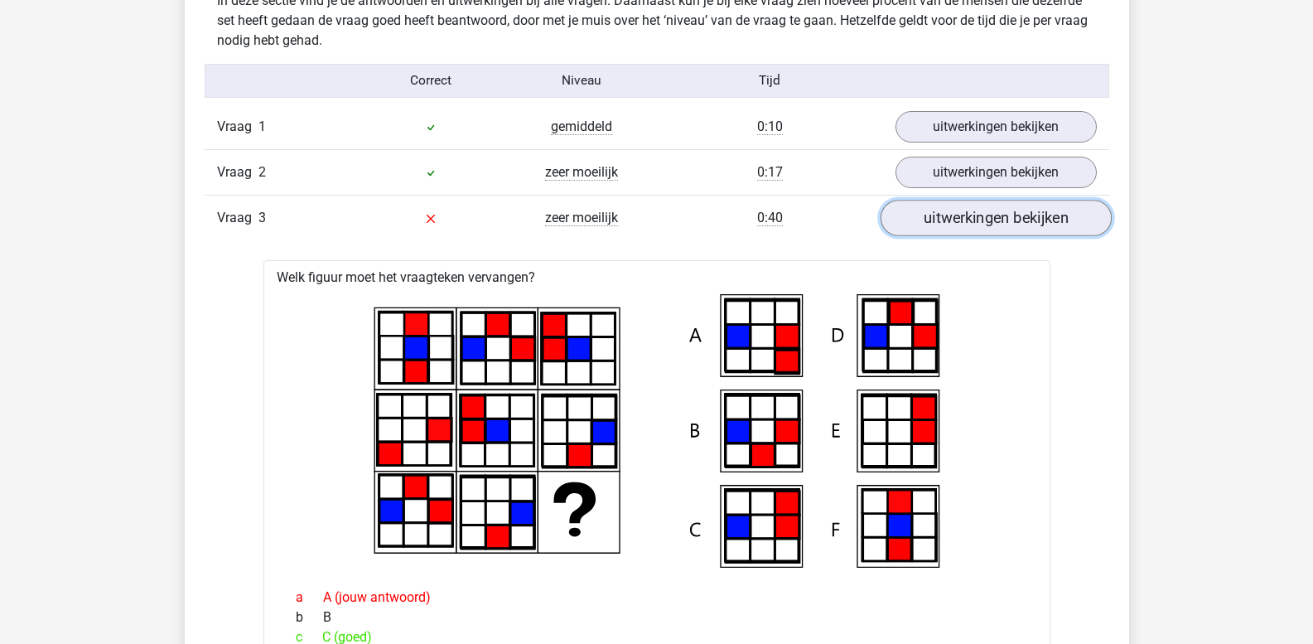
click at [965, 222] on link "uitwerkingen bekijken" at bounding box center [995, 219] width 231 height 36
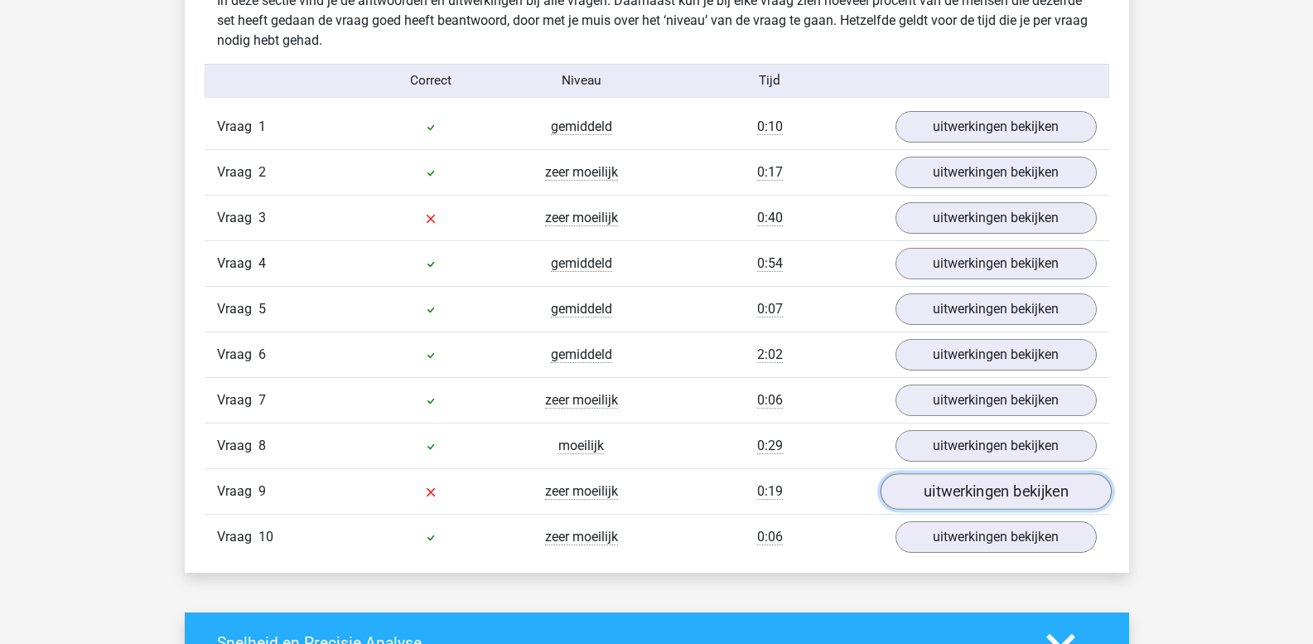
click at [950, 494] on link "uitwerkingen bekijken" at bounding box center [995, 492] width 231 height 36
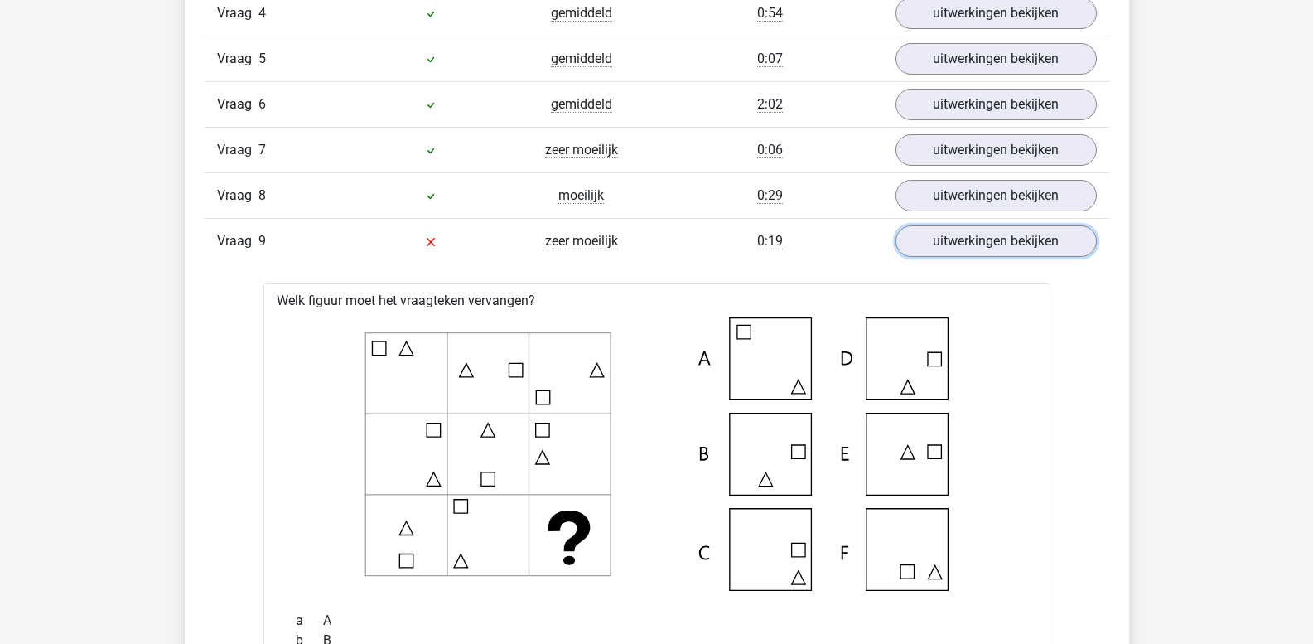
scroll to position [1575, 0]
click at [973, 248] on link "uitwerkingen bekijken" at bounding box center [995, 243] width 231 height 36
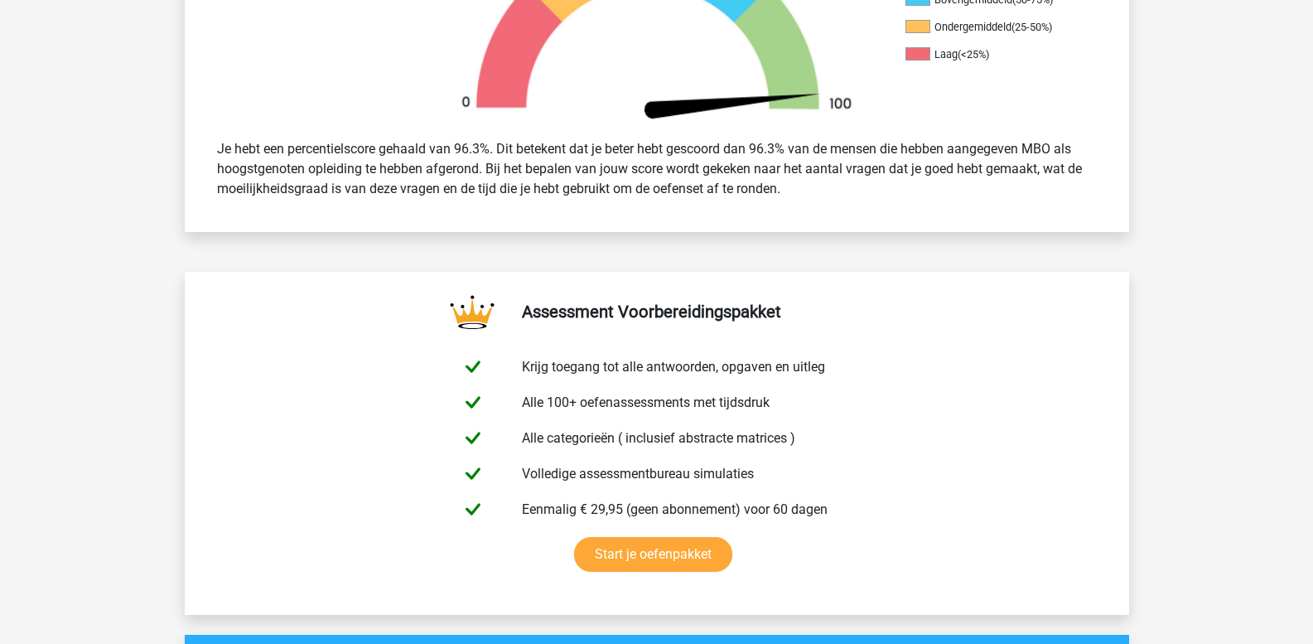
scroll to position [580, 0]
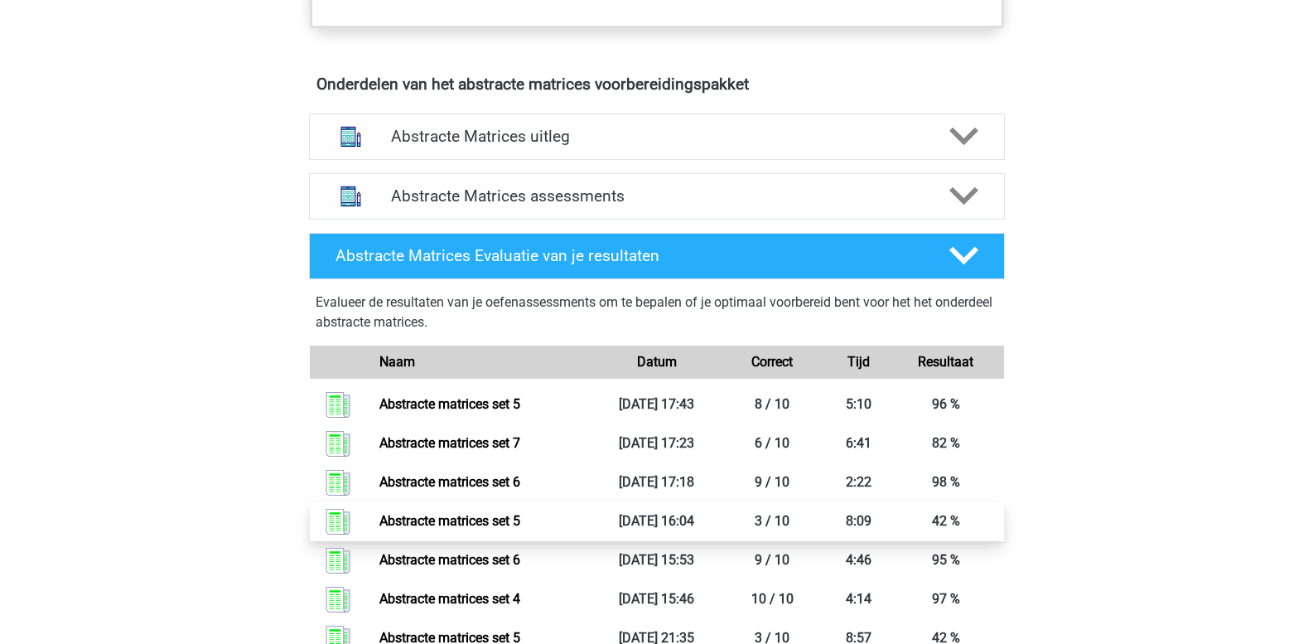
scroll to position [912, 0]
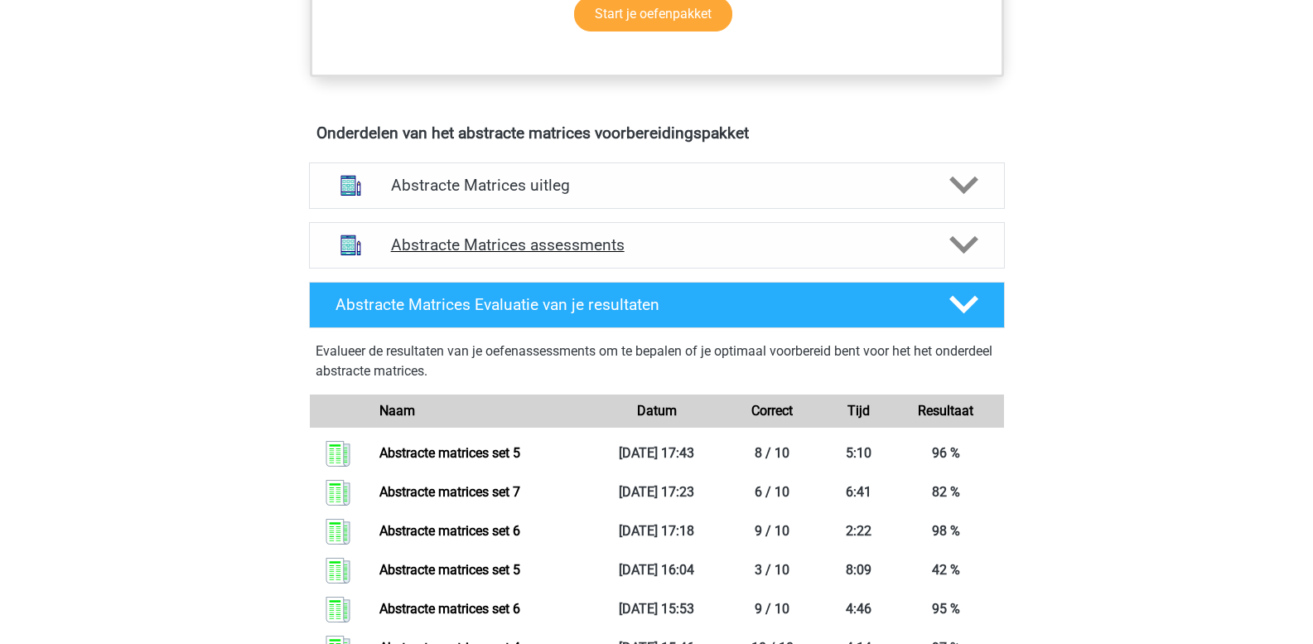
click at [963, 246] on icon at bounding box center [964, 244] width 29 height 29
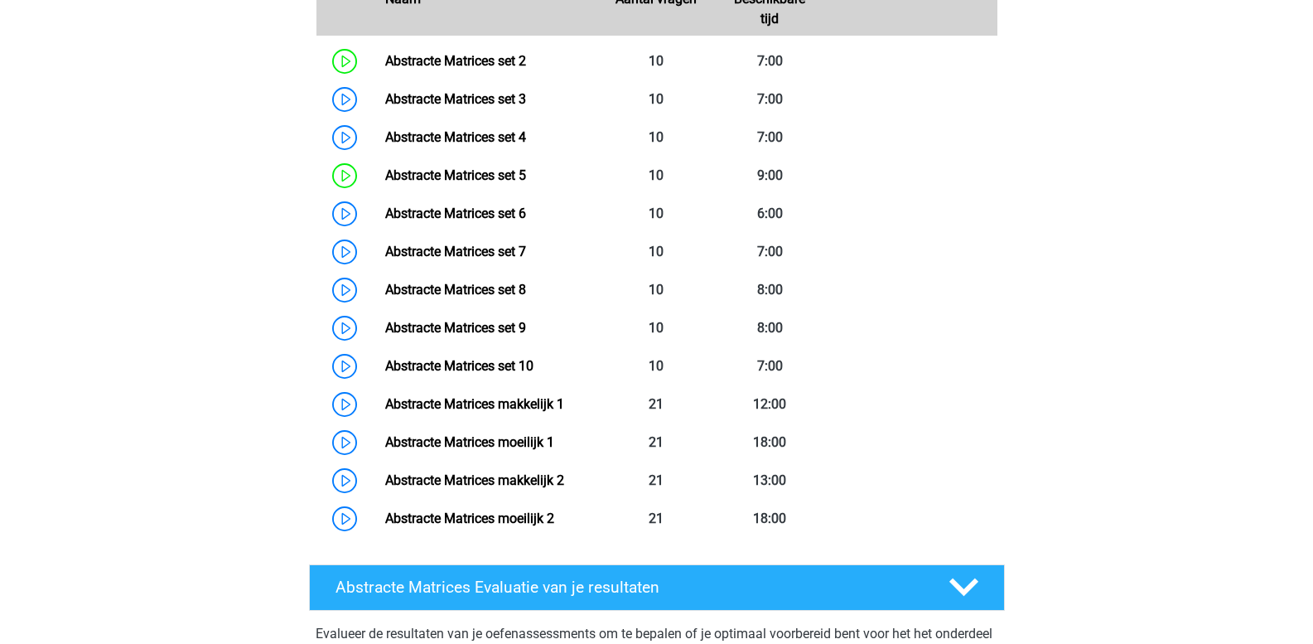
scroll to position [1326, 0]
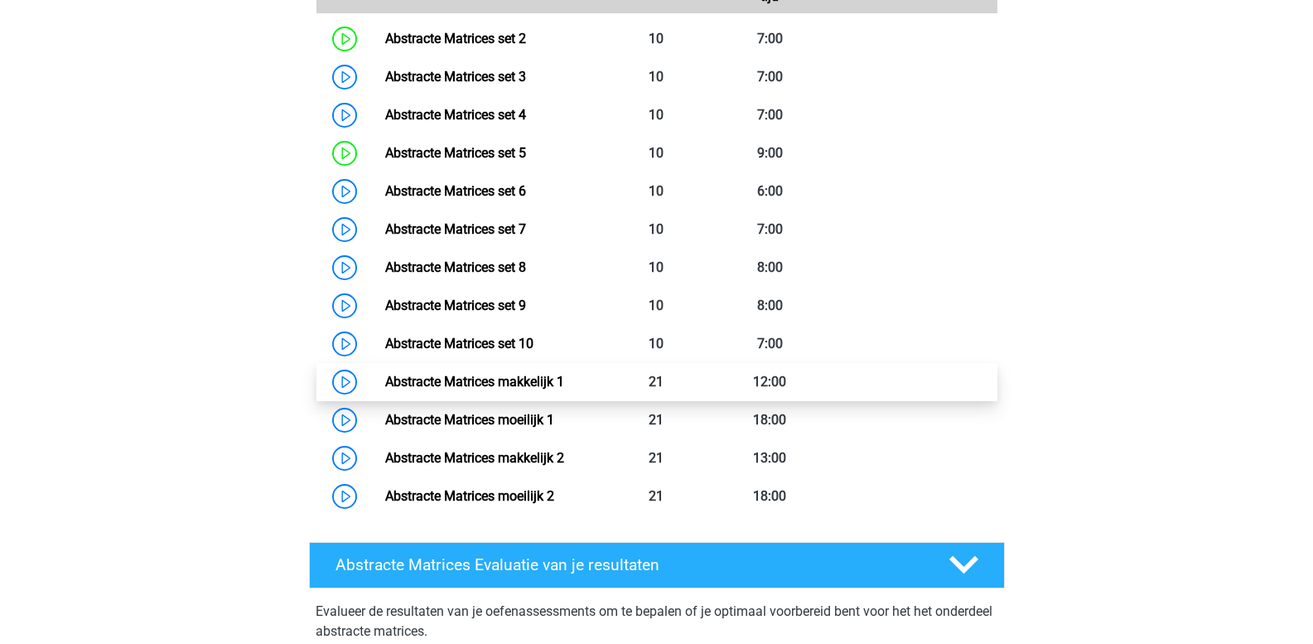
click at [564, 389] on link "Abstracte Matrices makkelijk 1" at bounding box center [474, 382] width 179 height 16
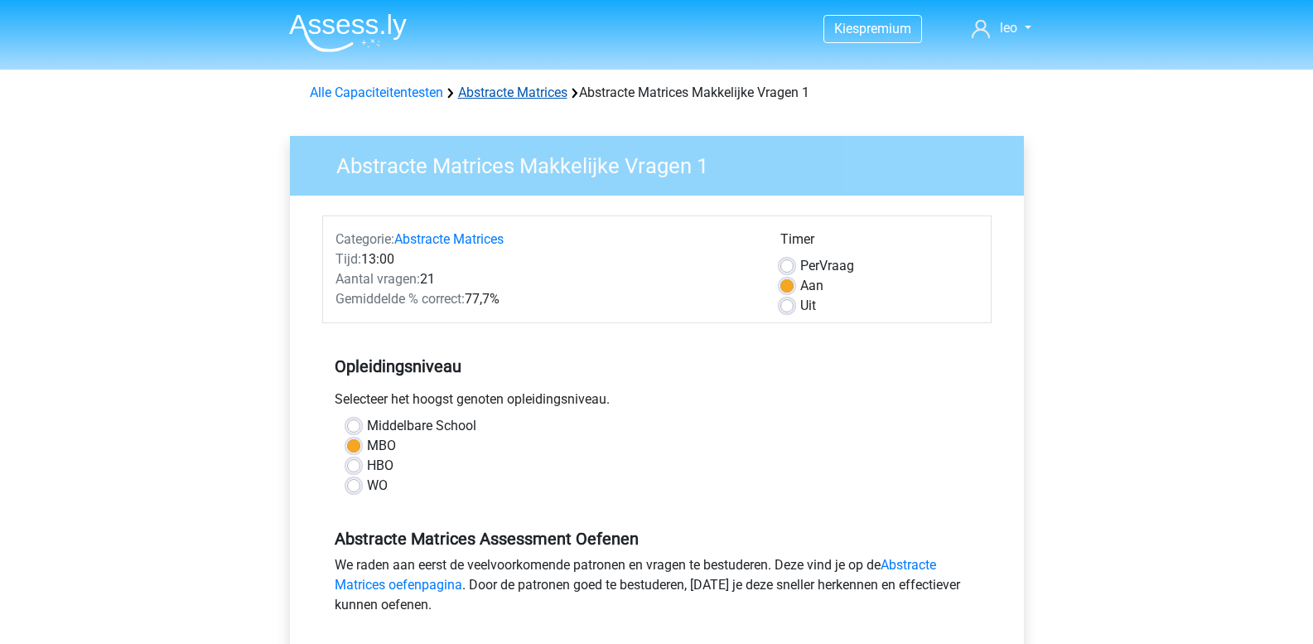
click at [525, 94] on link "Abstracte Matrices" at bounding box center [512, 93] width 109 height 16
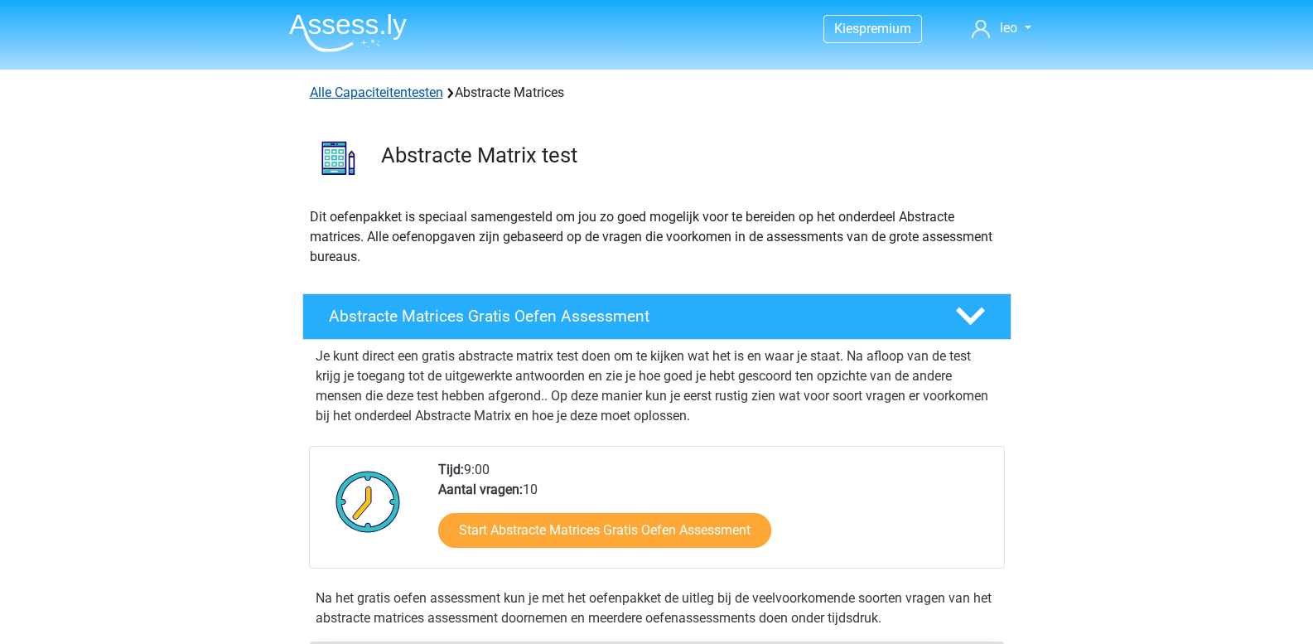
click at [404, 90] on link "Alle Capaciteitentesten" at bounding box center [376, 93] width 133 height 16
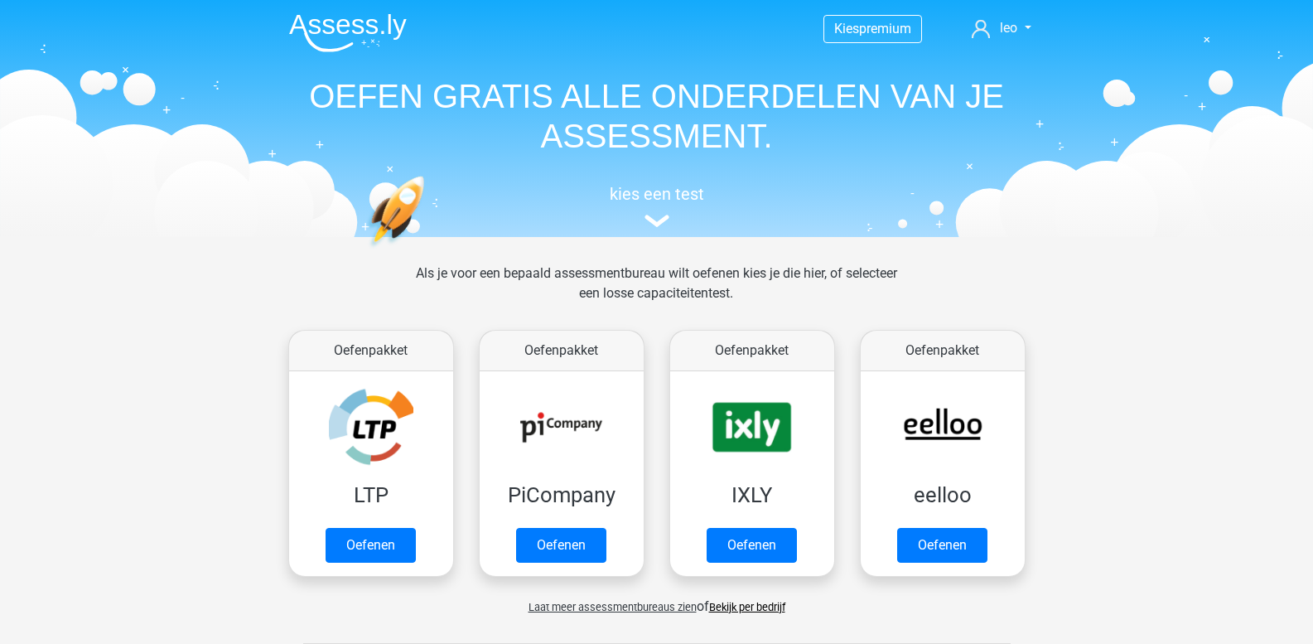
scroll to position [704, 0]
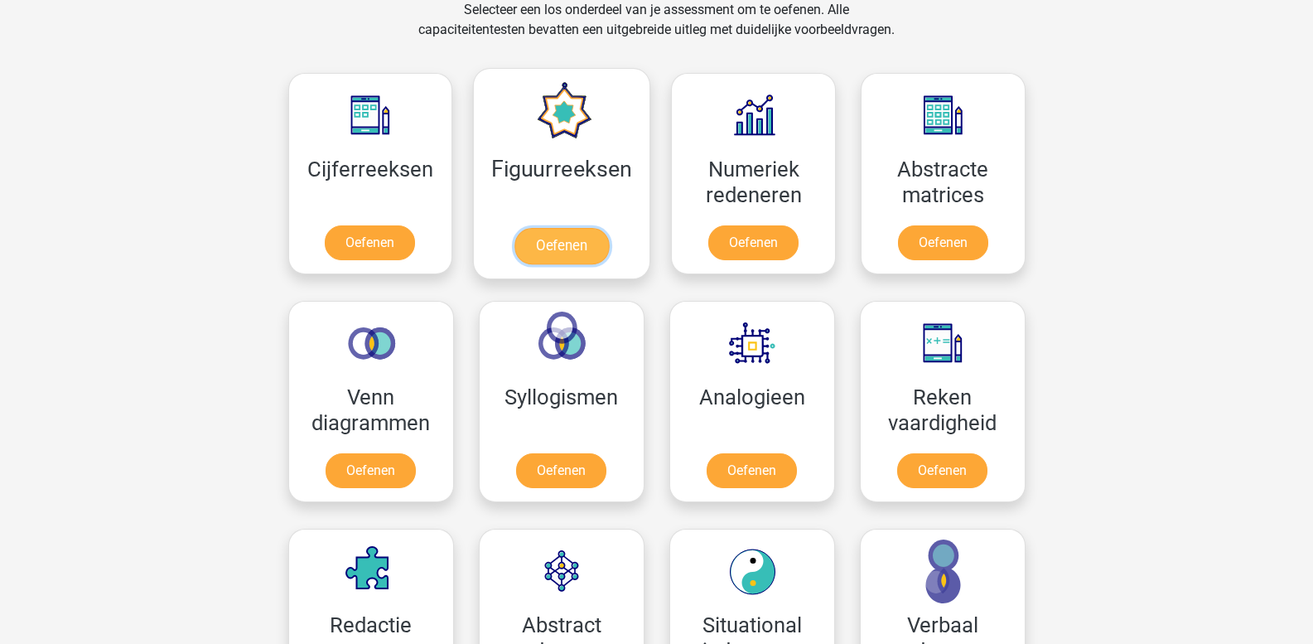
click at [587, 248] on link "Oefenen" at bounding box center [562, 246] width 94 height 36
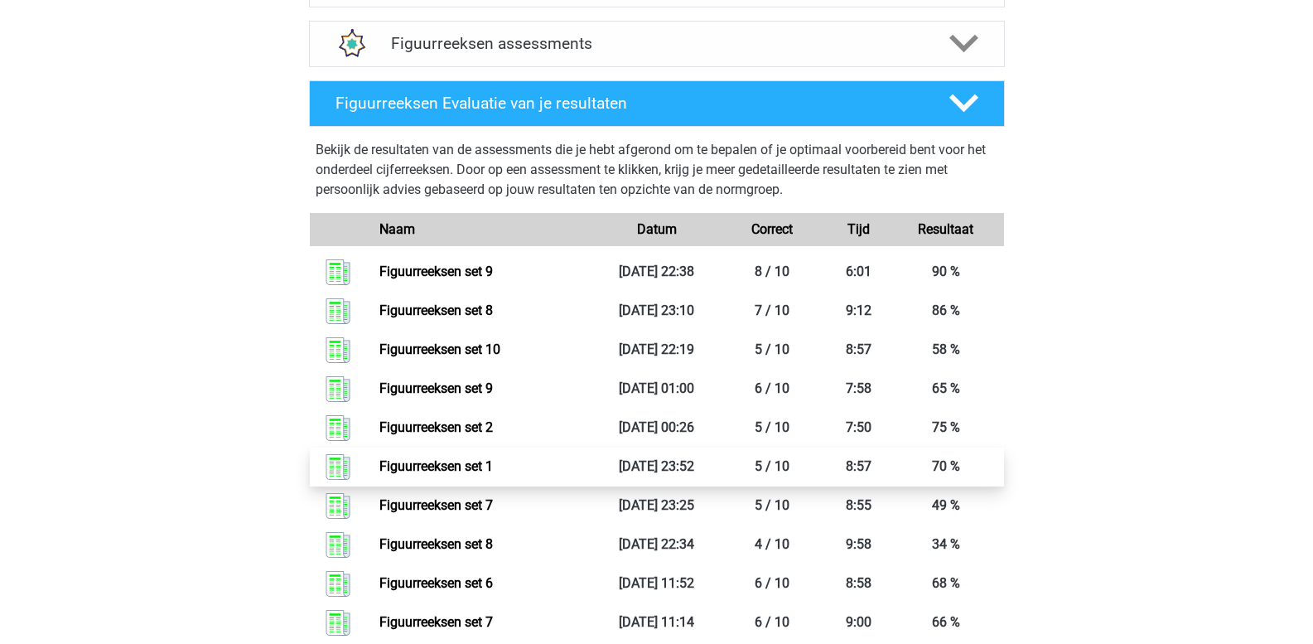
scroll to position [1077, 0]
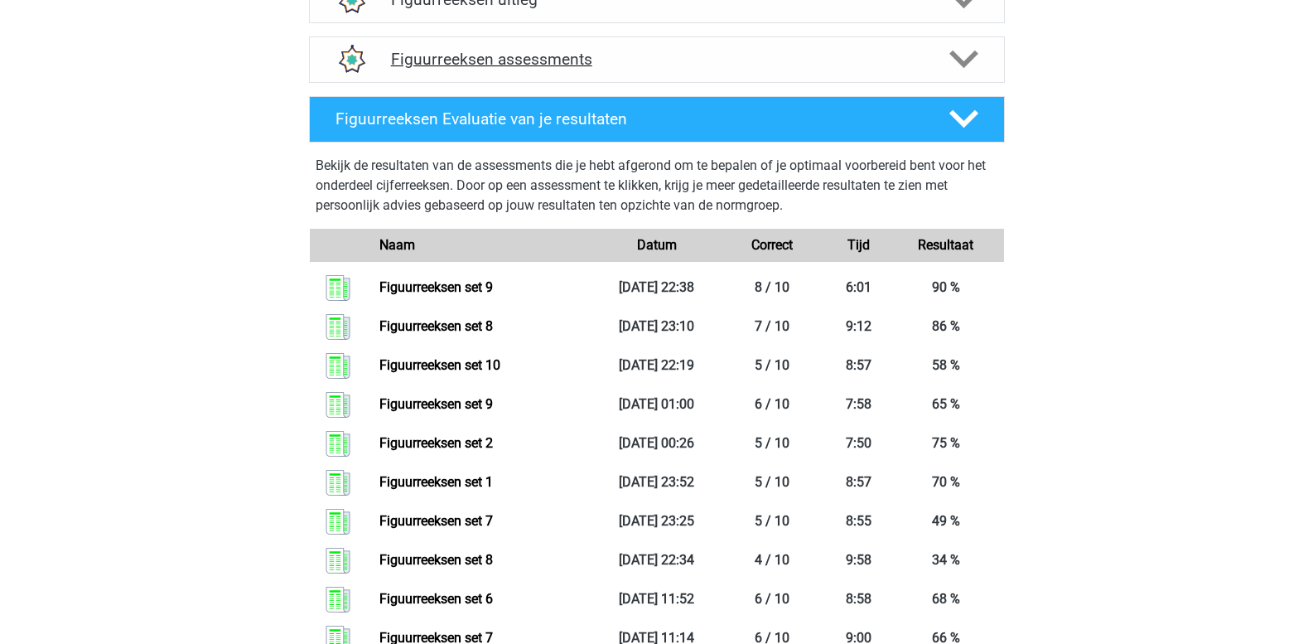
click at [966, 56] on icon at bounding box center [964, 59] width 29 height 29
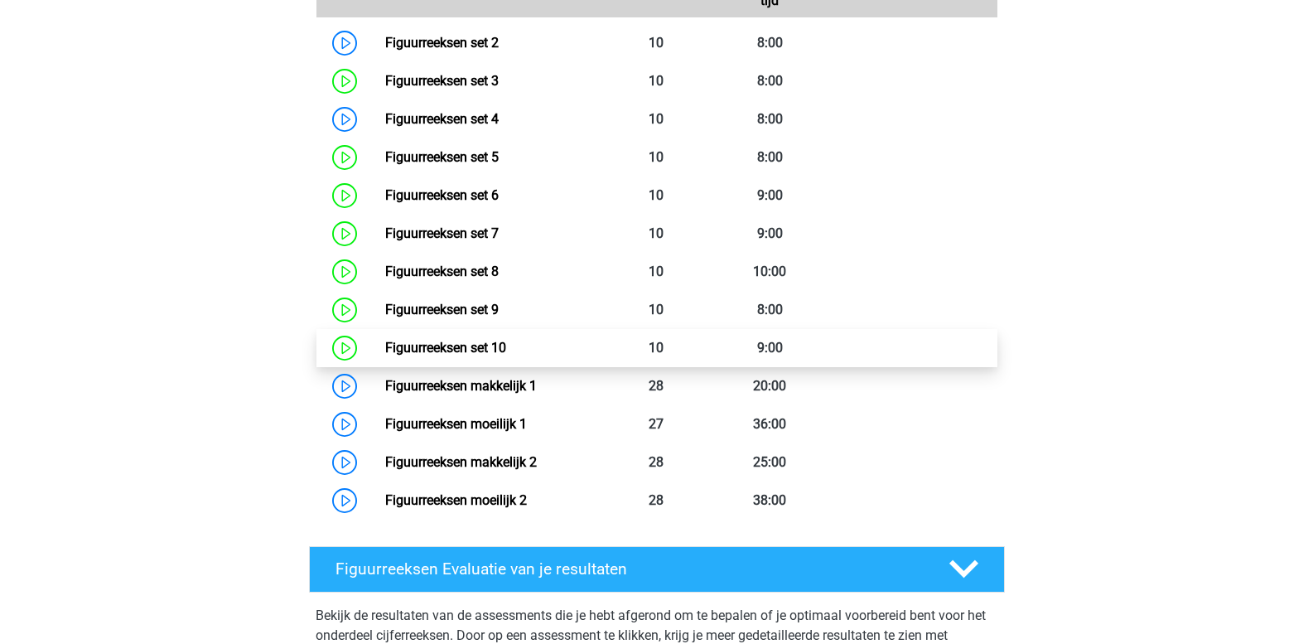
scroll to position [1326, 0]
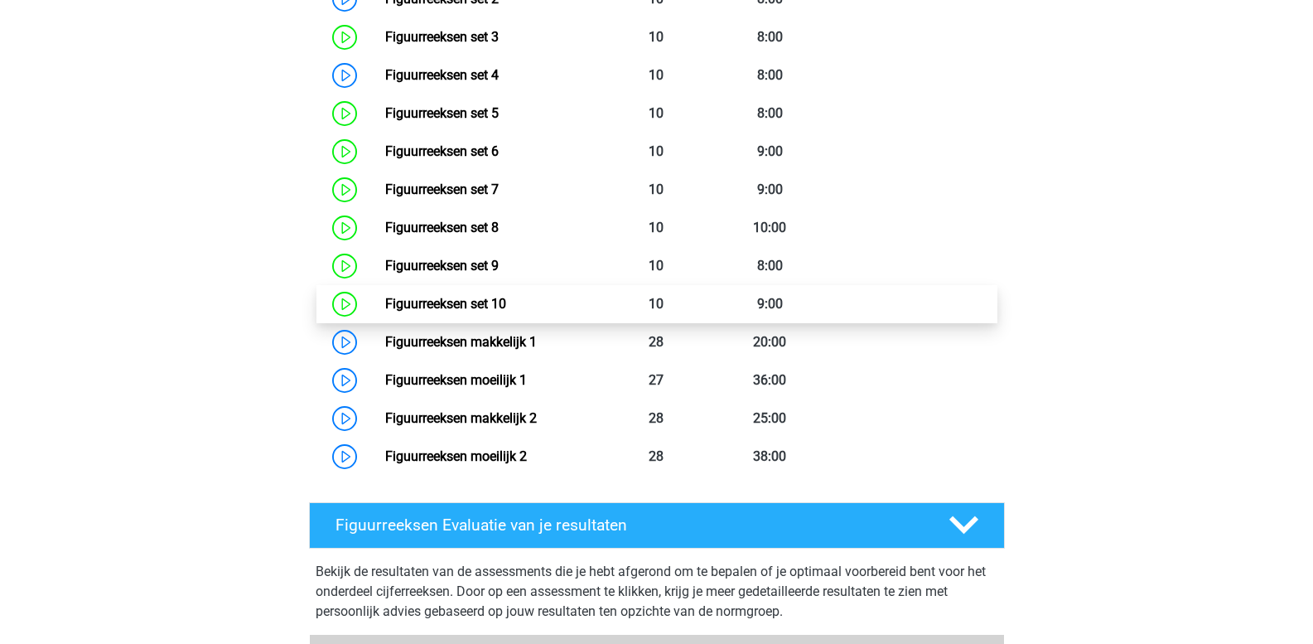
click at [481, 307] on link "Figuurreeksen set 10" at bounding box center [445, 304] width 121 height 16
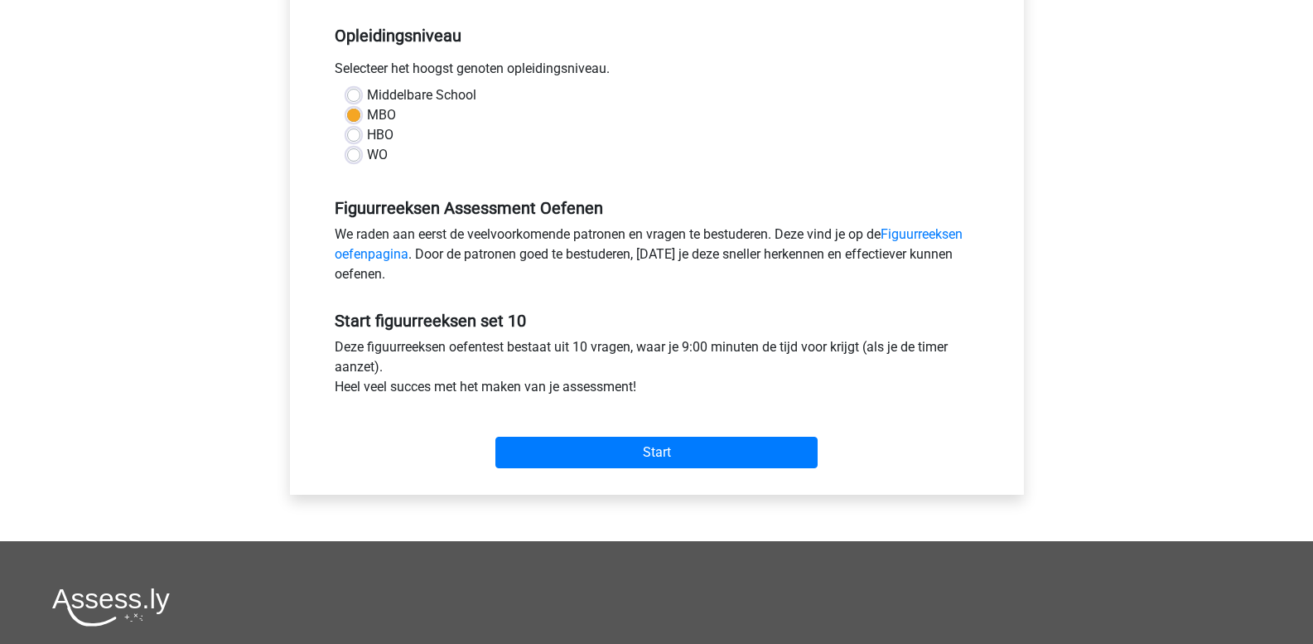
scroll to position [331, 0]
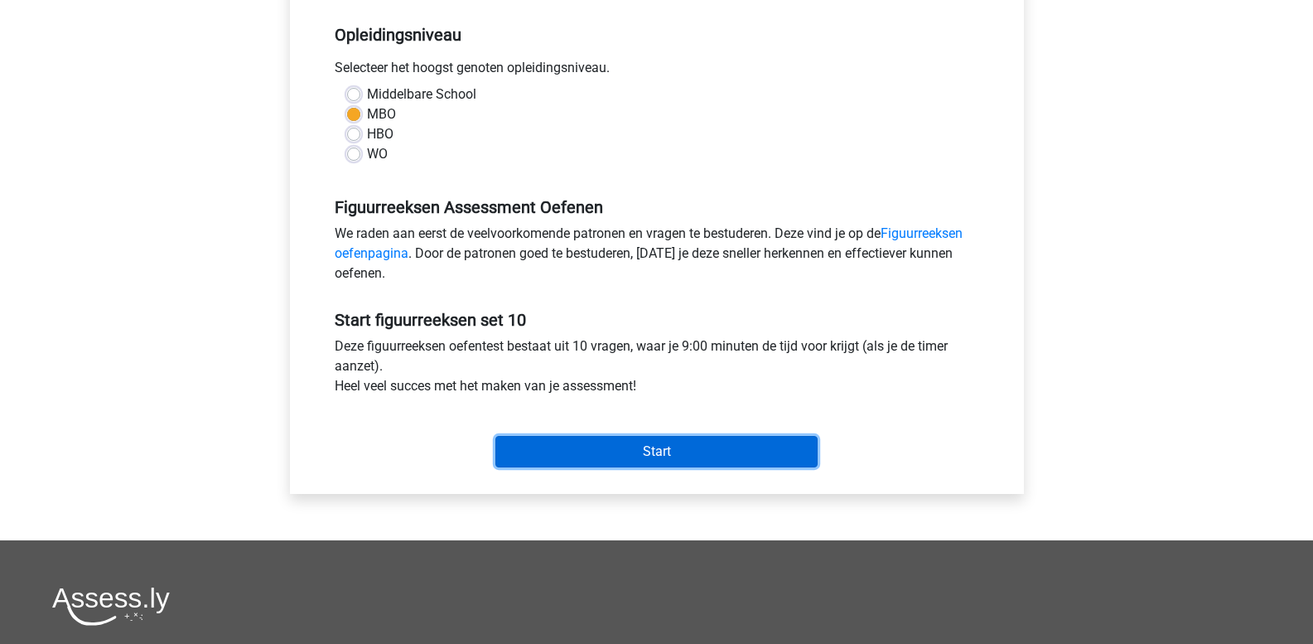
click at [612, 452] on input "Start" at bounding box center [657, 451] width 322 height 31
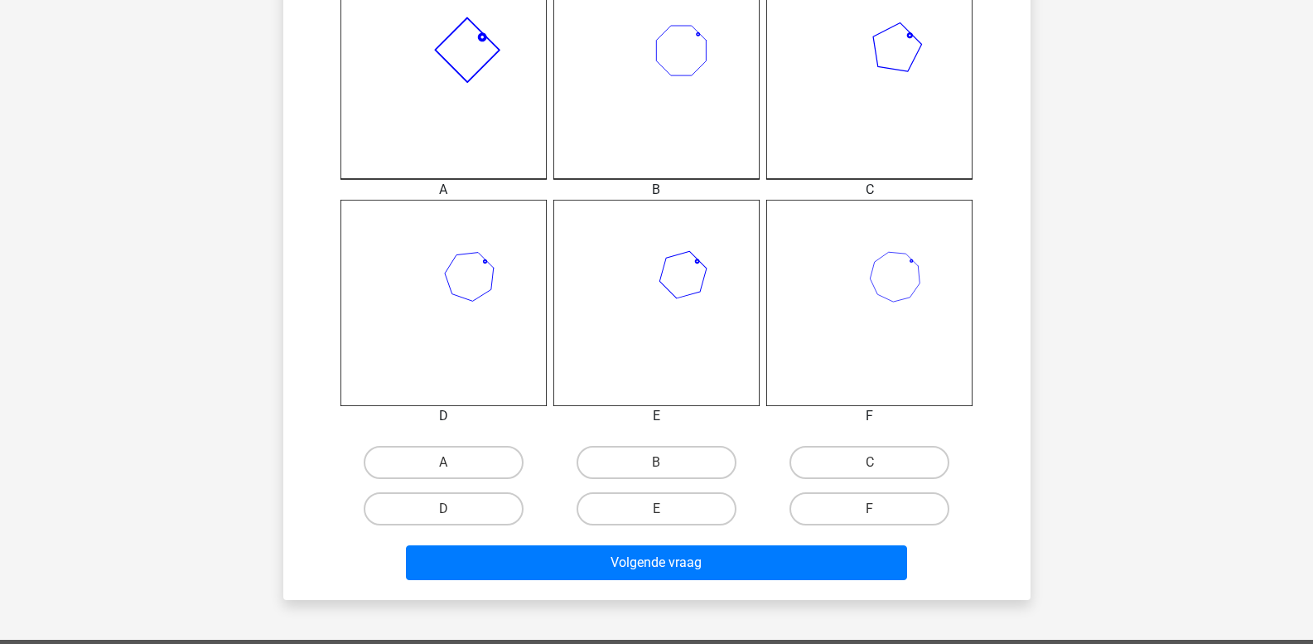
scroll to position [497, 0]
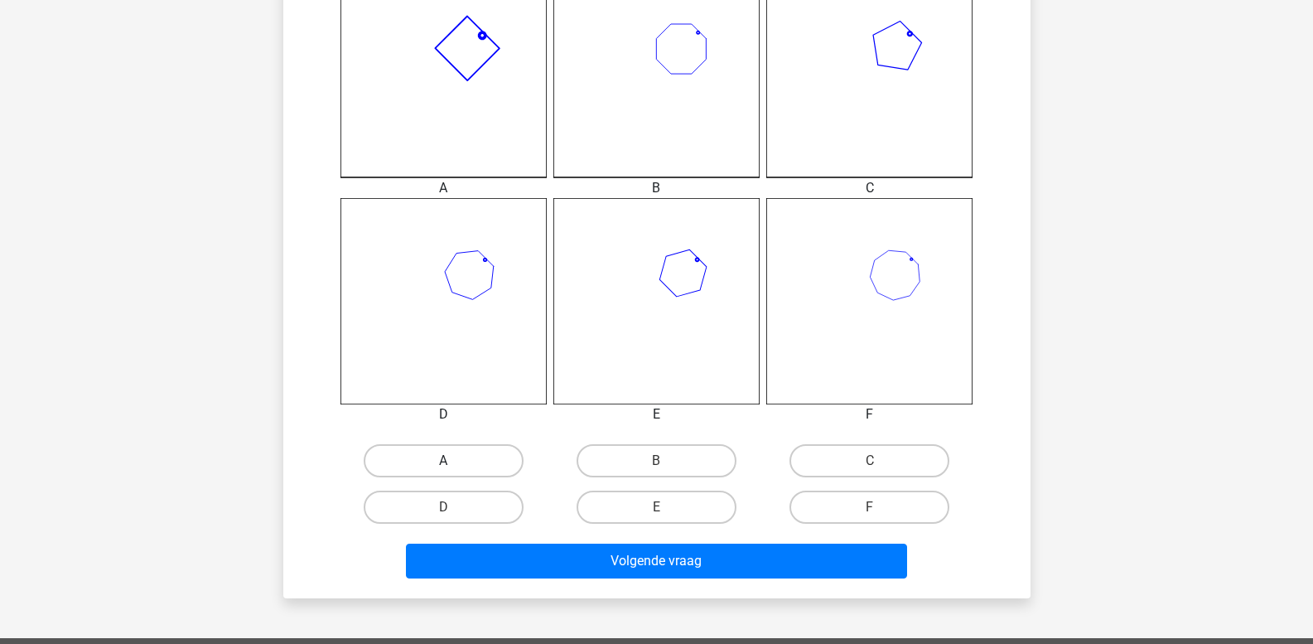
click at [450, 460] on label "A" at bounding box center [444, 460] width 160 height 33
click at [450, 461] on input "A" at bounding box center [448, 466] width 11 height 11
radio input "true"
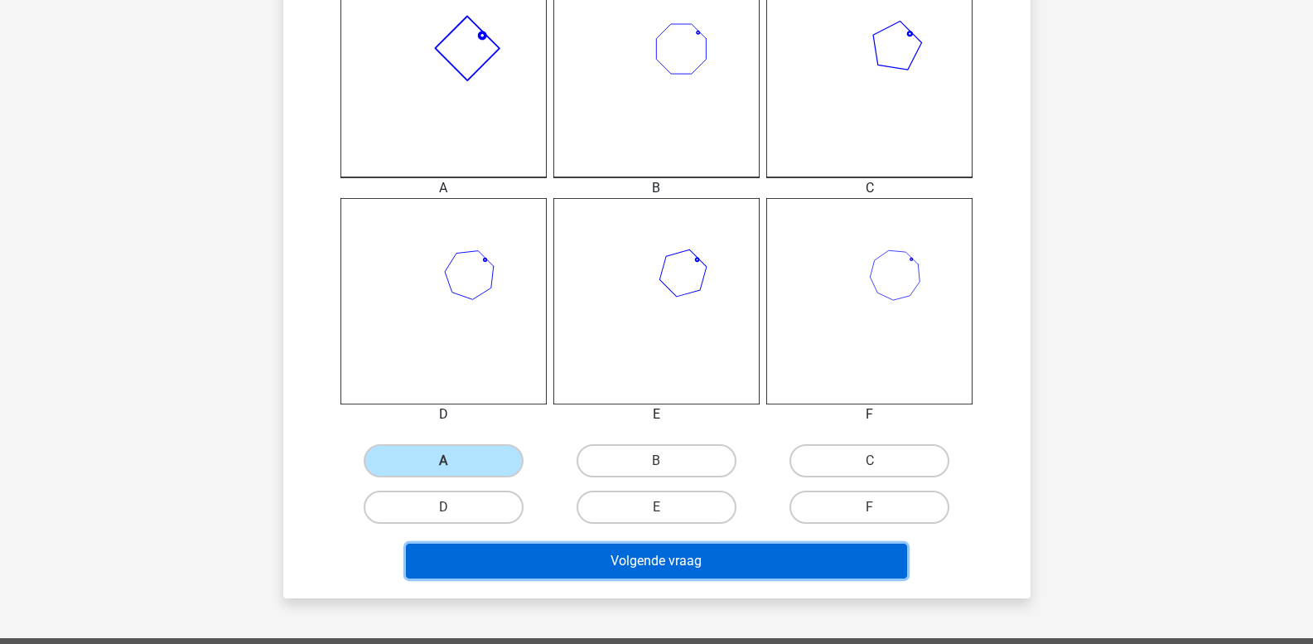
click at [505, 555] on button "Volgende vraag" at bounding box center [656, 561] width 501 height 35
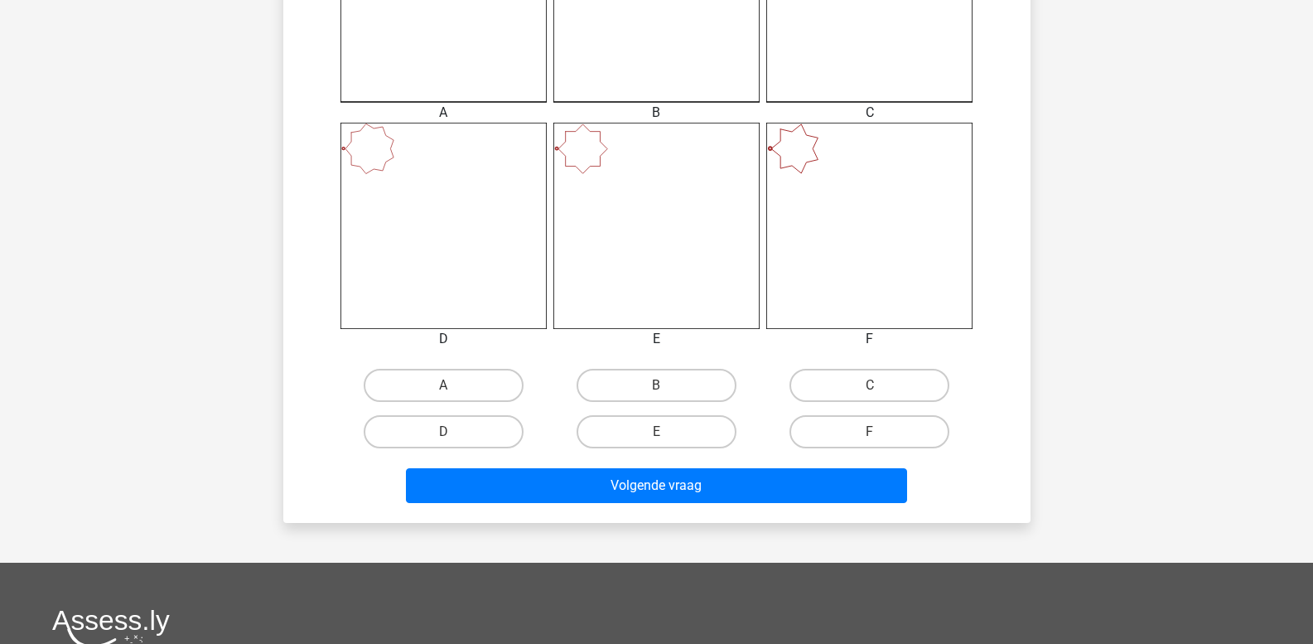
scroll to position [573, 0]
click at [809, 385] on label "C" at bounding box center [870, 384] width 160 height 33
click at [870, 385] on input "C" at bounding box center [875, 390] width 11 height 11
radio input "true"
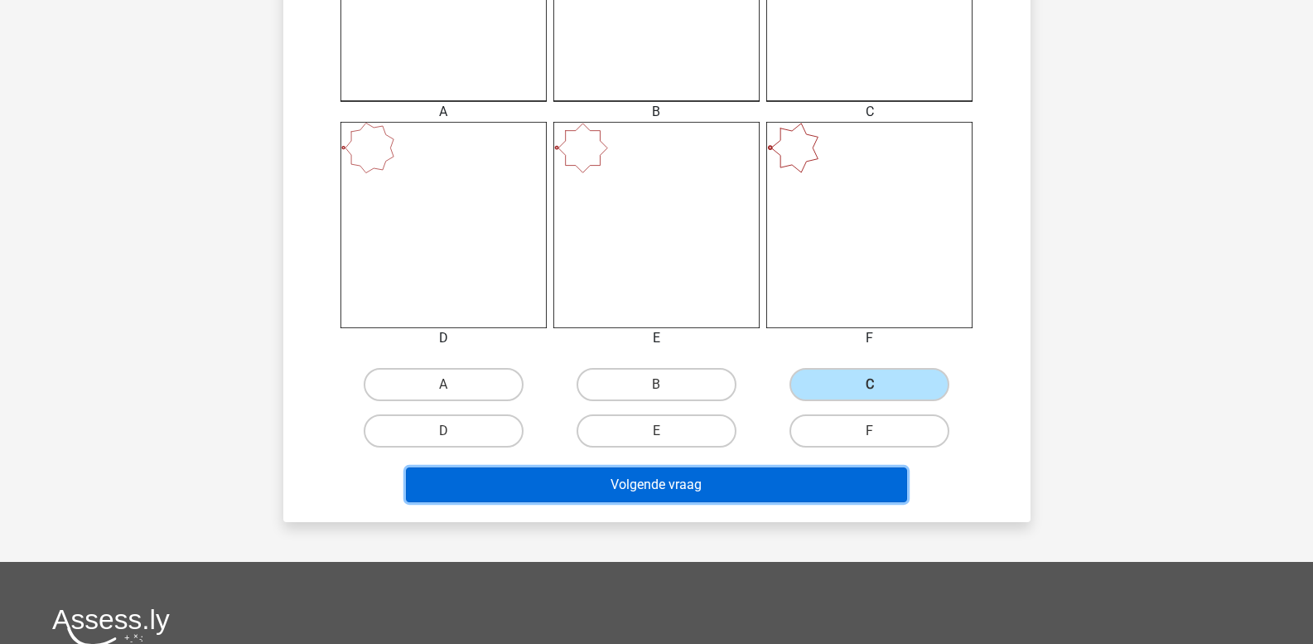
click at [743, 484] on button "Volgende vraag" at bounding box center [656, 484] width 501 height 35
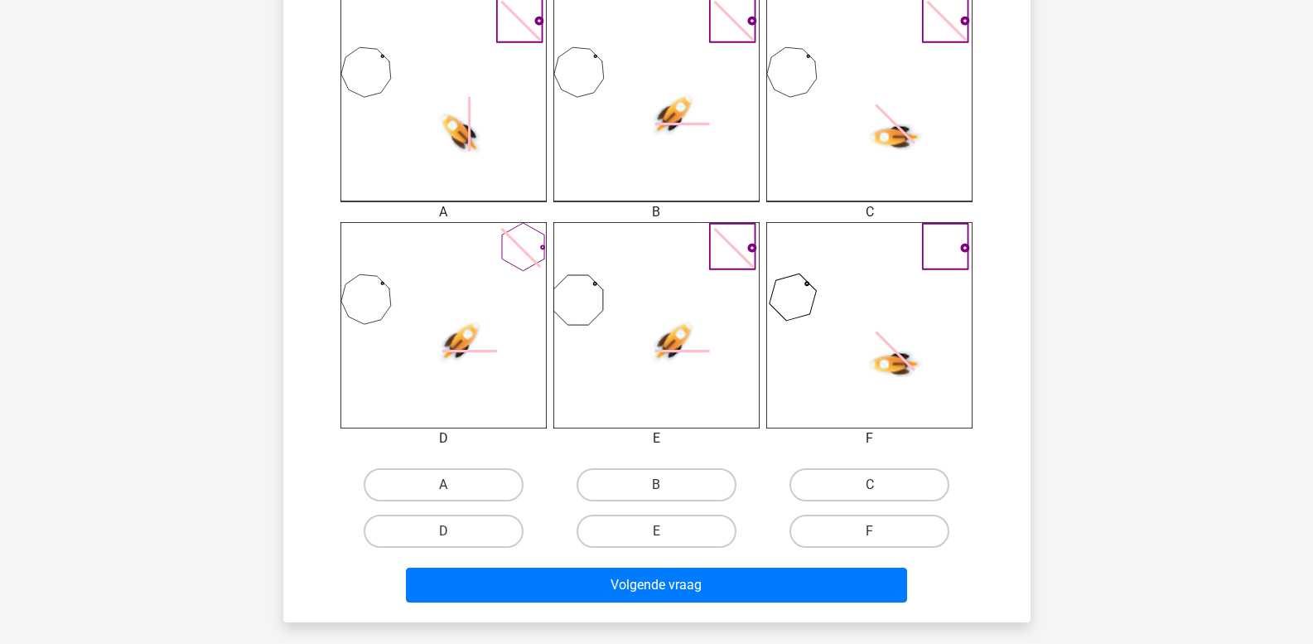
scroll to position [491, 0]
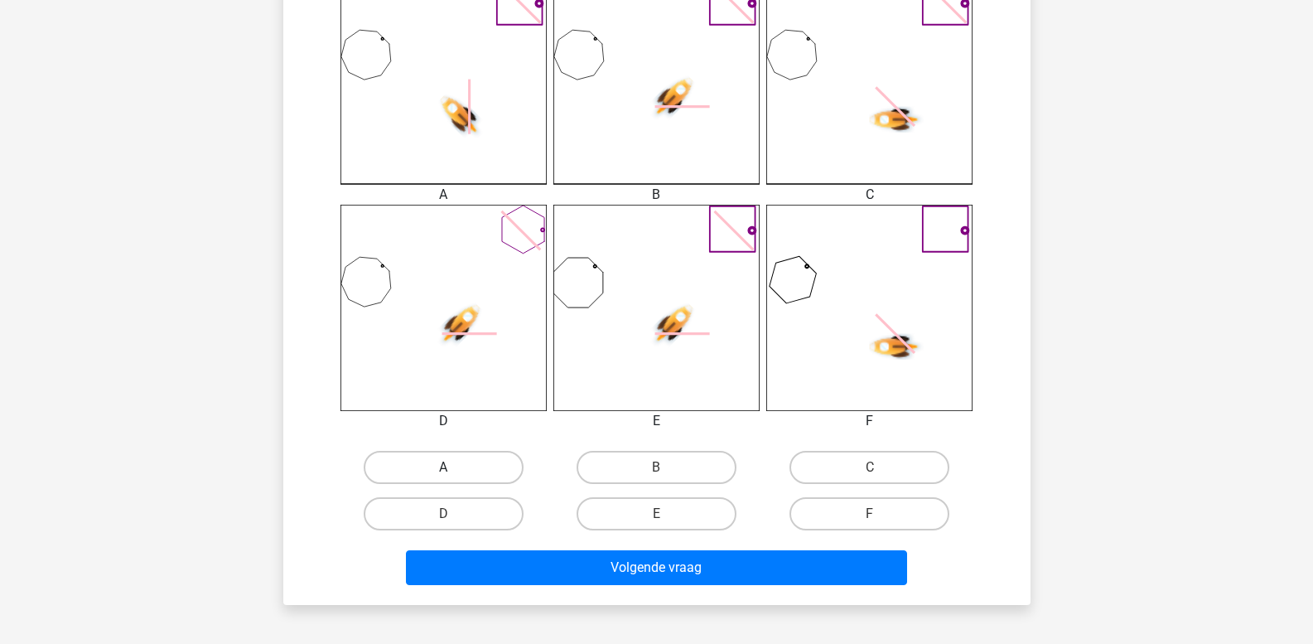
click at [466, 468] on label "A" at bounding box center [444, 467] width 160 height 33
click at [454, 468] on input "A" at bounding box center [448, 472] width 11 height 11
radio input "true"
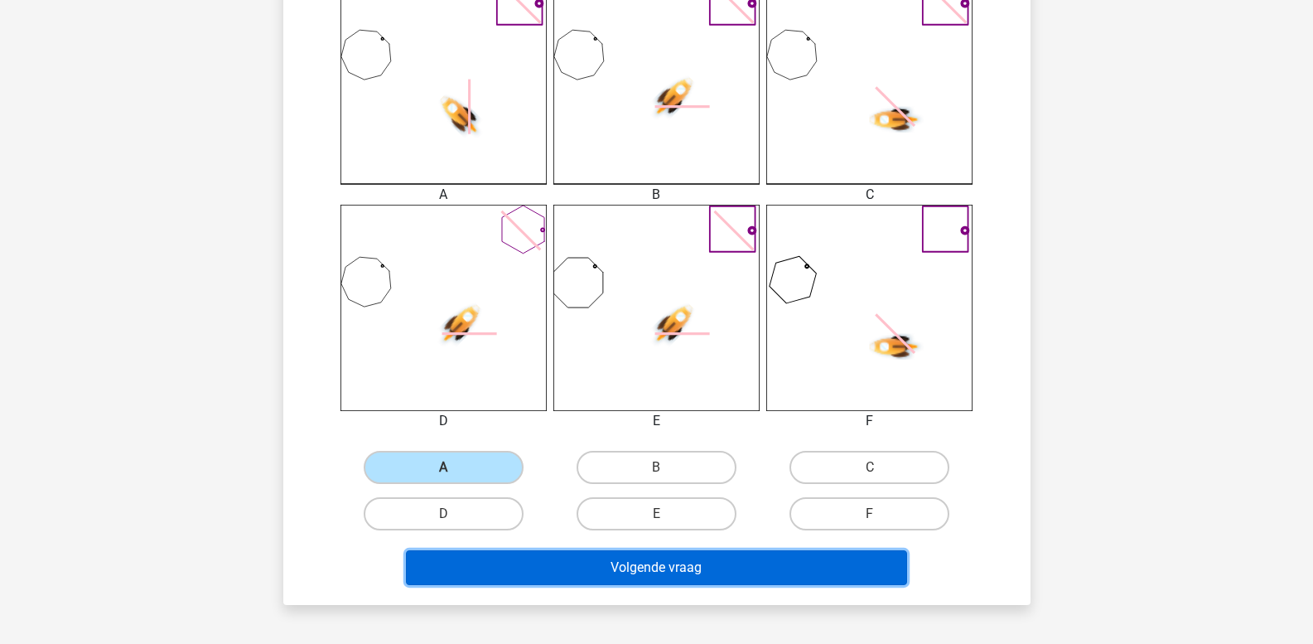
click at [537, 573] on button "Volgende vraag" at bounding box center [656, 567] width 501 height 35
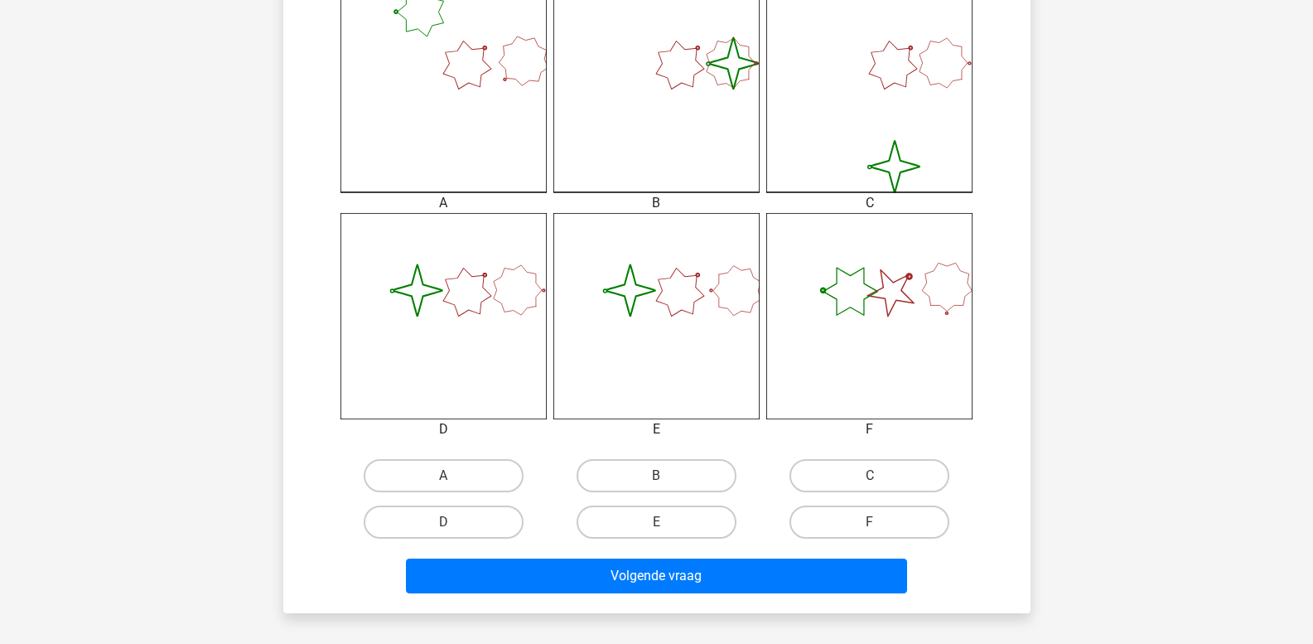
scroll to position [573, 0]
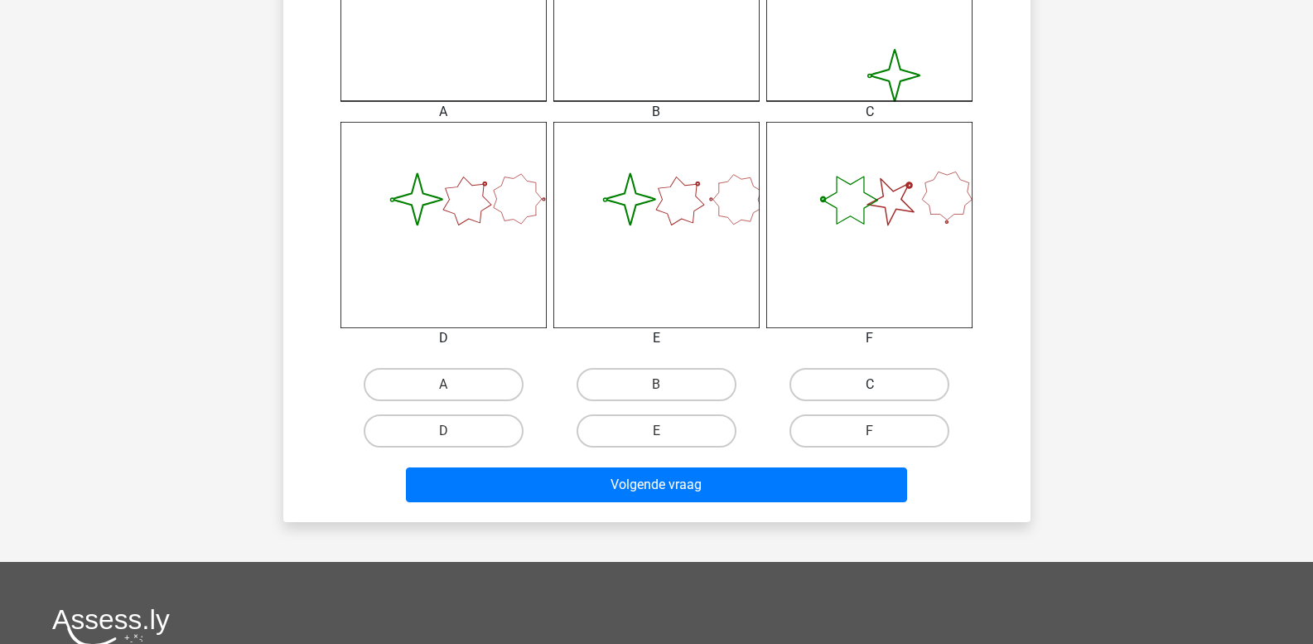
click at [891, 387] on label "C" at bounding box center [870, 384] width 160 height 33
click at [881, 387] on input "C" at bounding box center [875, 390] width 11 height 11
radio input "true"
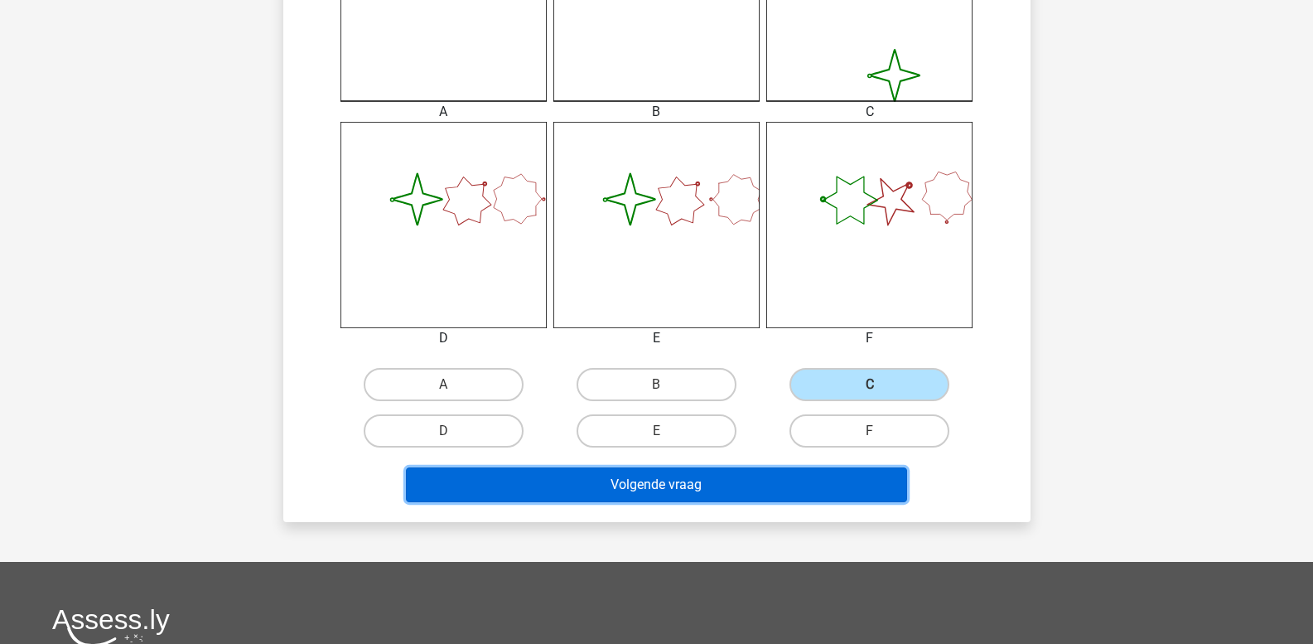
click at [808, 479] on button "Volgende vraag" at bounding box center [656, 484] width 501 height 35
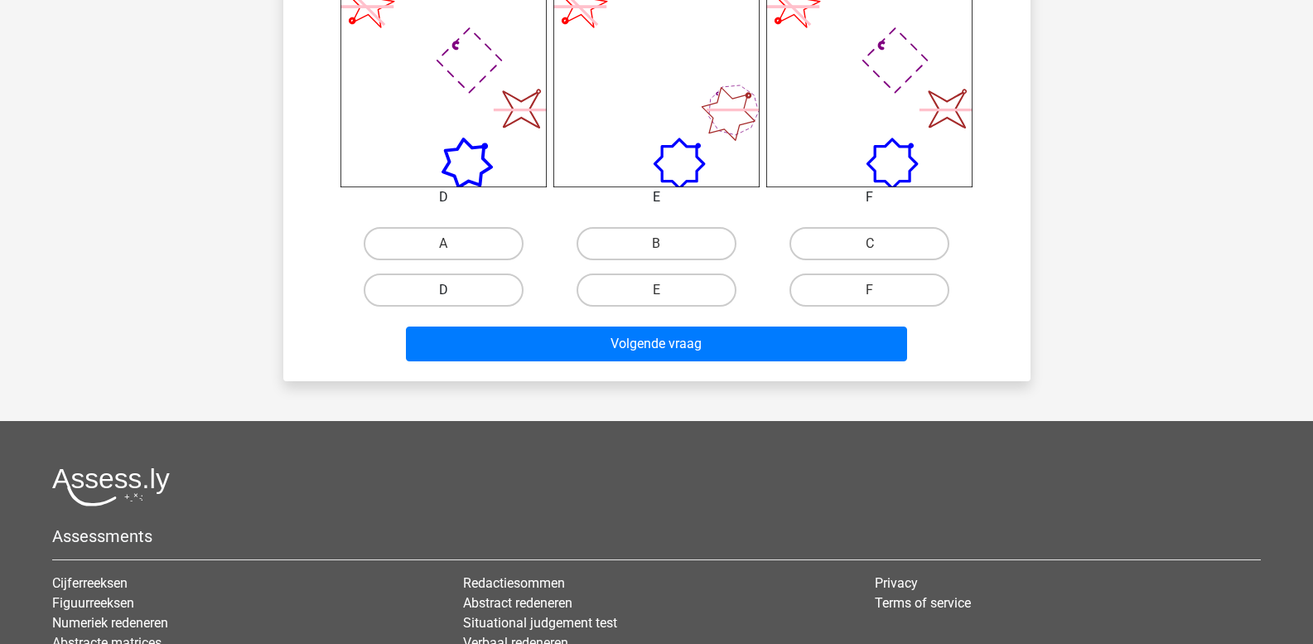
scroll to position [746, 0]
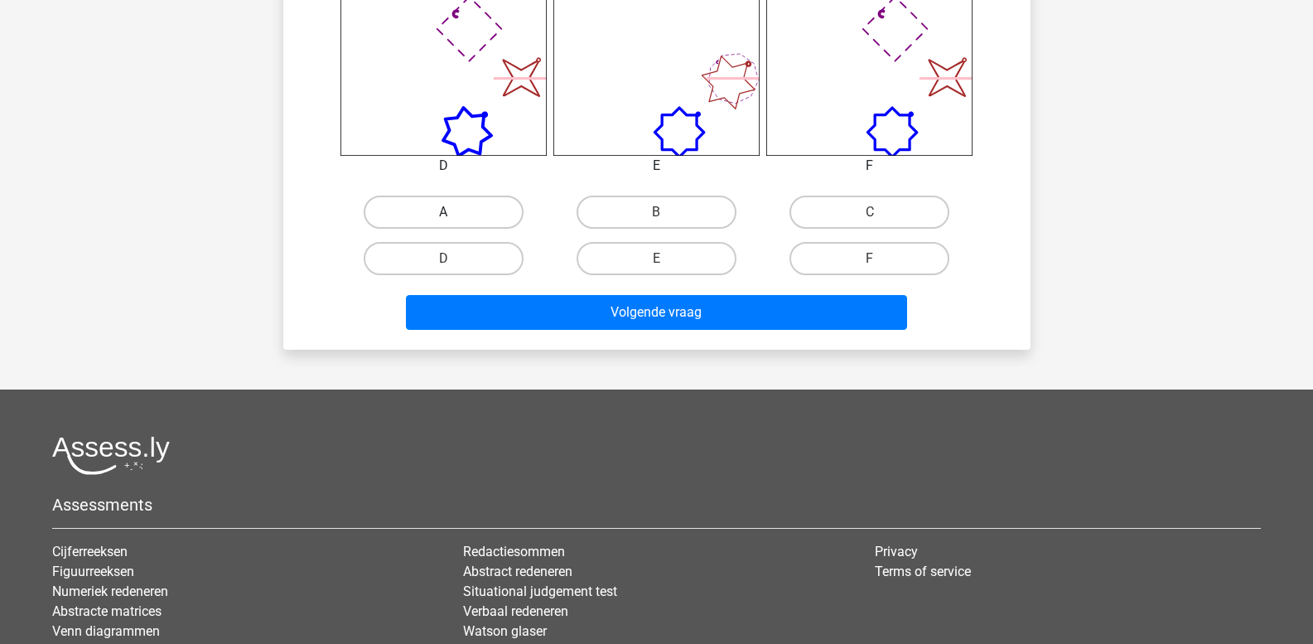
click at [465, 215] on label "A" at bounding box center [444, 212] width 160 height 33
click at [454, 215] on input "A" at bounding box center [448, 217] width 11 height 11
radio input "true"
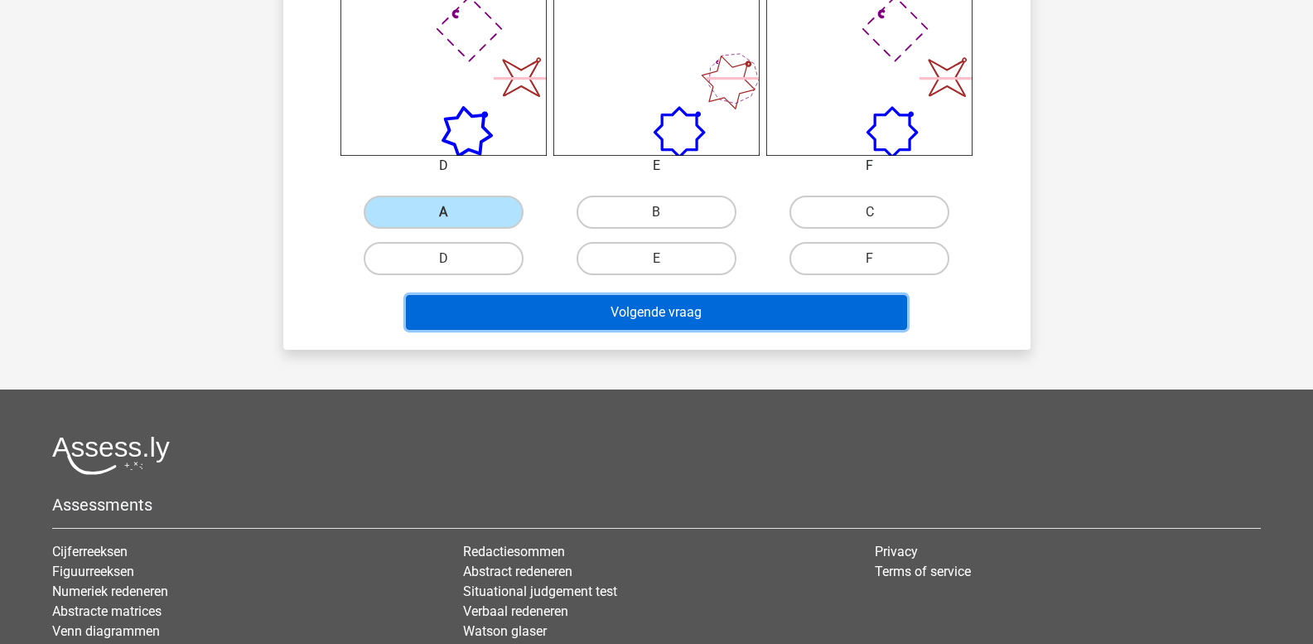
click at [514, 304] on button "Volgende vraag" at bounding box center [656, 312] width 501 height 35
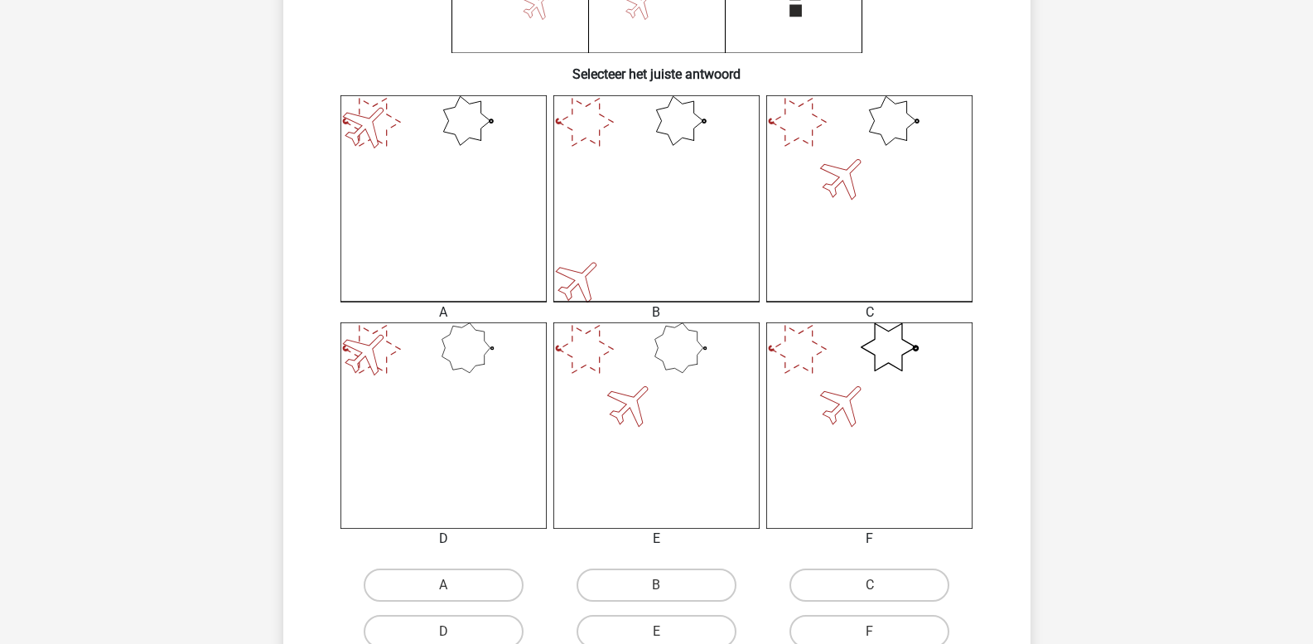
scroll to position [414, 0]
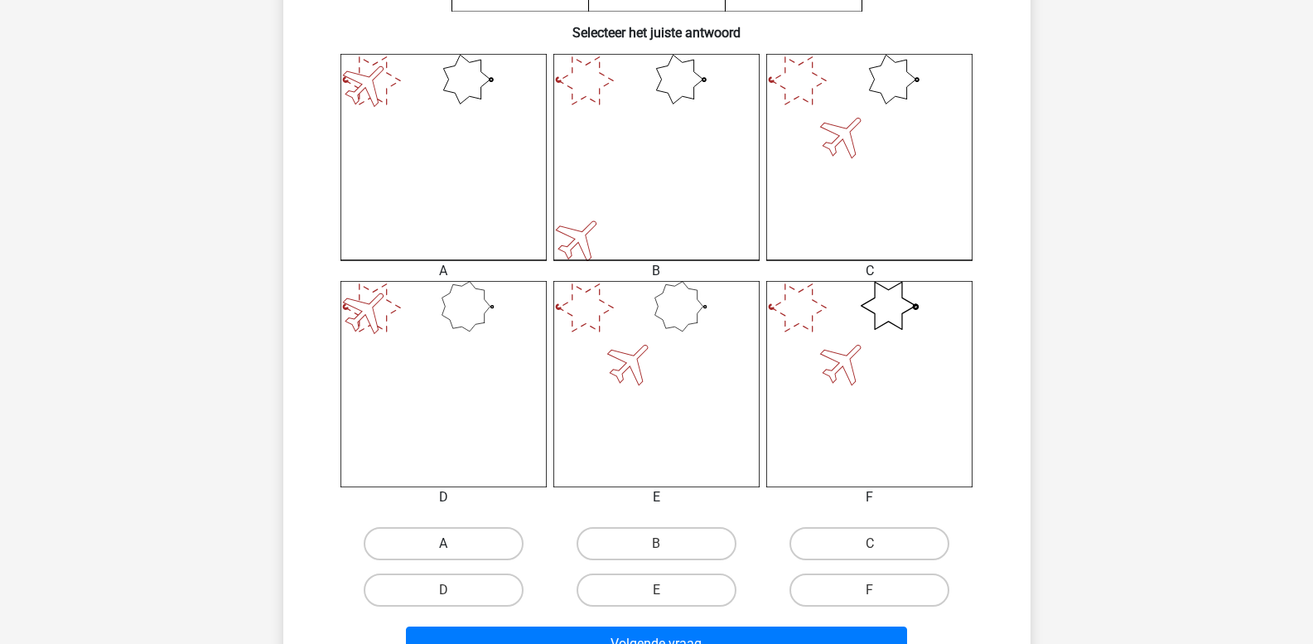
click at [389, 544] on label "A" at bounding box center [444, 543] width 160 height 33
click at [443, 544] on input "A" at bounding box center [448, 549] width 11 height 11
radio input "true"
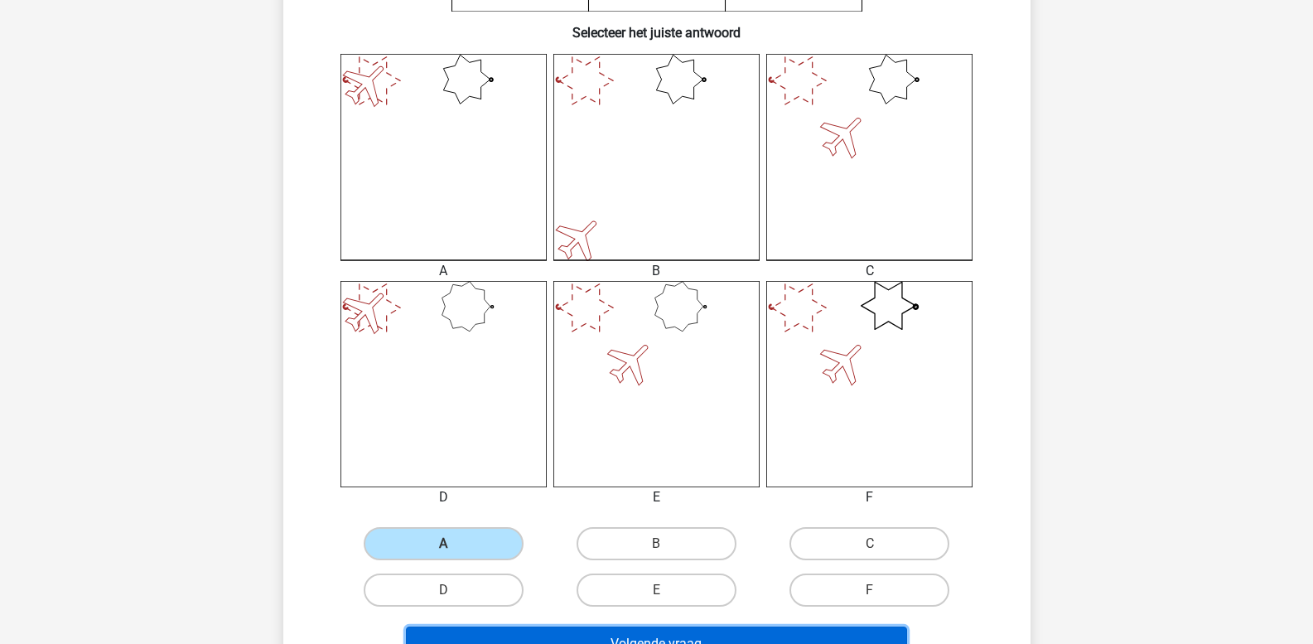
click at [462, 636] on button "Volgende vraag" at bounding box center [656, 643] width 501 height 35
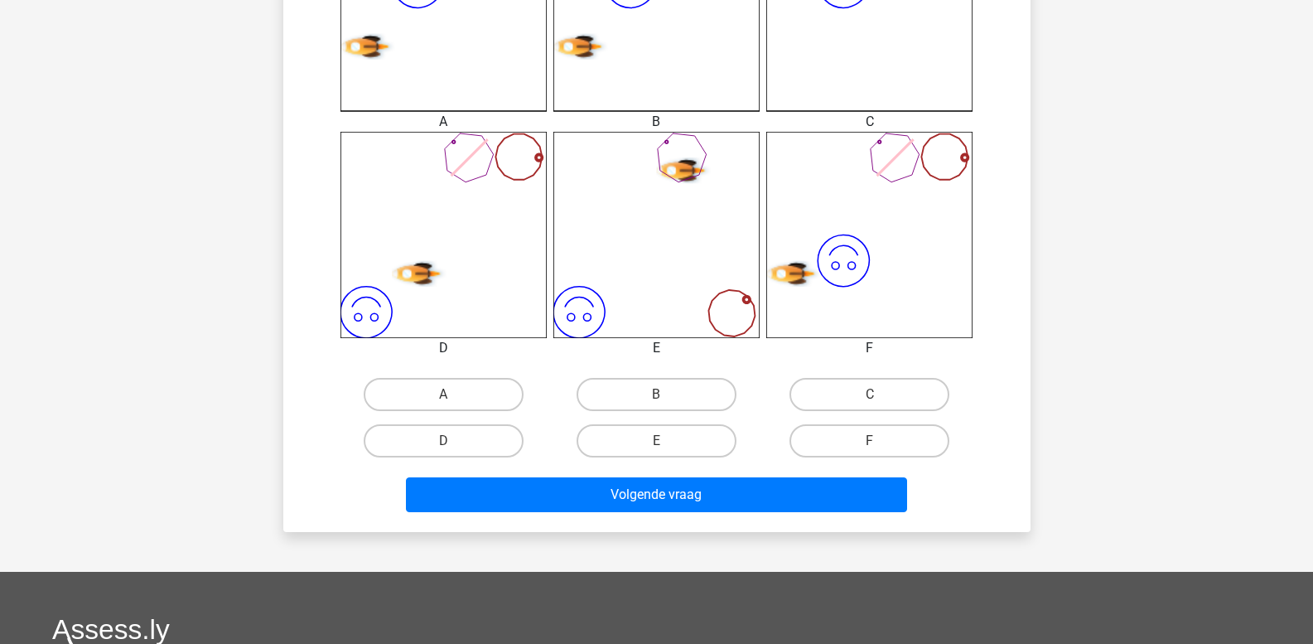
scroll to position [573, 0]
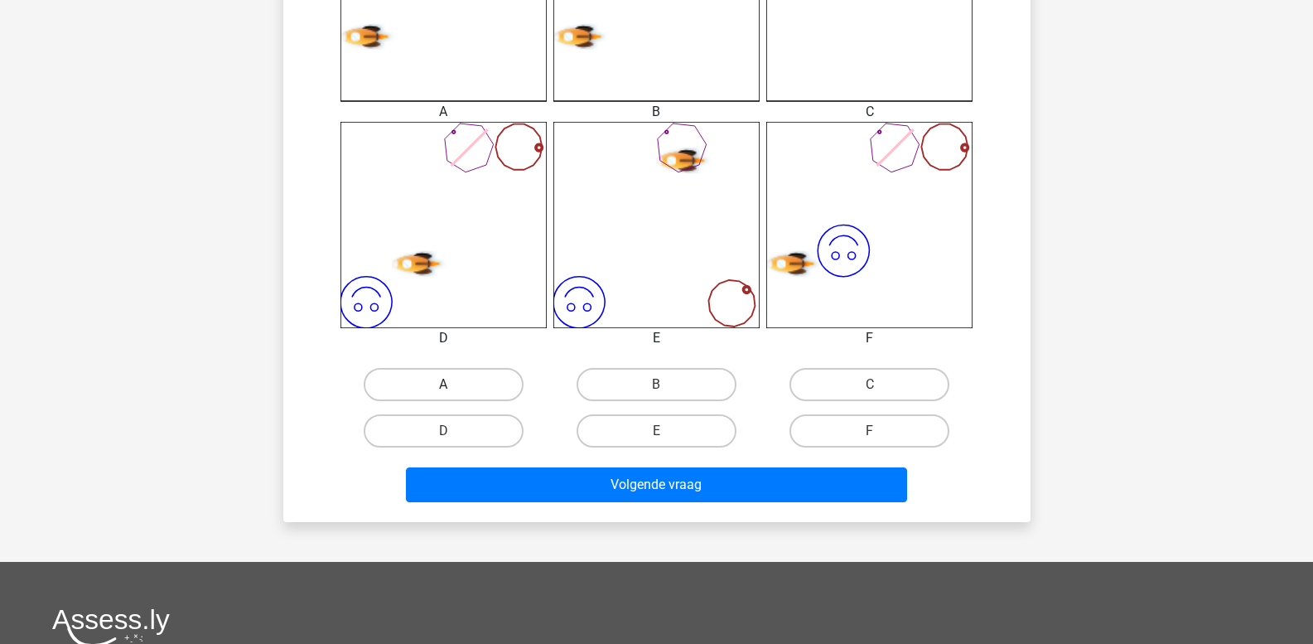
click at [464, 386] on label "A" at bounding box center [444, 384] width 160 height 33
click at [454, 386] on input "A" at bounding box center [448, 390] width 11 height 11
radio input "true"
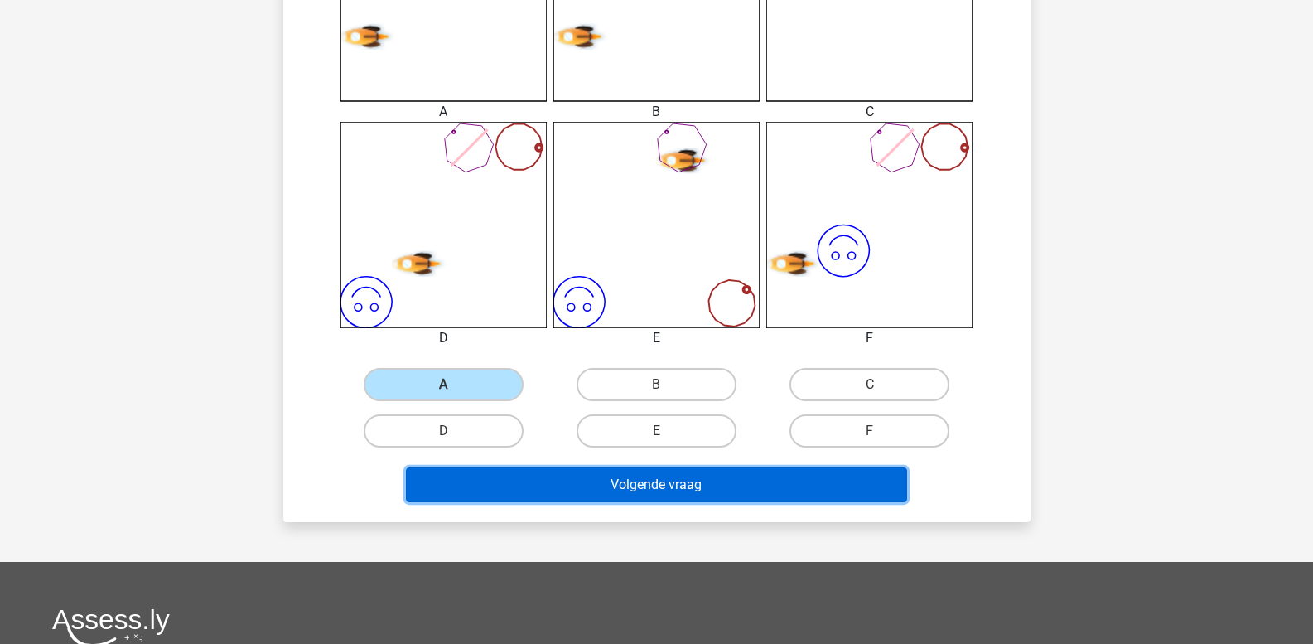
click at [583, 492] on button "Volgende vraag" at bounding box center [656, 484] width 501 height 35
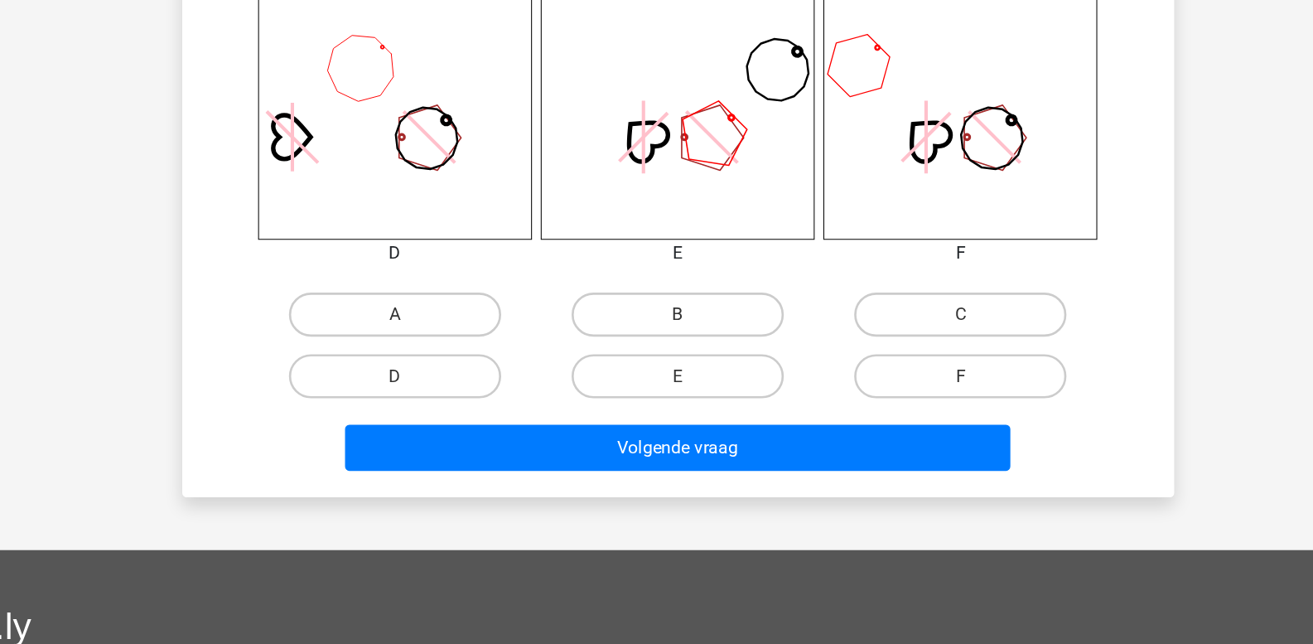
scroll to position [576, 0]
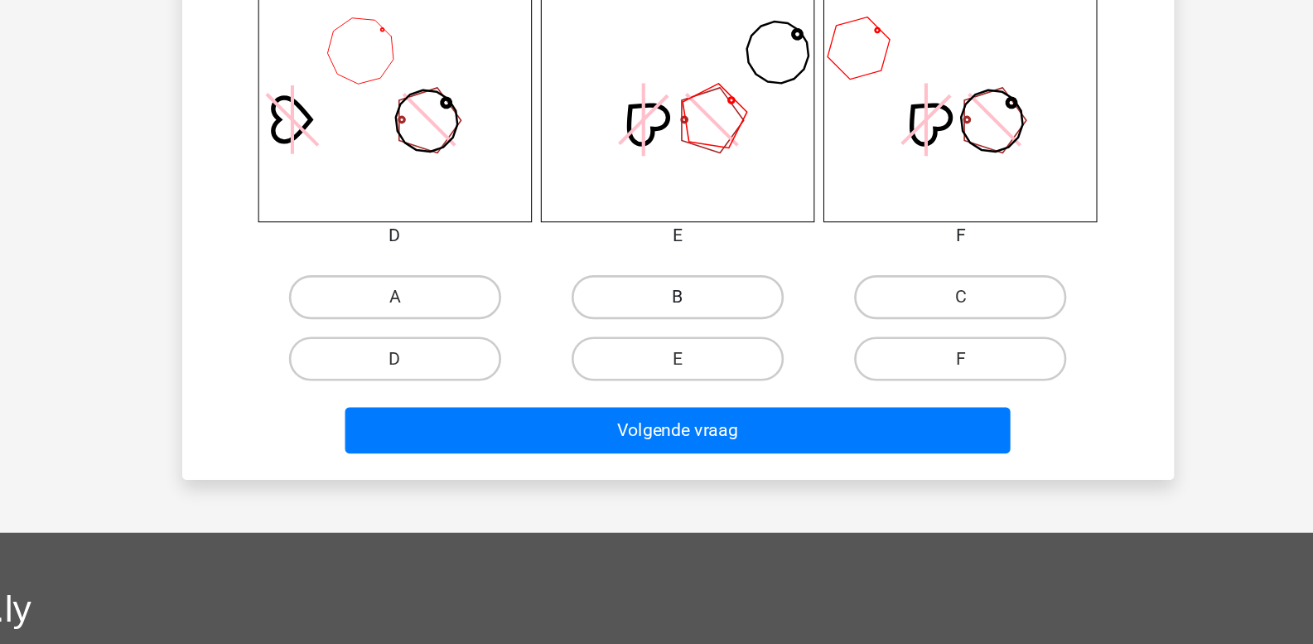
click at [629, 385] on label "B" at bounding box center [657, 381] width 160 height 33
click at [656, 385] on input "B" at bounding box center [661, 387] width 11 height 11
radio input "true"
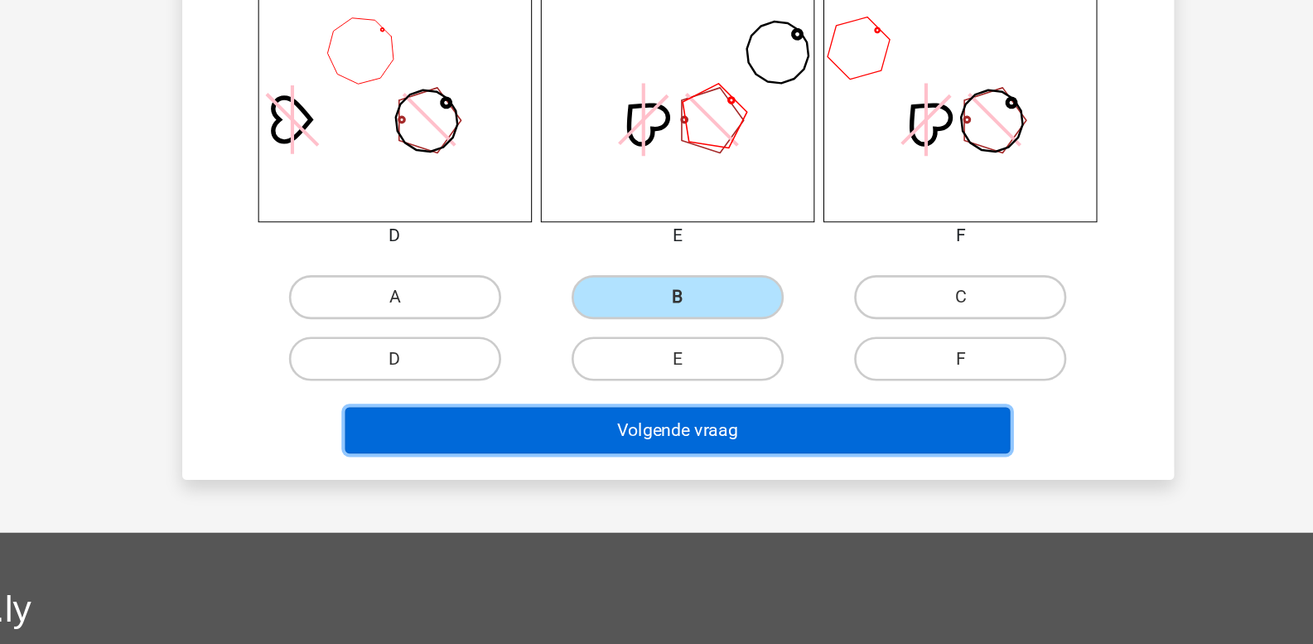
click at [641, 475] on button "Volgende vraag" at bounding box center [656, 482] width 501 height 35
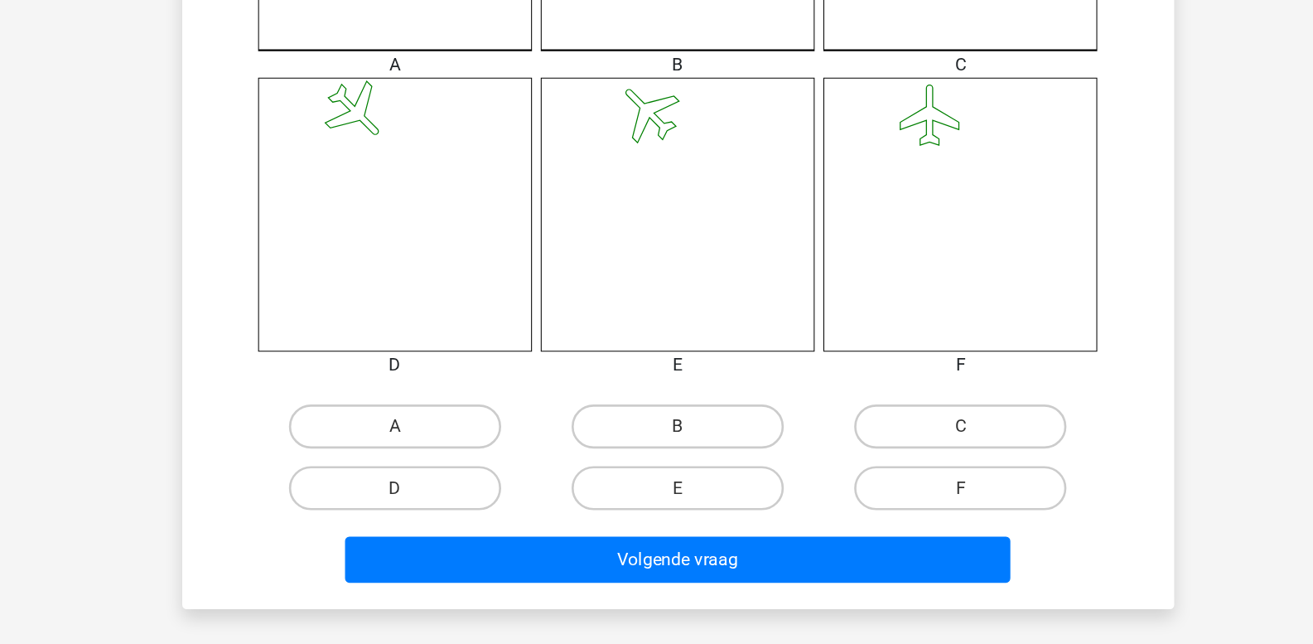
scroll to position [480, 0]
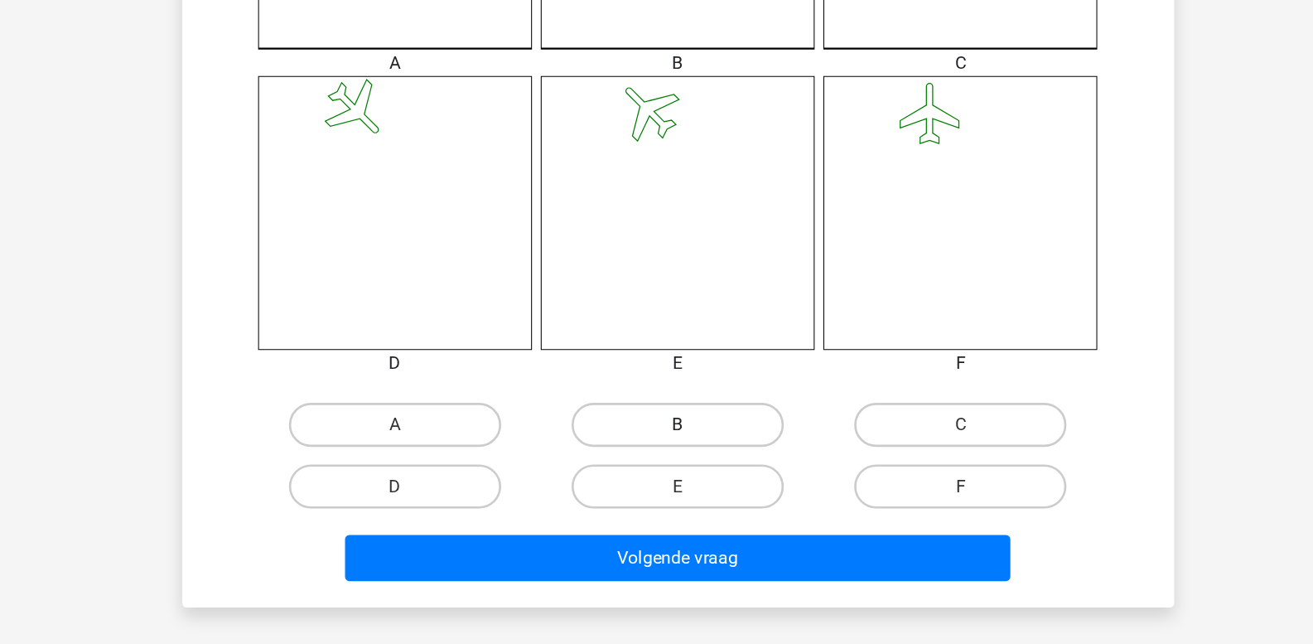
click at [659, 475] on label "B" at bounding box center [657, 478] width 160 height 33
click at [659, 478] on input "B" at bounding box center [661, 483] width 11 height 11
radio input "true"
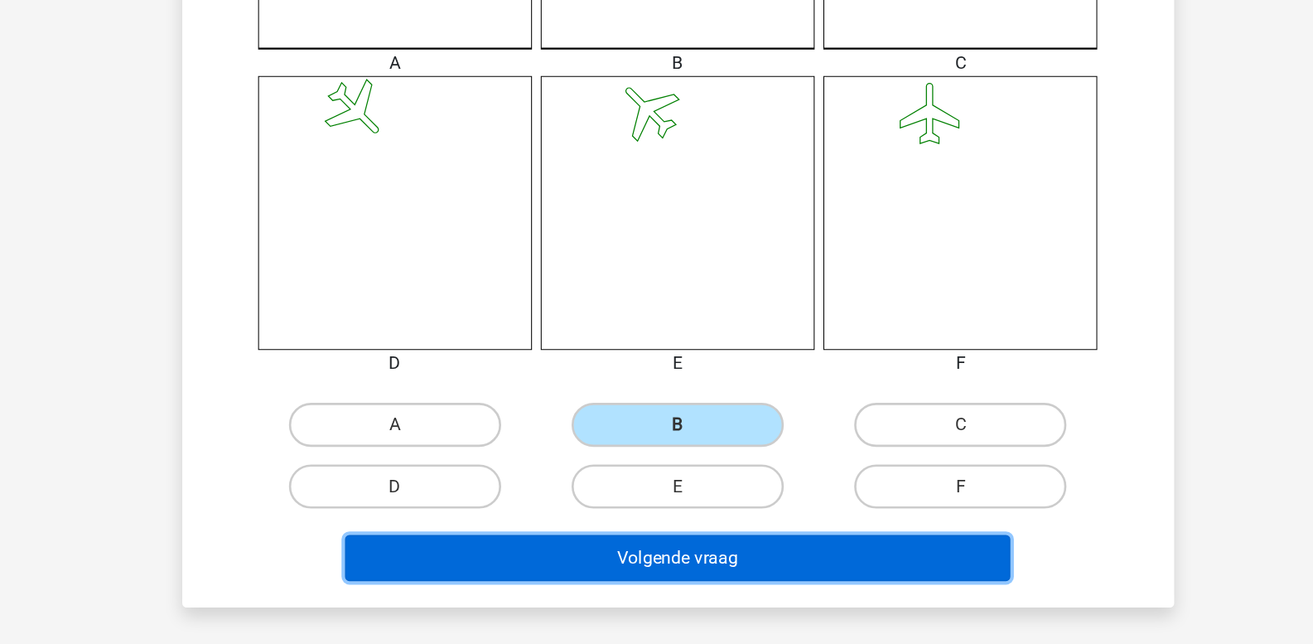
click at [644, 574] on button "Volgende vraag" at bounding box center [656, 578] width 501 height 35
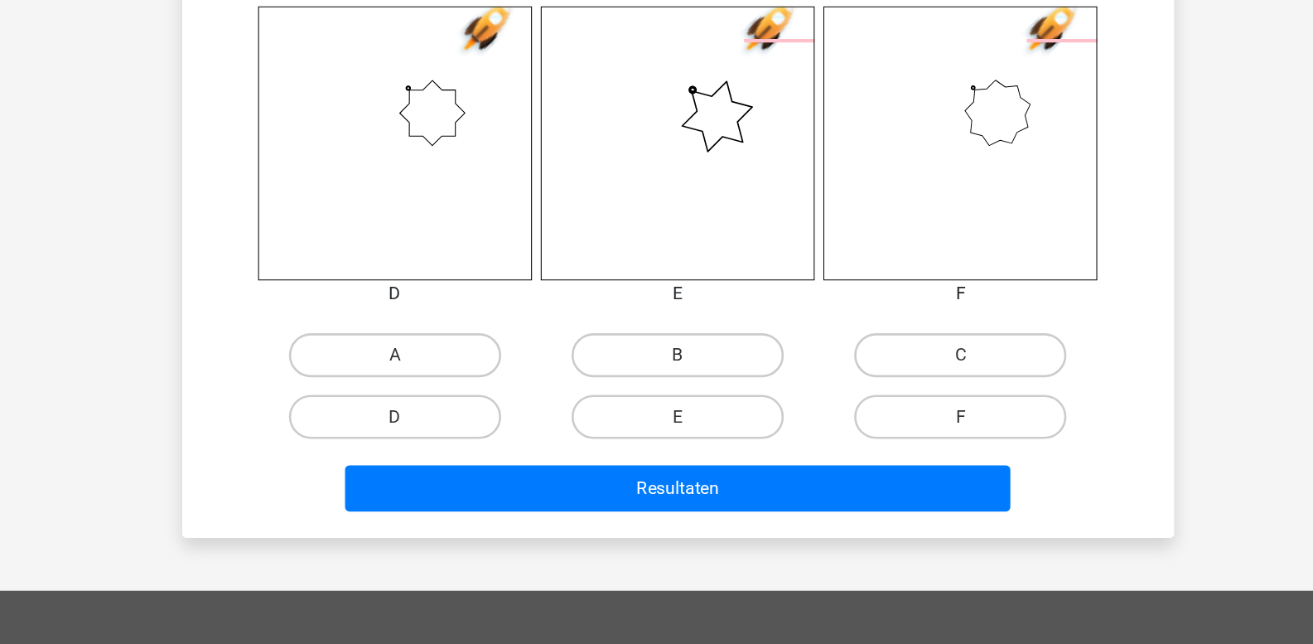
scroll to position [542, 0]
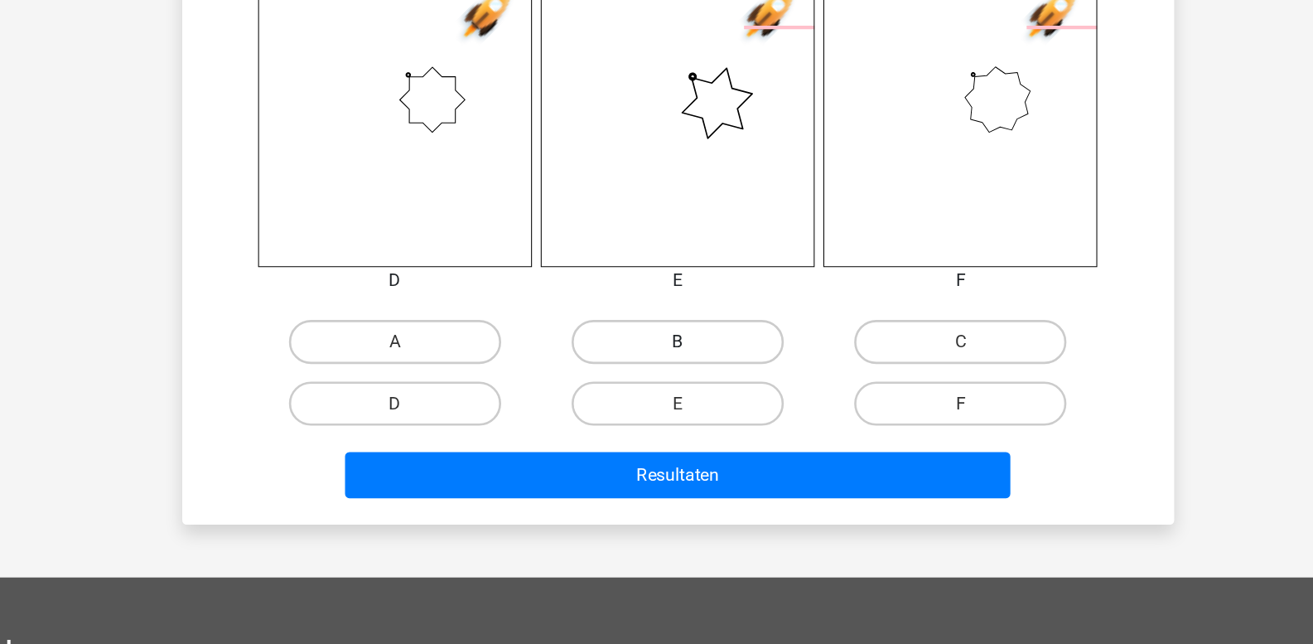
click at [669, 409] on label "B" at bounding box center [657, 415] width 160 height 33
click at [667, 416] on input "B" at bounding box center [661, 421] width 11 height 11
radio input "true"
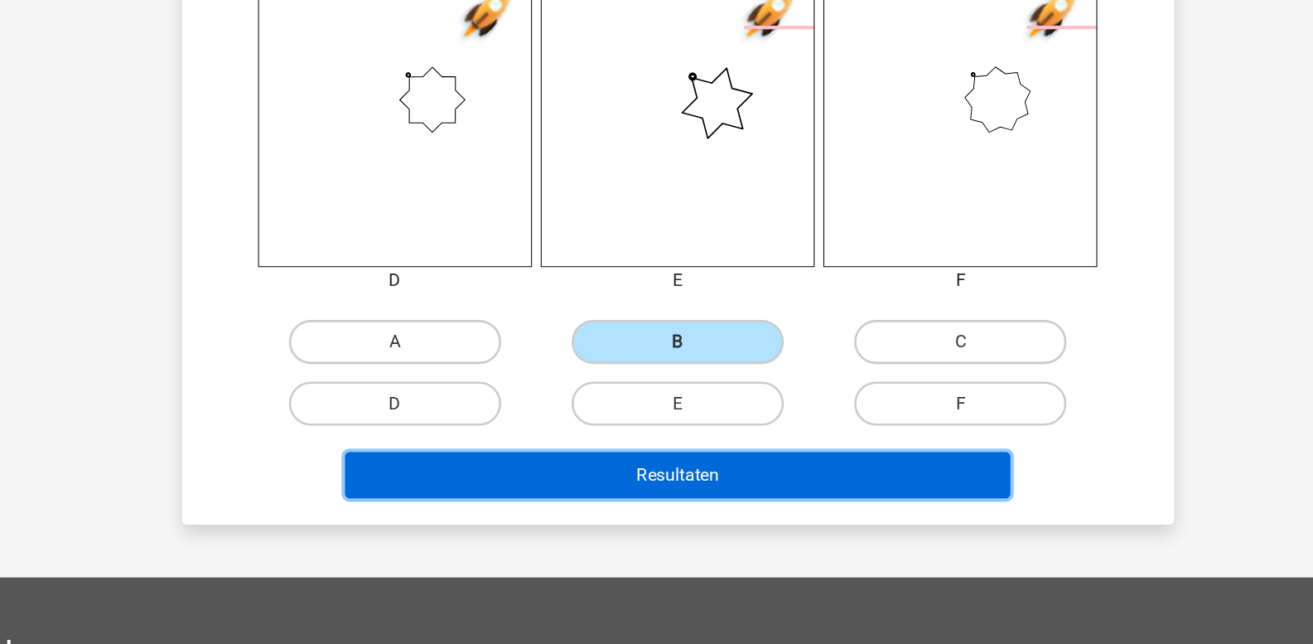
click at [667, 509] on button "Resultaten" at bounding box center [656, 516] width 501 height 35
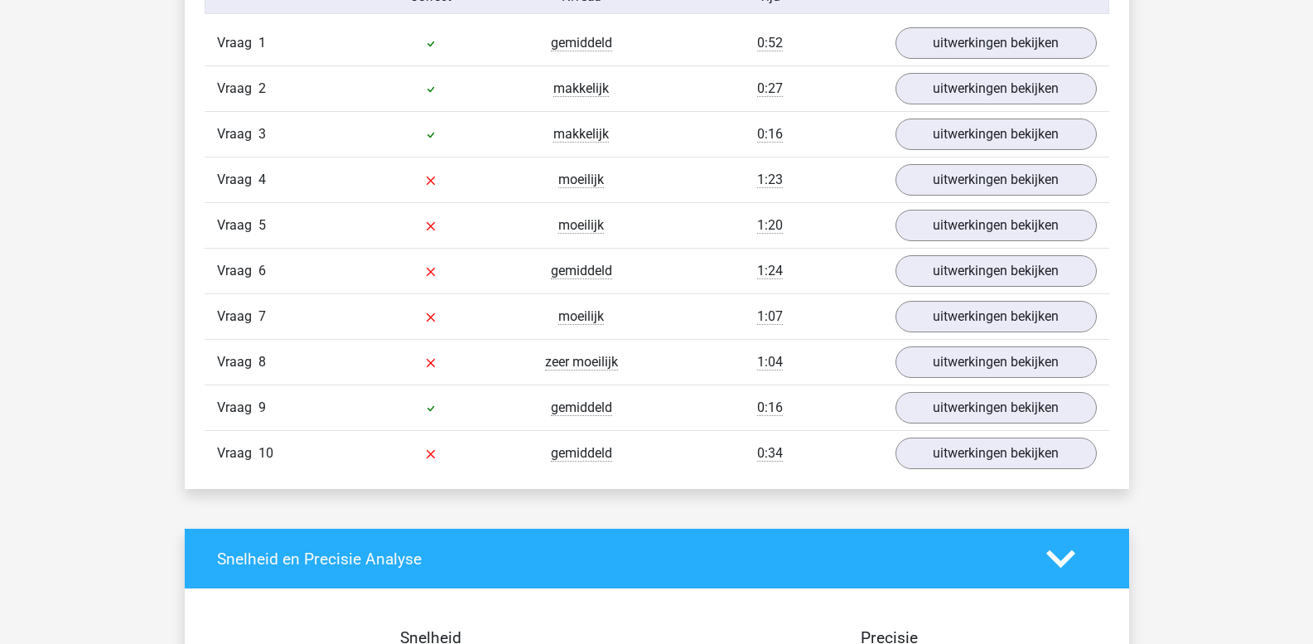
scroll to position [1326, 0]
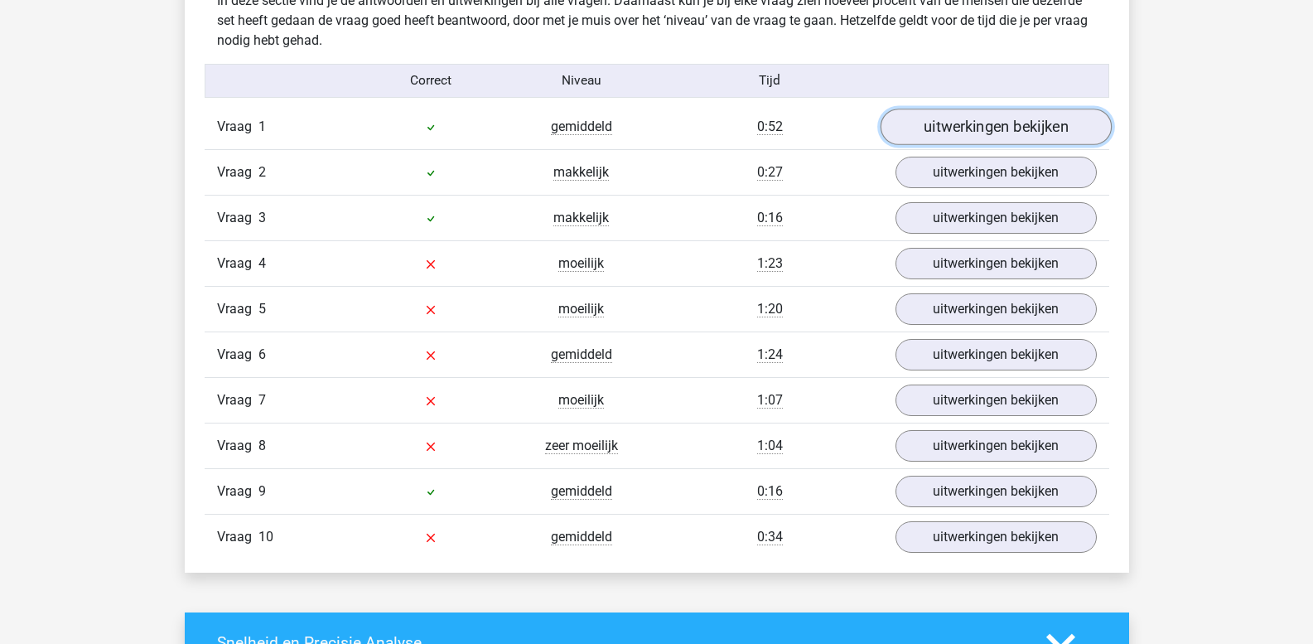
click at [980, 123] on link "uitwerkingen bekijken" at bounding box center [995, 127] width 231 height 36
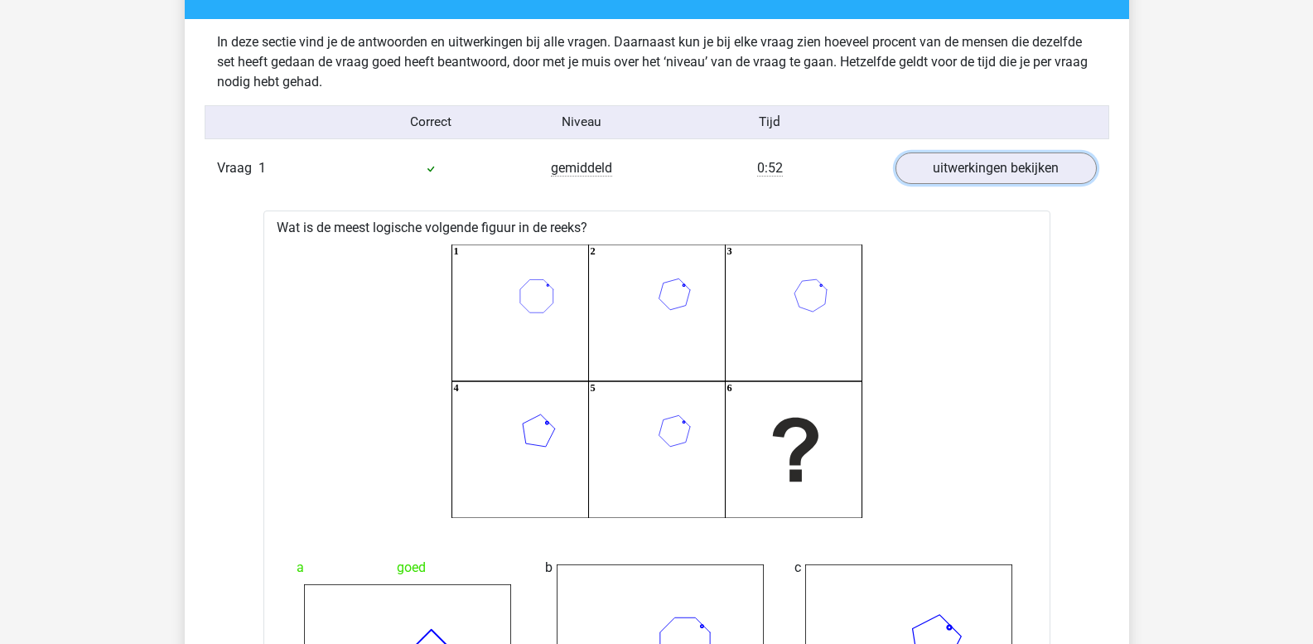
scroll to position [1243, 0]
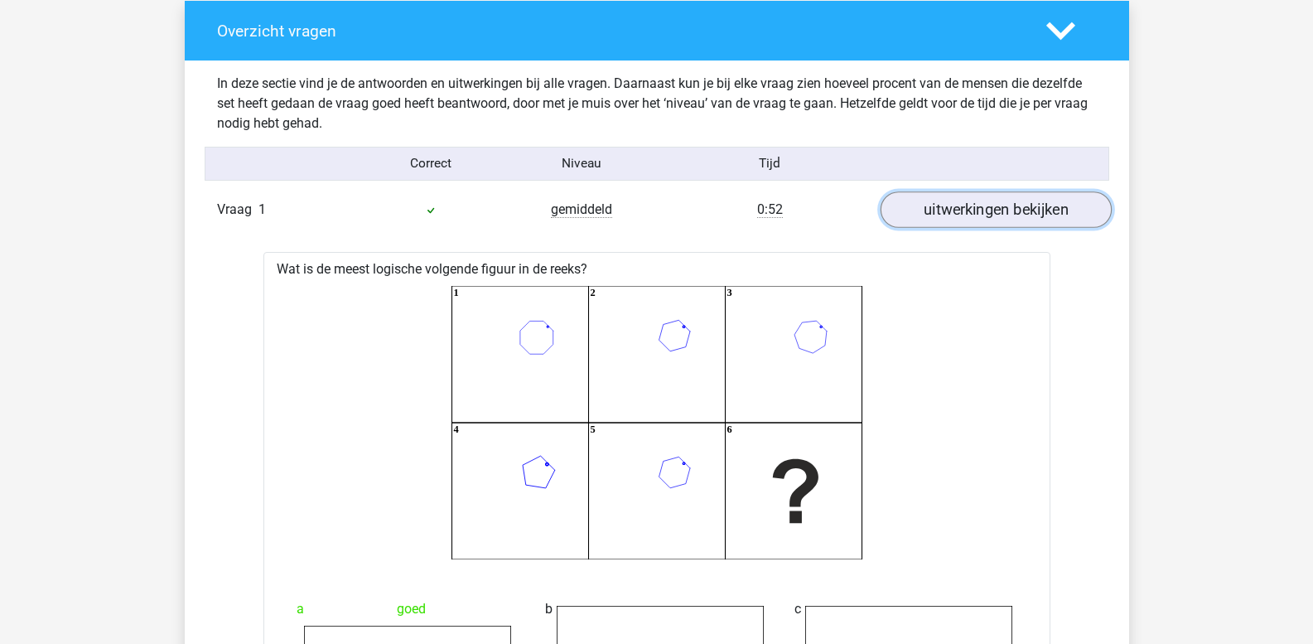
click at [957, 215] on link "uitwerkingen bekijken" at bounding box center [995, 210] width 231 height 36
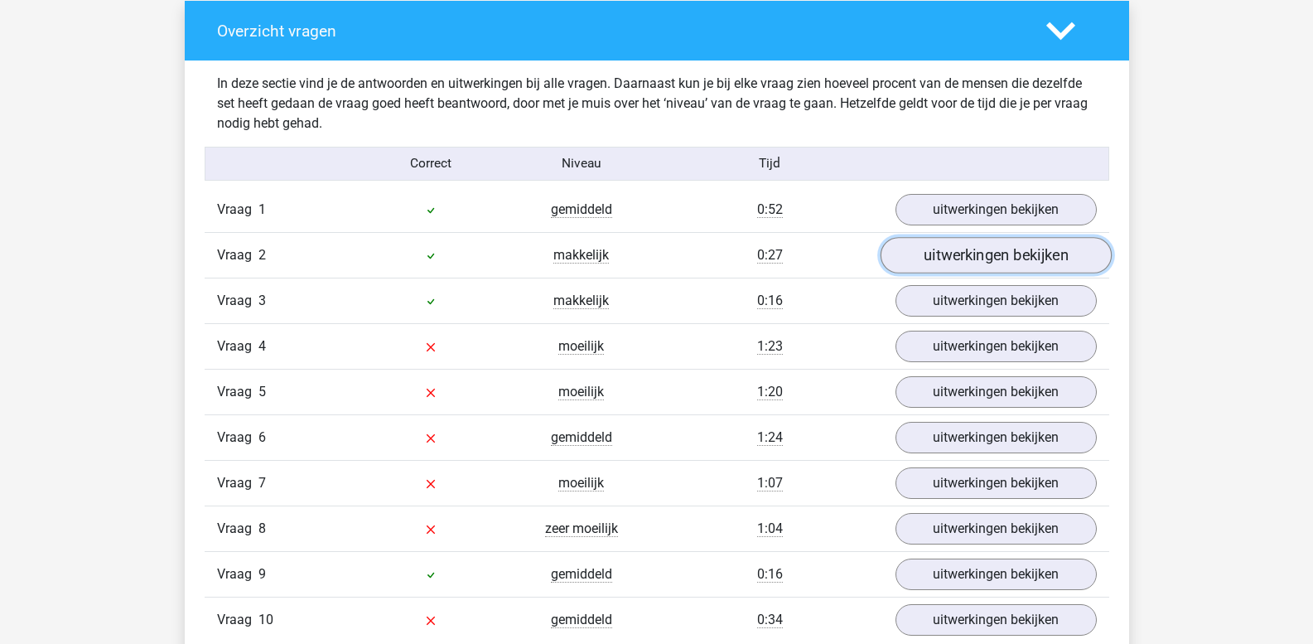
click at [955, 261] on link "uitwerkingen bekijken" at bounding box center [995, 256] width 231 height 36
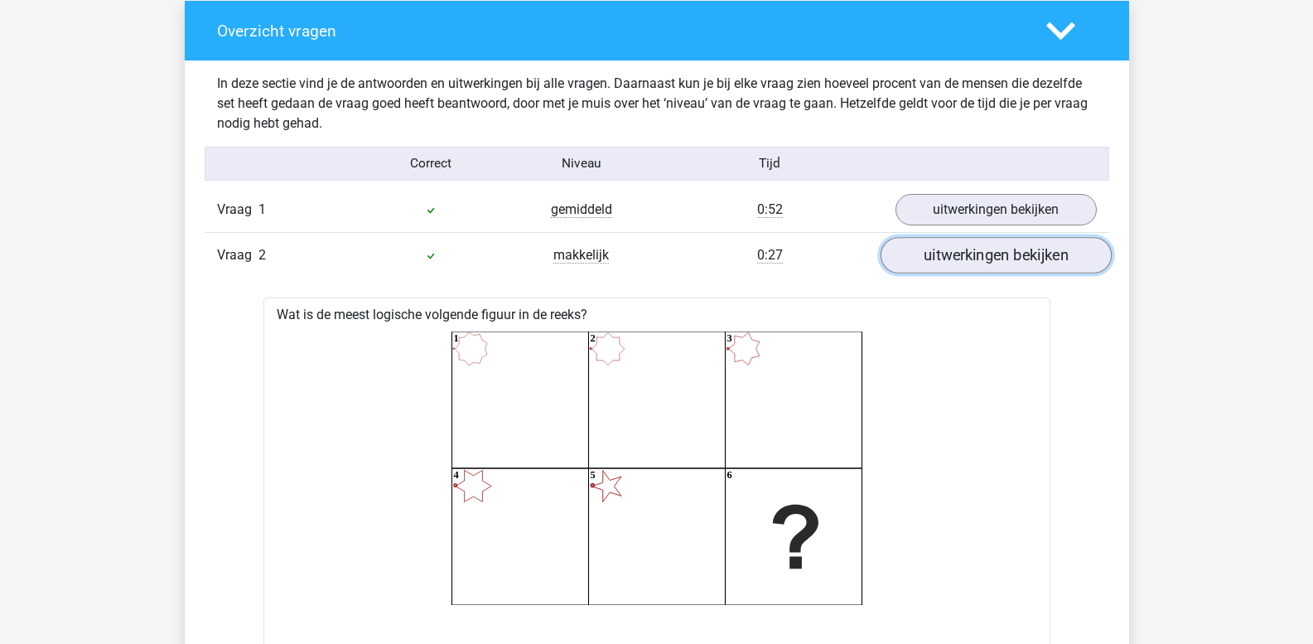
click at [955, 261] on link "uitwerkingen bekijken" at bounding box center [995, 256] width 231 height 36
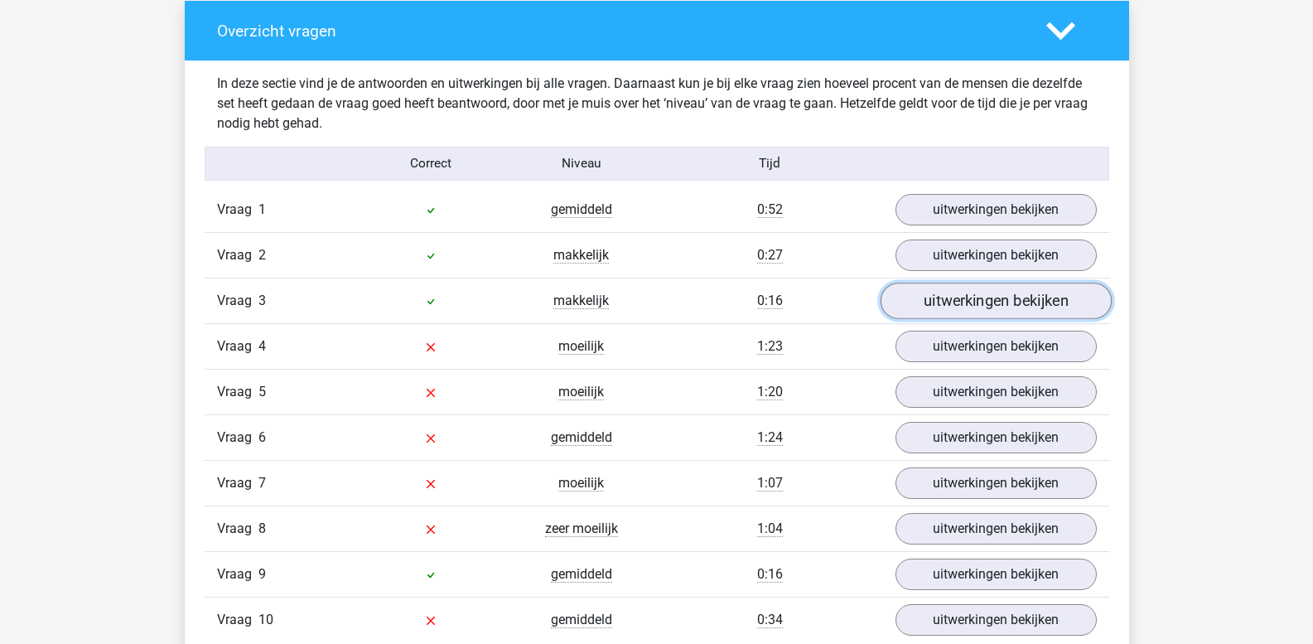
click at [952, 301] on link "uitwerkingen bekijken" at bounding box center [995, 301] width 231 height 36
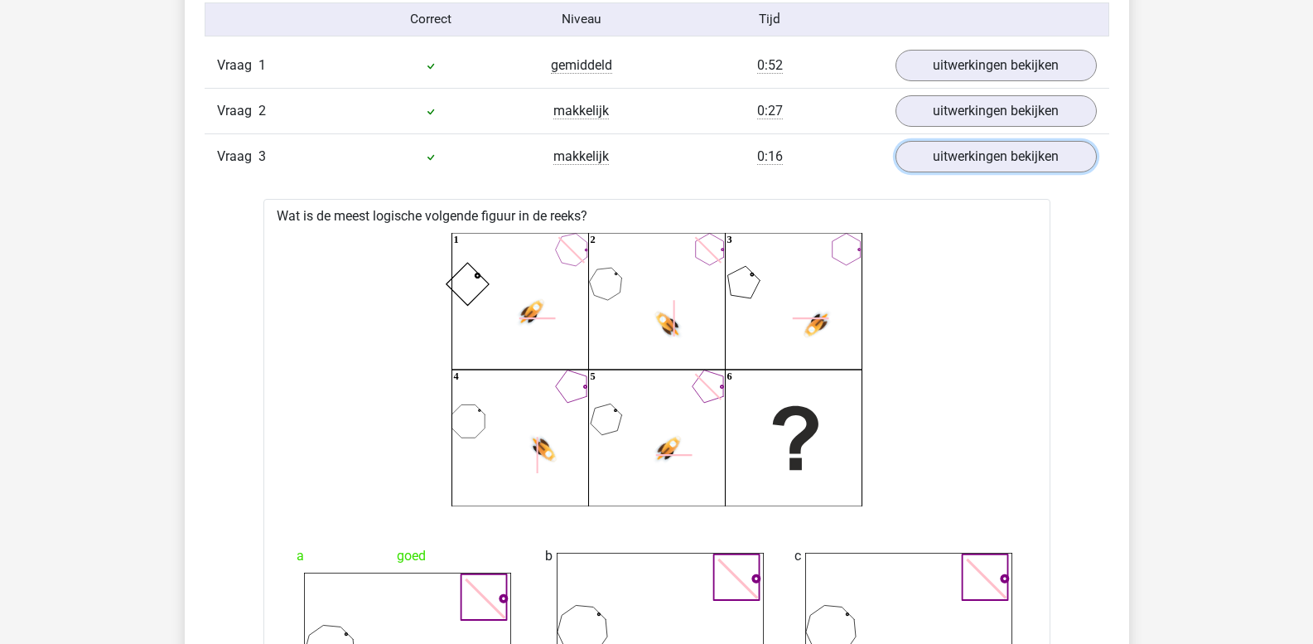
scroll to position [1326, 0]
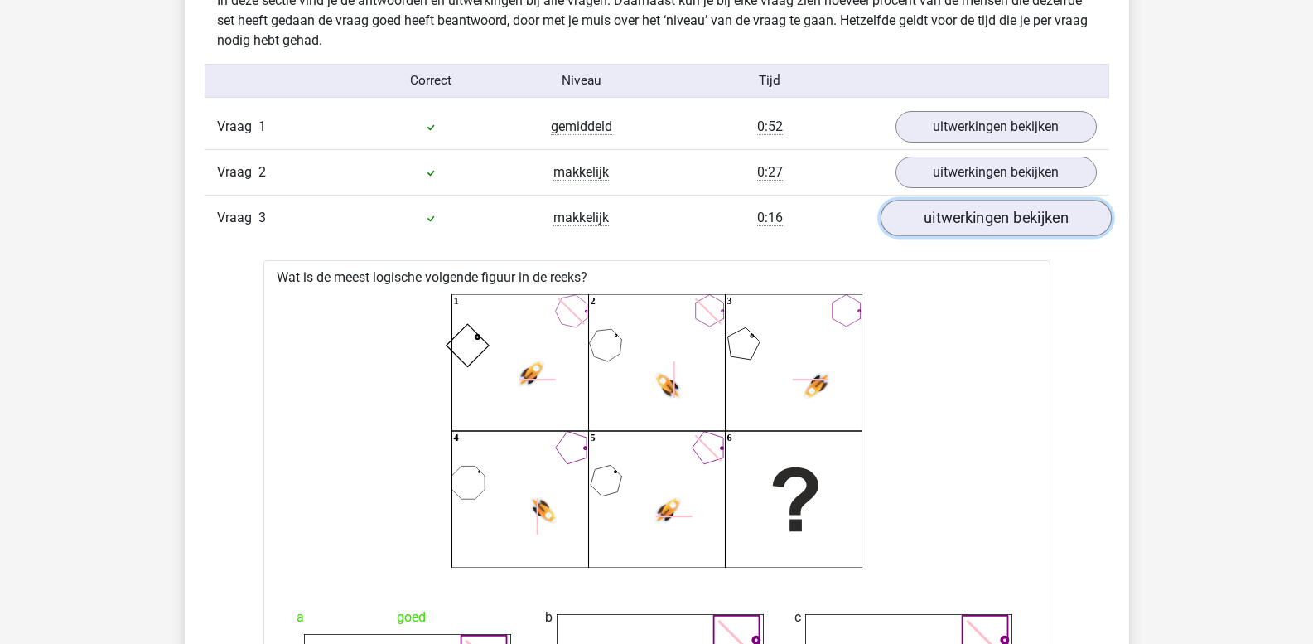
click at [918, 219] on link "uitwerkingen bekijken" at bounding box center [995, 219] width 231 height 36
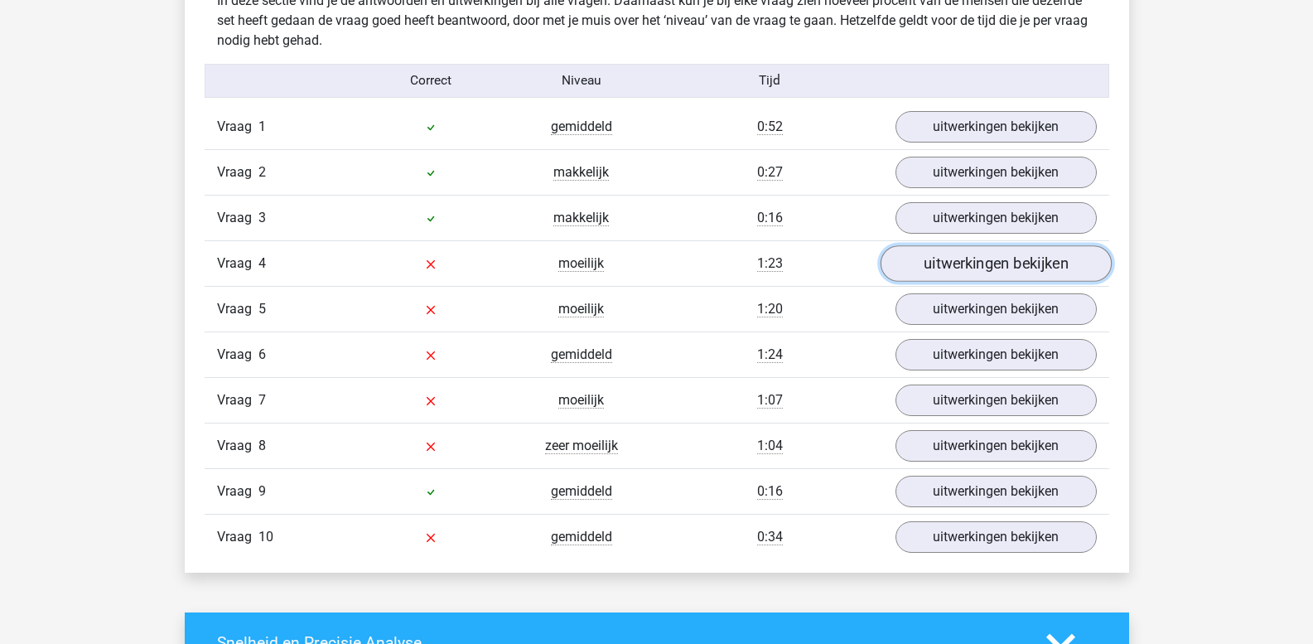
click at [933, 261] on link "uitwerkingen bekijken" at bounding box center [995, 264] width 231 height 36
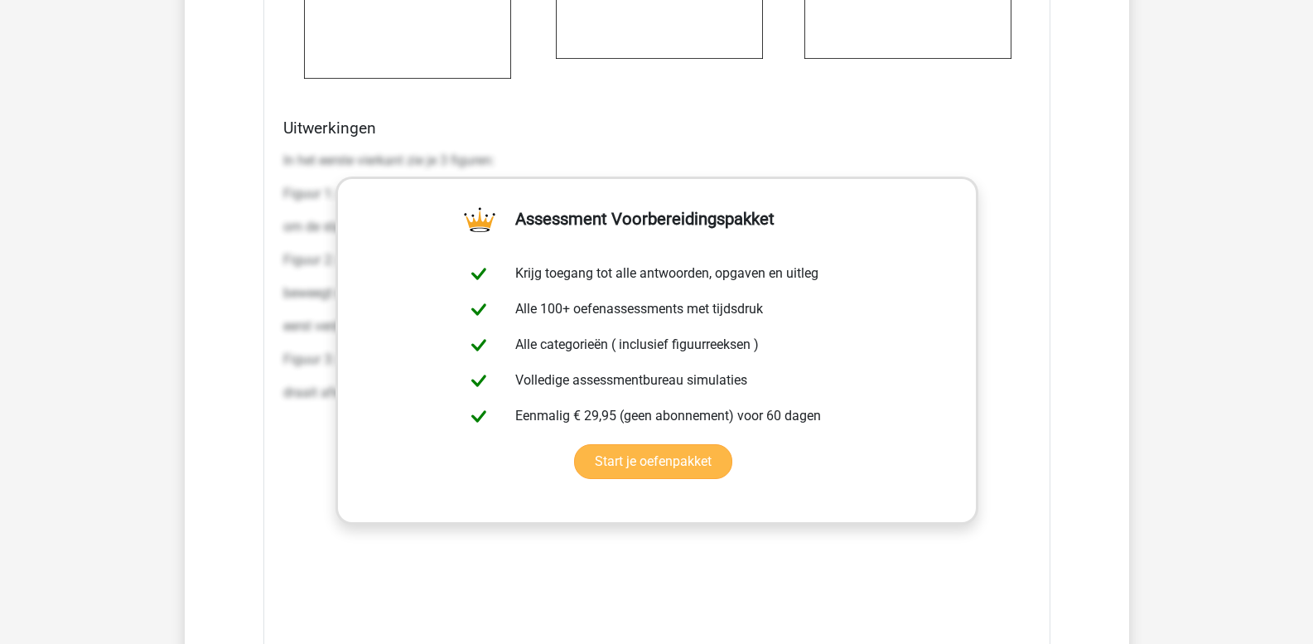
scroll to position [2403, 0]
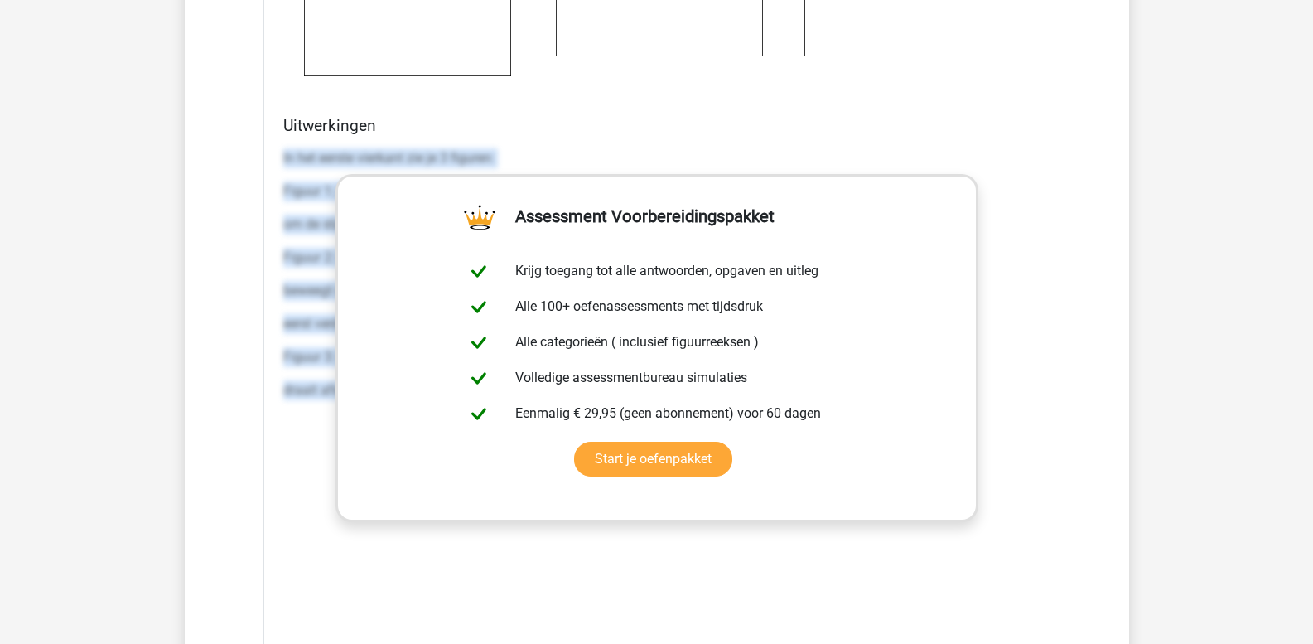
drag, startPoint x: 282, startPoint y: 155, endPoint x: 1196, endPoint y: 457, distance: 962.8
click at [1196, 457] on div "Kies premium leo leo.aertsens@gmail.com" at bounding box center [656, 185] width 1313 height 5177
copy div "In het eerste vierkant zie je 3 figuren: Figuur 1: een ster met 4 punten. Dit f…"
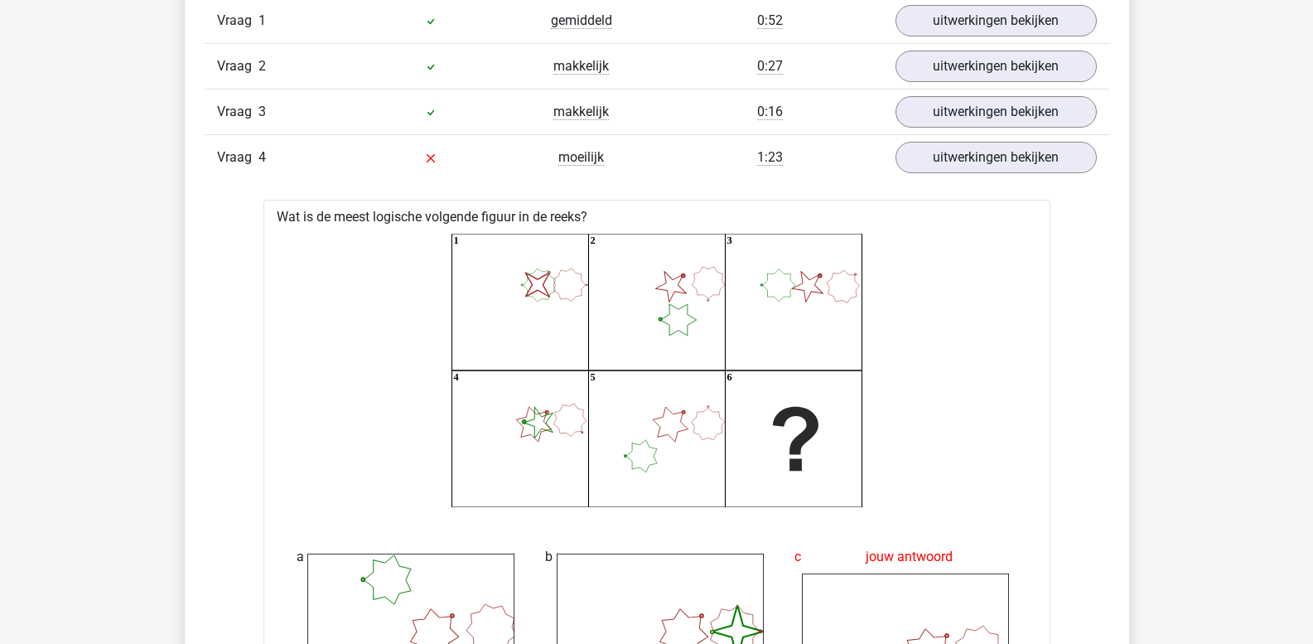
scroll to position [1409, 0]
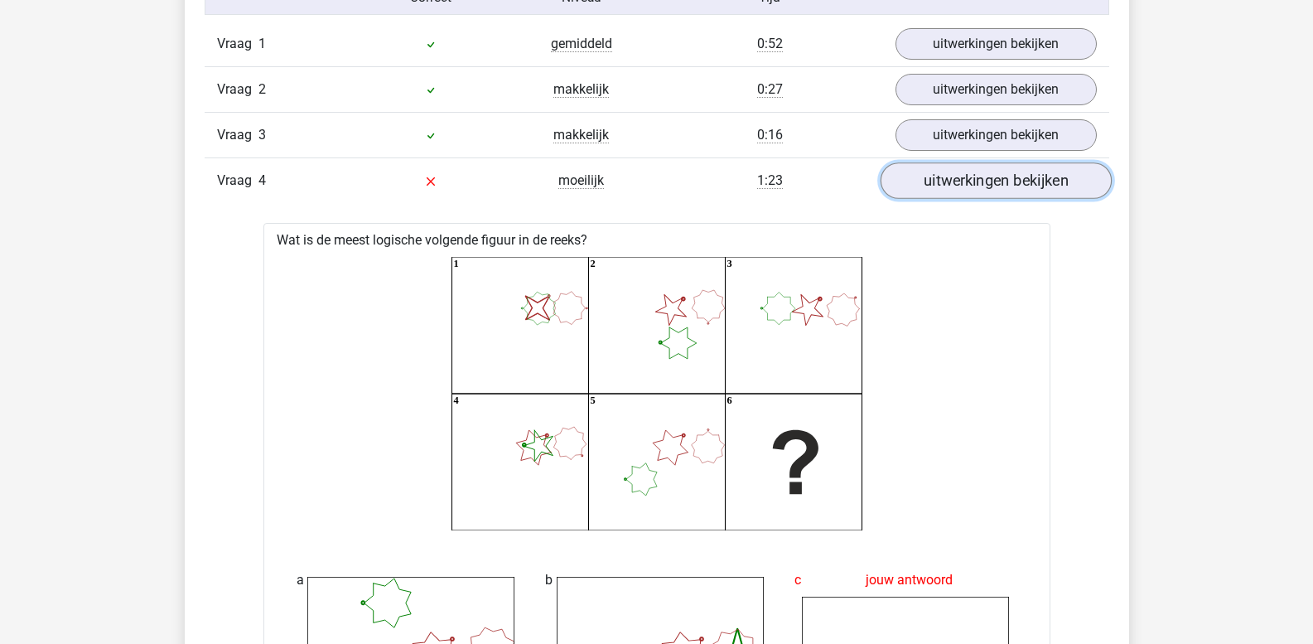
click at [949, 186] on link "uitwerkingen bekijken" at bounding box center [995, 181] width 231 height 36
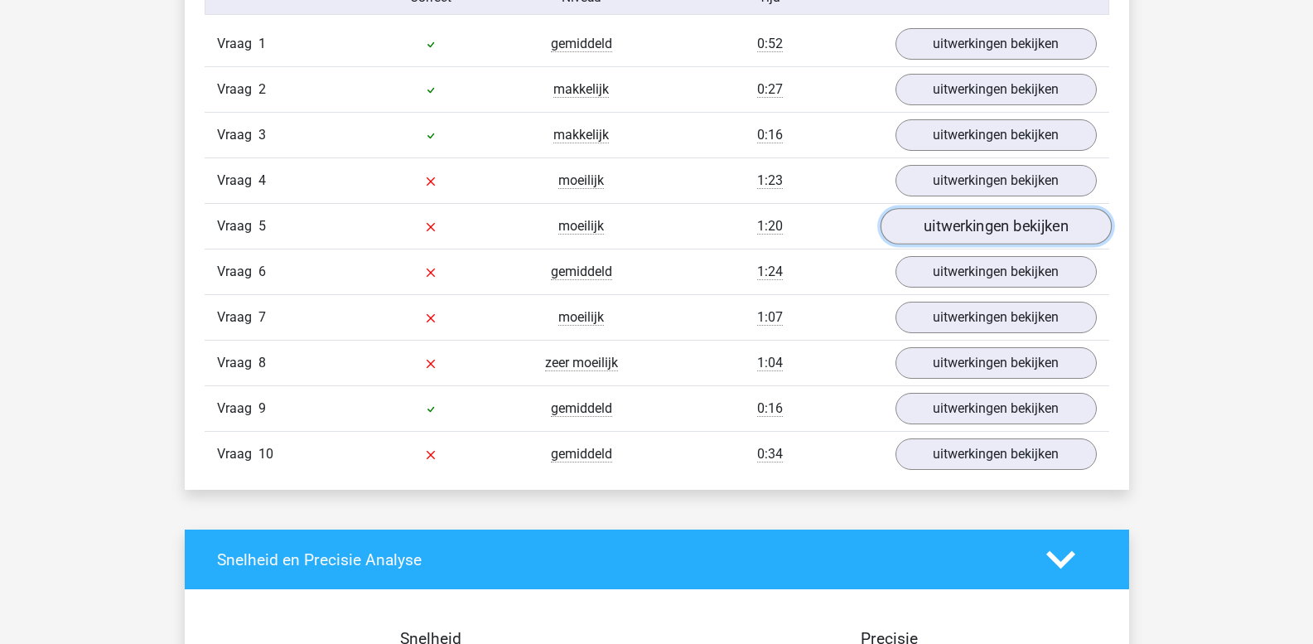
click at [928, 237] on link "uitwerkingen bekijken" at bounding box center [995, 227] width 231 height 36
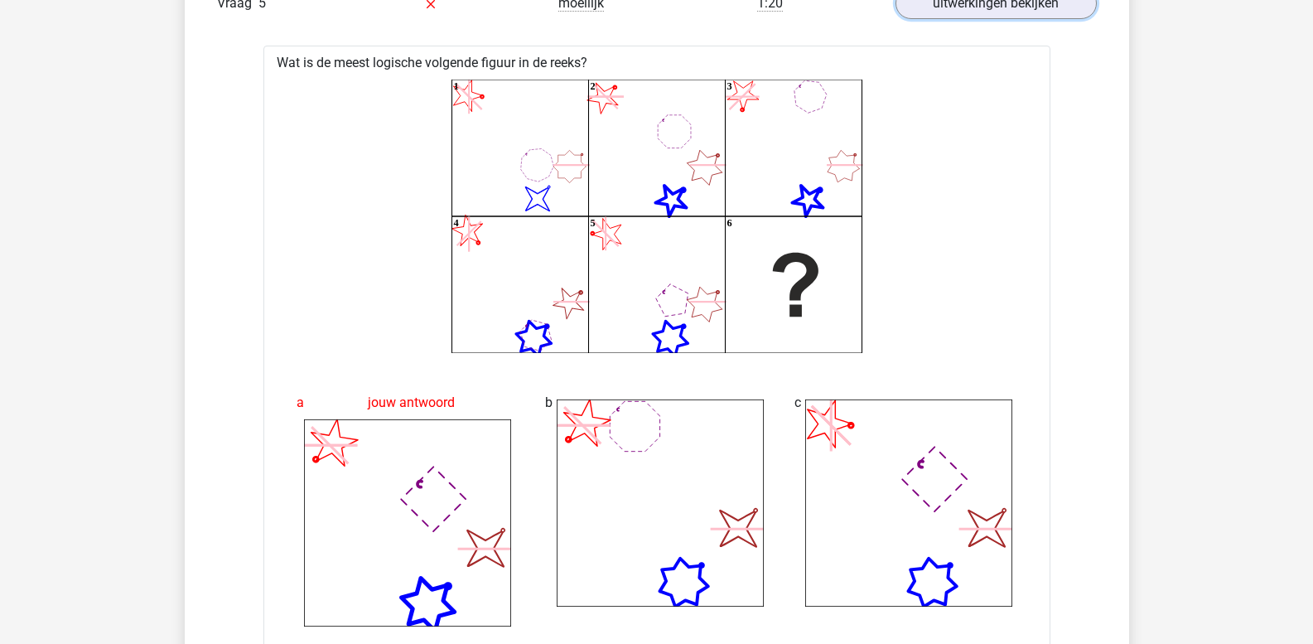
scroll to position [1492, 0]
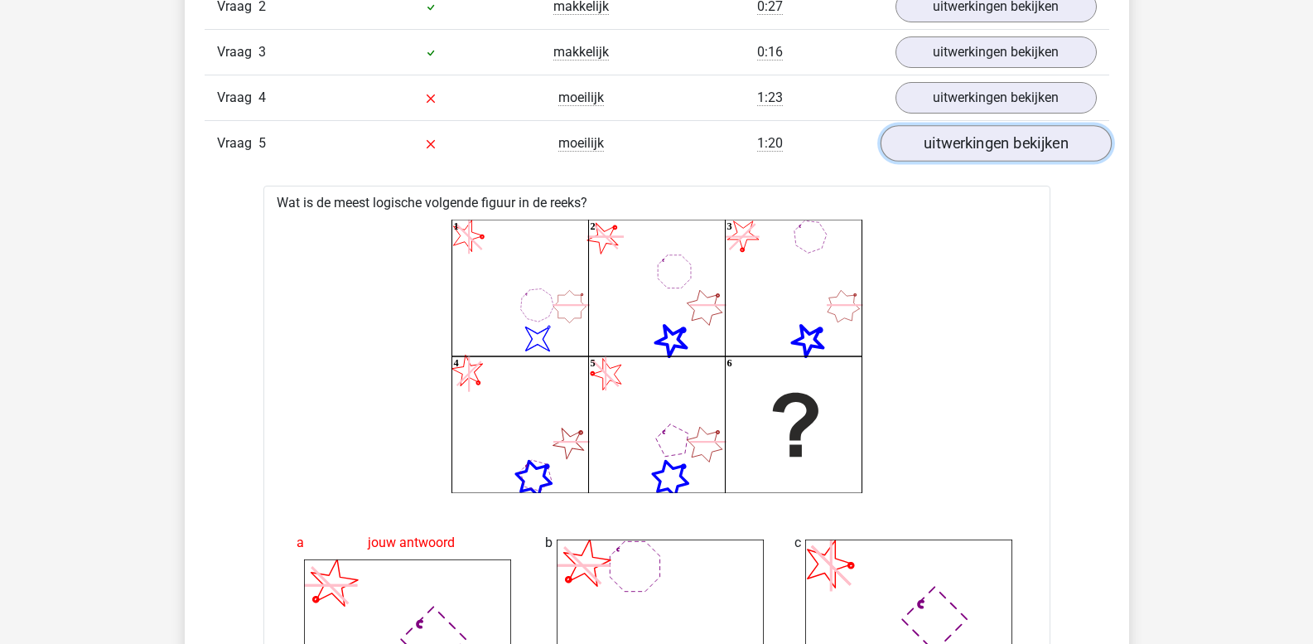
click at [950, 148] on link "uitwerkingen bekijken" at bounding box center [995, 144] width 231 height 36
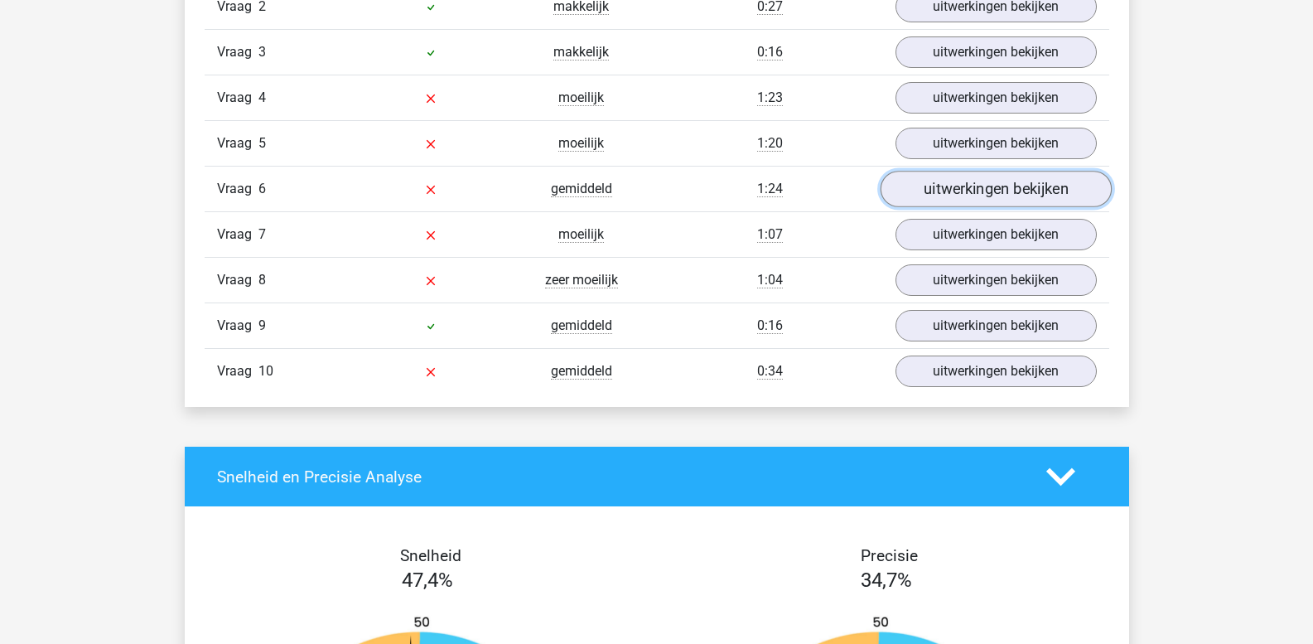
click at [951, 197] on link "uitwerkingen bekijken" at bounding box center [995, 190] width 231 height 36
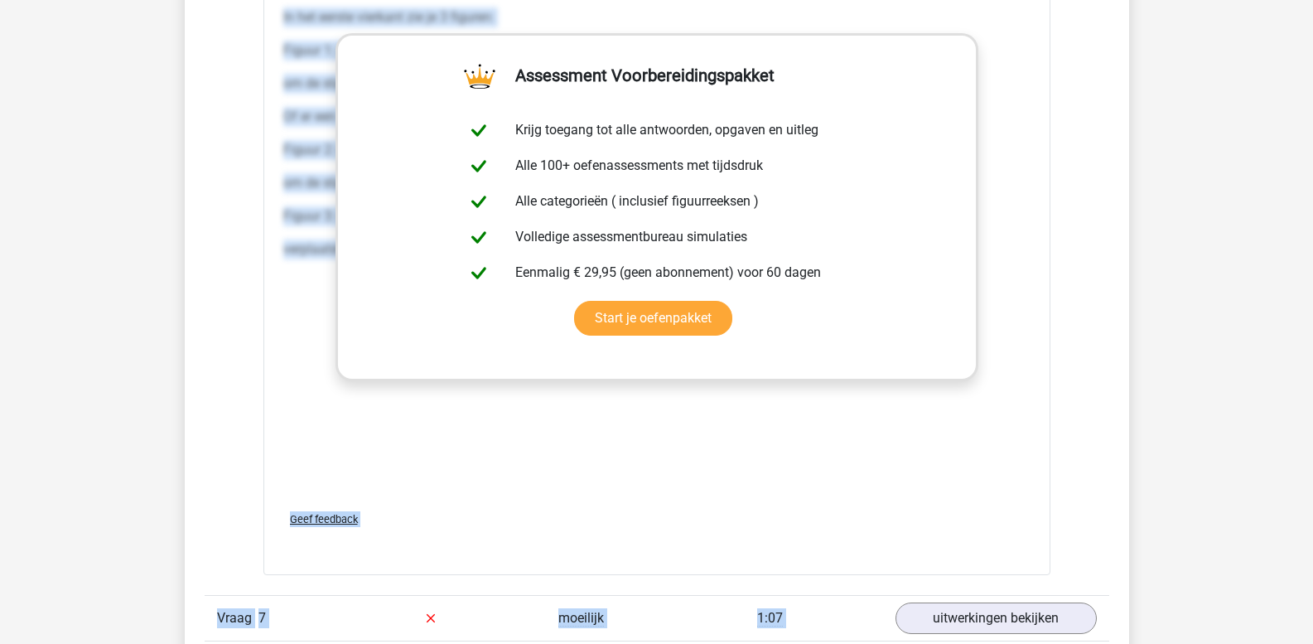
scroll to position [2677, 0]
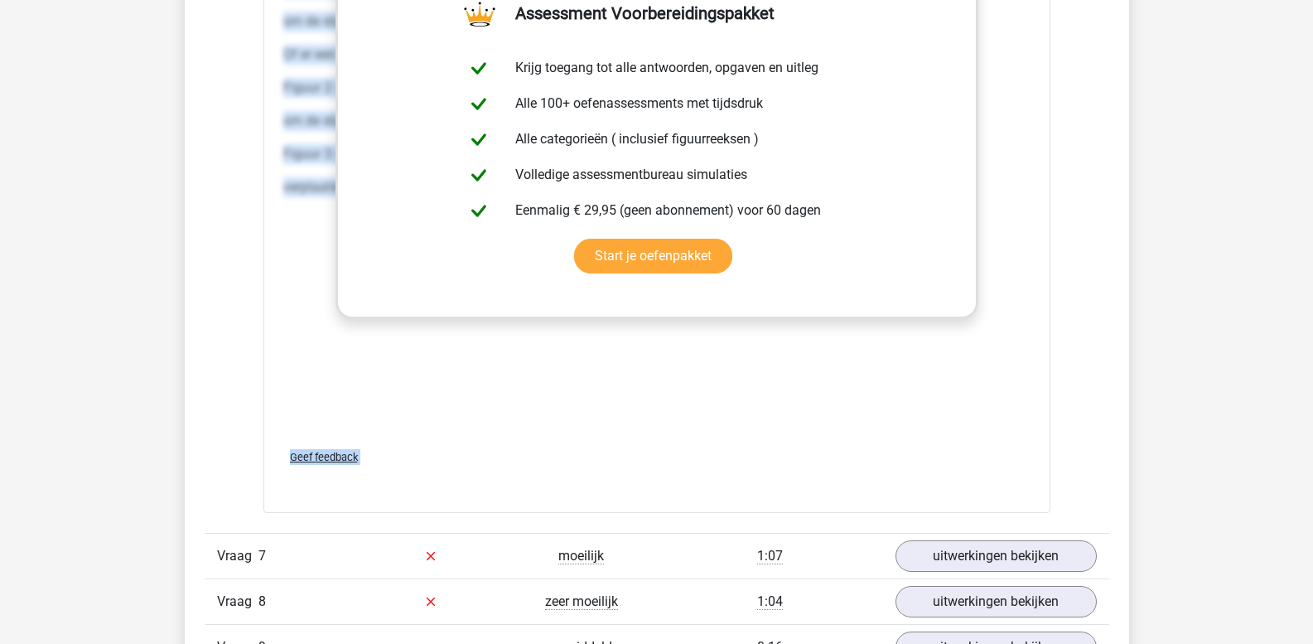
drag, startPoint x: 284, startPoint y: 227, endPoint x: 1319, endPoint y: 500, distance: 1070.3
copy div "In het eerste vierkant zie je 3 figuren: Figuur 1: een ster met 4 punten. Dit f…"
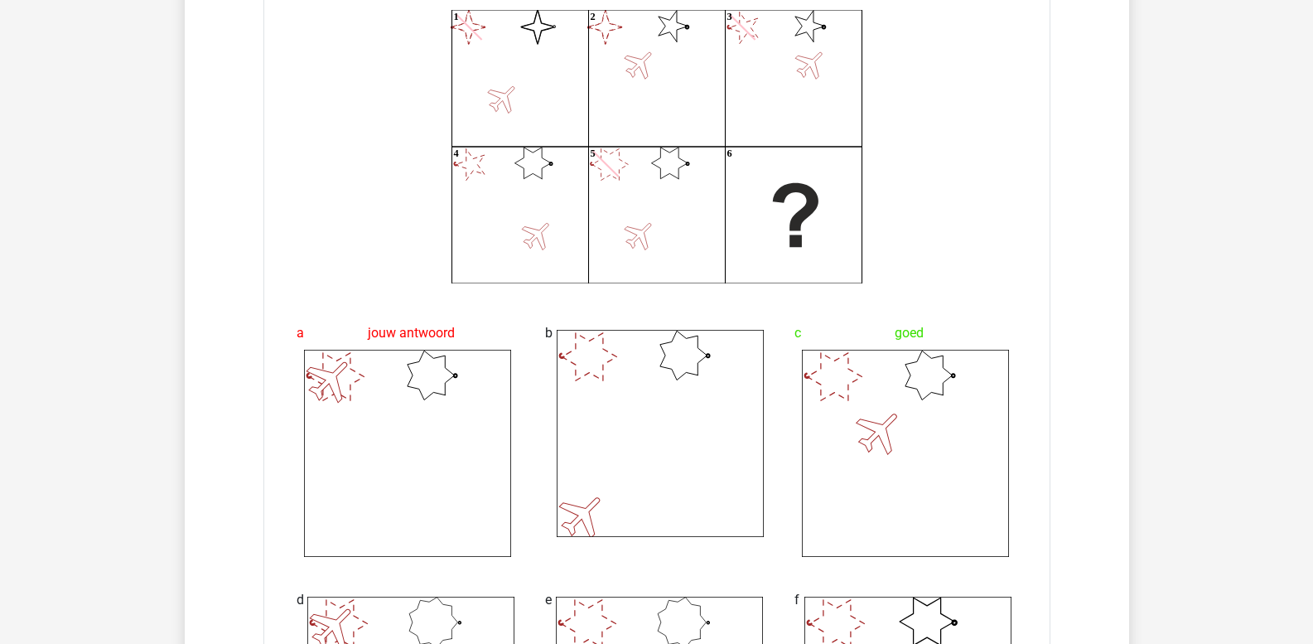
scroll to position [1600, 0]
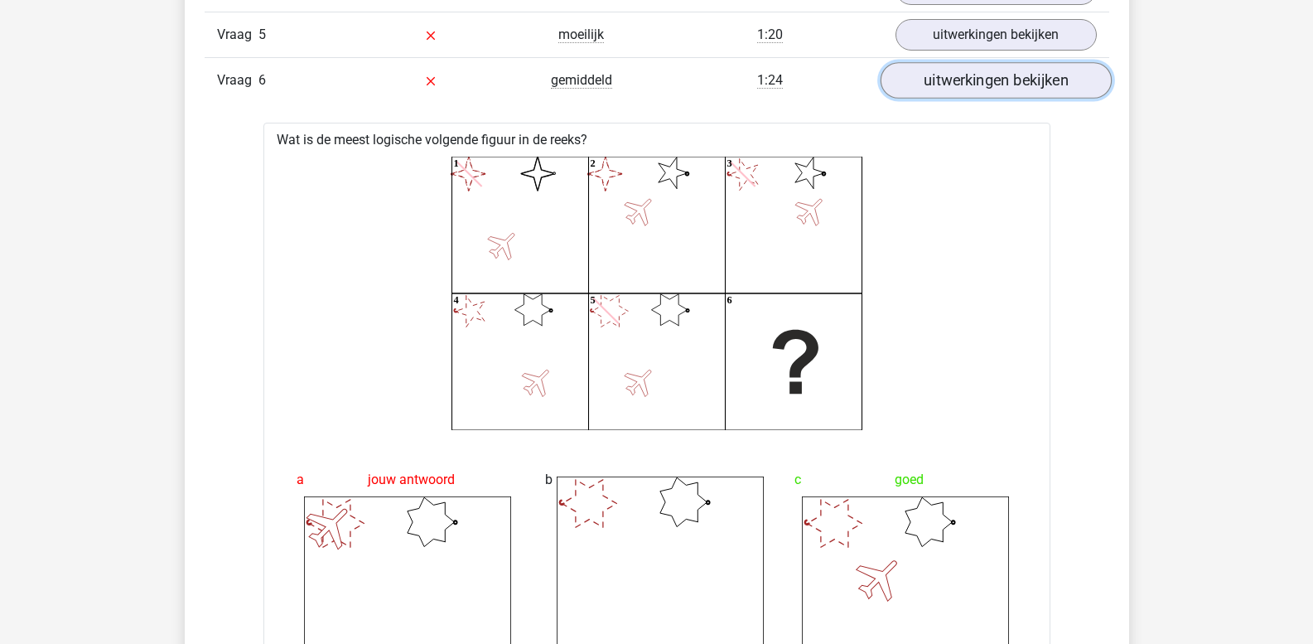
click at [954, 80] on link "uitwerkingen bekijken" at bounding box center [995, 81] width 231 height 36
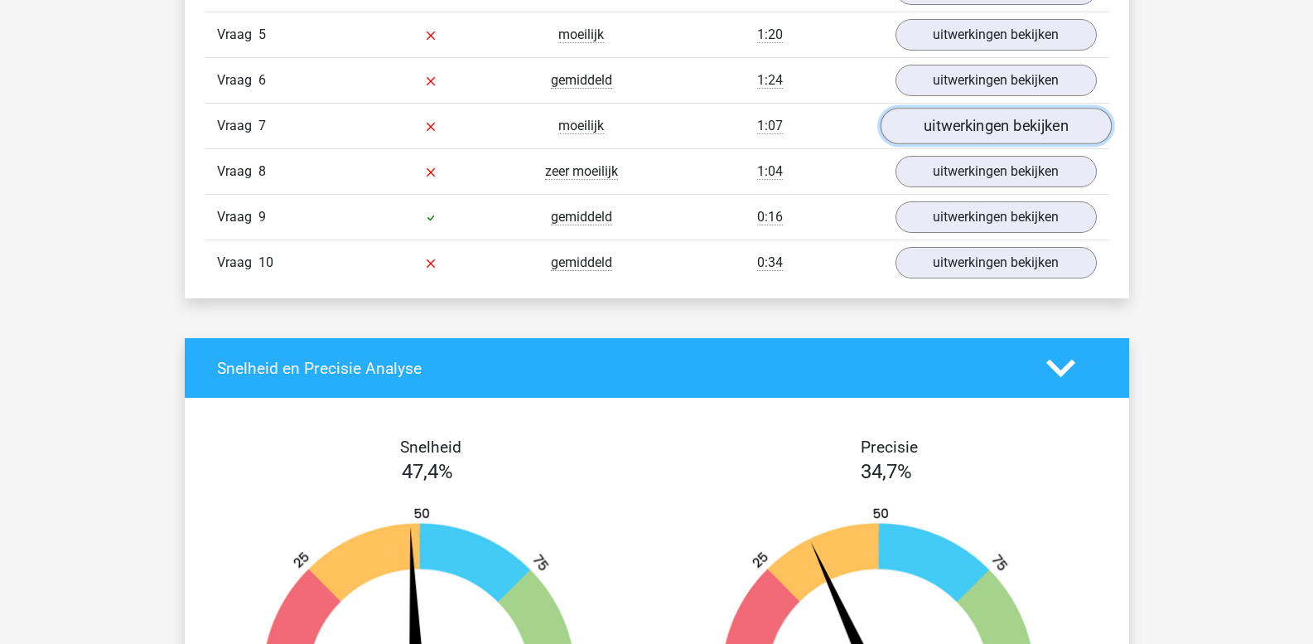
click at [951, 123] on link "uitwerkingen bekijken" at bounding box center [995, 127] width 231 height 36
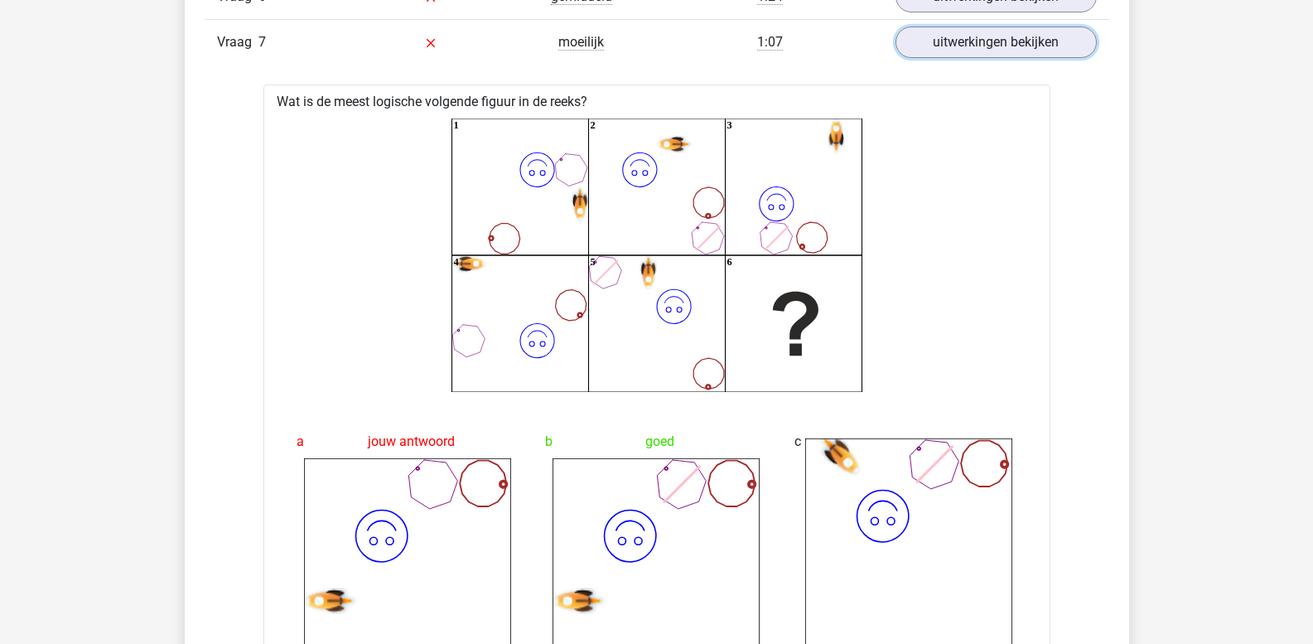
scroll to position [1683, 0]
click at [982, 48] on link "uitwerkingen bekijken" at bounding box center [995, 44] width 231 height 36
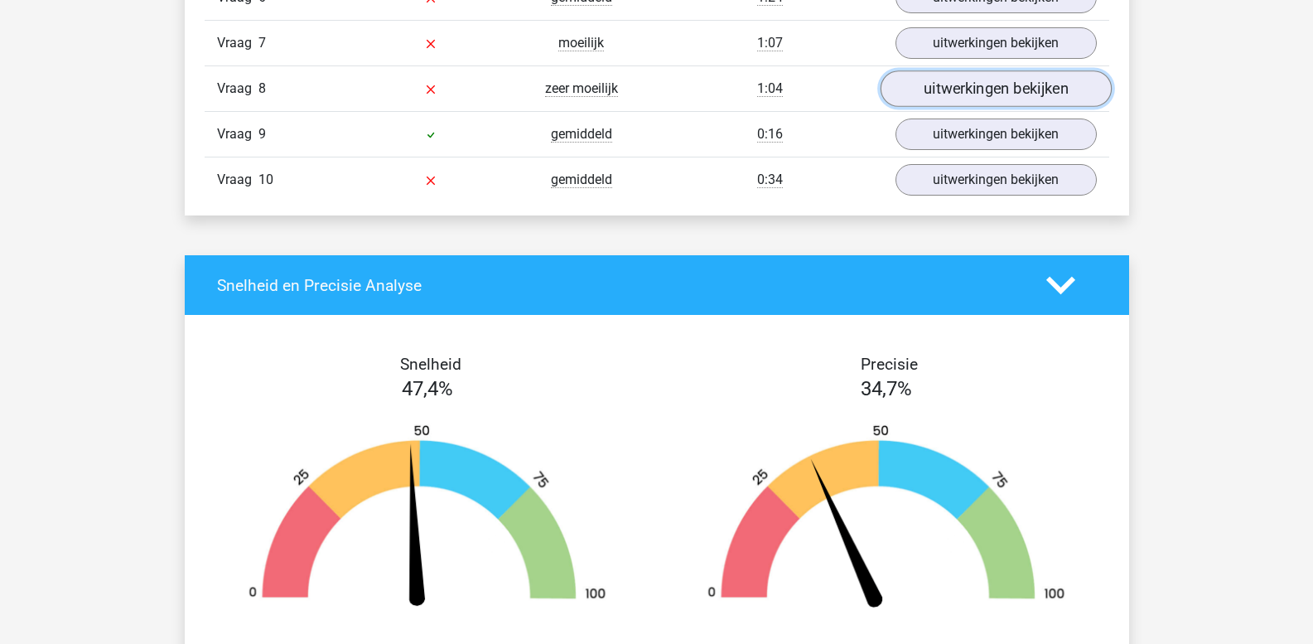
click at [941, 87] on link "uitwerkingen bekijken" at bounding box center [995, 89] width 231 height 36
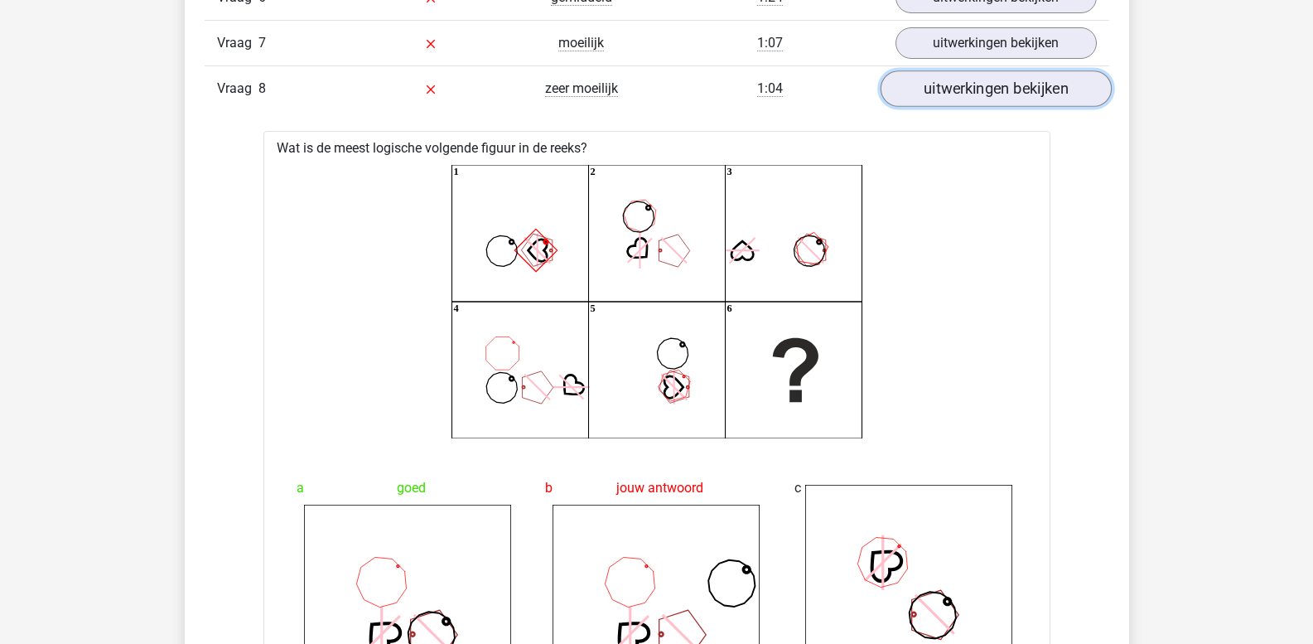
click at [940, 96] on link "uitwerkingen bekijken" at bounding box center [995, 89] width 231 height 36
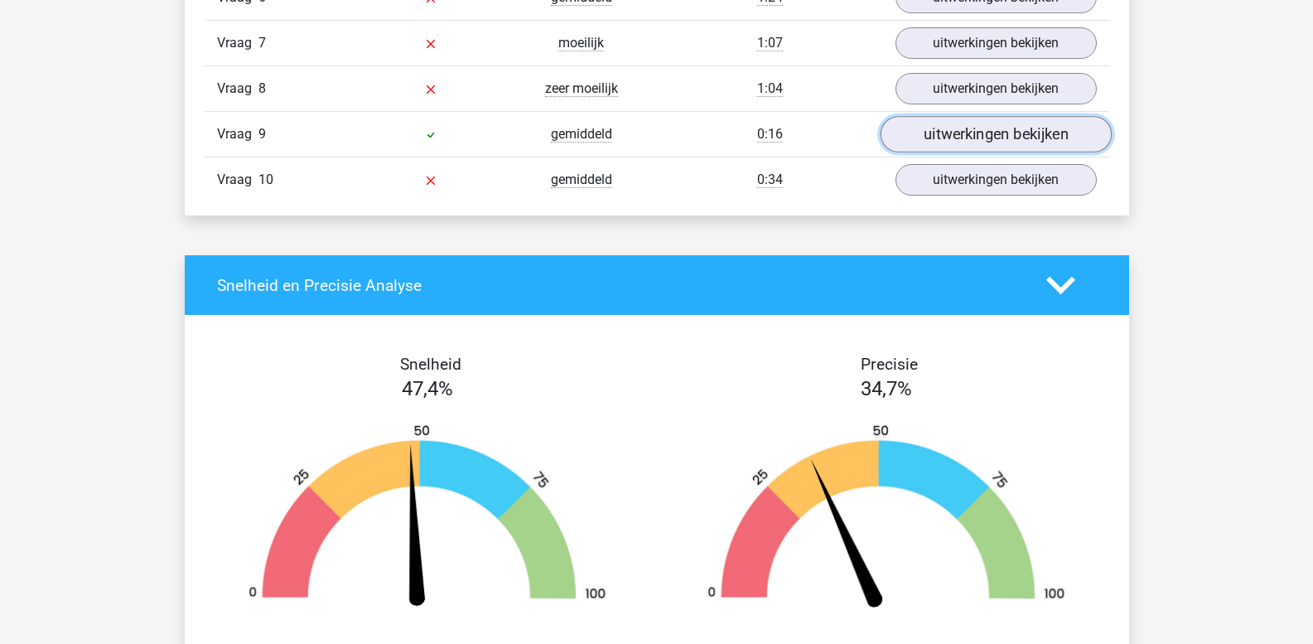
click at [941, 141] on link "uitwerkingen bekijken" at bounding box center [995, 135] width 231 height 36
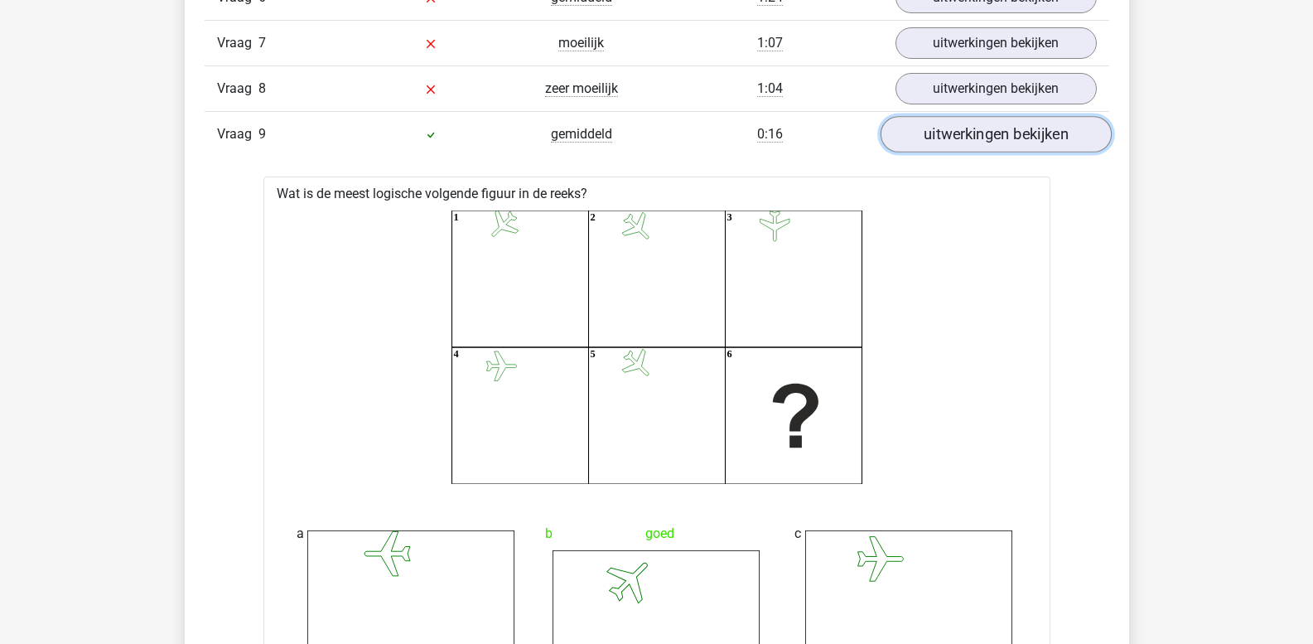
click at [941, 141] on link "uitwerkingen bekijken" at bounding box center [995, 135] width 231 height 36
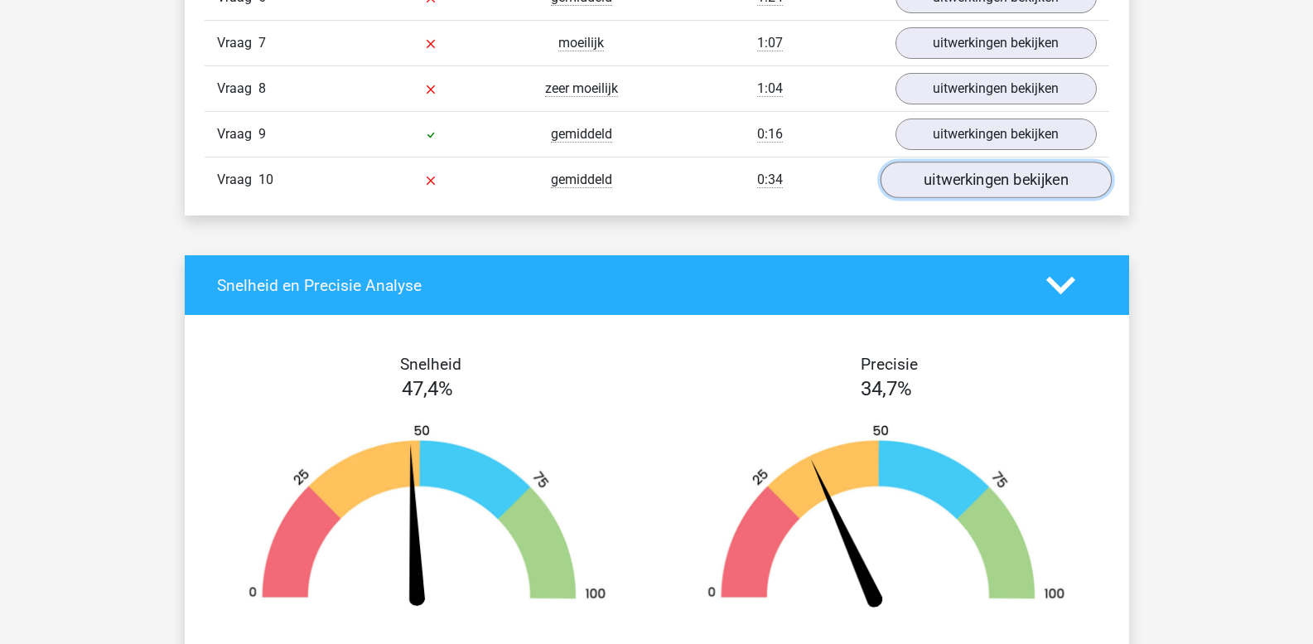
click at [938, 187] on link "uitwerkingen bekijken" at bounding box center [995, 180] width 231 height 36
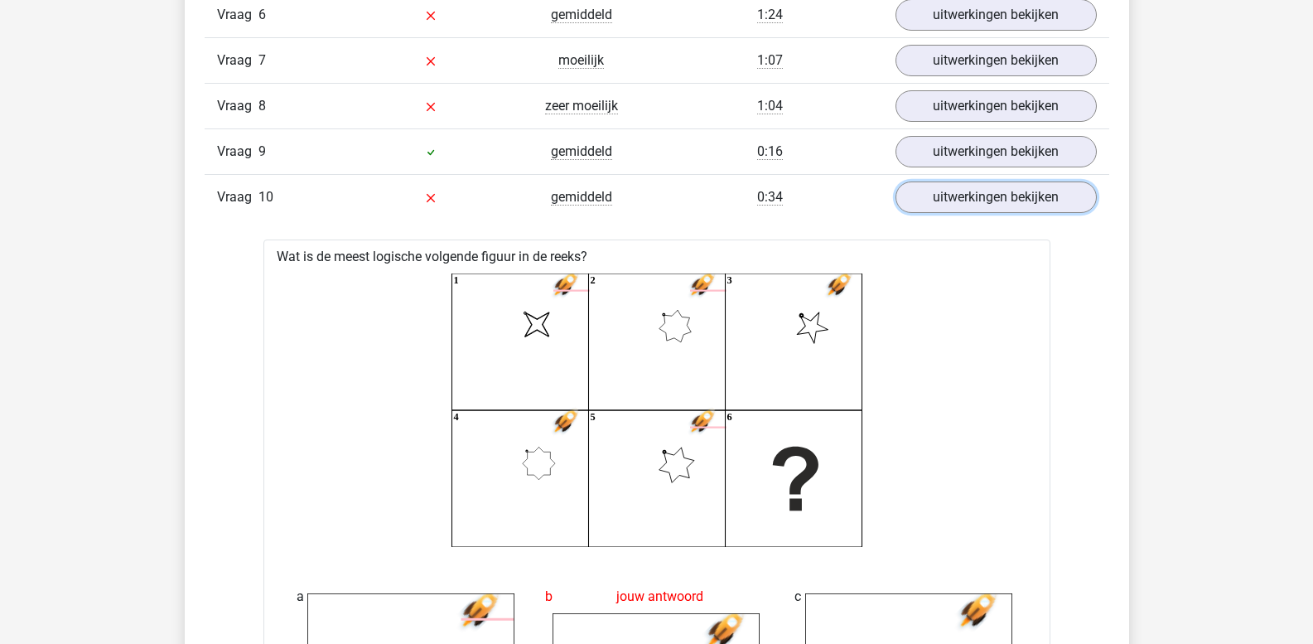
scroll to position [1600, 0]
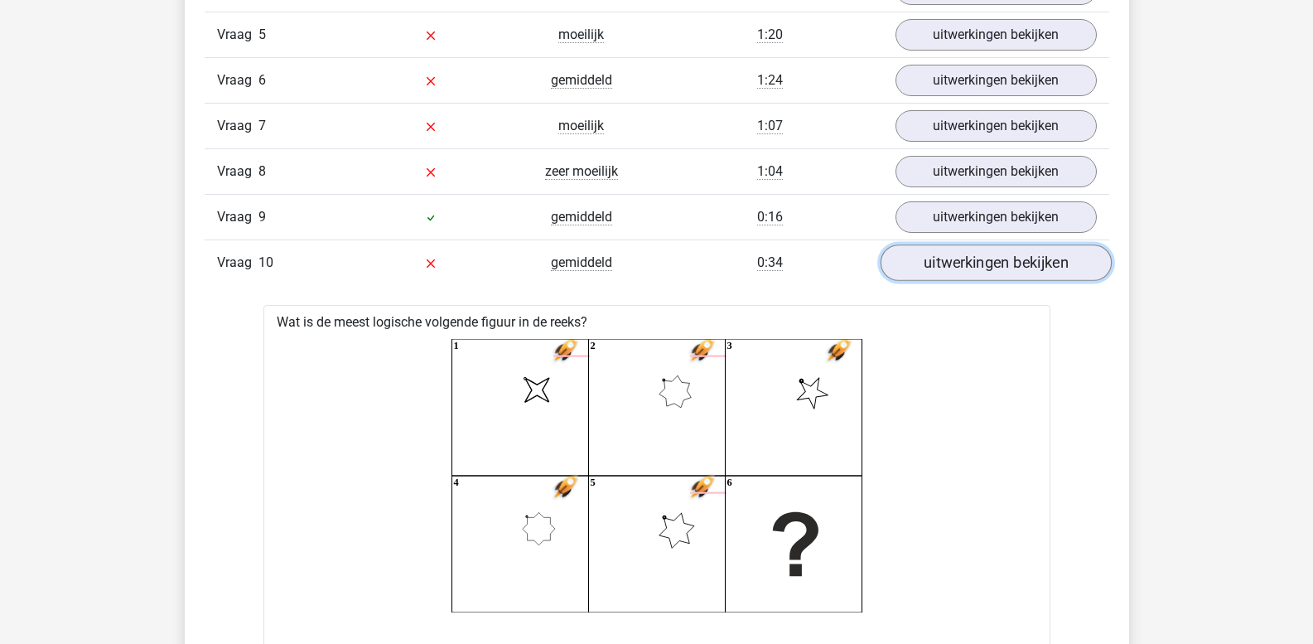
click at [965, 269] on link "uitwerkingen bekijken" at bounding box center [995, 263] width 231 height 36
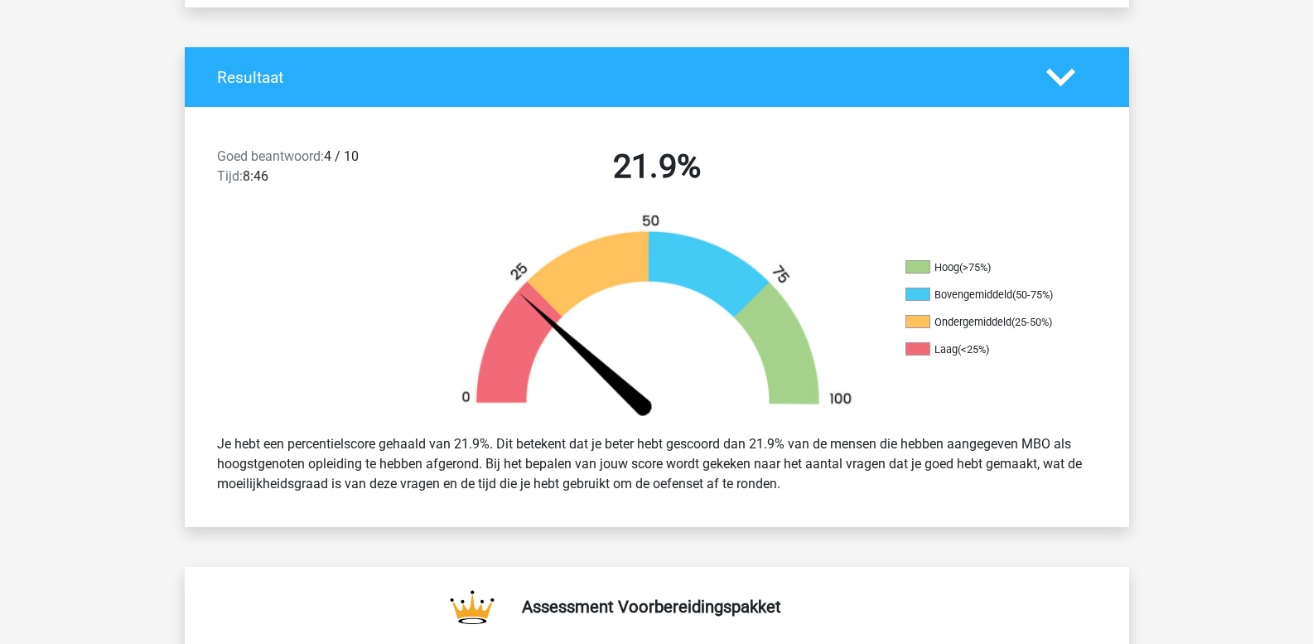
scroll to position [274, 0]
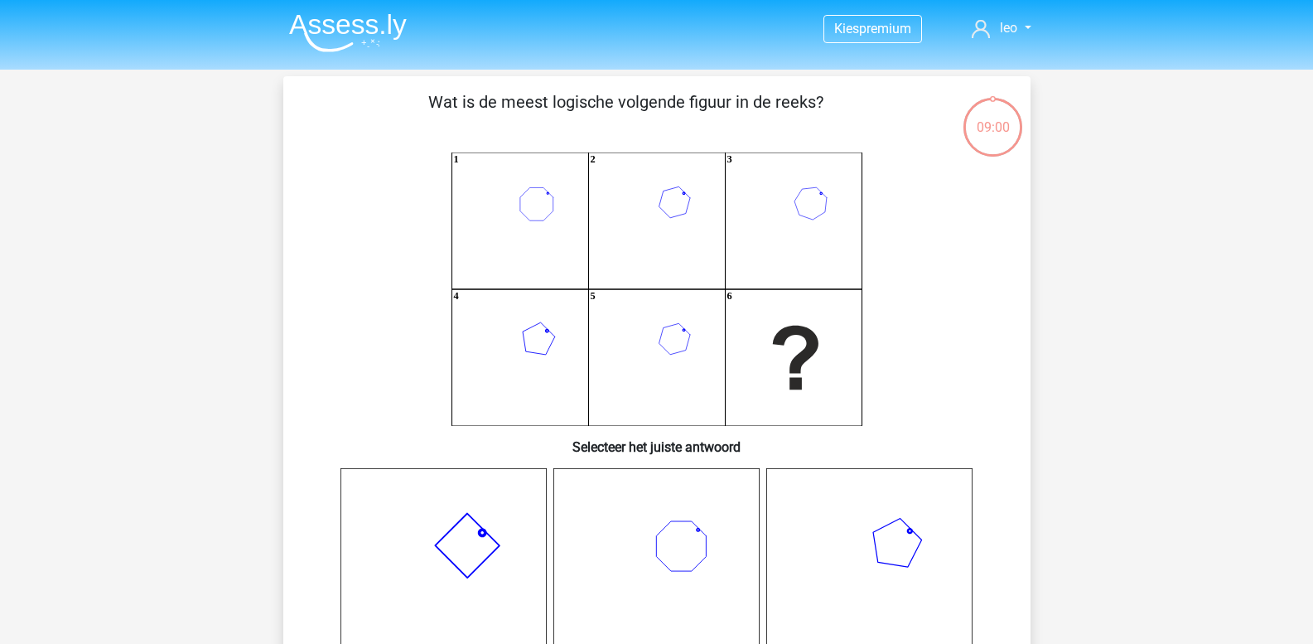
scroll to position [542, 0]
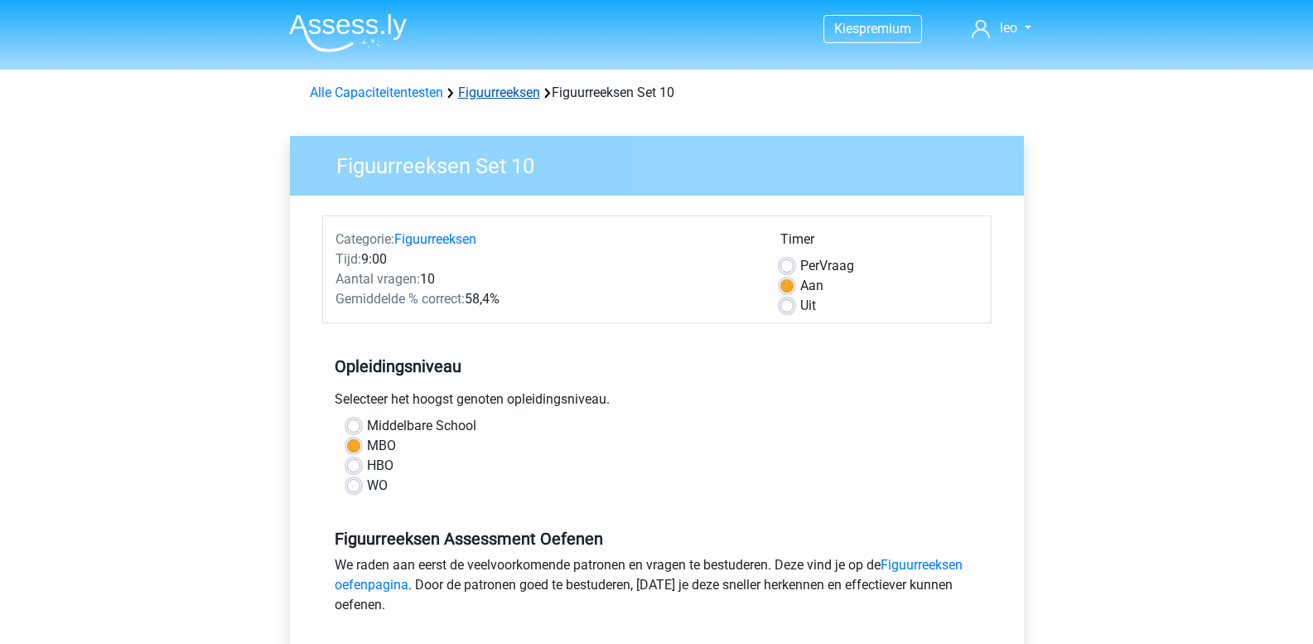
click at [484, 94] on link "Figuurreeksen" at bounding box center [499, 93] width 82 height 16
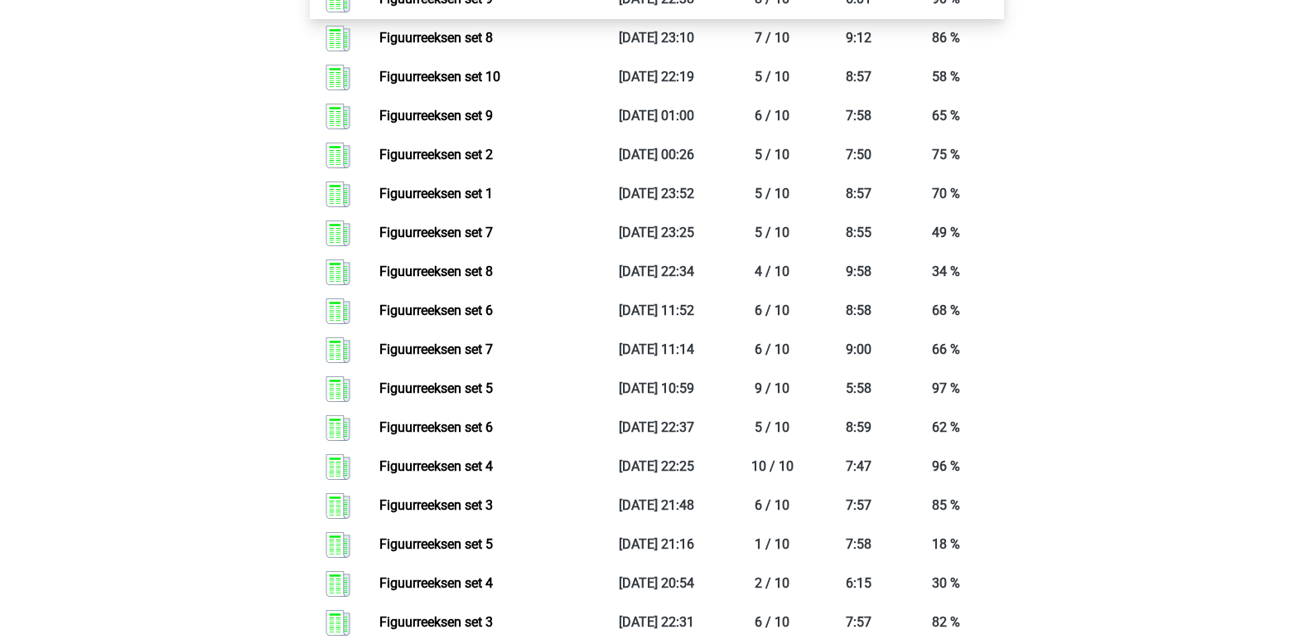
scroll to position [1409, 0]
